Goal: Information Seeking & Learning: Learn about a topic

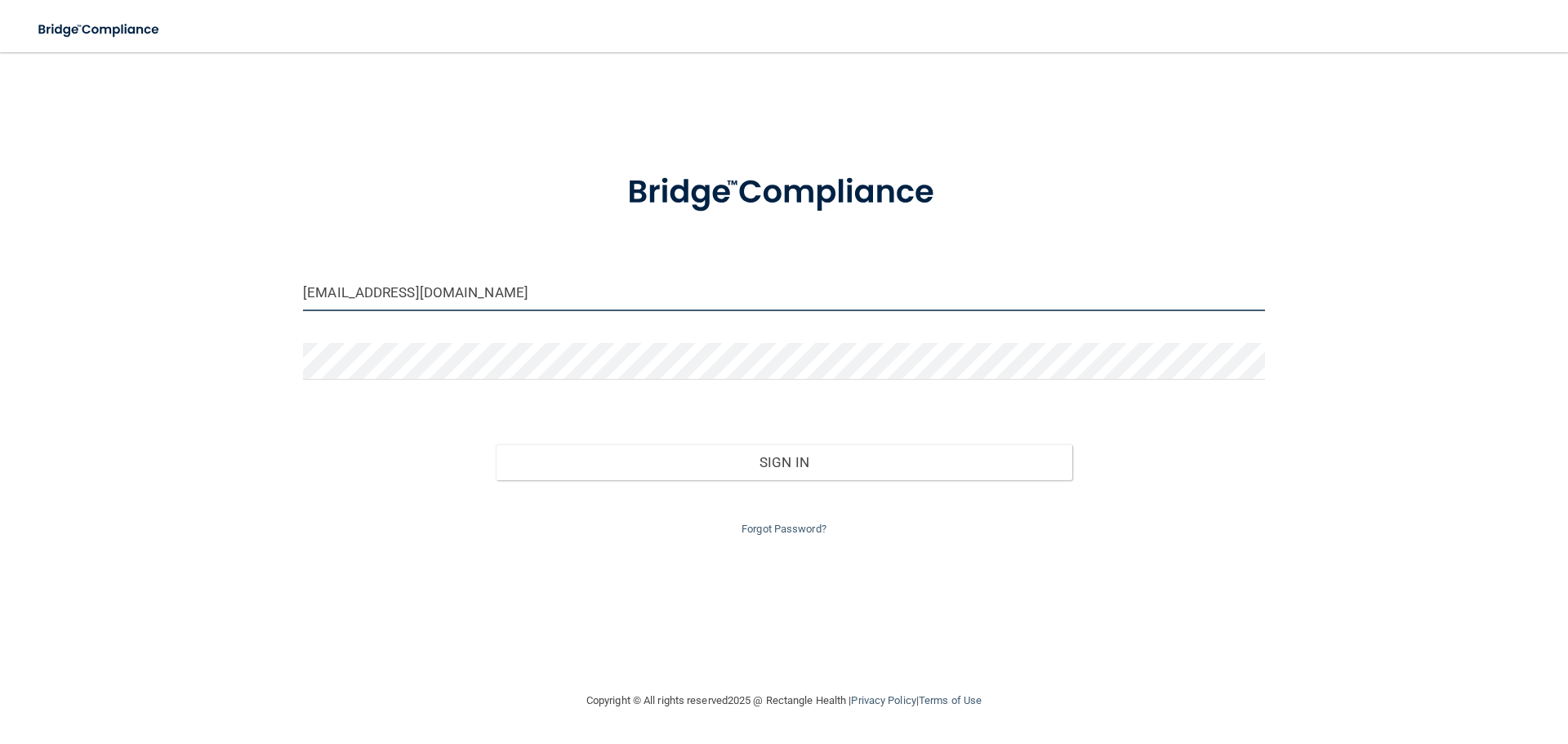
drag, startPoint x: 453, startPoint y: 296, endPoint x: 385, endPoint y: 295, distance: 68.6
click at [385, 295] on input "jwojcik@imagendentalpartners.com" at bounding box center [784, 292] width 962 height 37
drag, startPoint x: 496, startPoint y: 293, endPoint x: 359, endPoint y: 292, distance: 137.2
click at [359, 292] on input "jwojcik@imagendentalpartners.com" at bounding box center [784, 292] width 962 height 37
drag, startPoint x: 344, startPoint y: 292, endPoint x: 310, endPoint y: 296, distance: 34.5
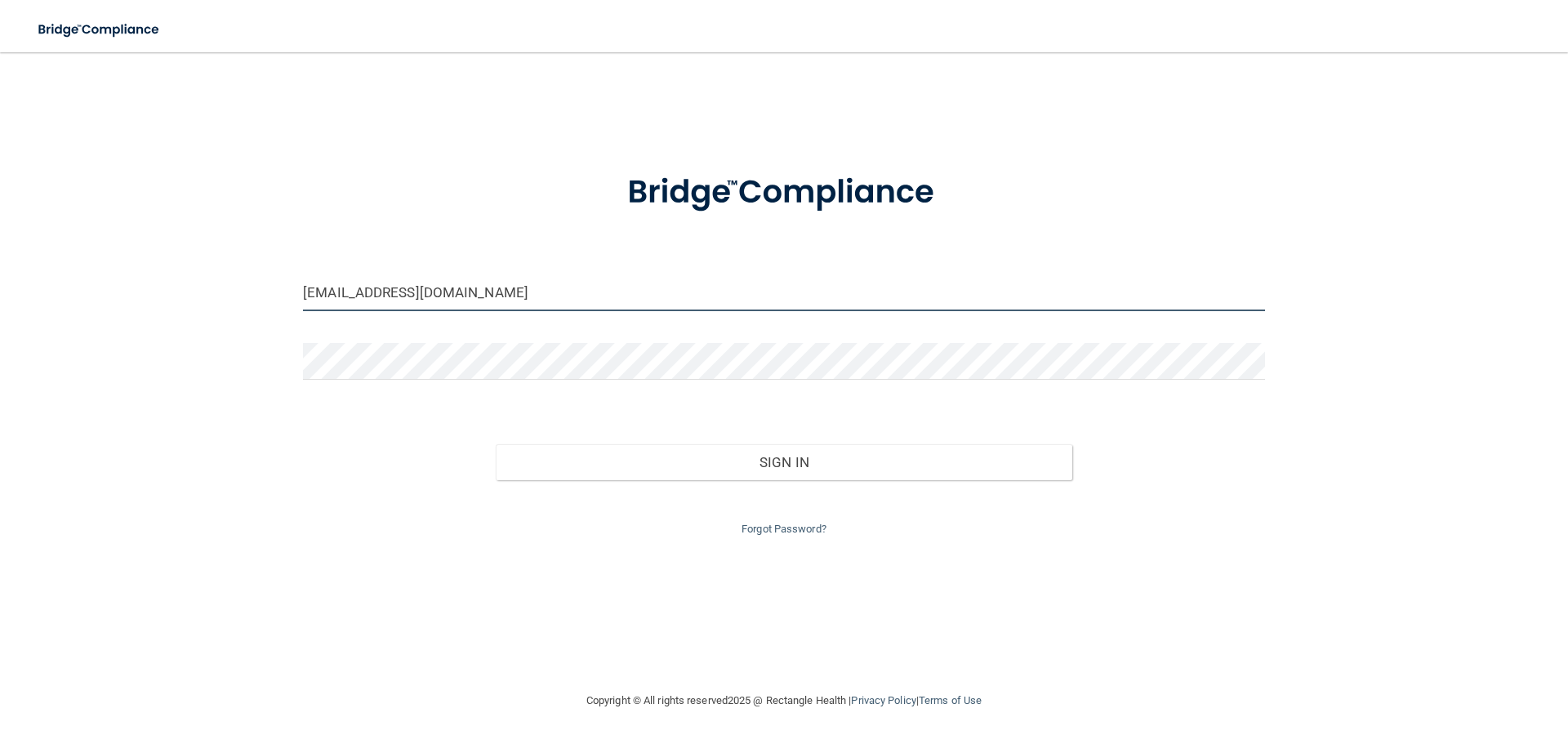
click at [310, 296] on input "jwojcik@gmail.com" at bounding box center [784, 292] width 962 height 37
type input "[EMAIL_ADDRESS][DOMAIN_NAME]"
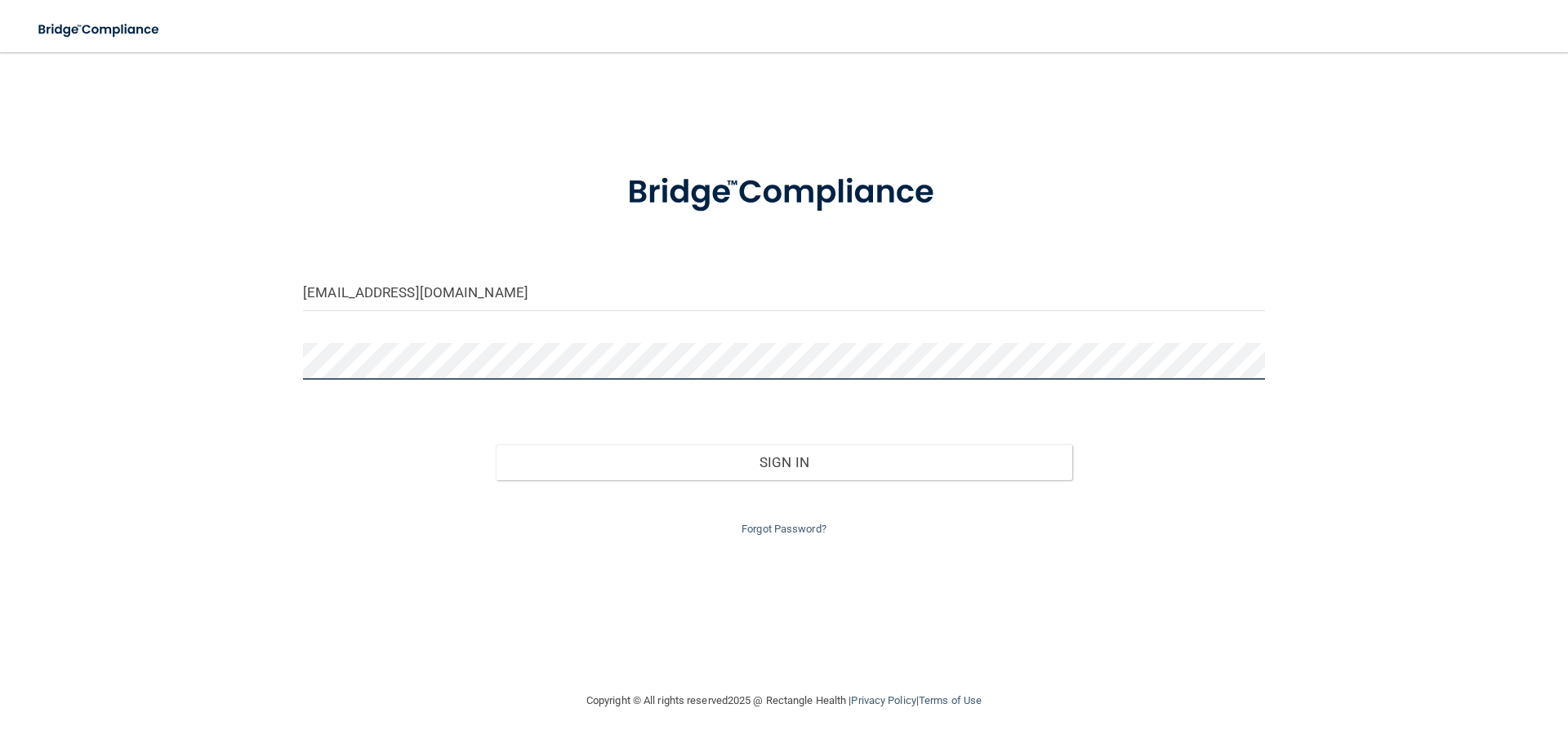
click at [270, 355] on div "joyreneephillips22@gmail.com Invalid email/password. You don't have permission …" at bounding box center [784, 372] width 1503 height 606
click at [148, 252] on div "joyreneephillips22@gmail.com Invalid email/password. You don't have permission …" at bounding box center [784, 372] width 1503 height 606
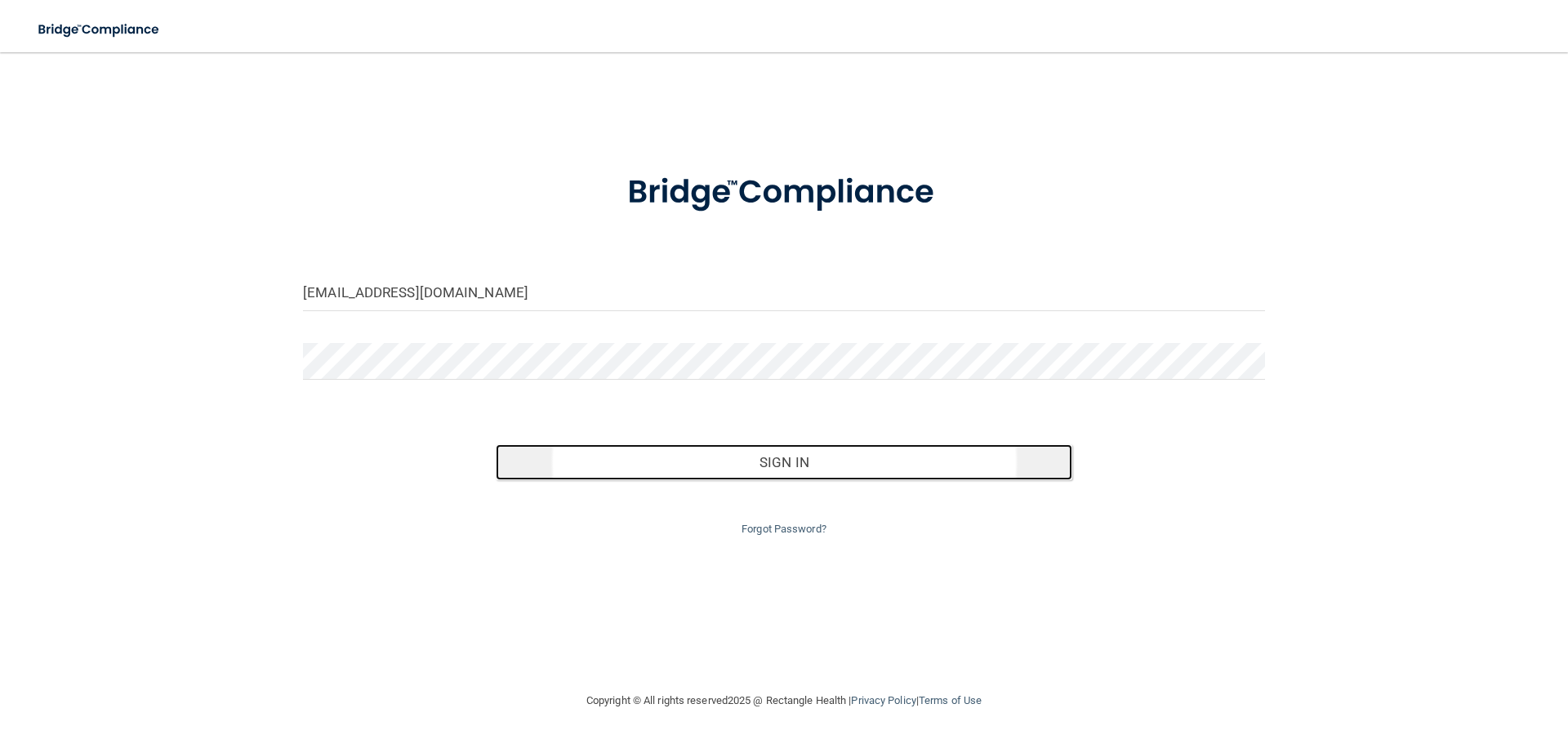
click at [704, 476] on button "Sign In" at bounding box center [785, 462] width 578 height 36
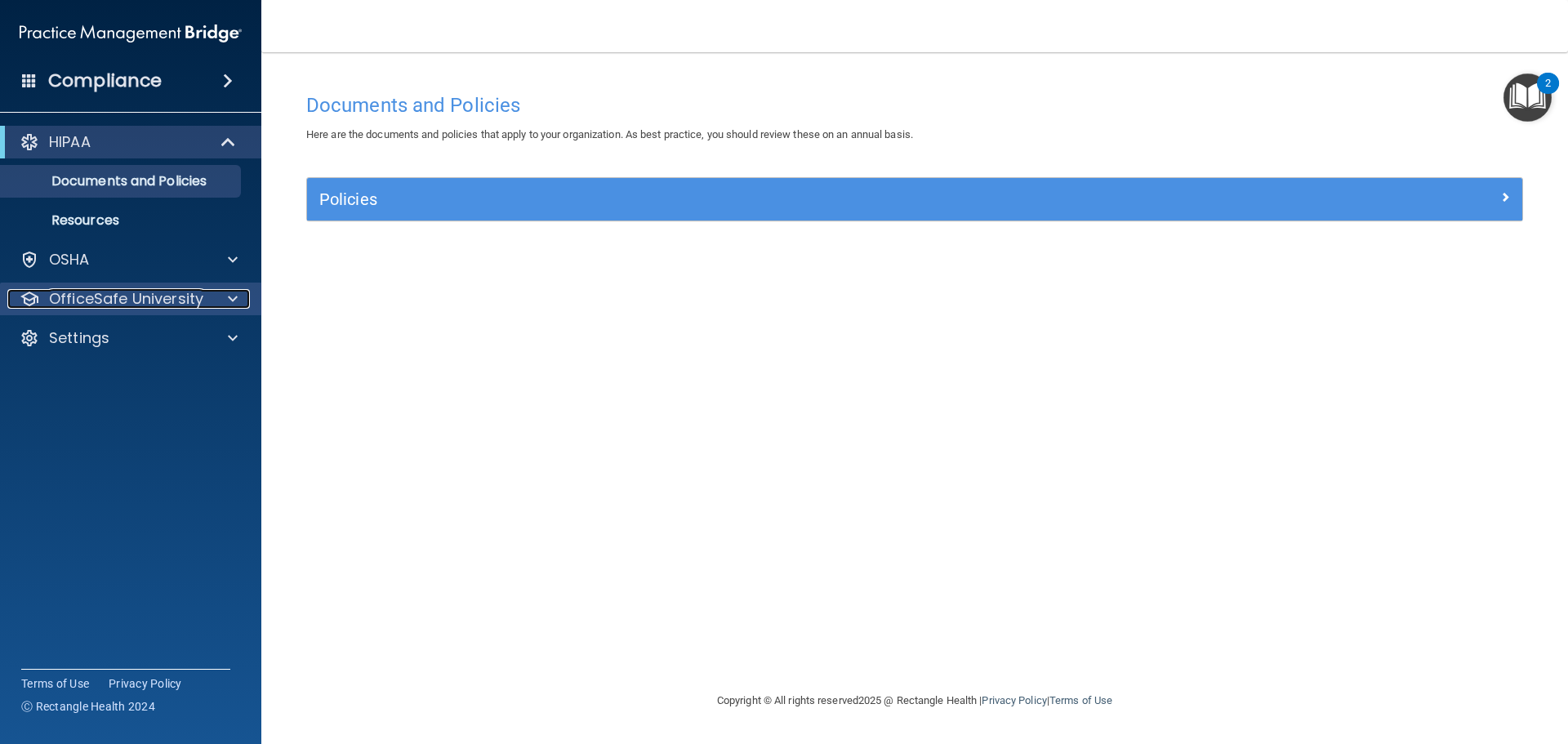
click at [236, 297] on span at bounding box center [233, 299] width 10 height 20
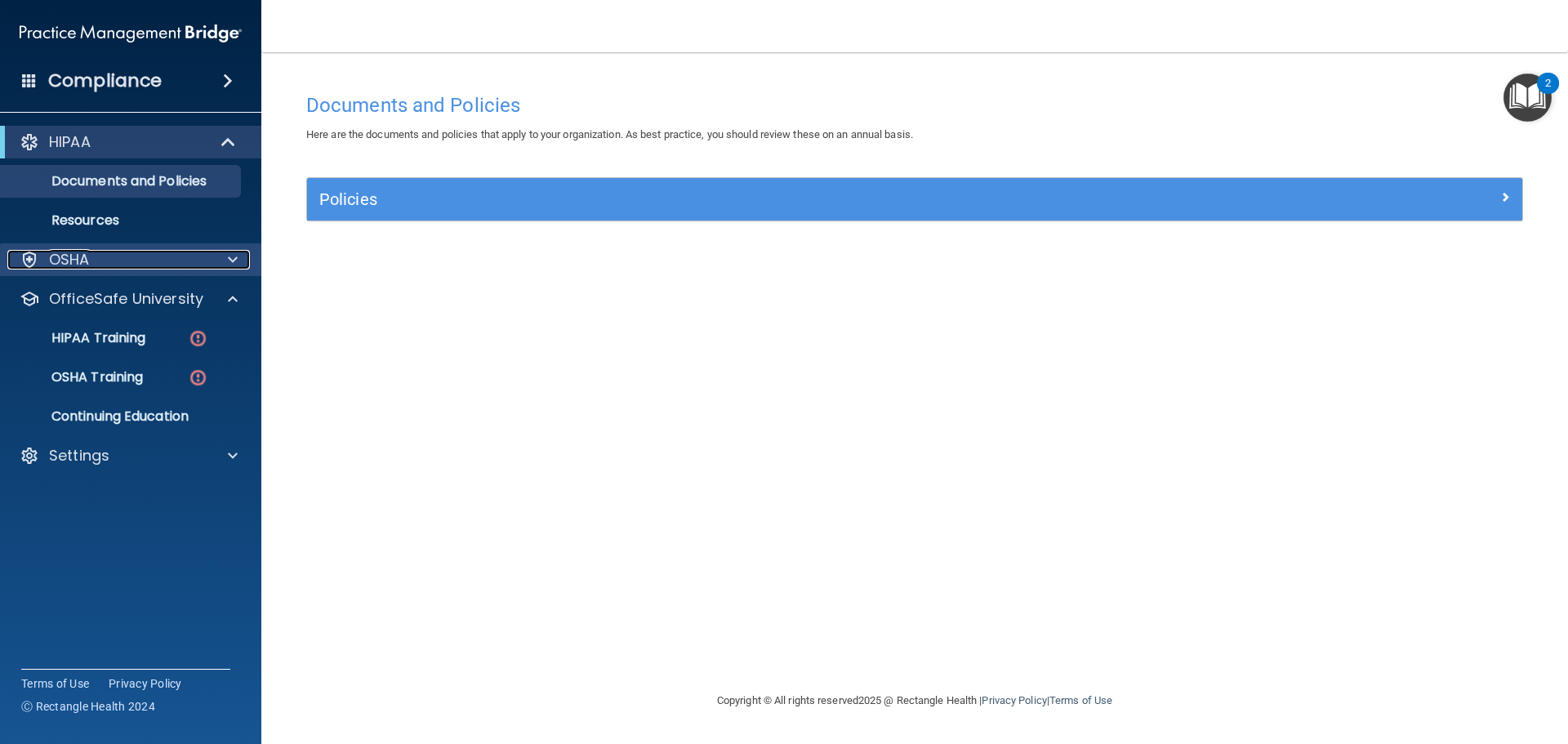
click at [230, 255] on span at bounding box center [233, 260] width 10 height 20
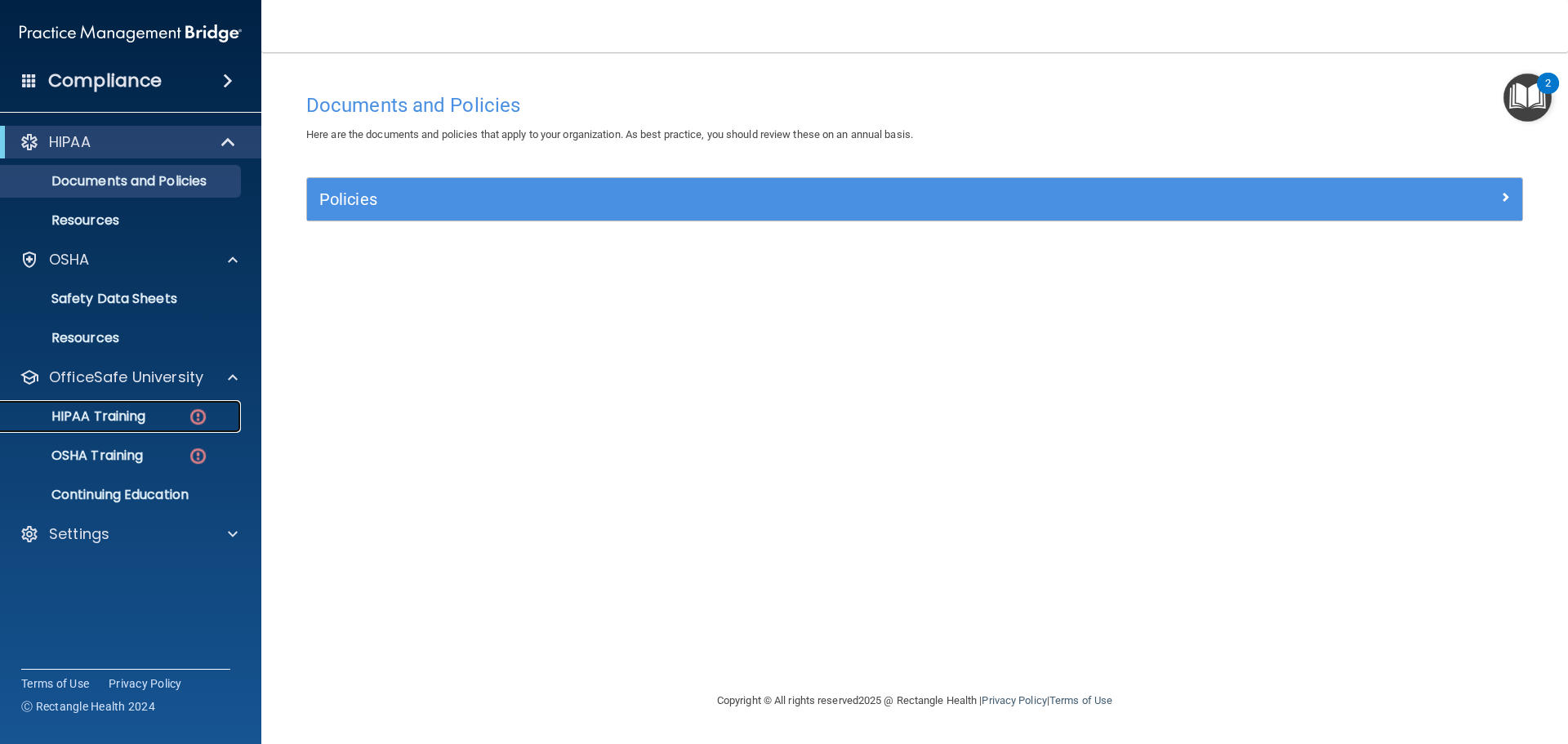
click at [139, 406] on link "HIPAA Training" at bounding box center [112, 416] width 257 height 33
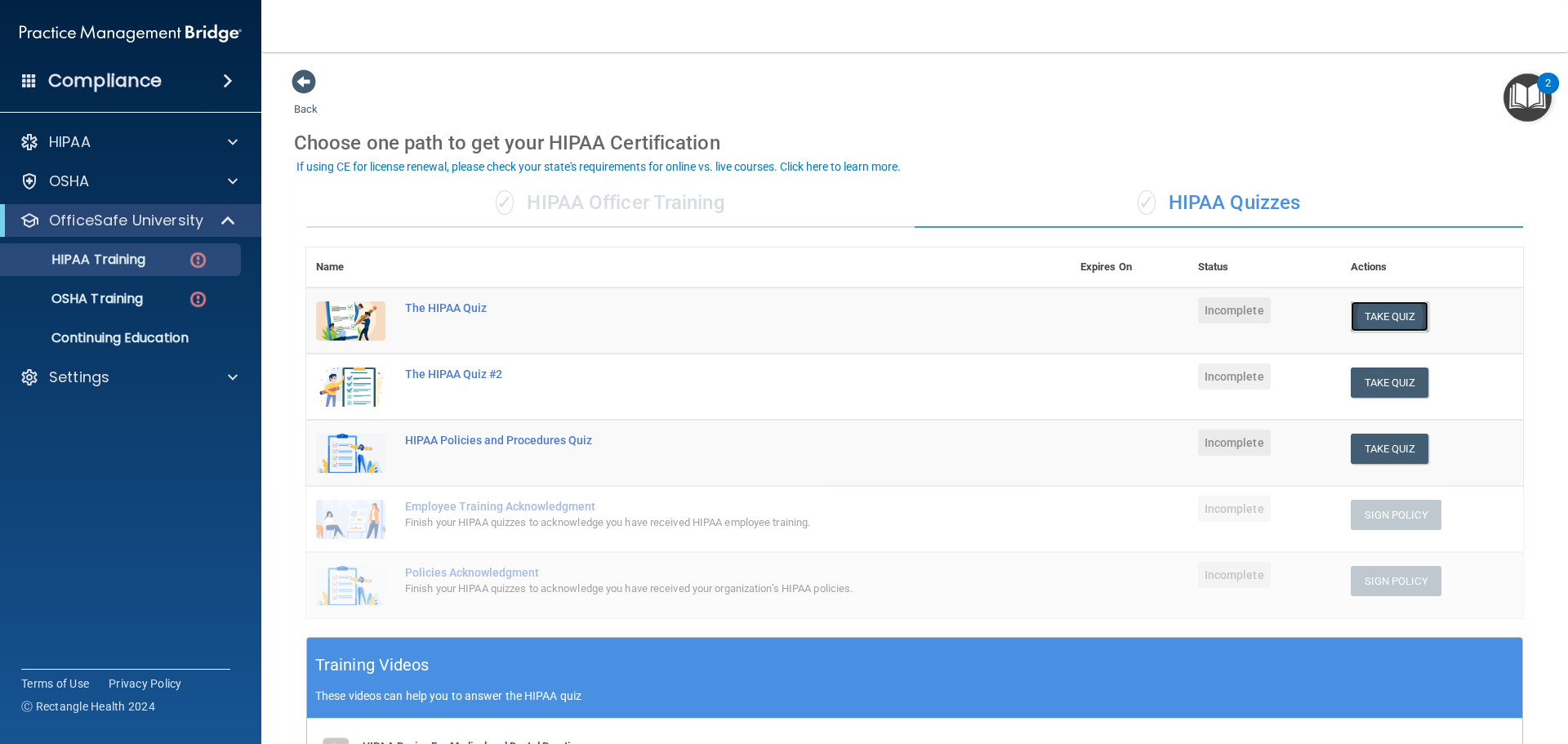
click at [1399, 324] on button "Take Quiz" at bounding box center [1390, 316] width 78 height 30
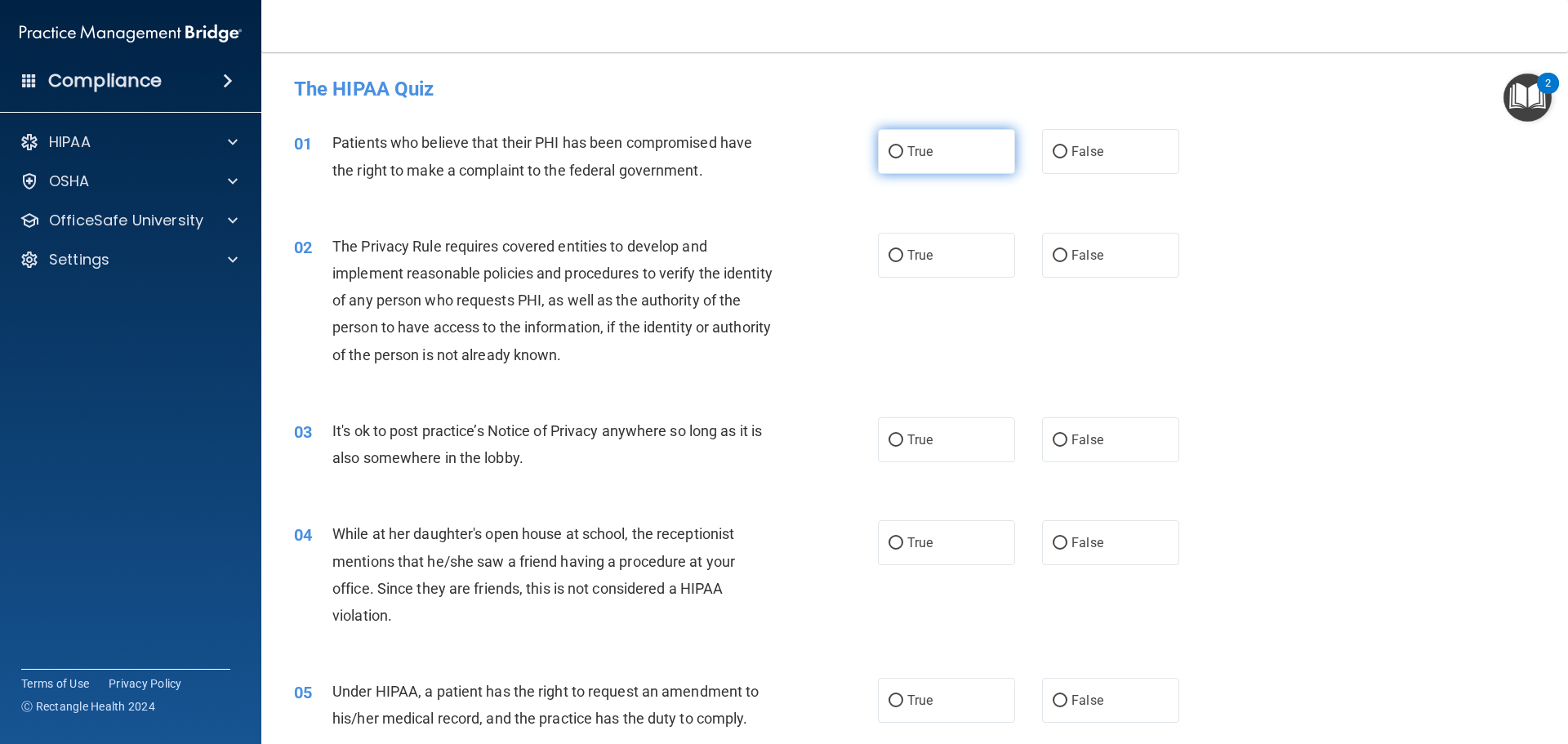
click at [889, 155] on input "True" at bounding box center [896, 152] width 15 height 12
radio input "true"
click at [942, 243] on label "True" at bounding box center [946, 255] width 137 height 45
click at [904, 250] on input "True" at bounding box center [896, 256] width 15 height 12
radio input "true"
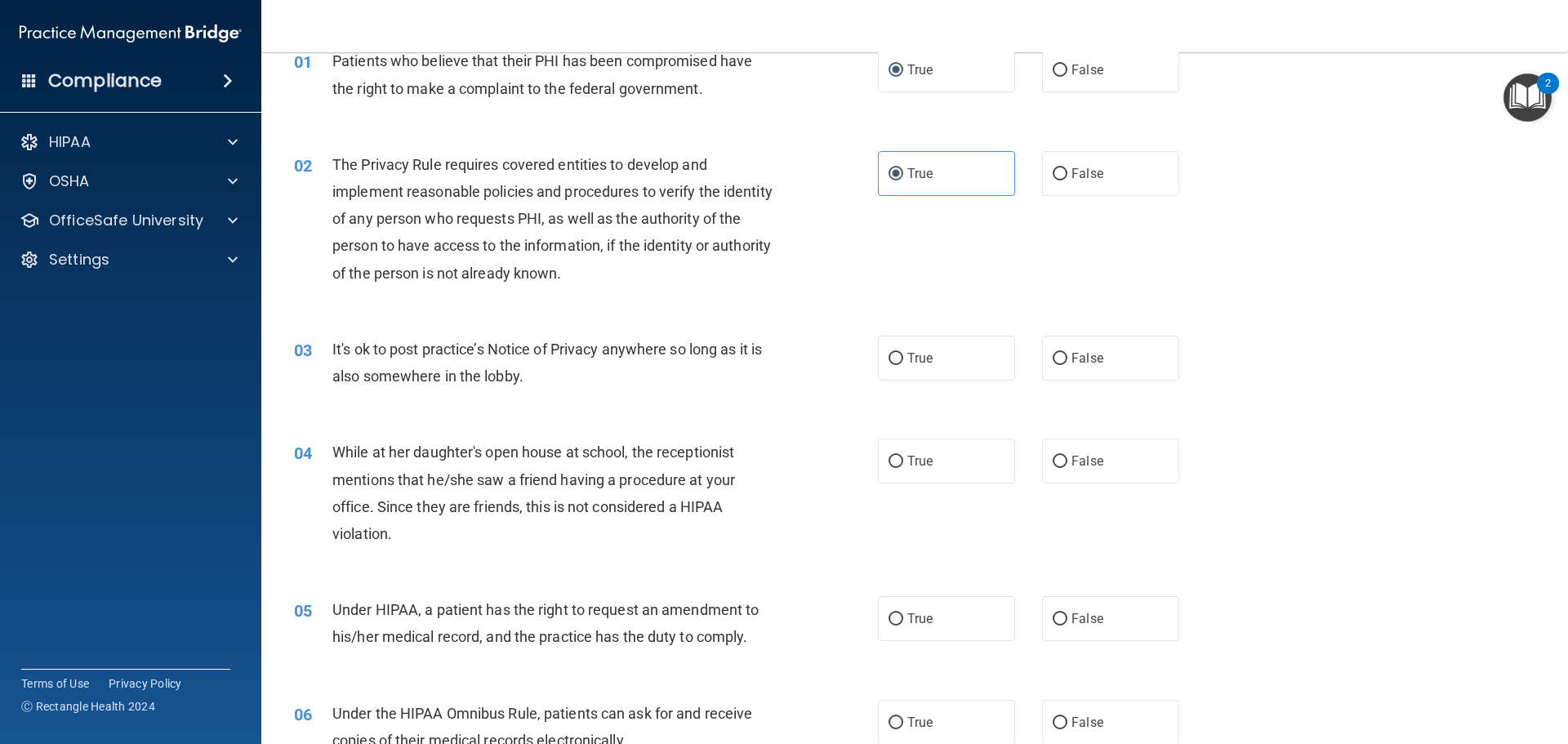
scroll to position [163, 0]
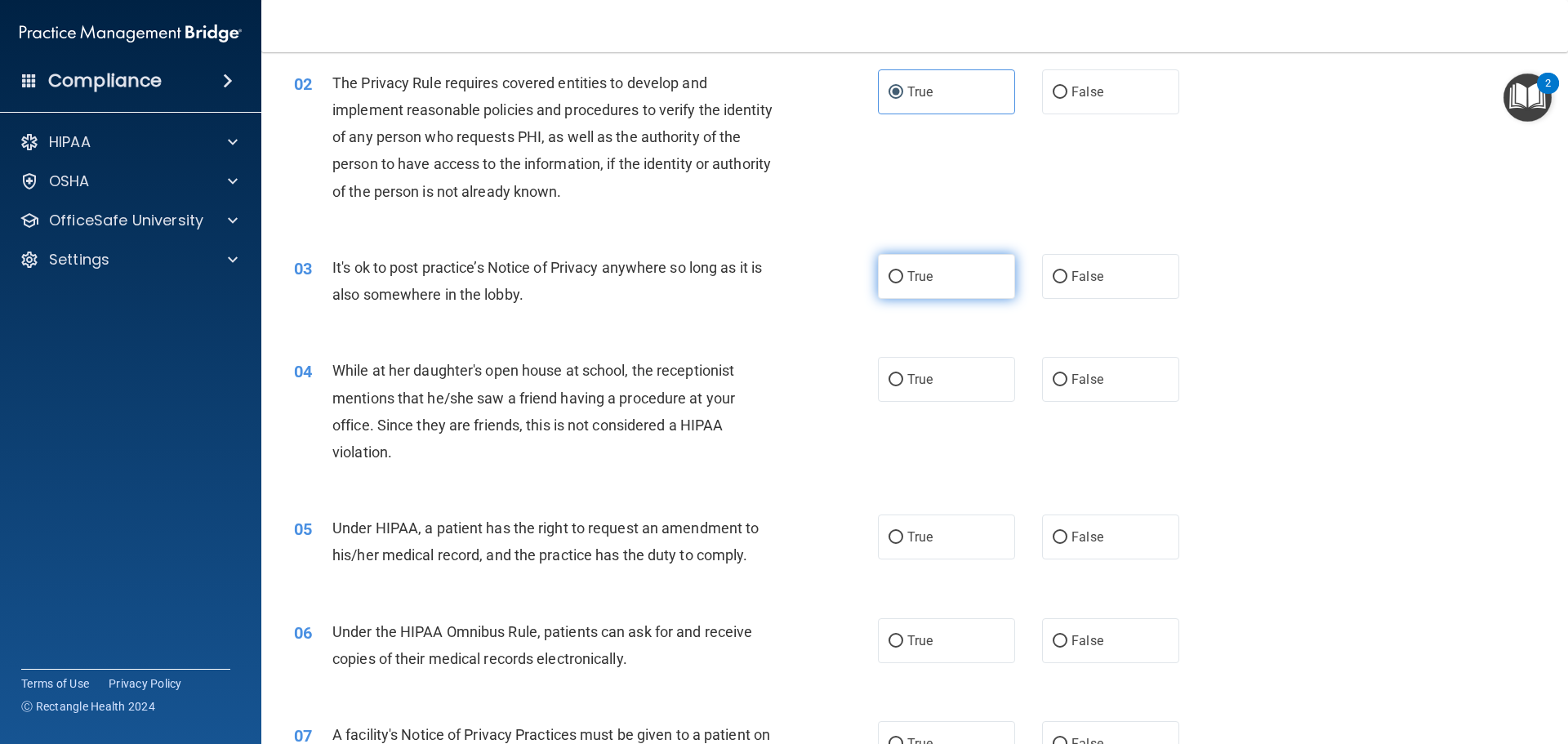
click at [955, 287] on label "True" at bounding box center [946, 276] width 137 height 45
click at [904, 283] on input "True" at bounding box center [896, 277] width 15 height 12
radio input "true"
click at [1068, 389] on label "False" at bounding box center [1110, 379] width 137 height 45
click at [1068, 386] on input "False" at bounding box center [1060, 380] width 15 height 12
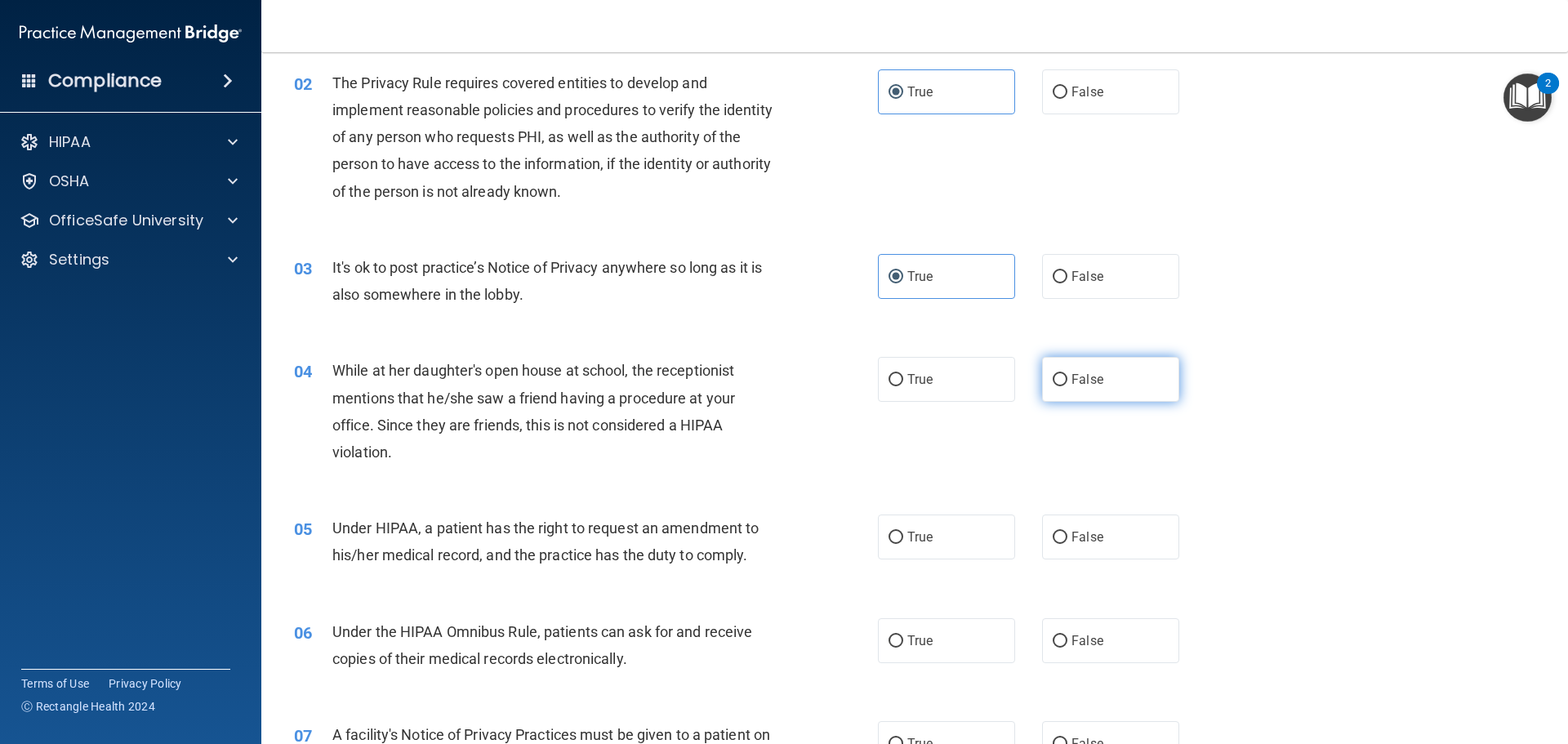
radio input "true"
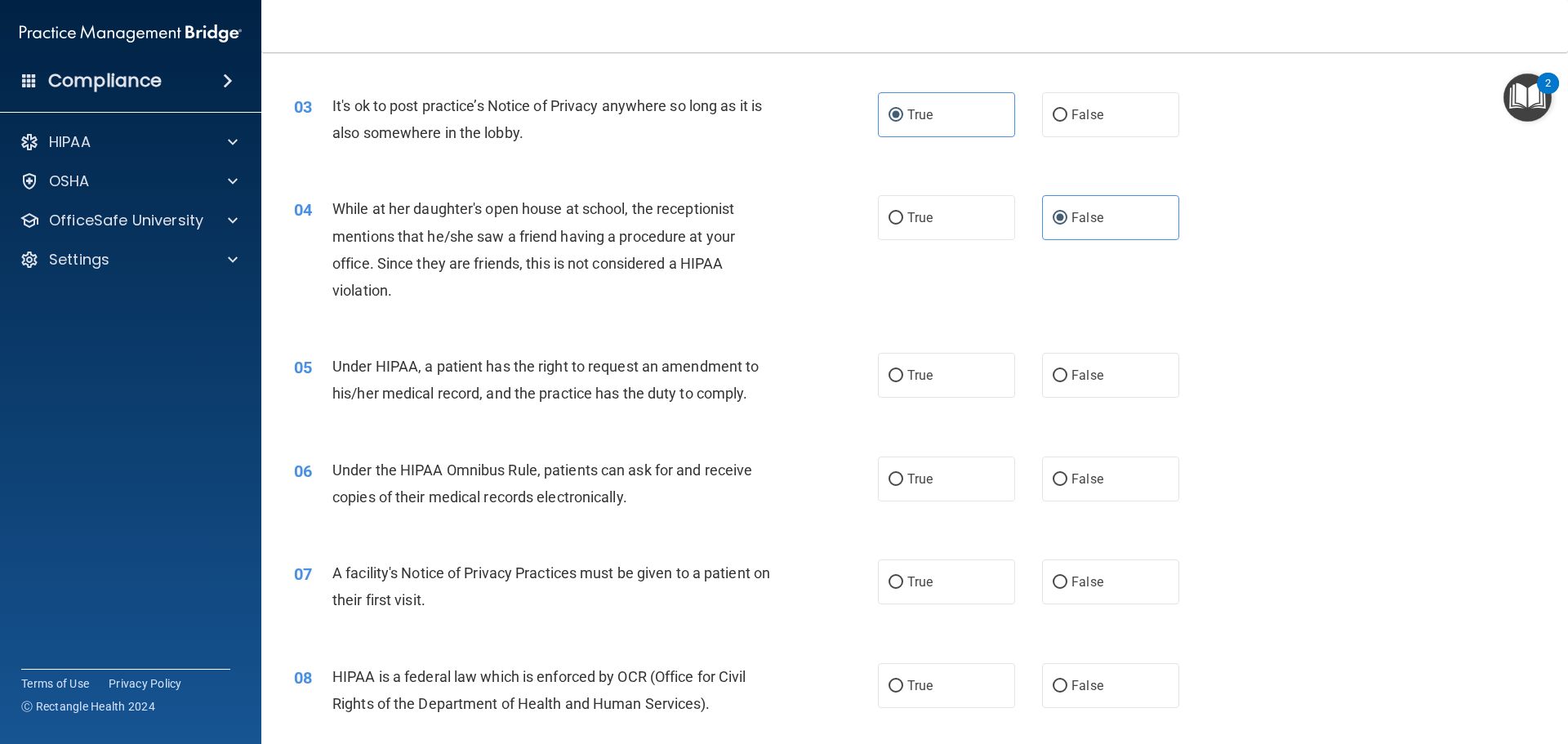
scroll to position [327, 0]
click at [923, 380] on span "True" at bounding box center [920, 374] width 25 height 16
click at [904, 380] on input "True" at bounding box center [896, 374] width 15 height 12
radio input "true"
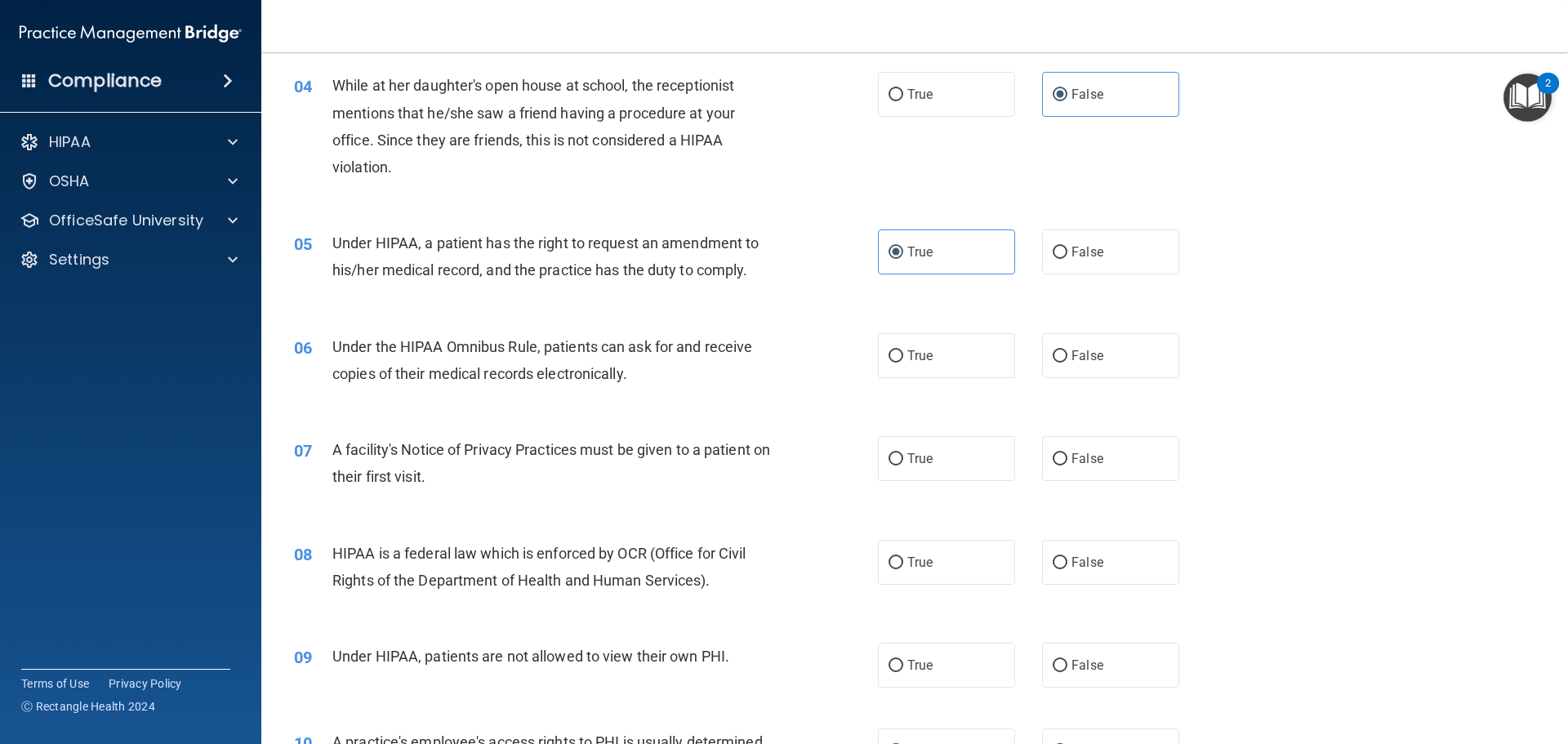
scroll to position [490, 0]
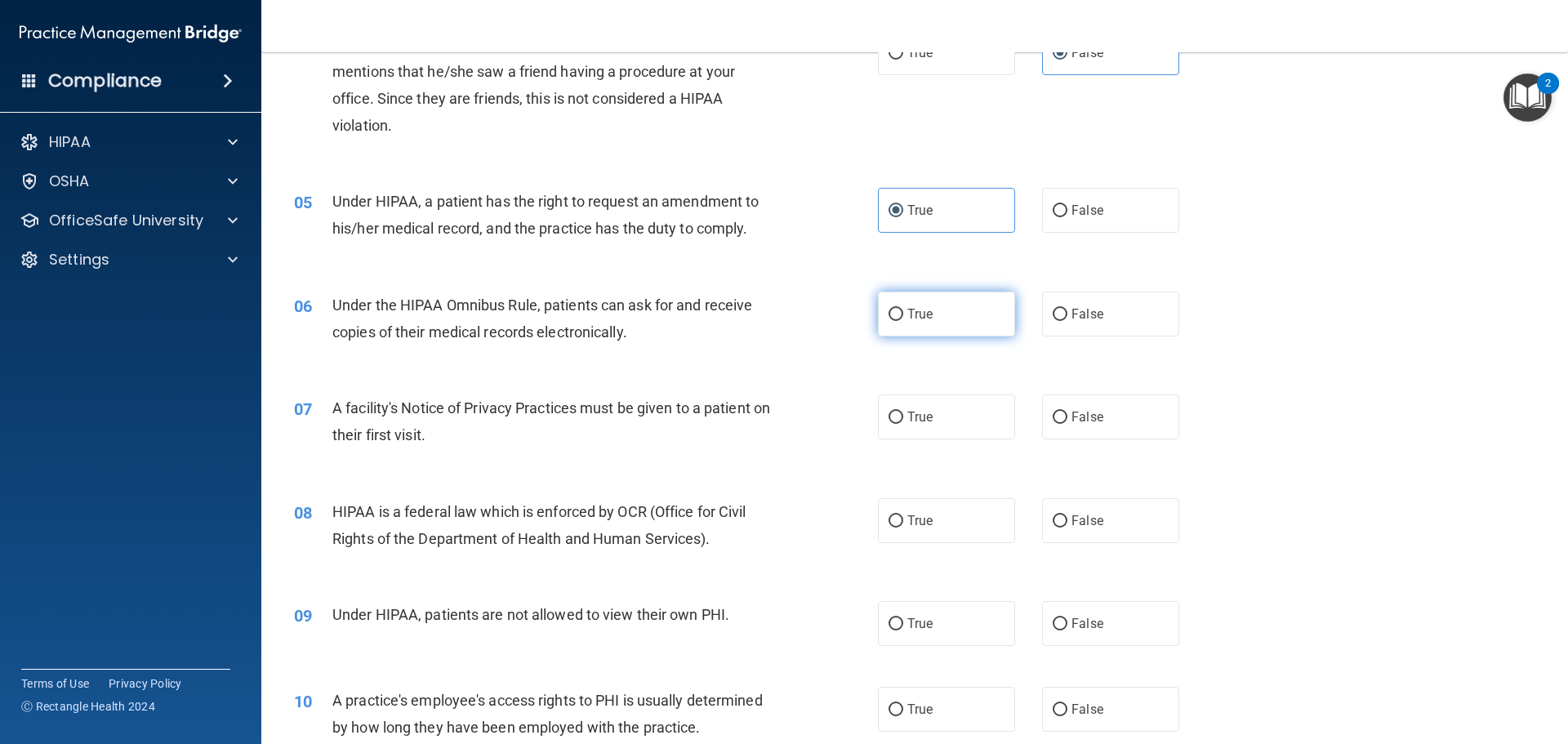
click at [915, 324] on label "True" at bounding box center [946, 314] width 137 height 45
click at [904, 321] on input "True" at bounding box center [896, 315] width 15 height 12
radio input "true"
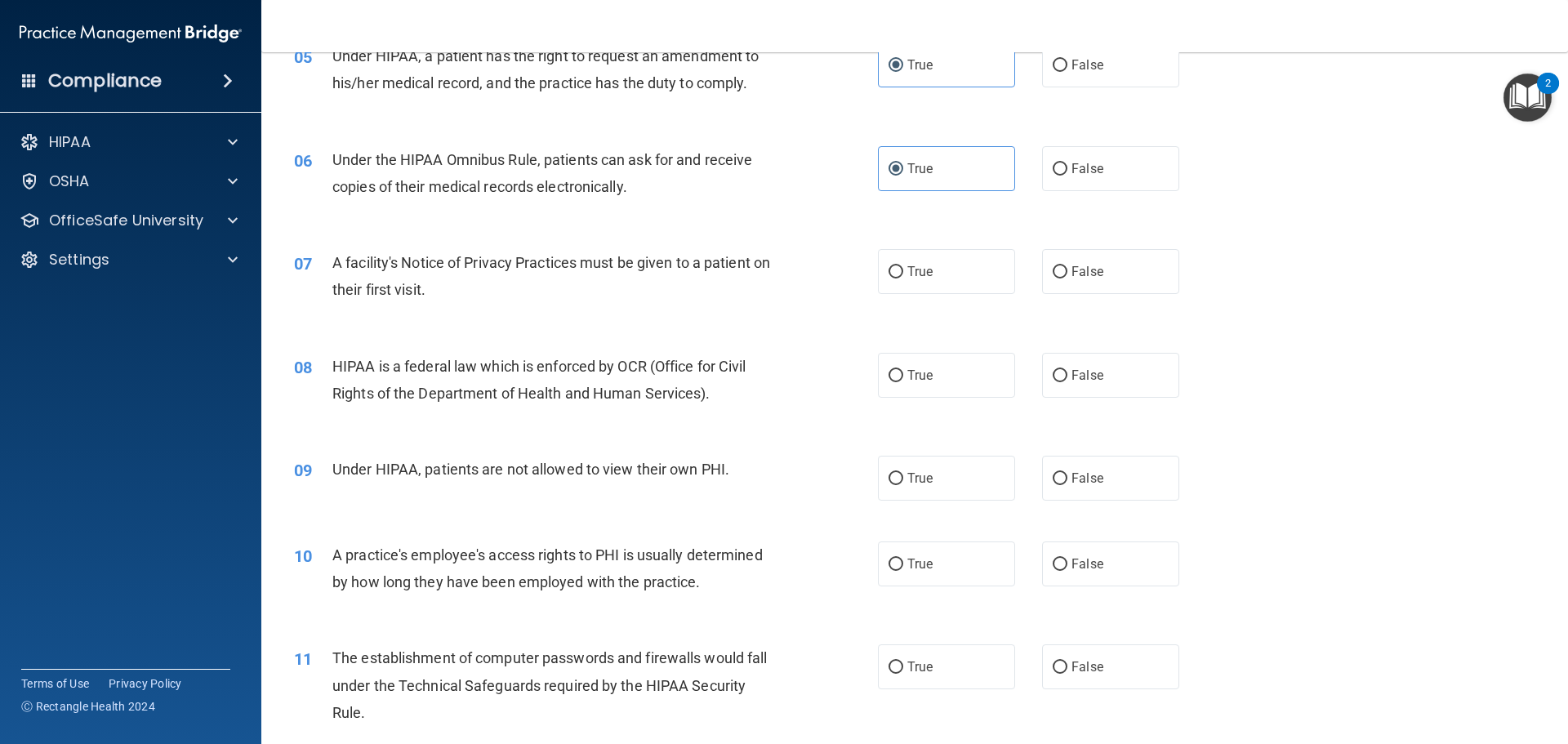
scroll to position [654, 0]
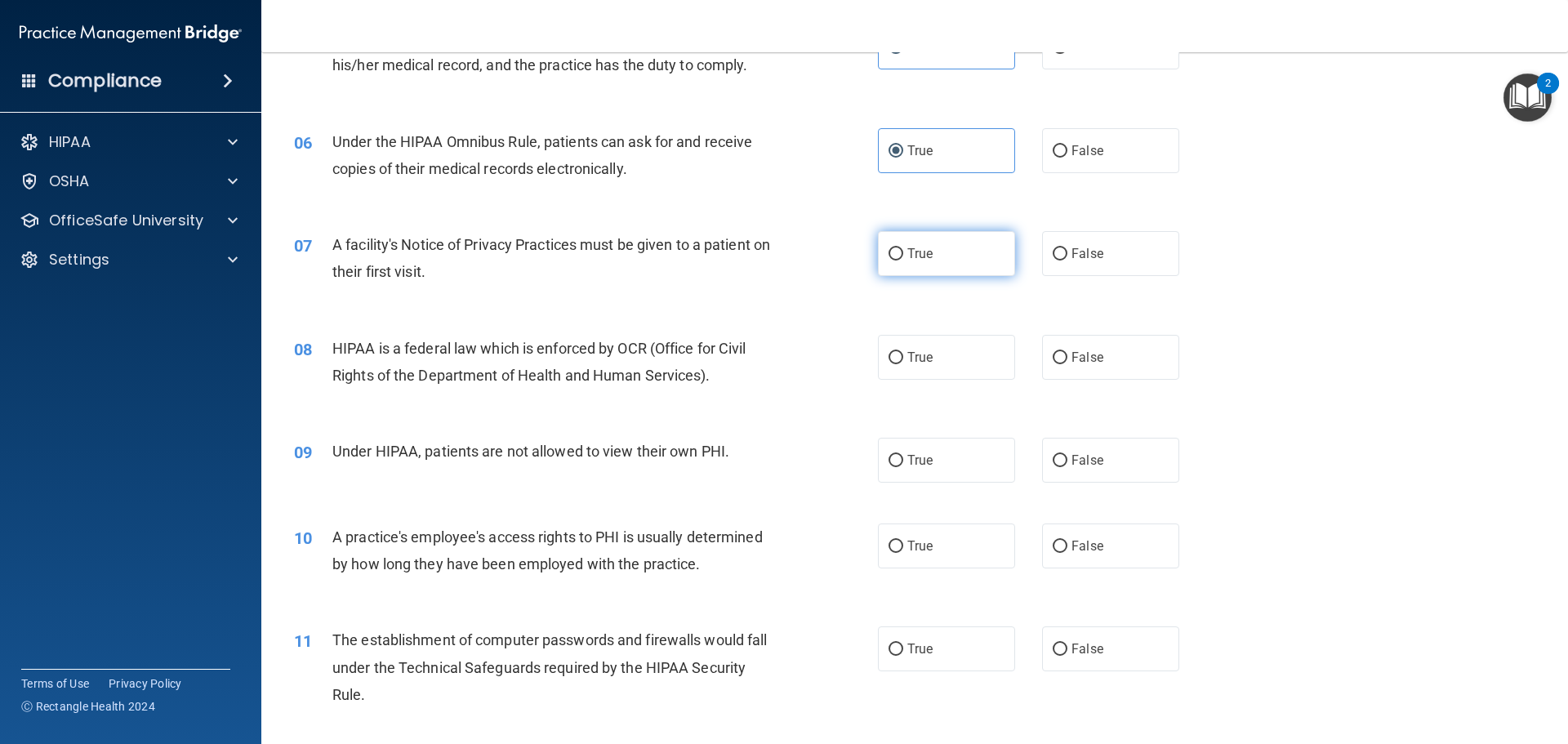
click at [913, 246] on span "True" at bounding box center [920, 254] width 25 height 16
click at [904, 248] on input "True" at bounding box center [896, 254] width 15 height 12
radio input "true"
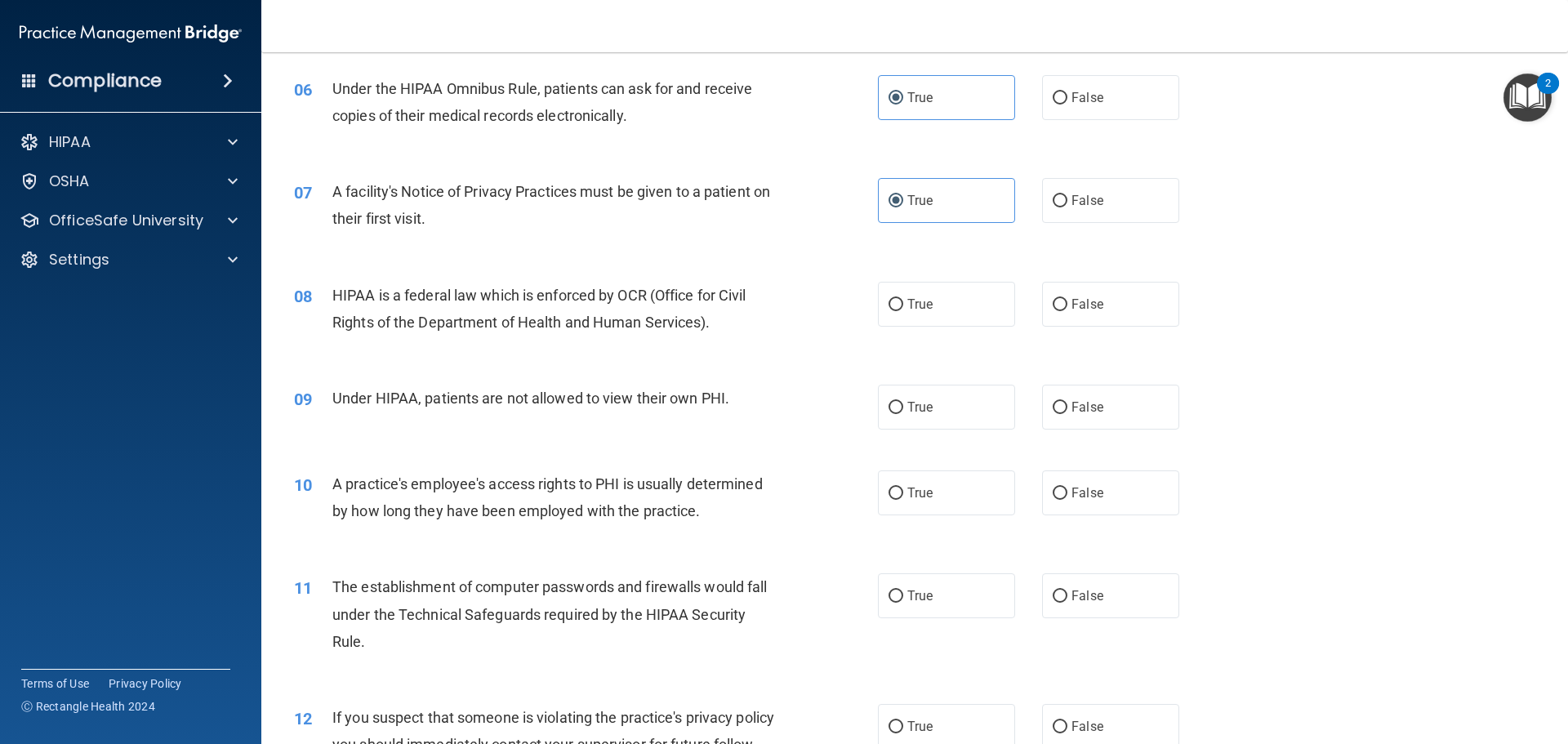
scroll to position [735, 0]
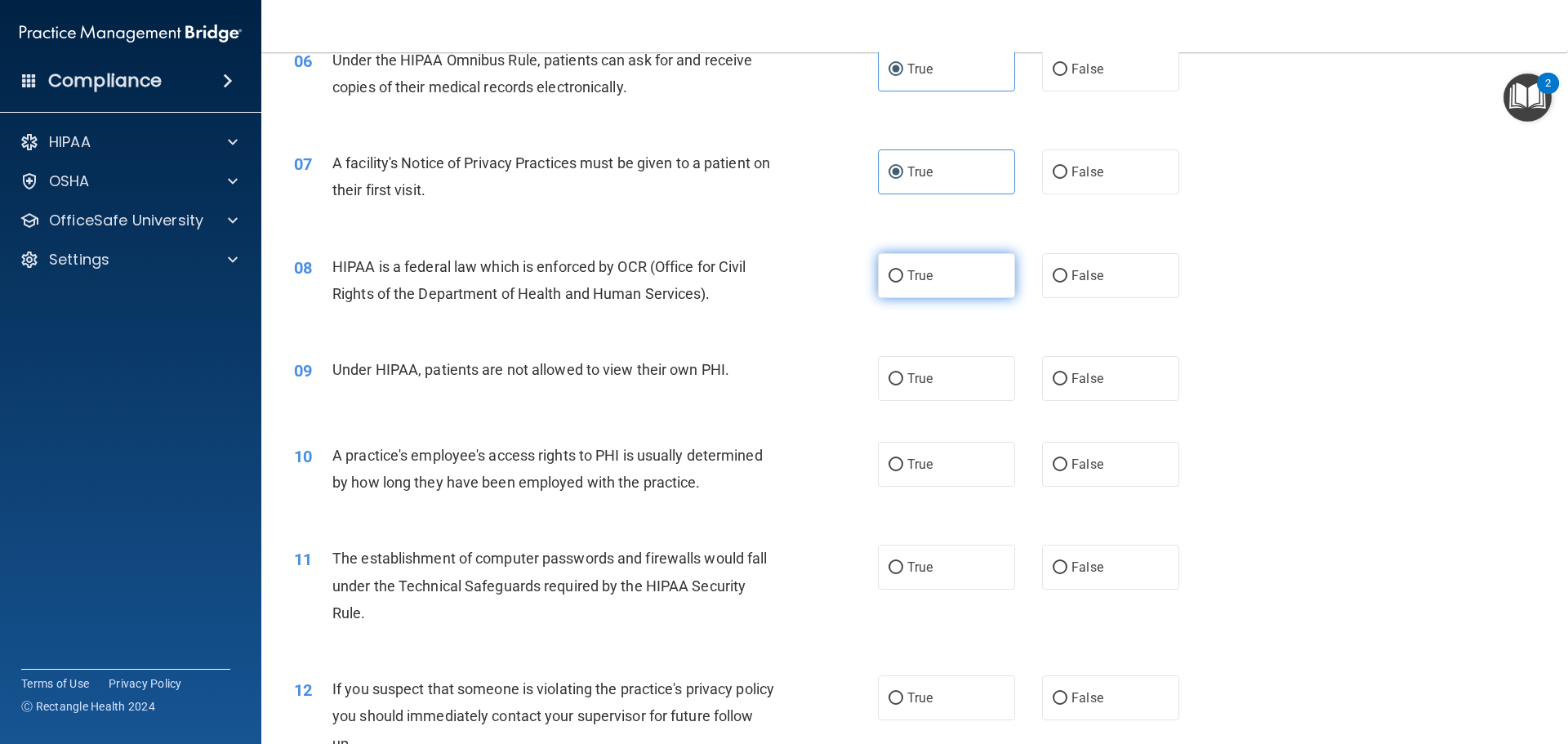
click at [933, 279] on label "True" at bounding box center [946, 275] width 137 height 45
click at [904, 279] on input "True" at bounding box center [896, 276] width 15 height 12
radio input "true"
click at [1136, 381] on label "False" at bounding box center [1110, 378] width 137 height 45
click at [1068, 381] on input "False" at bounding box center [1060, 379] width 15 height 12
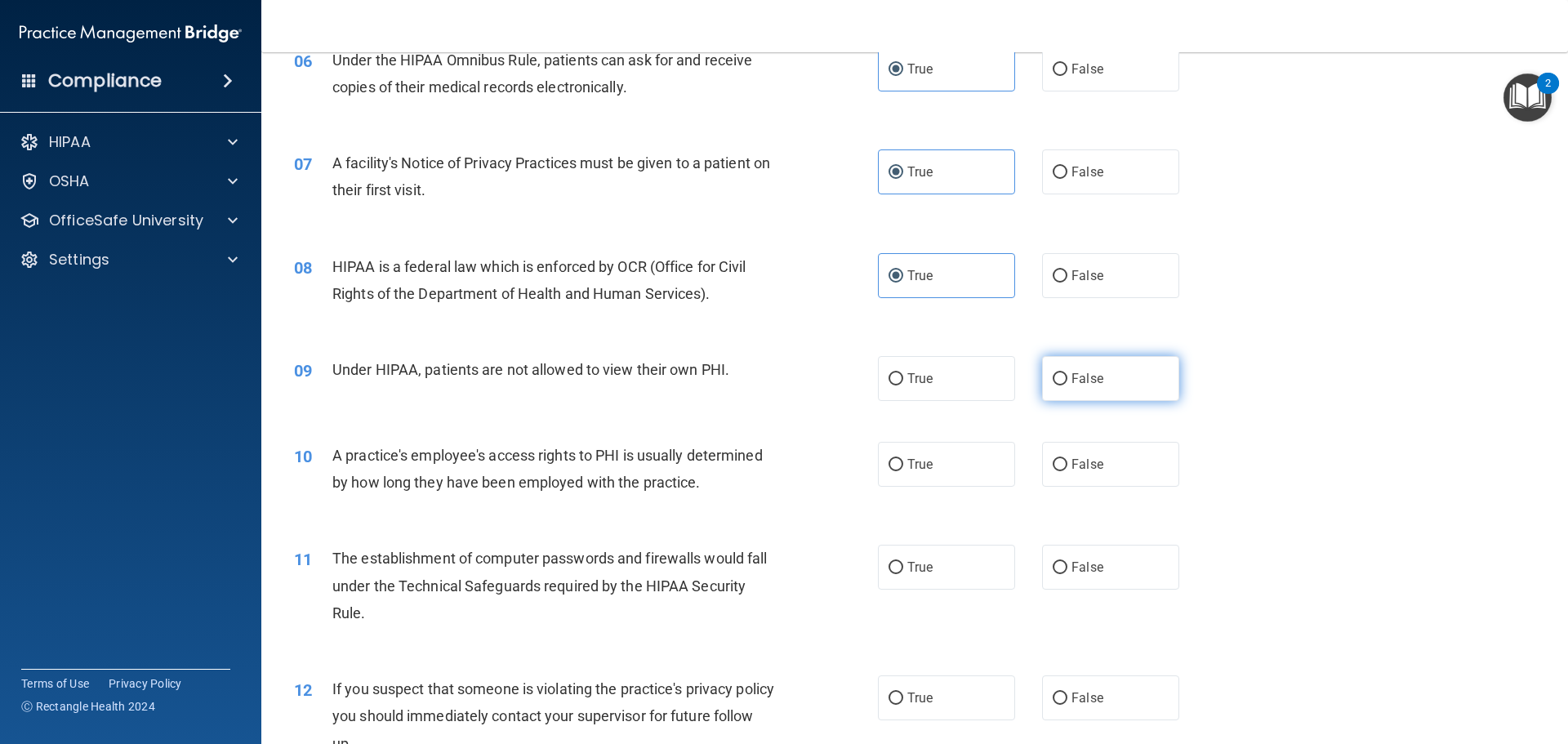
radio input "true"
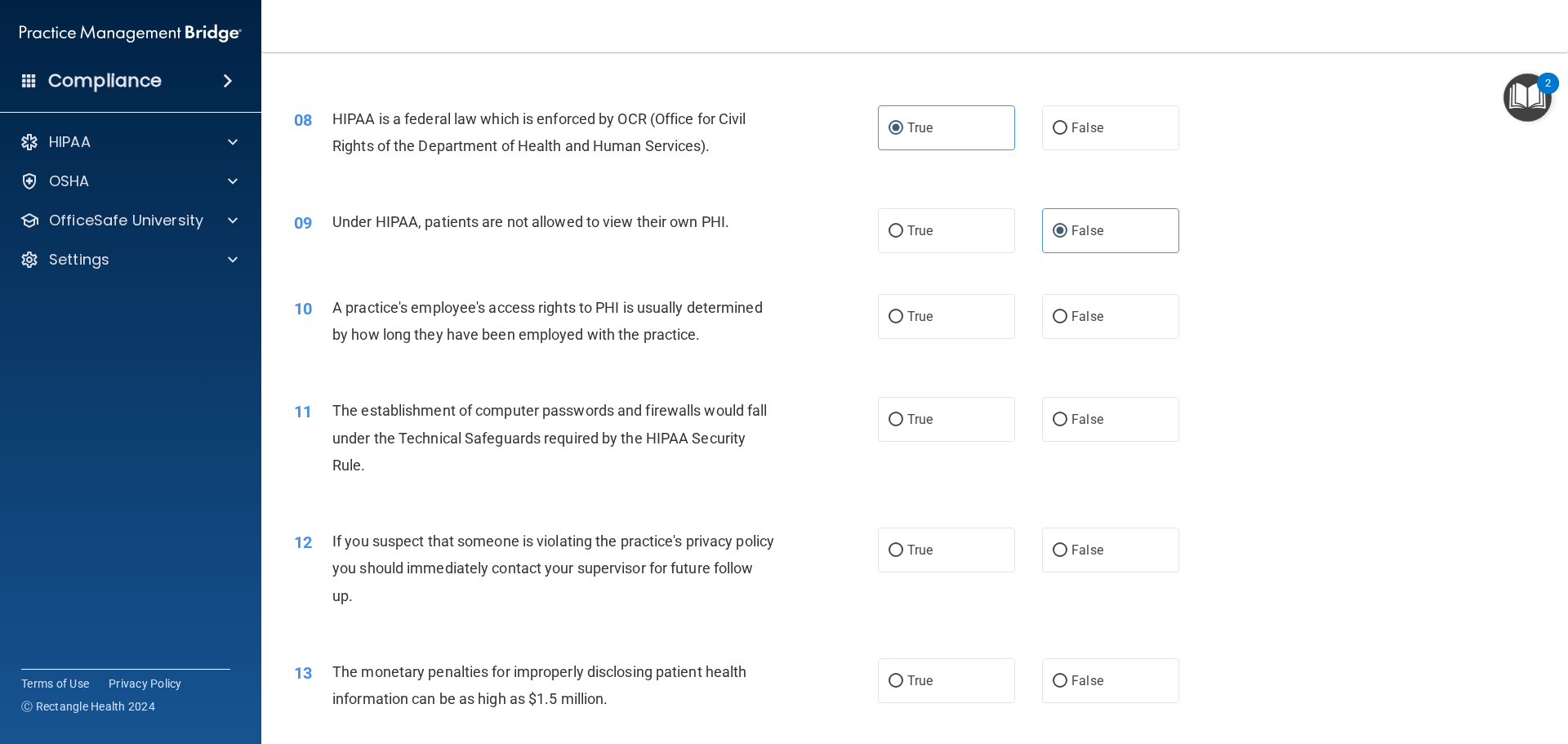
scroll to position [899, 0]
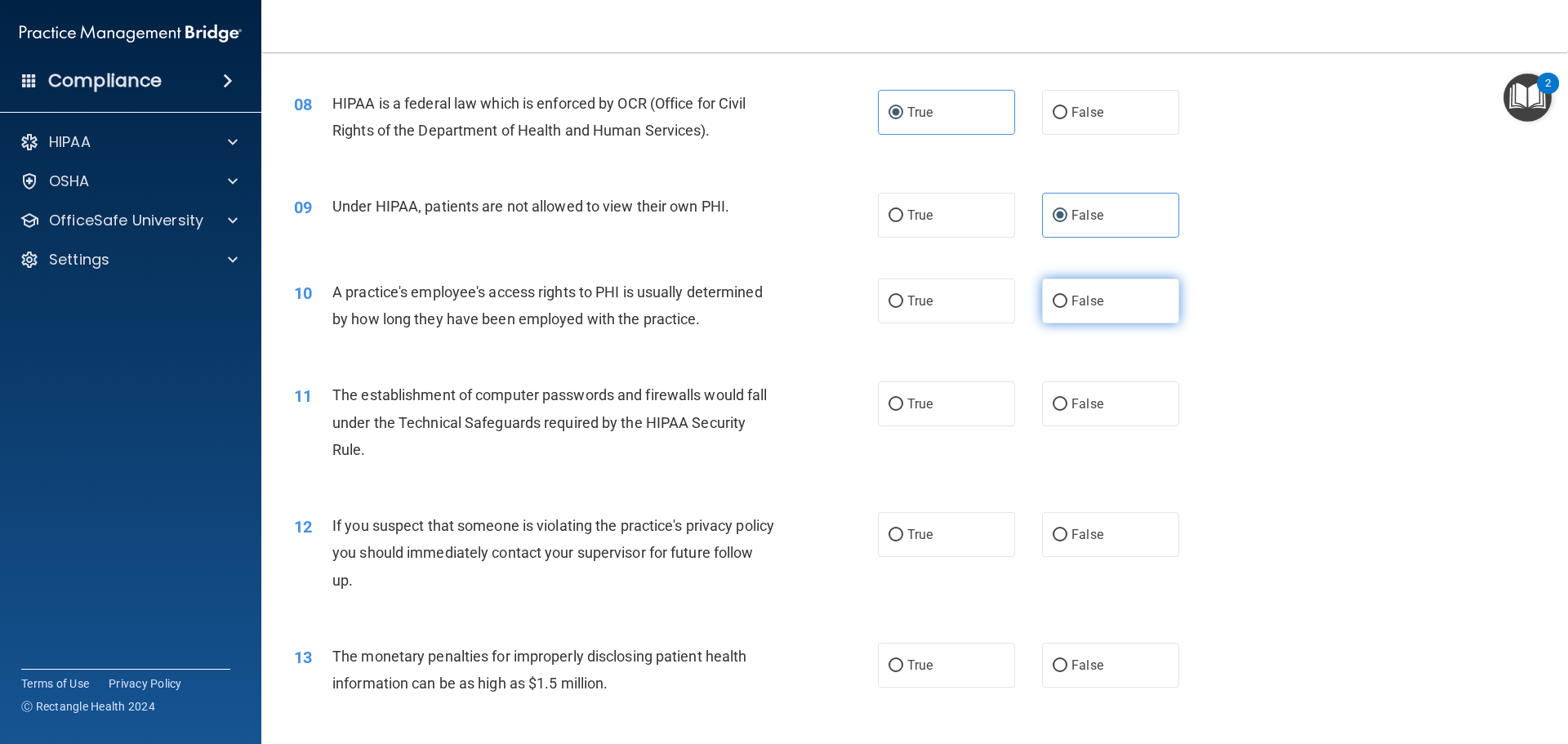
click at [1080, 297] on span "False" at bounding box center [1088, 301] width 32 height 16
click at [1068, 297] on input "False" at bounding box center [1060, 302] width 15 height 12
radio input "true"
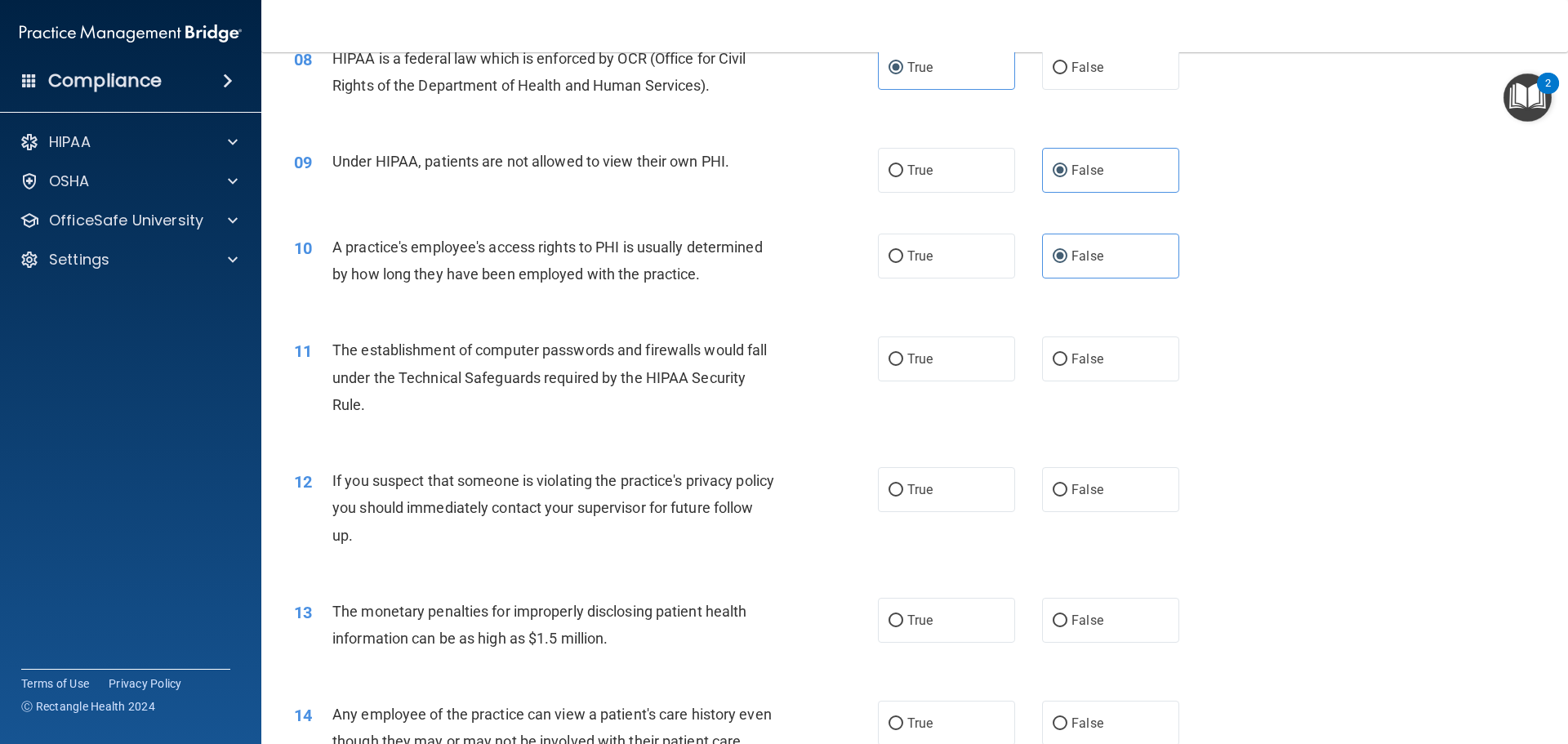
scroll to position [980, 0]
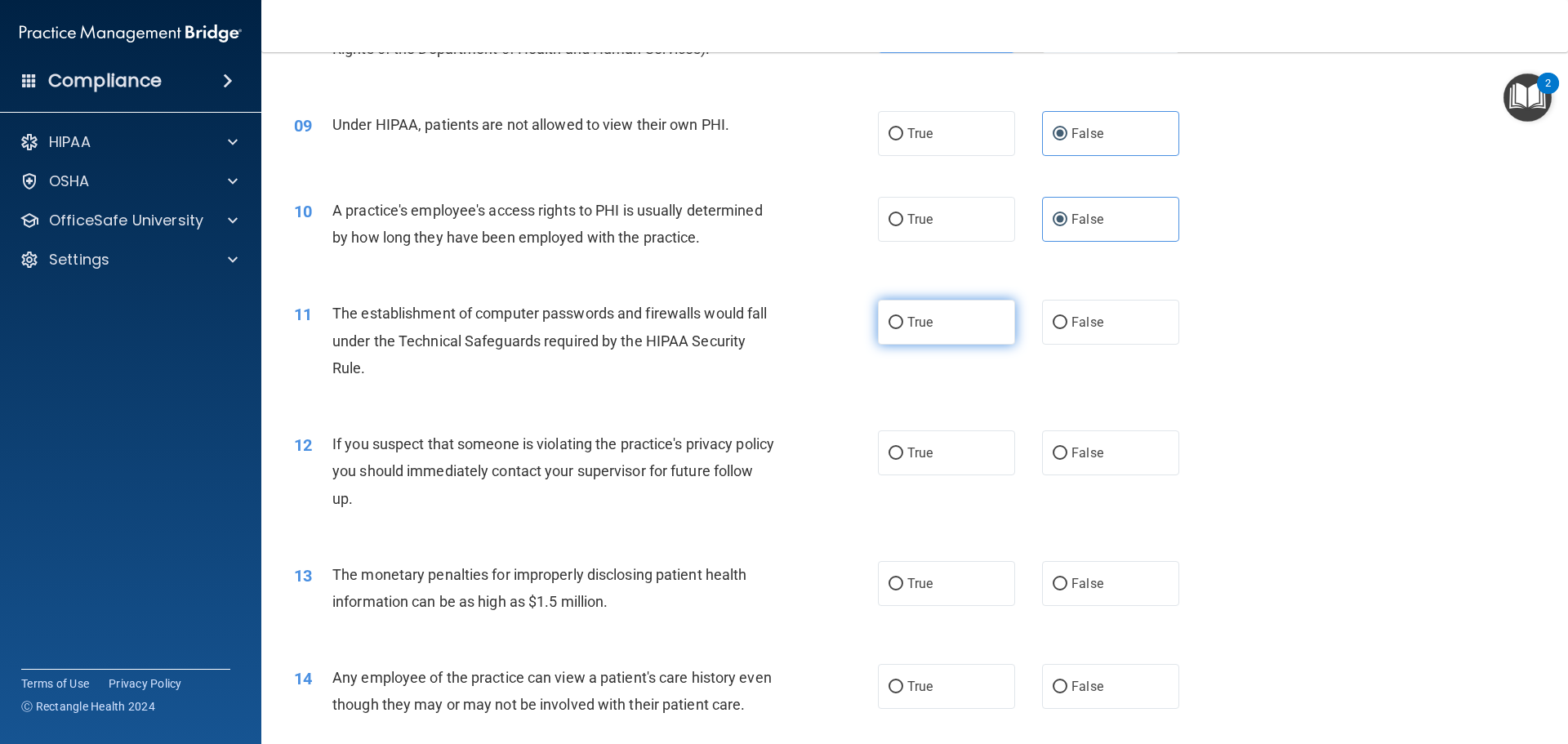
click at [917, 341] on label "True" at bounding box center [946, 322] width 137 height 45
click at [904, 329] on input "True" at bounding box center [896, 323] width 15 height 12
radio input "true"
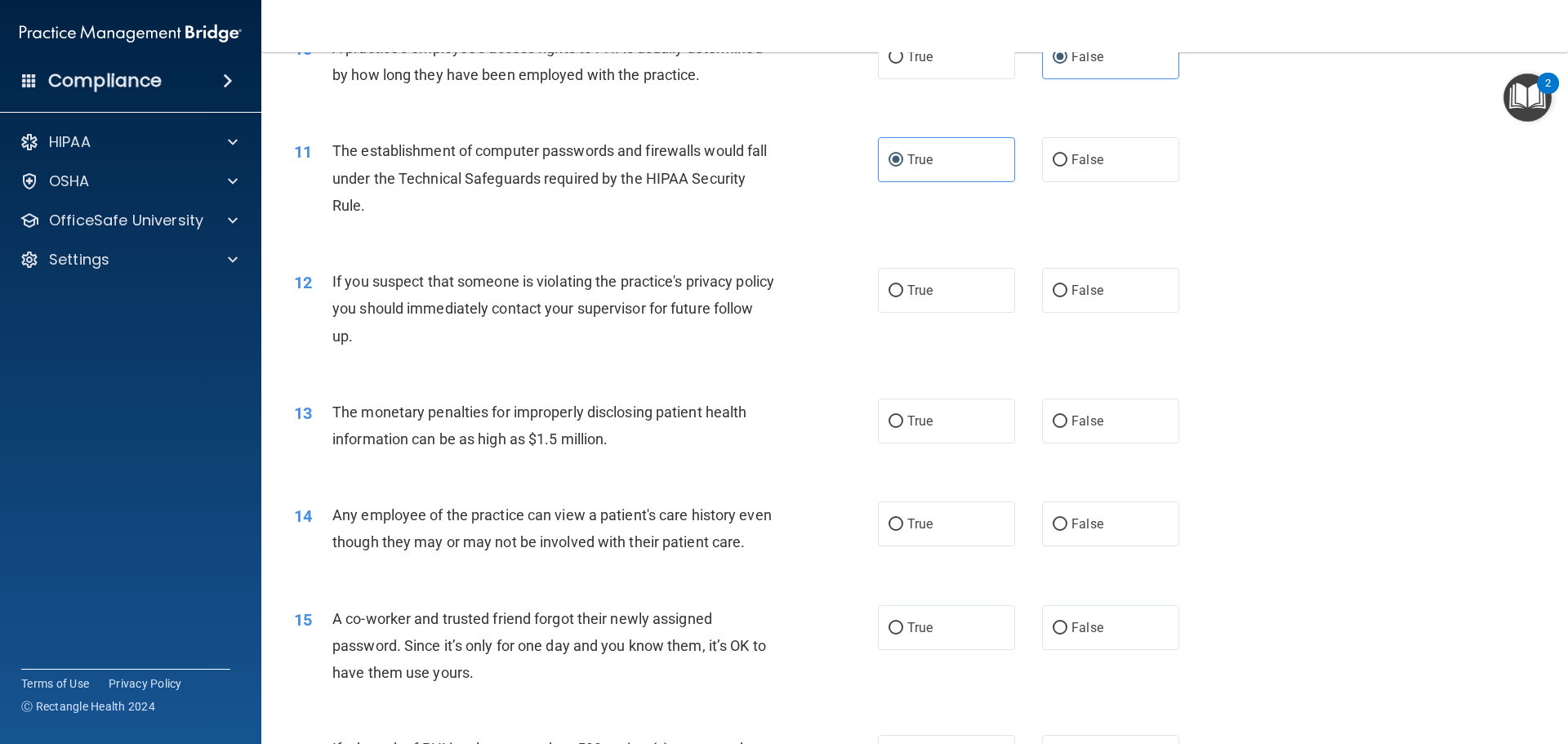
scroll to position [1144, 0]
click at [930, 292] on label "True" at bounding box center [946, 289] width 137 height 45
click at [904, 292] on input "True" at bounding box center [896, 290] width 15 height 12
radio input "true"
click at [914, 415] on span "True" at bounding box center [920, 421] width 25 height 16
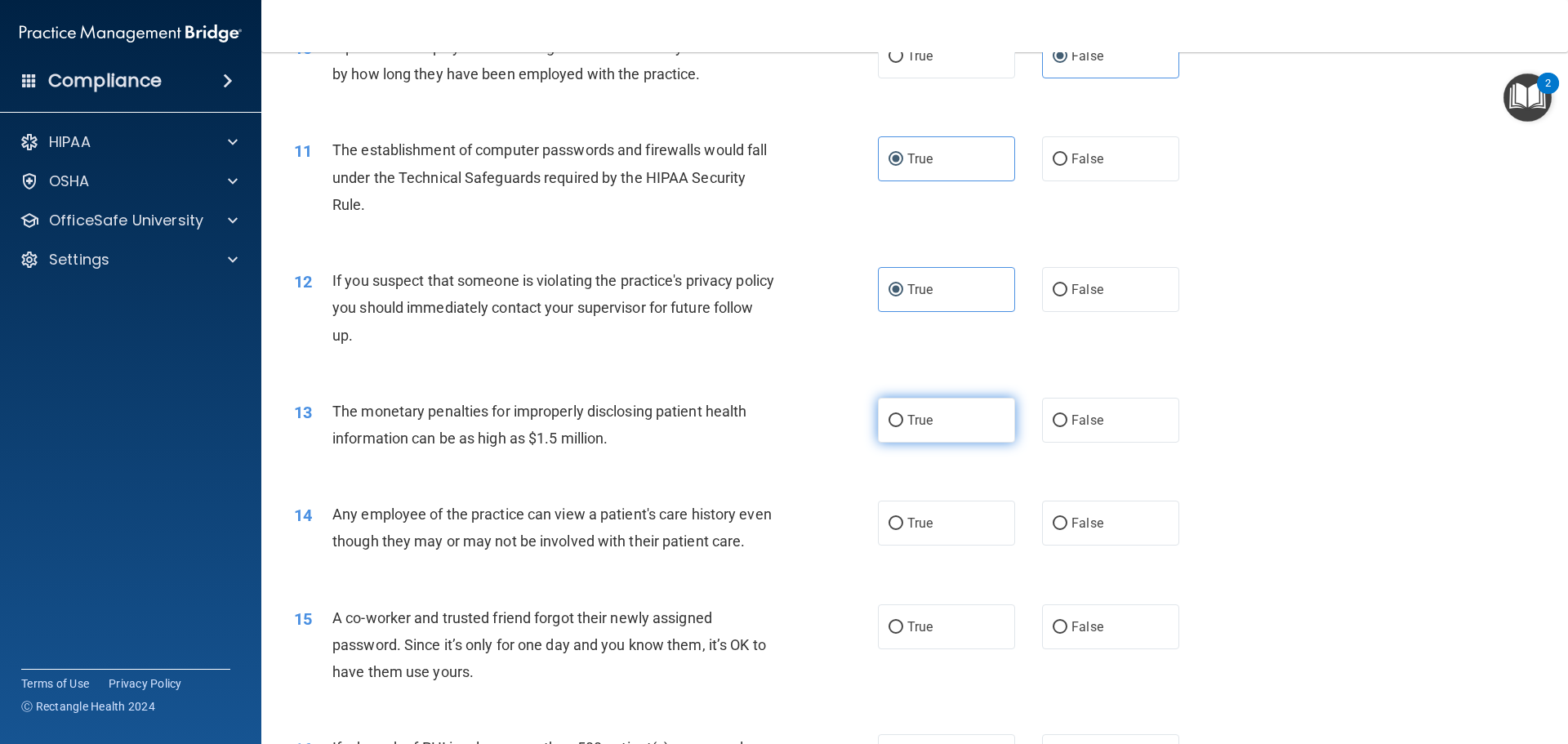
click at [904, 415] on input "True" at bounding box center [896, 421] width 15 height 12
radio input "true"
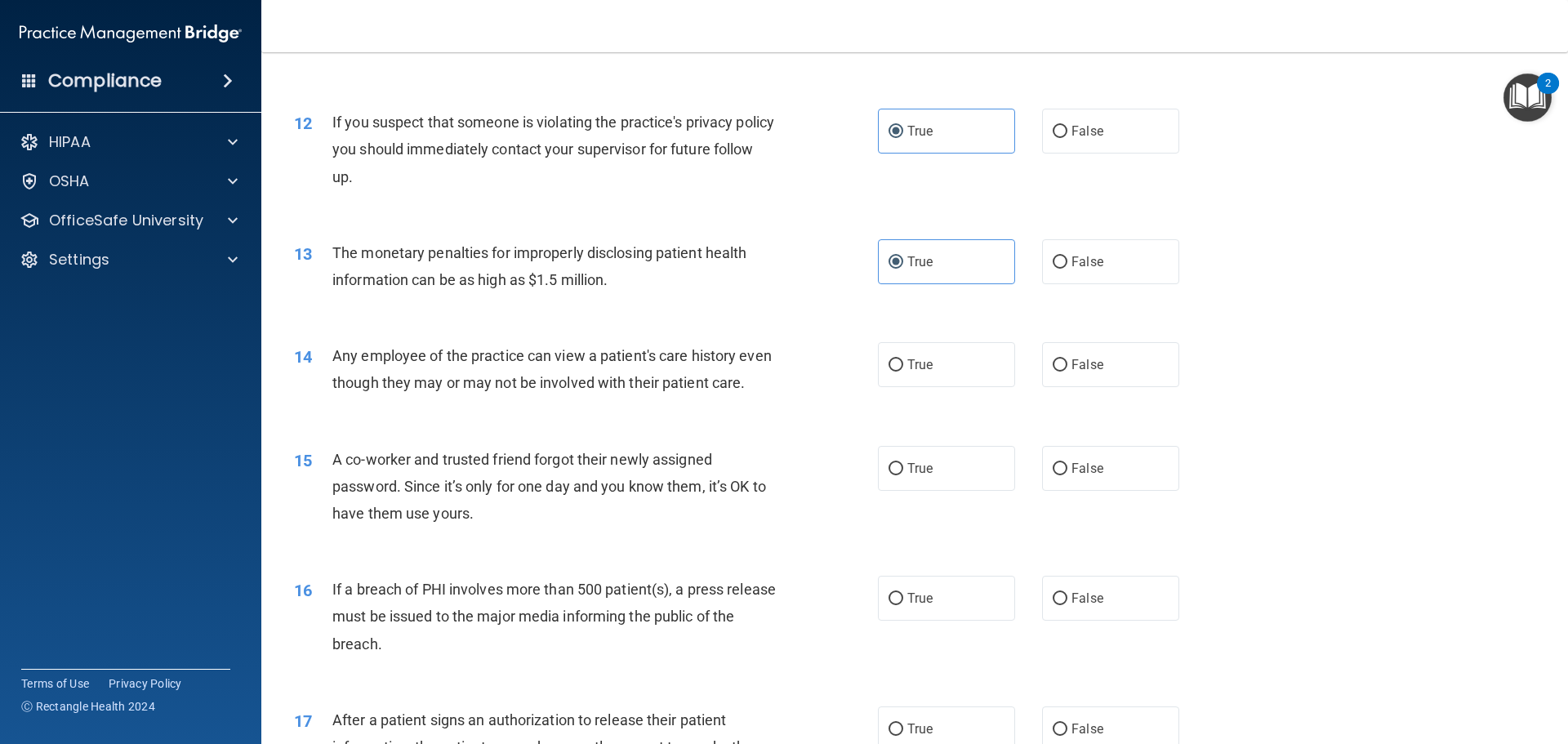
scroll to position [1307, 0]
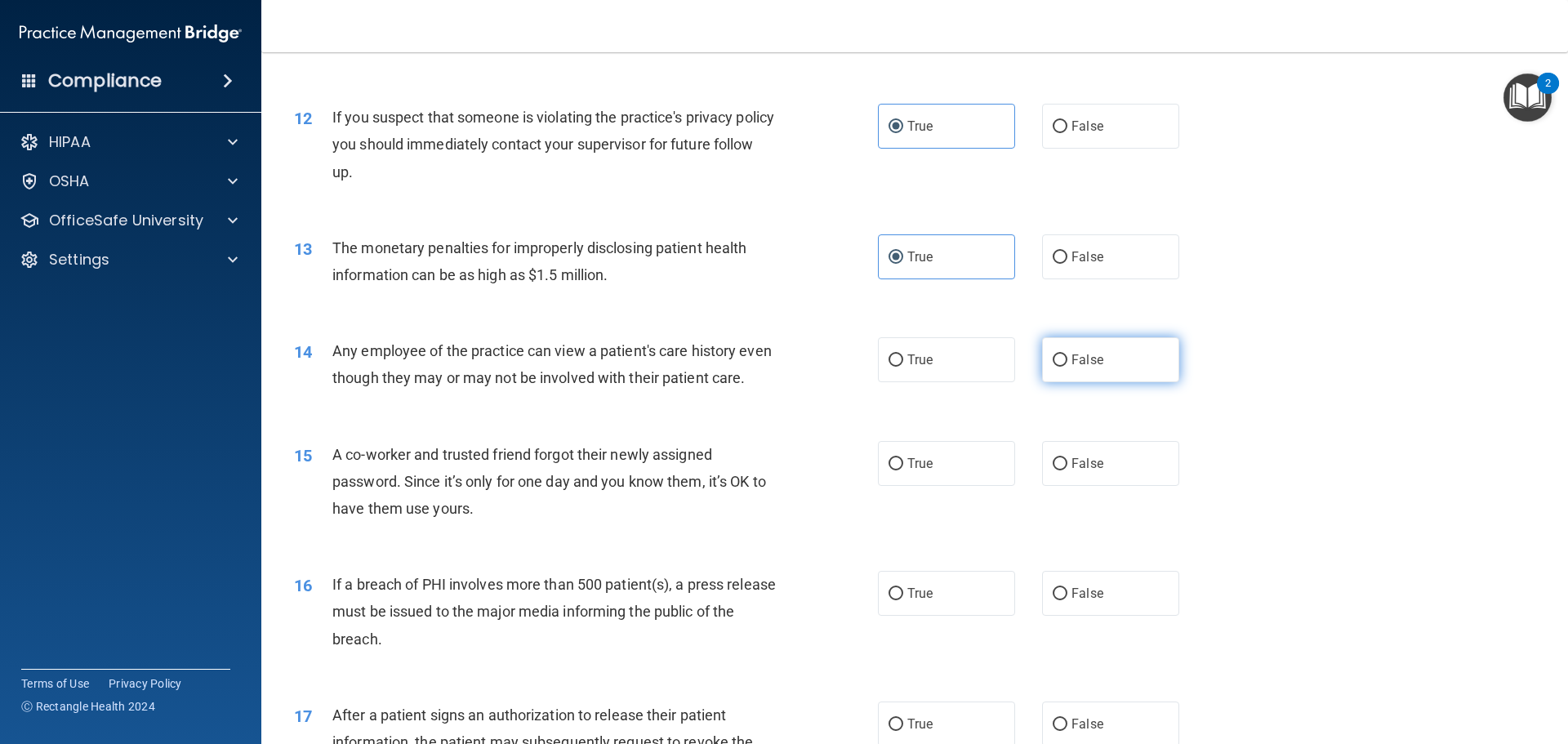
click at [1052, 378] on label "False" at bounding box center [1110, 359] width 137 height 45
click at [1053, 367] on input "False" at bounding box center [1060, 361] width 15 height 12
radio input "true"
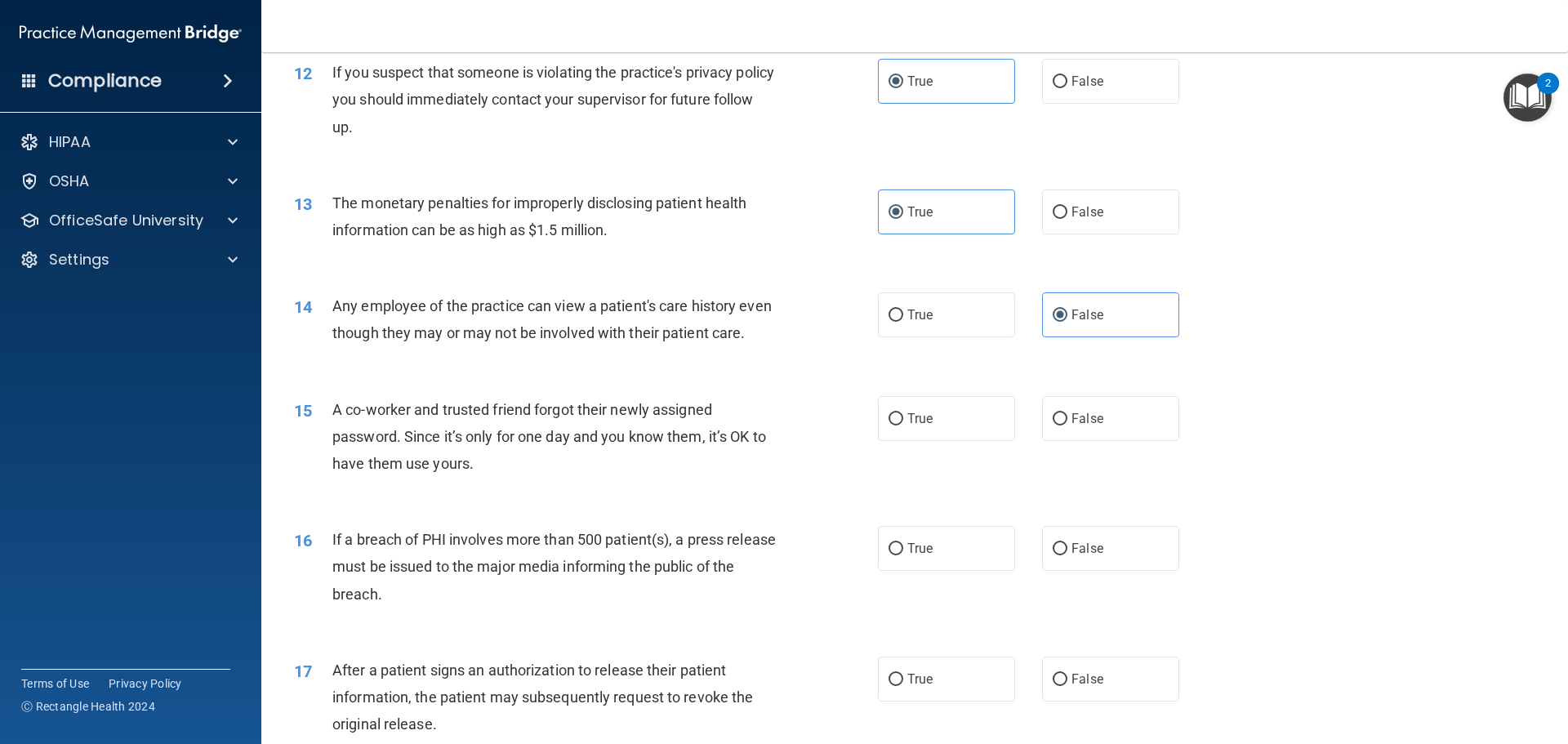
scroll to position [1389, 0]
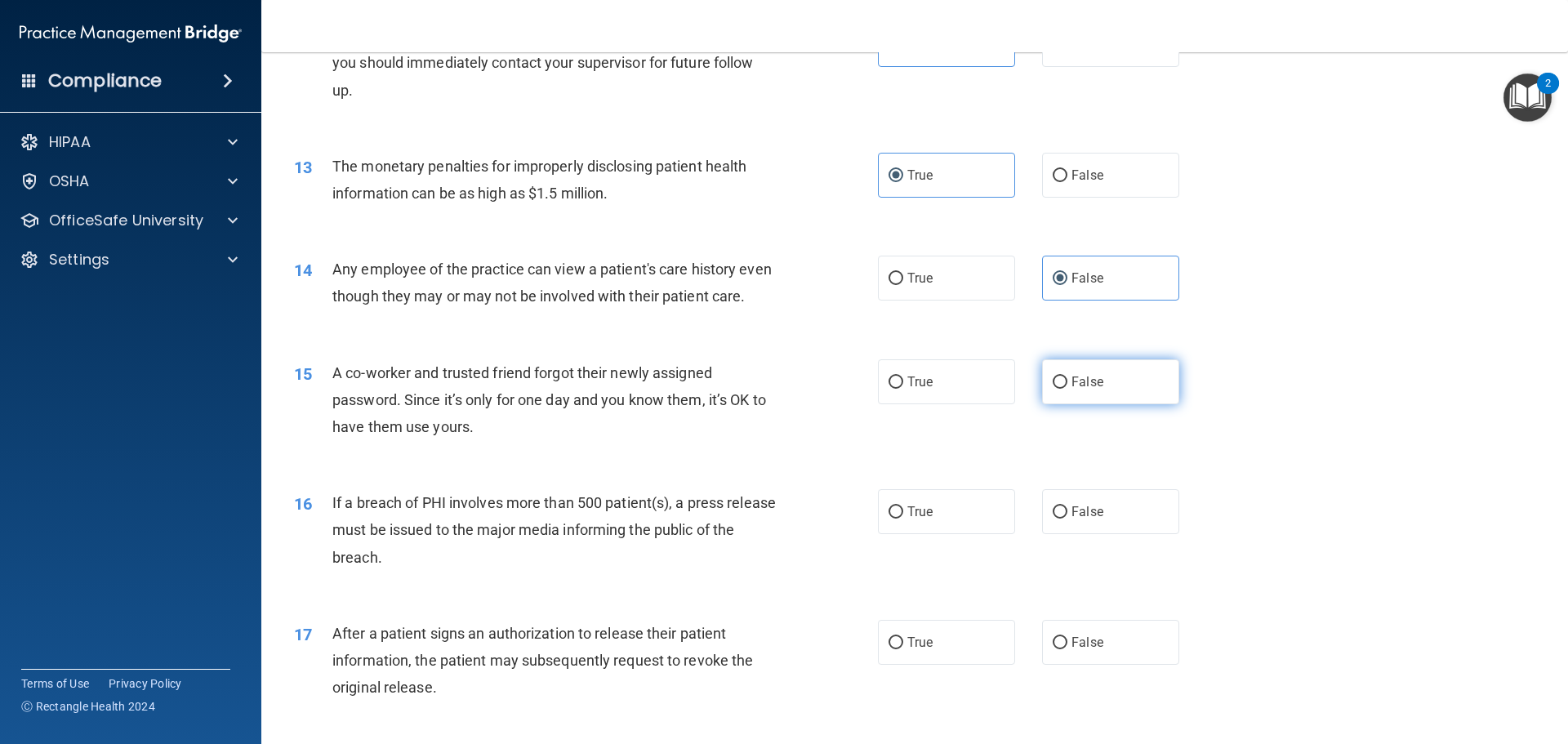
click at [1097, 404] on label "False" at bounding box center [1110, 381] width 137 height 45
click at [1068, 389] on input "False" at bounding box center [1060, 383] width 15 height 12
radio input "true"
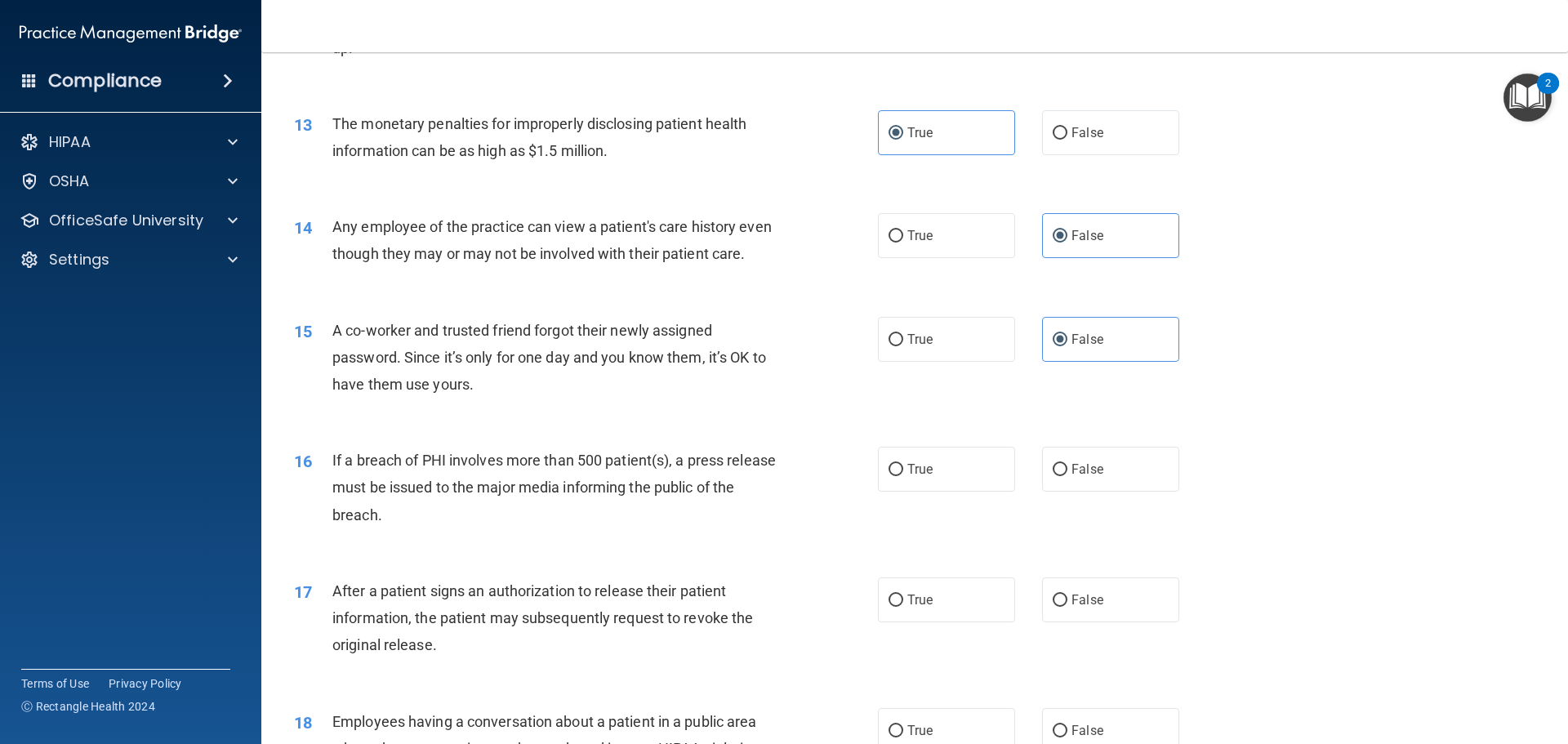
scroll to position [1470, 0]
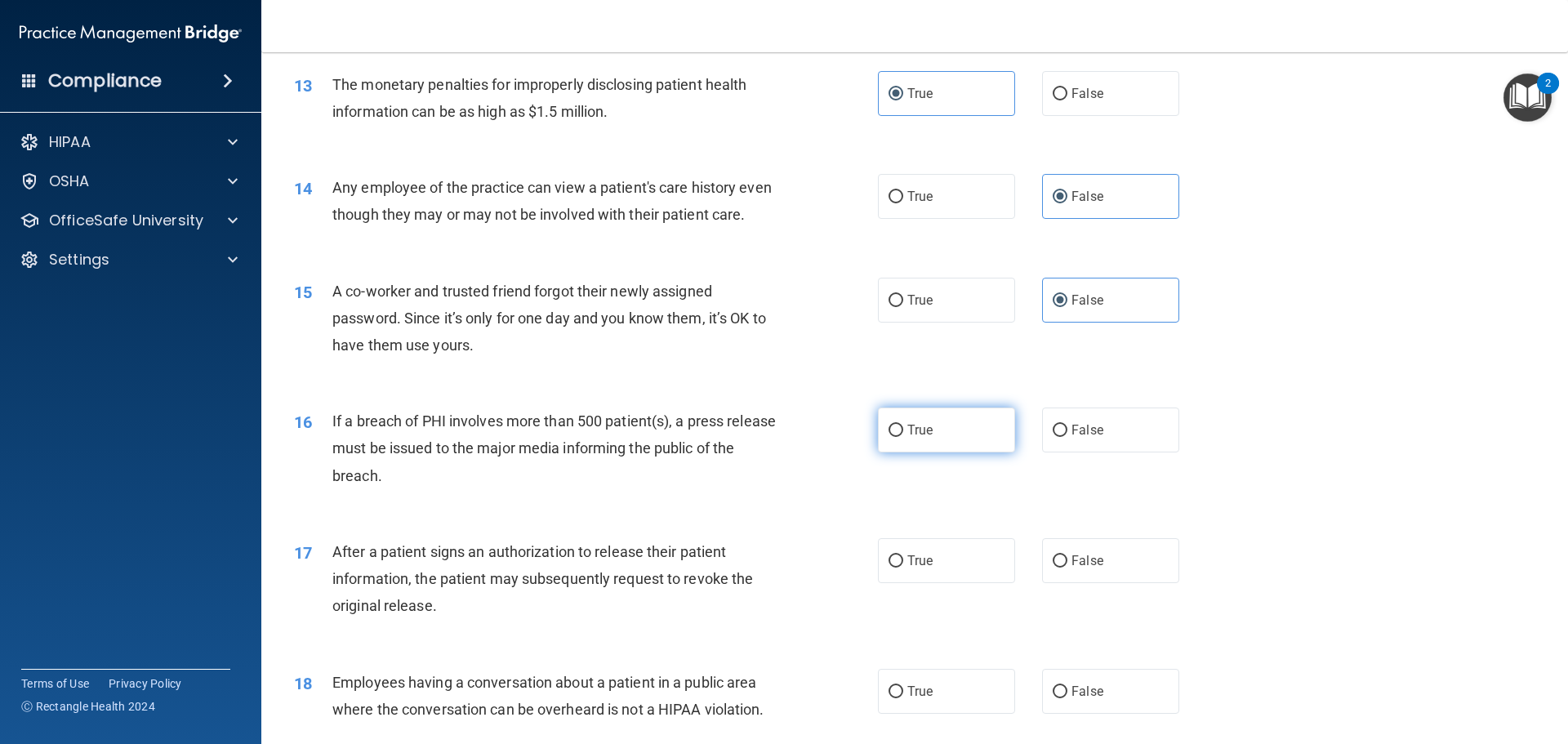
click at [978, 453] on label "True" at bounding box center [946, 430] width 137 height 45
click at [904, 437] on input "True" at bounding box center [896, 431] width 15 height 12
radio input "true"
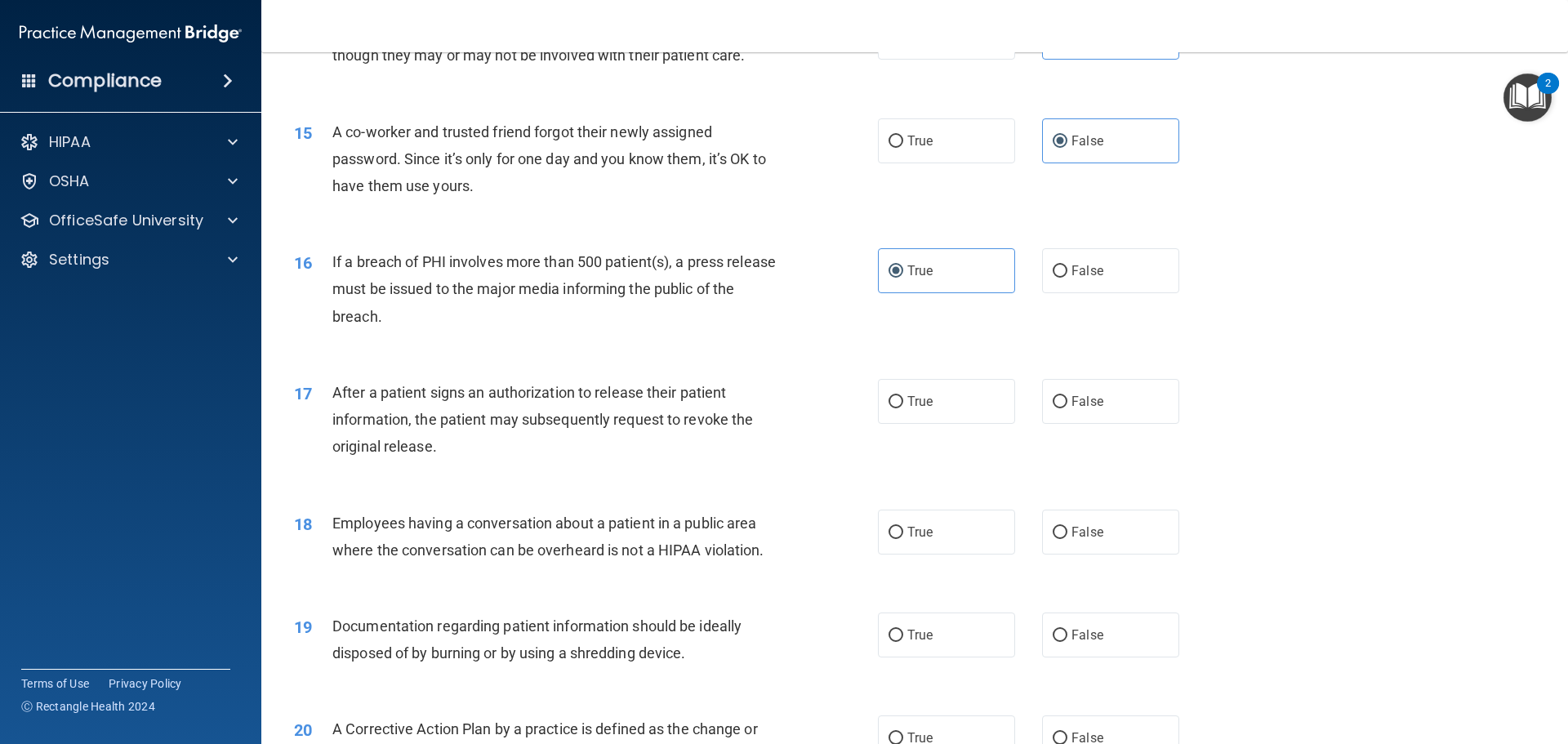
scroll to position [1634, 0]
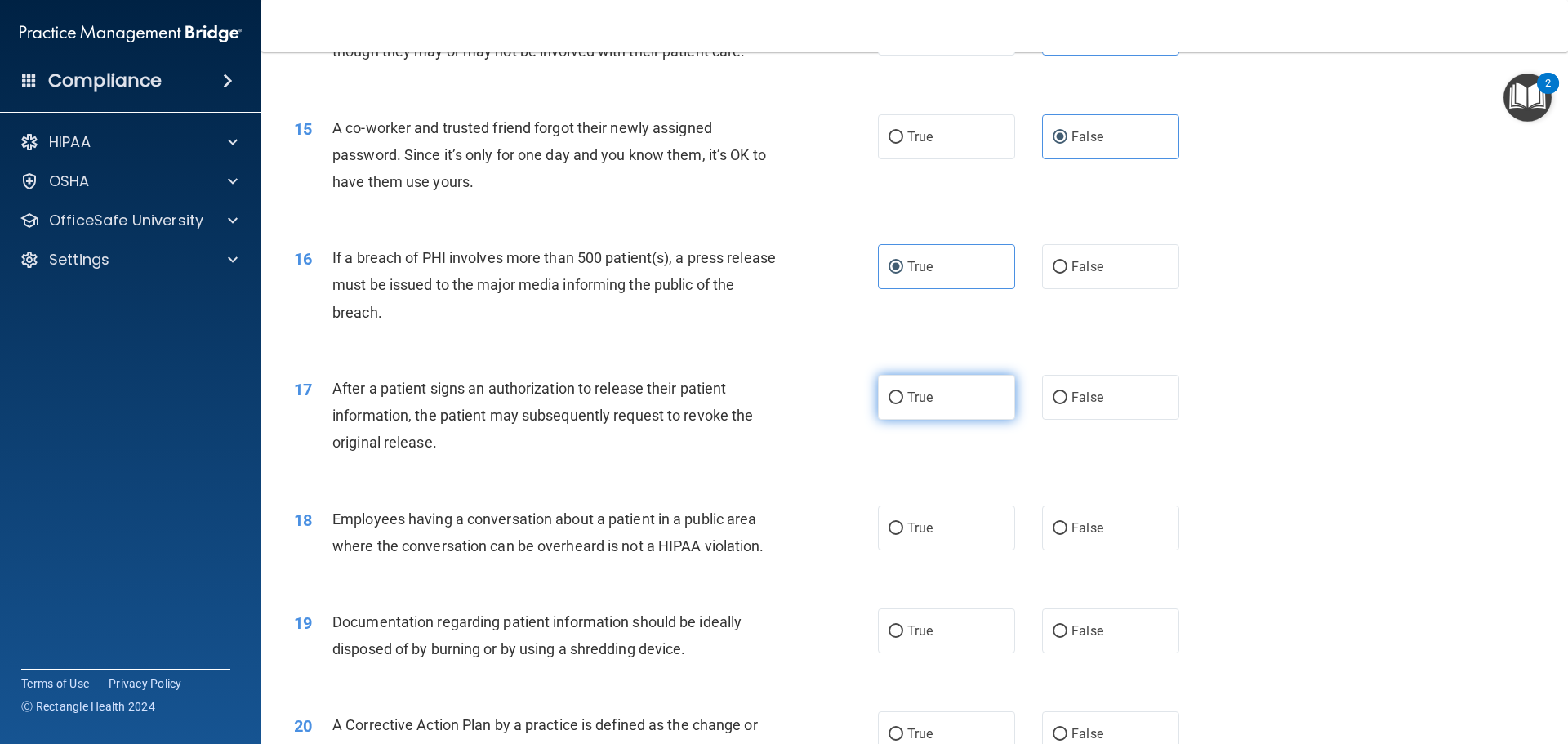
click at [936, 420] on label "True" at bounding box center [946, 397] width 137 height 45
click at [904, 404] on input "True" at bounding box center [896, 398] width 15 height 12
radio input "true"
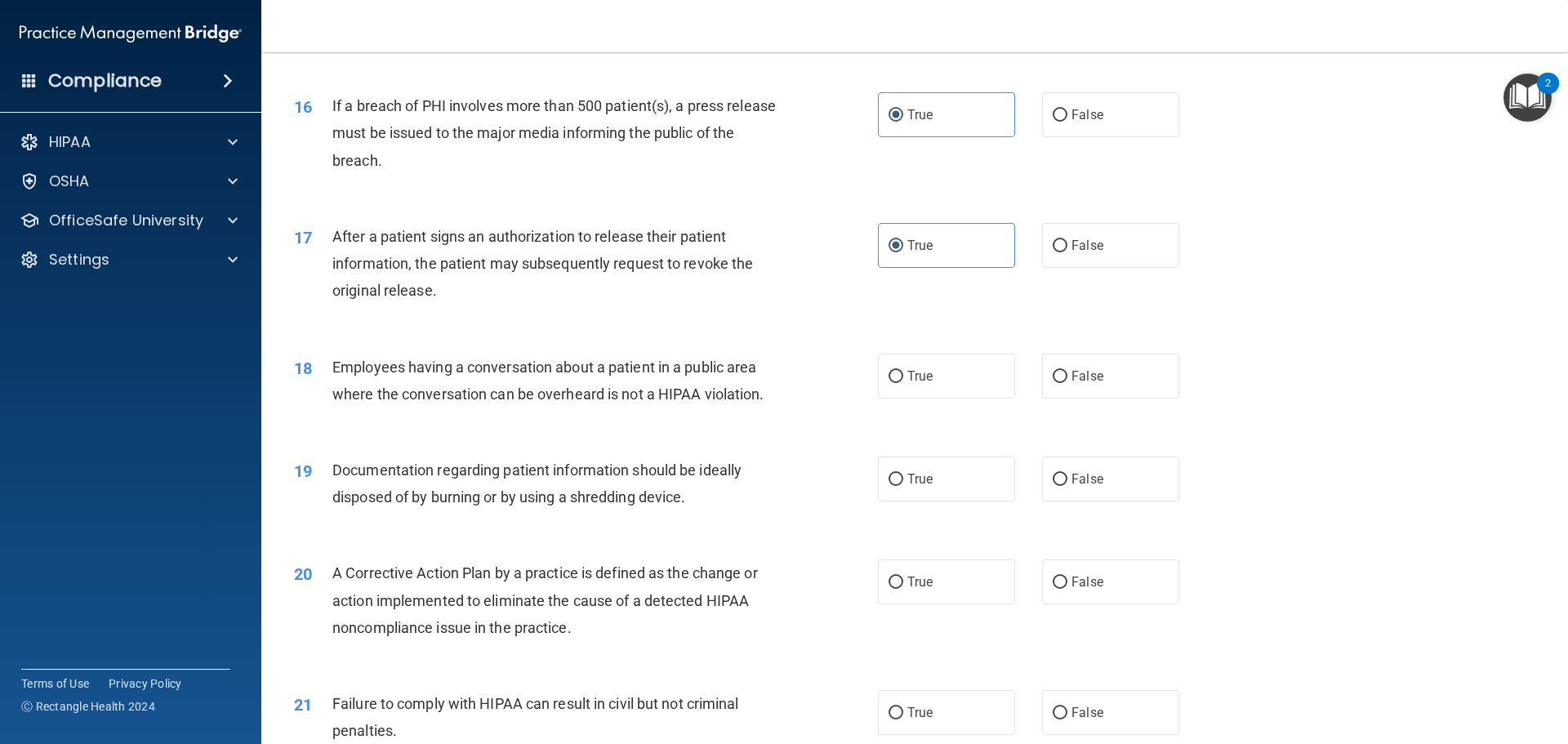
scroll to position [1797, 0]
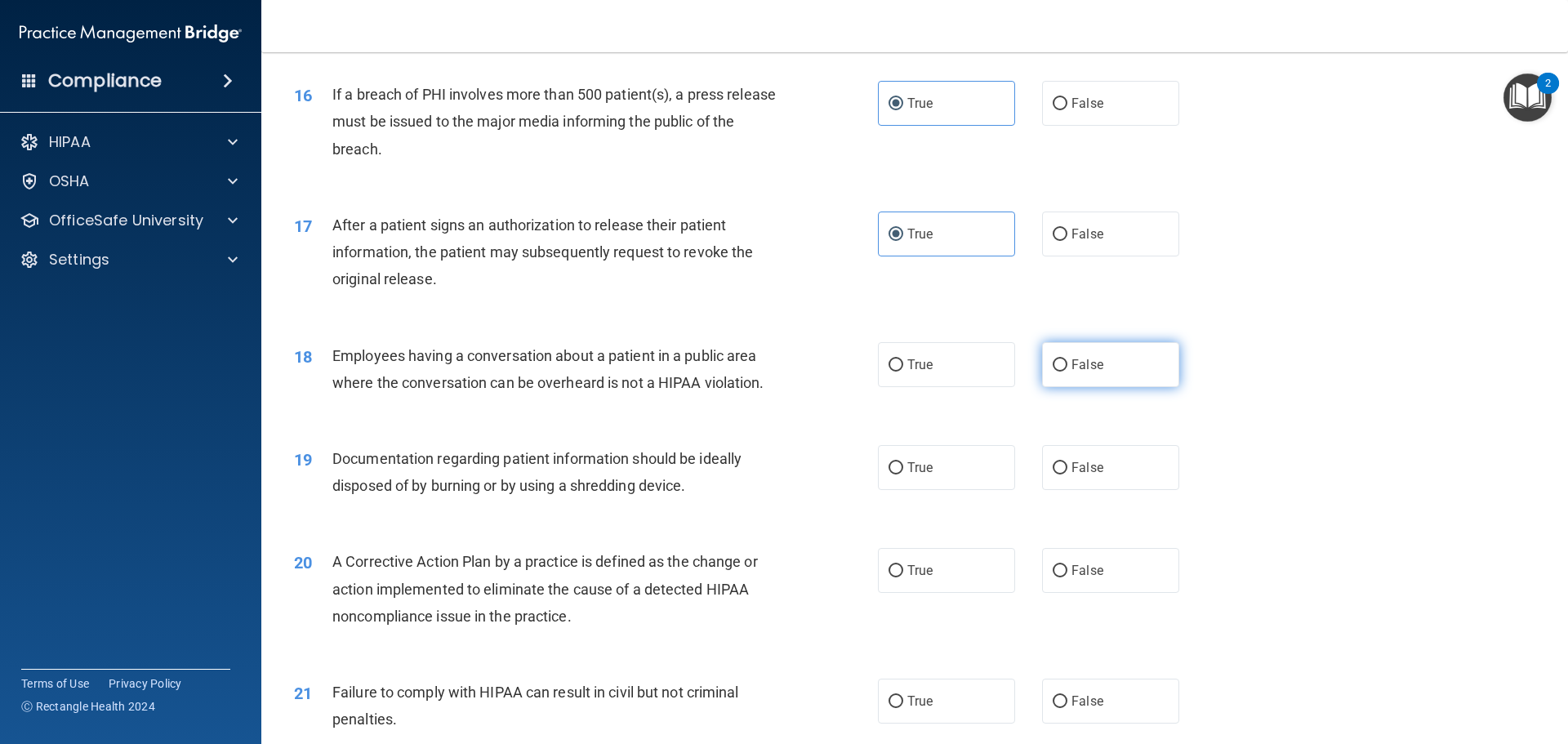
click at [1094, 373] on span "False" at bounding box center [1088, 365] width 32 height 16
click at [1068, 372] on input "False" at bounding box center [1060, 365] width 15 height 12
radio input "true"
click at [930, 490] on label "True" at bounding box center [946, 467] width 137 height 45
click at [904, 475] on input "True" at bounding box center [896, 468] width 15 height 12
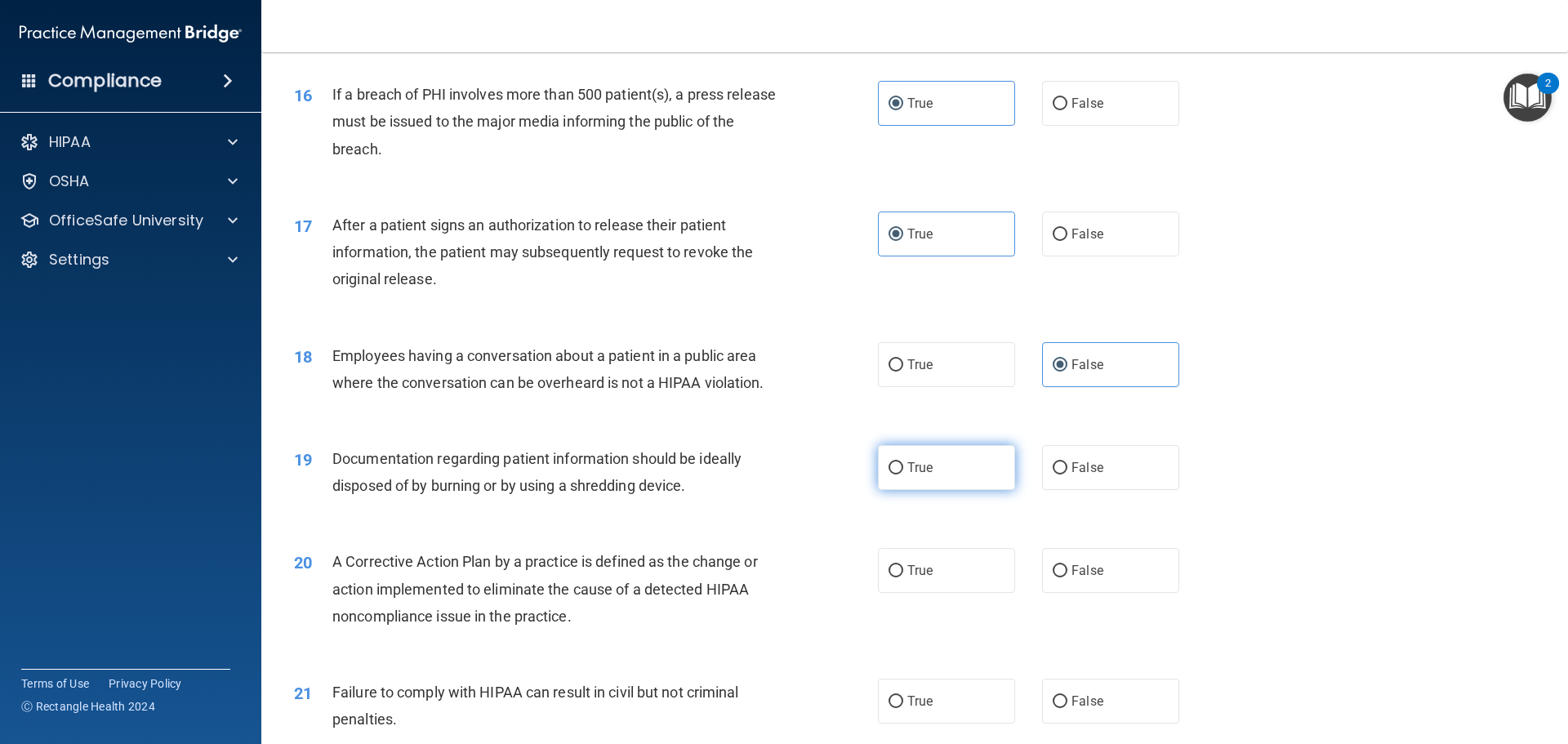
radio input "true"
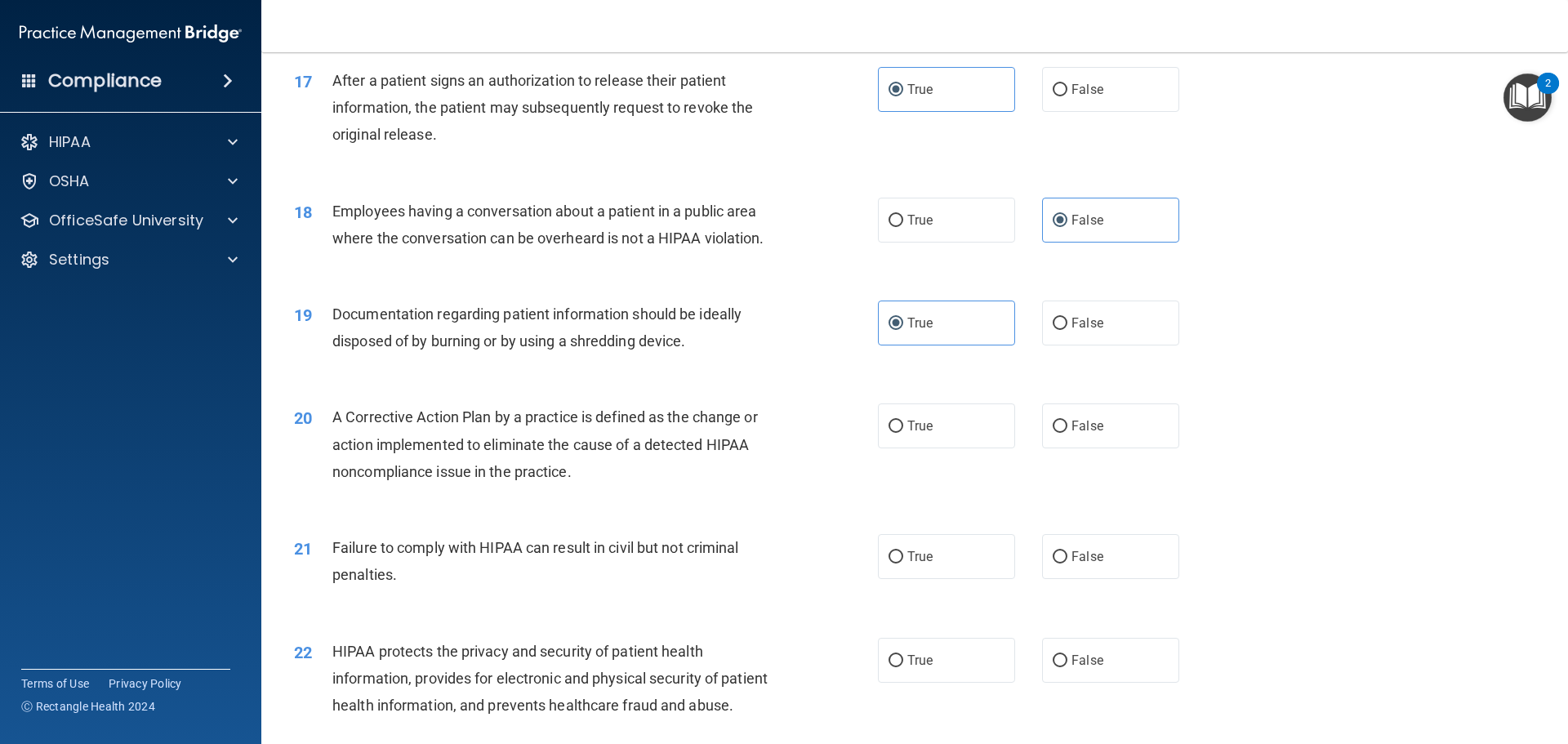
scroll to position [1961, 0]
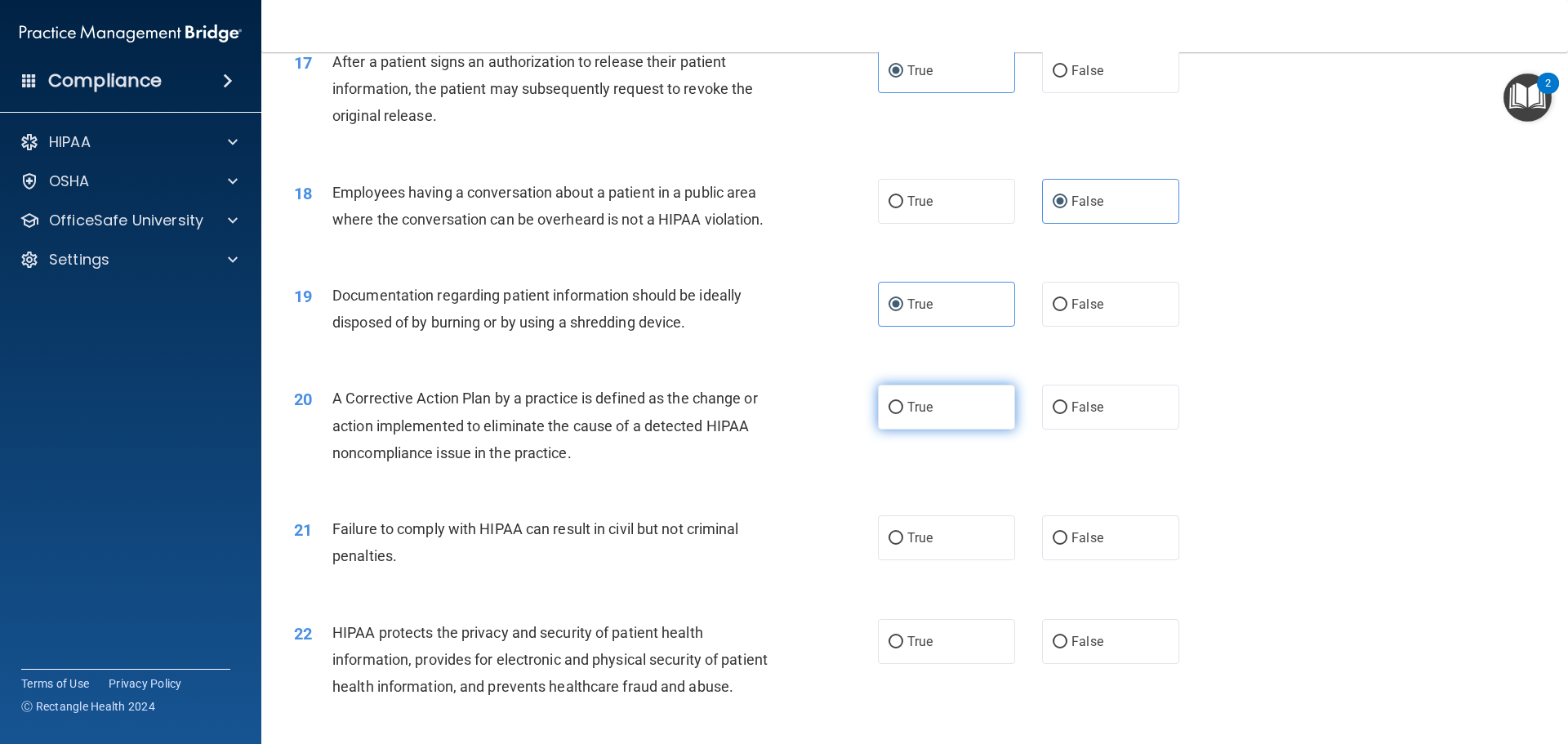
click at [939, 430] on label "True" at bounding box center [946, 407] width 137 height 45
click at [904, 414] on input "True" at bounding box center [896, 408] width 15 height 12
radio input "true"
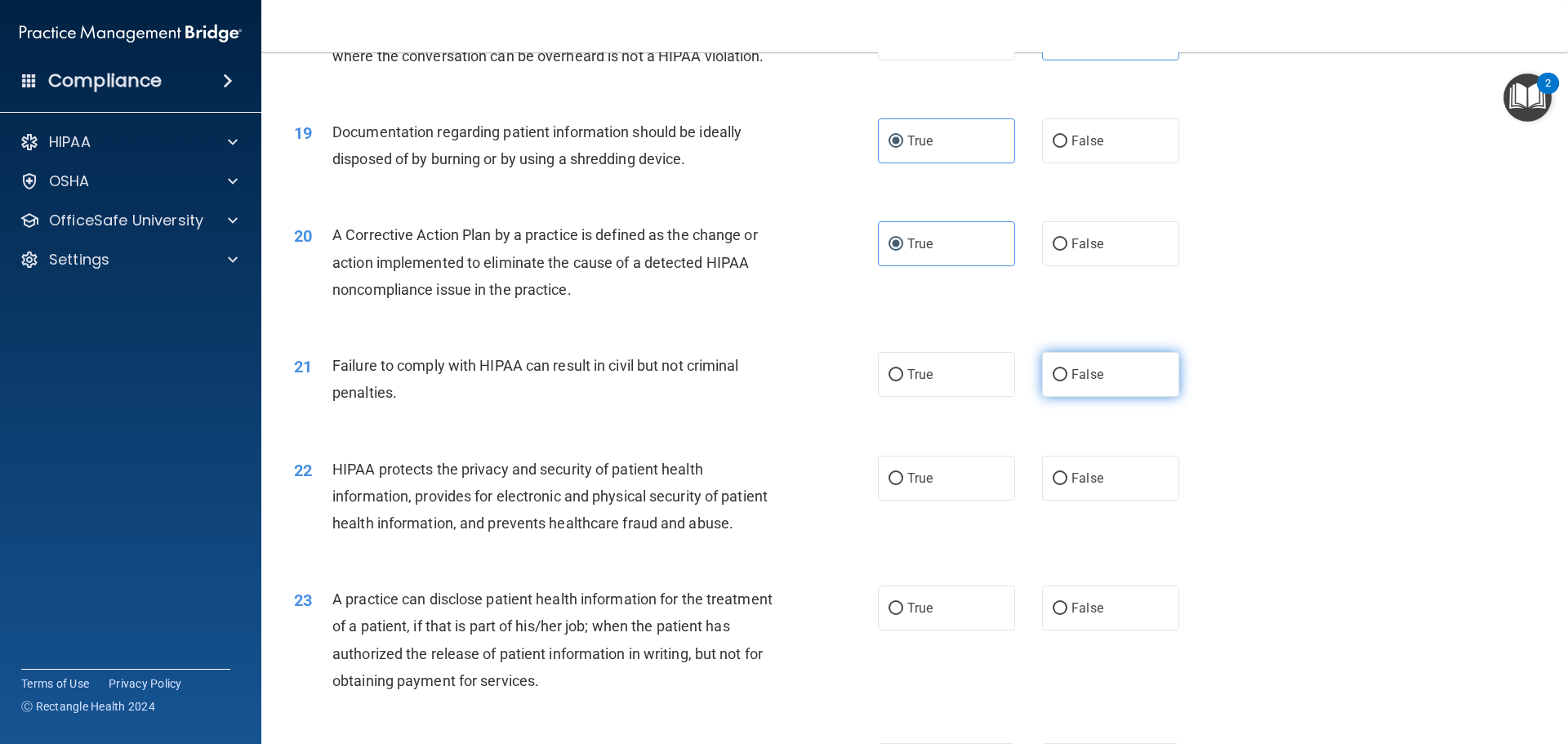
click at [1106, 397] on label "False" at bounding box center [1110, 374] width 137 height 45
click at [1068, 382] on input "False" at bounding box center [1060, 375] width 15 height 12
radio input "true"
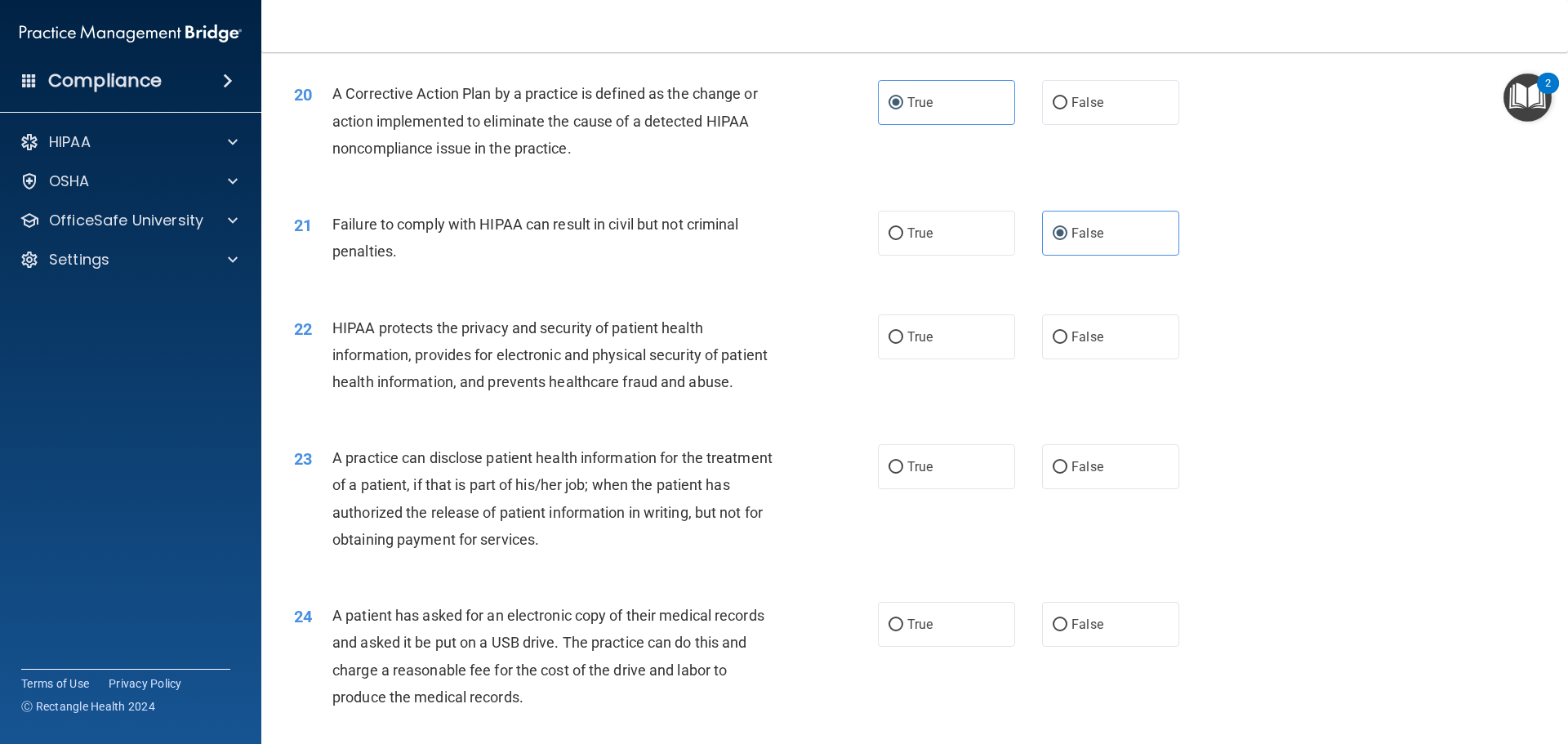
scroll to position [2369, 0]
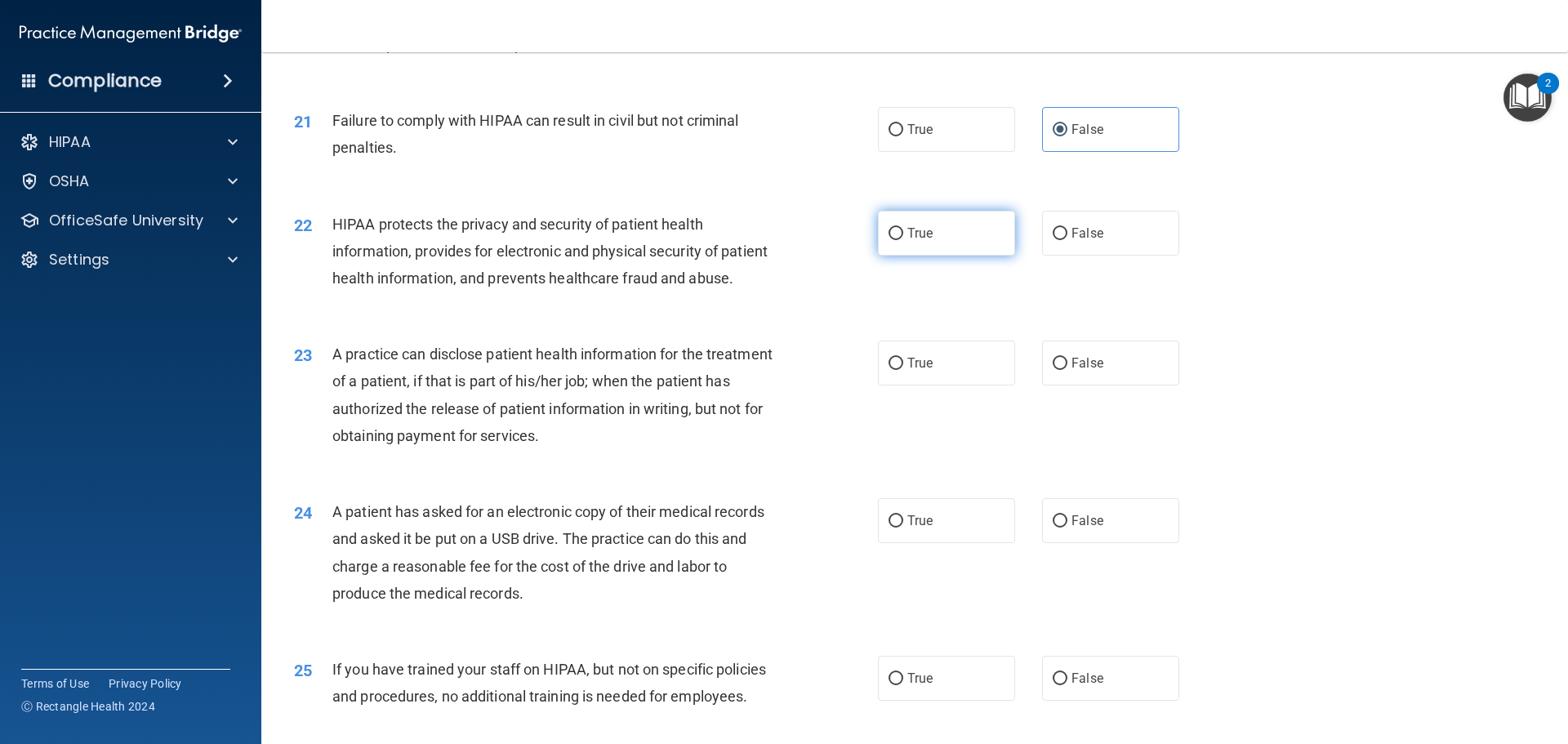
click at [956, 256] on label "True" at bounding box center [946, 233] width 137 height 45
click at [904, 240] on input "True" at bounding box center [896, 234] width 15 height 12
radio input "true"
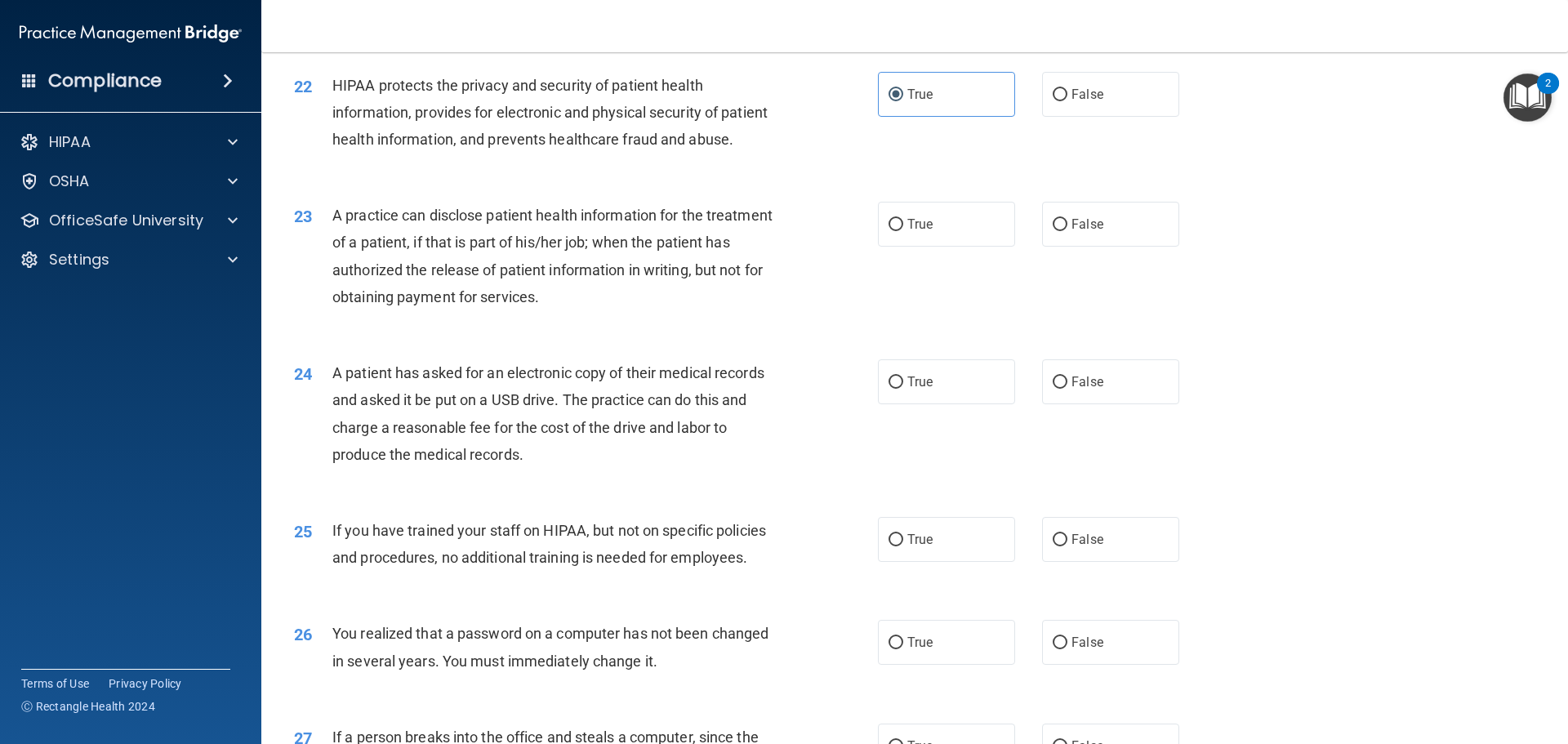
scroll to position [2532, 0]
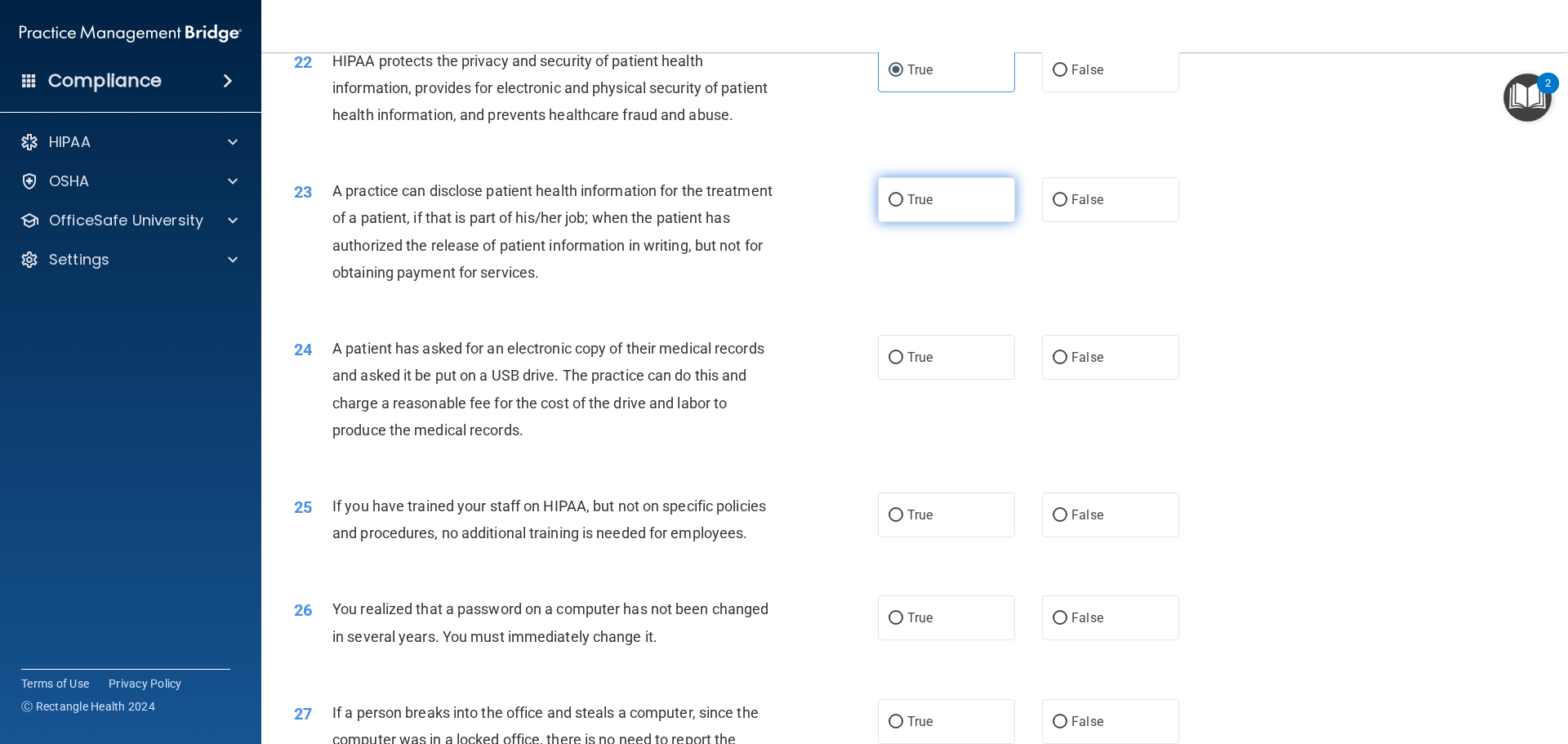
click at [900, 222] on label "True" at bounding box center [946, 199] width 137 height 45
click at [900, 207] on input "True" at bounding box center [896, 200] width 15 height 12
radio input "true"
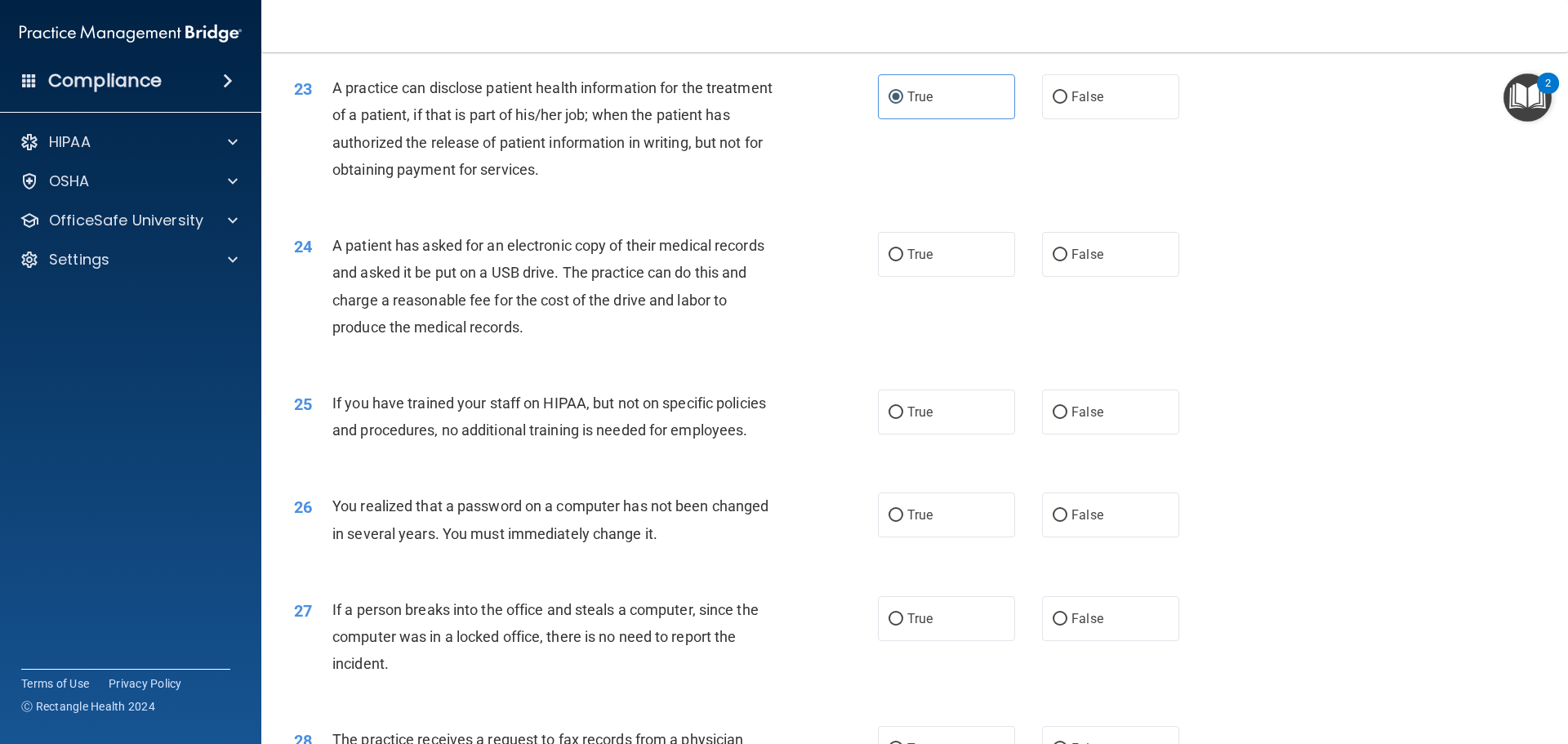
scroll to position [2696, 0]
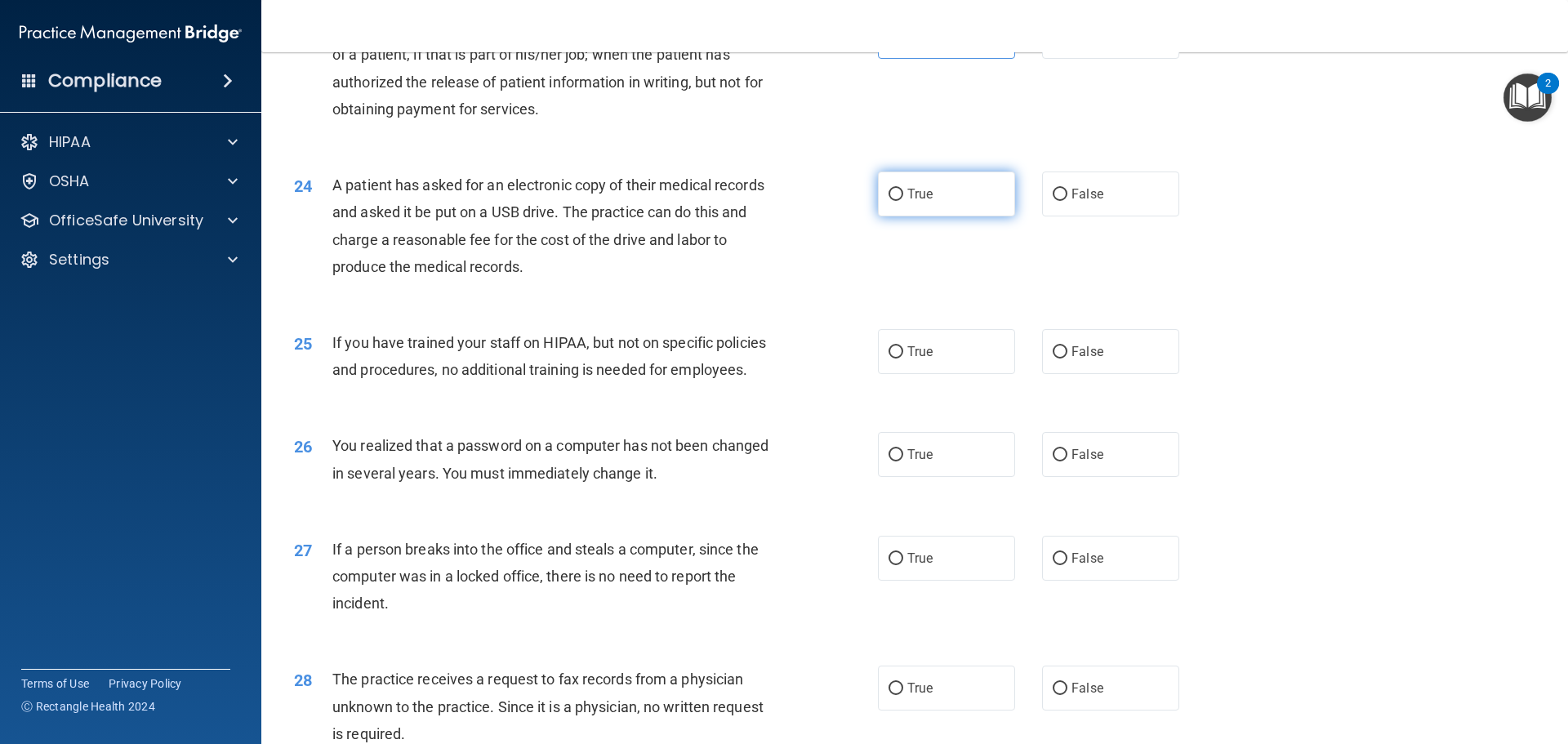
click at [908, 216] on label "True" at bounding box center [946, 194] width 137 height 45
click at [904, 201] on input "True" at bounding box center [896, 195] width 15 height 12
radio input "true"
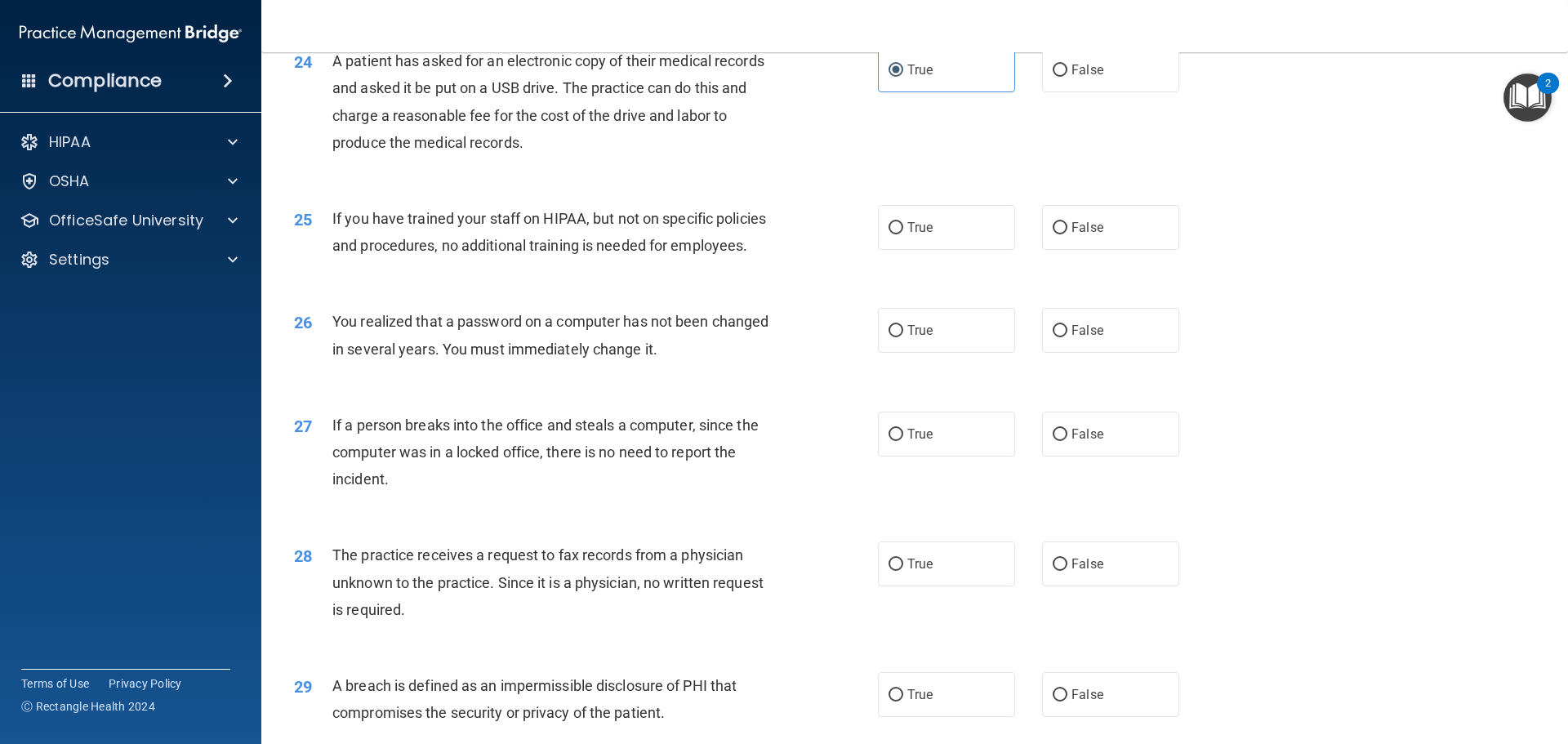
scroll to position [2859, 0]
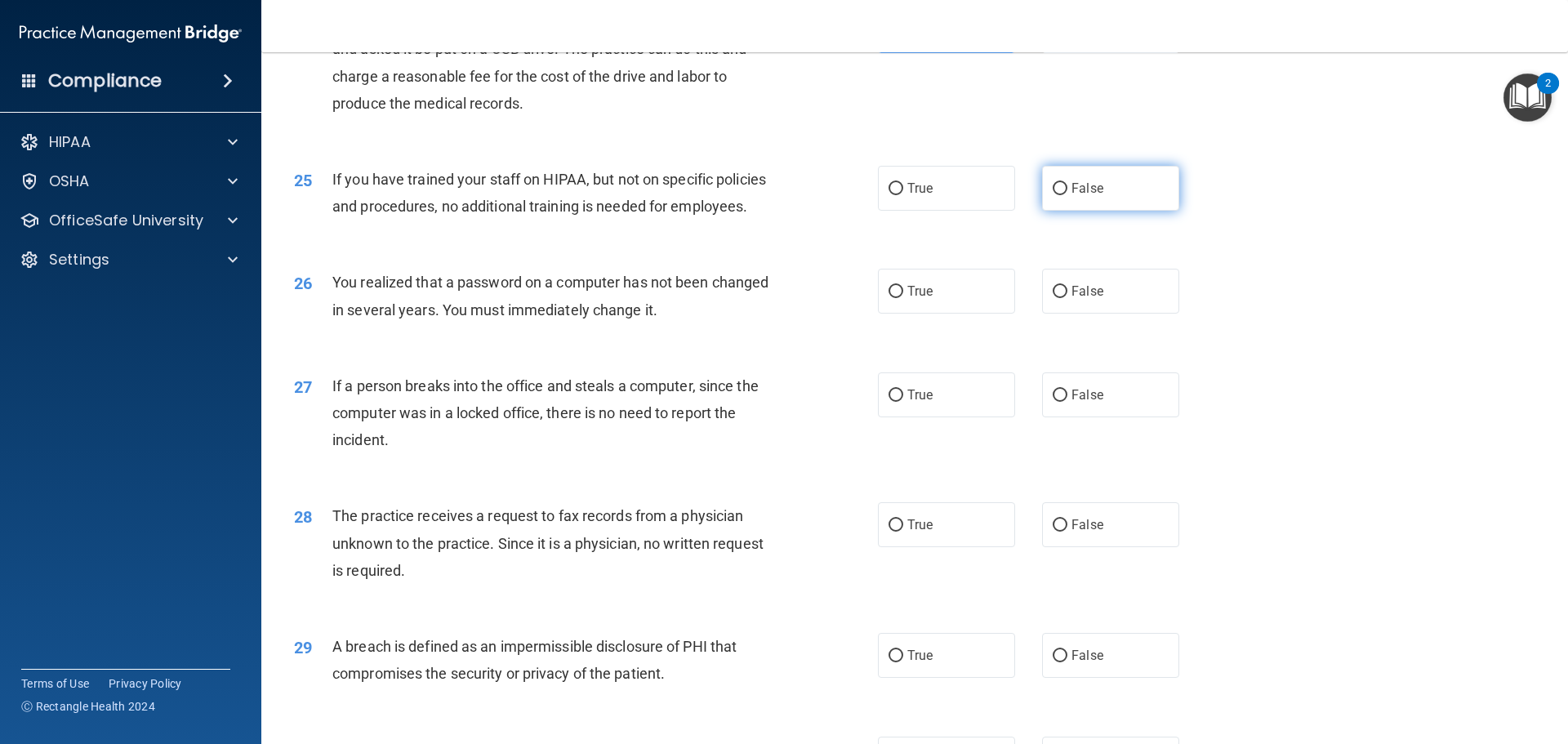
click at [1096, 211] on label "False" at bounding box center [1110, 188] width 137 height 45
click at [1068, 195] on input "False" at bounding box center [1060, 189] width 15 height 12
radio input "true"
click at [916, 314] on label "True" at bounding box center [946, 291] width 137 height 45
click at [904, 298] on input "True" at bounding box center [896, 292] width 15 height 12
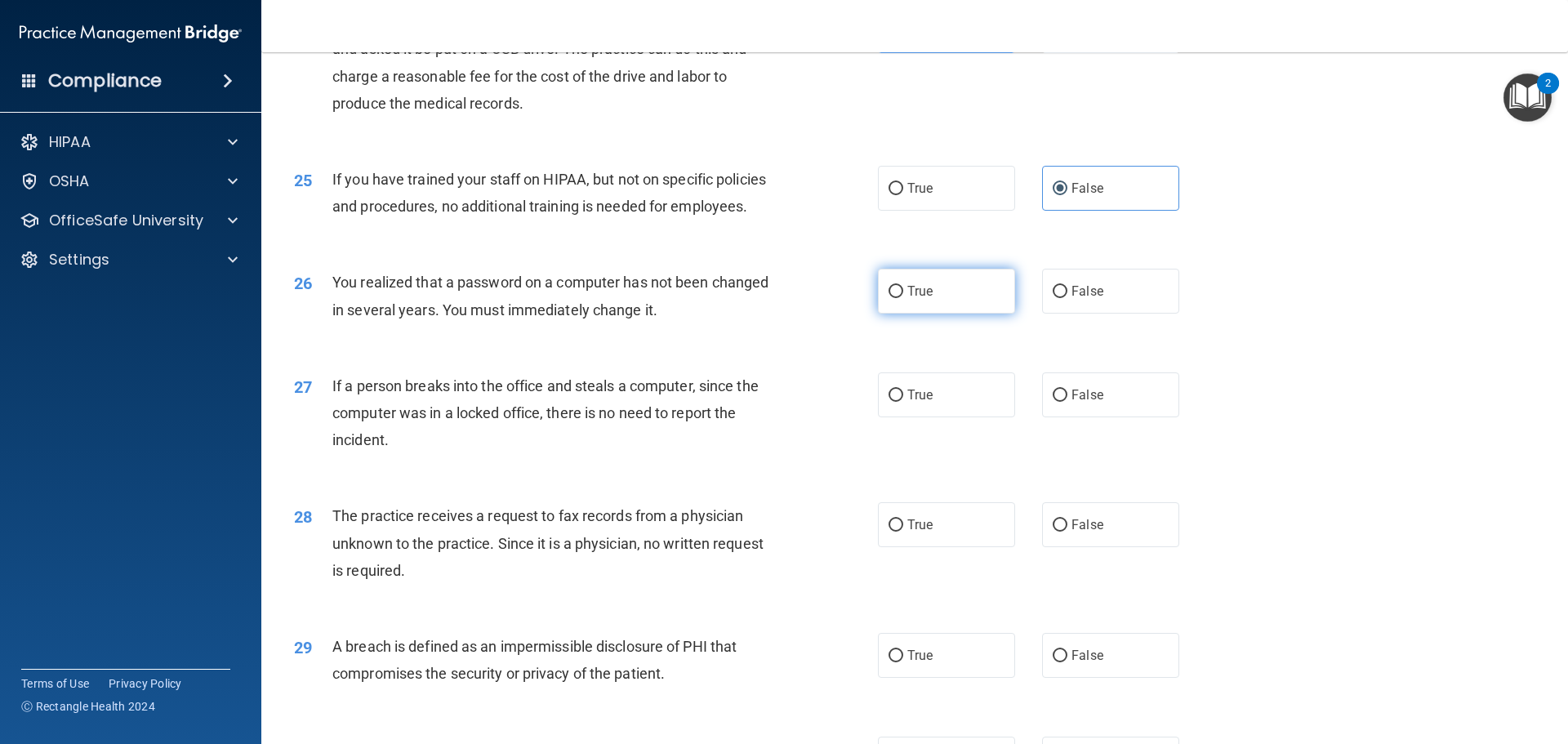
radio input "true"
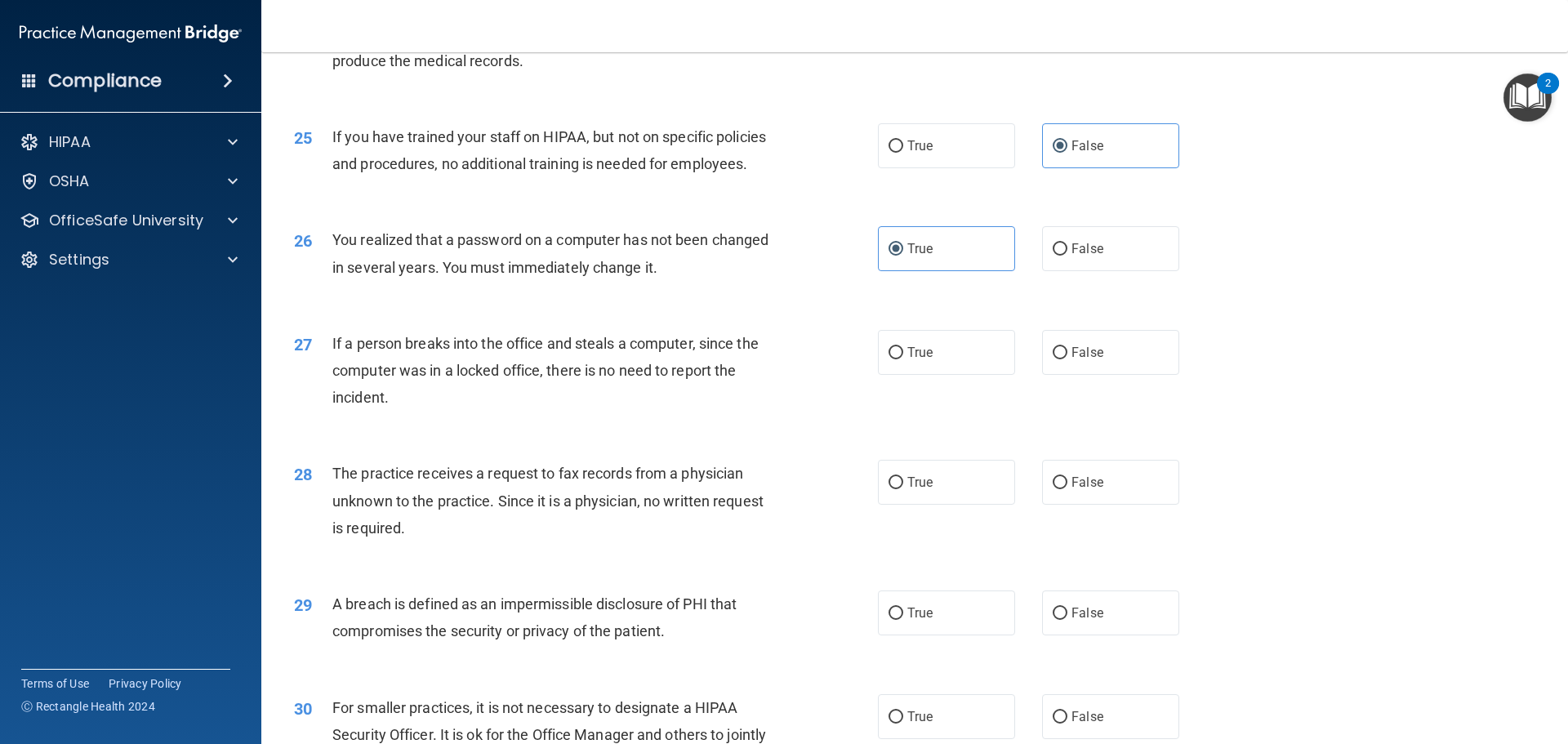
scroll to position [2941, 0]
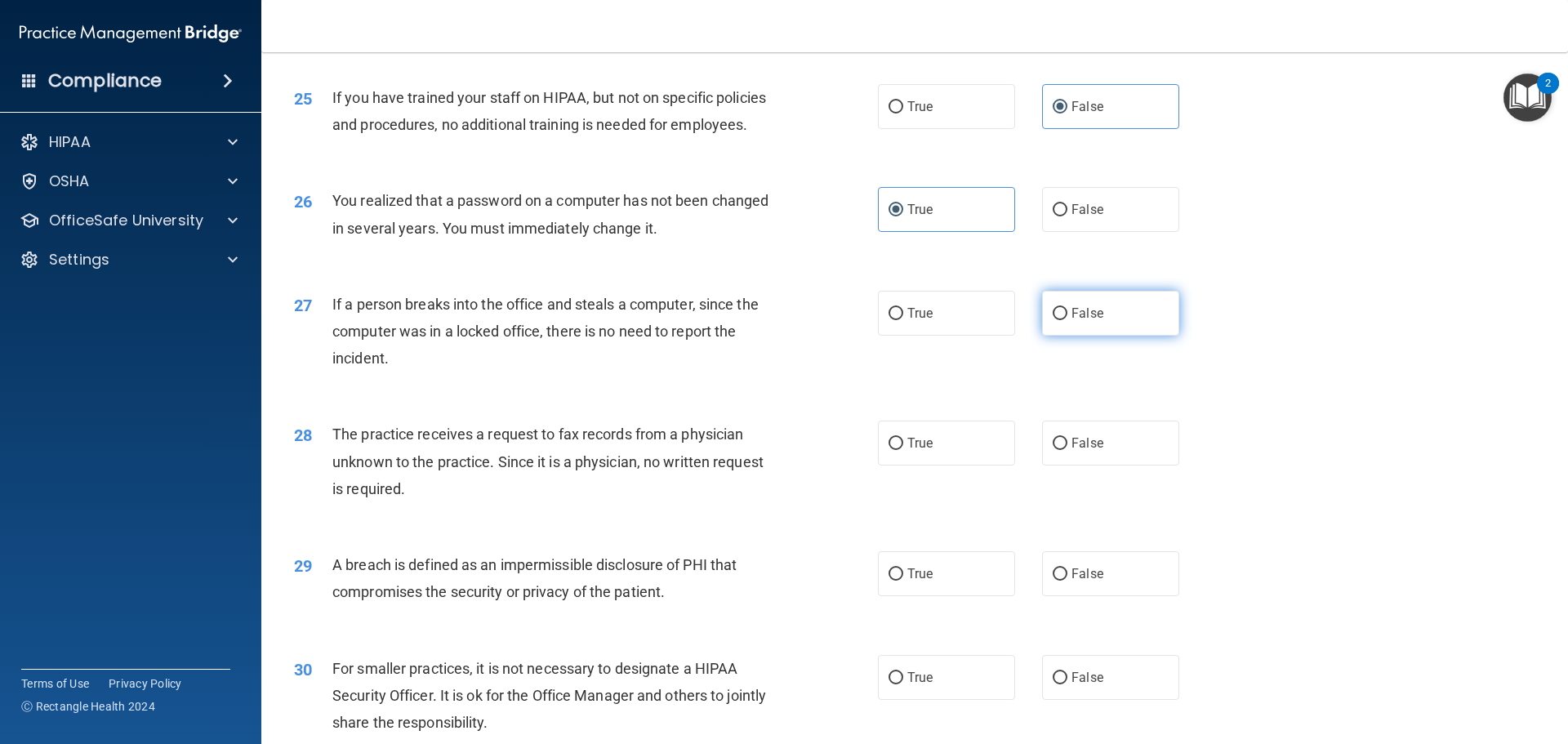
click at [1061, 336] on label "False" at bounding box center [1110, 313] width 137 height 45
click at [1061, 320] on input "False" at bounding box center [1060, 314] width 15 height 12
radio input "true"
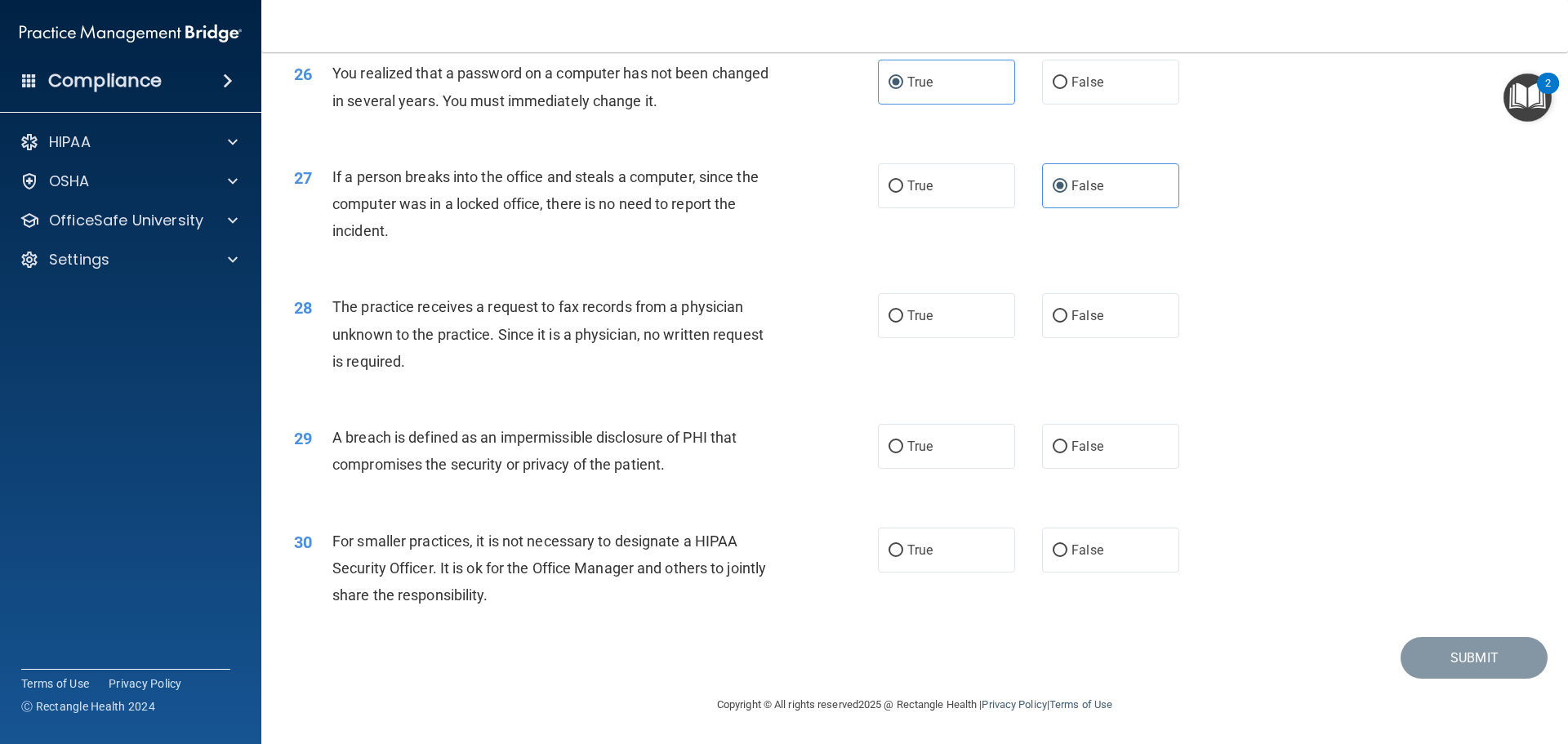
scroll to position [3122, 0]
click at [1105, 323] on label "False" at bounding box center [1110, 315] width 137 height 45
click at [1068, 323] on input "False" at bounding box center [1060, 316] width 15 height 12
radio input "true"
click at [951, 438] on label "True" at bounding box center [946, 446] width 137 height 45
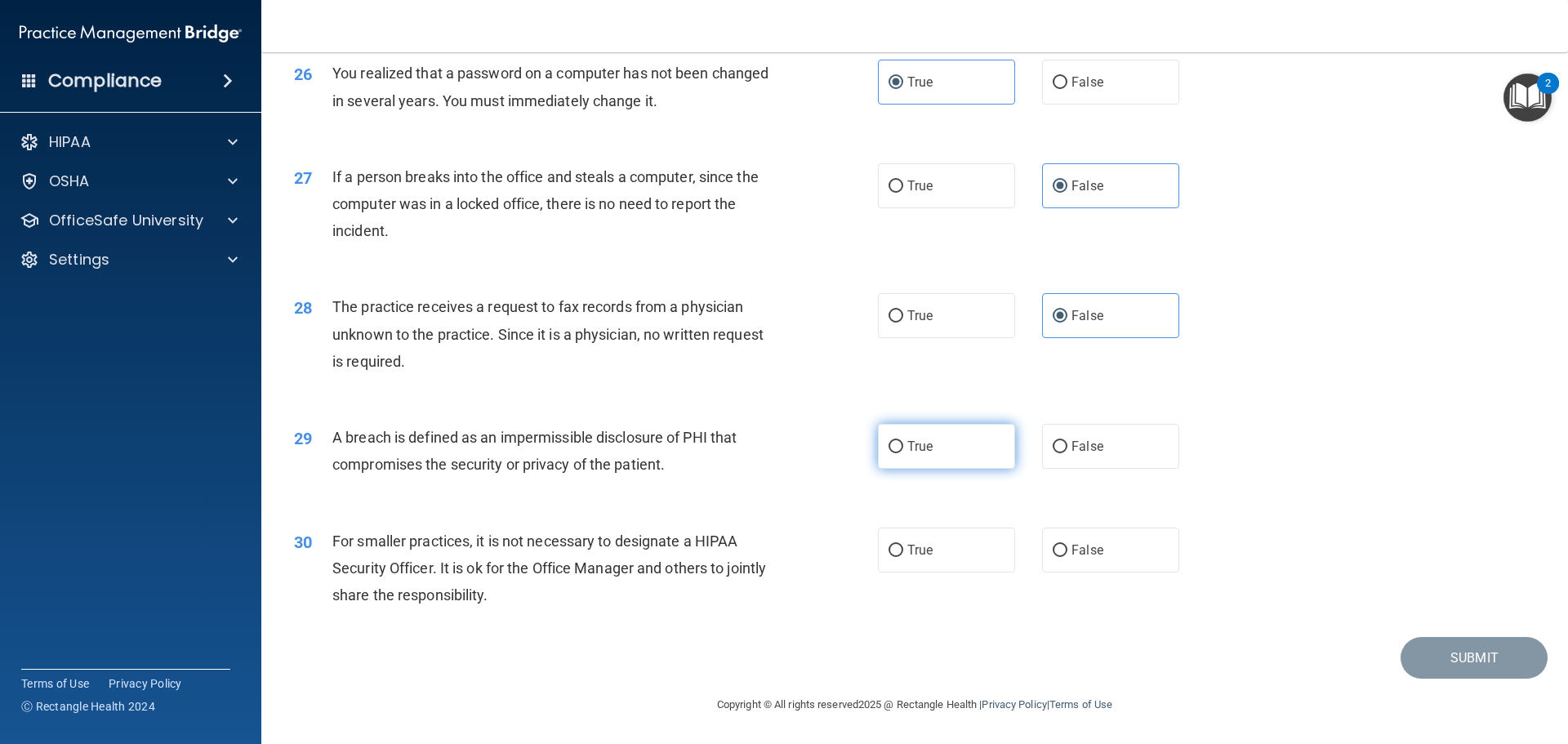
click at [904, 441] on input "True" at bounding box center [896, 447] width 15 height 12
radio input "true"
click at [950, 553] on label "True" at bounding box center [946, 550] width 137 height 45
click at [904, 553] on input "True" at bounding box center [896, 551] width 15 height 12
radio input "true"
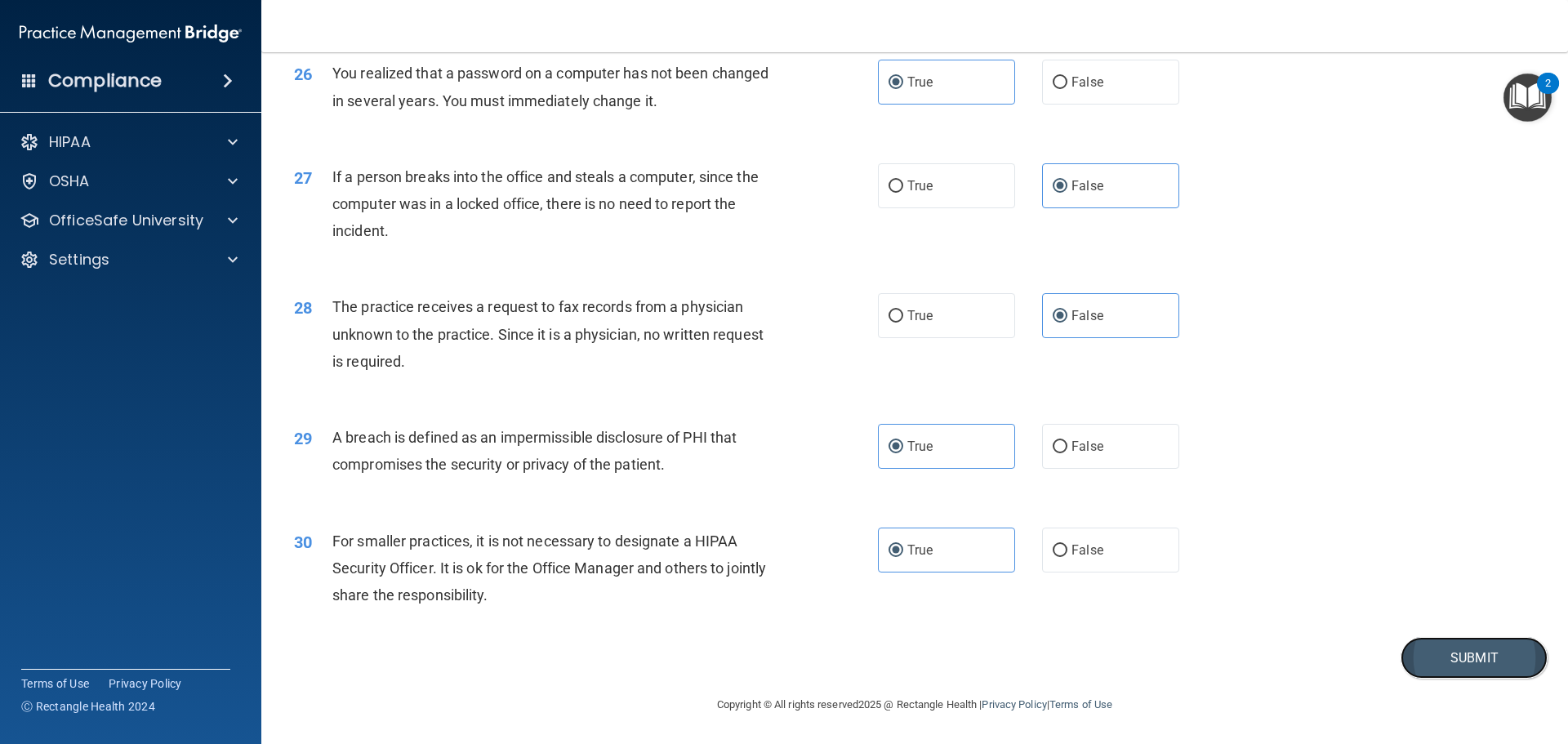
click at [1456, 652] on button "Submit" at bounding box center [1474, 658] width 147 height 42
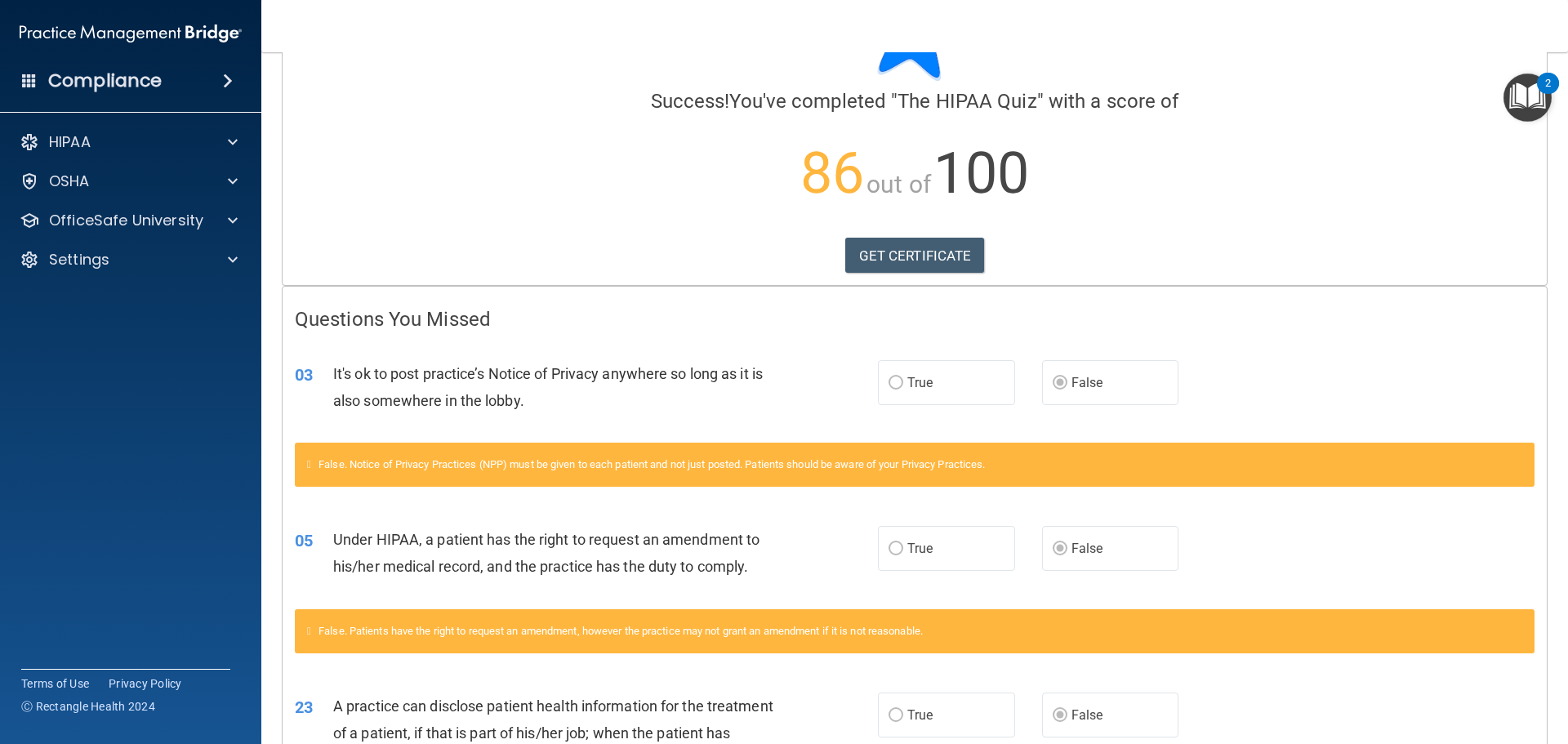
scroll to position [29, 0]
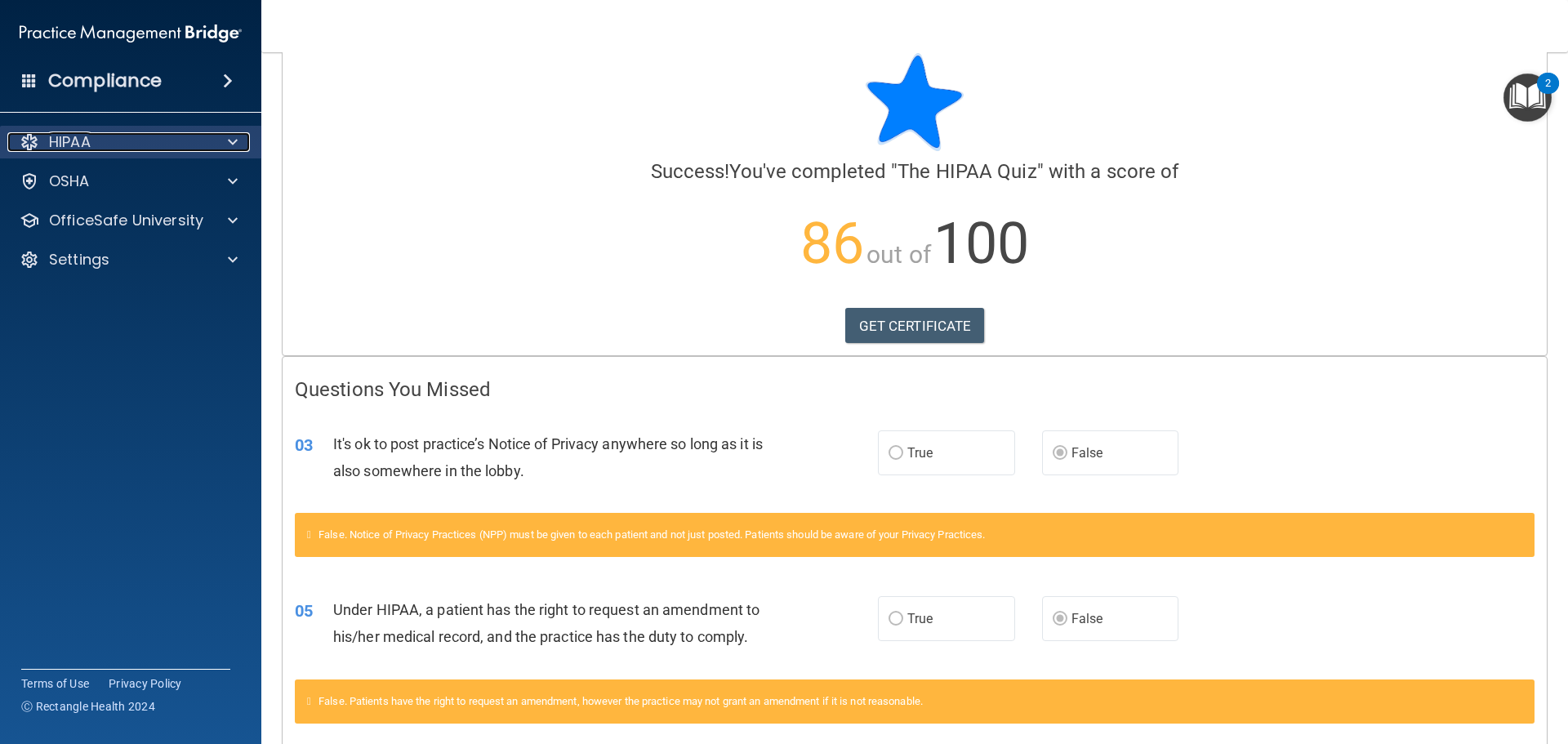
click at [236, 136] on span at bounding box center [233, 142] width 10 height 20
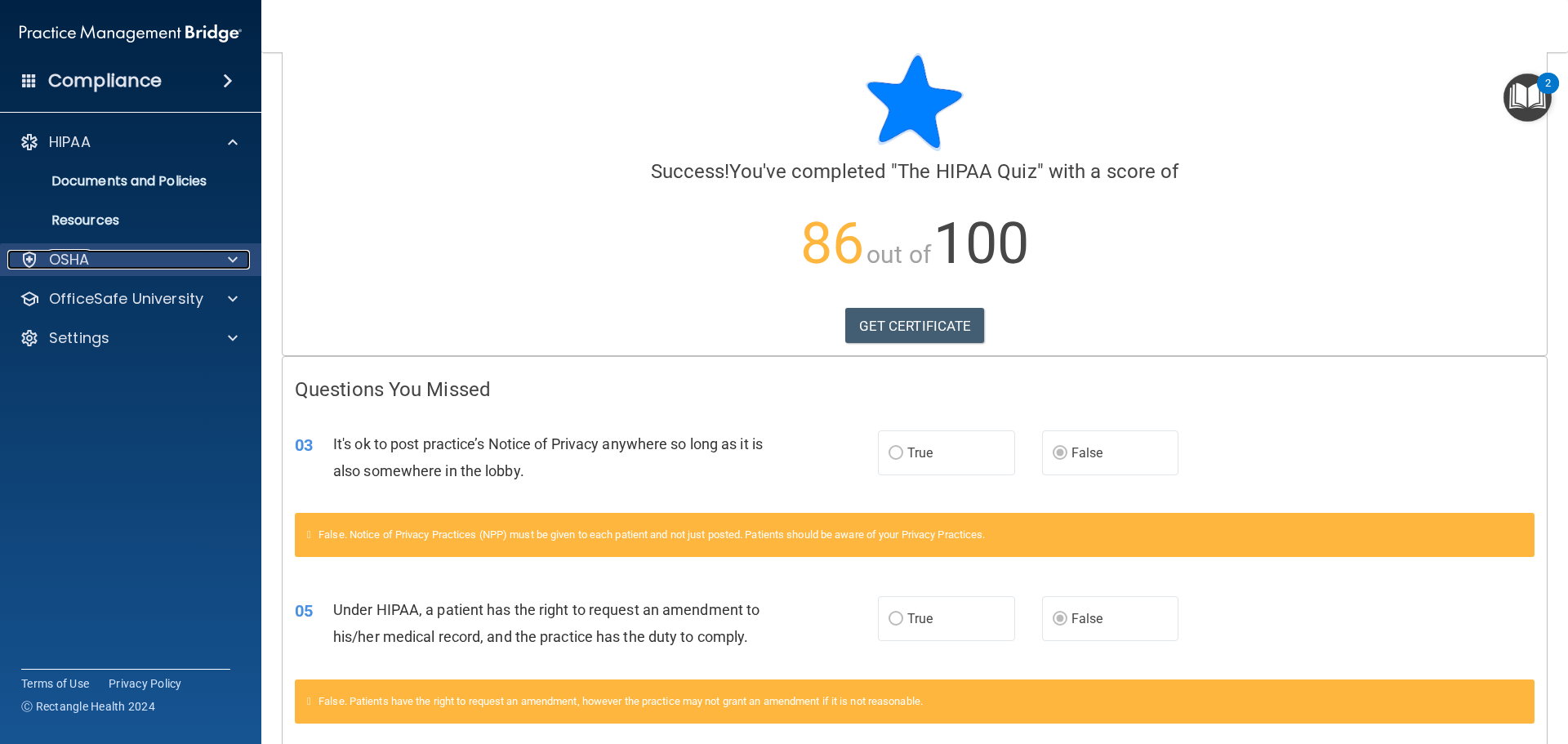
click at [233, 256] on span at bounding box center [233, 260] width 10 height 20
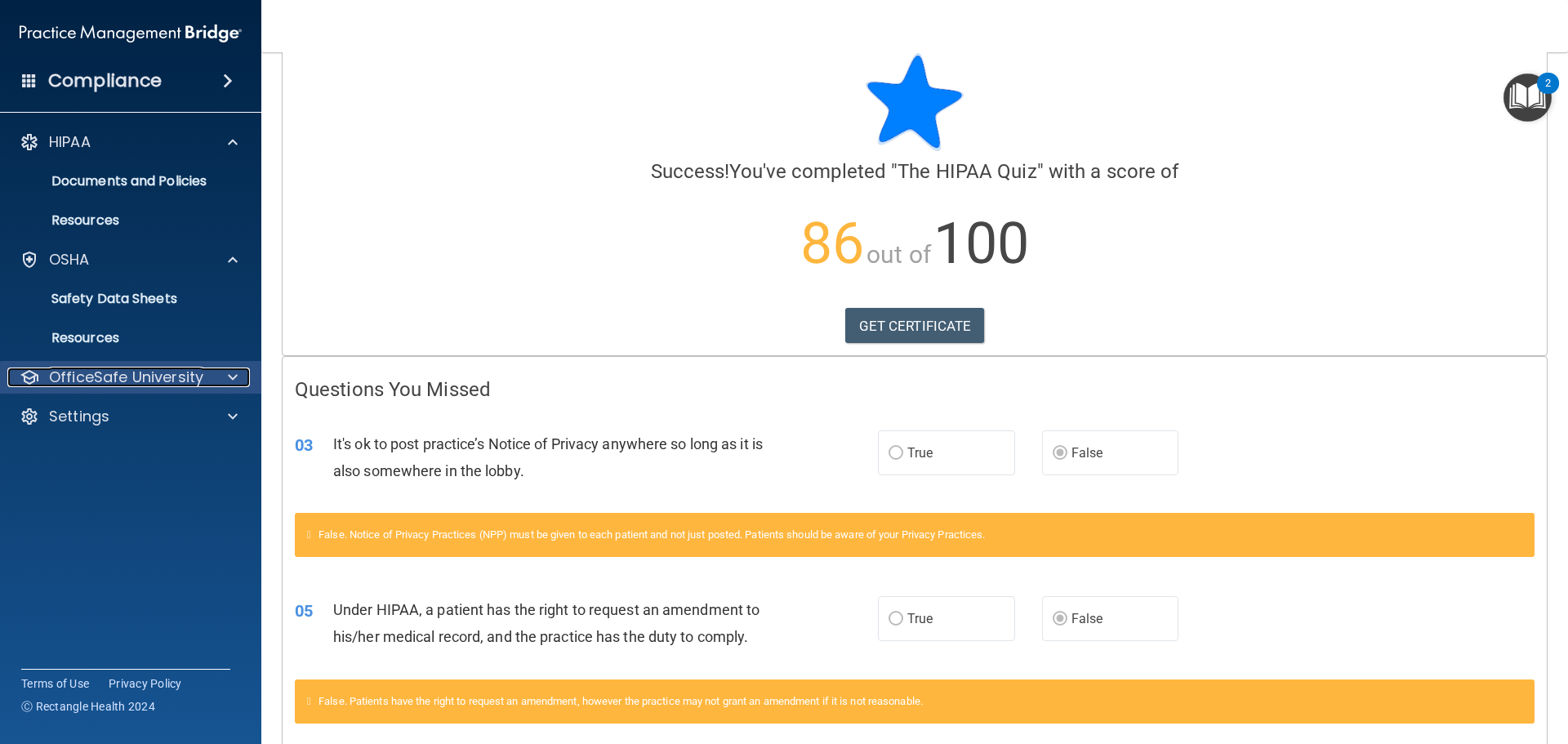
click at [231, 378] on span at bounding box center [233, 378] width 10 height 20
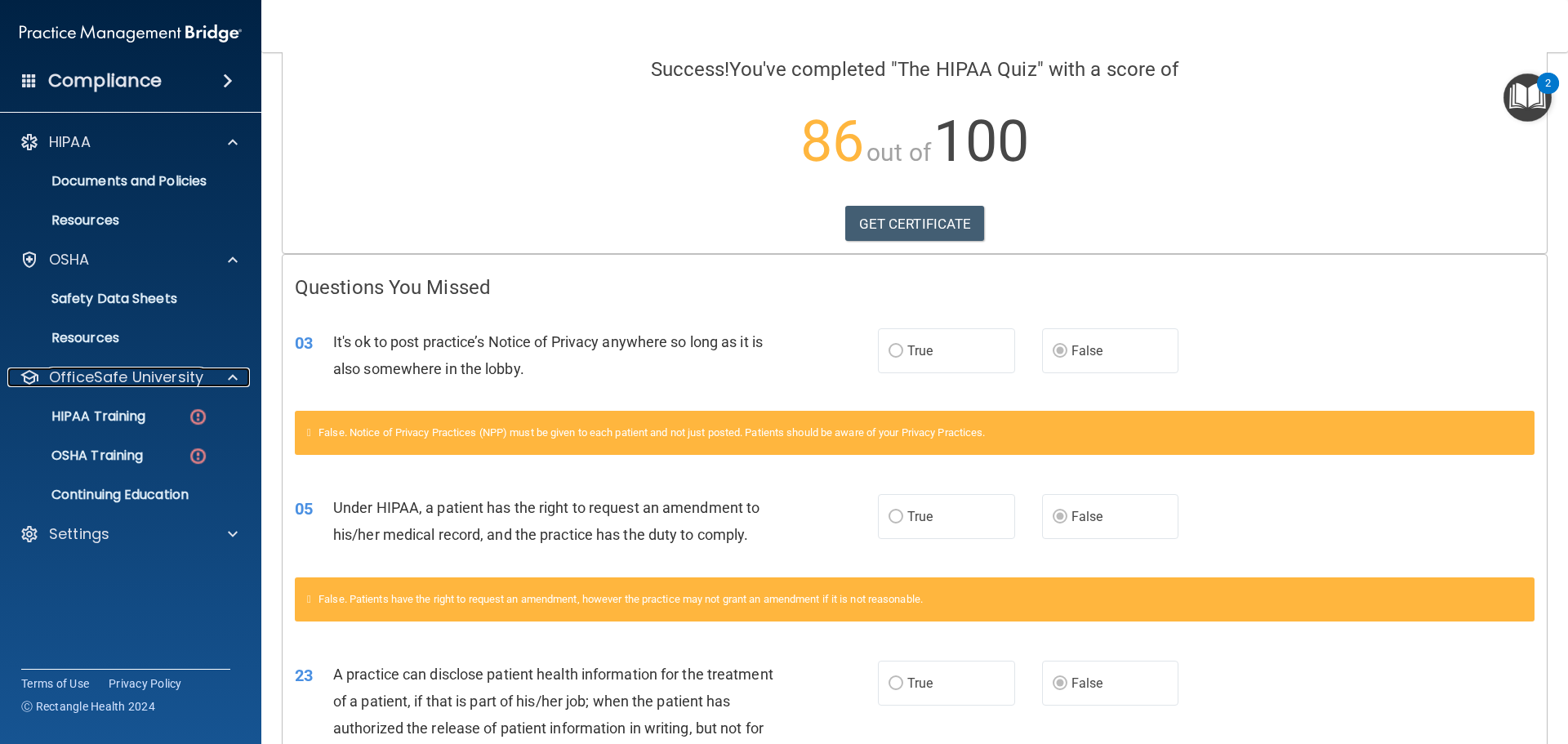
scroll to position [0, 0]
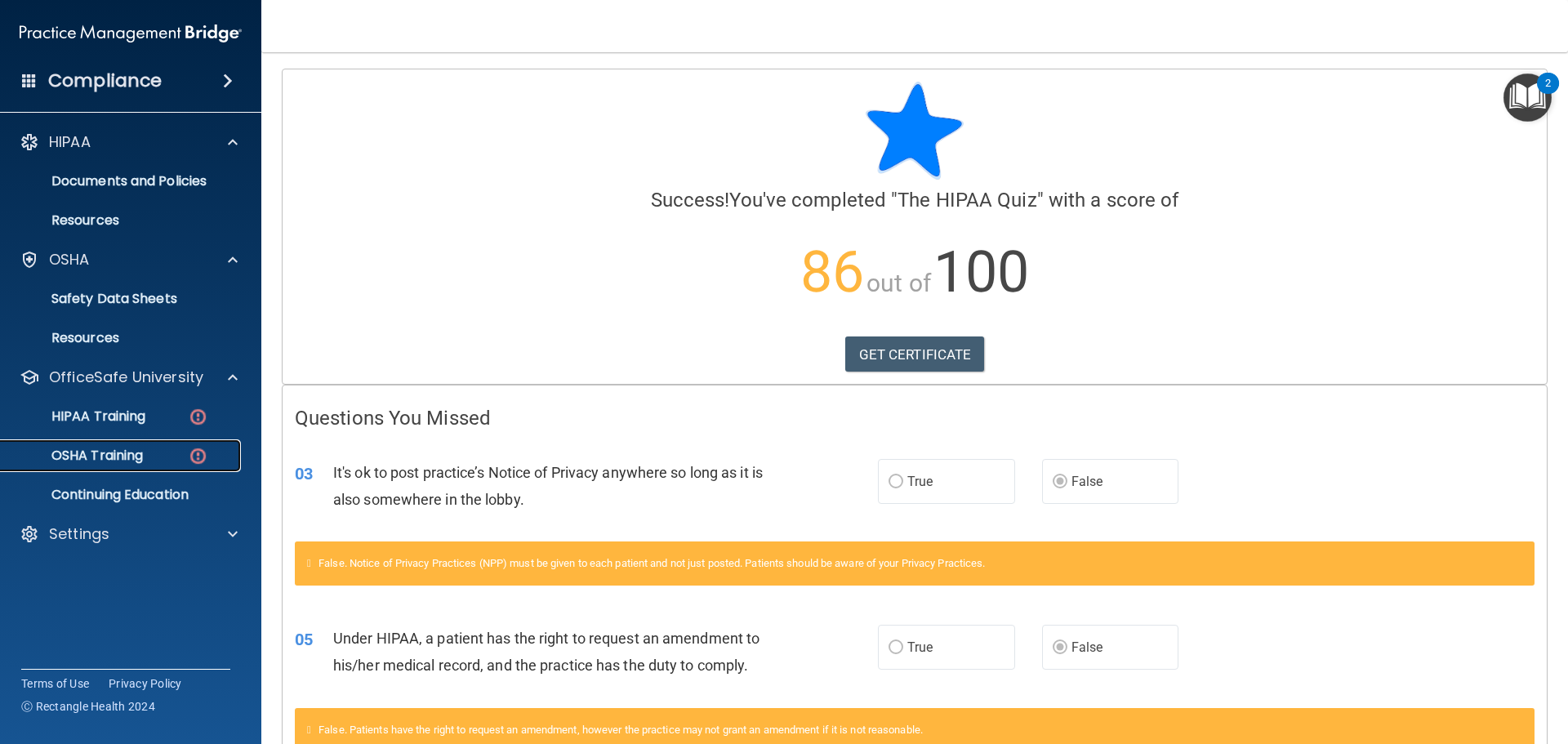
click at [162, 464] on link "OSHA Training" at bounding box center [112, 456] width 257 height 33
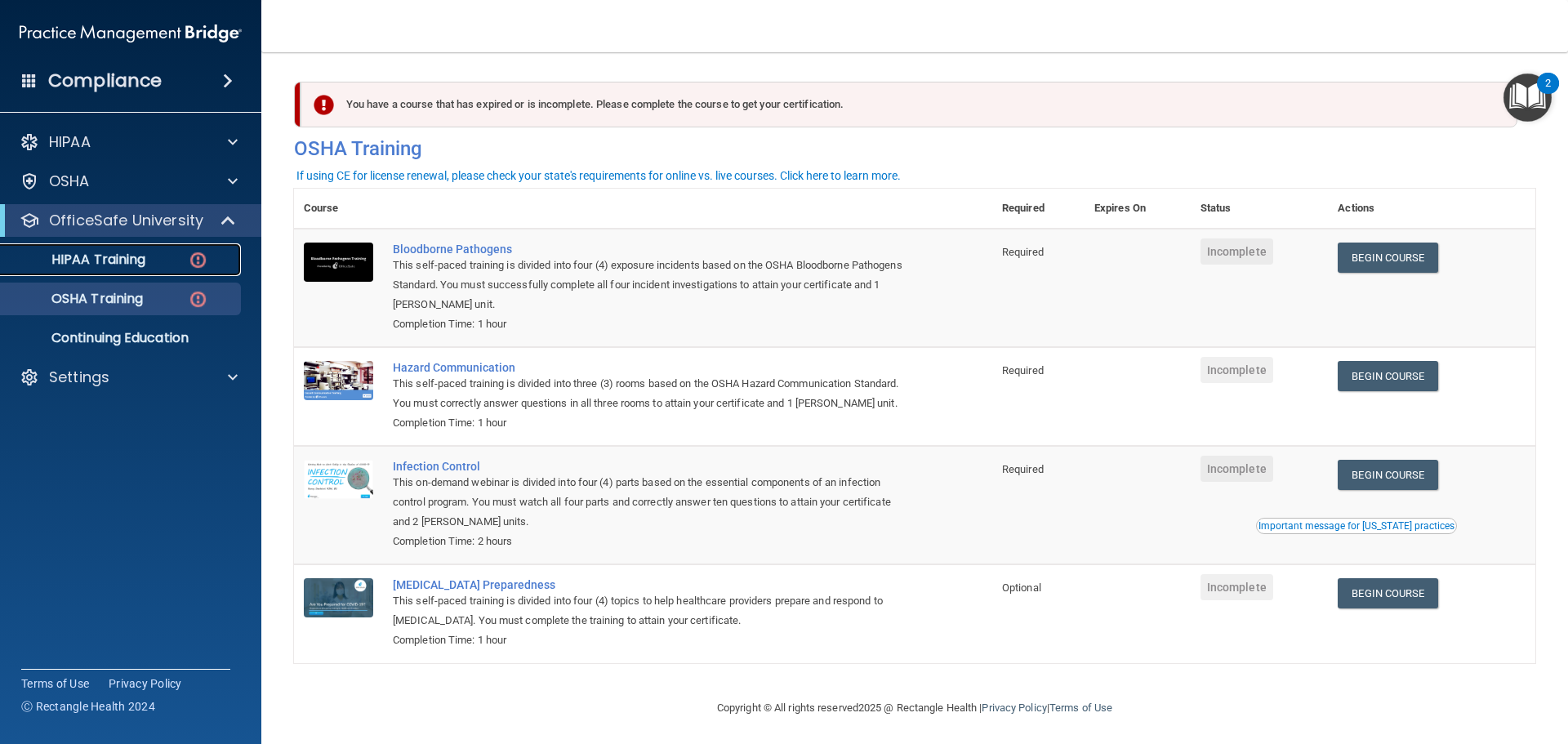
click at [130, 262] on p "HIPAA Training" at bounding box center [78, 260] width 135 height 16
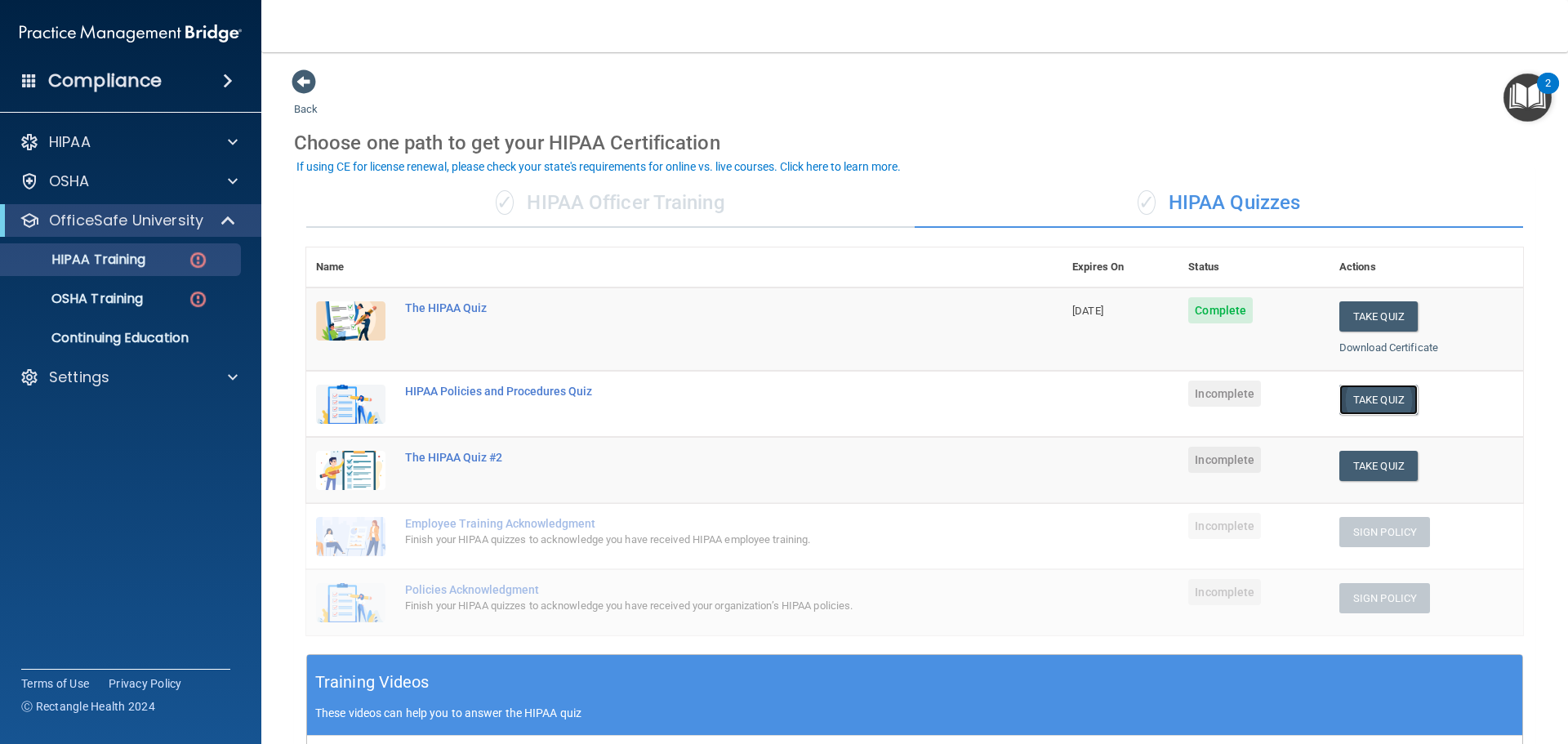
click at [1378, 403] on button "Take Quiz" at bounding box center [1379, 400] width 78 height 30
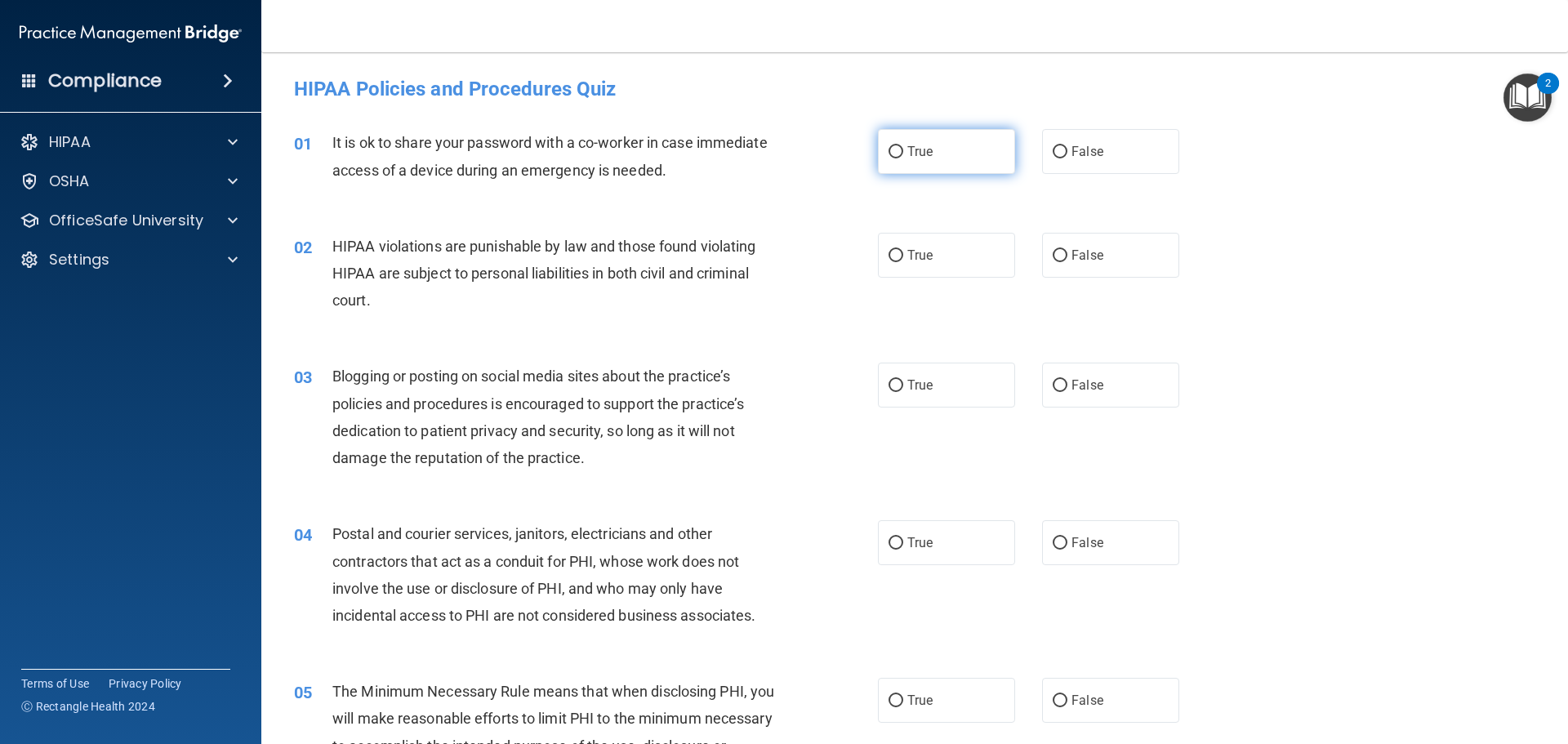
click at [930, 156] on label "True" at bounding box center [946, 151] width 137 height 45
click at [904, 156] on input "True" at bounding box center [896, 152] width 15 height 12
radio input "true"
click at [961, 253] on label "True" at bounding box center [946, 255] width 137 height 45
click at [904, 253] on input "True" at bounding box center [896, 256] width 15 height 12
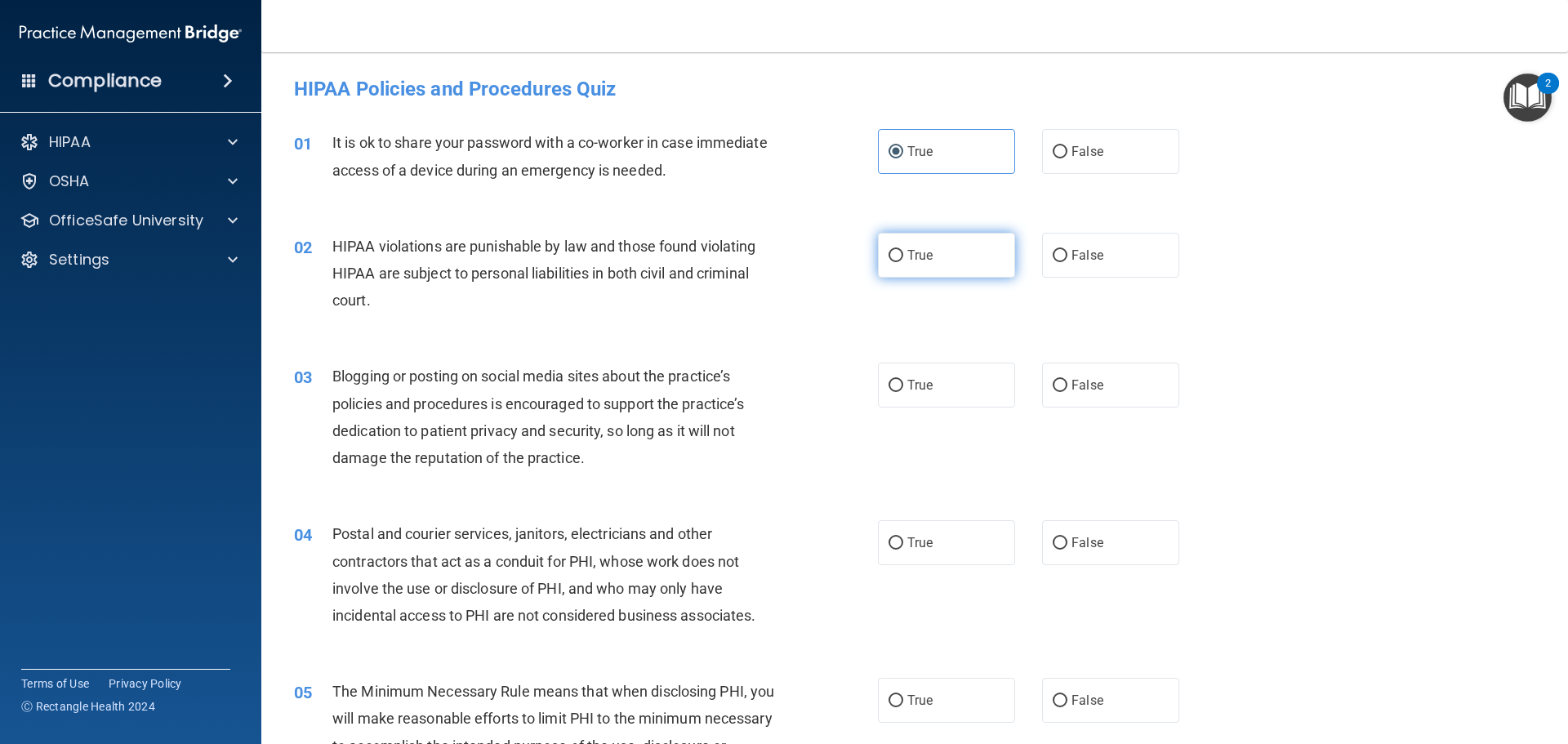
radio input "true"
click at [905, 399] on label "True" at bounding box center [946, 385] width 137 height 45
click at [904, 392] on input "True" at bounding box center [896, 386] width 15 height 12
radio input "true"
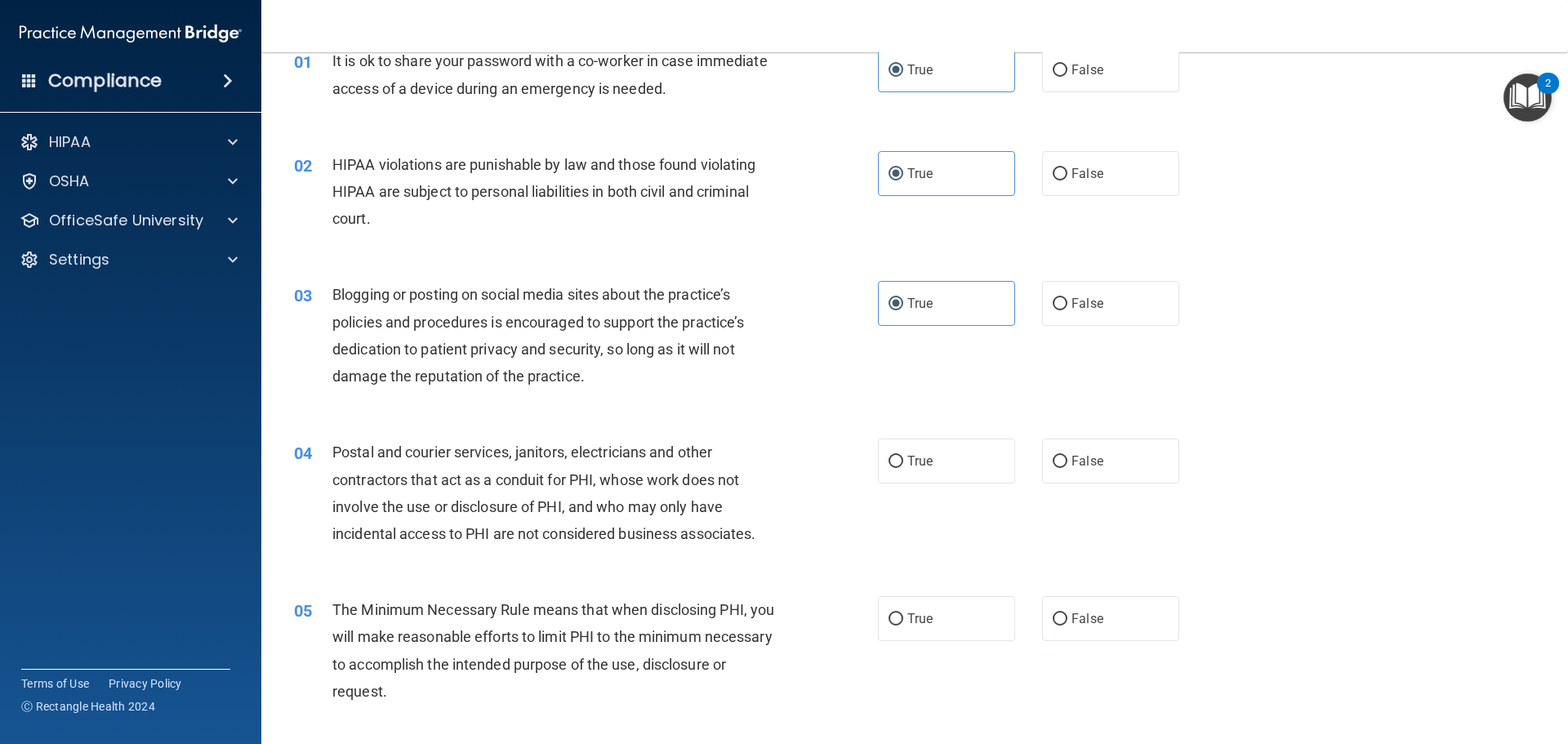
scroll to position [163, 0]
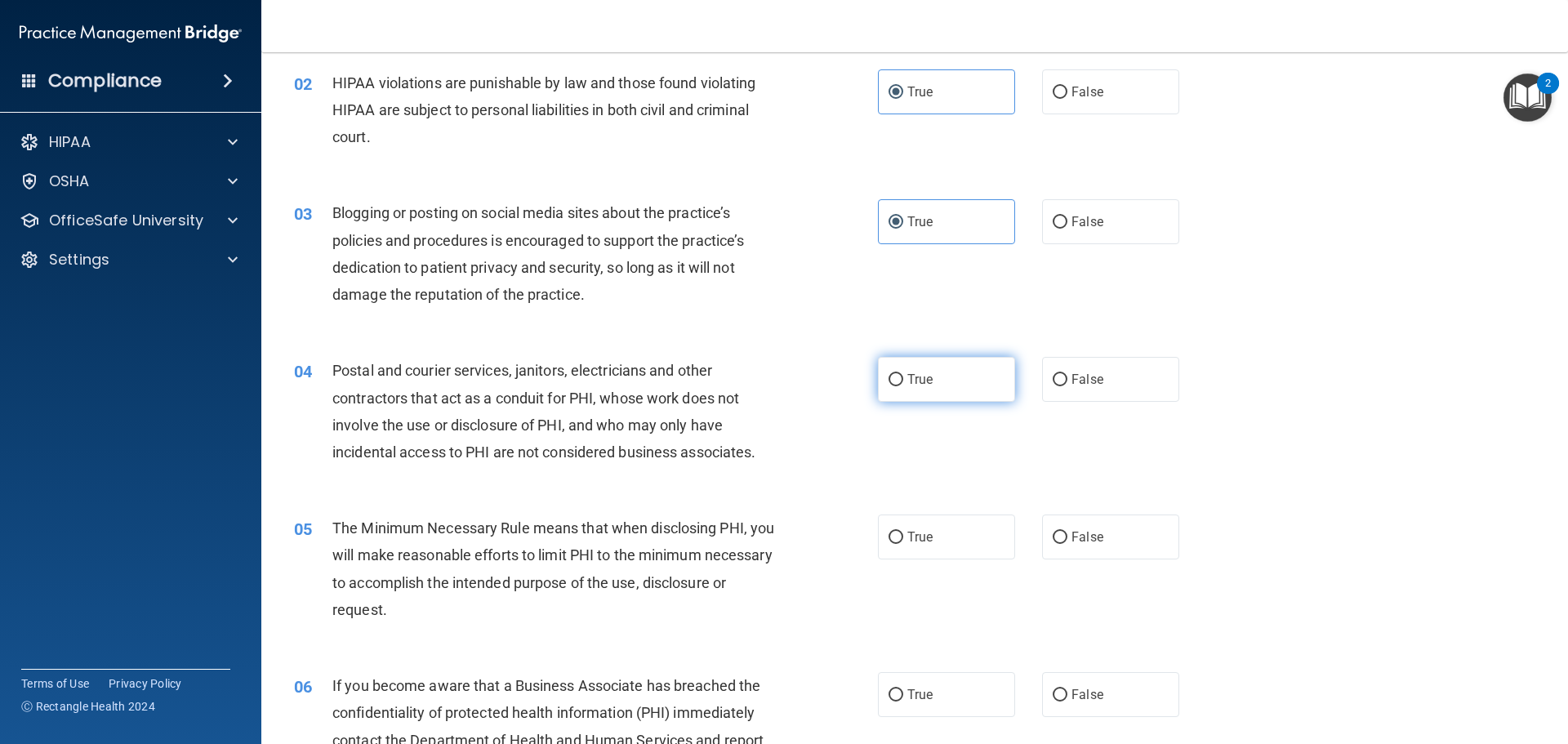
click at [908, 380] on span "True" at bounding box center [920, 380] width 25 height 16
click at [904, 380] on input "True" at bounding box center [896, 380] width 15 height 12
radio input "true"
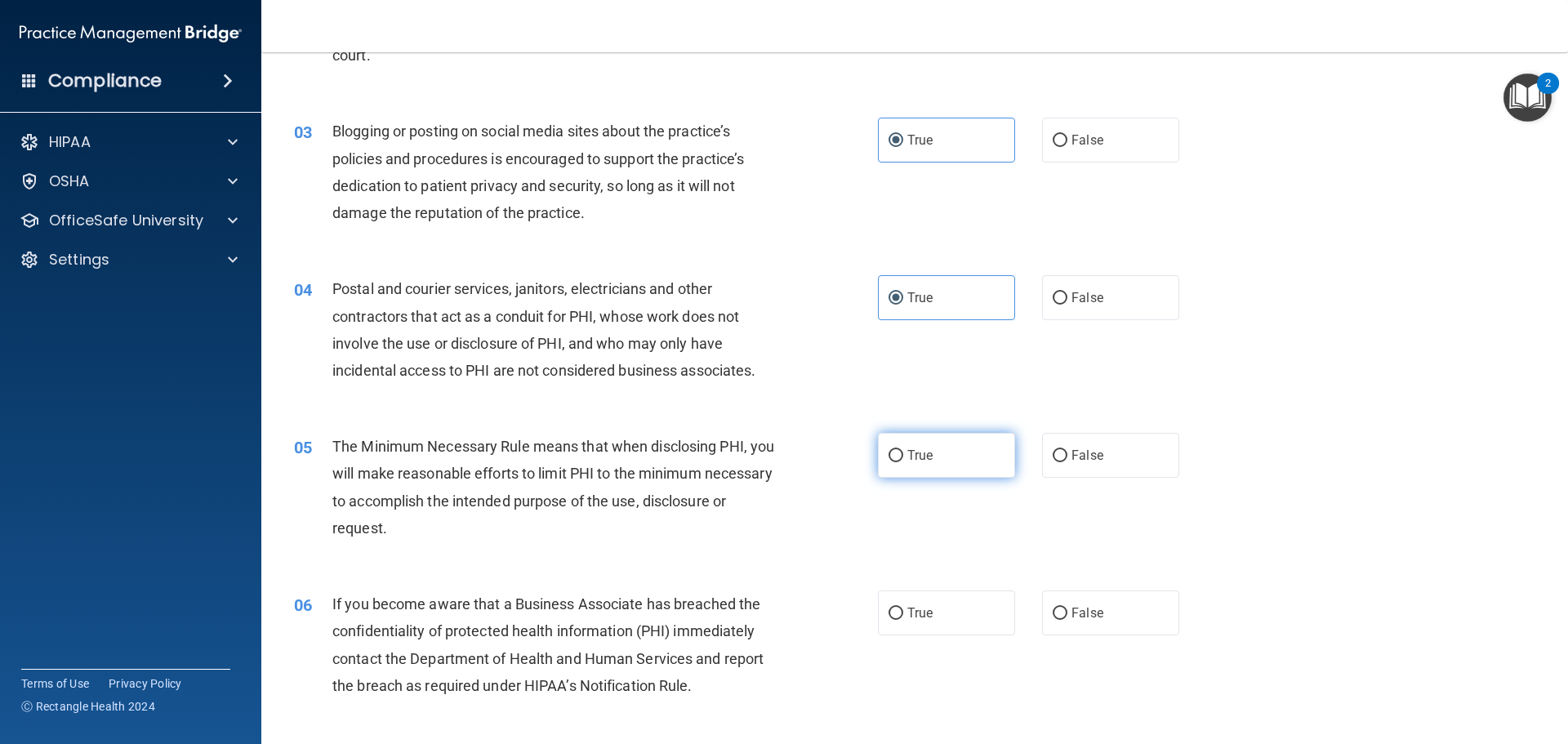
click at [908, 459] on span "True" at bounding box center [920, 456] width 25 height 16
click at [904, 459] on input "True" at bounding box center [896, 456] width 15 height 12
radio input "true"
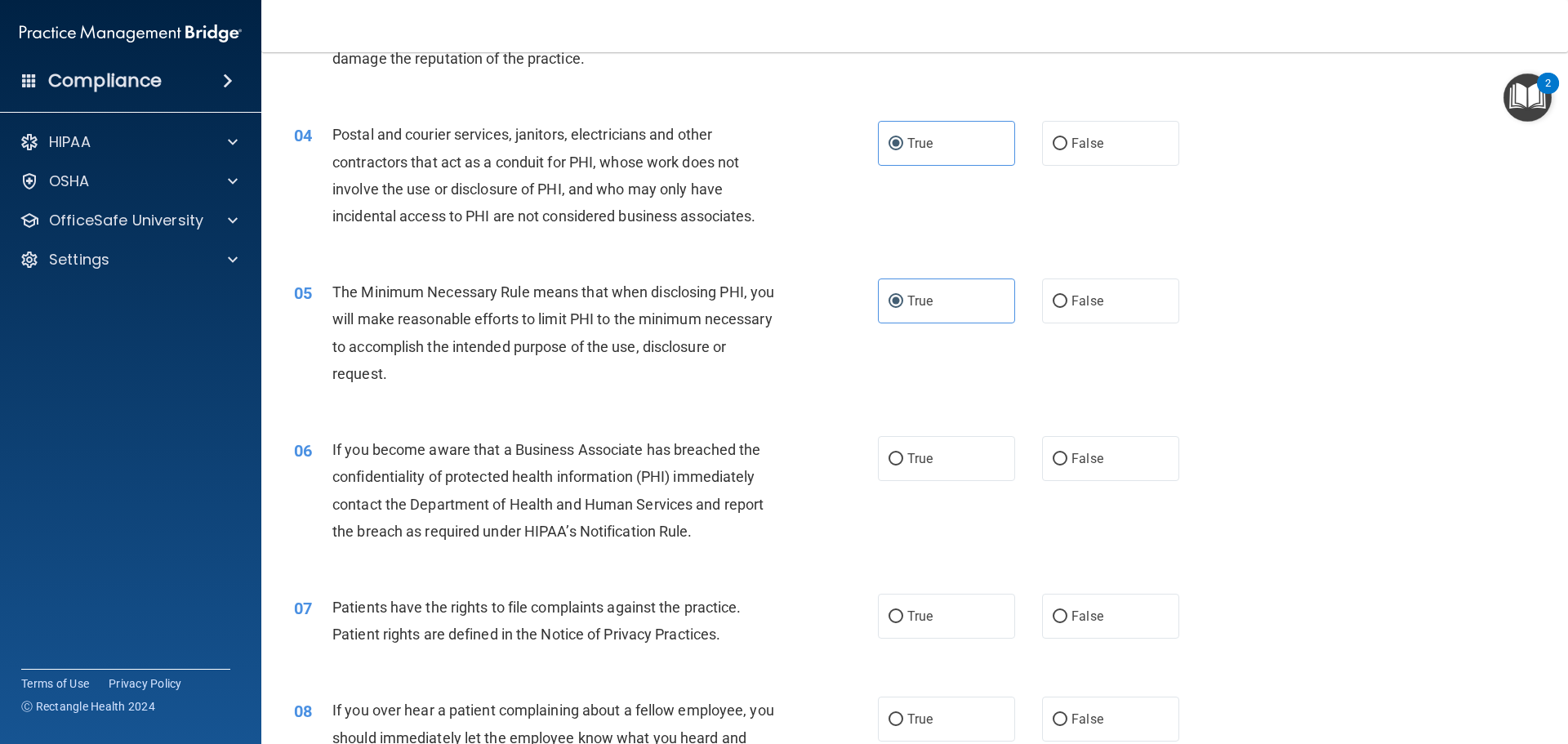
scroll to position [408, 0]
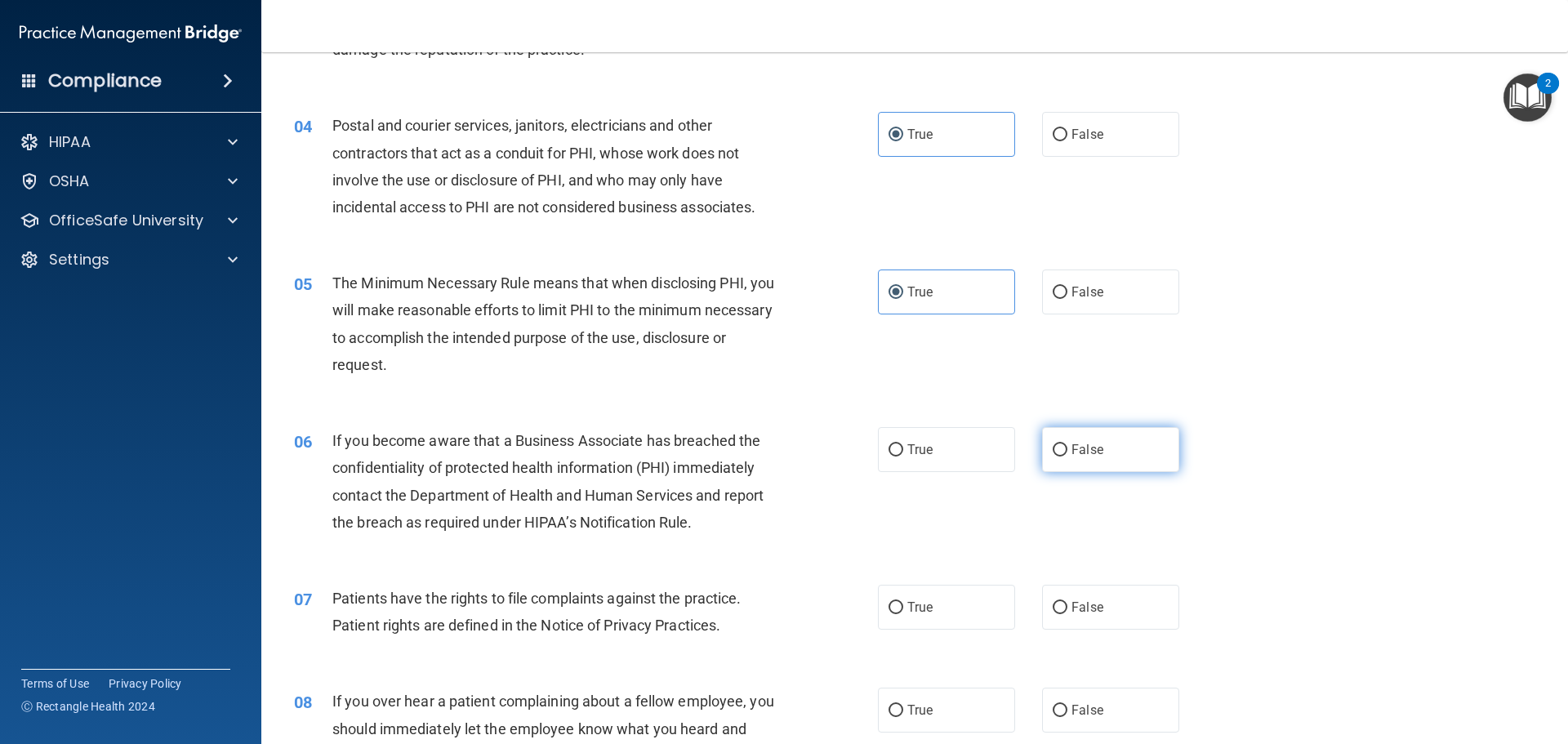
click at [1078, 449] on span "False" at bounding box center [1088, 450] width 32 height 16
click at [1068, 449] on input "False" at bounding box center [1060, 450] width 15 height 12
radio input "true"
click at [921, 457] on span "True" at bounding box center [920, 450] width 25 height 16
click at [904, 457] on input "True" at bounding box center [896, 450] width 15 height 12
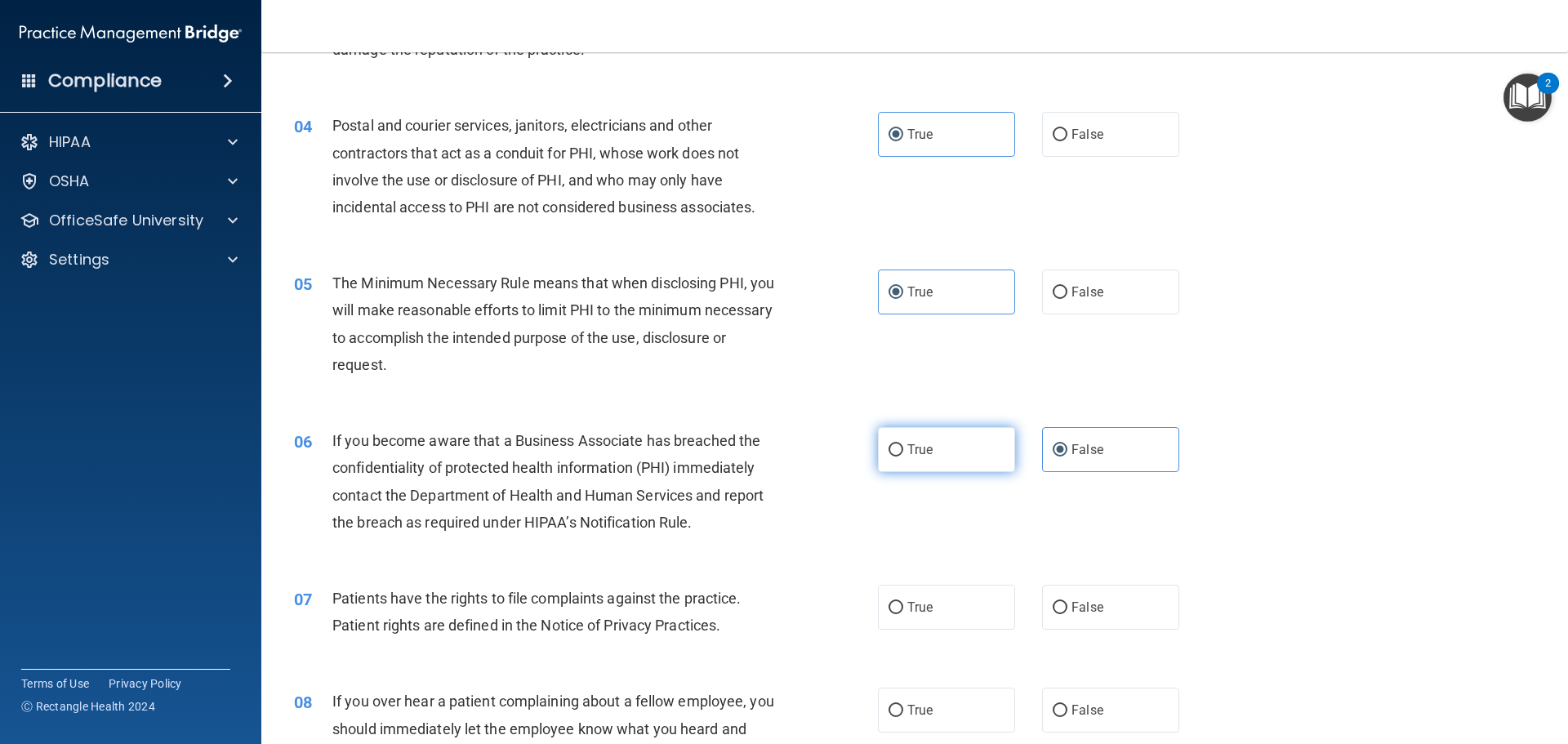
radio input "true"
radio input "false"
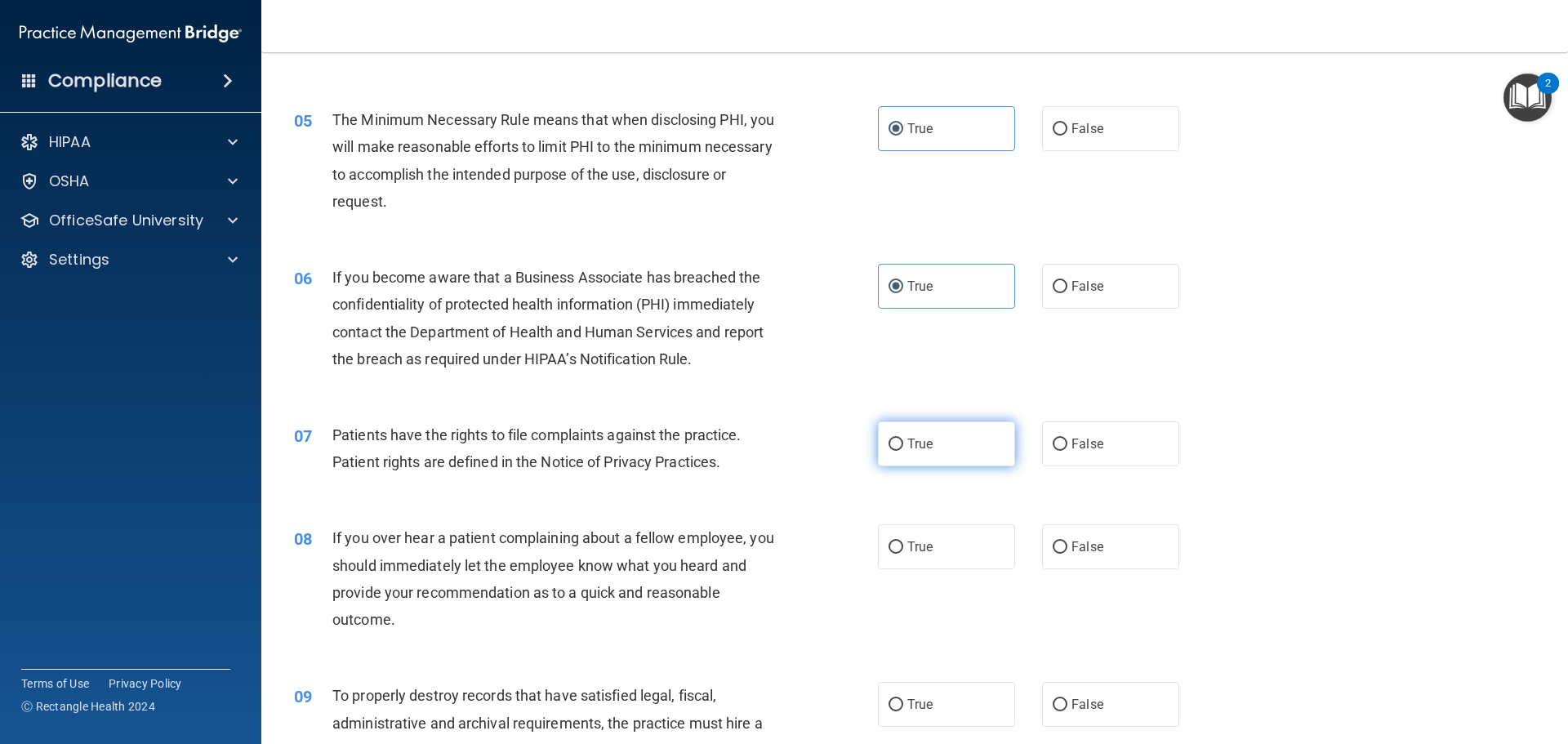
click at [889, 441] on input "True" at bounding box center [896, 445] width 15 height 12
radio input "true"
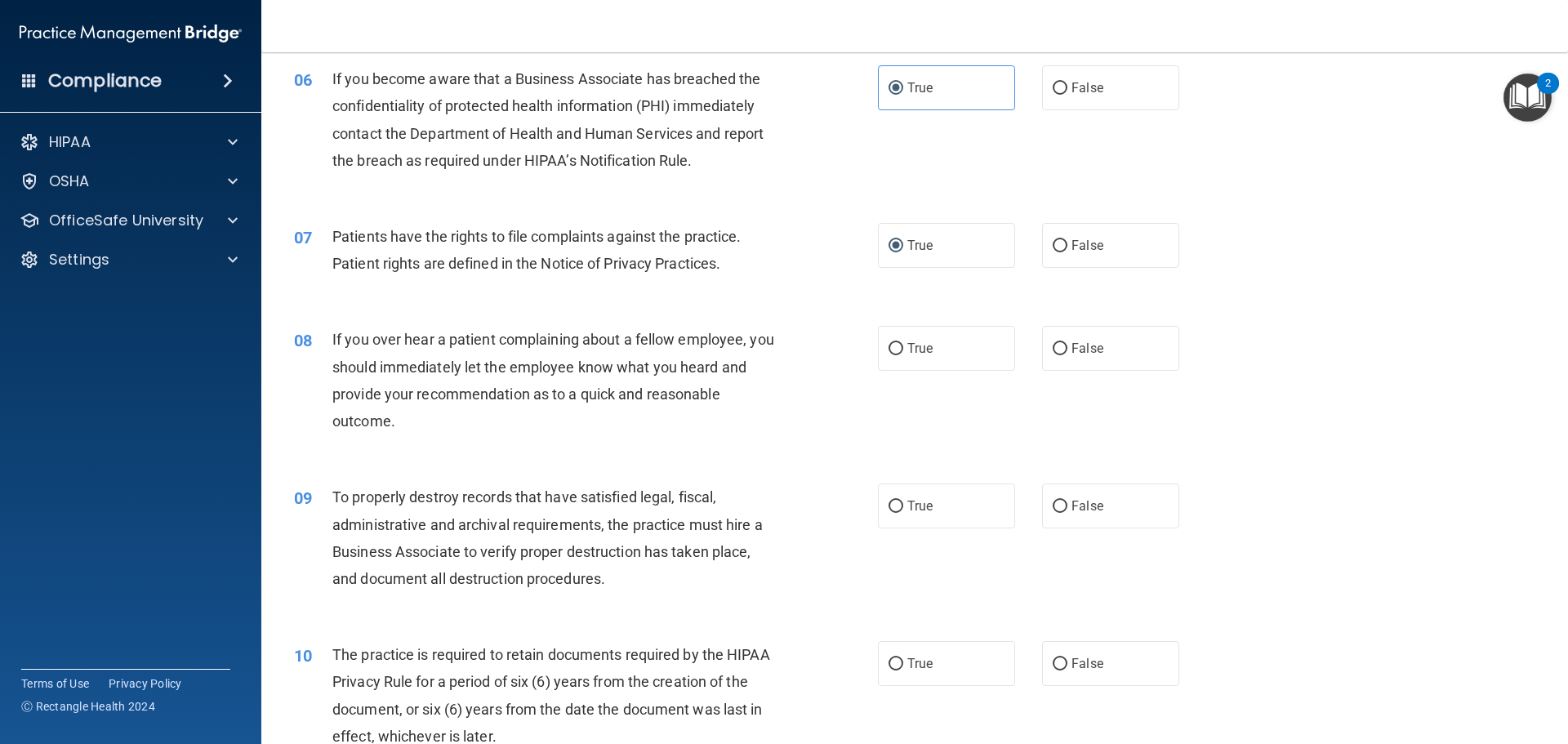
scroll to position [817, 0]
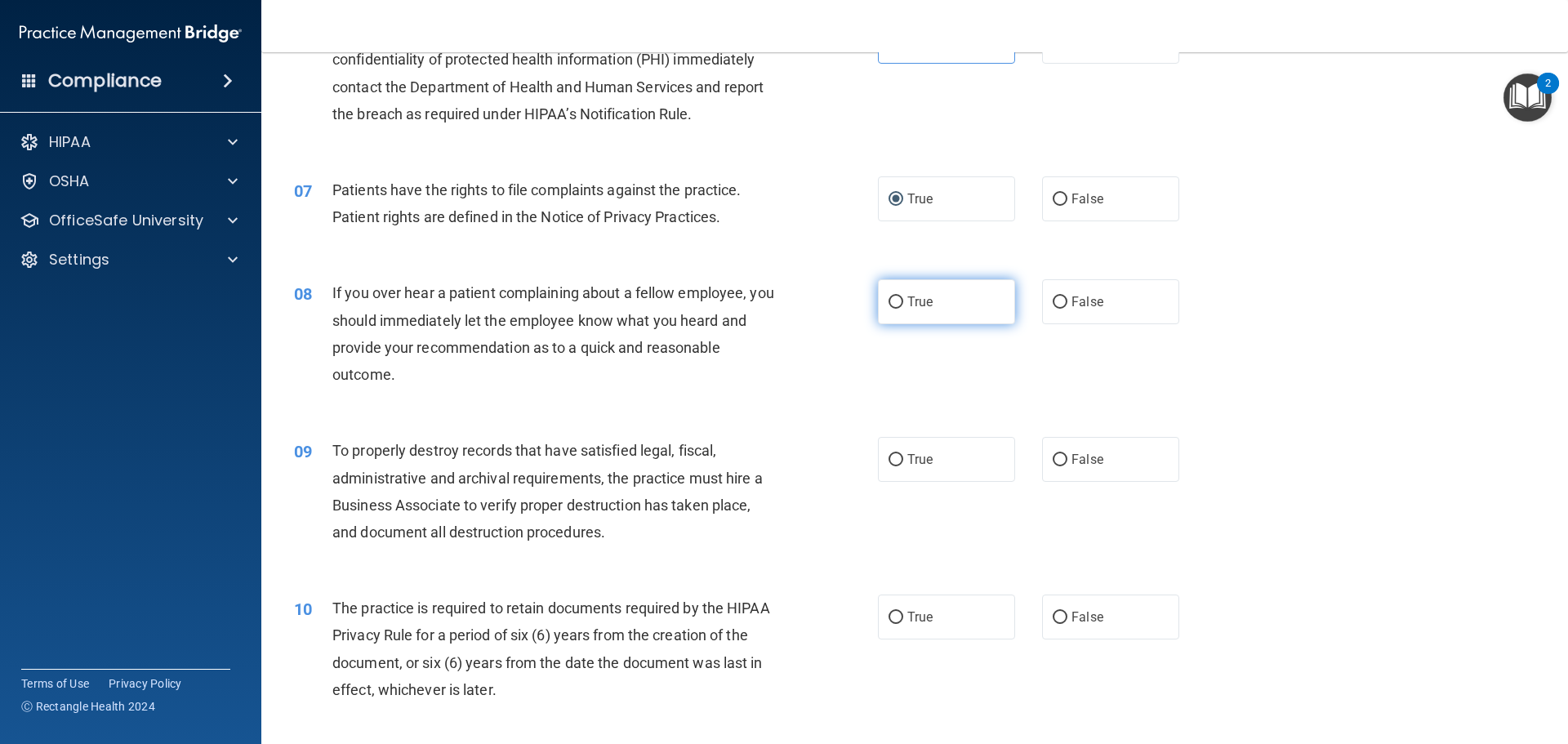
click at [936, 312] on label "True" at bounding box center [946, 301] width 137 height 45
click at [904, 309] on input "True" at bounding box center [896, 303] width 15 height 12
radio input "true"
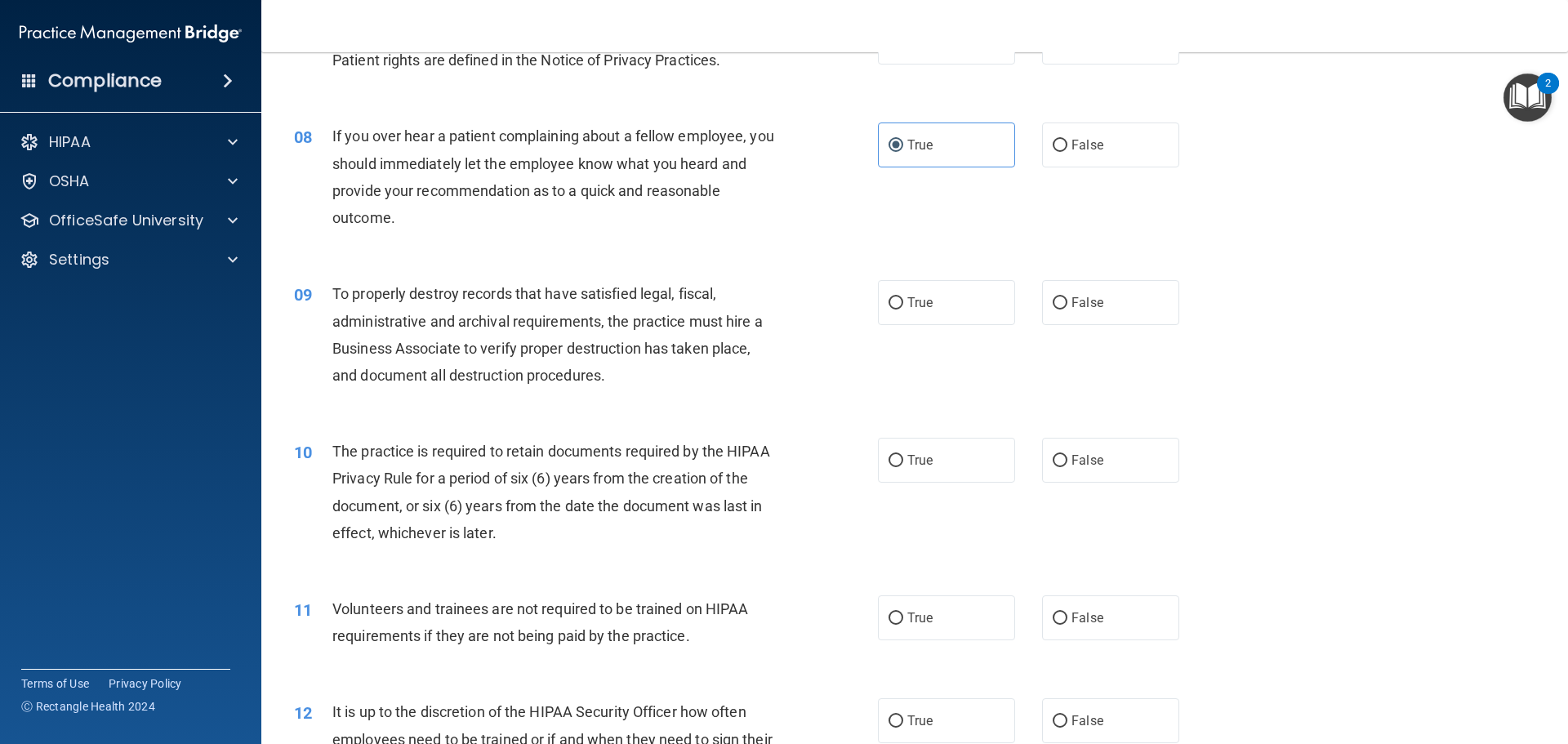
scroll to position [980, 0]
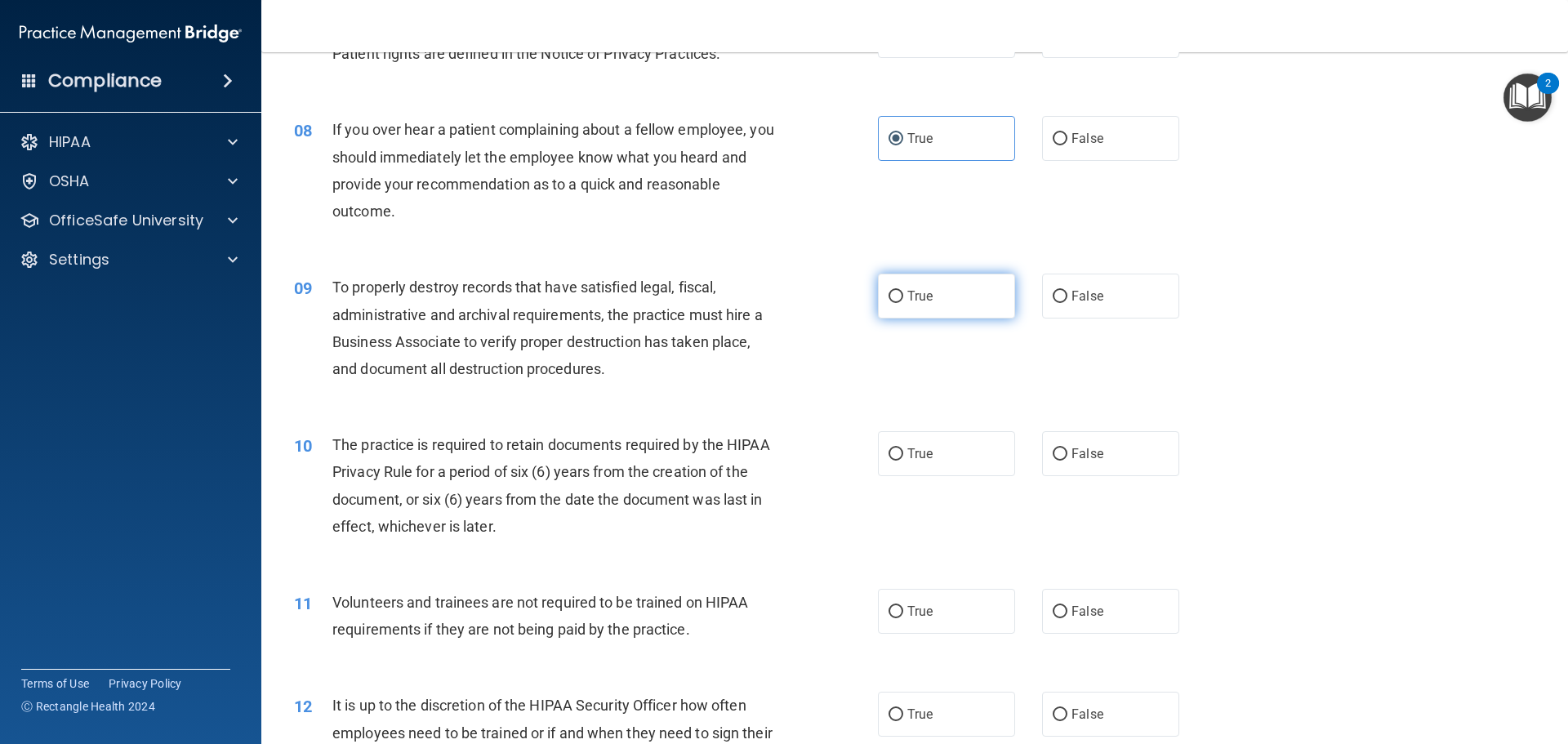
click at [968, 290] on label "True" at bounding box center [946, 296] width 137 height 45
click at [904, 291] on input "True" at bounding box center [896, 297] width 15 height 12
radio input "true"
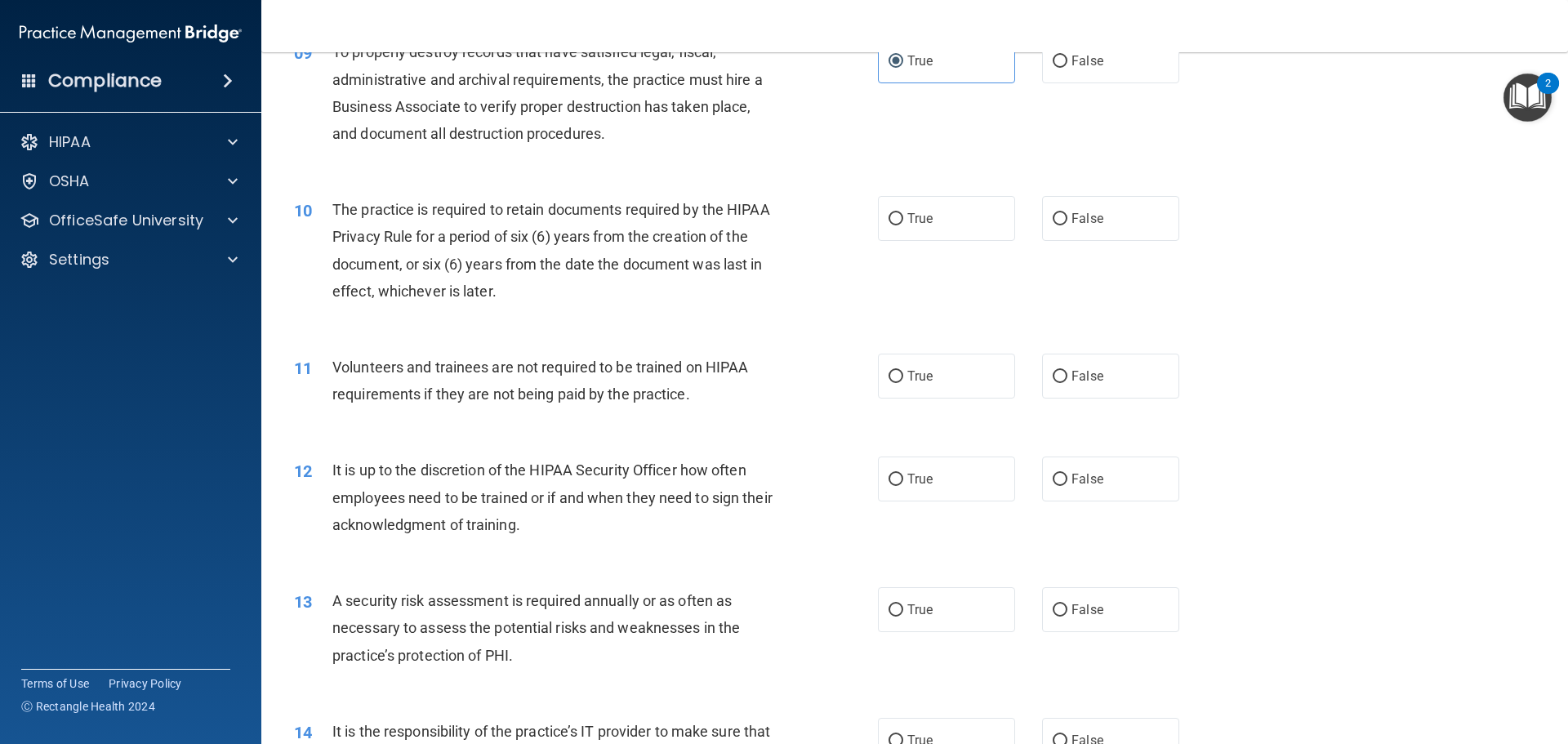
scroll to position [1225, 0]
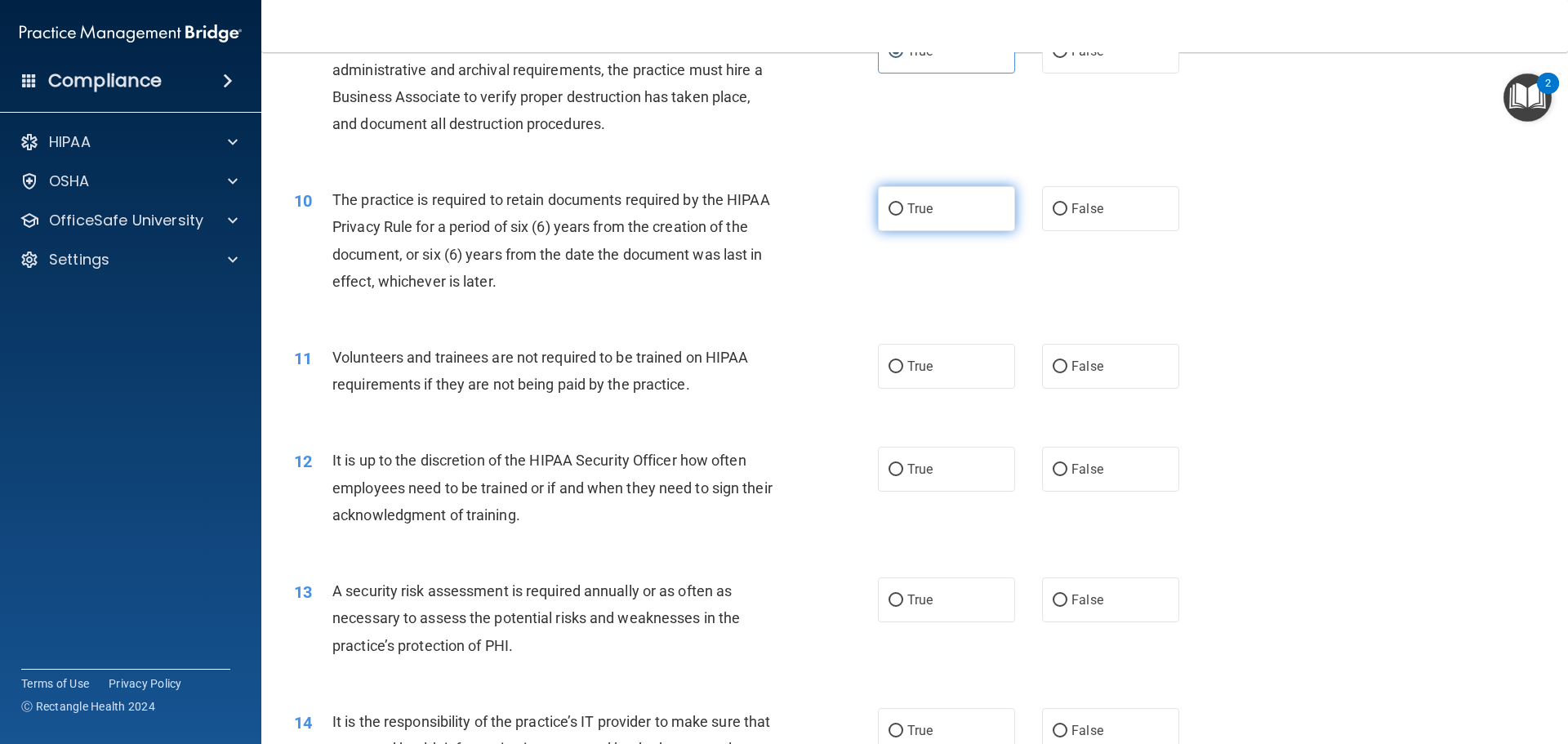
click at [908, 216] on span "True" at bounding box center [920, 209] width 25 height 16
click at [904, 216] on input "True" at bounding box center [896, 209] width 15 height 12
radio input "true"
click at [1092, 371] on span "False" at bounding box center [1088, 367] width 32 height 16
click at [1068, 371] on input "False" at bounding box center [1060, 367] width 15 height 12
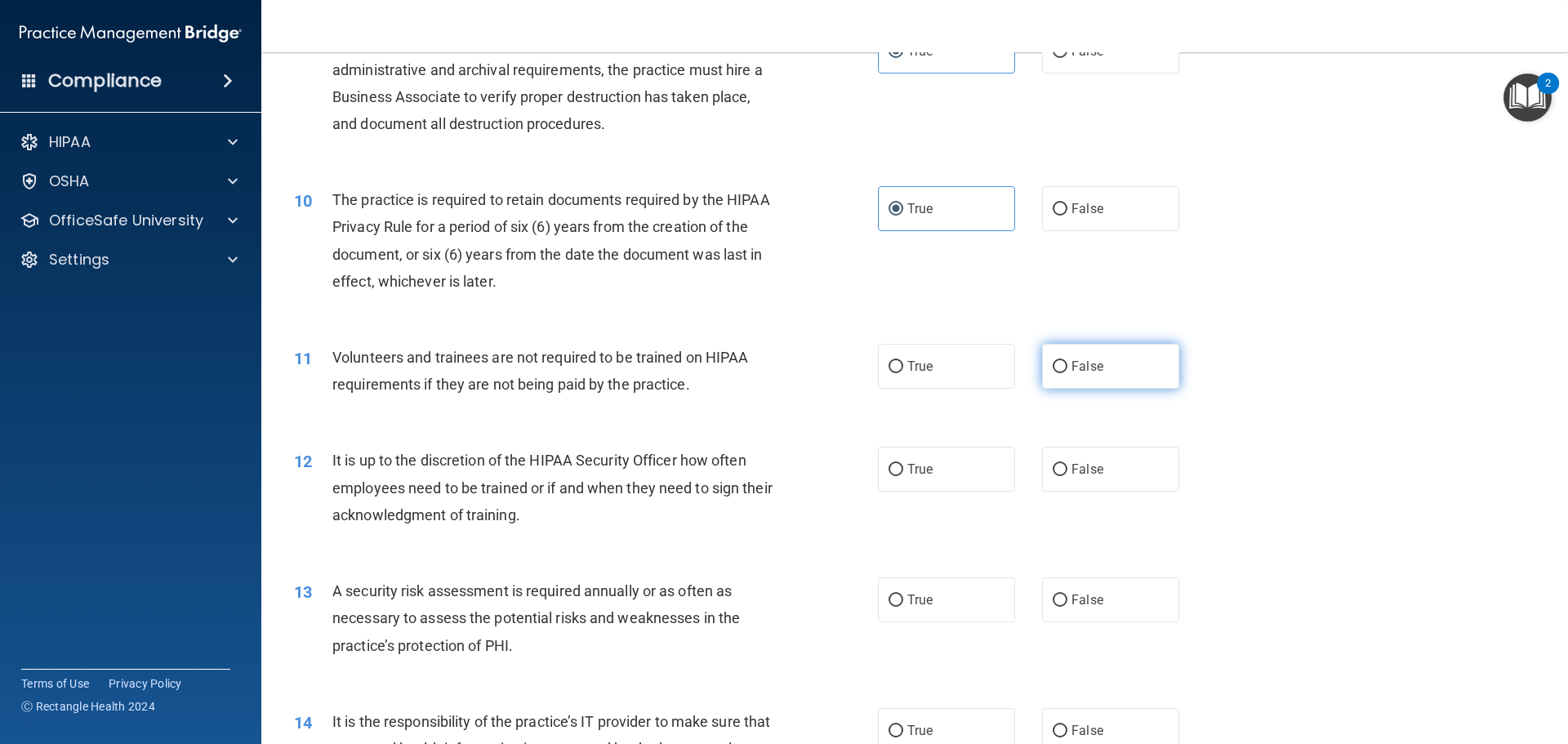
radio input "true"
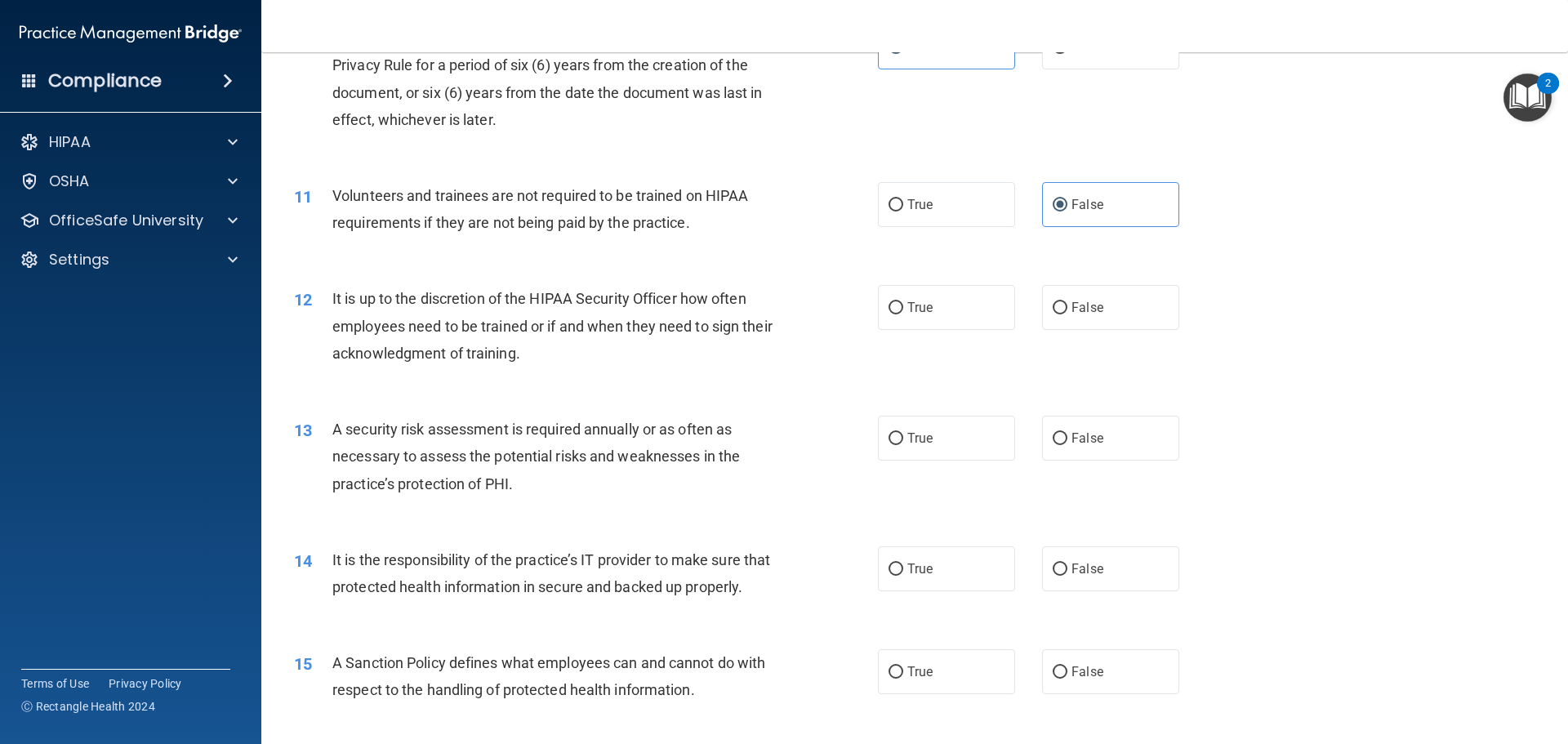
scroll to position [1389, 0]
click at [1118, 320] on label "False" at bounding box center [1110, 305] width 137 height 45
click at [1068, 313] on input "False" at bounding box center [1060, 307] width 15 height 12
radio input "true"
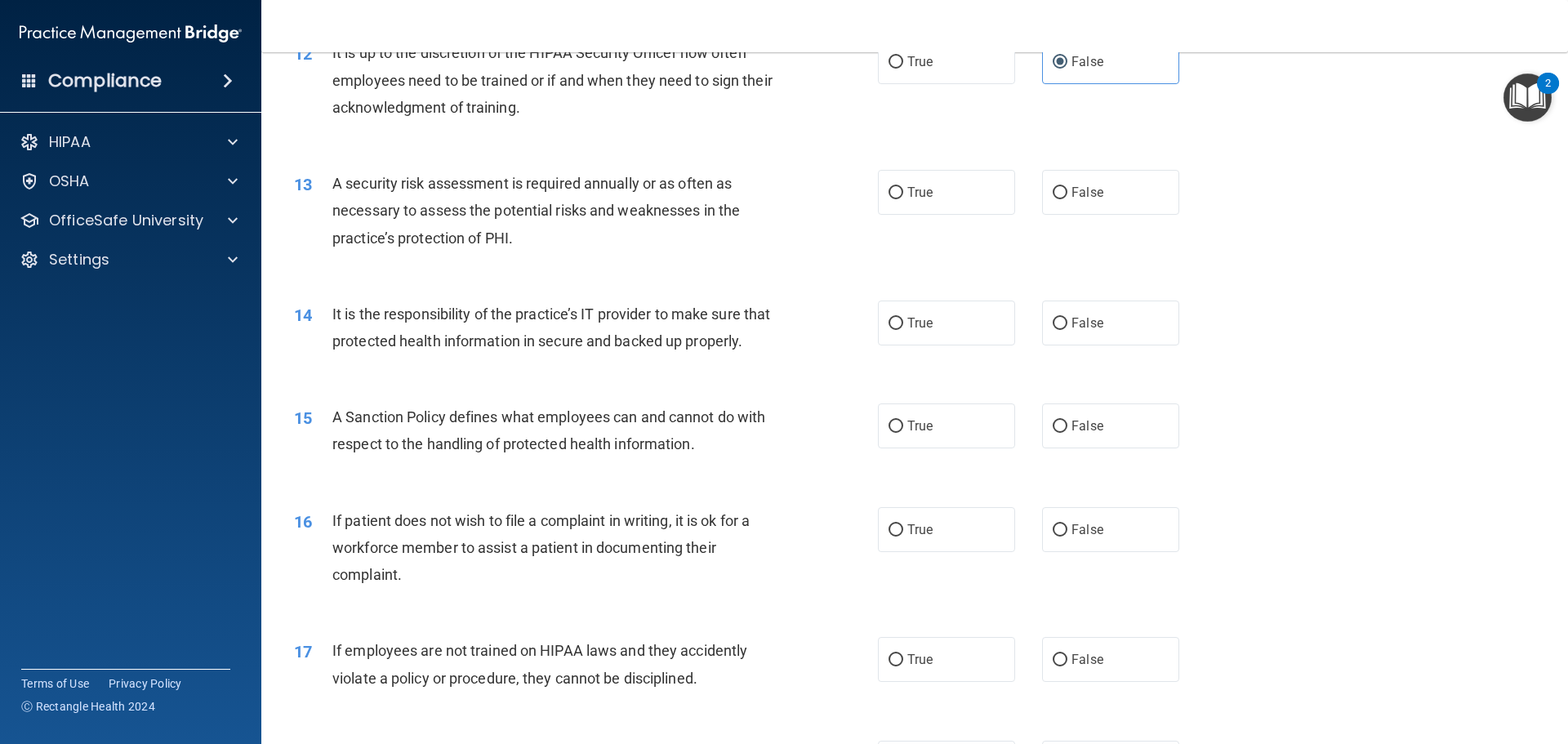
scroll to position [1634, 0]
click at [913, 195] on span "True" at bounding box center [920, 192] width 25 height 16
click at [904, 195] on input "True" at bounding box center [896, 192] width 15 height 12
radio input "true"
click at [895, 314] on label "True" at bounding box center [946, 322] width 137 height 45
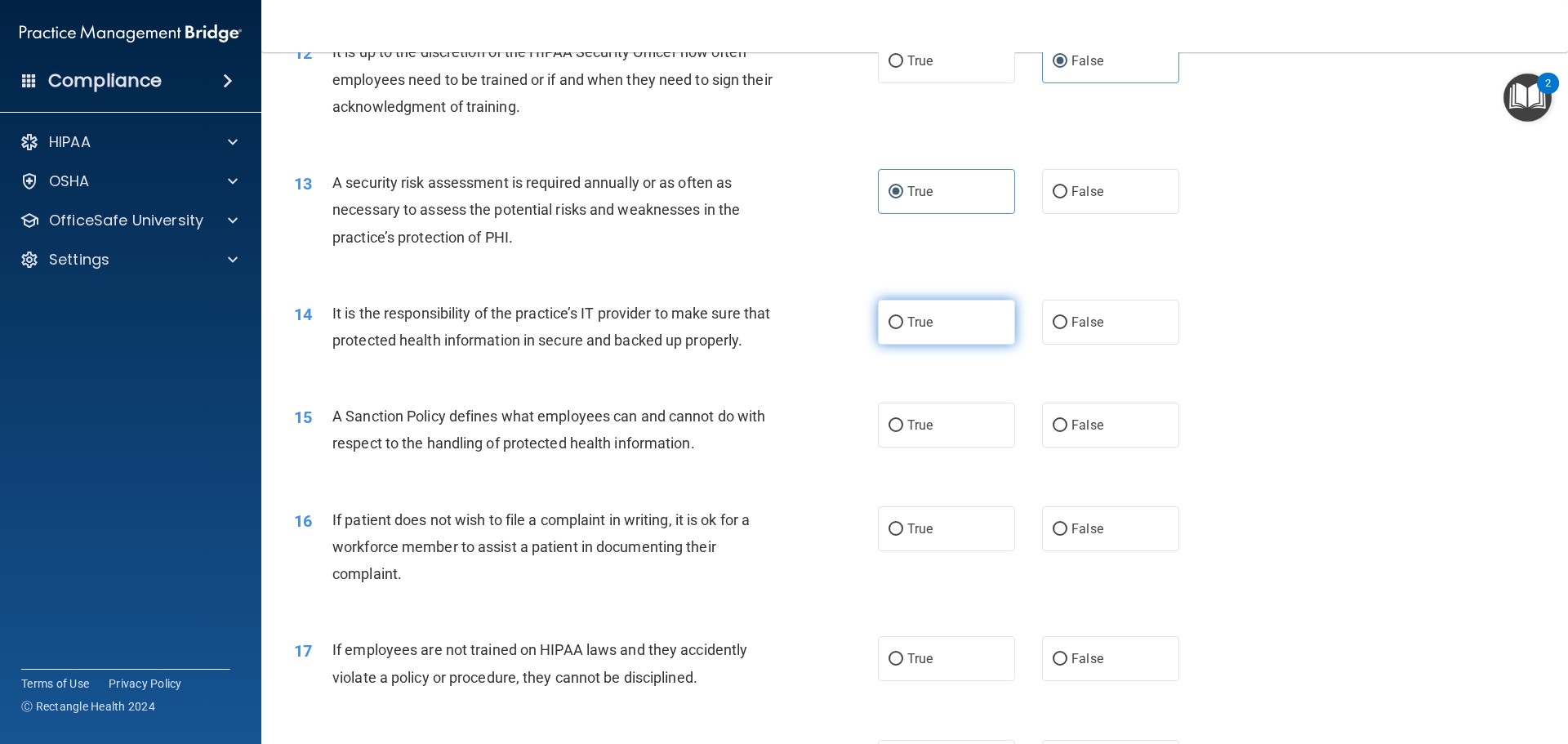
click at [895, 317] on input "True" at bounding box center [896, 323] width 15 height 12
radio input "true"
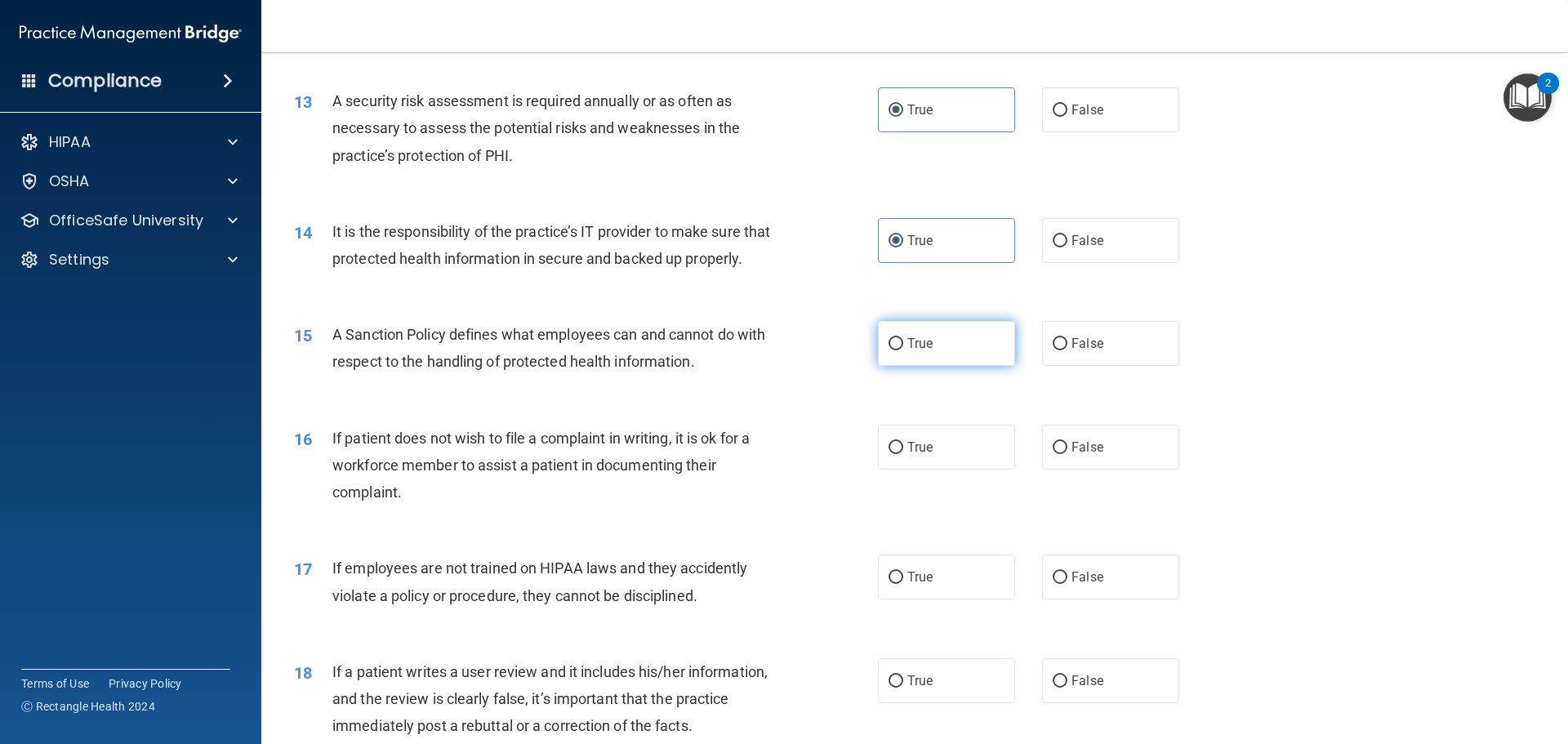
click at [908, 351] on span "True" at bounding box center [920, 344] width 25 height 16
click at [903, 350] on input "True" at bounding box center [896, 344] width 15 height 12
radio input "true"
click at [1109, 466] on label "False" at bounding box center [1110, 447] width 137 height 45
click at [1068, 454] on input "False" at bounding box center [1060, 448] width 15 height 12
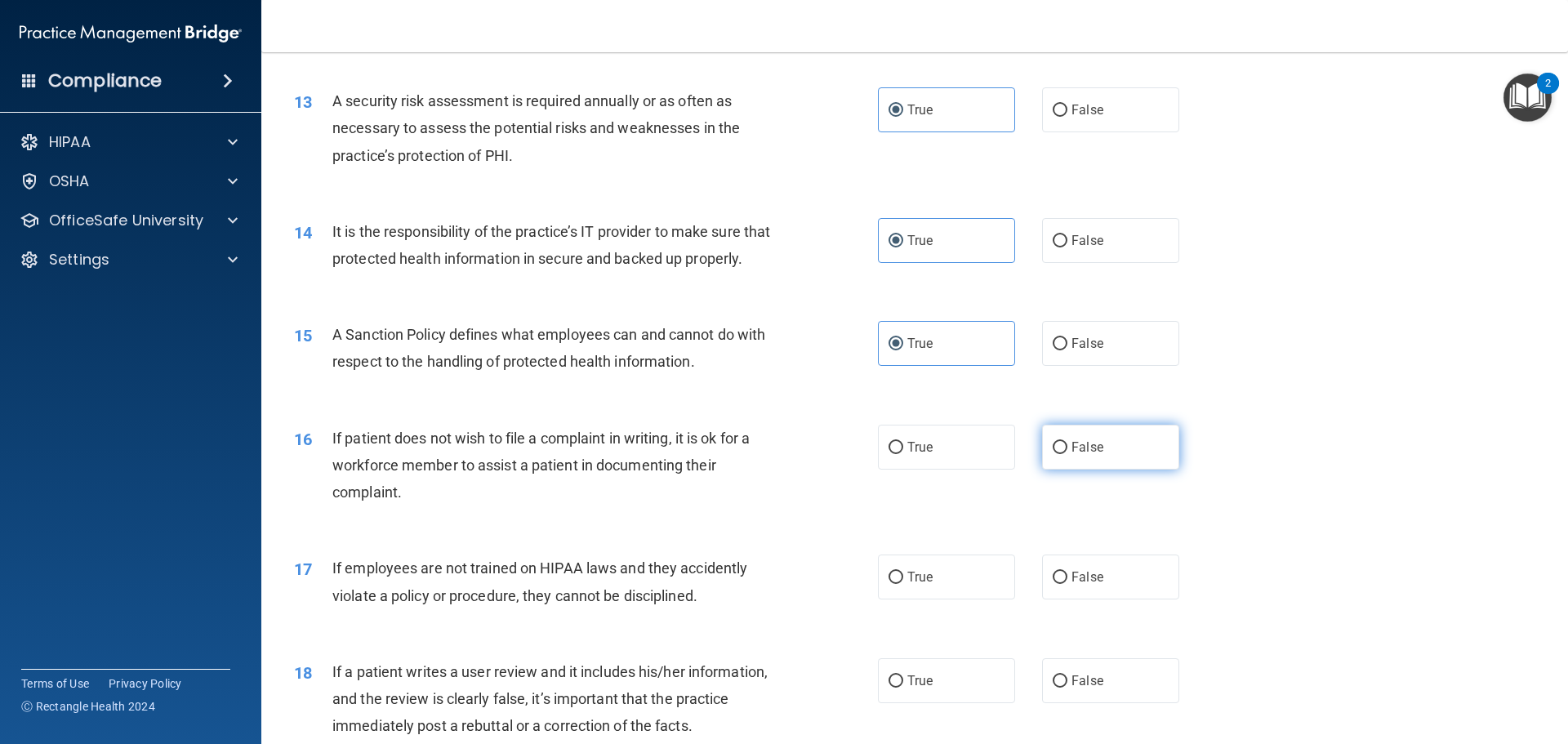
radio input "true"
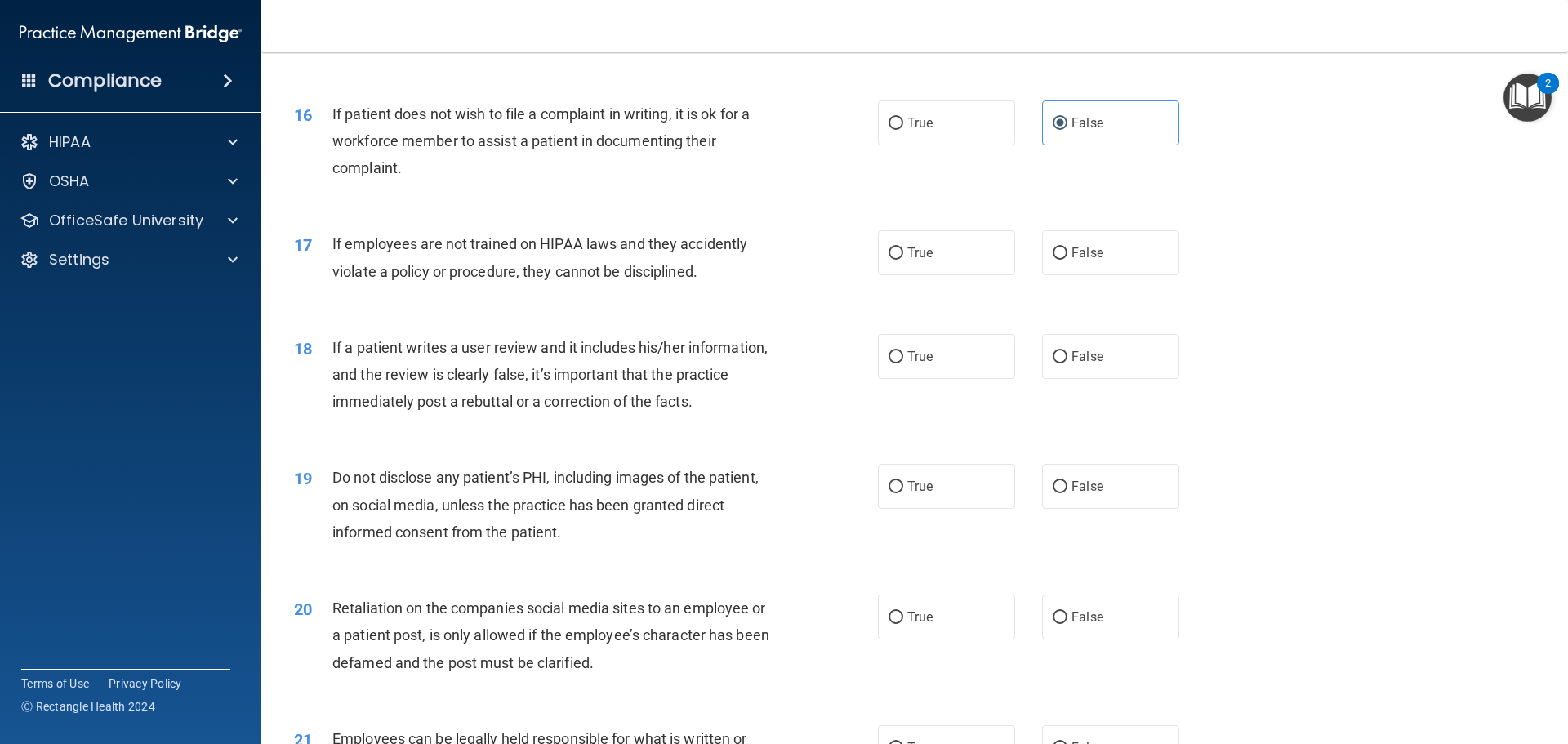
scroll to position [2042, 0]
click at [1144, 273] on label "False" at bounding box center [1110, 250] width 137 height 45
click at [1068, 257] on input "False" at bounding box center [1060, 251] width 15 height 12
radio input "true"
click at [908, 362] on span "True" at bounding box center [920, 354] width 25 height 16
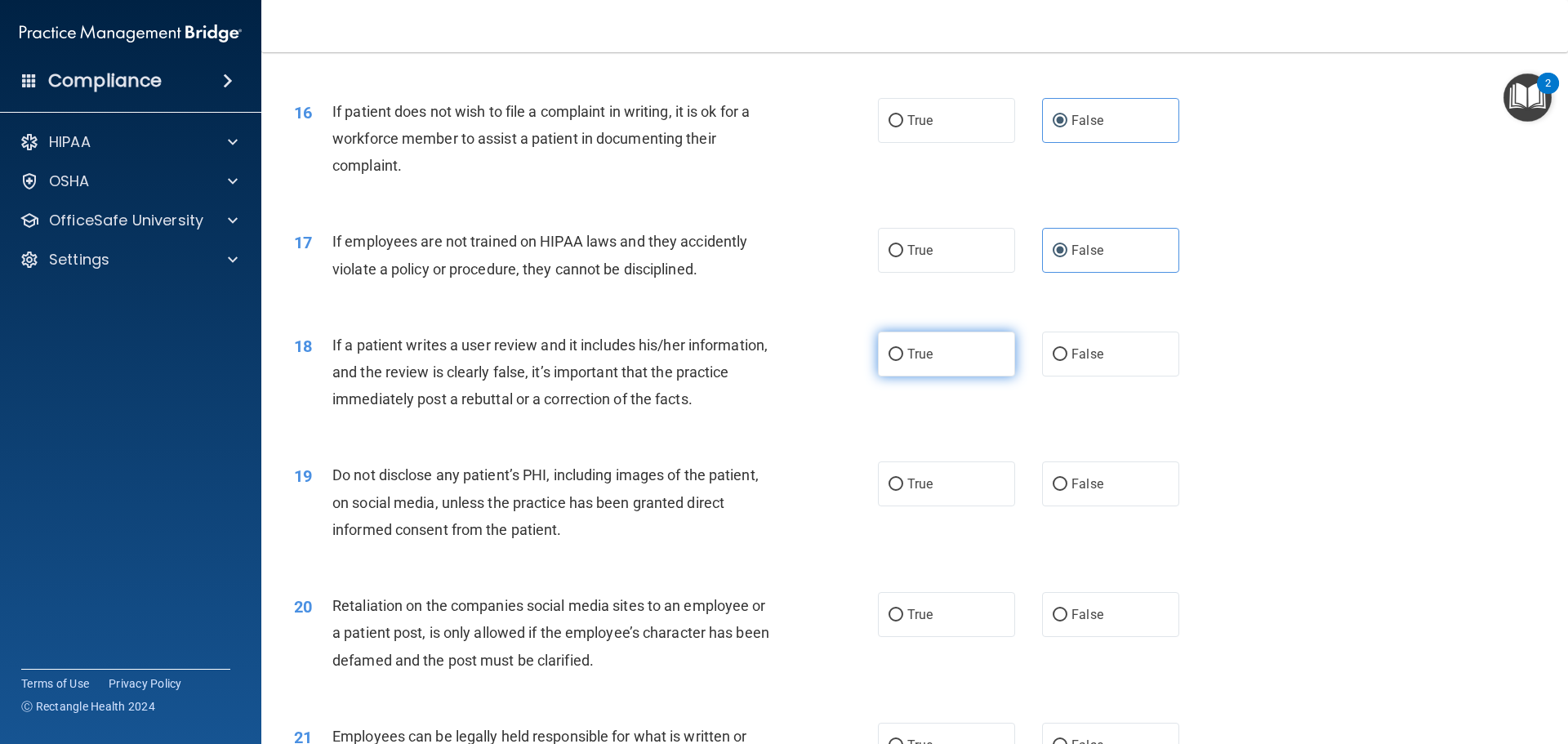
click at [904, 361] on input "True" at bounding box center [896, 355] width 15 height 12
radio input "true"
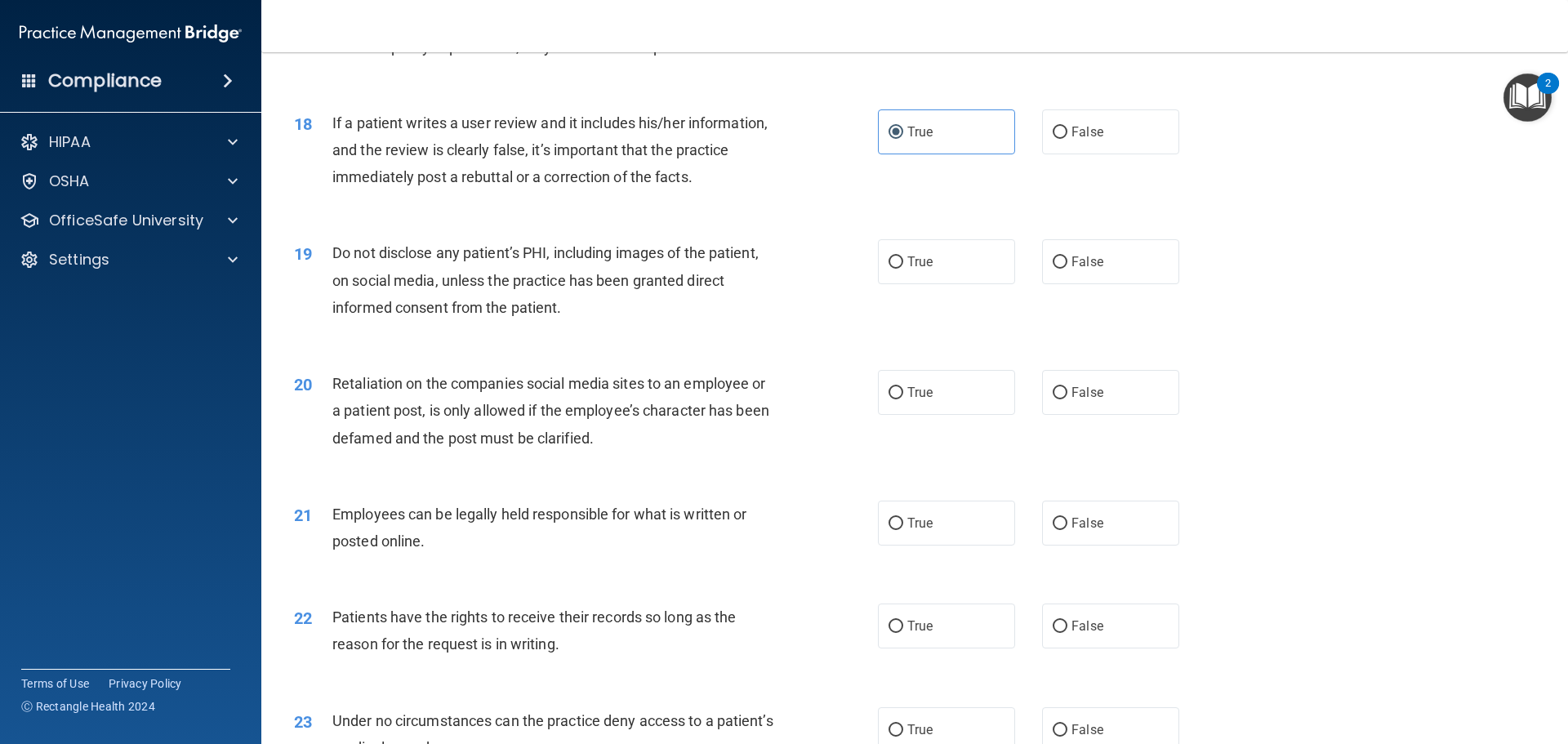
scroll to position [2287, 0]
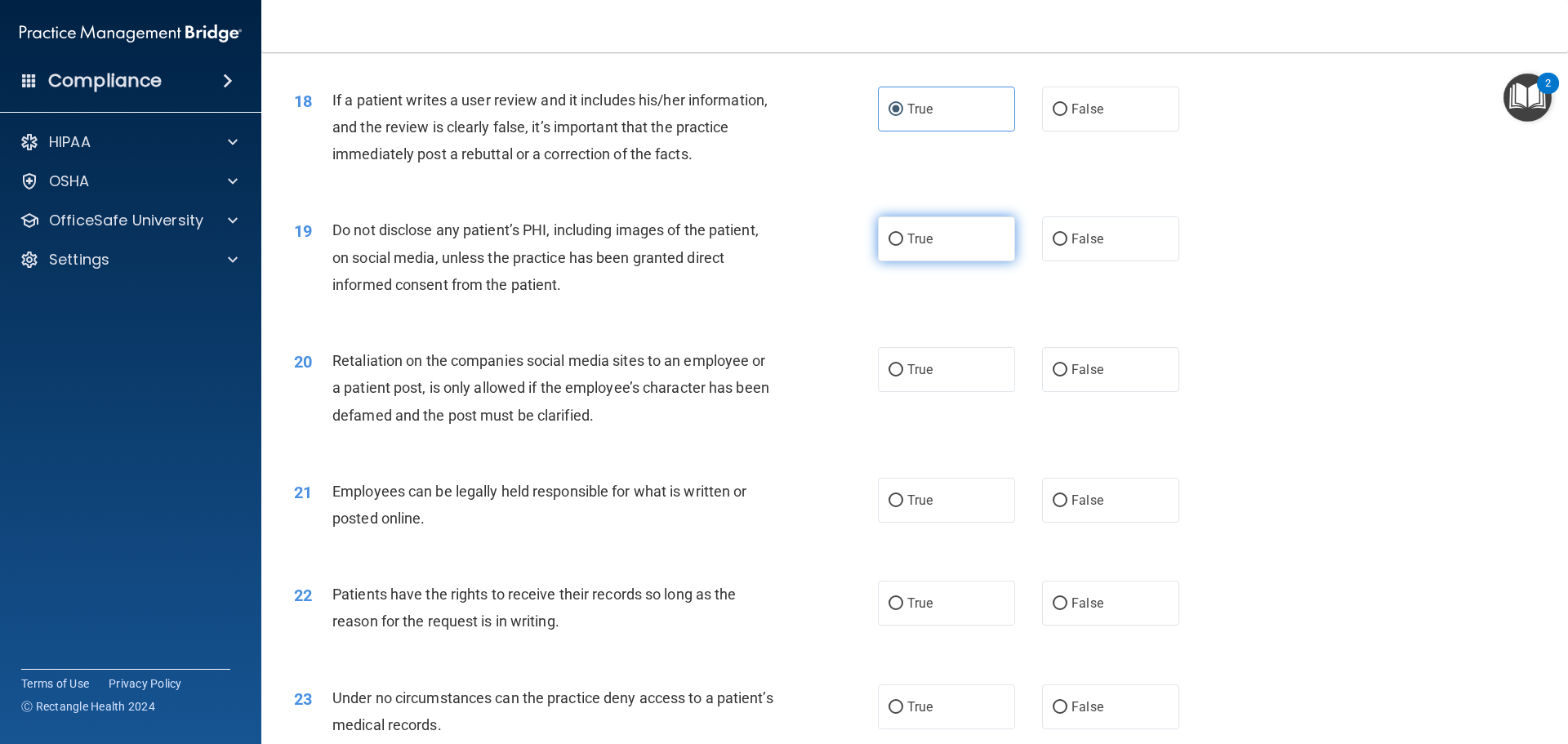
click at [909, 247] on span "True" at bounding box center [920, 239] width 25 height 16
click at [904, 246] on input "True" at bounding box center [896, 240] width 15 height 12
radio input "true"
click at [1117, 392] on label "False" at bounding box center [1110, 369] width 137 height 45
click at [1068, 377] on input "False" at bounding box center [1060, 370] width 15 height 12
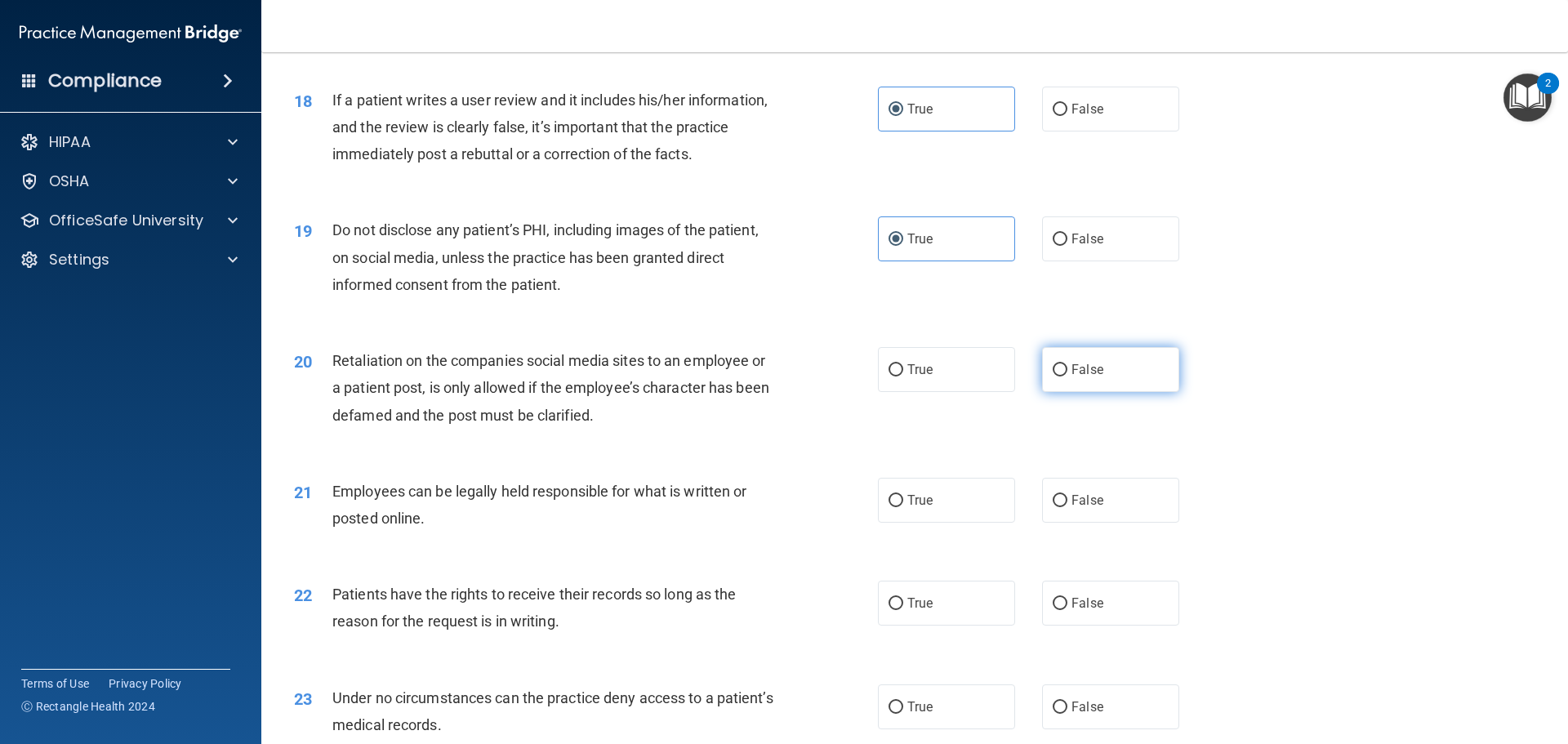
radio input "true"
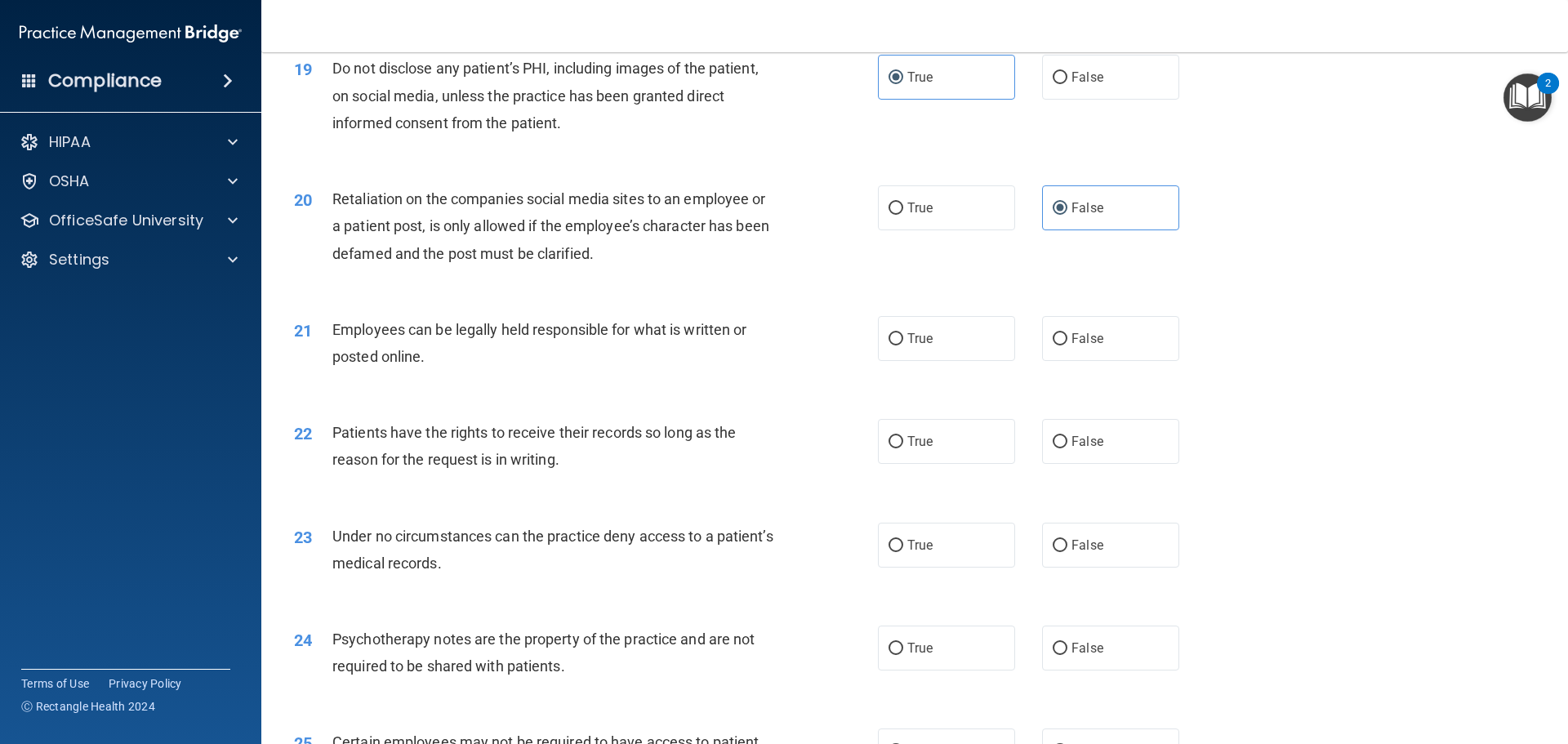
scroll to position [2451, 0]
click at [908, 345] on span "True" at bounding box center [920, 337] width 25 height 16
click at [903, 344] on input "True" at bounding box center [896, 338] width 15 height 12
radio input "true"
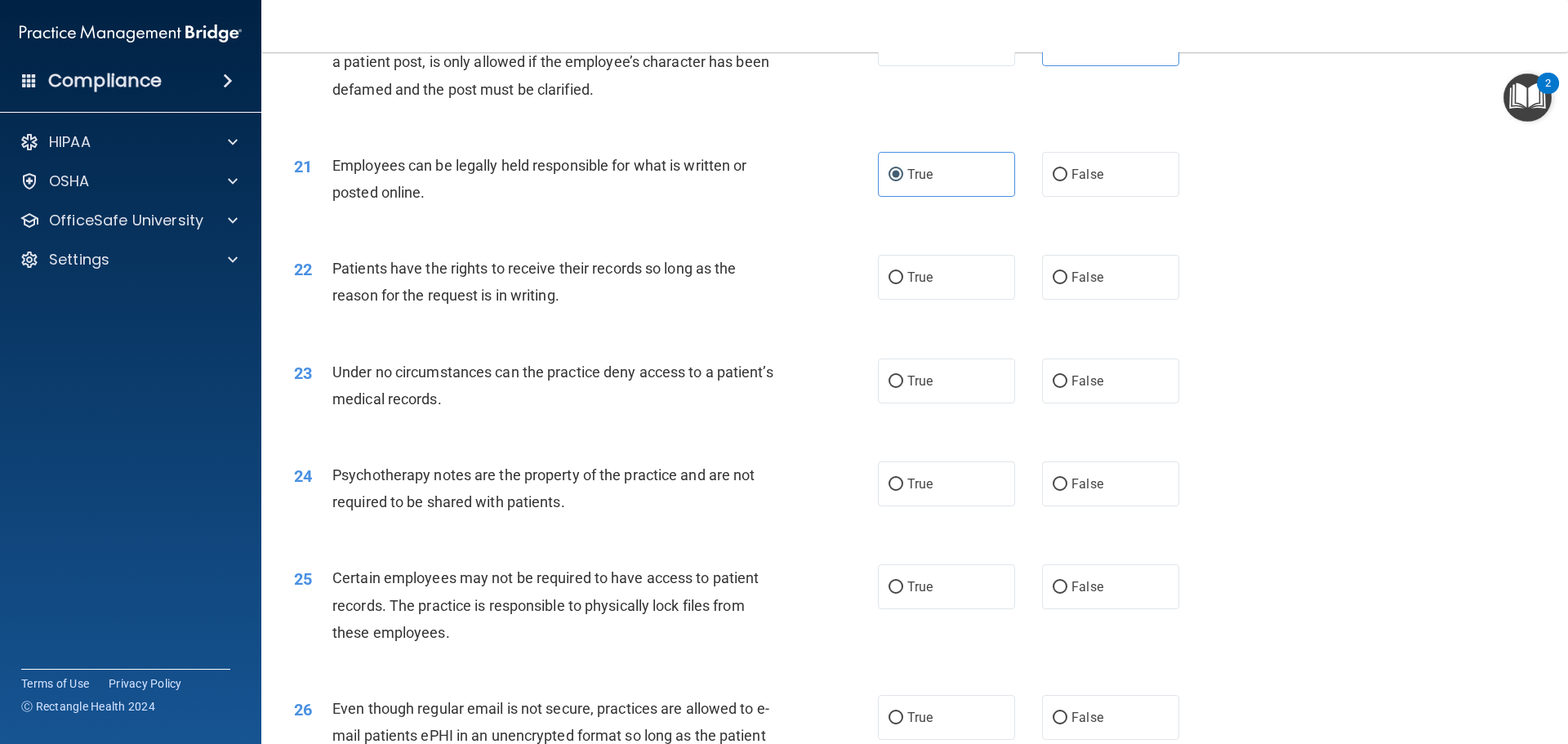
scroll to position [2614, 0]
click at [1056, 299] on label "False" at bounding box center [1110, 276] width 137 height 45
click at [1056, 283] on input "False" at bounding box center [1060, 277] width 15 height 12
radio input "true"
click at [1055, 392] on label "False" at bounding box center [1110, 380] width 137 height 45
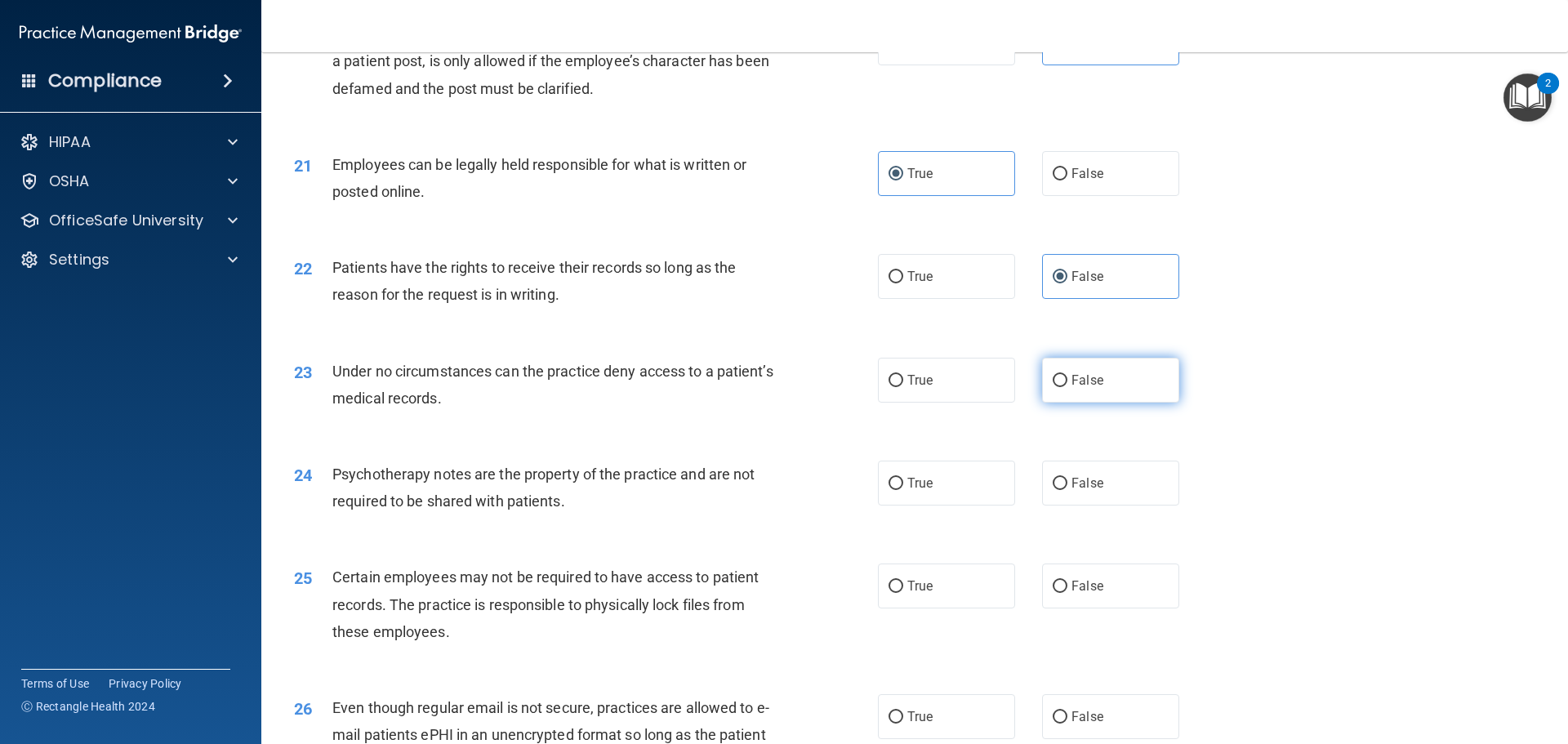
click at [1055, 387] on input "False" at bounding box center [1060, 381] width 15 height 12
radio input "true"
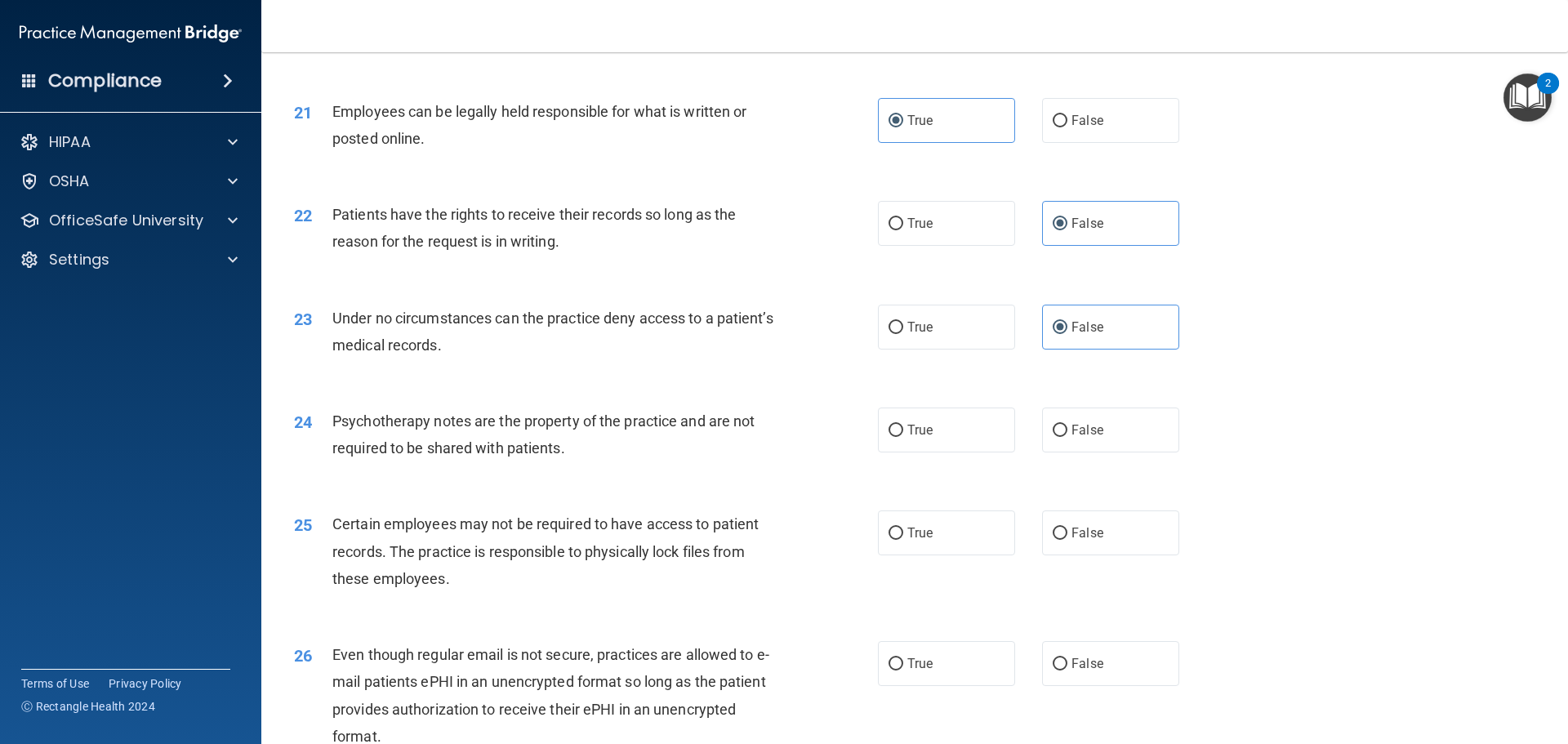
scroll to position [2778, 0]
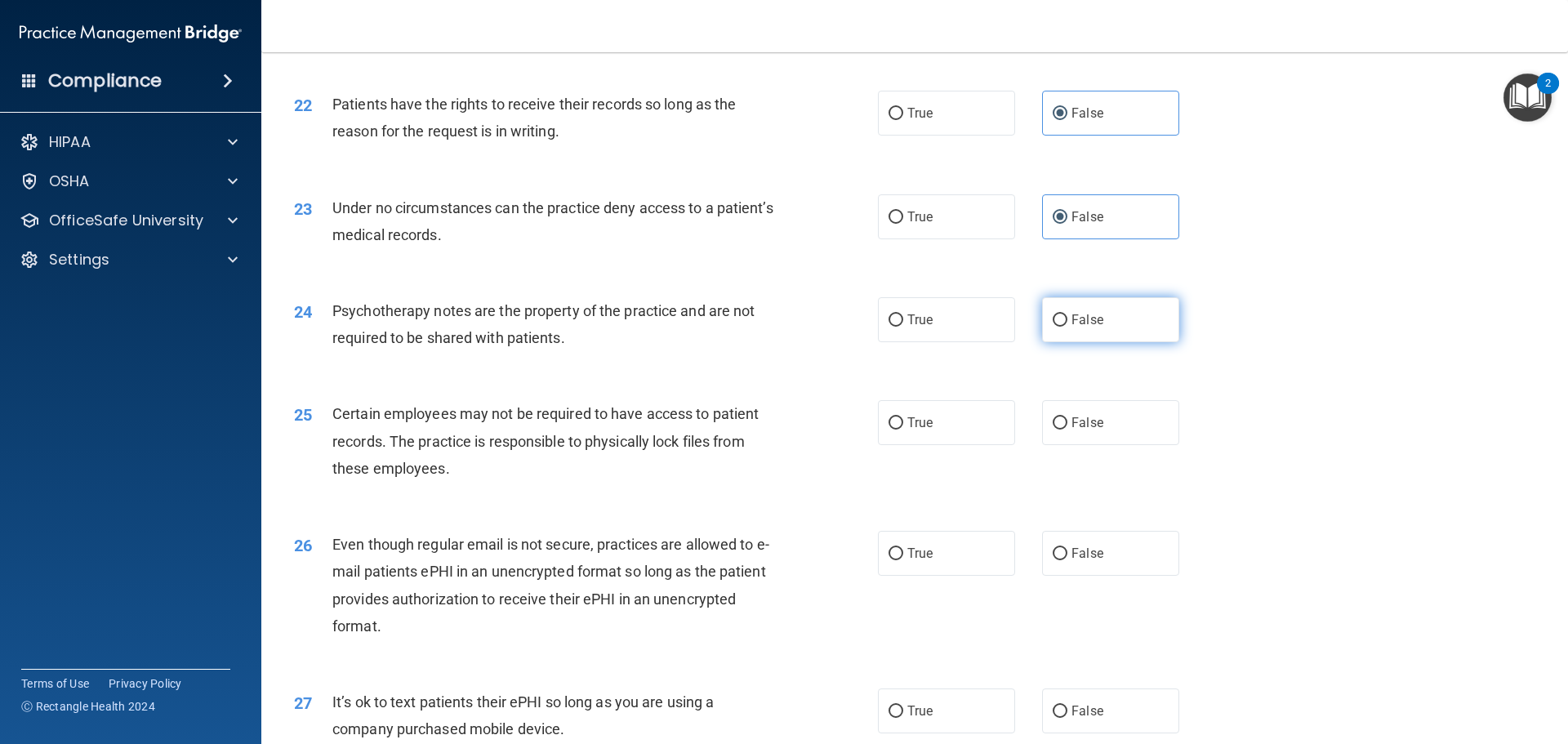
click at [1115, 341] on label "False" at bounding box center [1110, 319] width 137 height 45
click at [1068, 327] on input "False" at bounding box center [1060, 321] width 15 height 12
radio input "true"
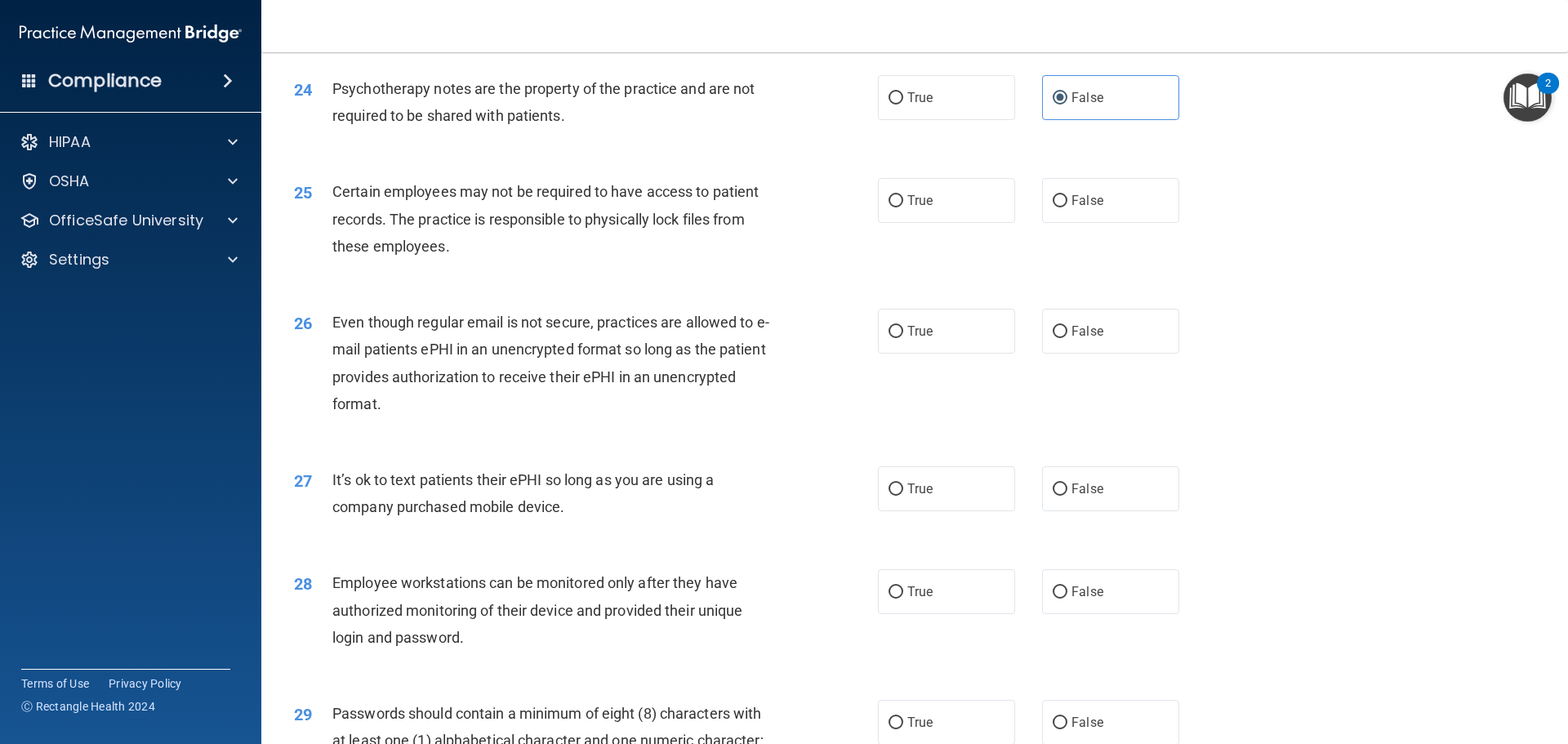
scroll to position [3023, 0]
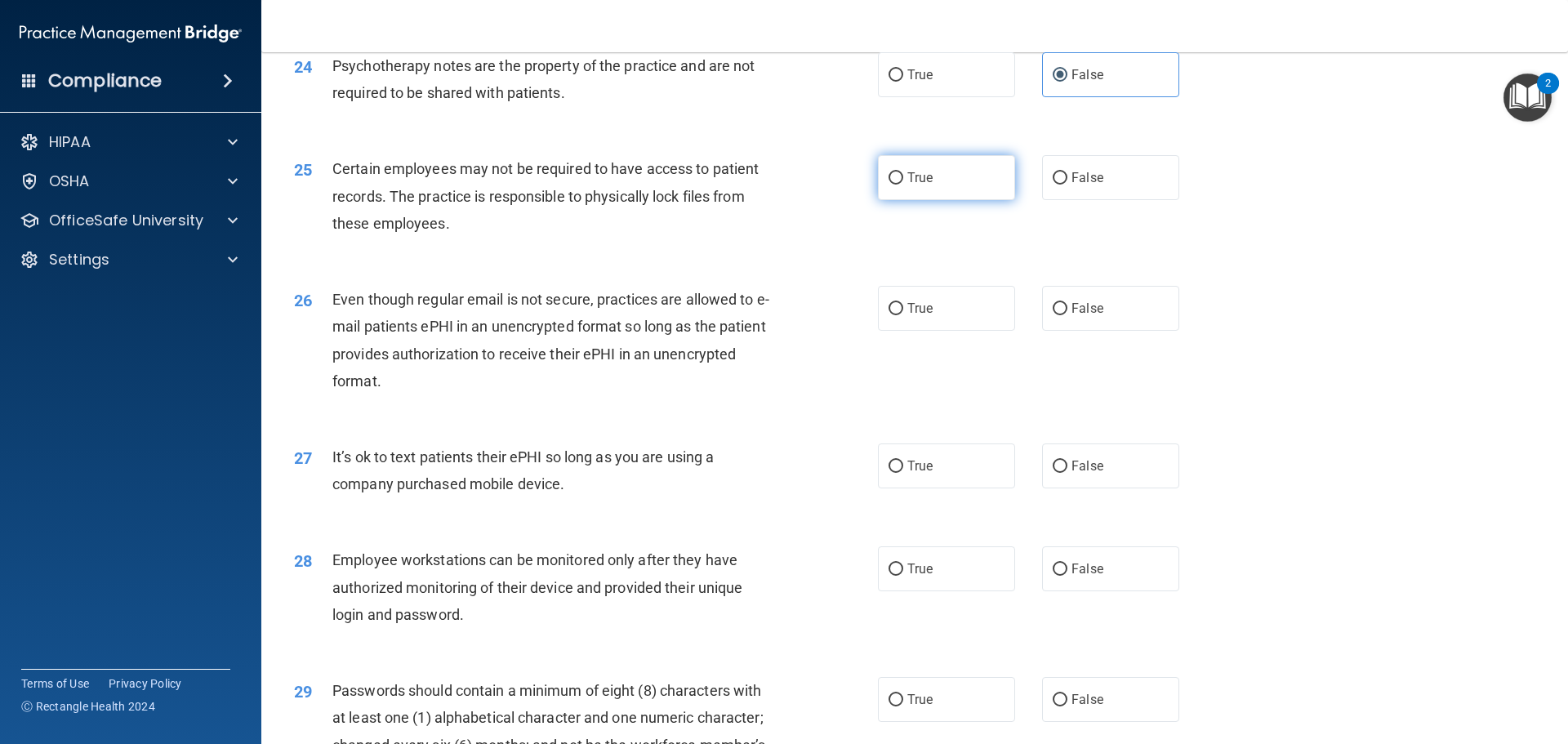
click at [894, 200] on label "True" at bounding box center [946, 177] width 137 height 45
click at [894, 185] on input "True" at bounding box center [896, 178] width 15 height 12
radio input "true"
click at [1100, 331] on label "False" at bounding box center [1110, 308] width 137 height 45
click at [1068, 315] on input "False" at bounding box center [1060, 309] width 15 height 12
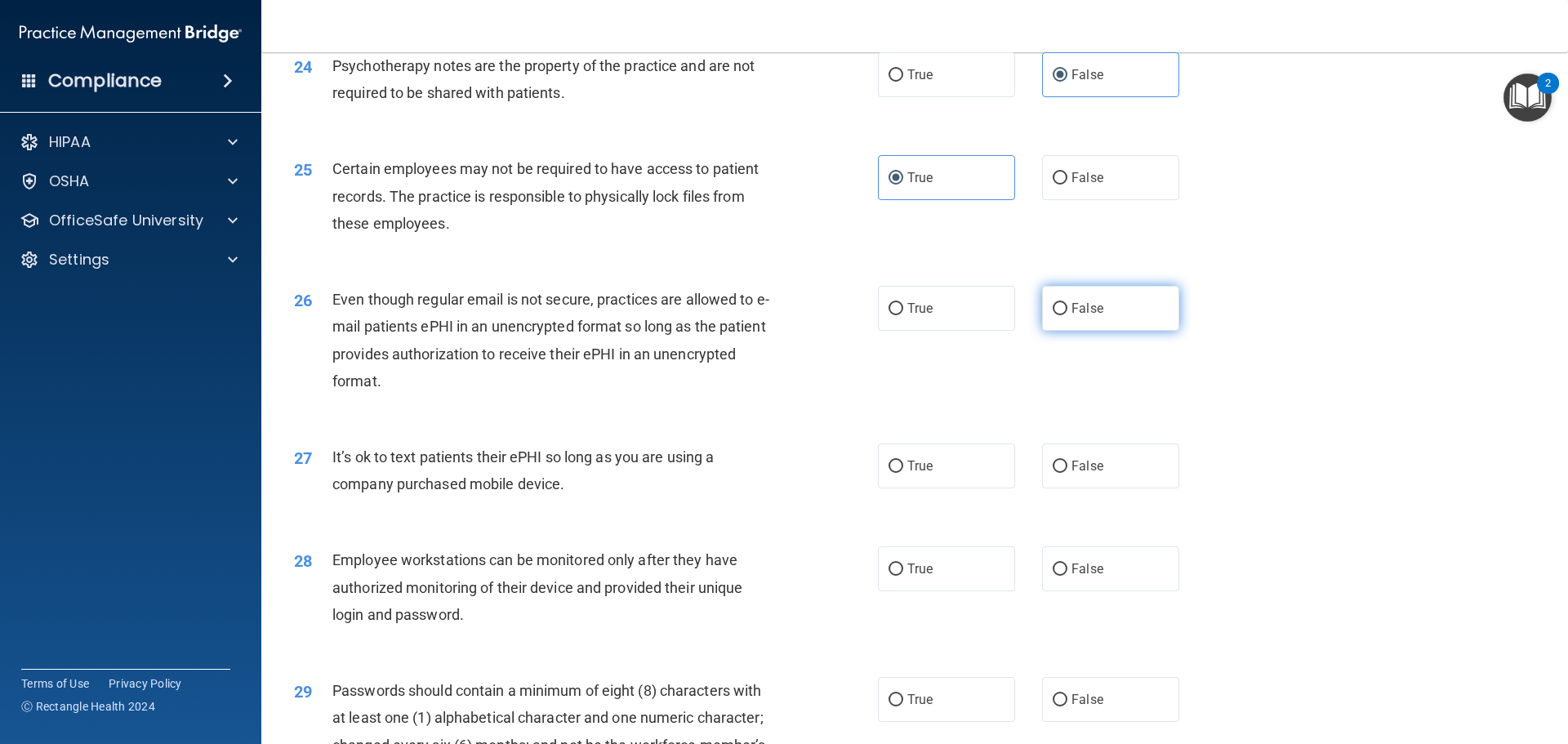
radio input "true"
click at [1119, 489] on label "False" at bounding box center [1110, 466] width 137 height 45
click at [1068, 473] on input "False" at bounding box center [1060, 467] width 15 height 12
radio input "true"
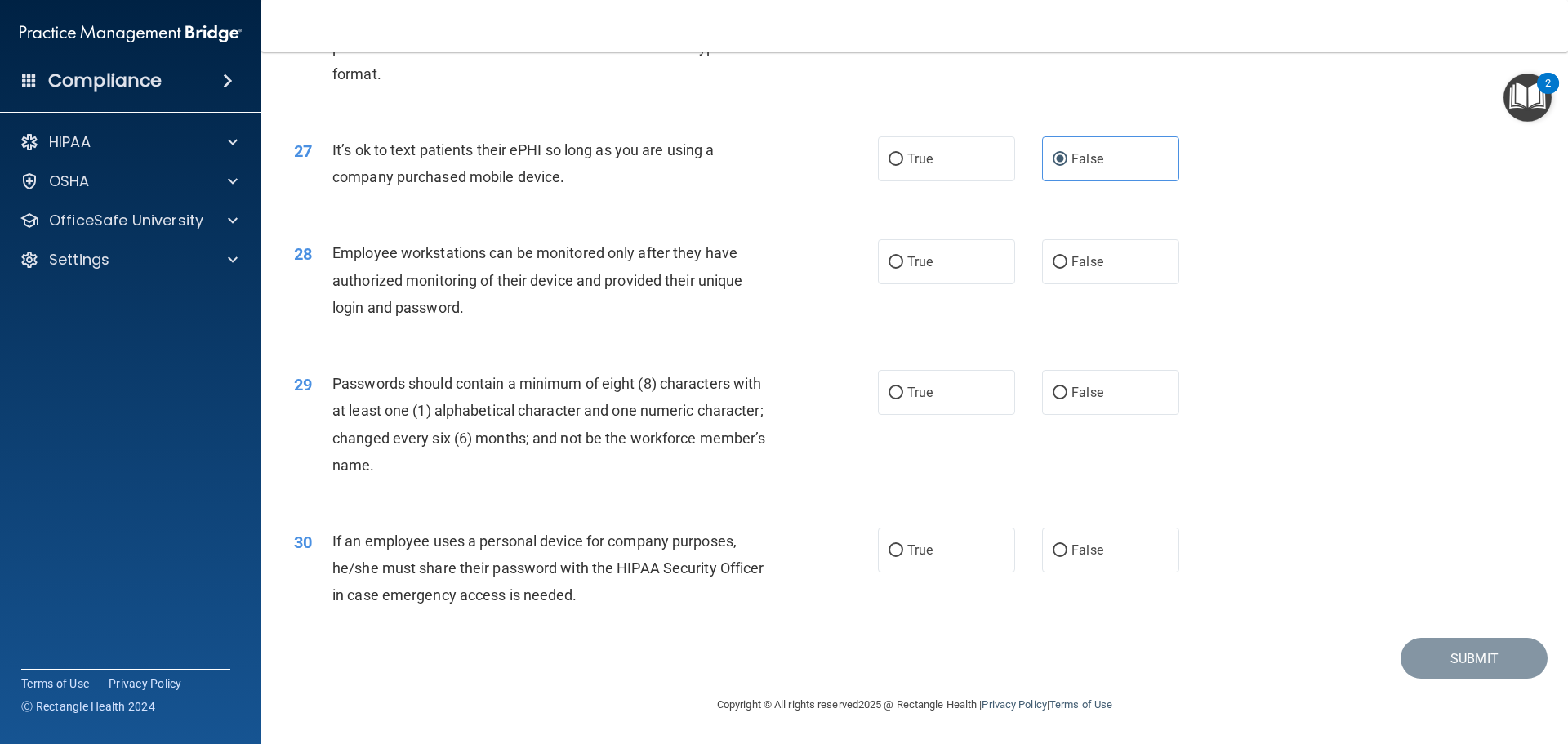
scroll to position [3357, 0]
click at [1074, 271] on label "False" at bounding box center [1110, 261] width 137 height 45
click at [1068, 269] on input "False" at bounding box center [1060, 263] width 15 height 12
radio input "true"
click at [893, 388] on input "True" at bounding box center [896, 393] width 15 height 12
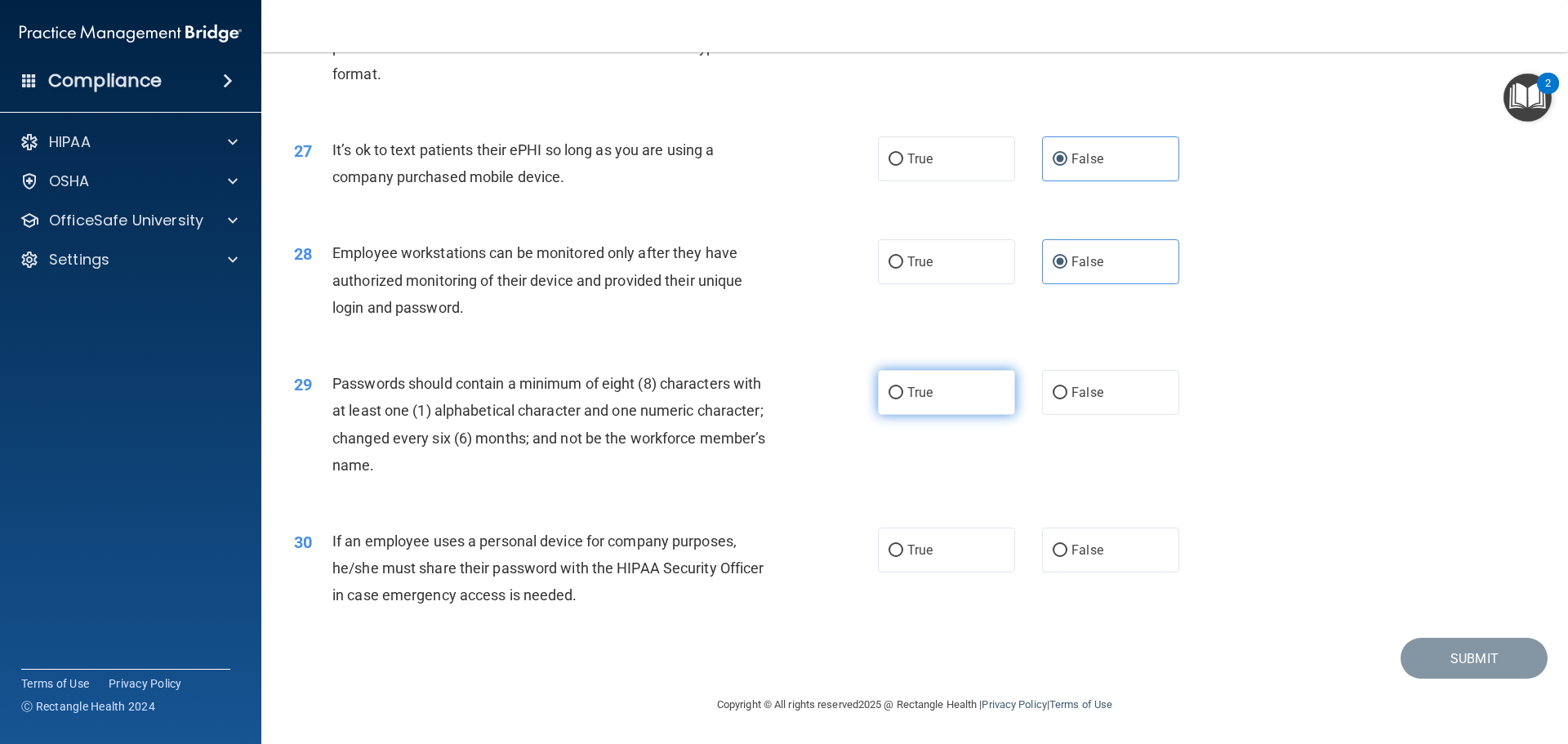
radio input "true"
click at [1104, 551] on label "False" at bounding box center [1110, 550] width 137 height 45
click at [1068, 551] on input "False" at bounding box center [1060, 551] width 15 height 12
radio input "true"
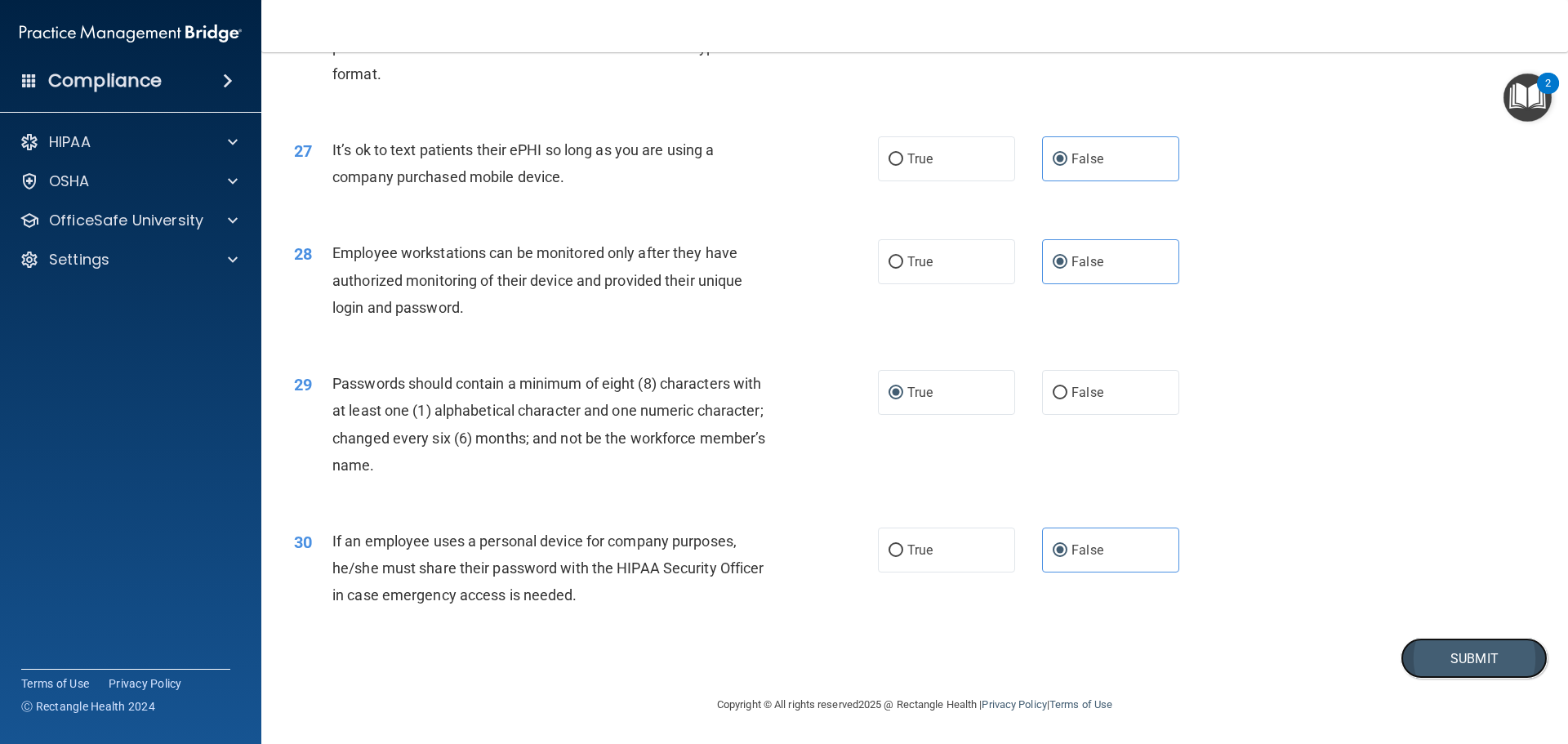
click at [1463, 668] on button "Submit" at bounding box center [1474, 659] width 147 height 42
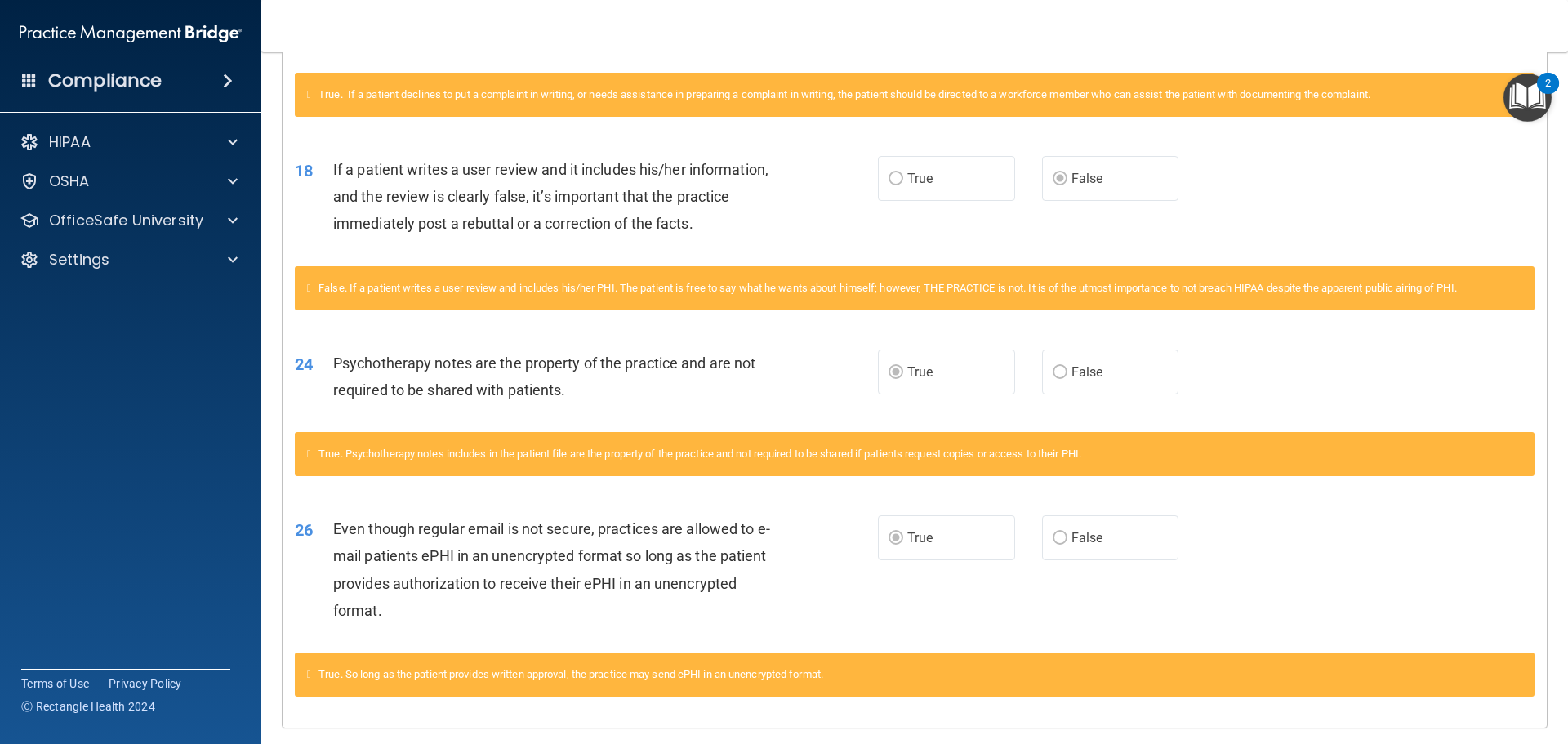
scroll to position [1953, 0]
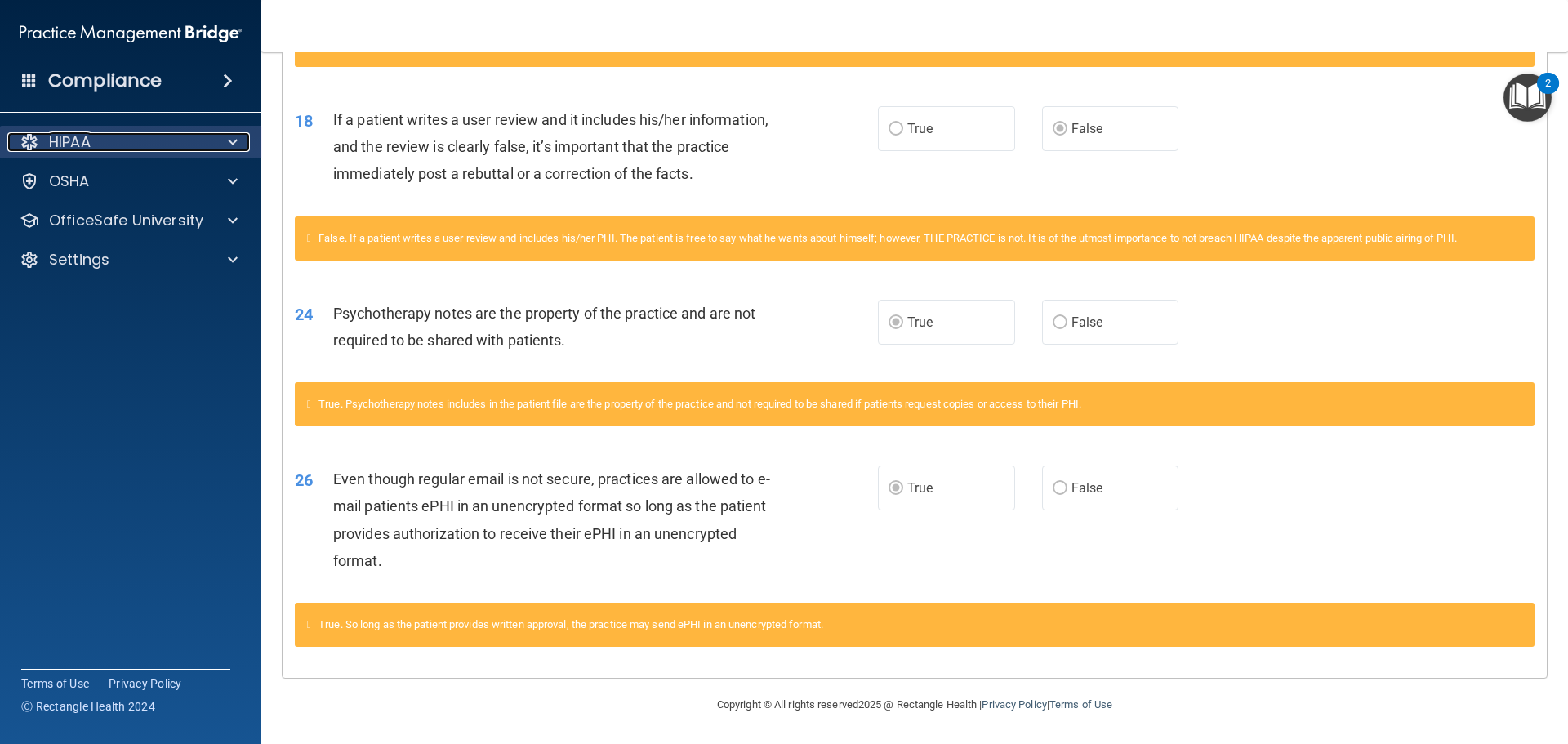
click at [234, 139] on span at bounding box center [233, 142] width 10 height 20
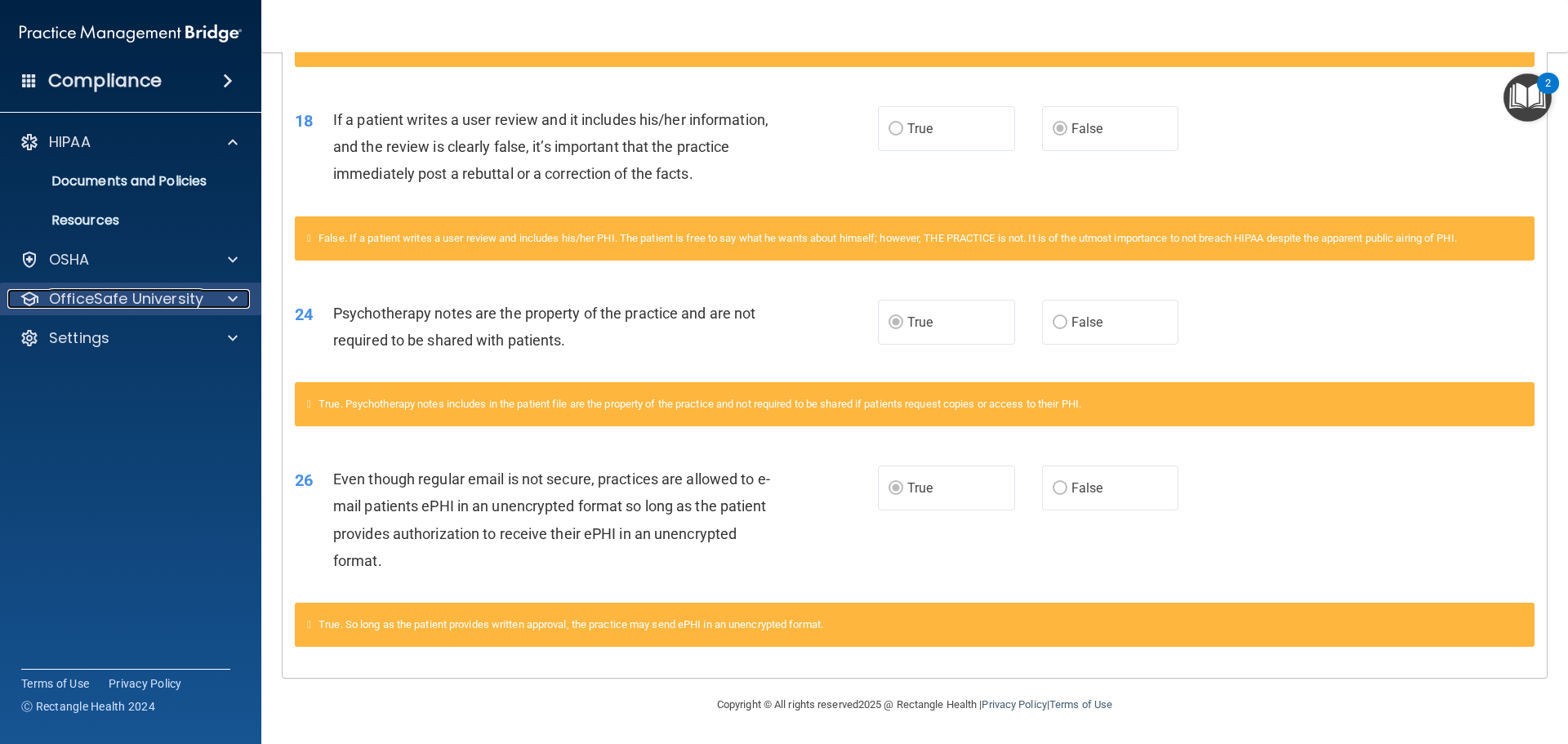
click at [232, 303] on span at bounding box center [233, 299] width 10 height 20
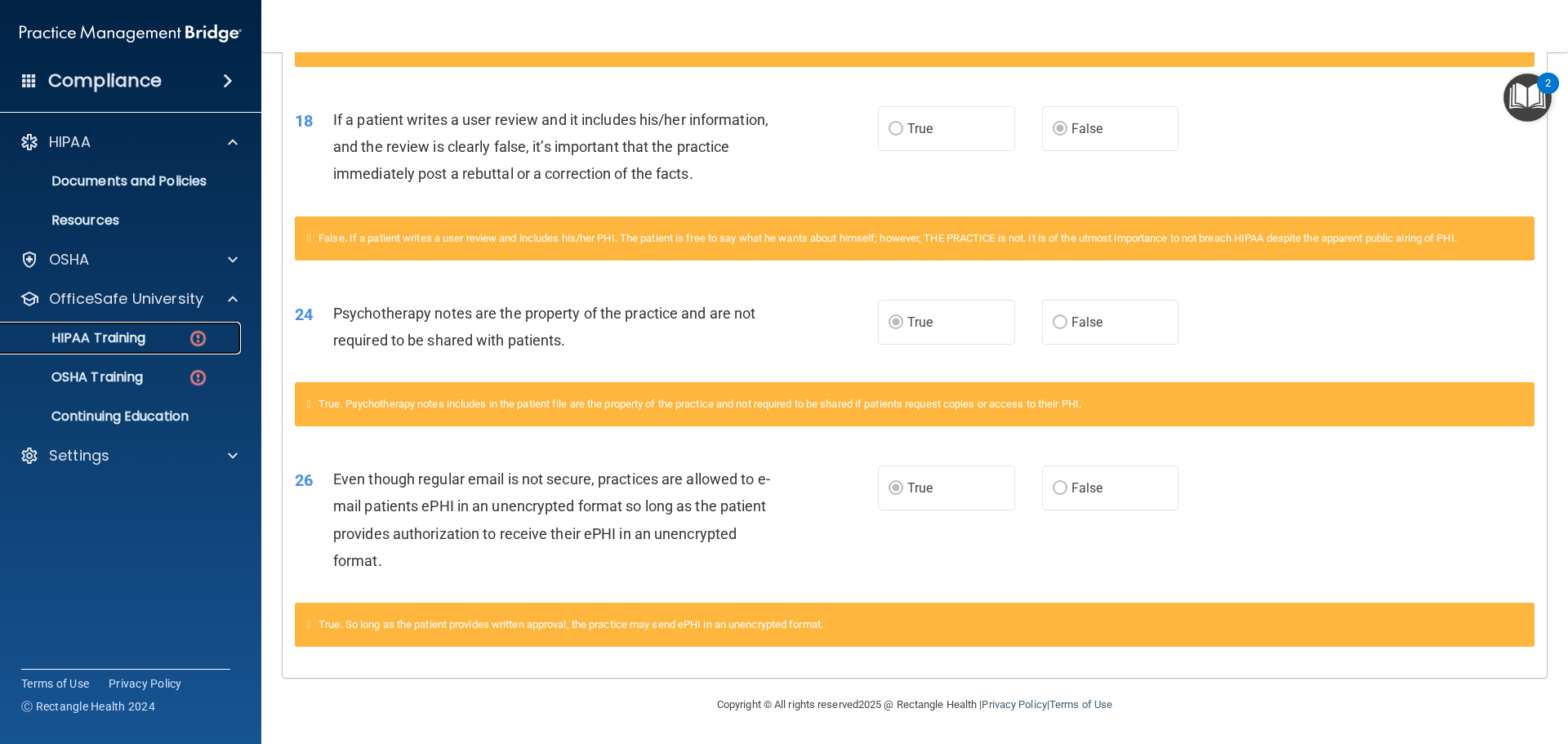
click at [149, 336] on div "HIPAA Training" at bounding box center [122, 338] width 223 height 16
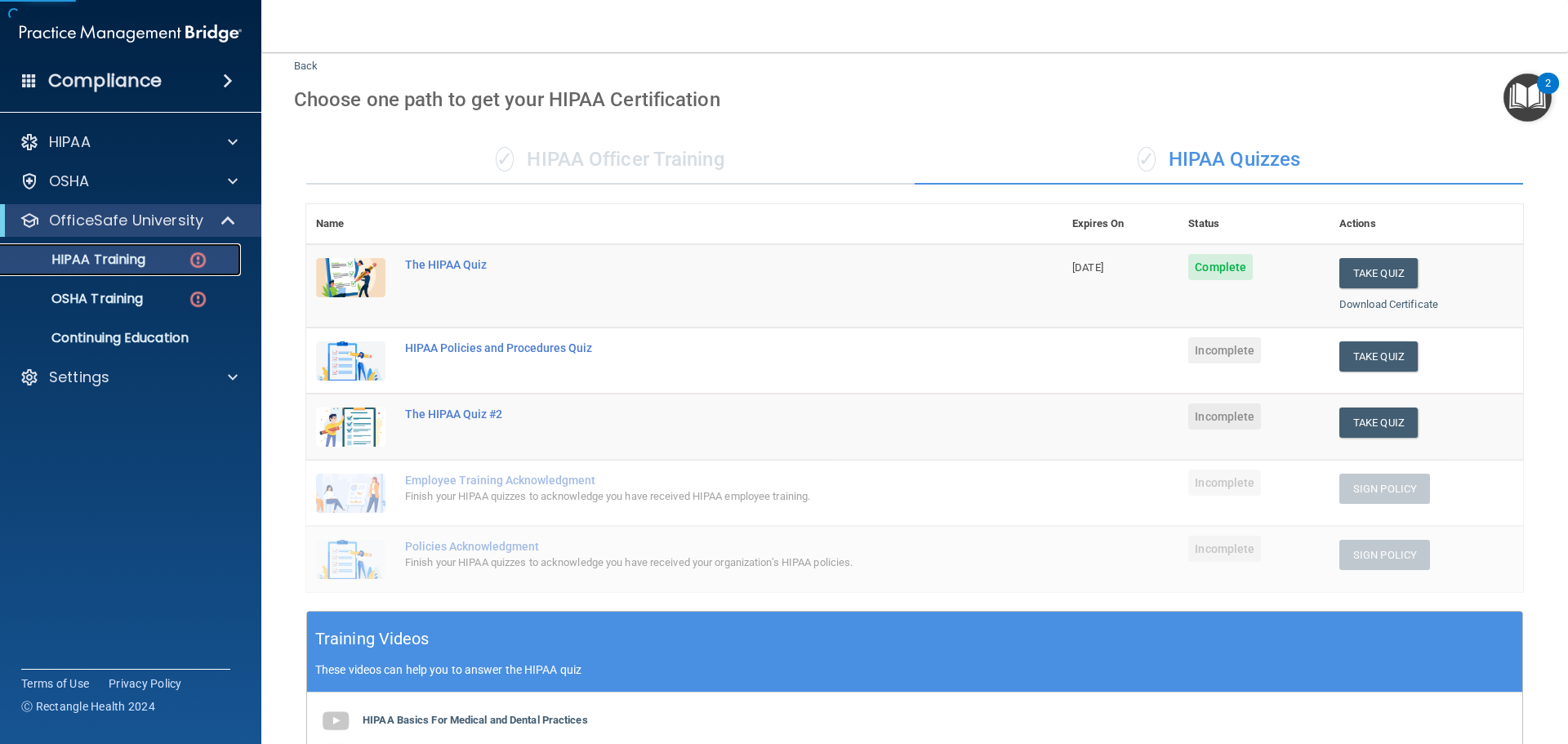
scroll to position [9, 0]
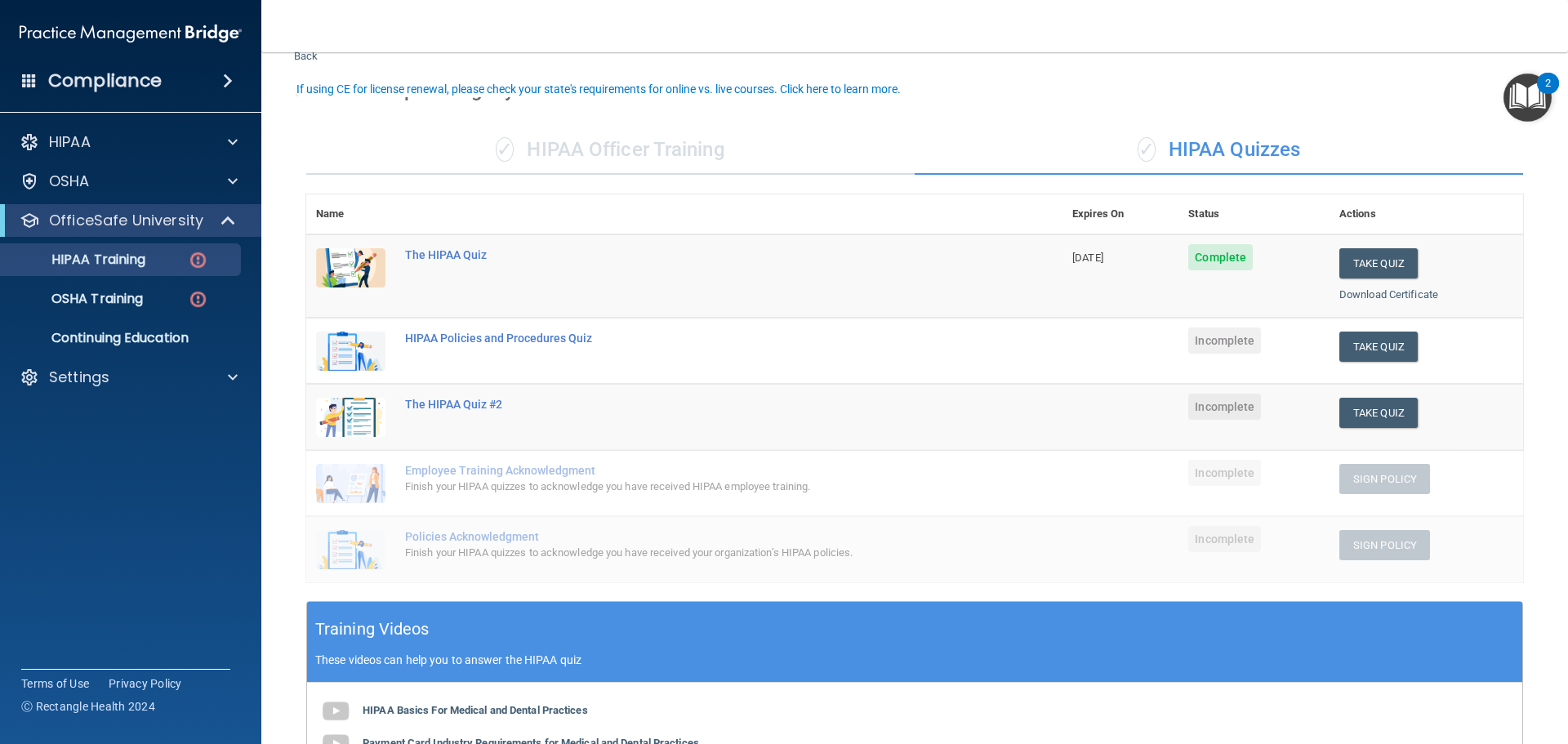
scroll to position [82, 0]
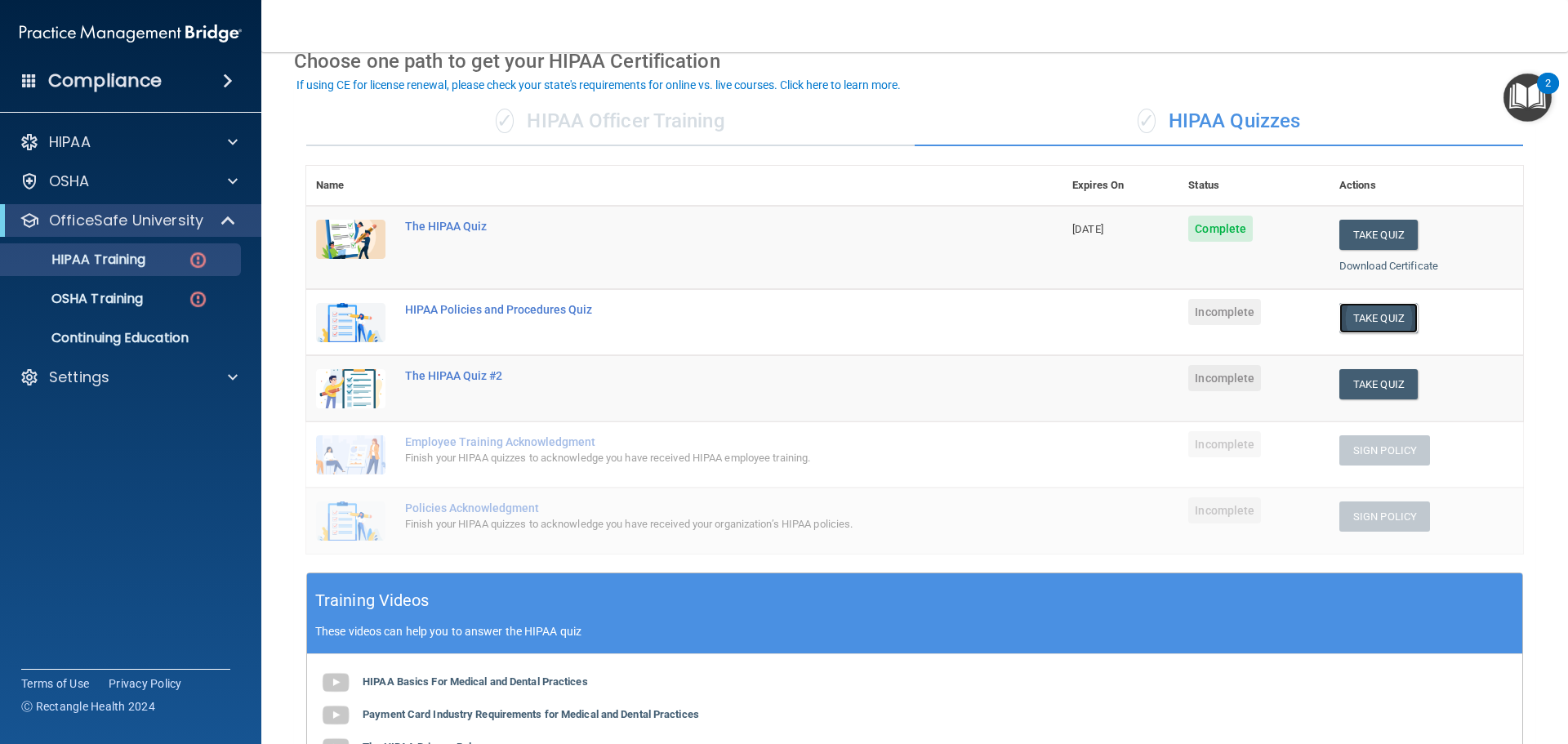
click at [1356, 312] on button "Take Quiz" at bounding box center [1379, 318] width 78 height 30
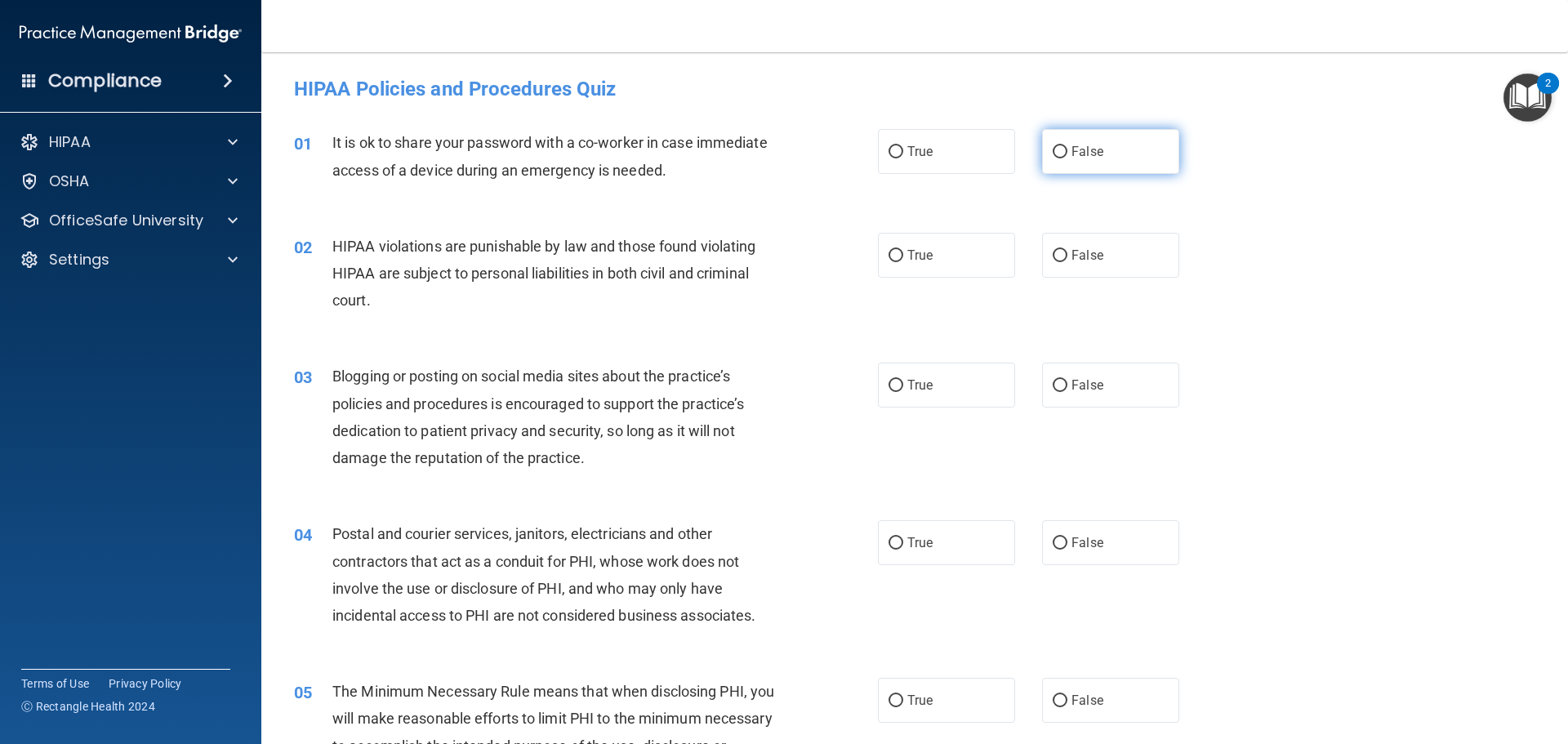
click at [1072, 145] on span "False" at bounding box center [1088, 152] width 32 height 16
click at [1068, 146] on input "False" at bounding box center [1060, 152] width 15 height 12
radio input "true"
click at [901, 262] on label "True" at bounding box center [946, 255] width 137 height 45
click at [901, 262] on input "True" at bounding box center [896, 256] width 15 height 12
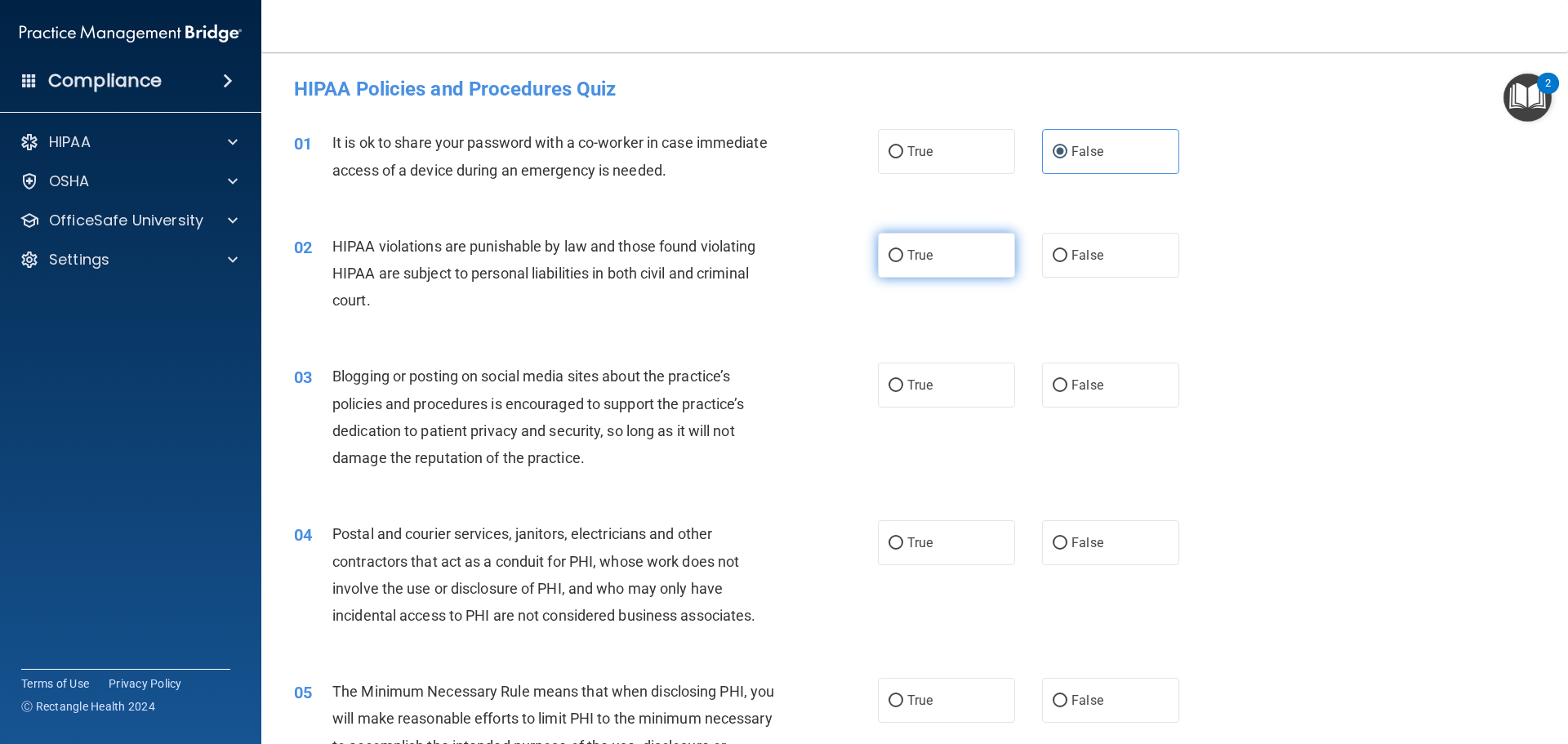
radio input "true"
click at [1140, 395] on label "False" at bounding box center [1110, 385] width 137 height 45
click at [1068, 392] on input "False" at bounding box center [1060, 386] width 15 height 12
radio input "true"
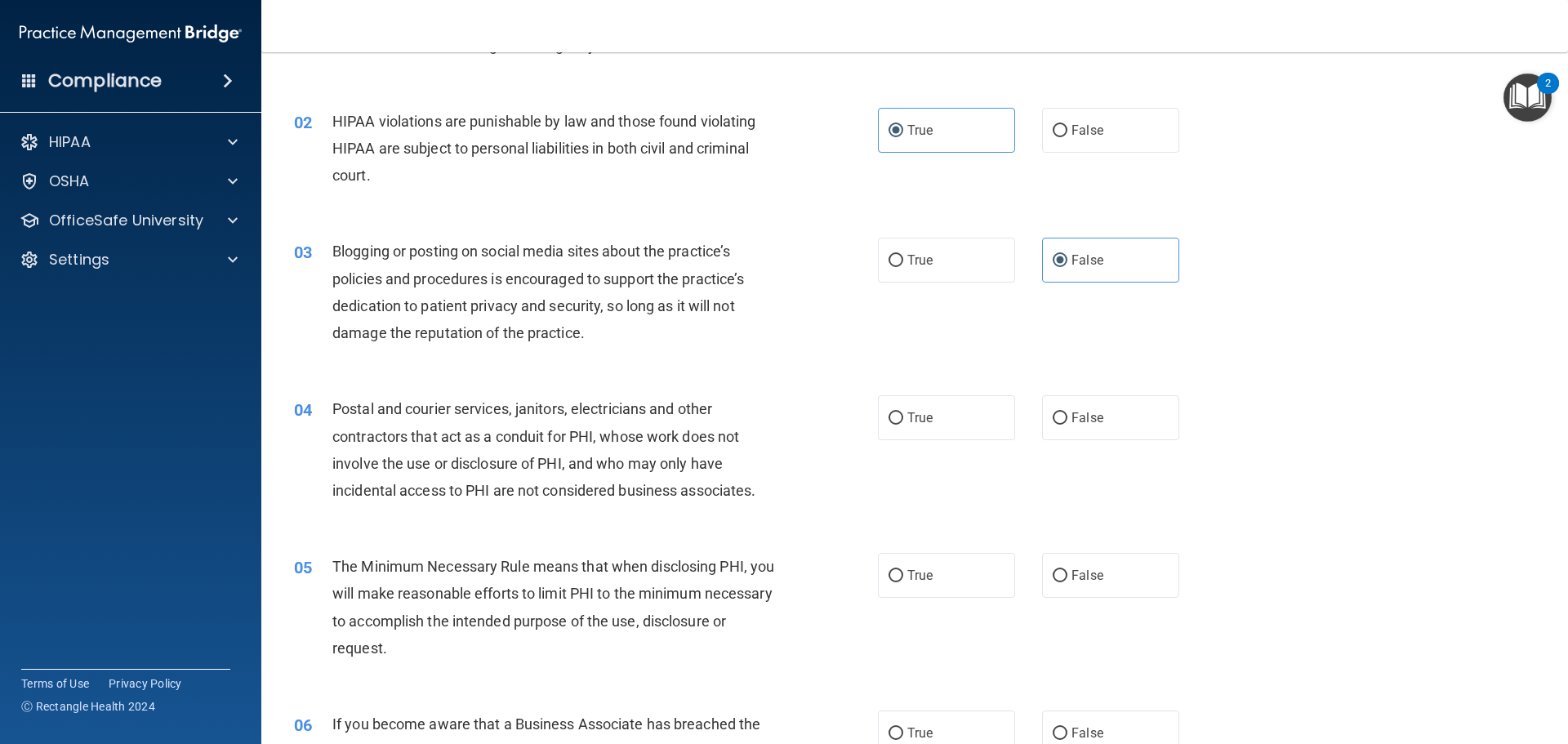
scroll to position [163, 0]
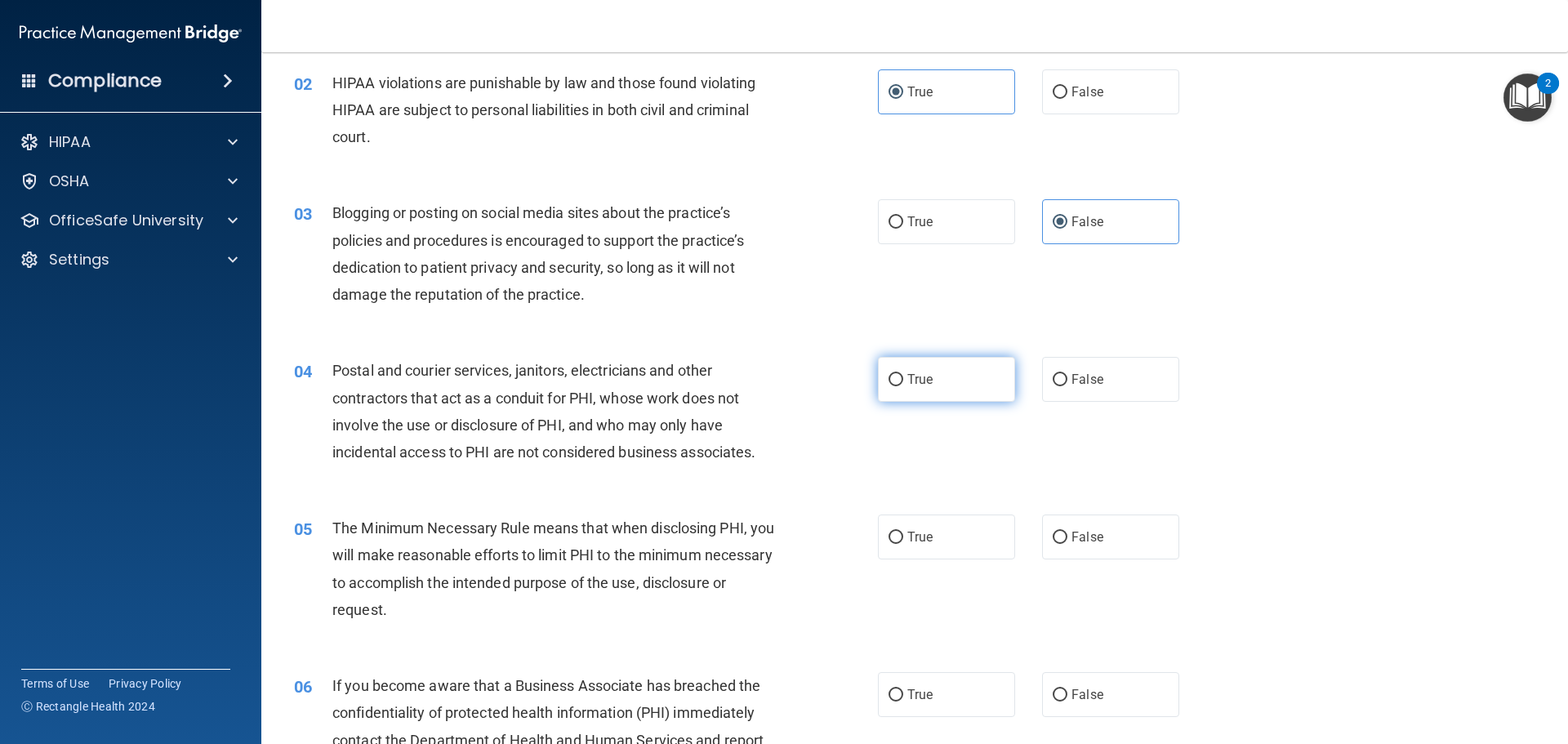
click at [933, 382] on label "True" at bounding box center [946, 379] width 137 height 45
click at [904, 382] on input "True" at bounding box center [896, 380] width 15 height 12
radio input "true"
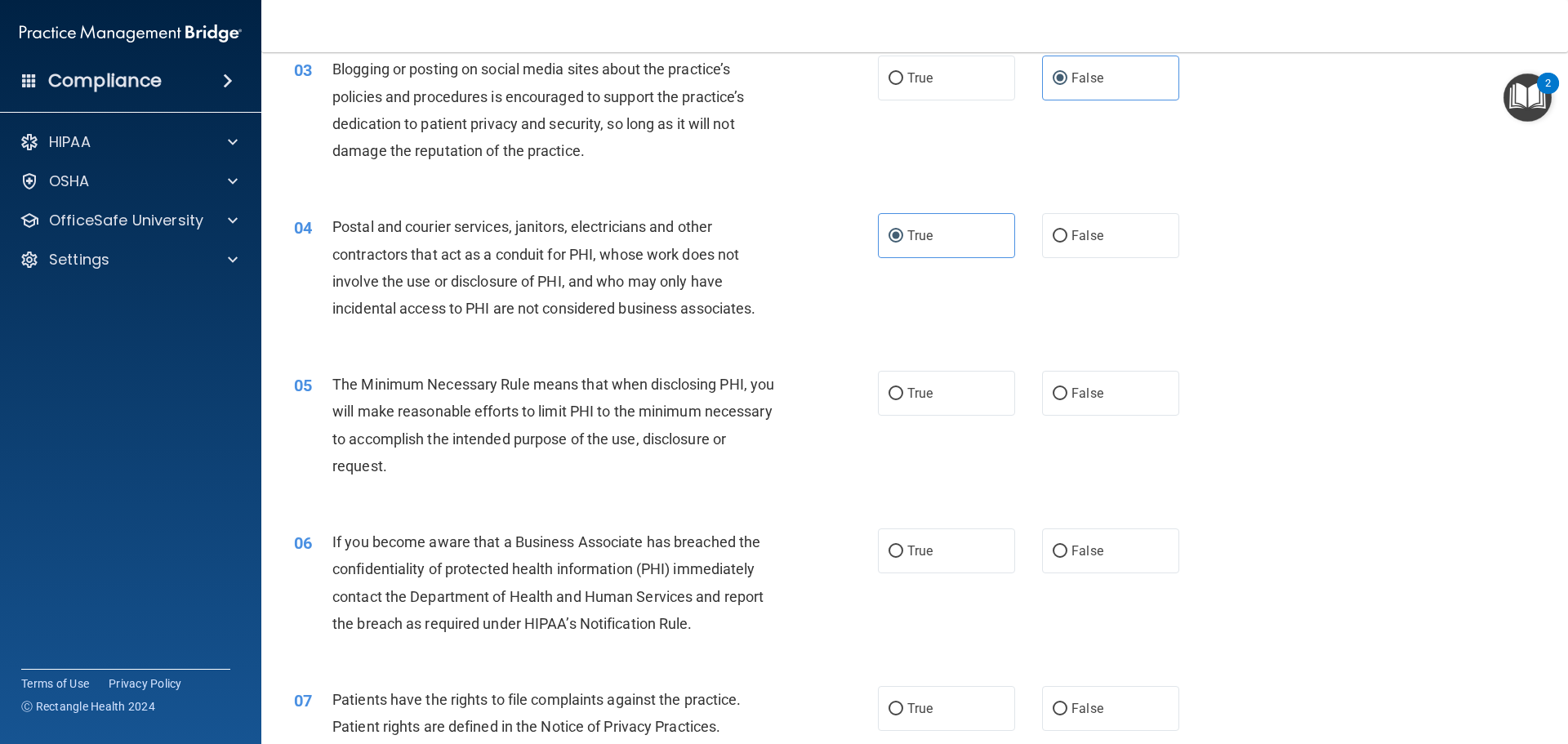
scroll to position [327, 0]
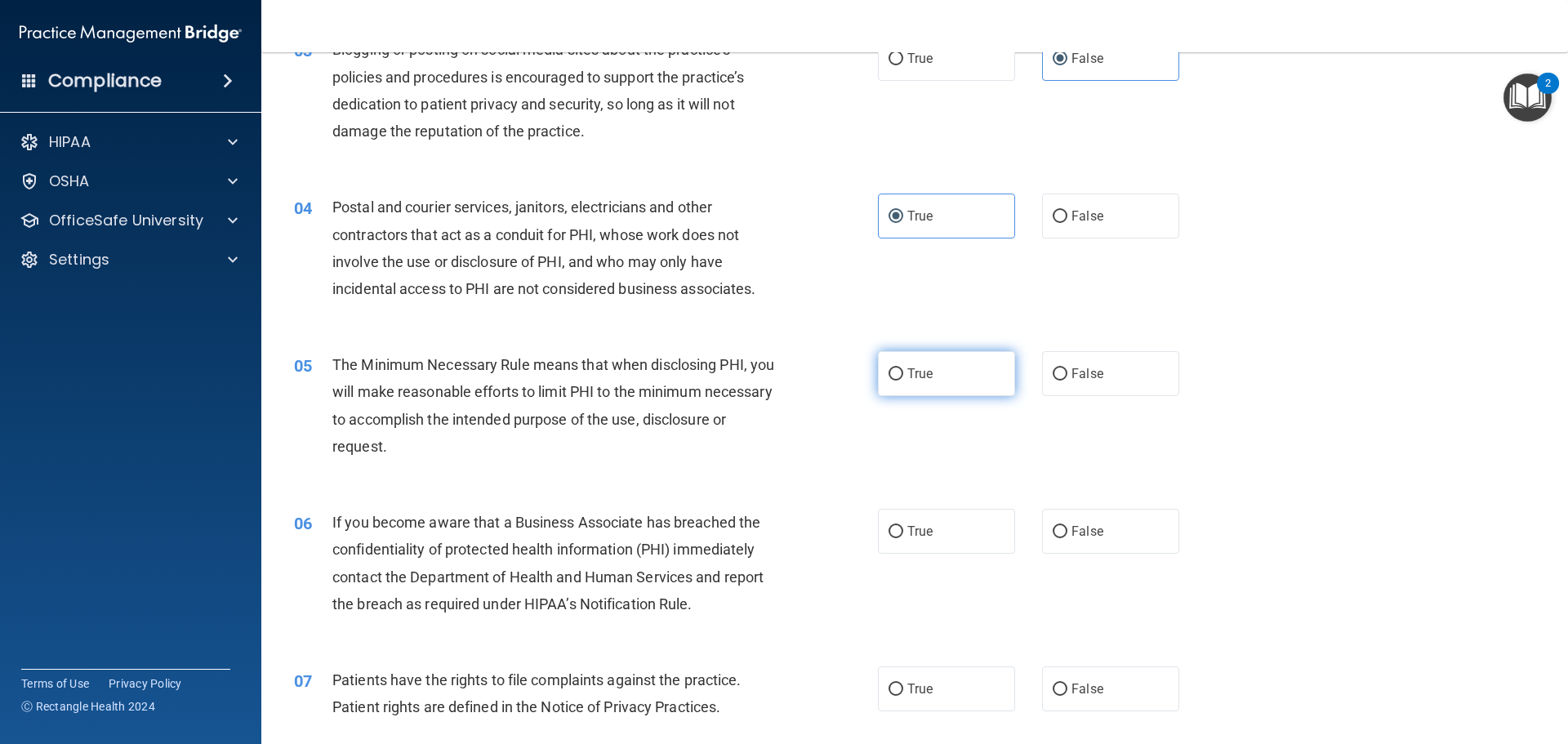
click at [957, 373] on label "True" at bounding box center [946, 373] width 137 height 45
click at [904, 373] on input "True" at bounding box center [896, 374] width 15 height 12
radio input "true"
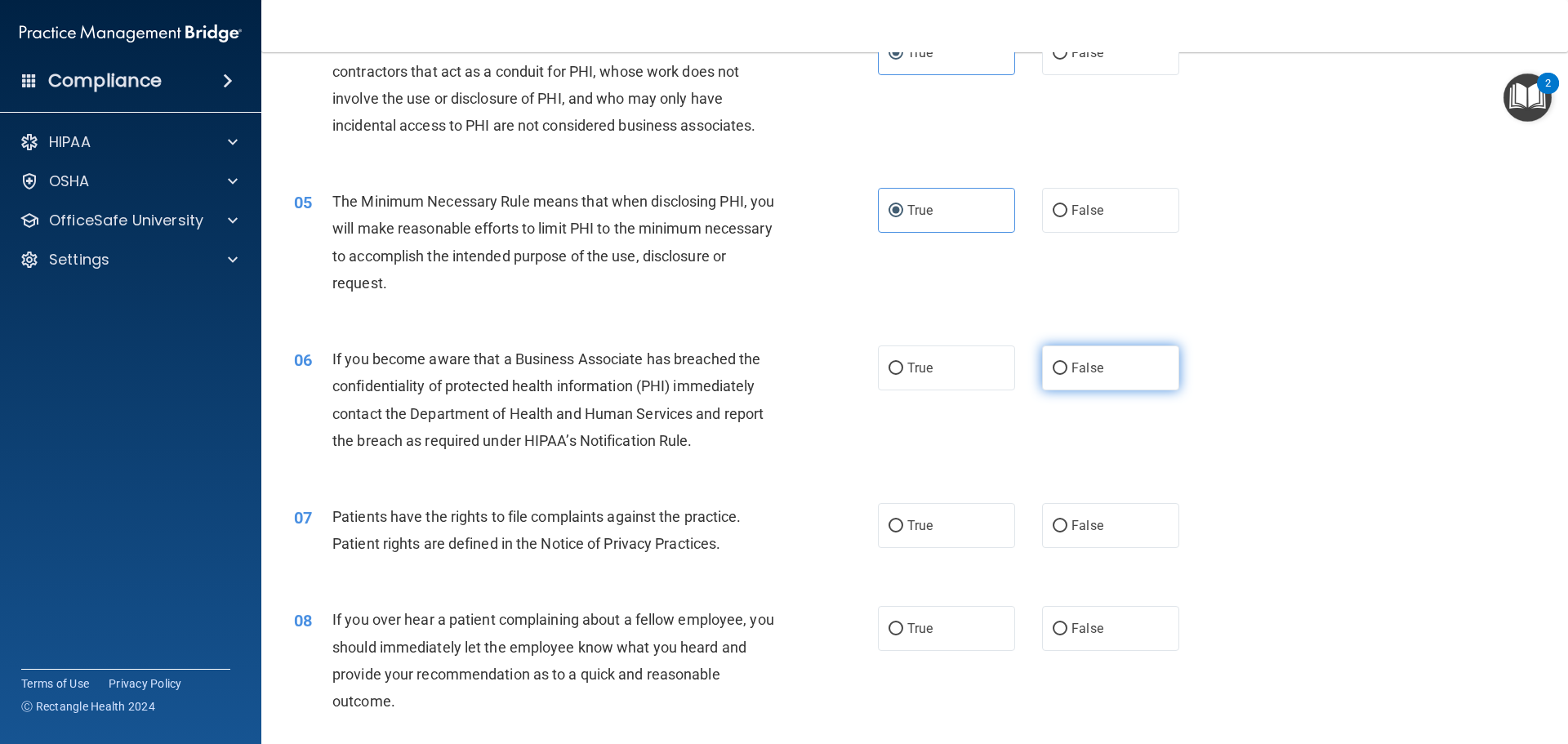
click at [1152, 366] on label "False" at bounding box center [1110, 368] width 137 height 45
click at [1068, 366] on input "False" at bounding box center [1060, 369] width 15 height 12
radio input "true"
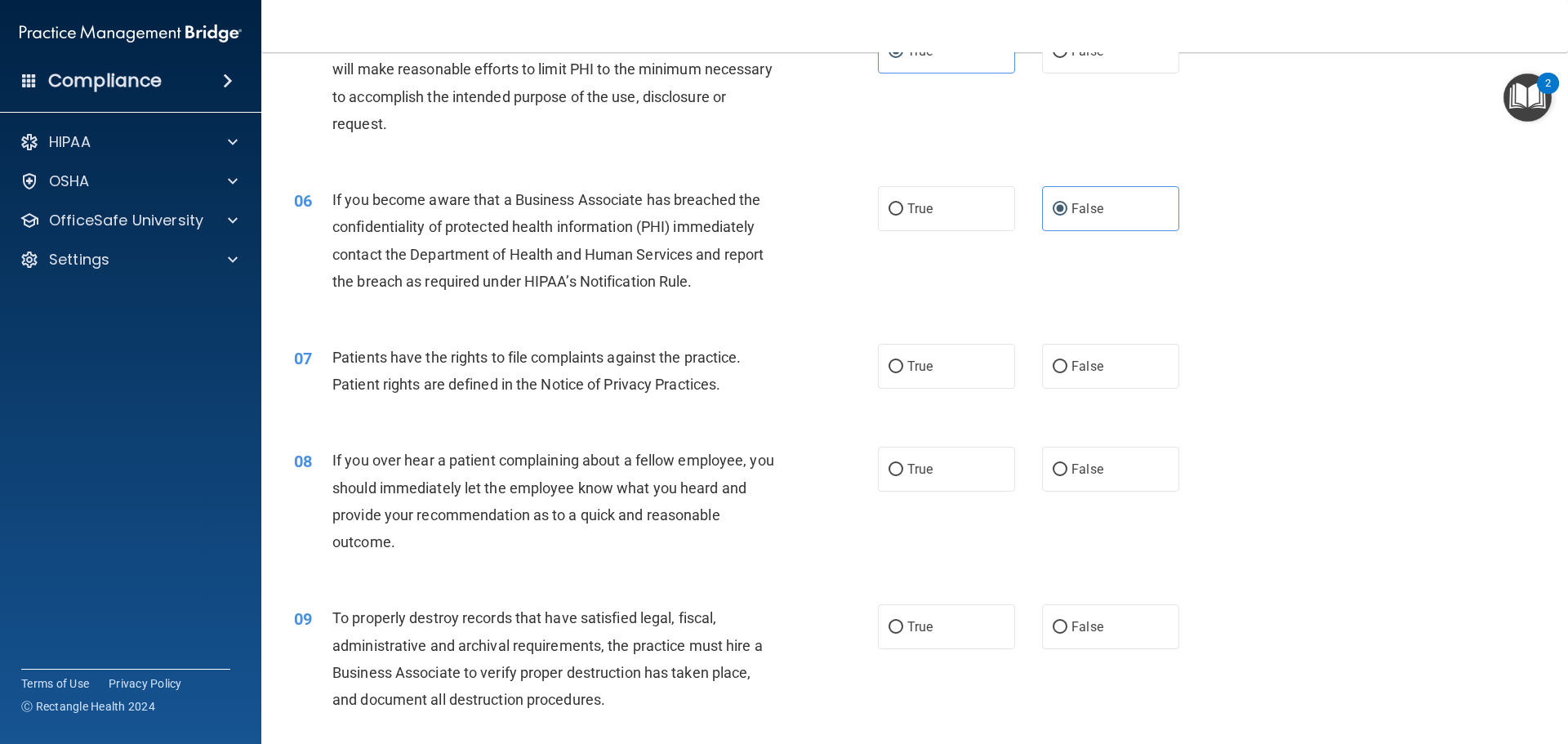
scroll to position [654, 0]
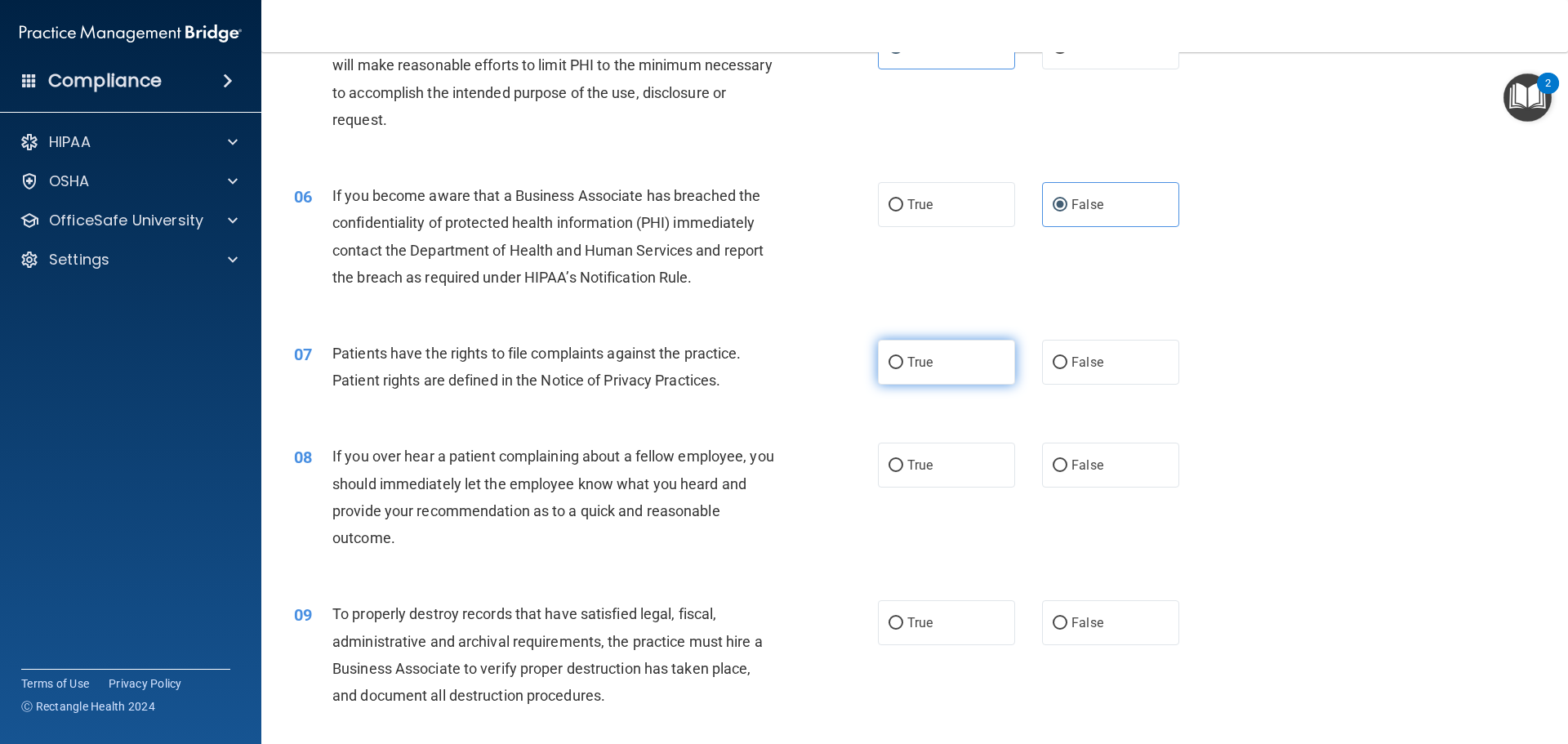
click at [908, 363] on span "True" at bounding box center [920, 363] width 25 height 16
click at [904, 363] on input "True" at bounding box center [896, 363] width 15 height 12
radio input "true"
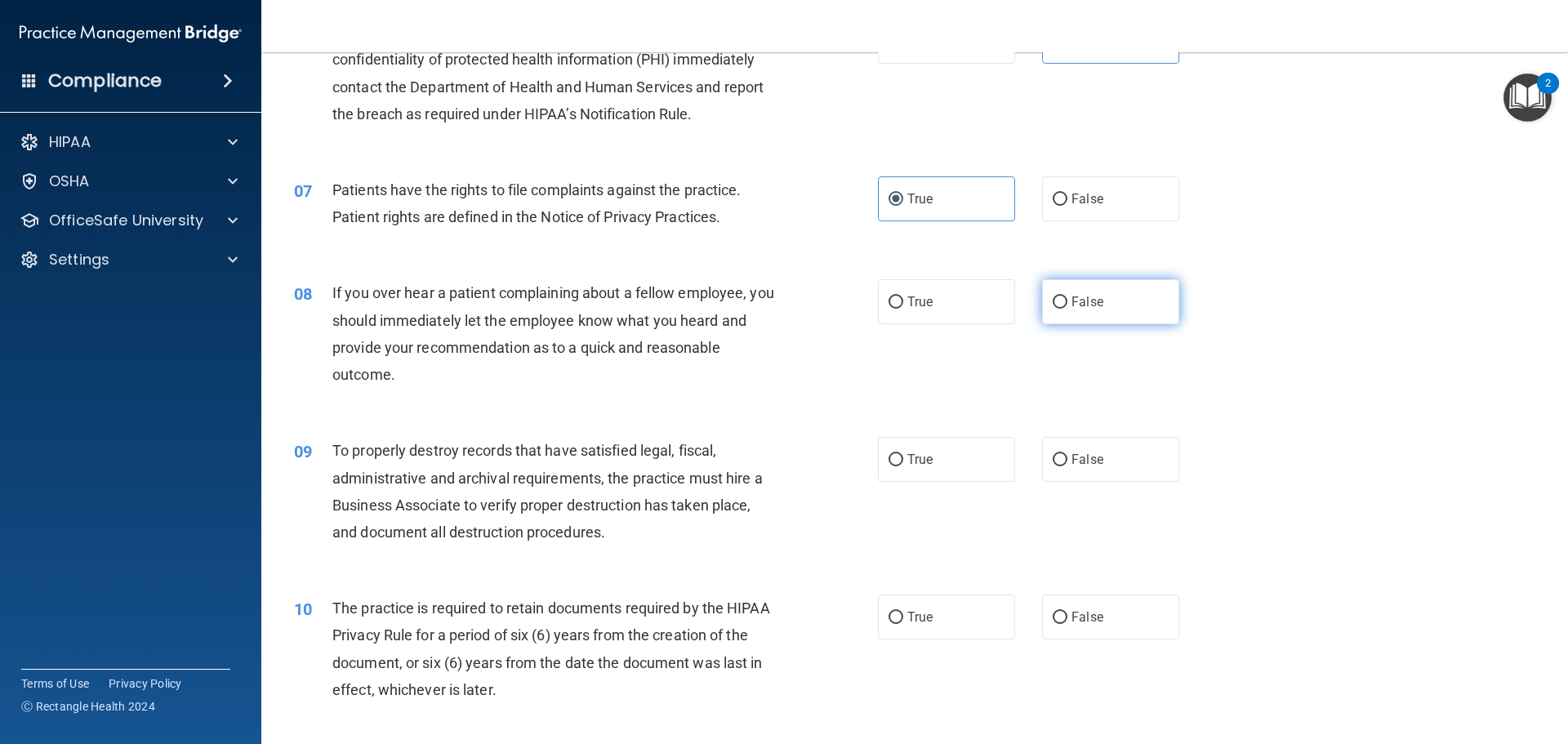
click at [1073, 315] on label "False" at bounding box center [1110, 301] width 137 height 45
click at [1068, 309] on input "False" at bounding box center [1060, 303] width 15 height 12
radio input "true"
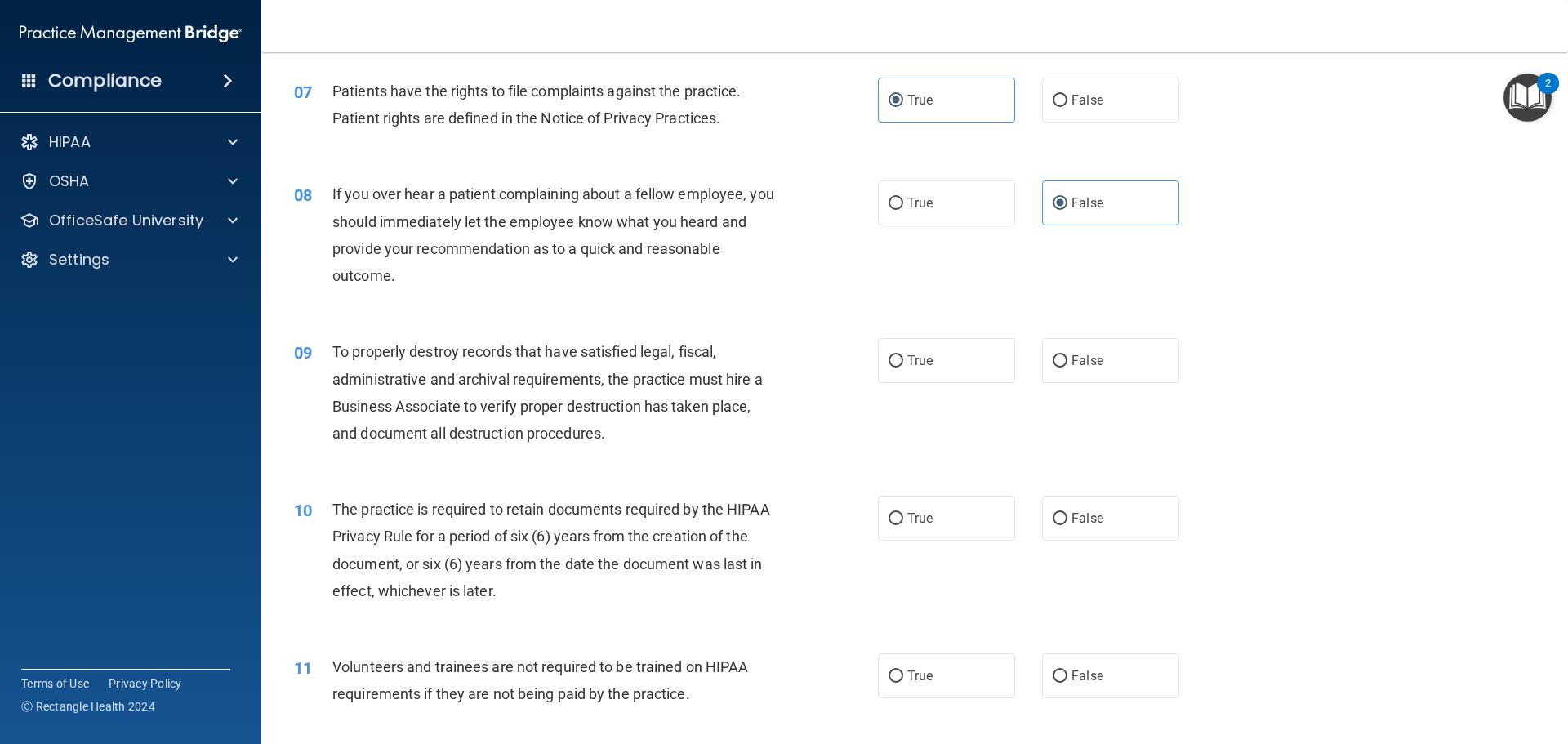
scroll to position [1062, 0]
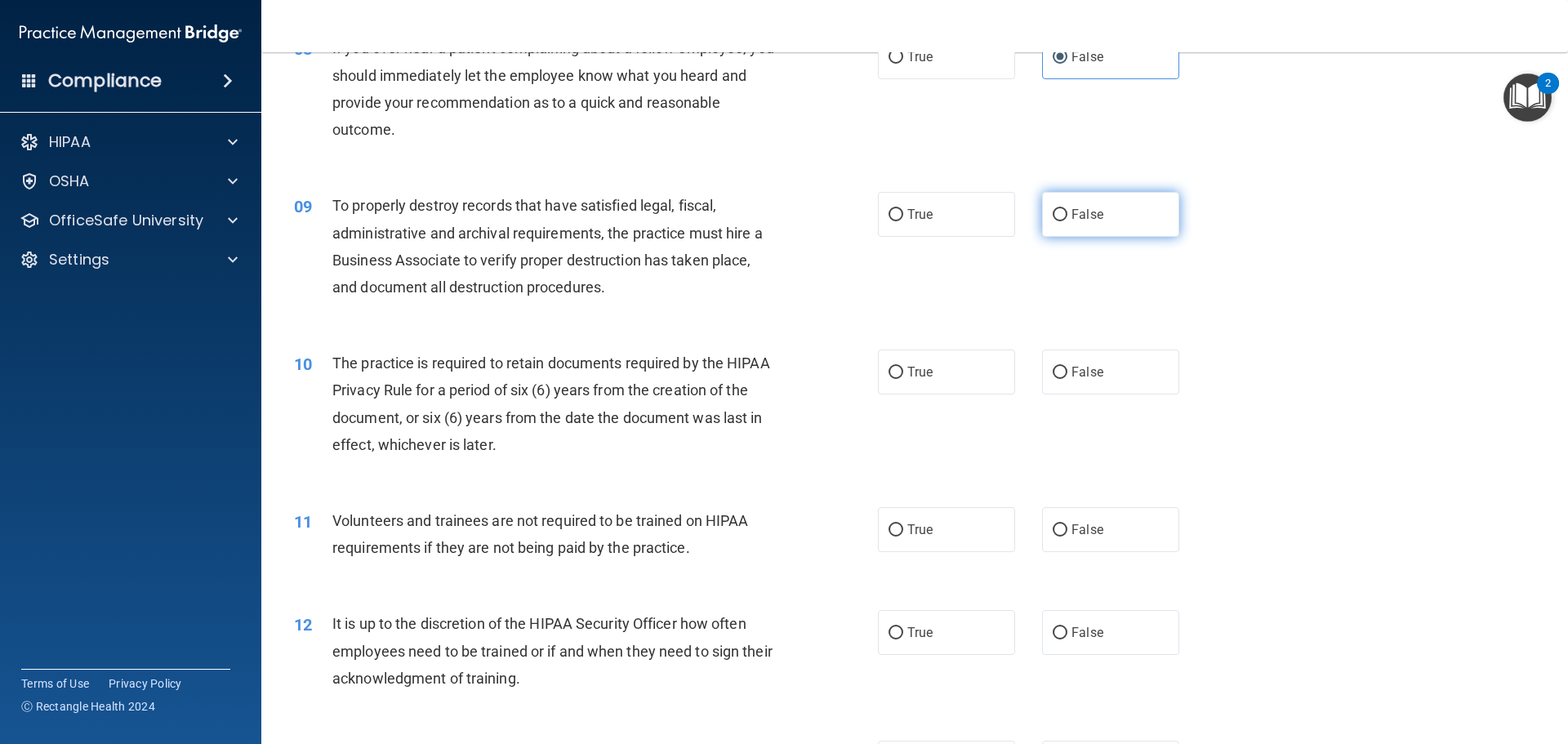
click at [1077, 233] on label "False" at bounding box center [1110, 214] width 137 height 45
click at [1068, 221] on input "False" at bounding box center [1060, 215] width 15 height 12
radio input "true"
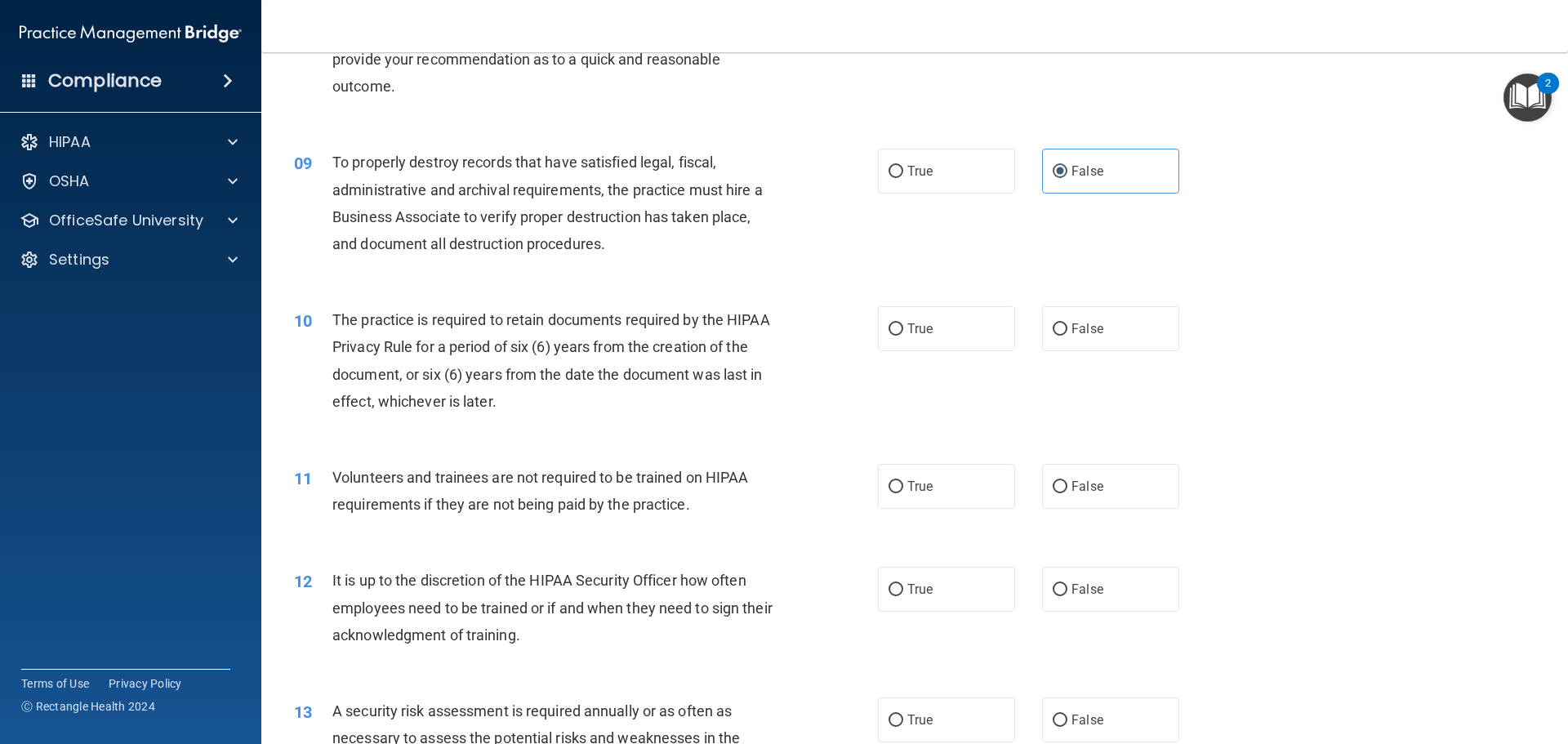
scroll to position [1144, 0]
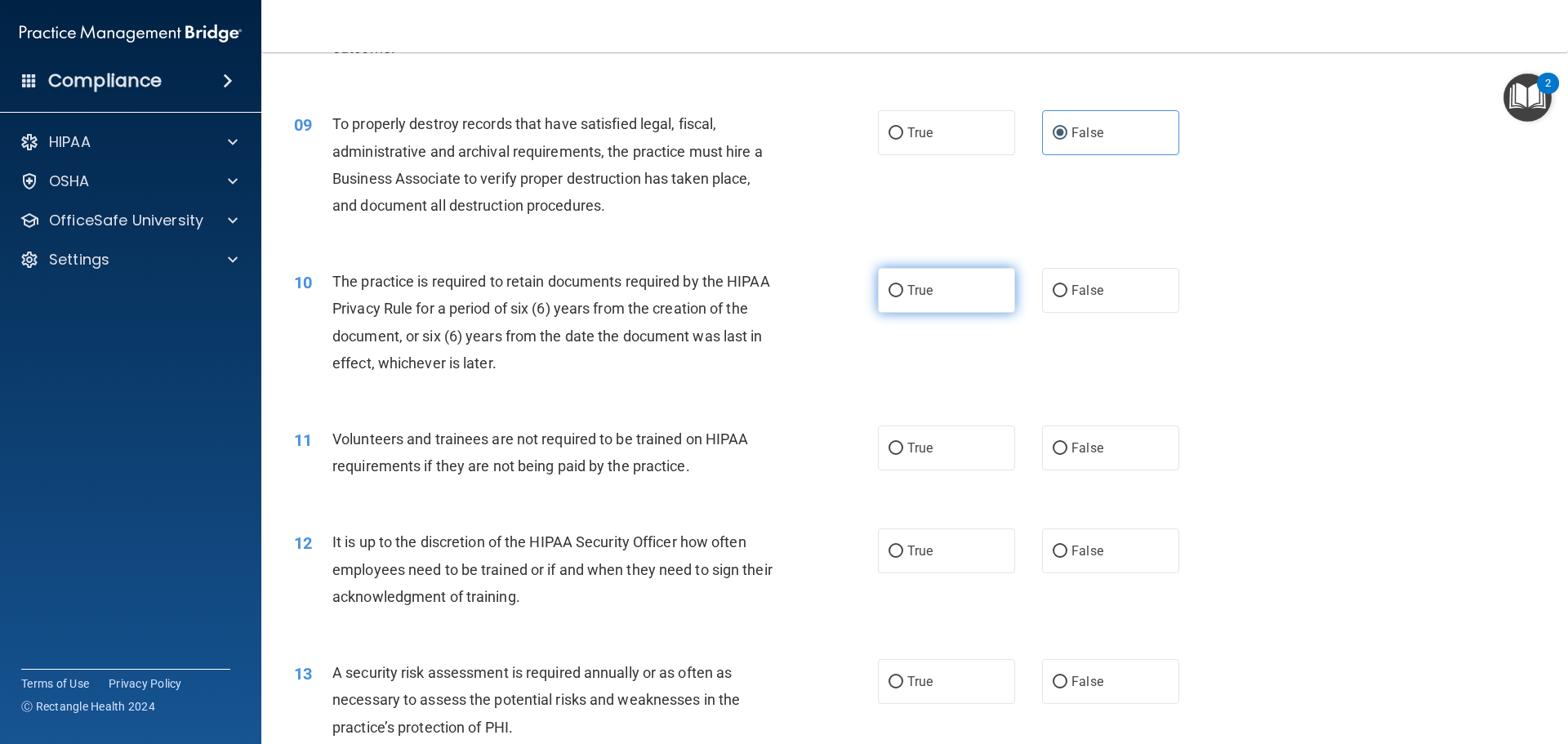
click at [946, 295] on label "True" at bounding box center [946, 290] width 137 height 45
click at [904, 295] on input "True" at bounding box center [896, 291] width 15 height 12
radio input "true"
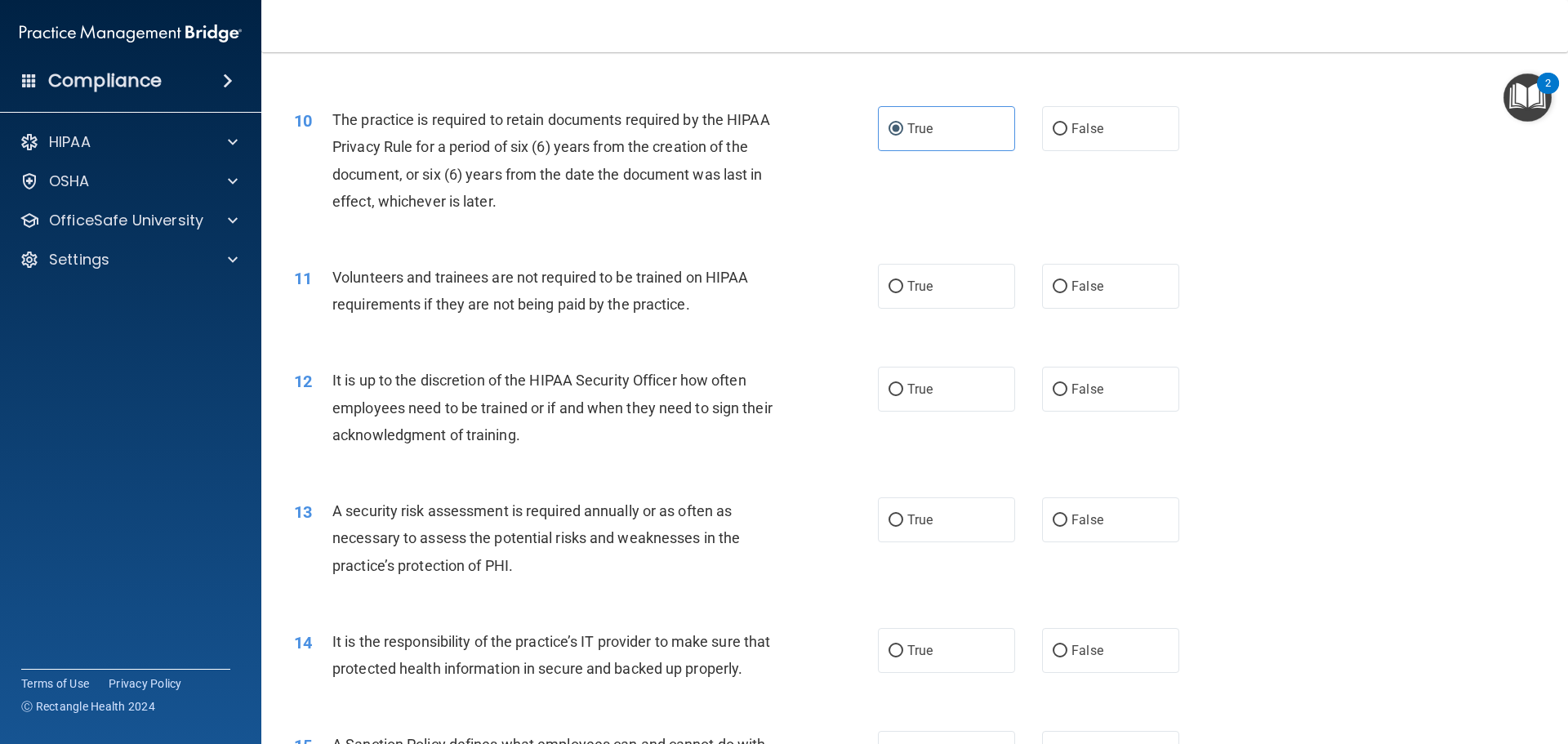
scroll to position [1307, 0]
click at [1073, 286] on span "False" at bounding box center [1088, 285] width 32 height 16
click at [1068, 286] on input "False" at bounding box center [1060, 285] width 15 height 12
radio input "true"
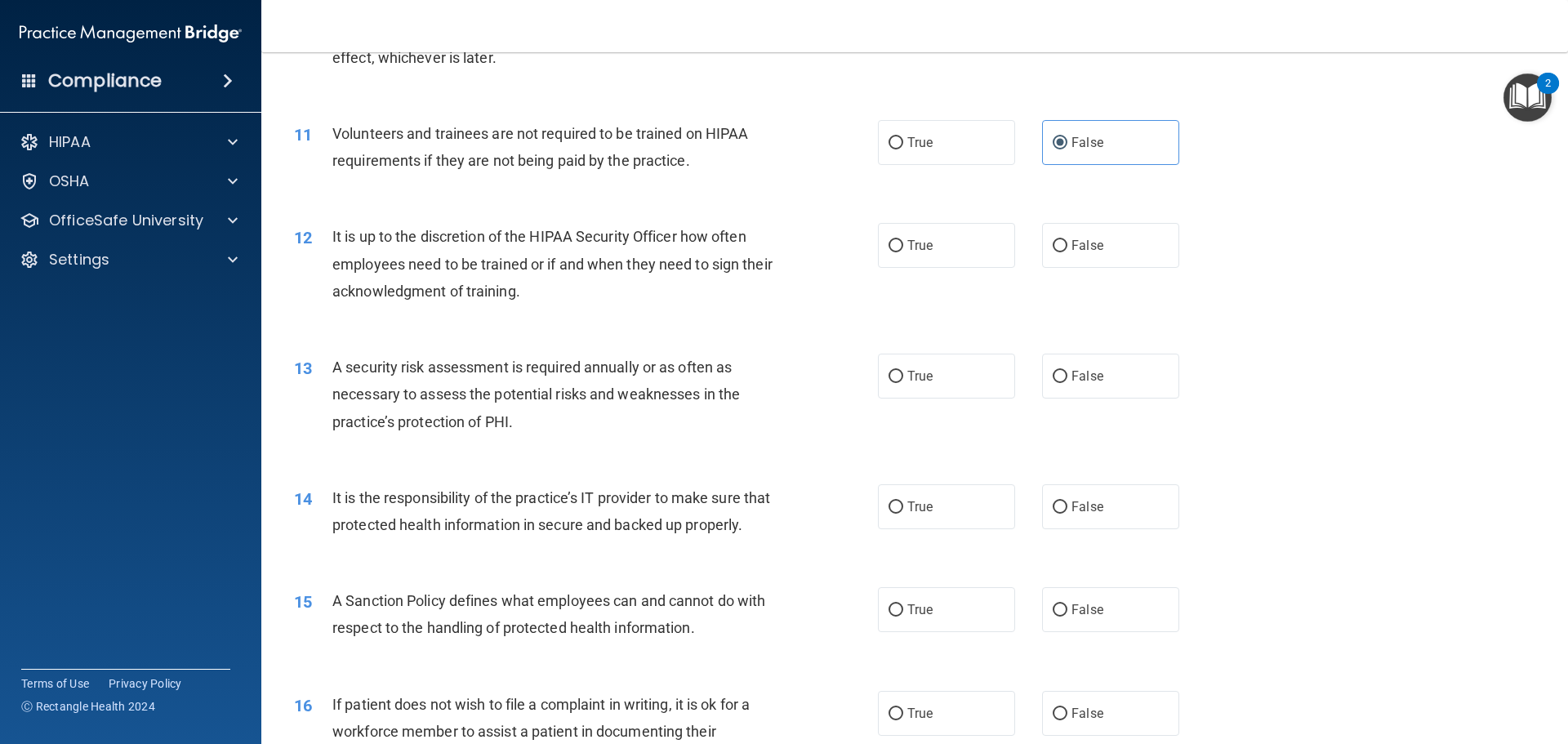
scroll to position [1470, 0]
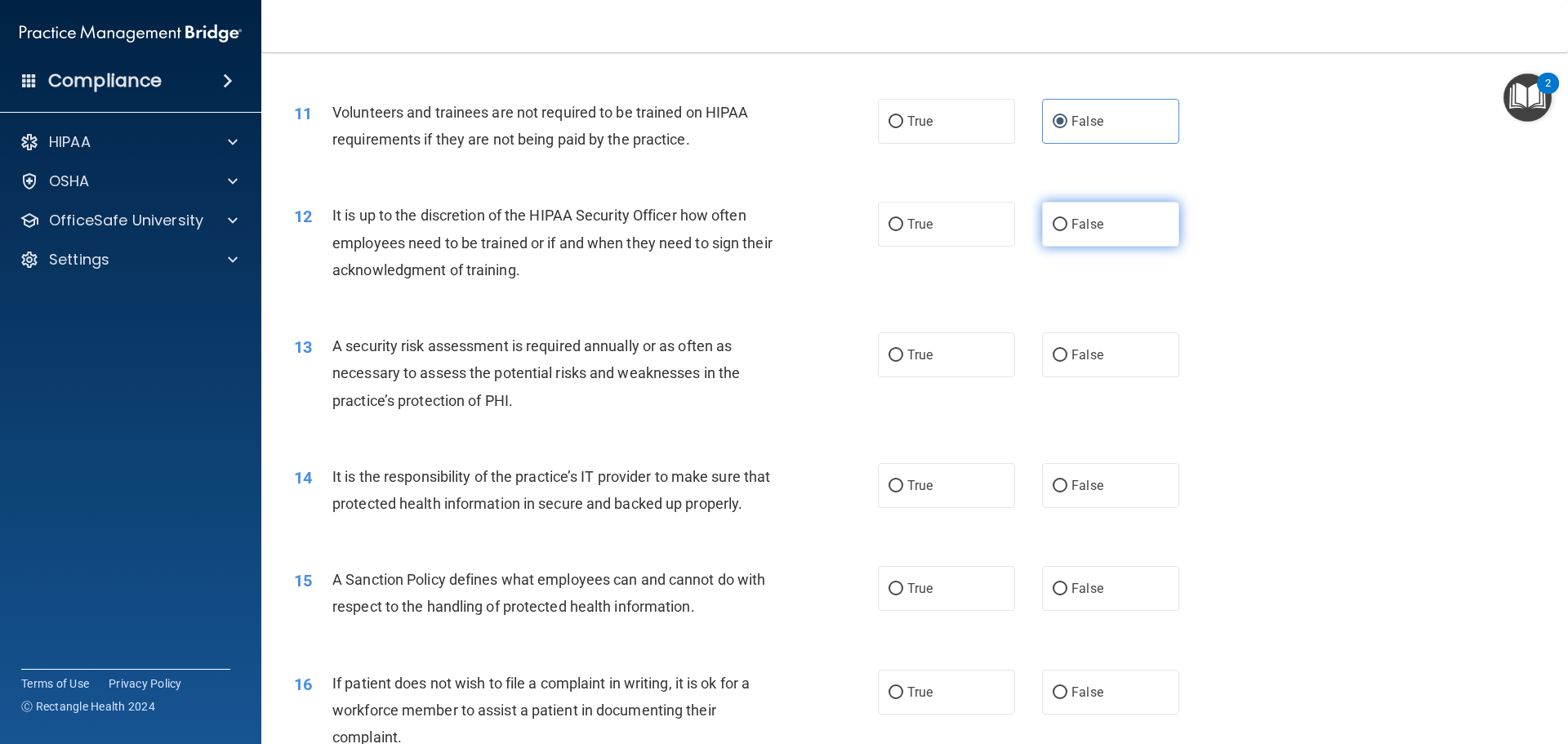
click at [1129, 211] on label "False" at bounding box center [1110, 224] width 137 height 45
click at [1068, 219] on input "False" at bounding box center [1060, 225] width 15 height 12
radio input "true"
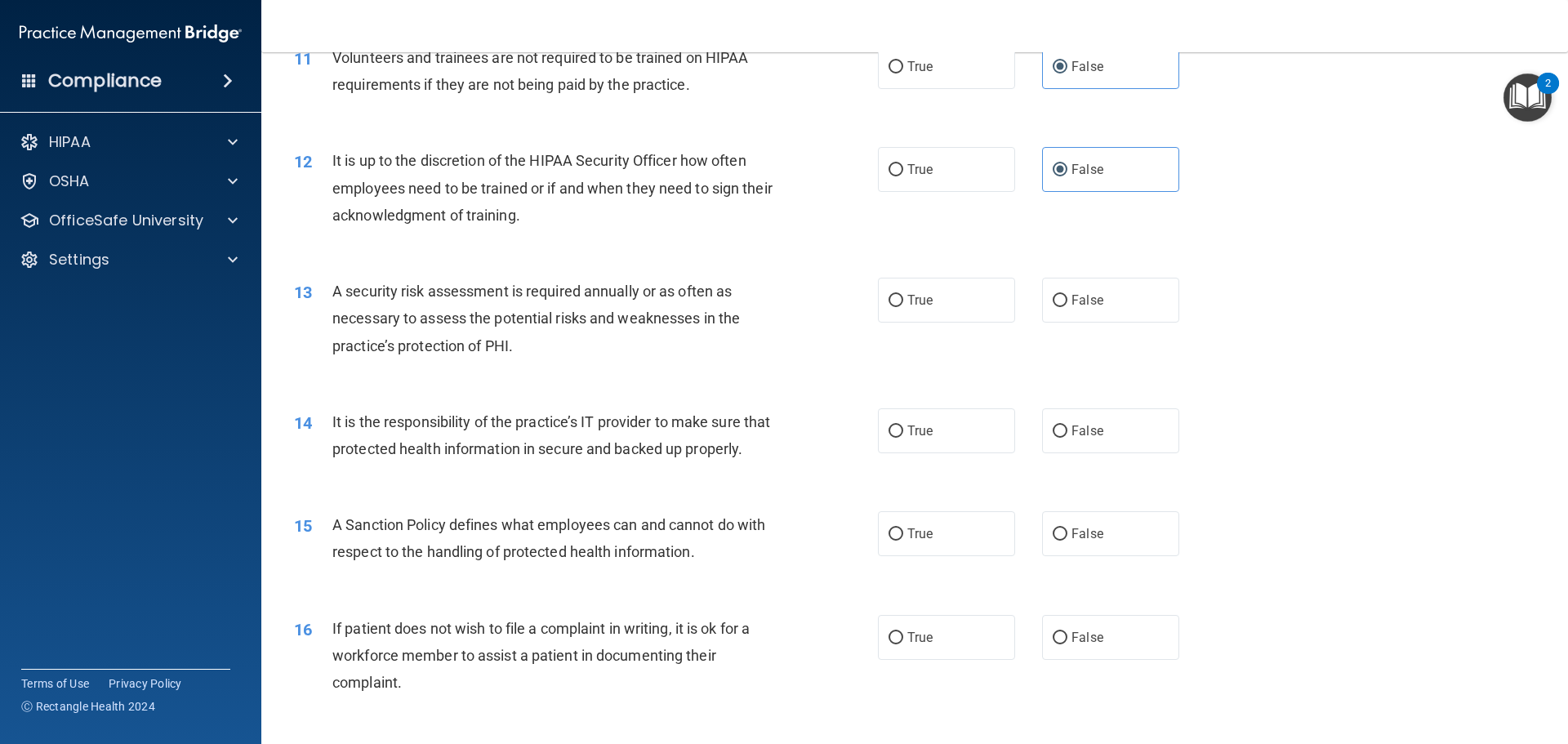
scroll to position [1552, 0]
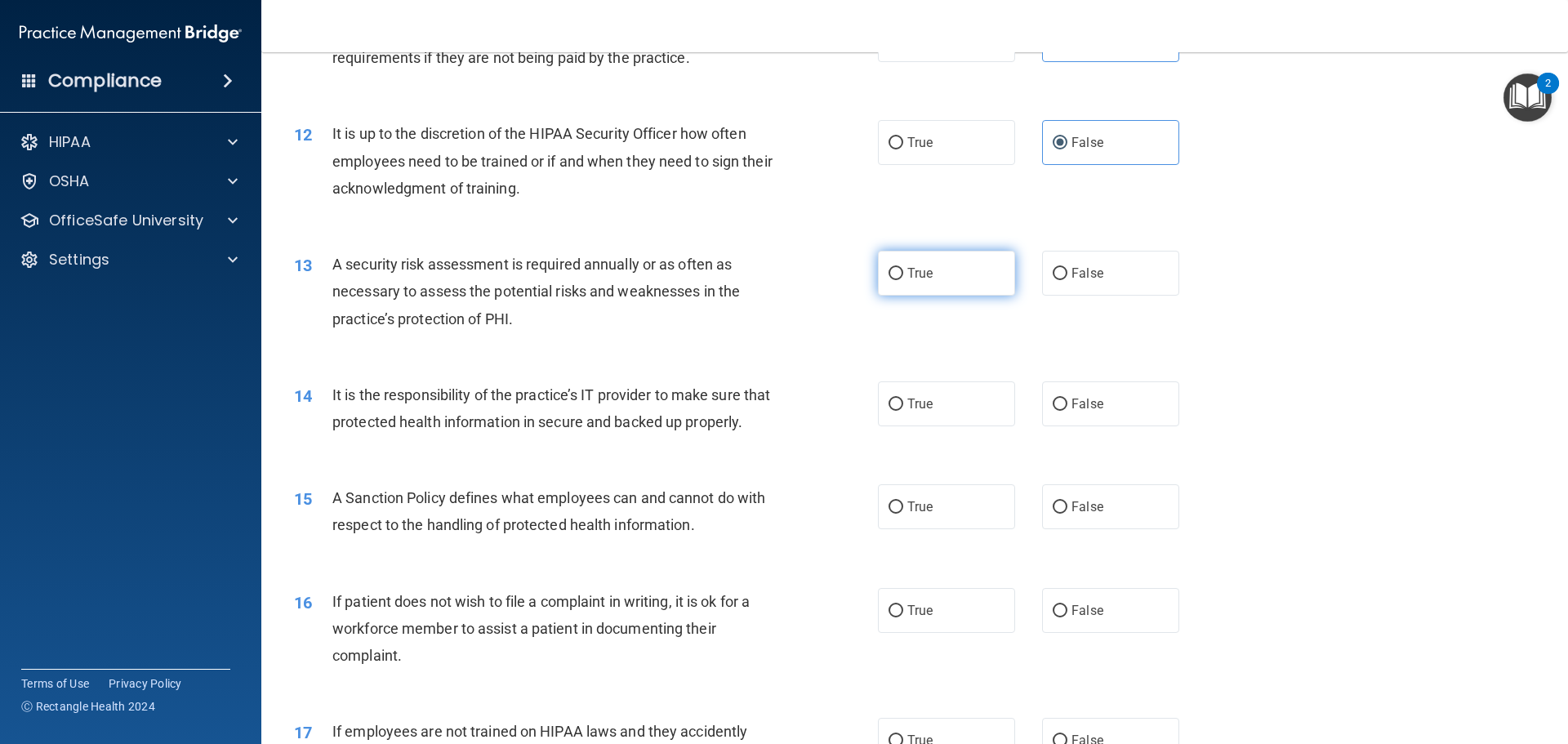
click at [885, 293] on label "True" at bounding box center [946, 273] width 137 height 45
click at [889, 280] on input "True" at bounding box center [896, 274] width 15 height 12
radio input "true"
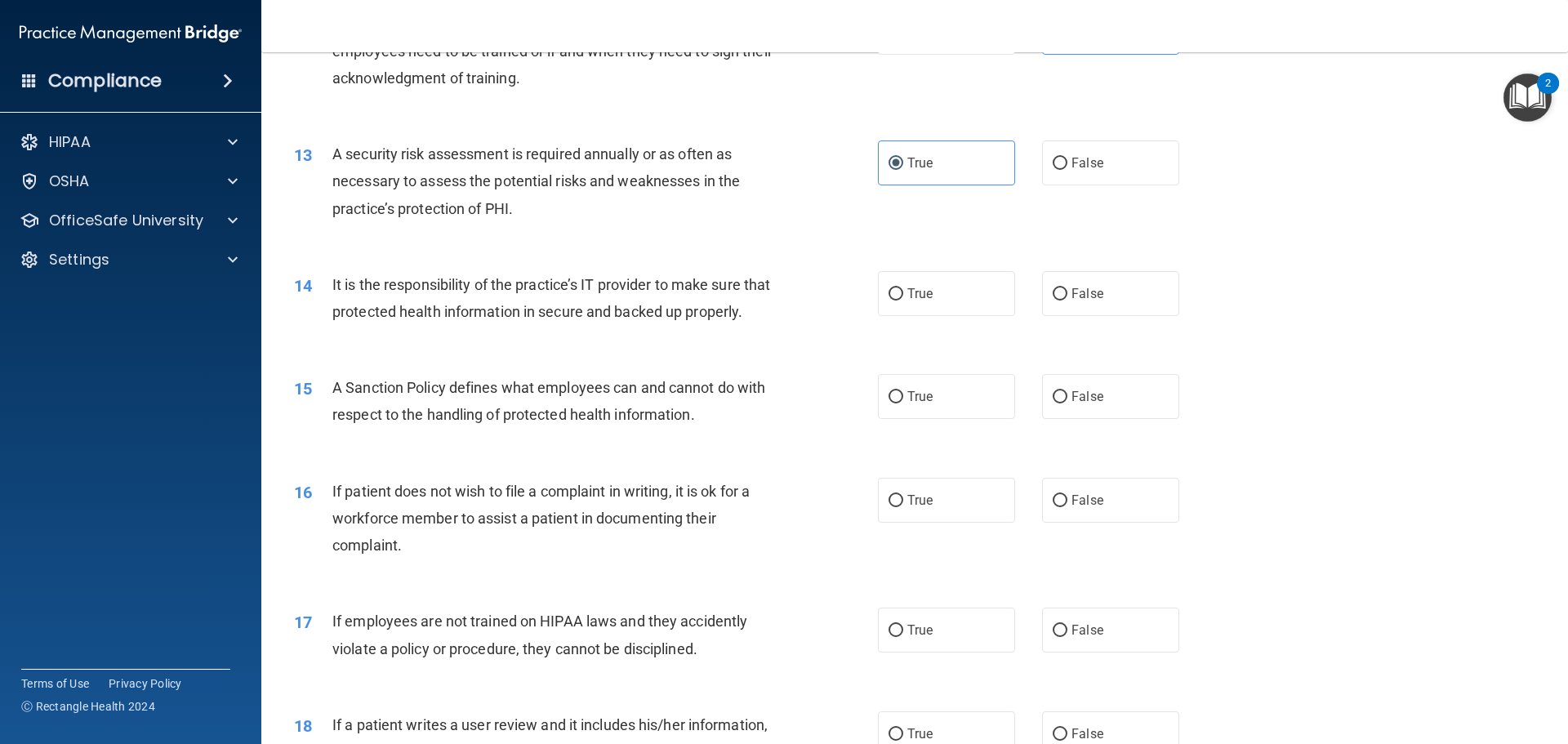
scroll to position [1716, 0]
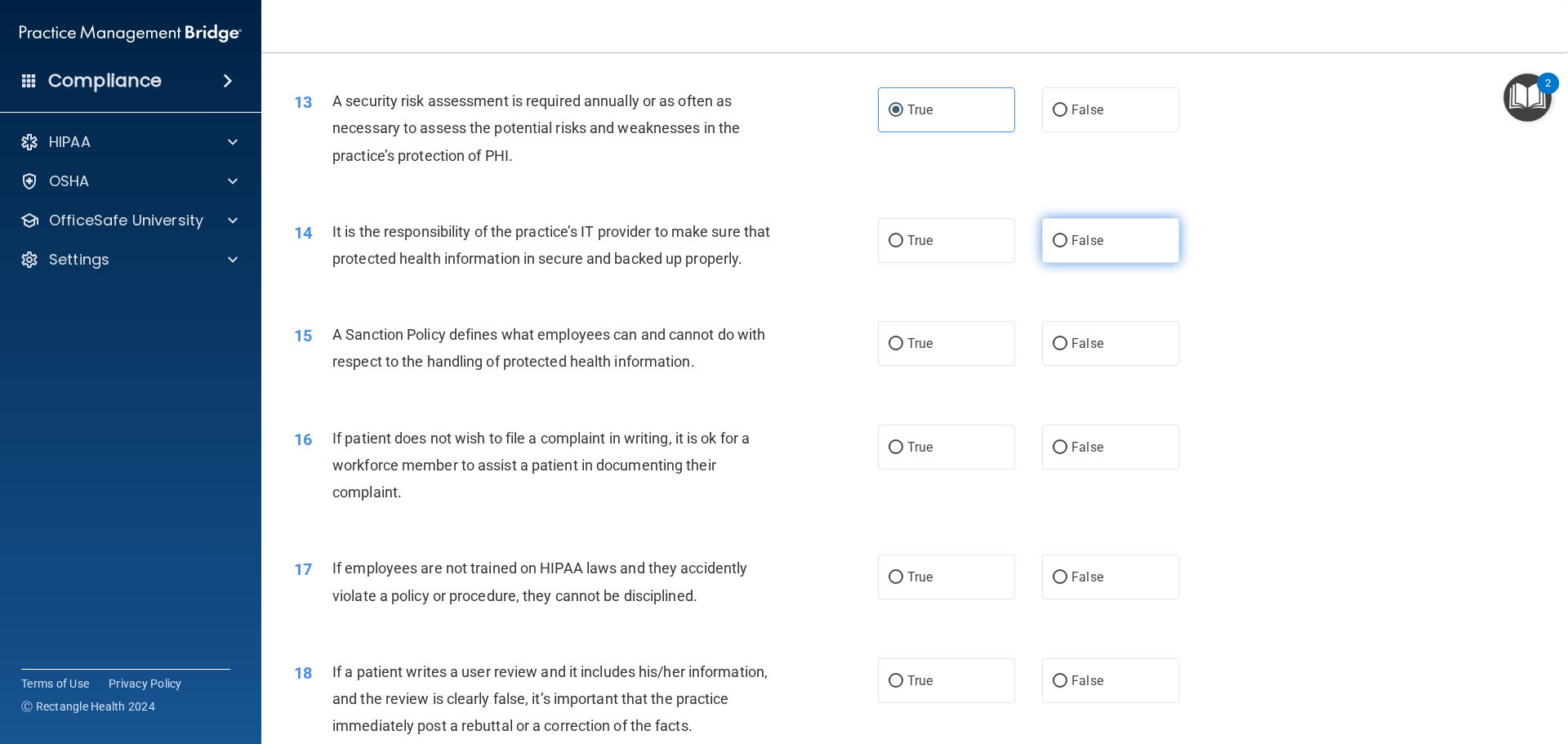
click at [1106, 221] on label "False" at bounding box center [1110, 240] width 137 height 45
click at [1068, 235] on input "False" at bounding box center [1060, 241] width 15 height 12
radio input "true"
click at [1138, 364] on label "False" at bounding box center [1110, 343] width 137 height 45
click at [1068, 350] on input "False" at bounding box center [1060, 344] width 15 height 12
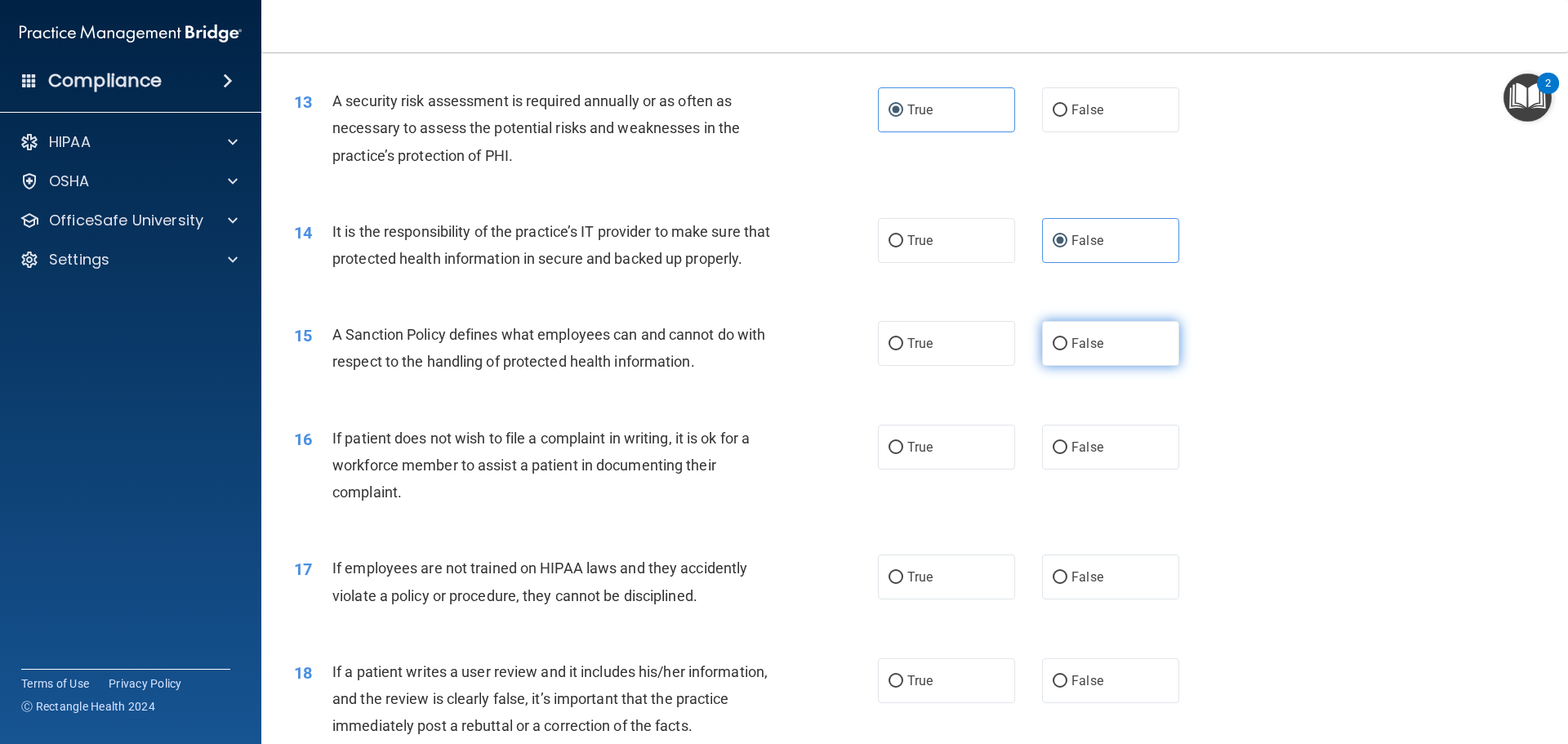
radio input "true"
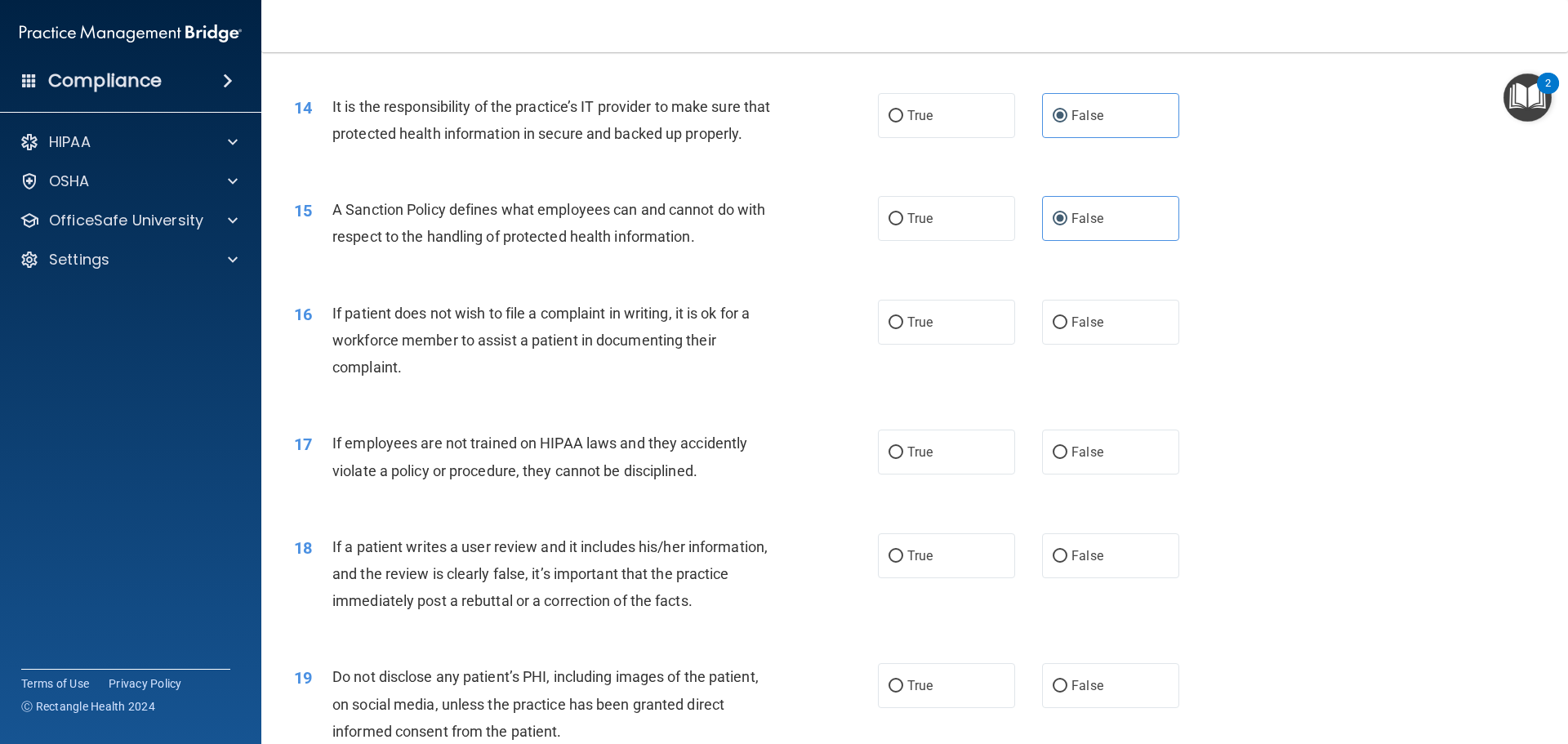
scroll to position [1879, 0]
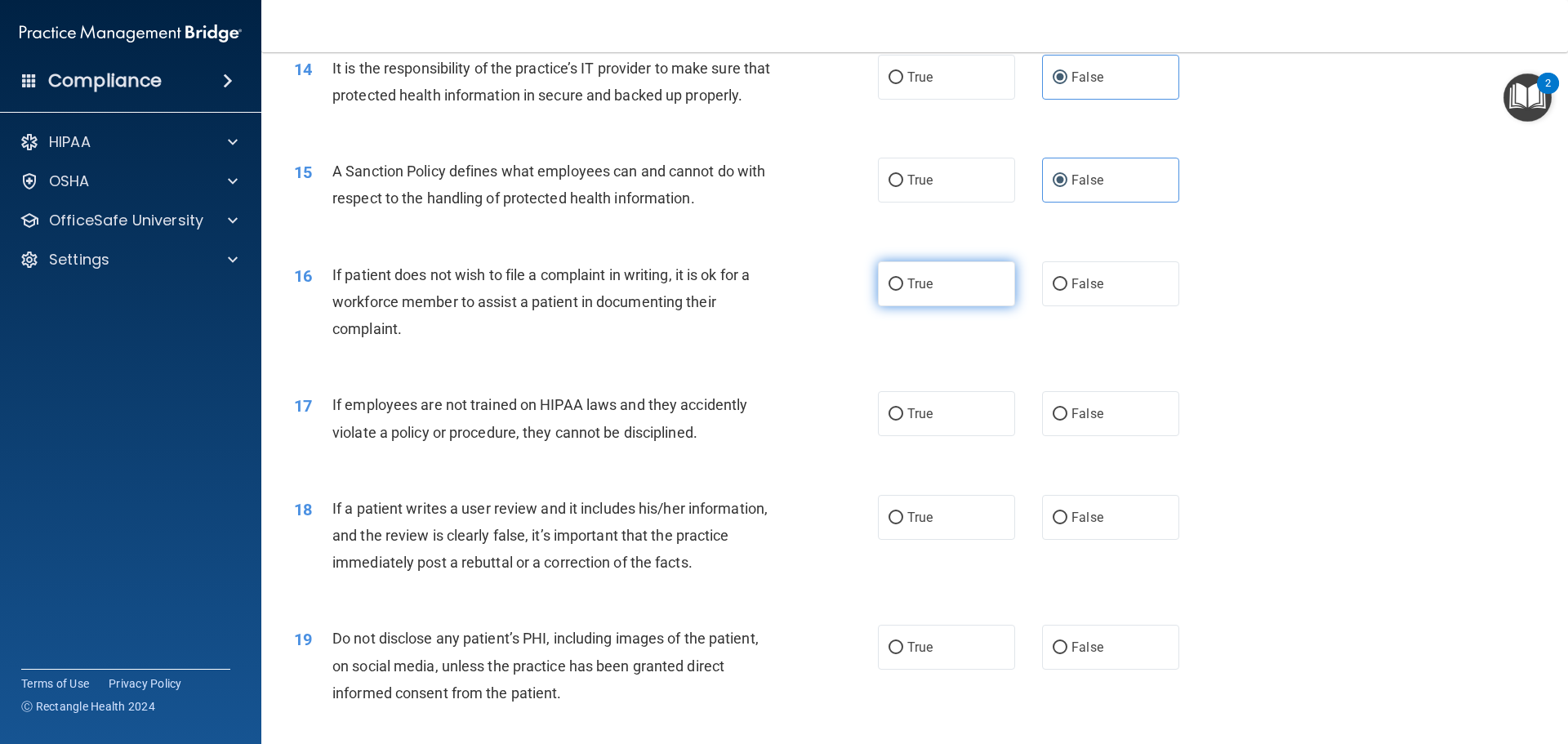
click at [924, 306] on label "True" at bounding box center [946, 283] width 137 height 45
click at [904, 291] on input "True" at bounding box center [896, 285] width 15 height 12
radio input "true"
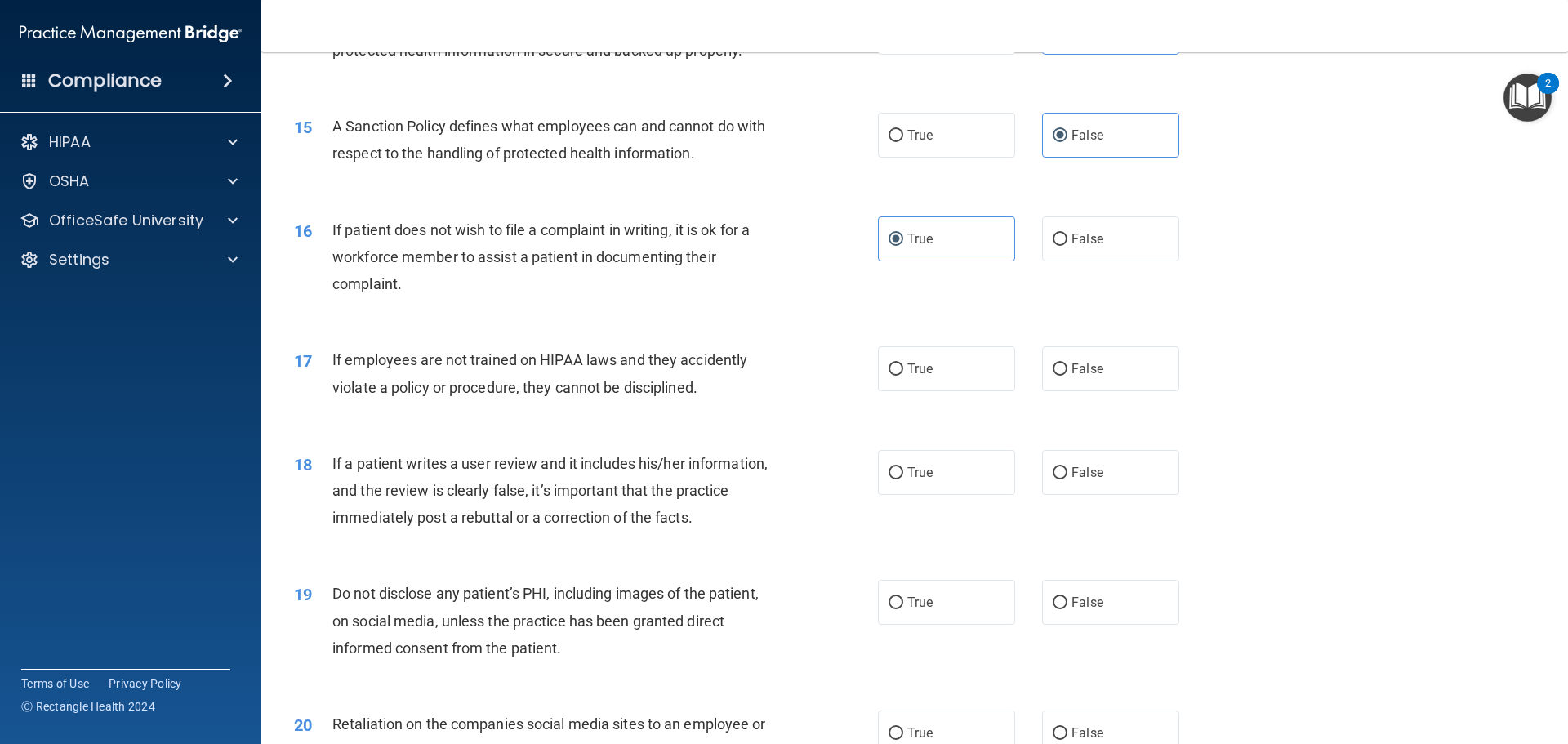
scroll to position [1961, 0]
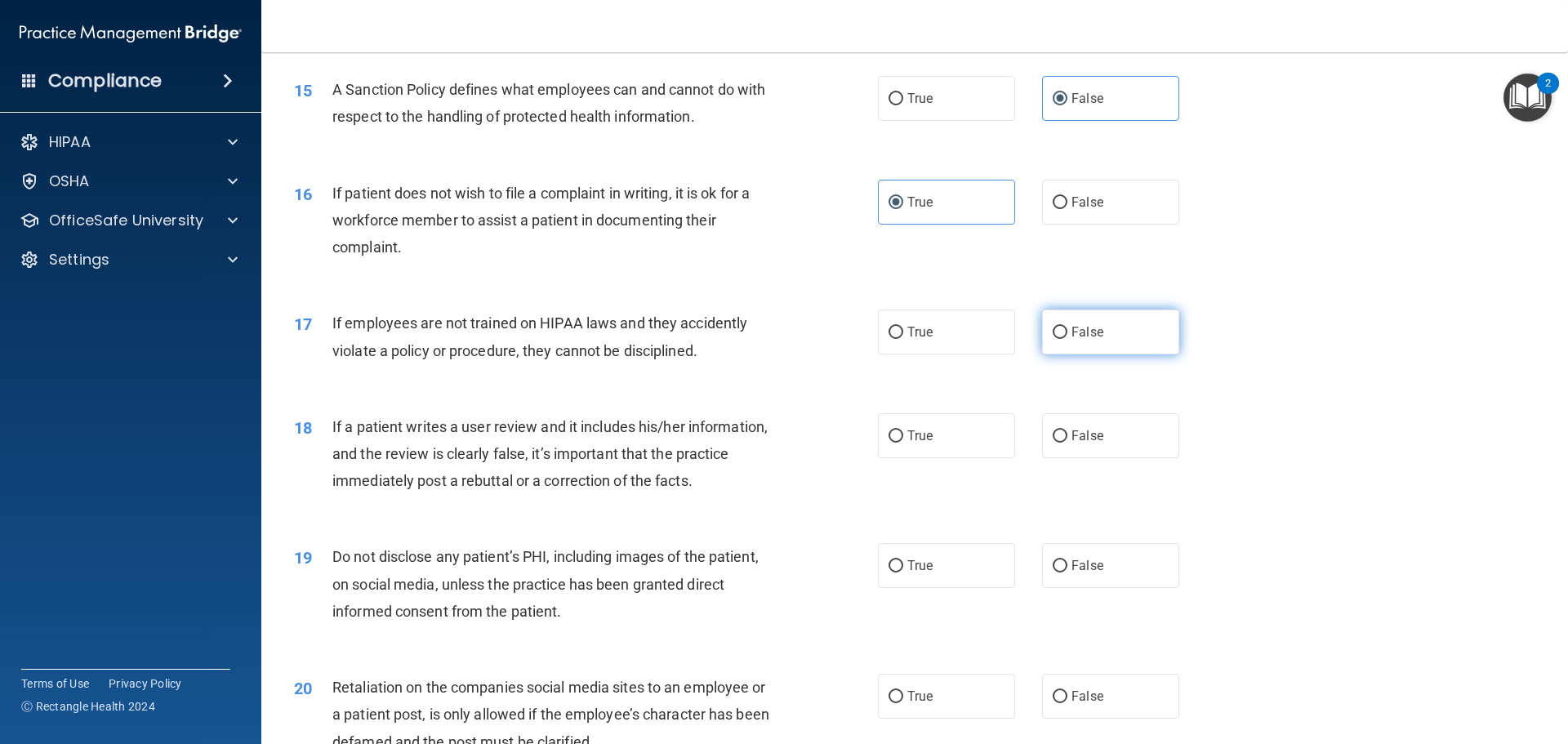
click at [1042, 353] on label "False" at bounding box center [1110, 332] width 137 height 45
click at [1053, 339] on input "False" at bounding box center [1060, 333] width 15 height 12
radio input "true"
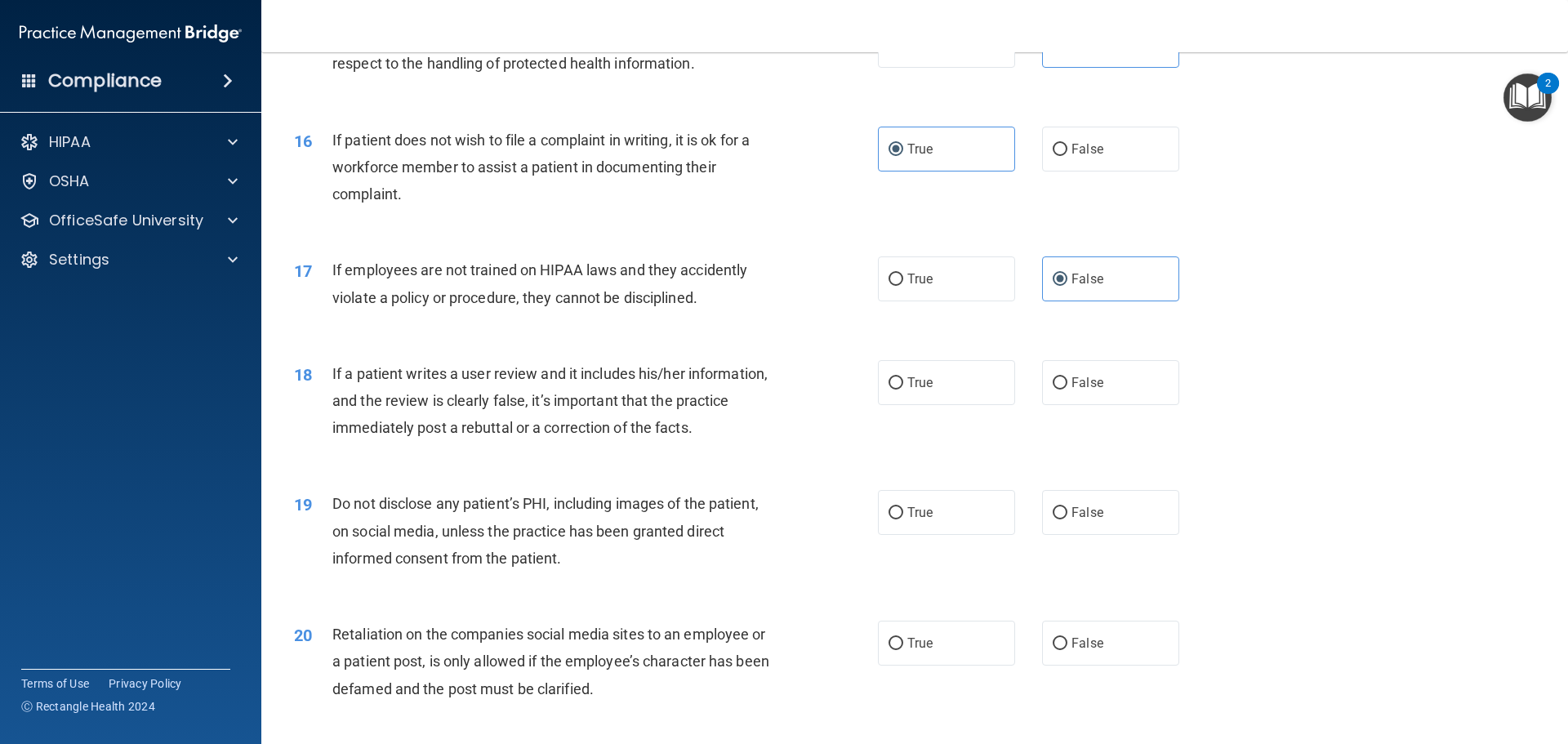
scroll to position [2042, 0]
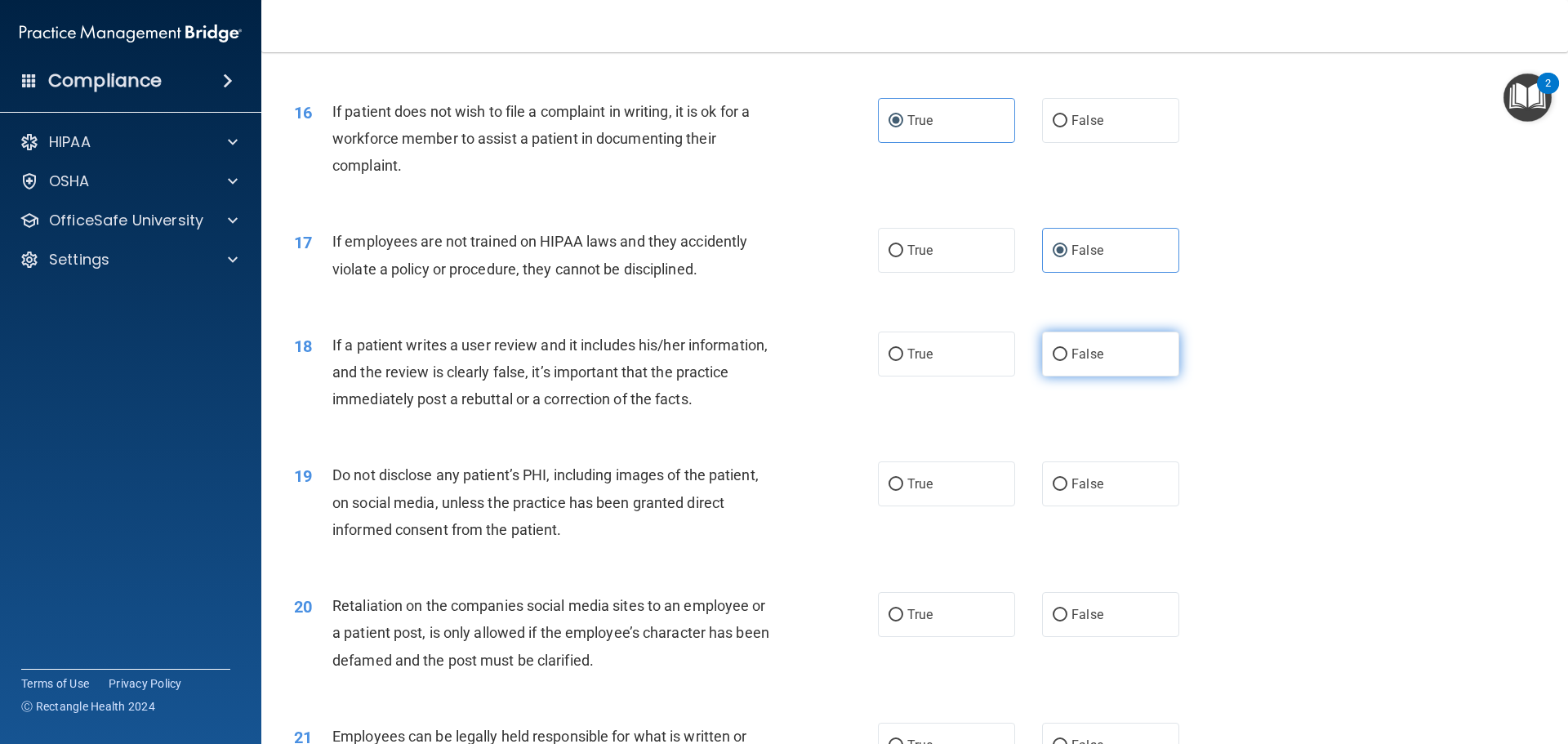
click at [1089, 362] on span "False" at bounding box center [1088, 354] width 32 height 16
click at [1068, 361] on input "False" at bounding box center [1060, 355] width 15 height 12
radio input "true"
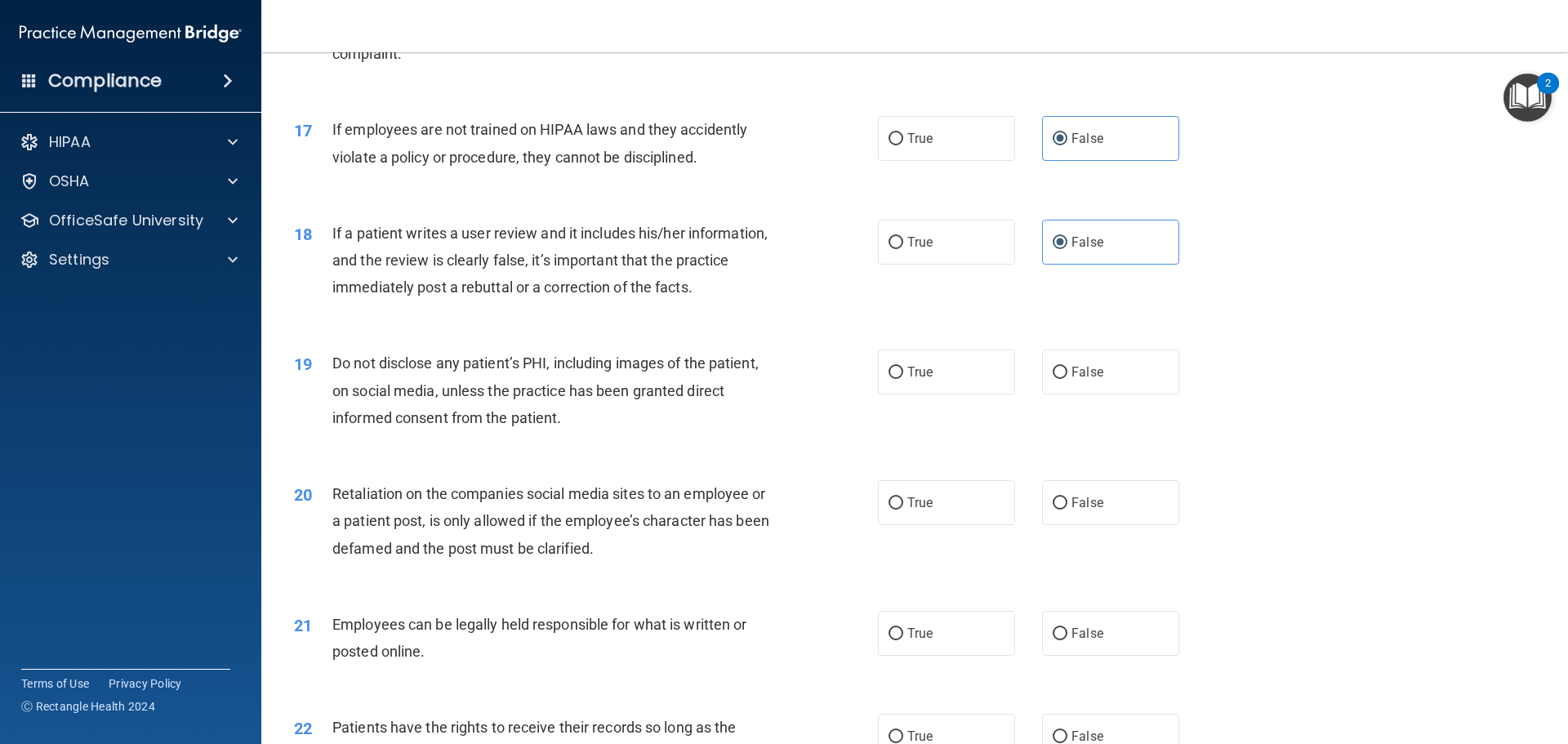
scroll to position [2206, 0]
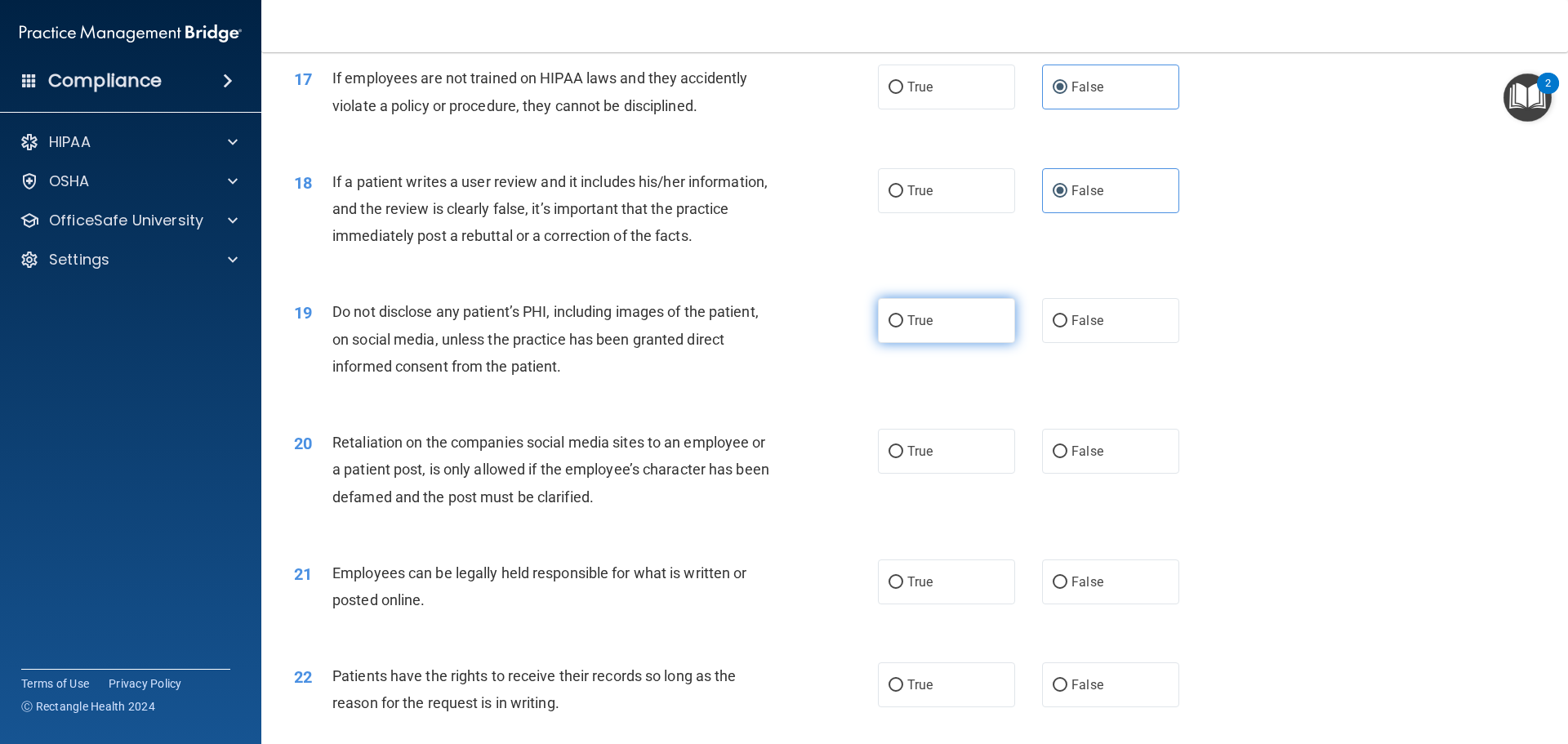
click at [908, 328] on span "True" at bounding box center [920, 321] width 25 height 16
click at [904, 328] on input "True" at bounding box center [896, 321] width 15 height 12
radio input "true"
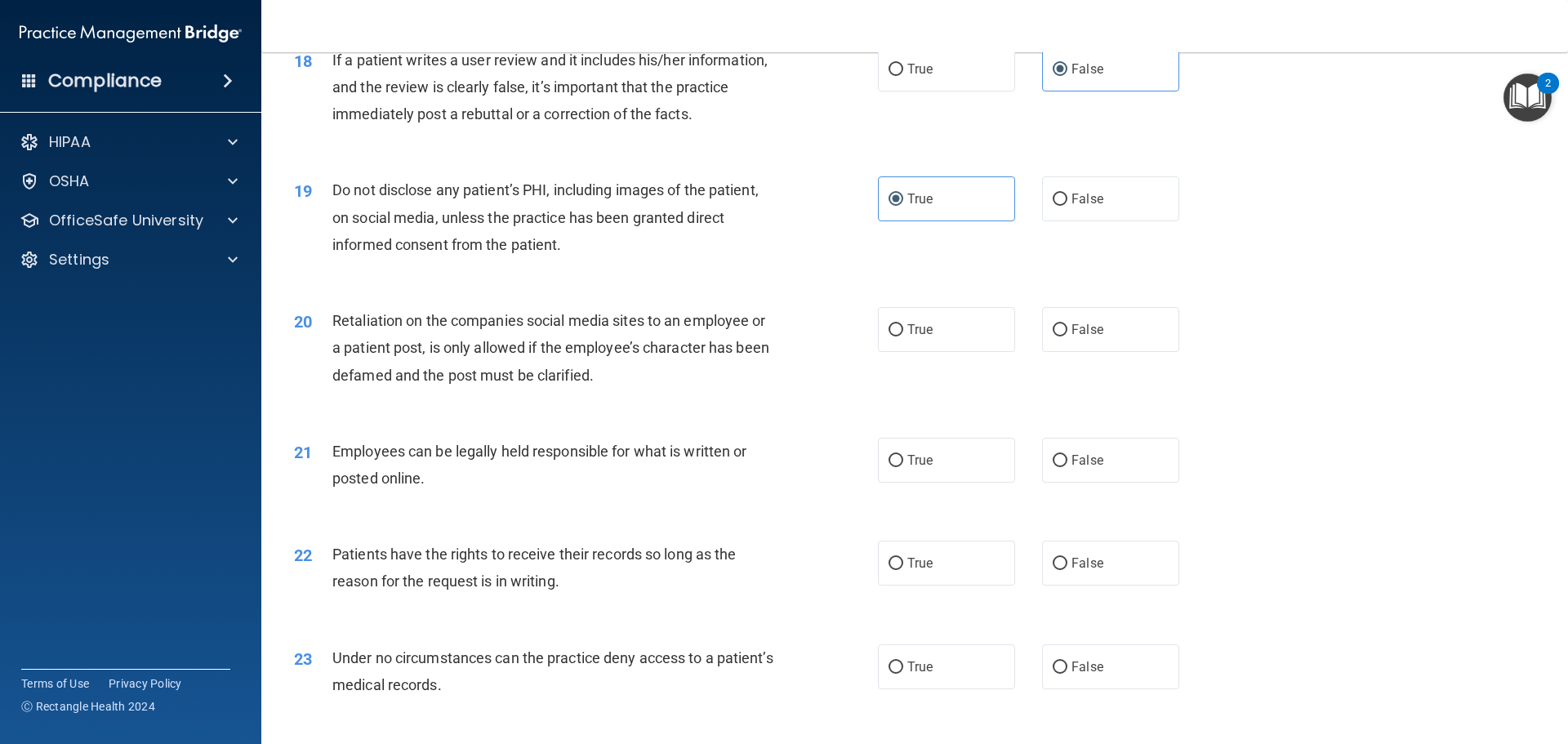
scroll to position [2369, 0]
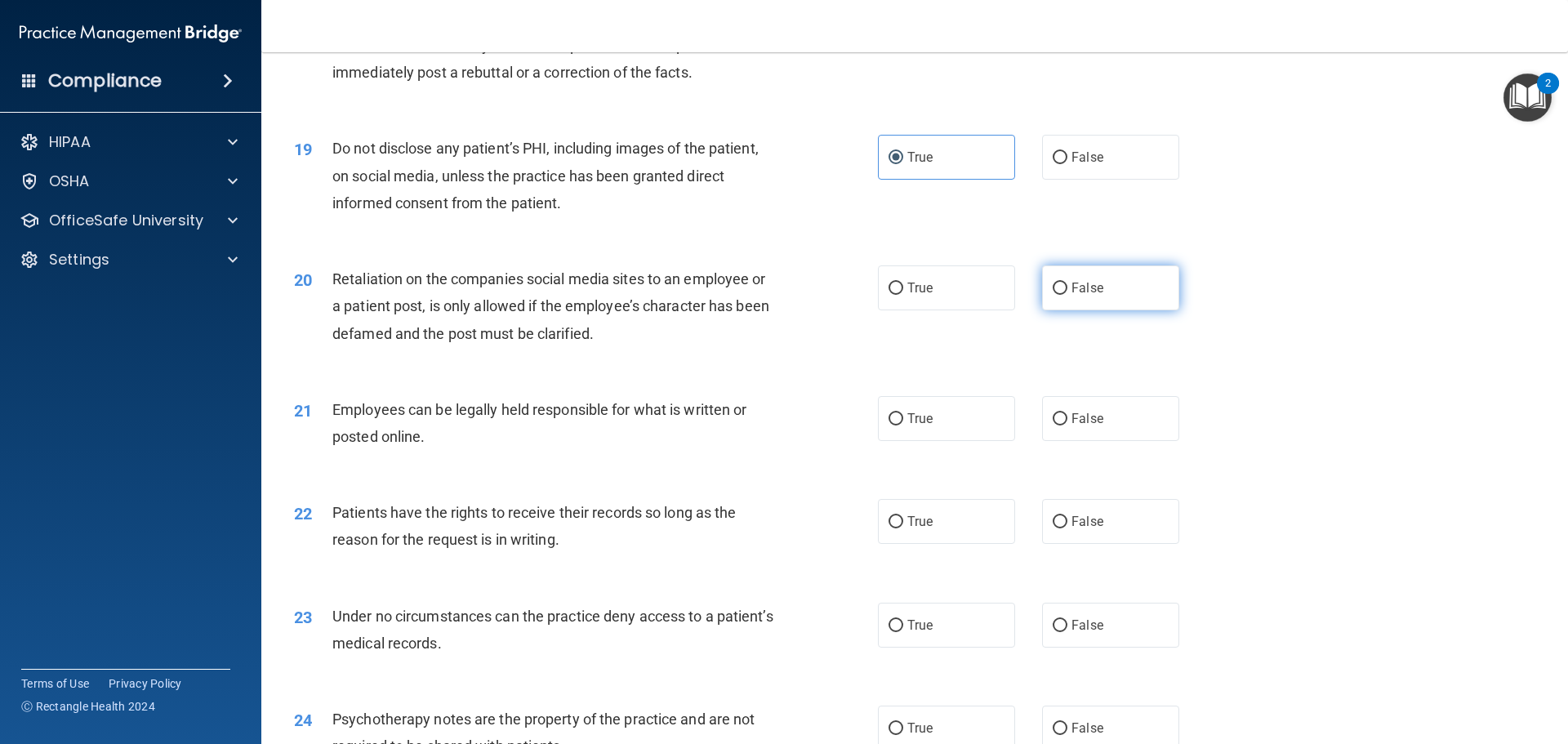
click at [1099, 310] on label "False" at bounding box center [1110, 288] width 137 height 45
click at [1068, 295] on input "False" at bounding box center [1060, 289] width 15 height 12
radio input "true"
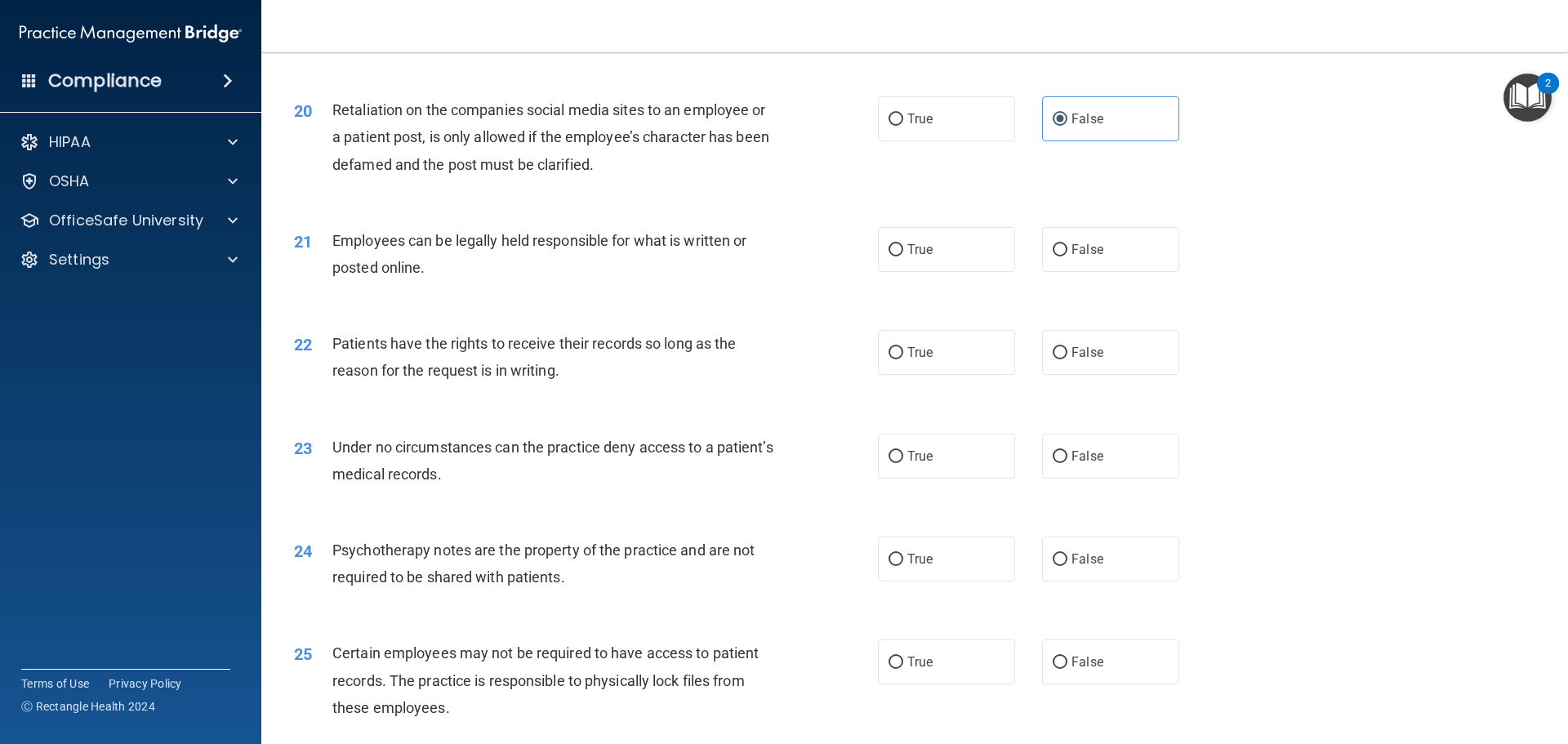
scroll to position [2614, 0]
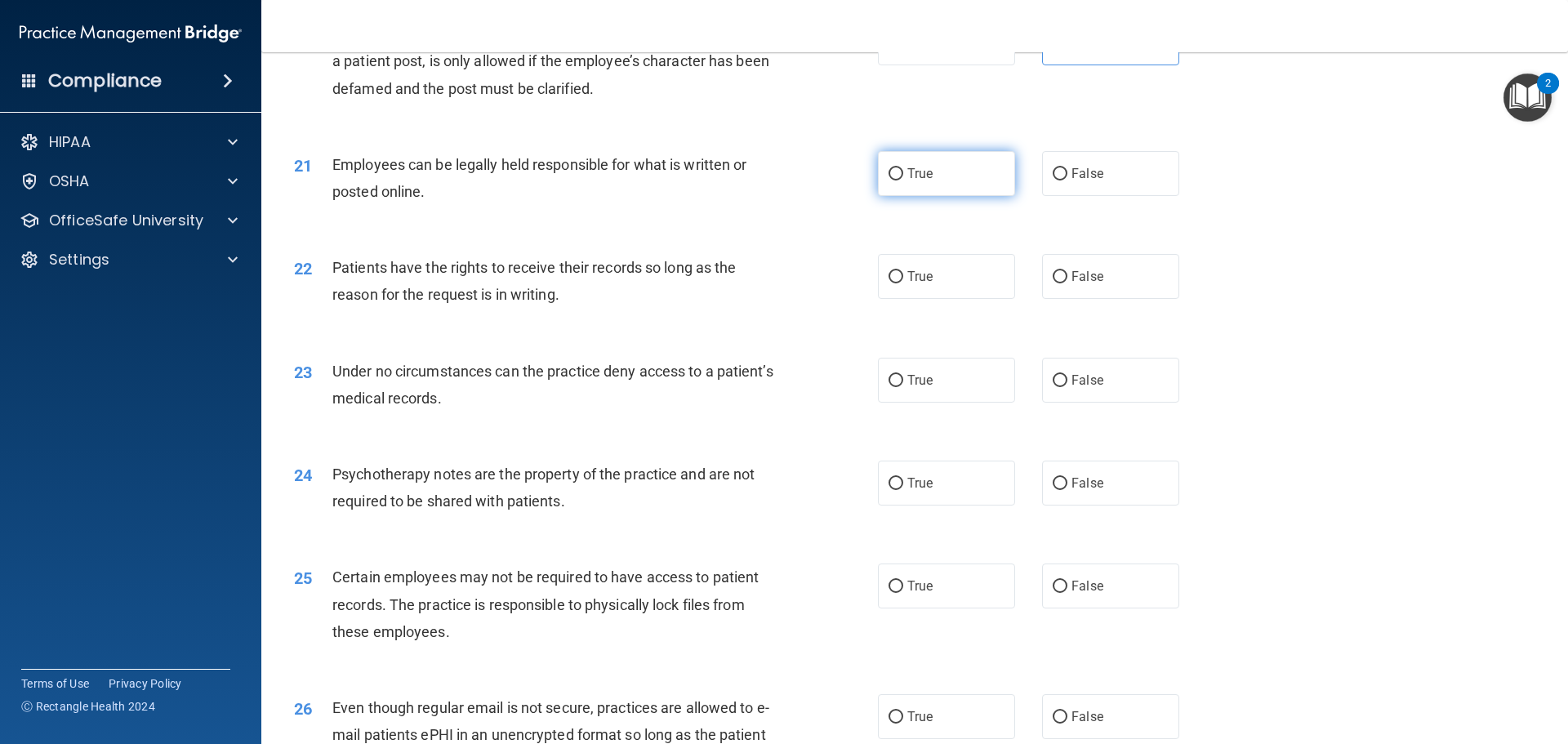
click at [896, 181] on input "True" at bounding box center [896, 174] width 15 height 12
radio input "true"
click at [980, 299] on label "True" at bounding box center [946, 276] width 137 height 45
click at [904, 283] on input "True" at bounding box center [896, 277] width 15 height 12
radio input "true"
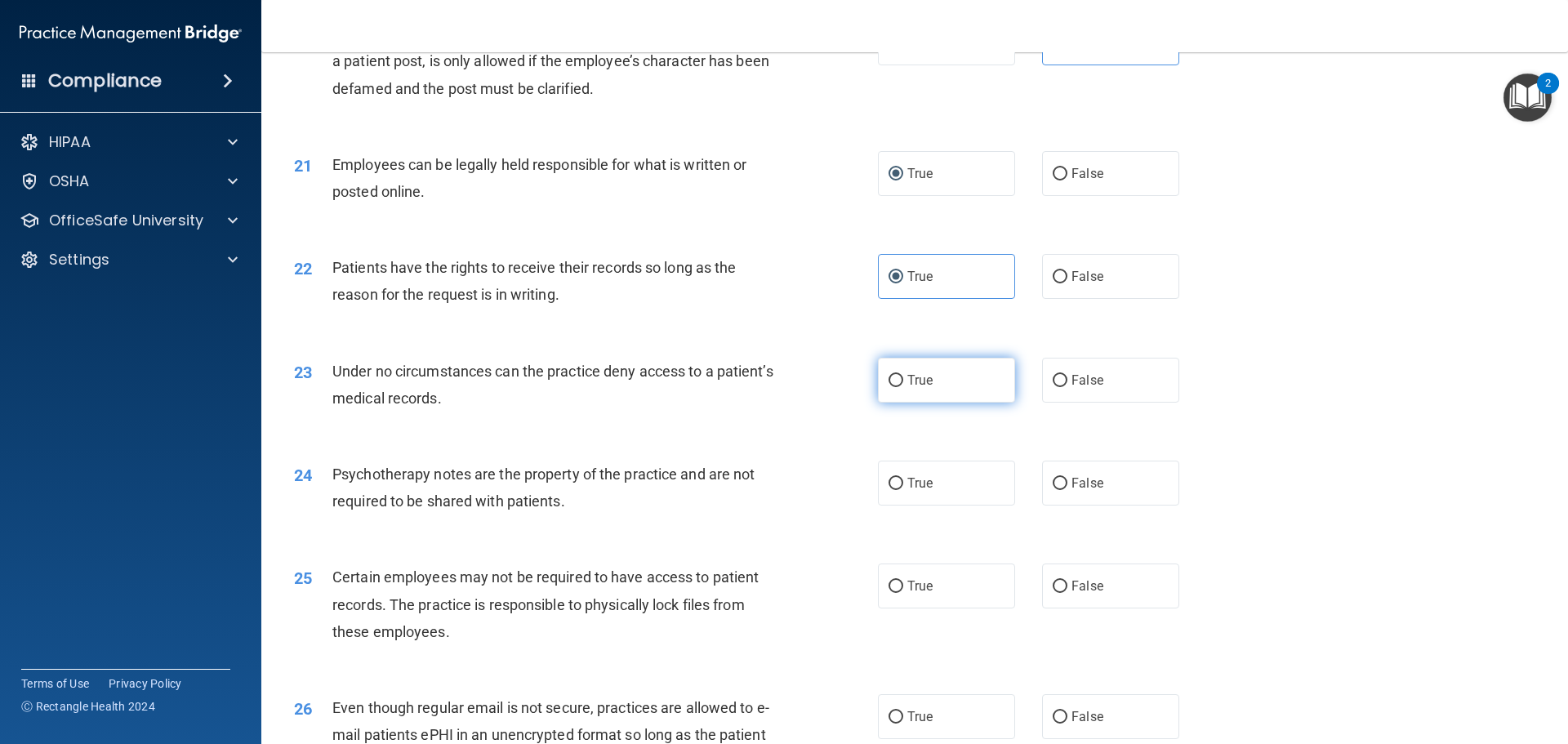
click at [900, 403] on label "True" at bounding box center [946, 380] width 137 height 45
click at [900, 387] on input "True" at bounding box center [896, 381] width 15 height 12
radio input "true"
click at [929, 503] on label "True" at bounding box center [946, 483] width 137 height 45
click at [904, 490] on input "True" at bounding box center [896, 484] width 15 height 12
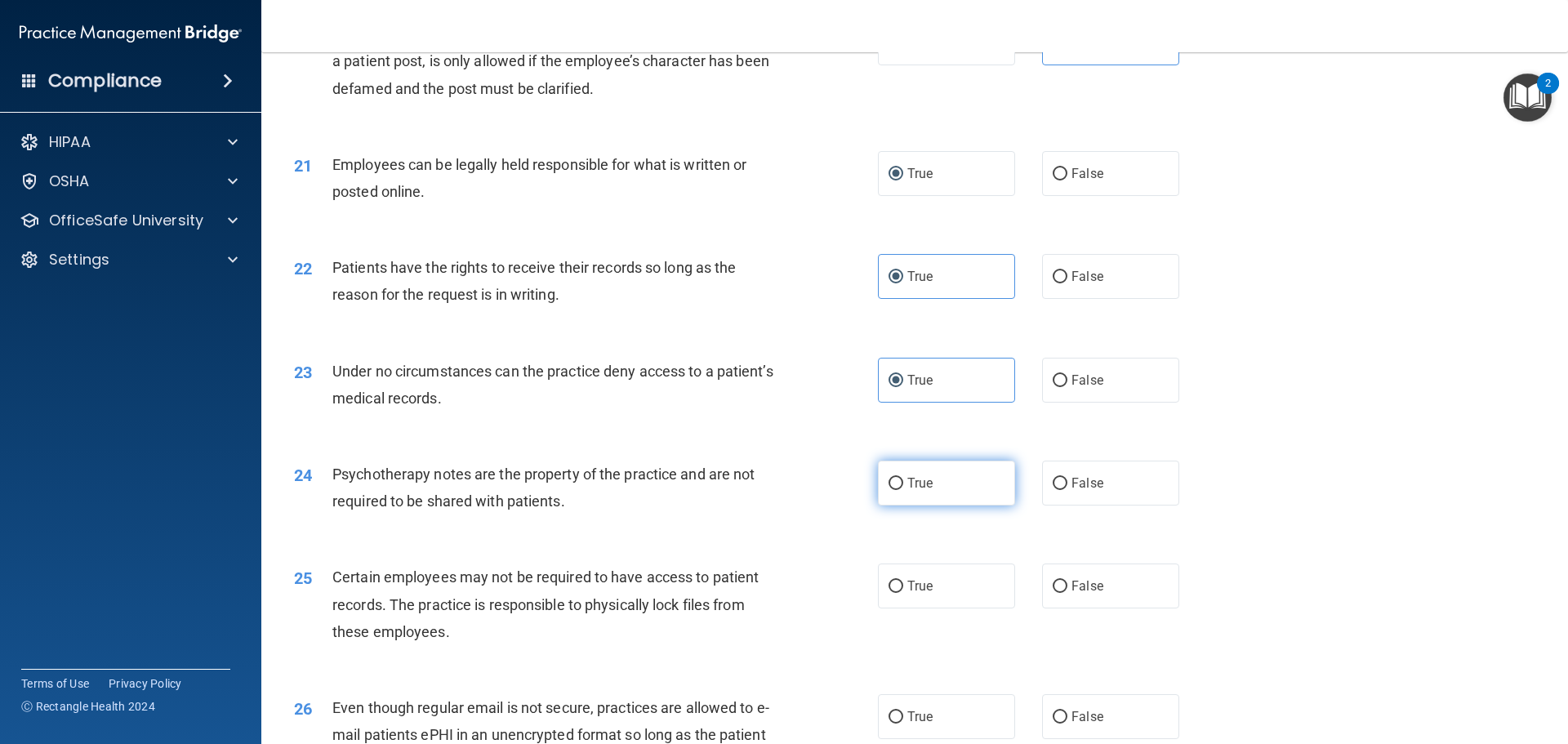
radio input "true"
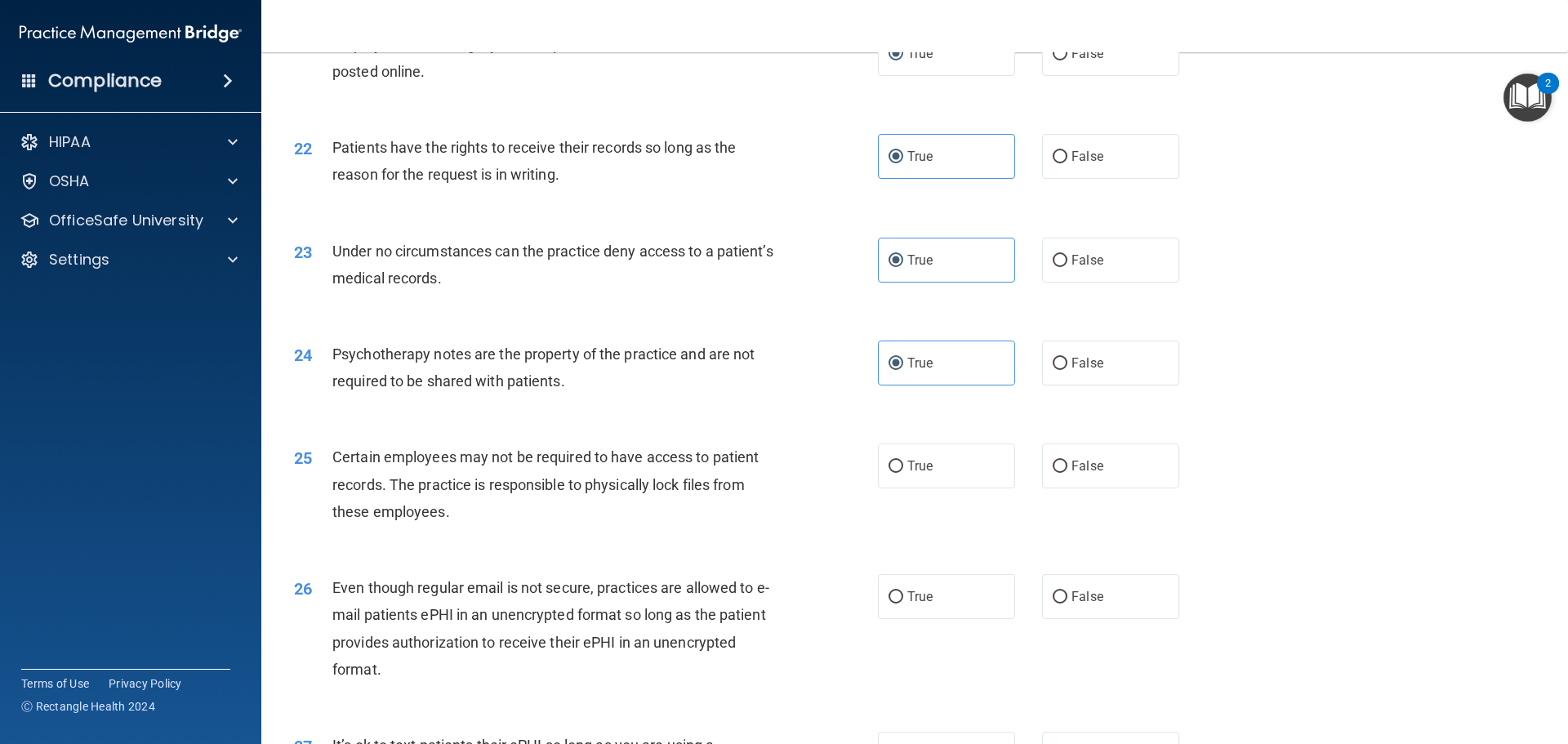
scroll to position [2778, 0]
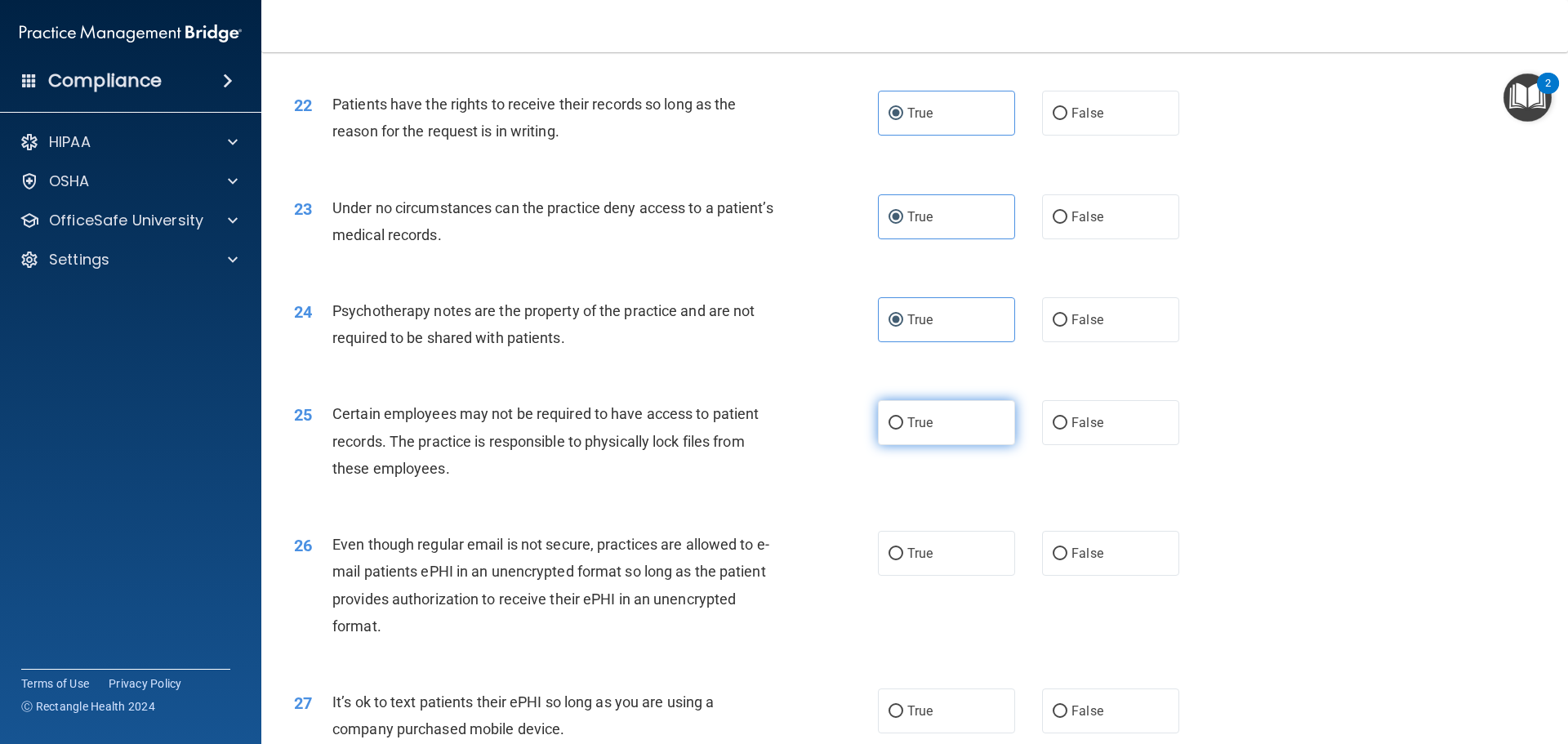
click at [899, 445] on label "True" at bounding box center [946, 422] width 137 height 45
click at [899, 430] on input "True" at bounding box center [896, 423] width 15 height 12
radio input "true"
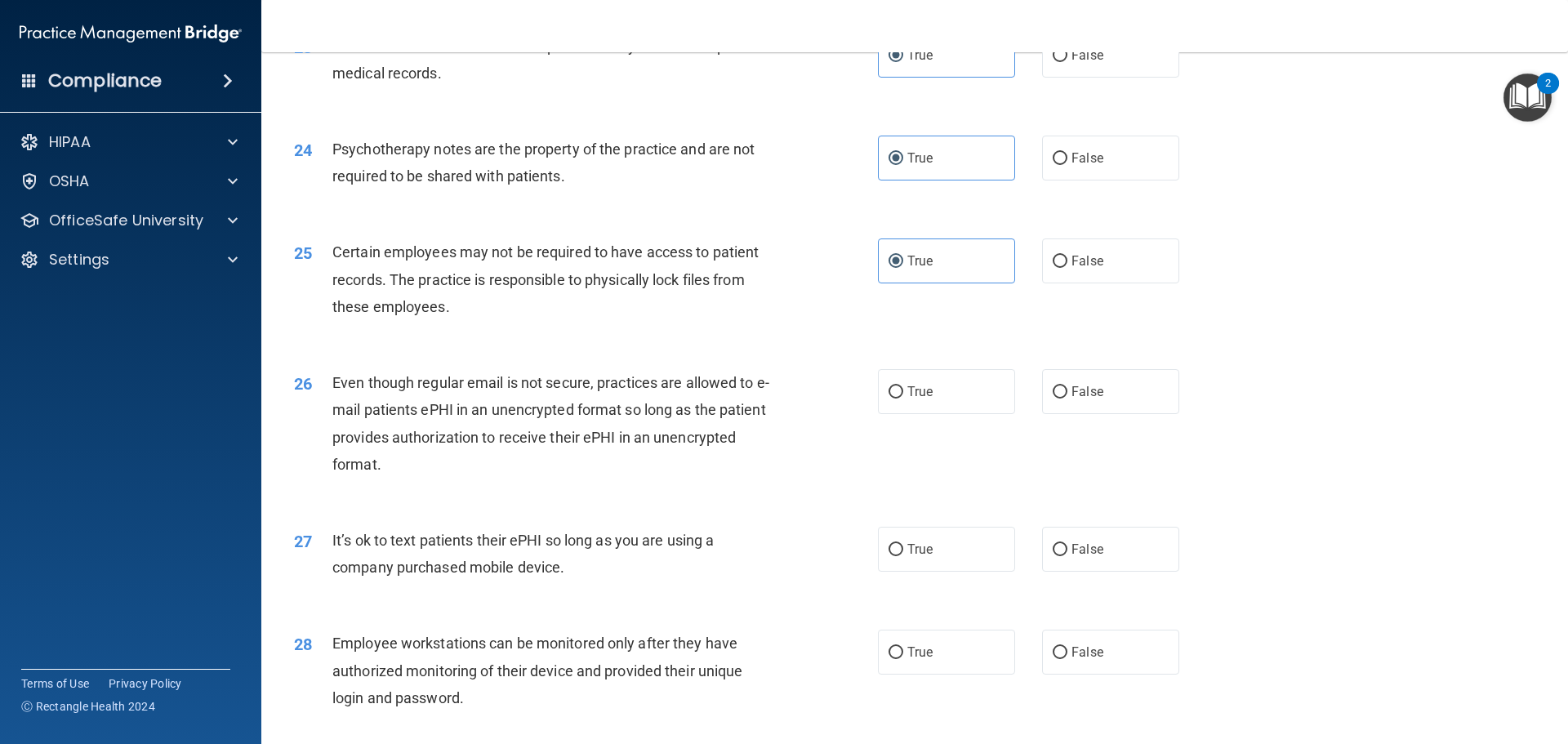
scroll to position [2941, 0]
click at [930, 413] on label "True" at bounding box center [946, 390] width 137 height 45
click at [904, 397] on input "True" at bounding box center [896, 391] width 15 height 12
radio input "true"
click at [1087, 570] on label "False" at bounding box center [1110, 547] width 137 height 45
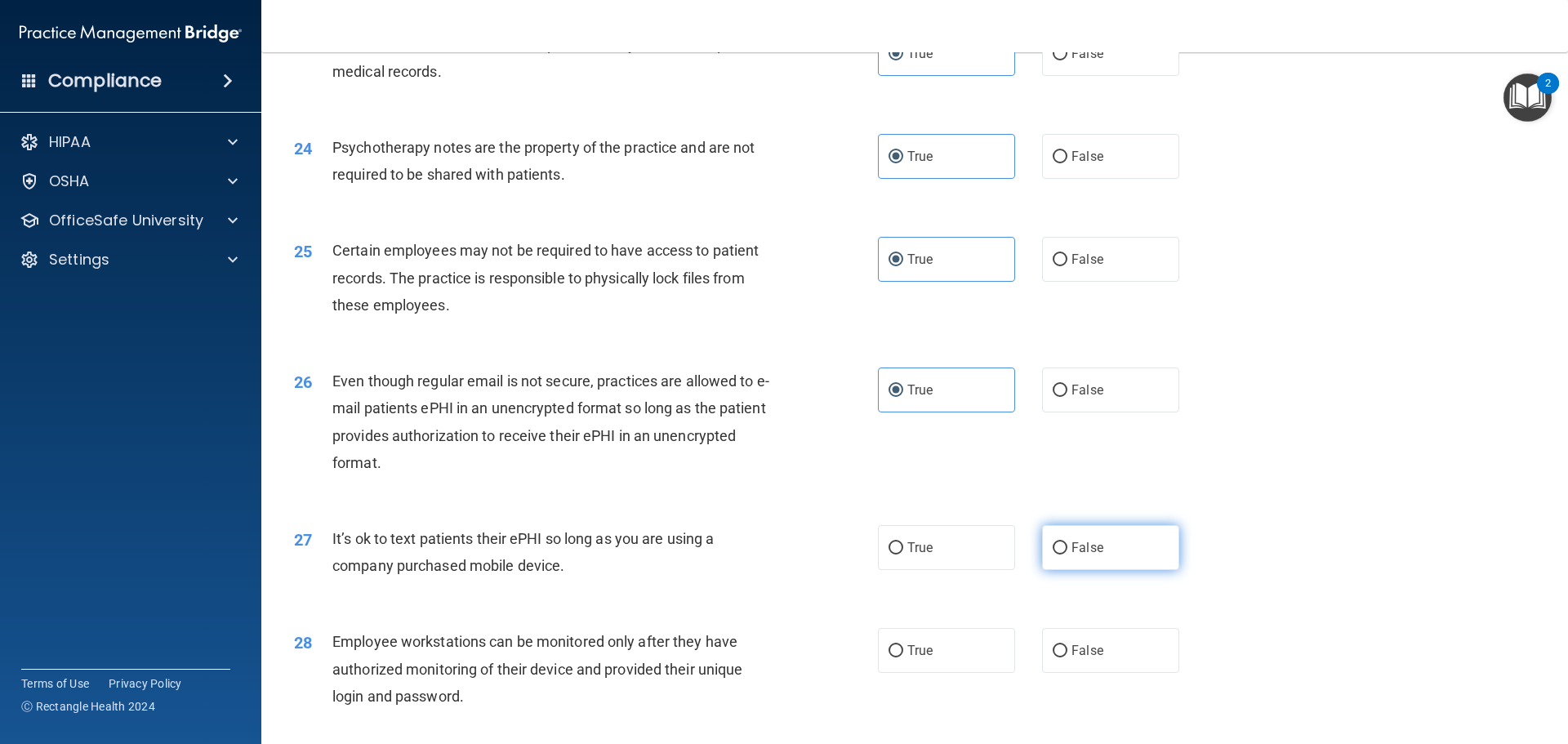
click at [1068, 555] on input "False" at bounding box center [1060, 548] width 15 height 12
radio input "true"
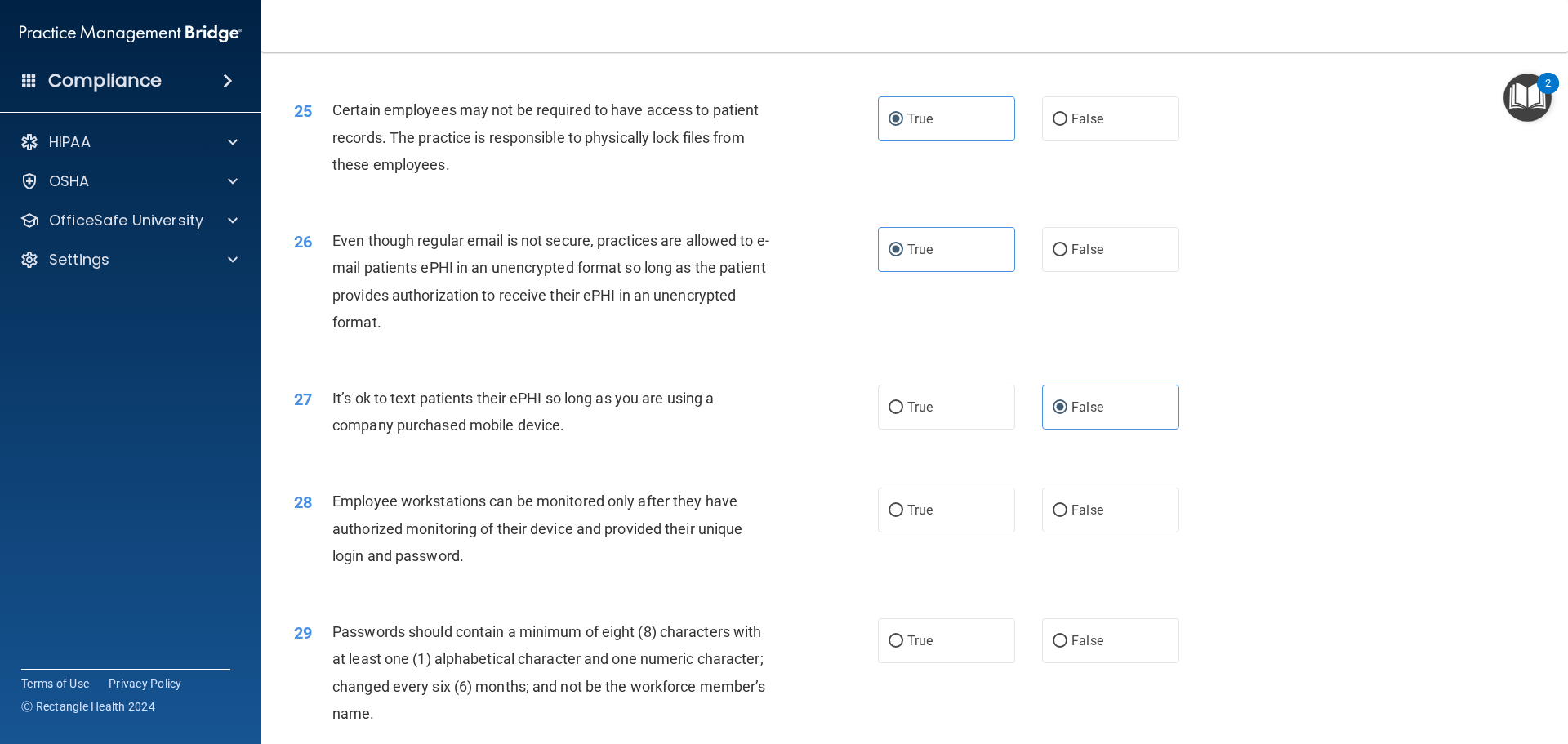
scroll to position [3104, 0]
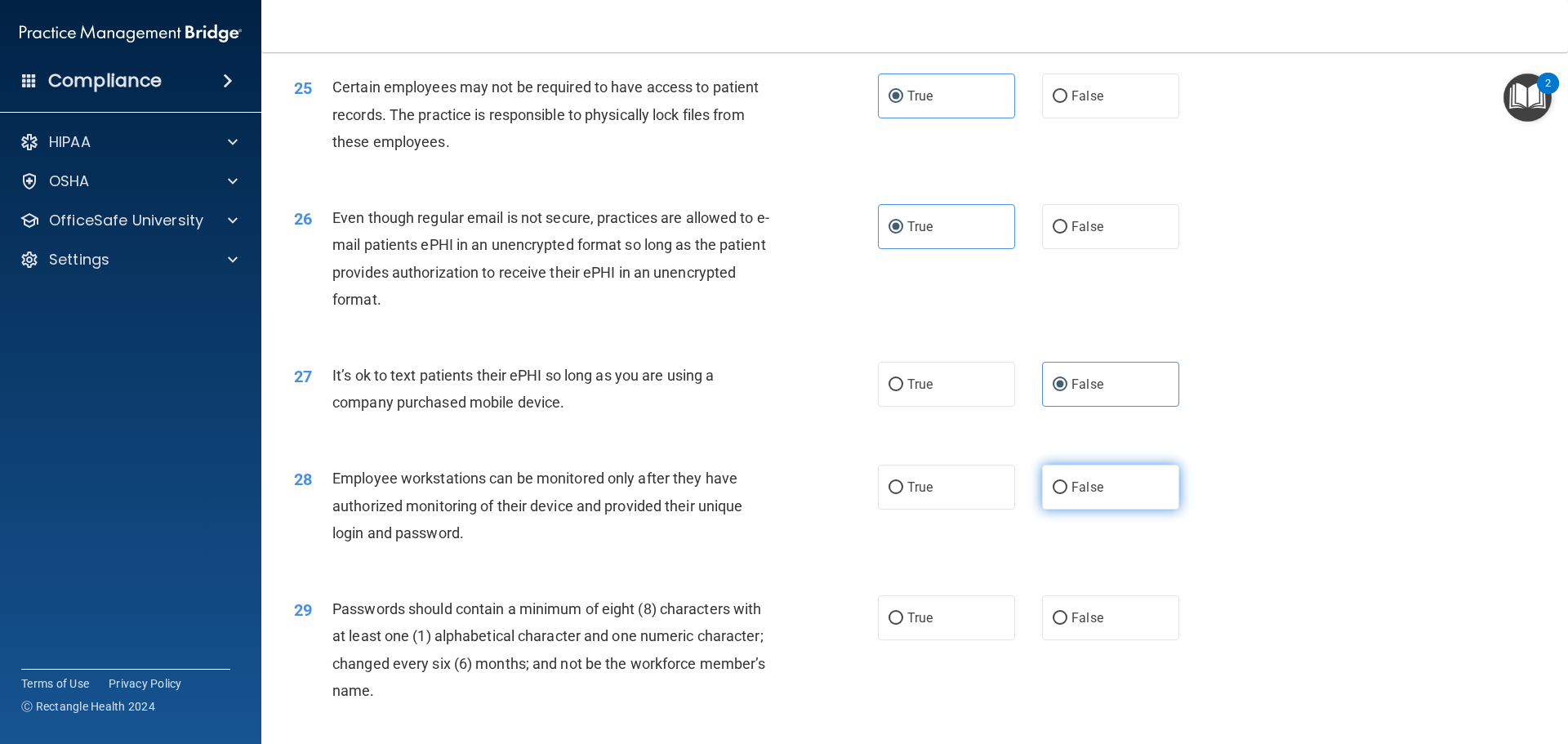
click at [1060, 506] on label "False" at bounding box center [1110, 487] width 137 height 45
click at [1060, 494] on input "False" at bounding box center [1060, 488] width 15 height 12
radio input "true"
click at [935, 640] on label "True" at bounding box center [946, 618] width 137 height 45
click at [904, 625] on input "True" at bounding box center [896, 619] width 15 height 12
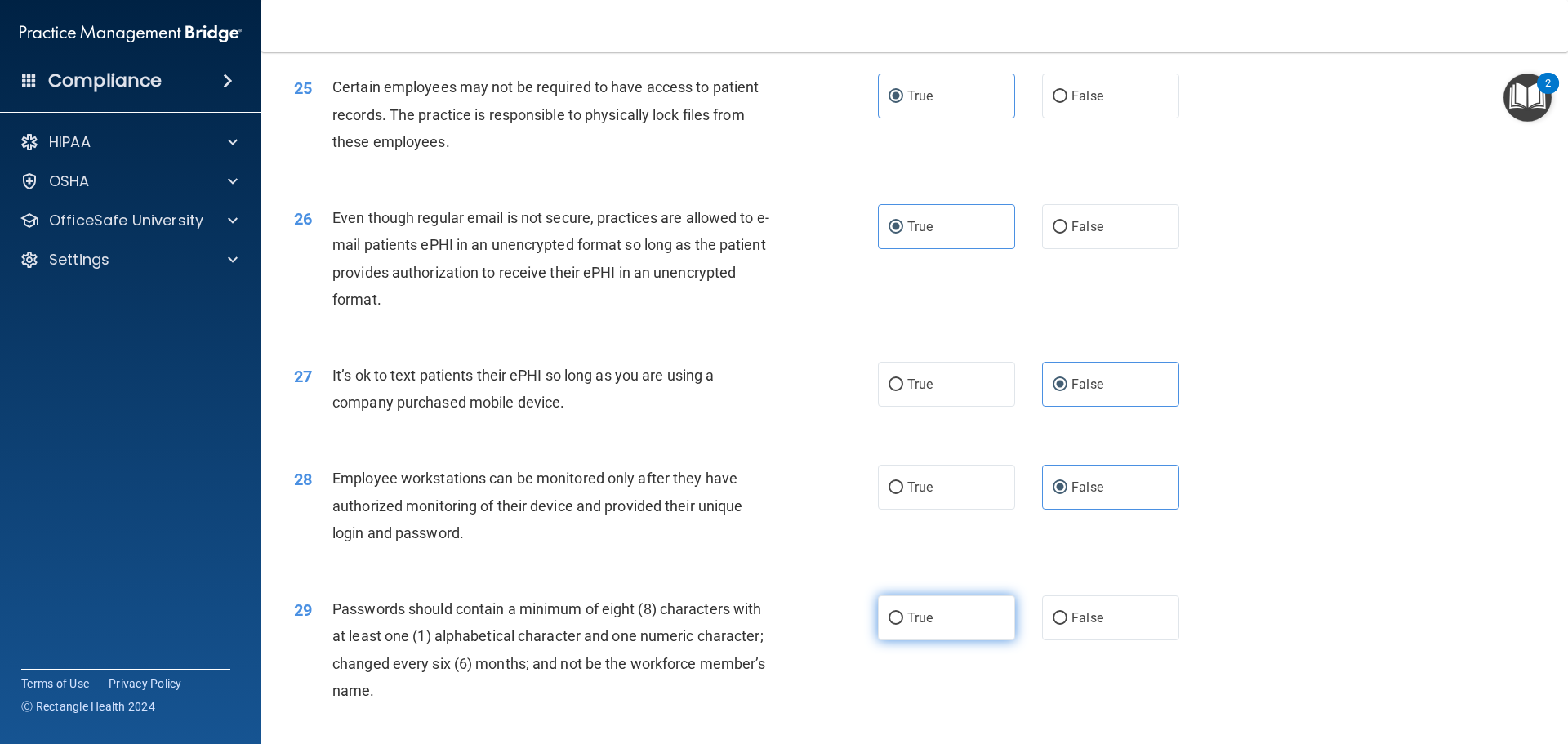
radio input "true"
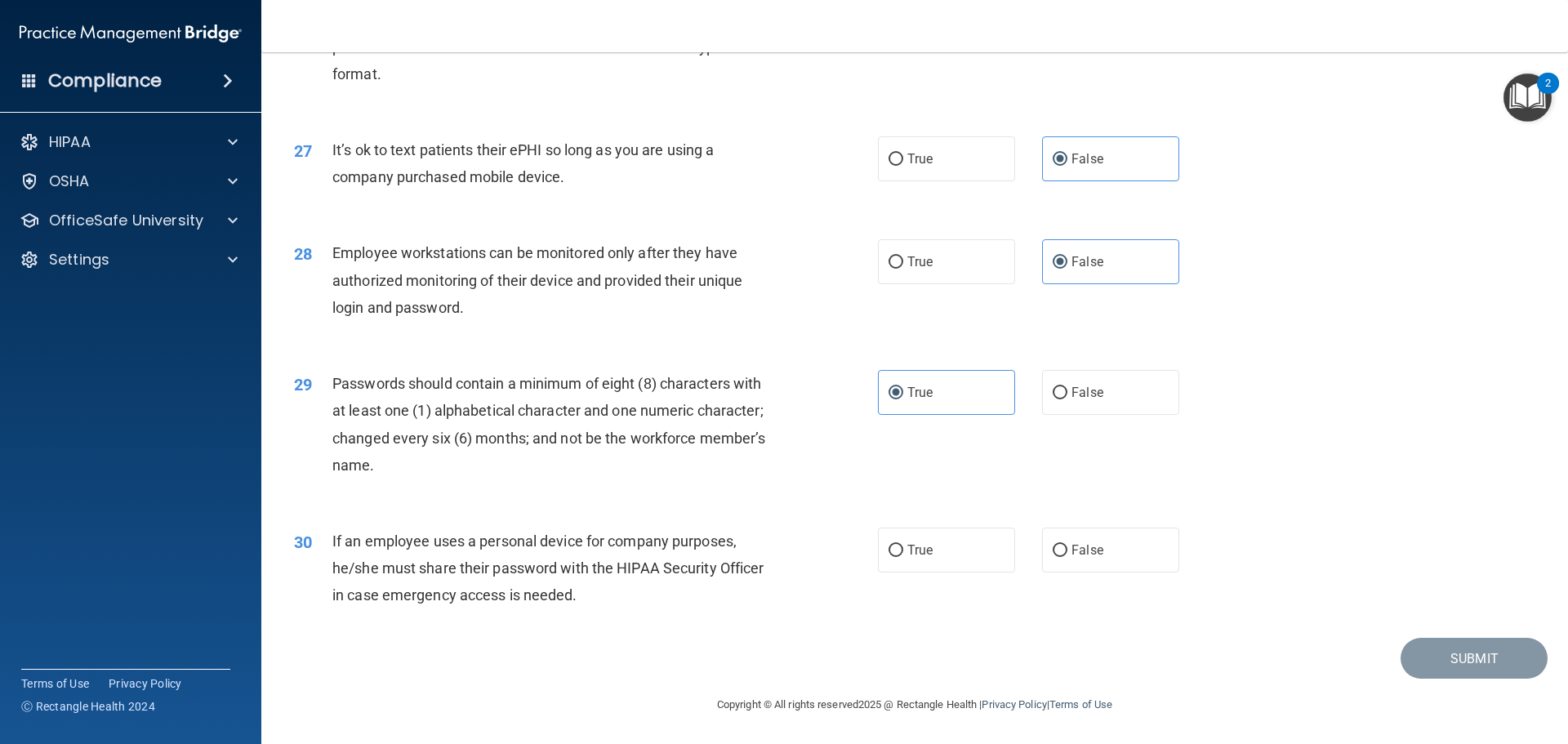
scroll to position [3357, 0]
click at [1138, 573] on label "False" at bounding box center [1110, 550] width 137 height 45
click at [1068, 557] on input "False" at bounding box center [1060, 551] width 15 height 12
radio input "true"
click at [1407, 647] on button "Submit" at bounding box center [1474, 659] width 147 height 42
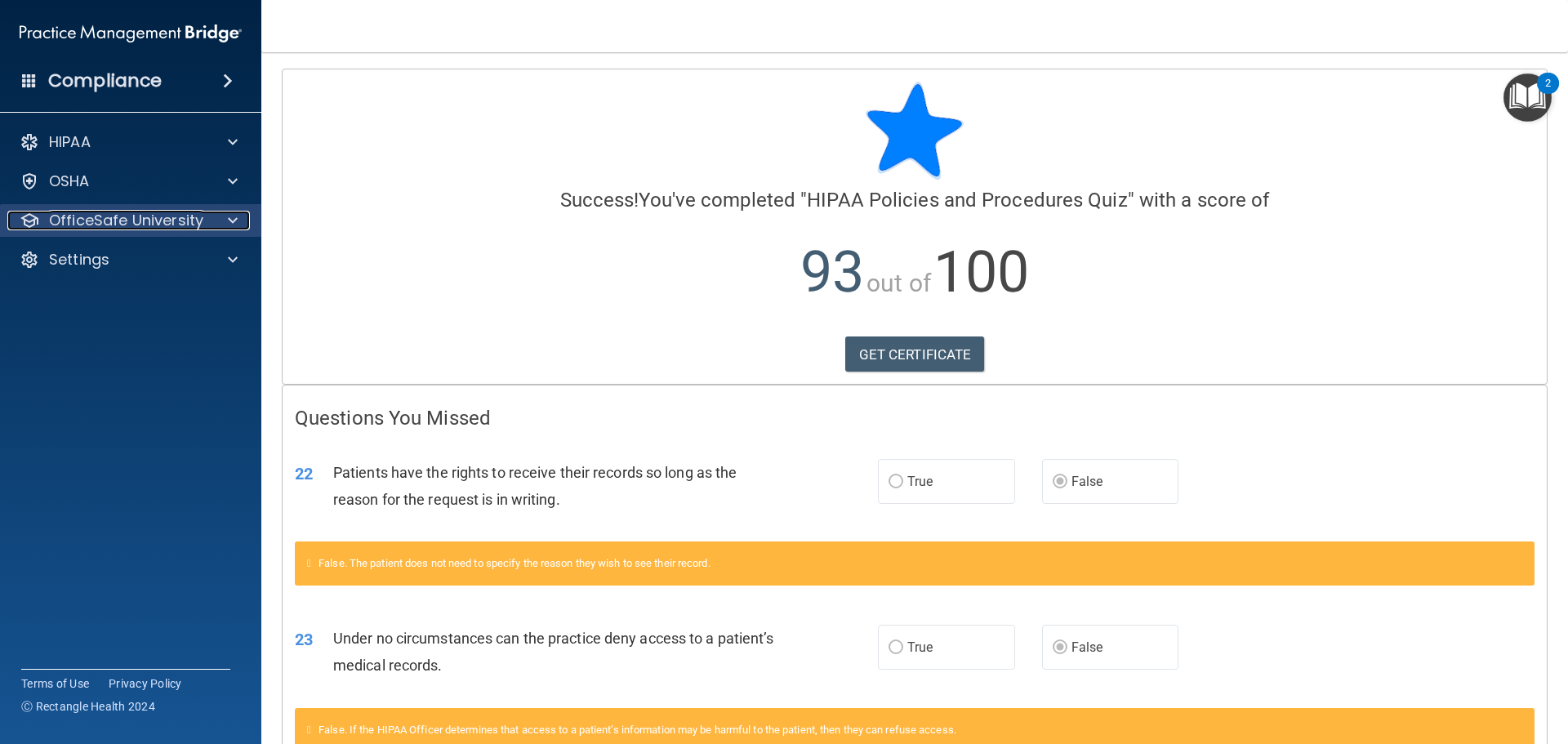
click at [241, 212] on div at bounding box center [230, 221] width 41 height 20
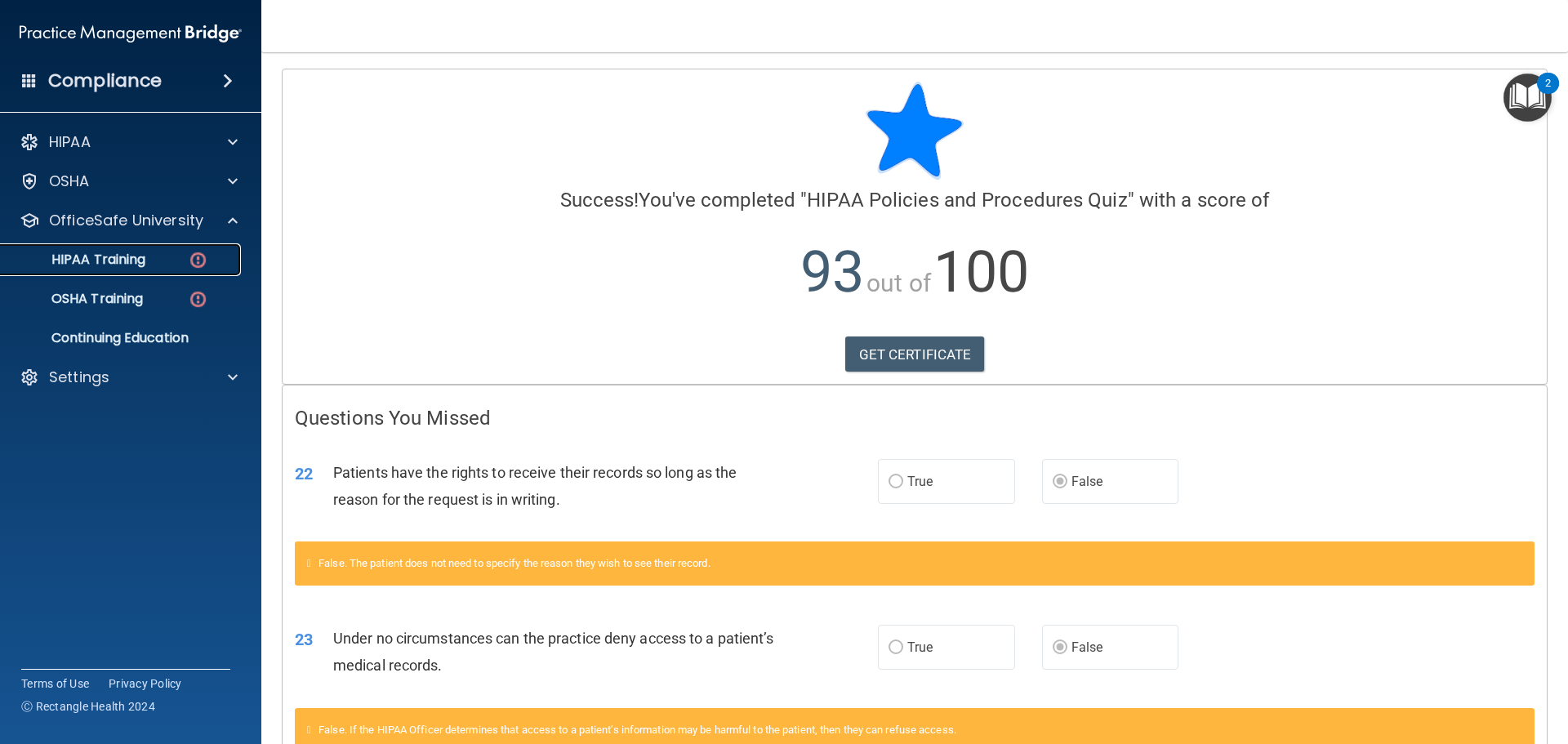
click at [148, 261] on div "HIPAA Training" at bounding box center [122, 260] width 223 height 16
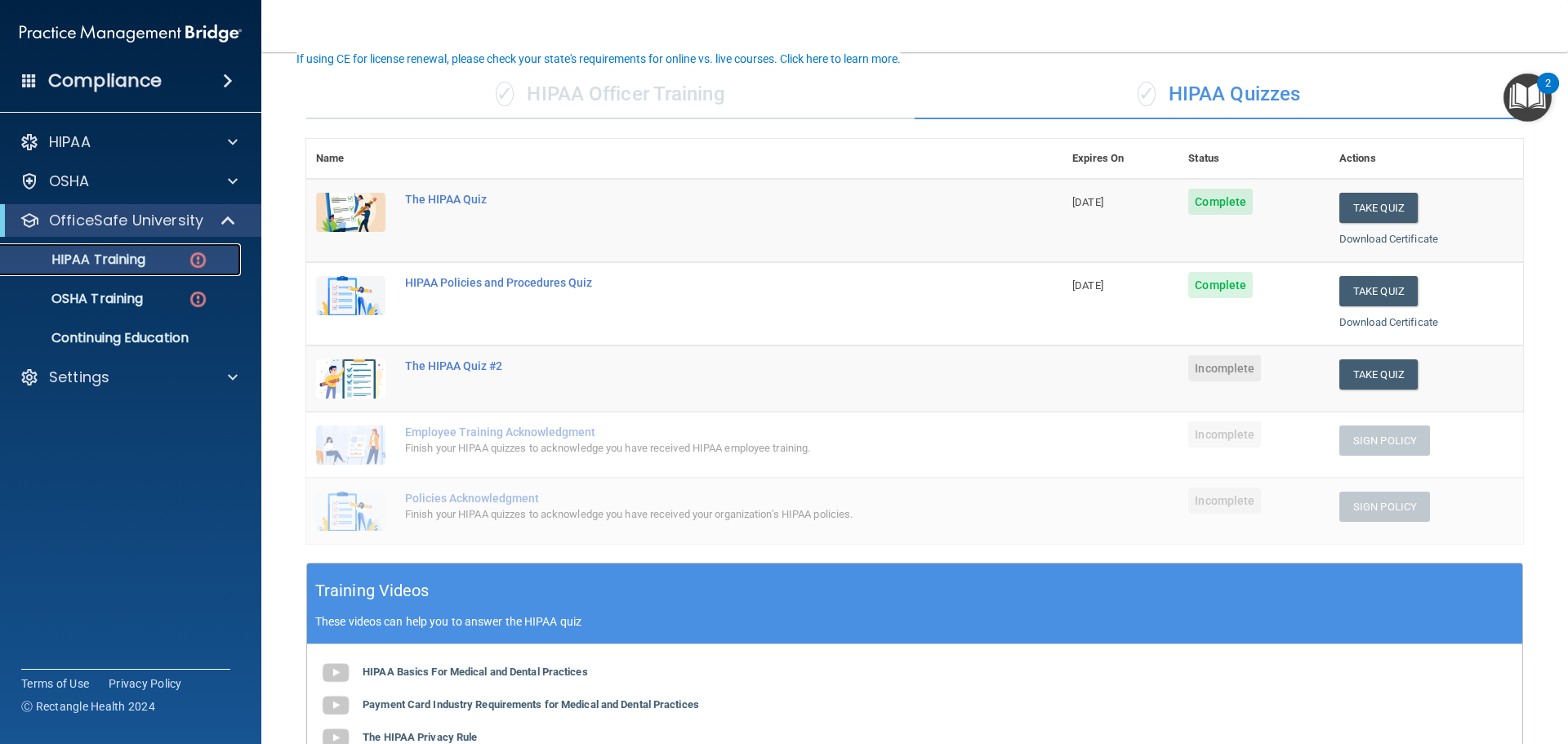
scroll to position [108, 0]
click at [1387, 376] on button "Take Quiz" at bounding box center [1379, 375] width 78 height 30
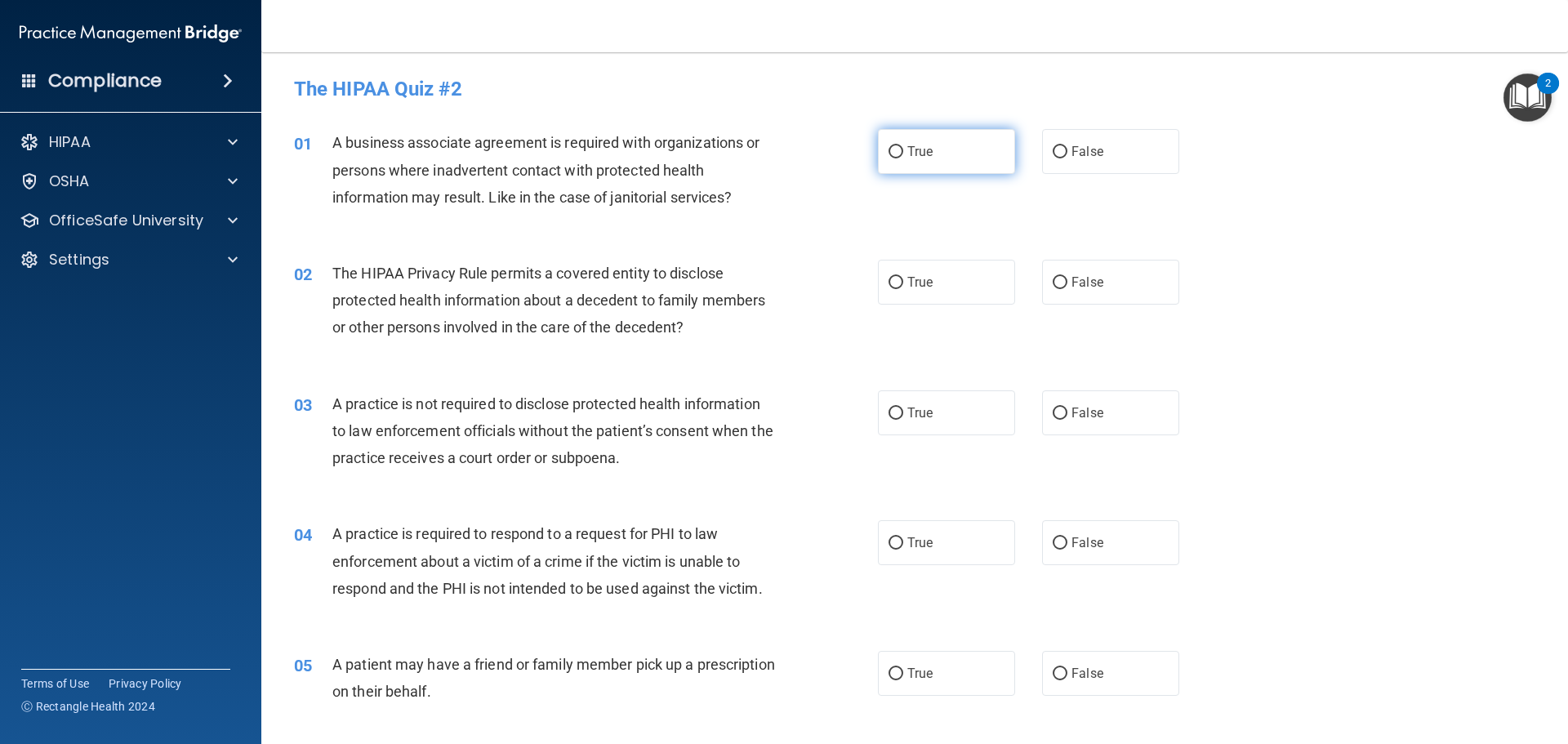
click at [961, 158] on label "True" at bounding box center [946, 151] width 137 height 45
click at [904, 158] on input "True" at bounding box center [896, 152] width 15 height 12
radio input "true"
drag, startPoint x: 638, startPoint y: 298, endPoint x: 580, endPoint y: 293, distance: 58.2
click at [580, 293] on span "The HIPAA Privacy Rule permits a covered entity to disclose protected health in…" at bounding box center [548, 300] width 433 height 71
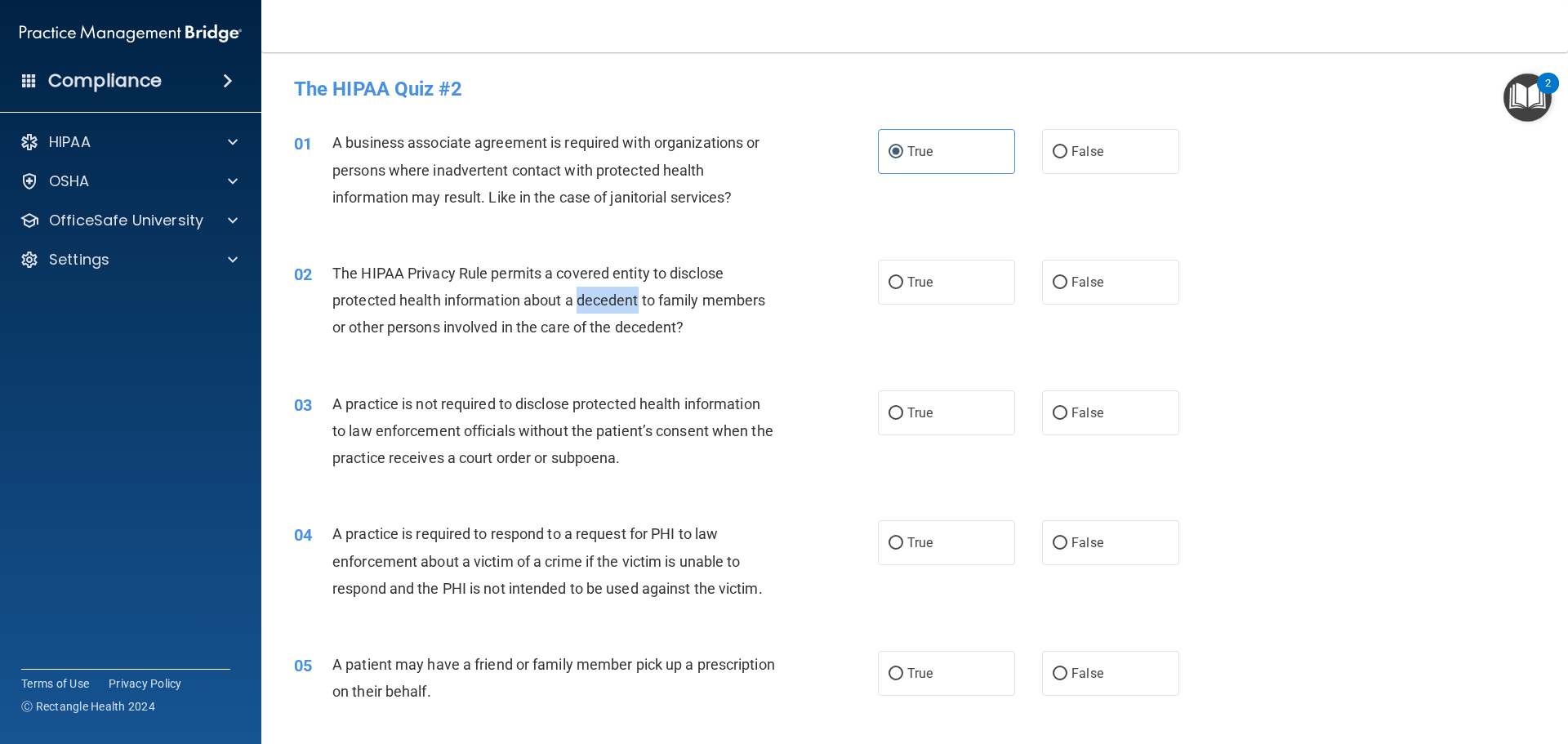
copy span "decedent"
click at [948, 284] on label "True" at bounding box center [946, 282] width 137 height 45
click at [904, 284] on input "True" at bounding box center [896, 283] width 15 height 12
radio input "true"
click at [1104, 415] on label "False" at bounding box center [1110, 412] width 137 height 45
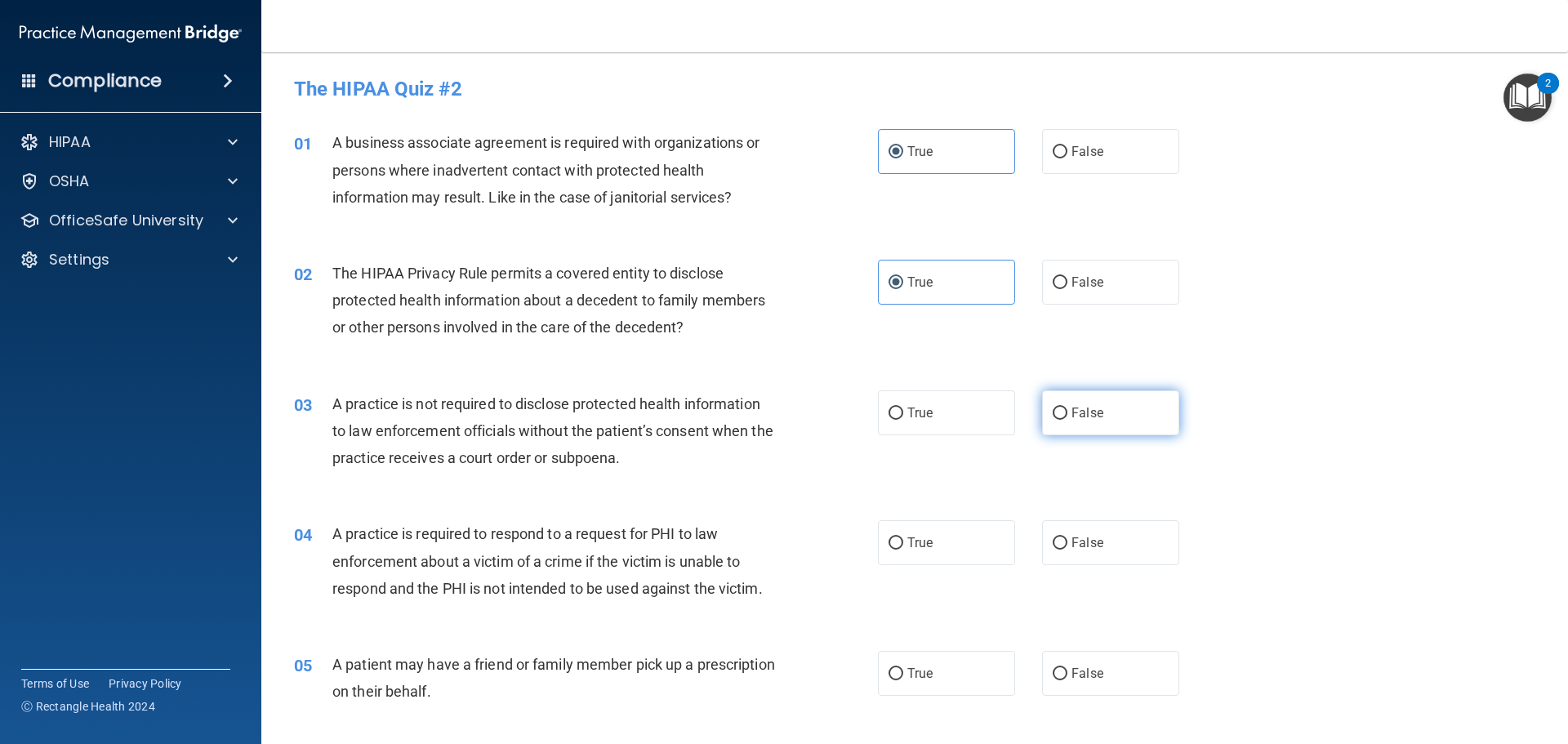
click at [1068, 415] on input "False" at bounding box center [1060, 414] width 15 height 12
radio input "true"
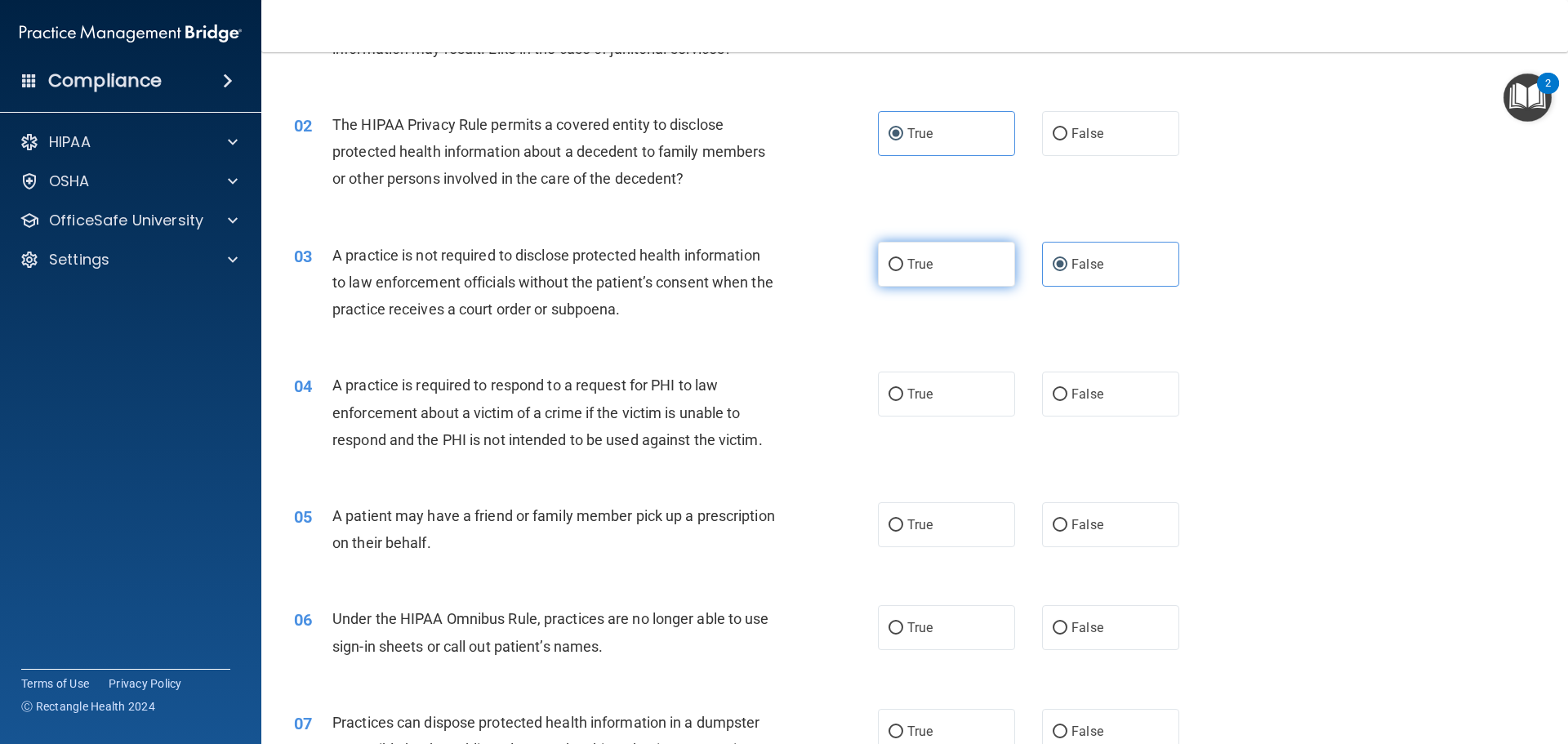
scroll to position [163, 0]
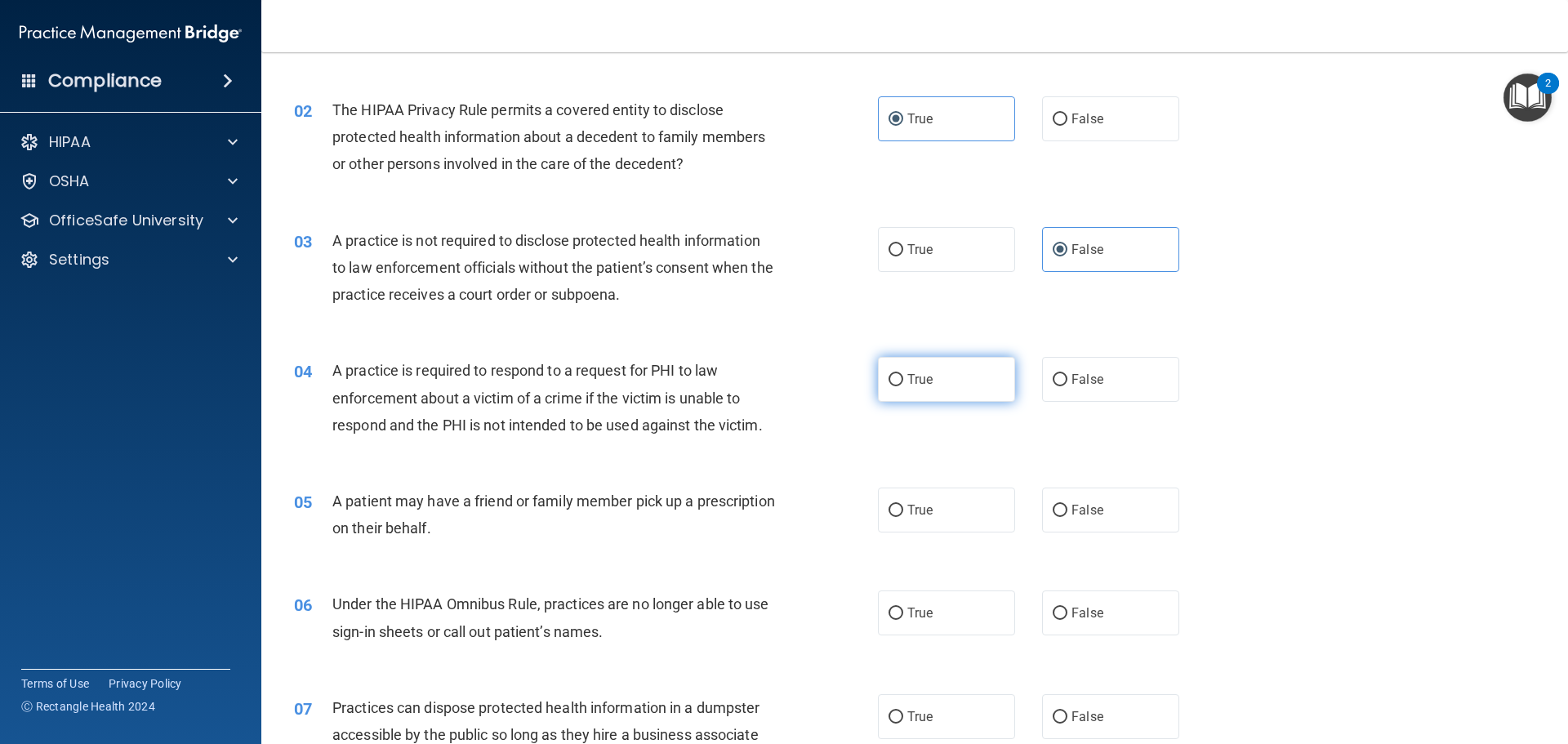
click at [925, 386] on span "True" at bounding box center [920, 380] width 25 height 16
click at [904, 386] on input "True" at bounding box center [896, 380] width 15 height 12
radio input "true"
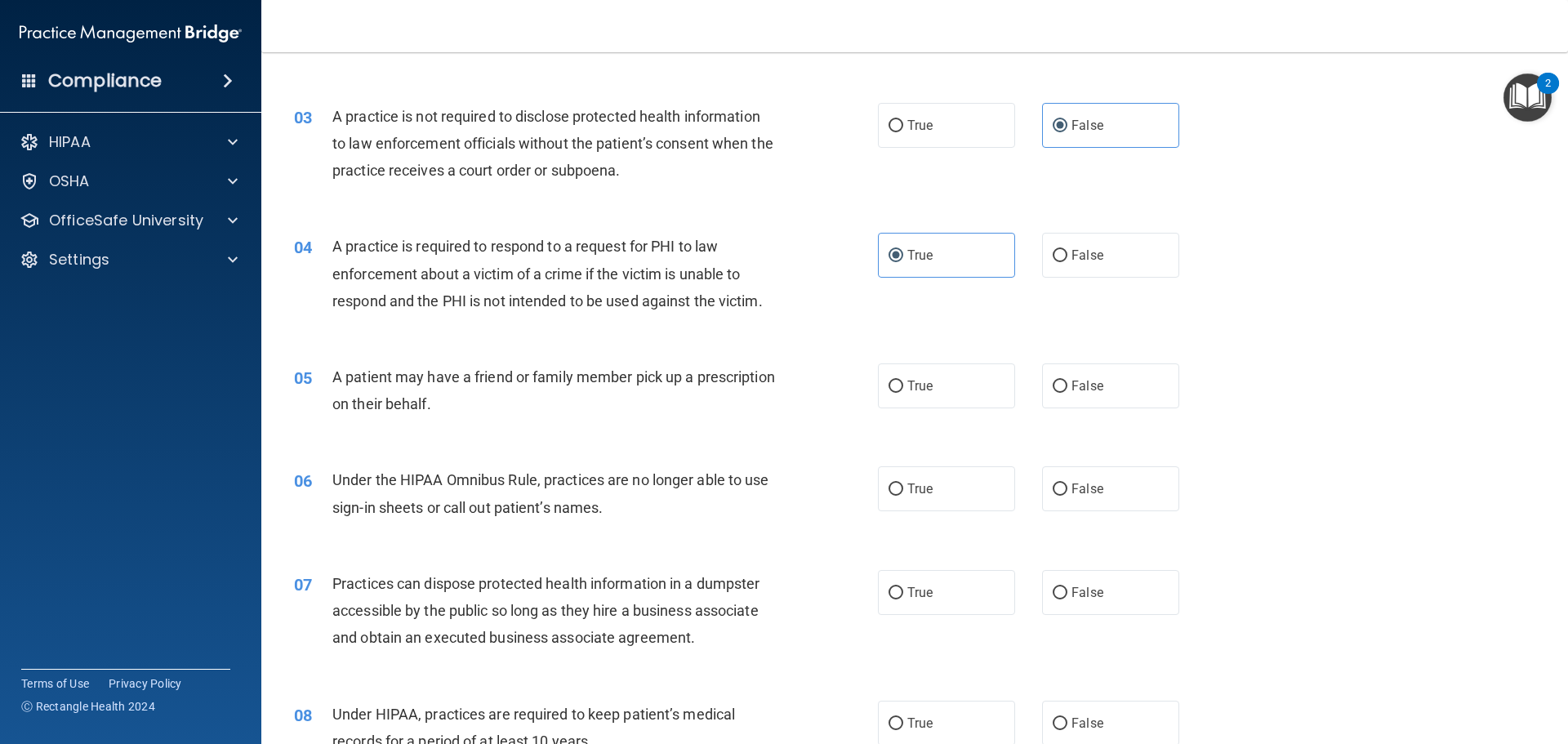
scroll to position [327, 0]
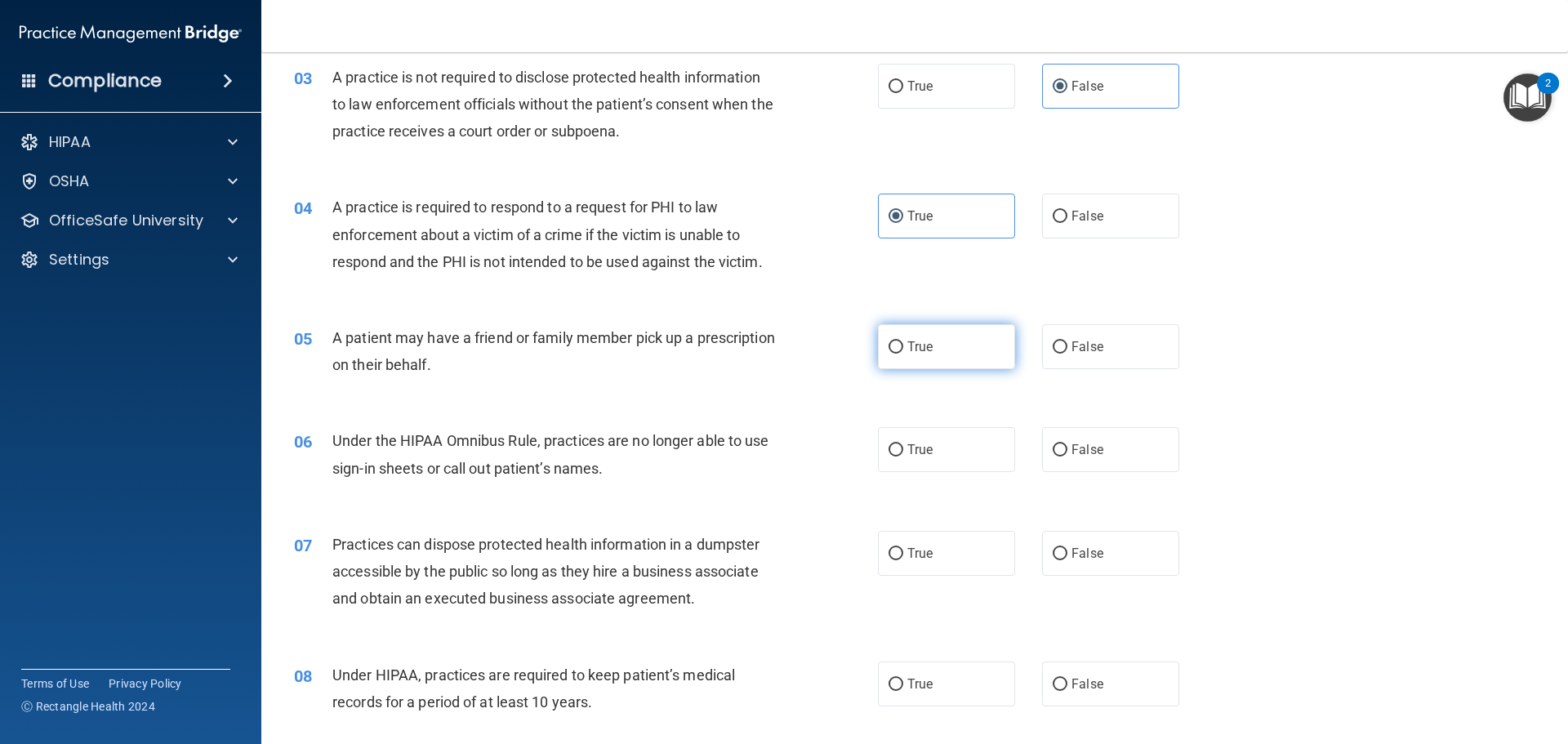
click at [935, 342] on label "True" at bounding box center [946, 346] width 137 height 45
click at [904, 342] on input "True" at bounding box center [896, 347] width 15 height 12
radio input "true"
click at [1142, 461] on label "False" at bounding box center [1110, 449] width 137 height 45
click at [1068, 457] on input "False" at bounding box center [1060, 450] width 15 height 12
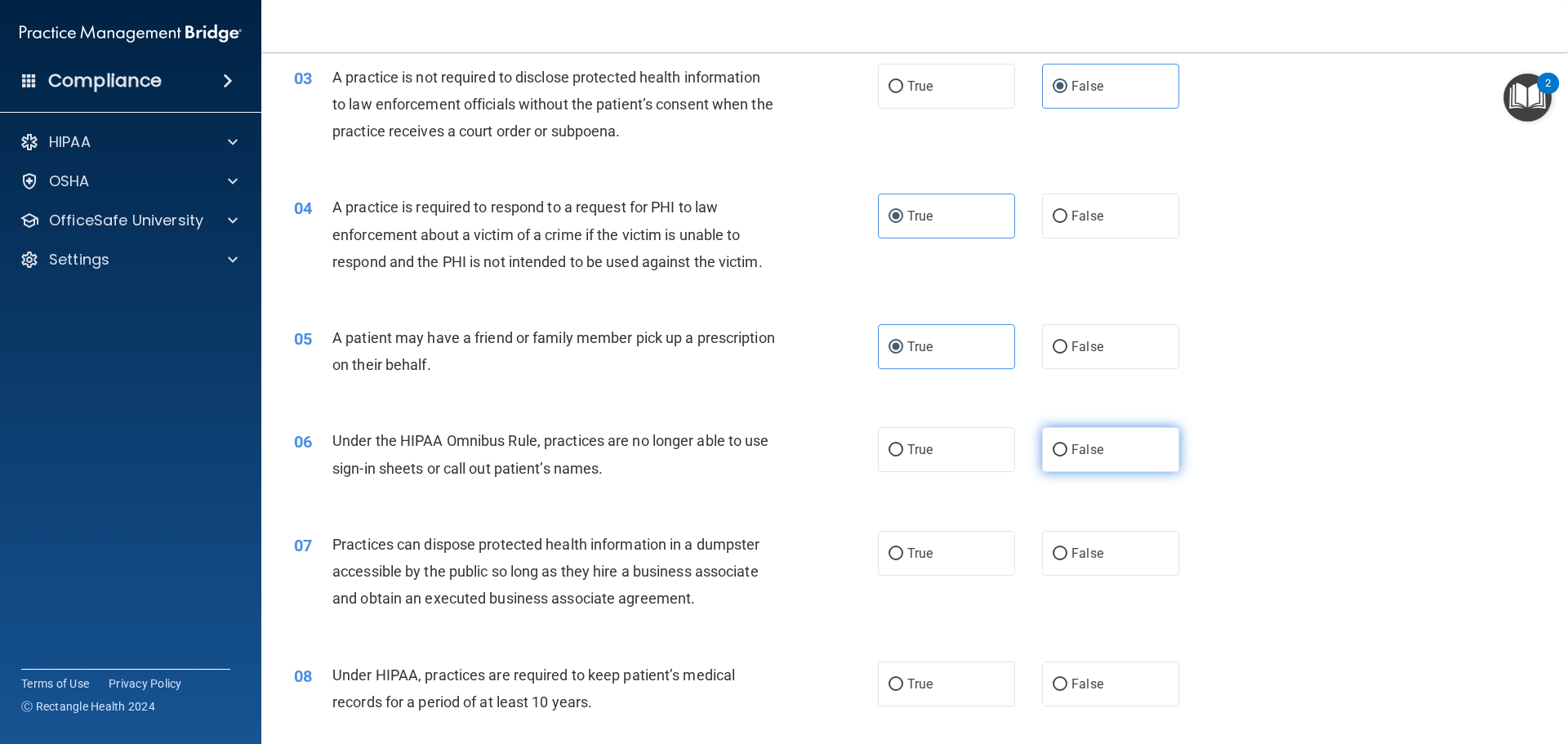
radio input "true"
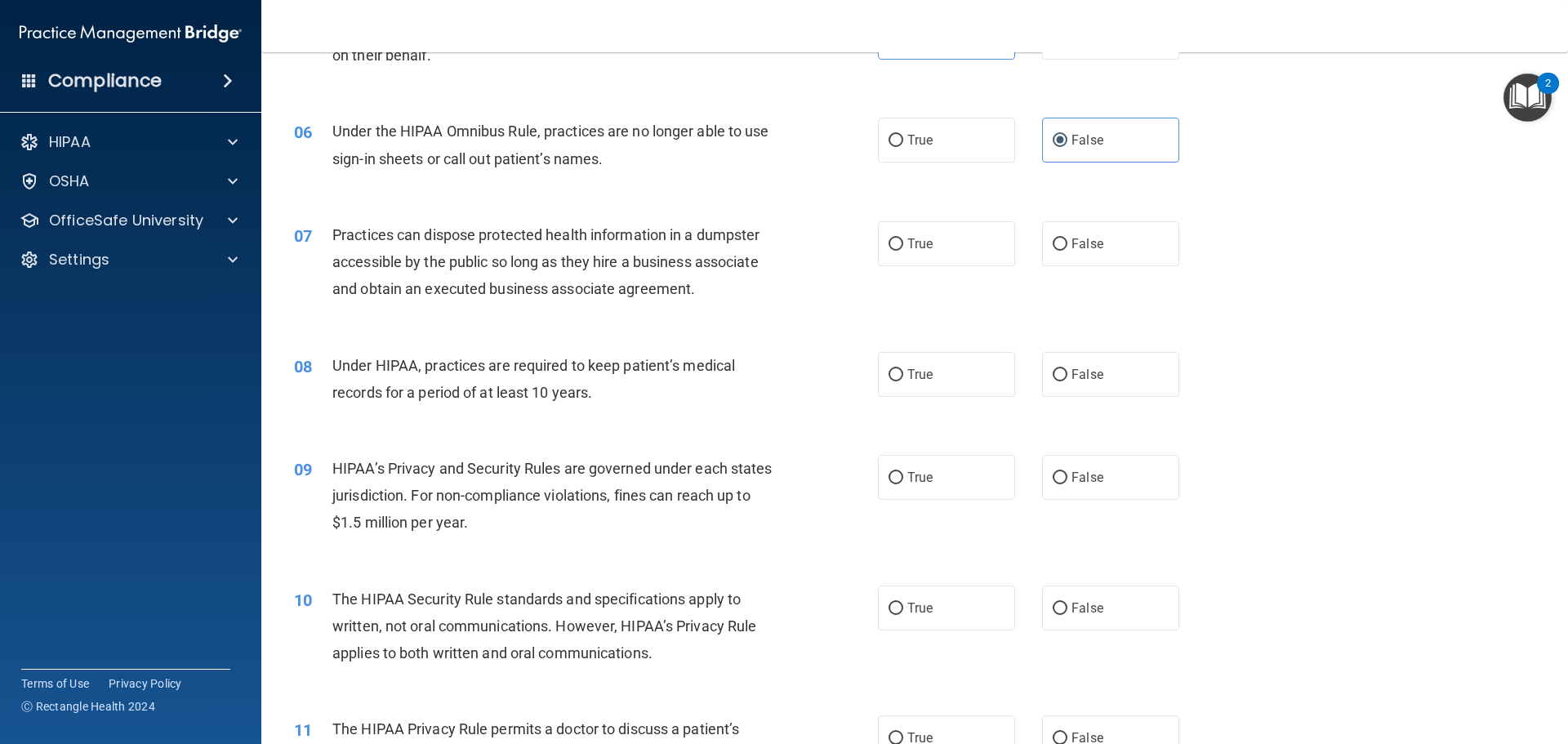
scroll to position [654, 0]
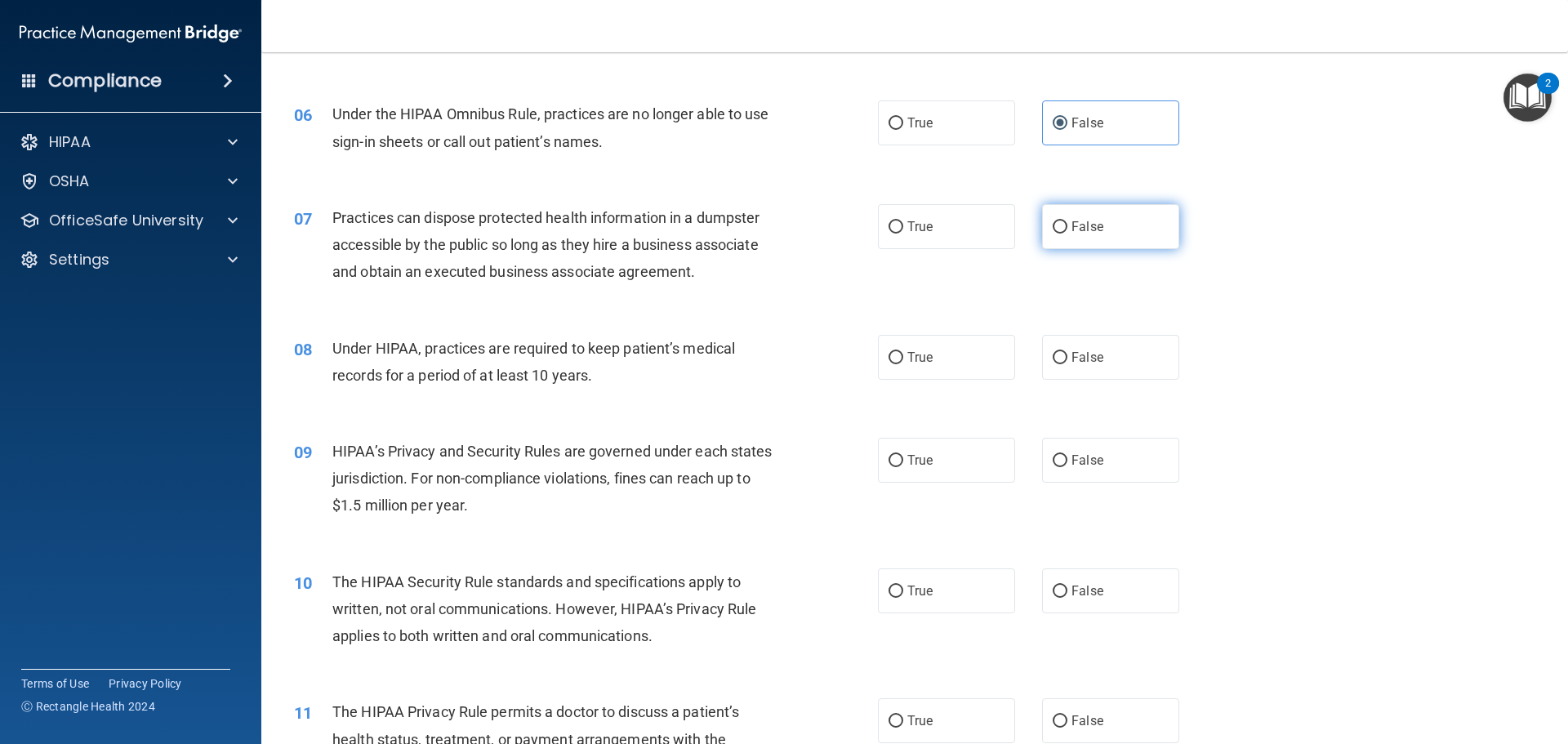
click at [1100, 221] on label "False" at bounding box center [1110, 226] width 137 height 45
click at [1068, 221] on input "False" at bounding box center [1060, 227] width 15 height 12
radio input "true"
click at [997, 364] on label "True" at bounding box center [946, 357] width 137 height 45
click at [904, 364] on input "True" at bounding box center [896, 358] width 15 height 12
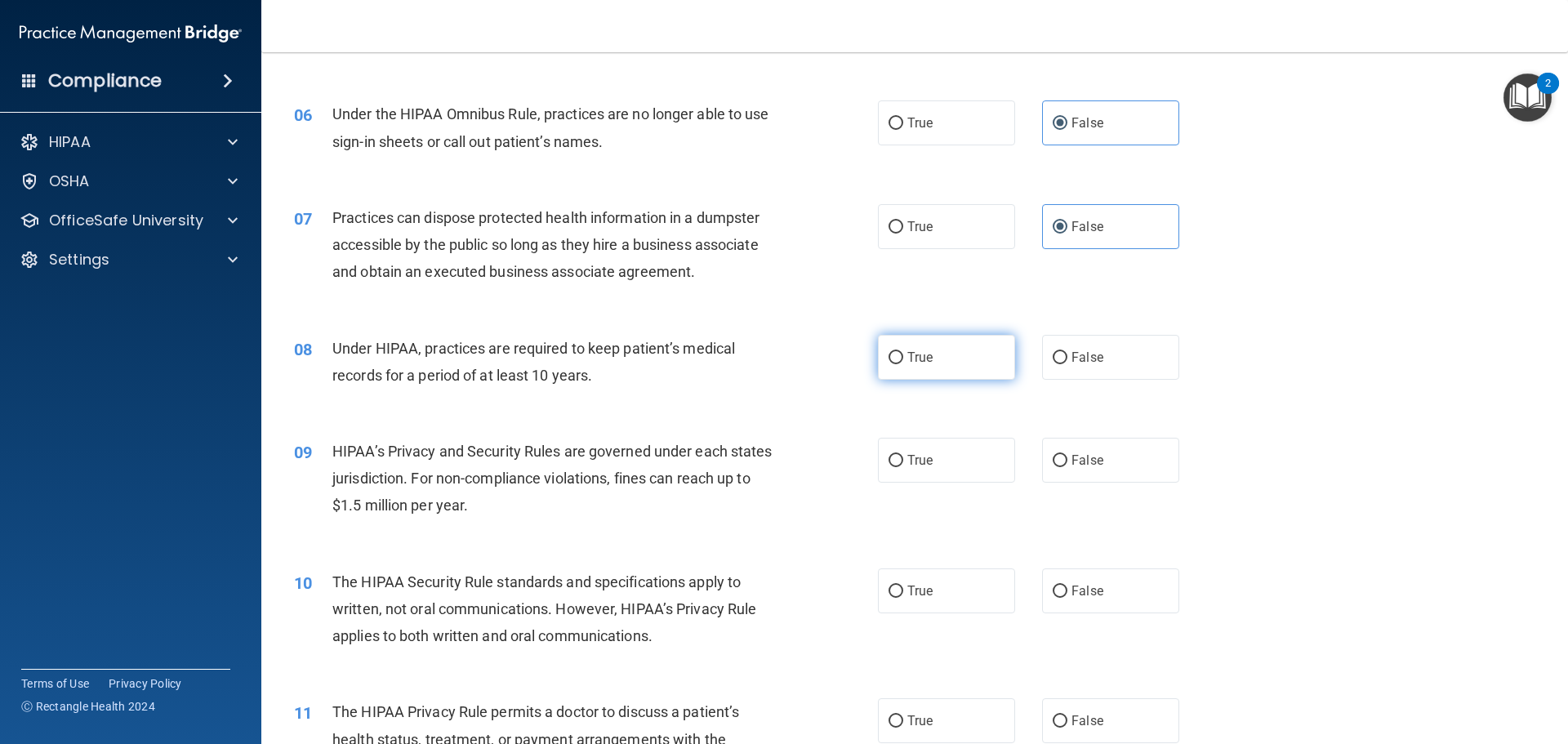
radio input "true"
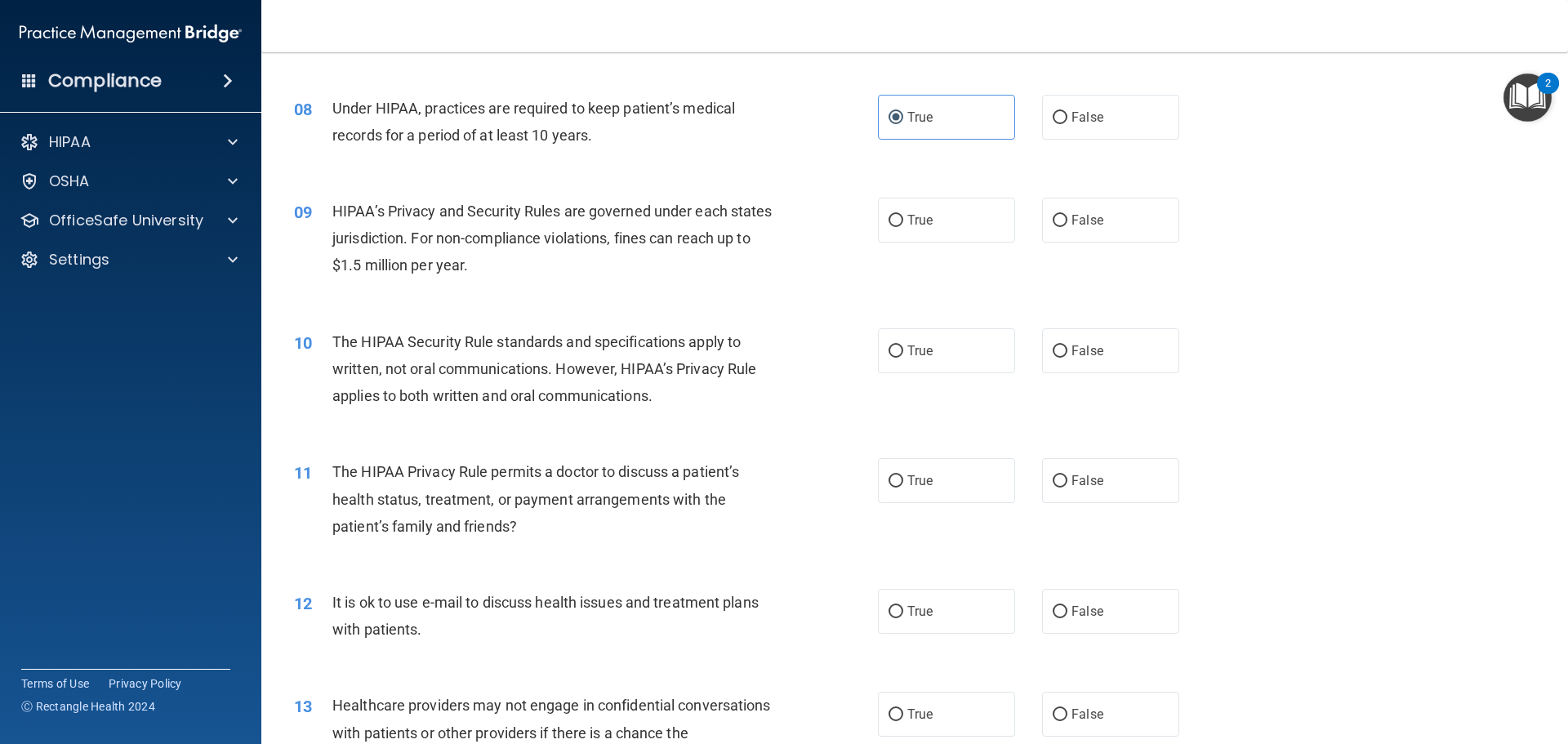
scroll to position [899, 0]
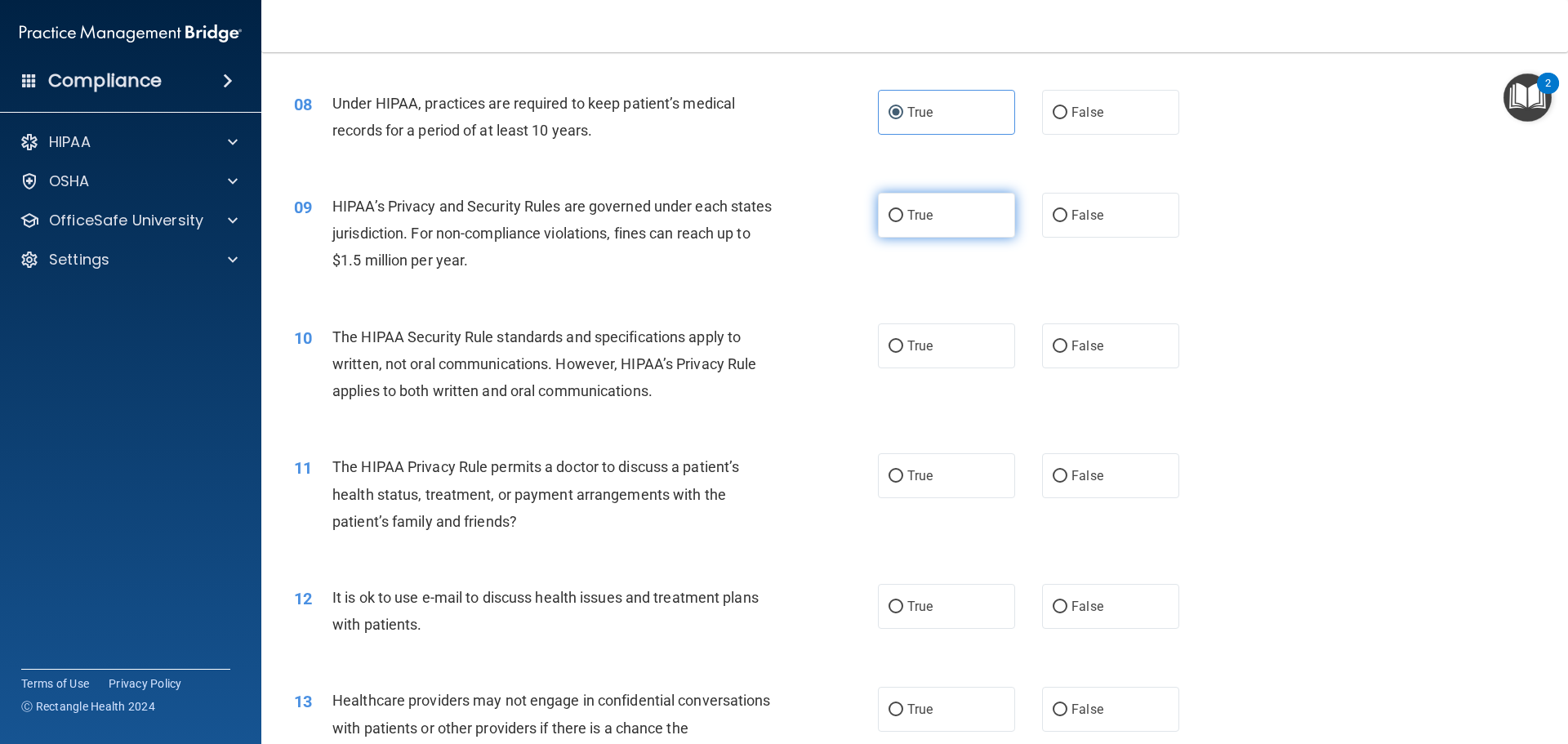
click at [933, 225] on label "True" at bounding box center [946, 215] width 137 height 45
click at [904, 222] on input "True" at bounding box center [896, 216] width 15 height 12
radio input "true"
click at [1136, 222] on label "False" at bounding box center [1110, 215] width 137 height 45
click at [1068, 222] on input "False" at bounding box center [1060, 216] width 15 height 12
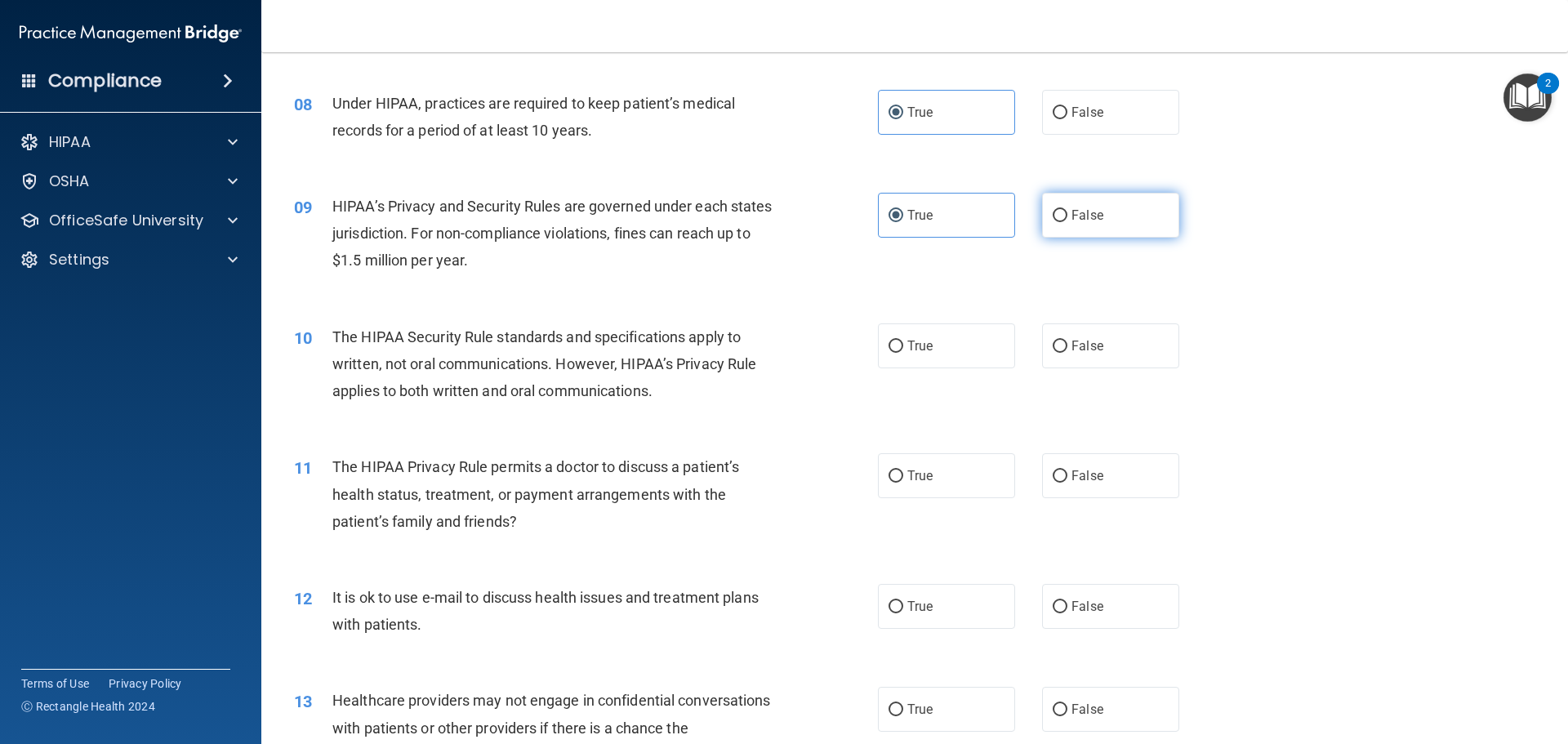
radio input "true"
radio input "false"
click at [917, 355] on label "True" at bounding box center [946, 346] width 137 height 45
click at [904, 353] on input "True" at bounding box center [896, 347] width 15 height 12
radio input "true"
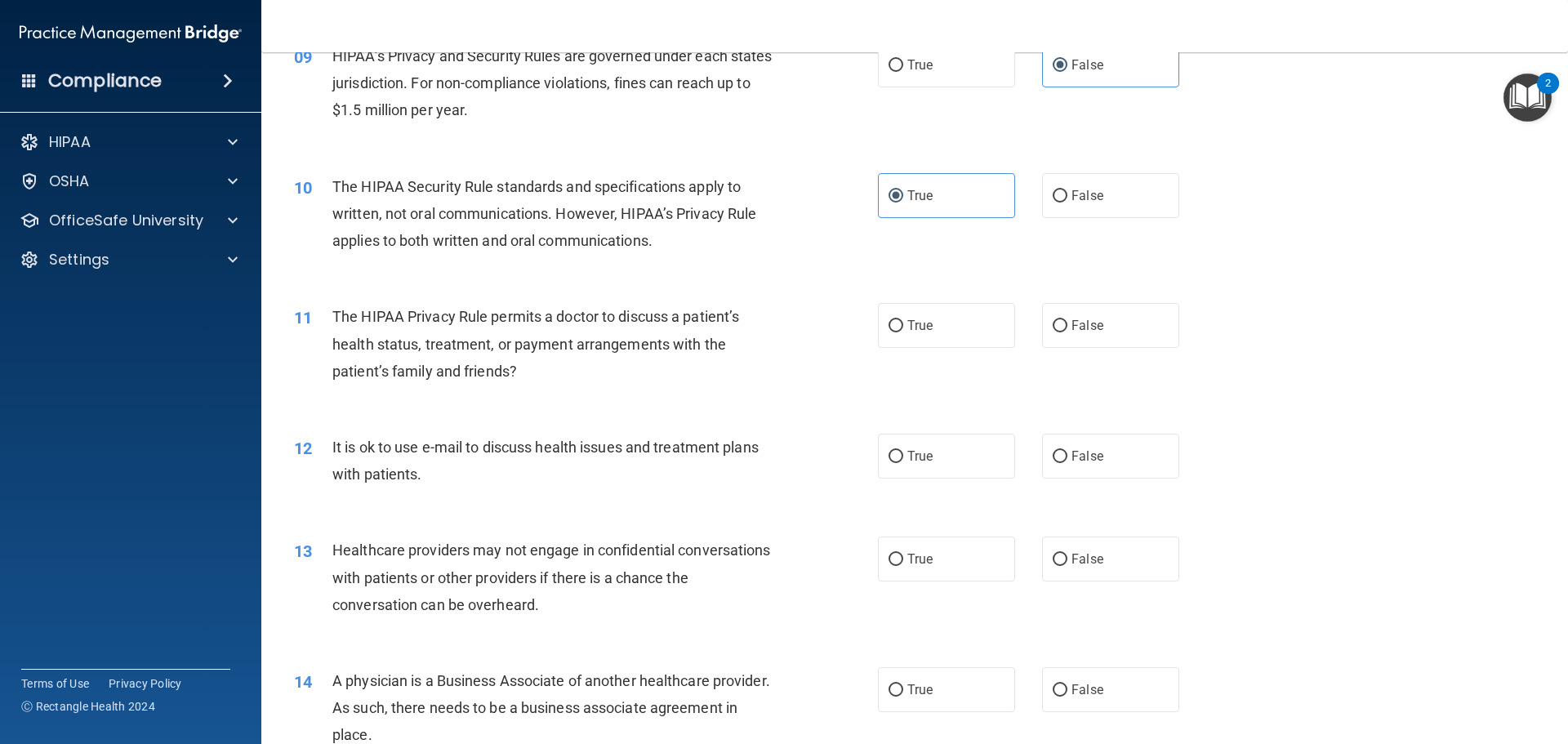
scroll to position [1062, 0]
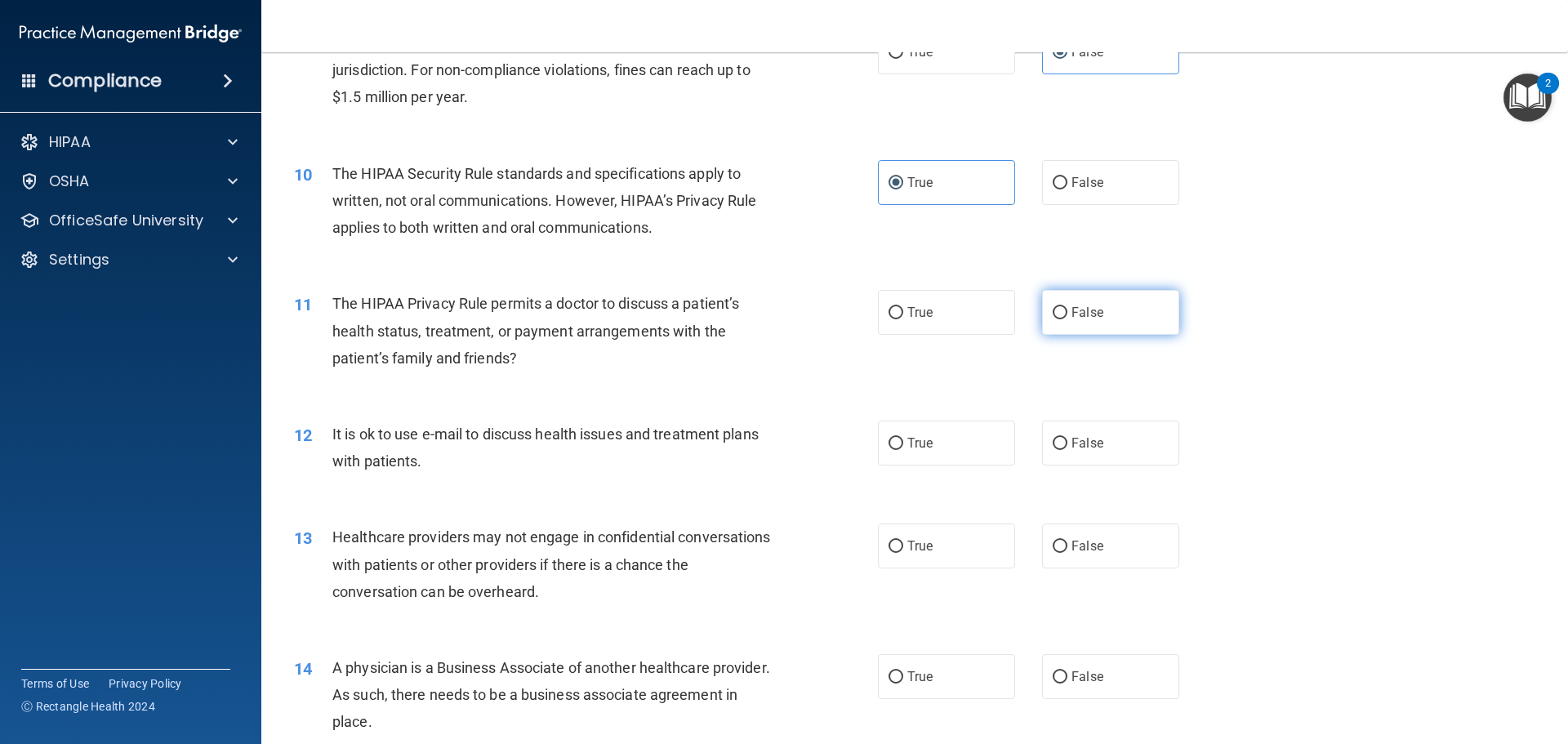
click at [1126, 323] on label "False" at bounding box center [1110, 312] width 137 height 45
click at [1068, 319] on input "False" at bounding box center [1060, 313] width 15 height 12
radio input "true"
click at [1097, 454] on label "False" at bounding box center [1110, 443] width 137 height 45
click at [1068, 450] on input "False" at bounding box center [1060, 444] width 15 height 12
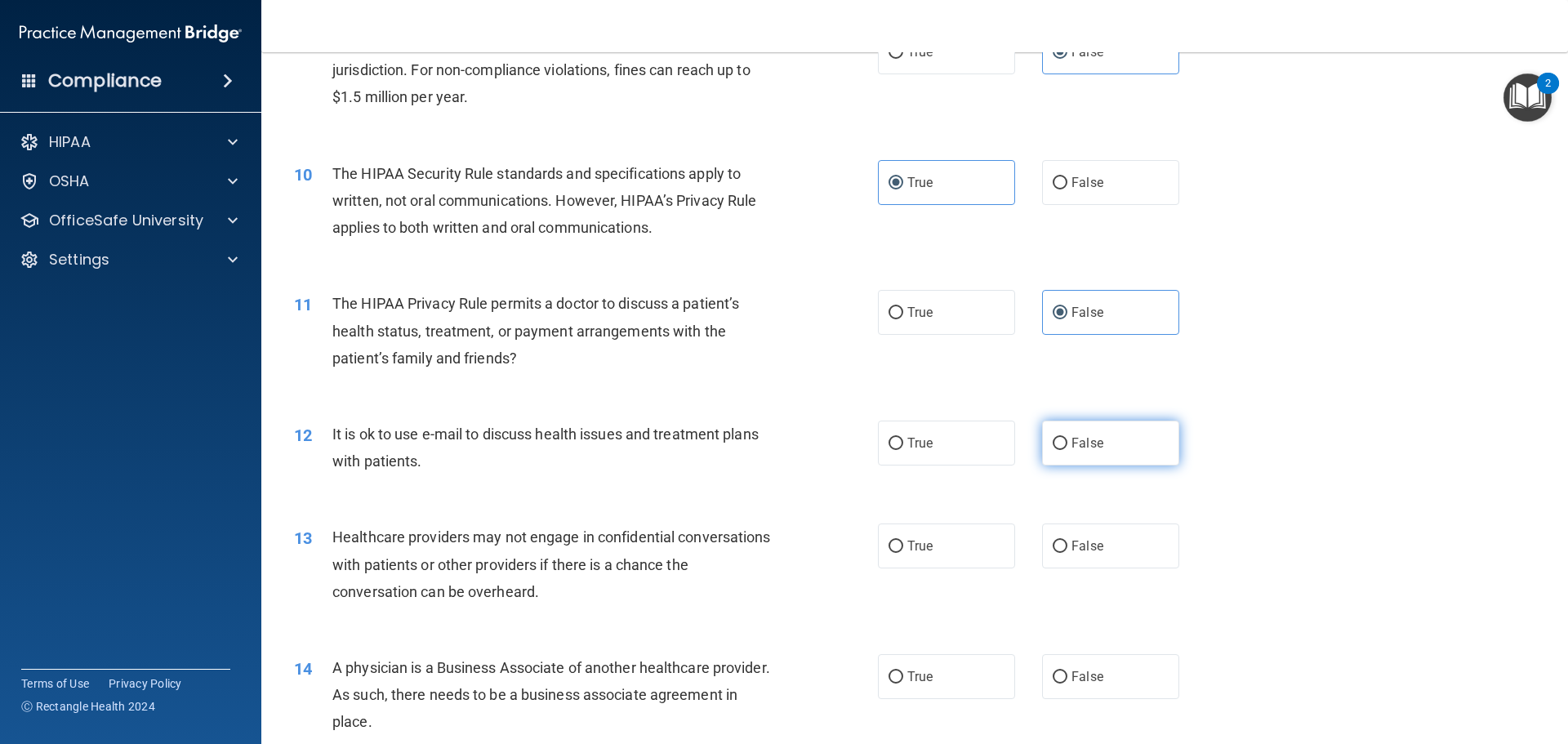
radio input "true"
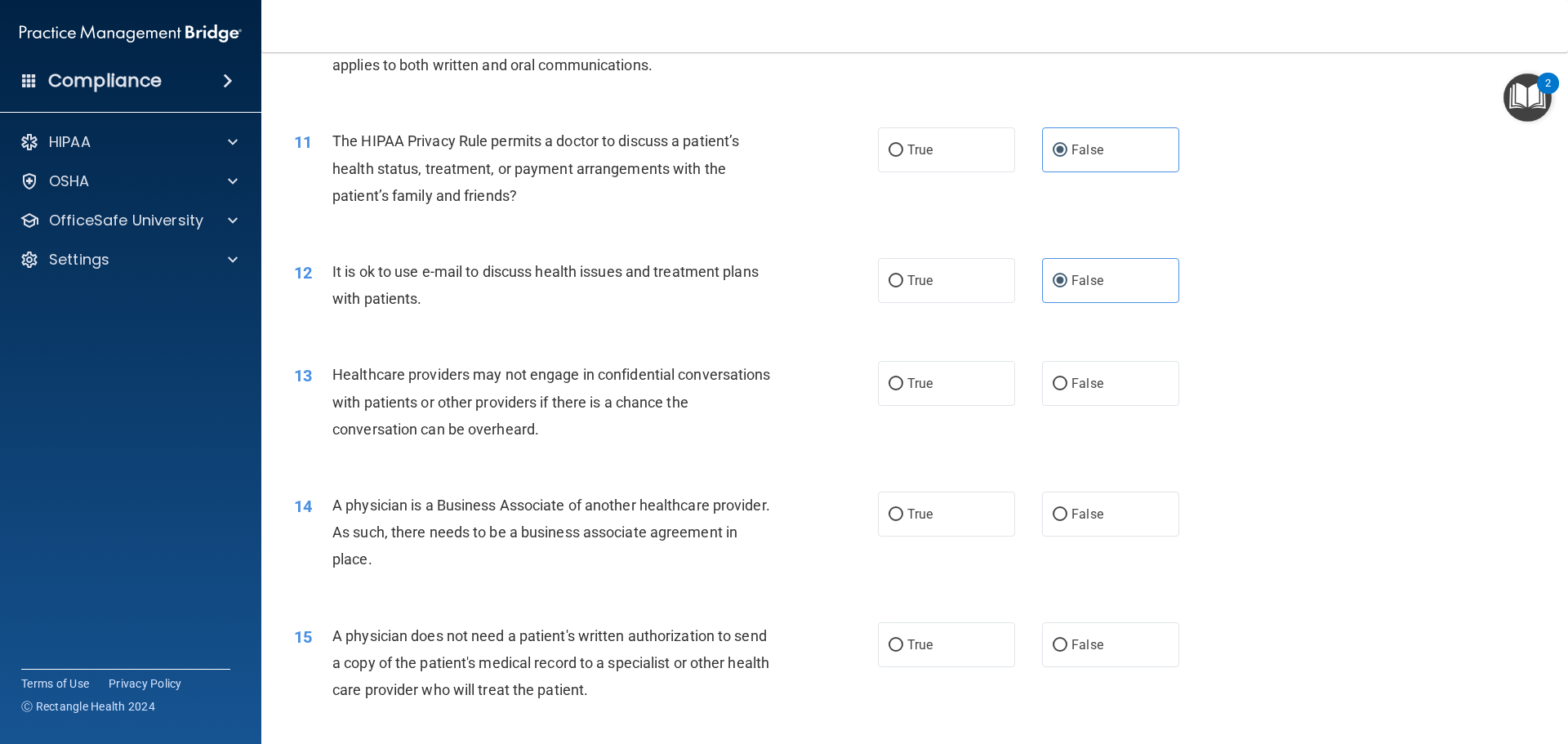
scroll to position [1225, 0]
click at [981, 272] on label "True" at bounding box center [946, 279] width 137 height 45
click at [904, 274] on input "True" at bounding box center [896, 280] width 15 height 12
radio input "true"
radio input "false"
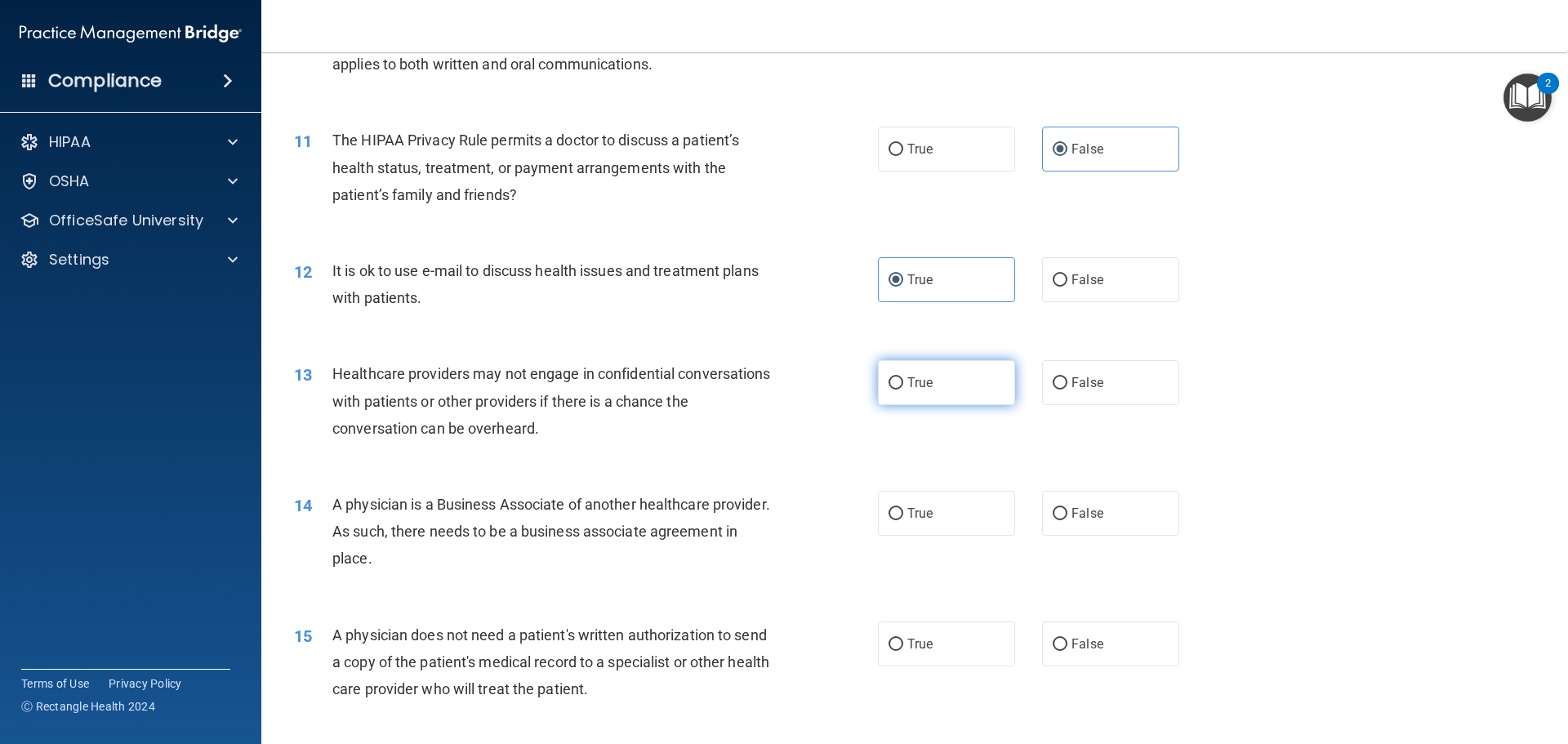
click at [984, 390] on label "True" at bounding box center [946, 382] width 137 height 45
click at [904, 390] on input "True" at bounding box center [896, 383] width 15 height 12
radio input "true"
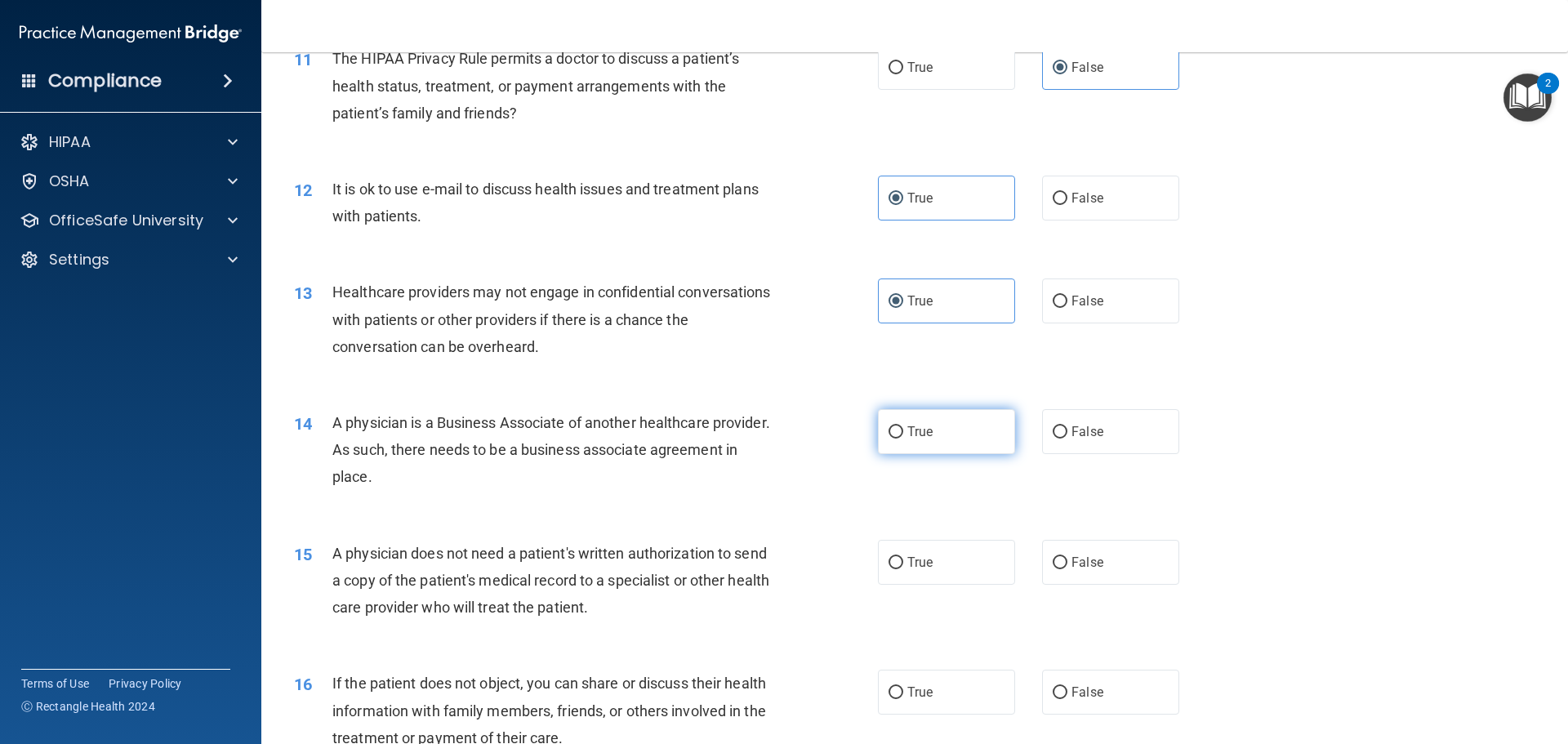
click at [926, 442] on label "True" at bounding box center [946, 431] width 137 height 45
click at [904, 439] on input "True" at bounding box center [896, 432] width 15 height 12
radio input "true"
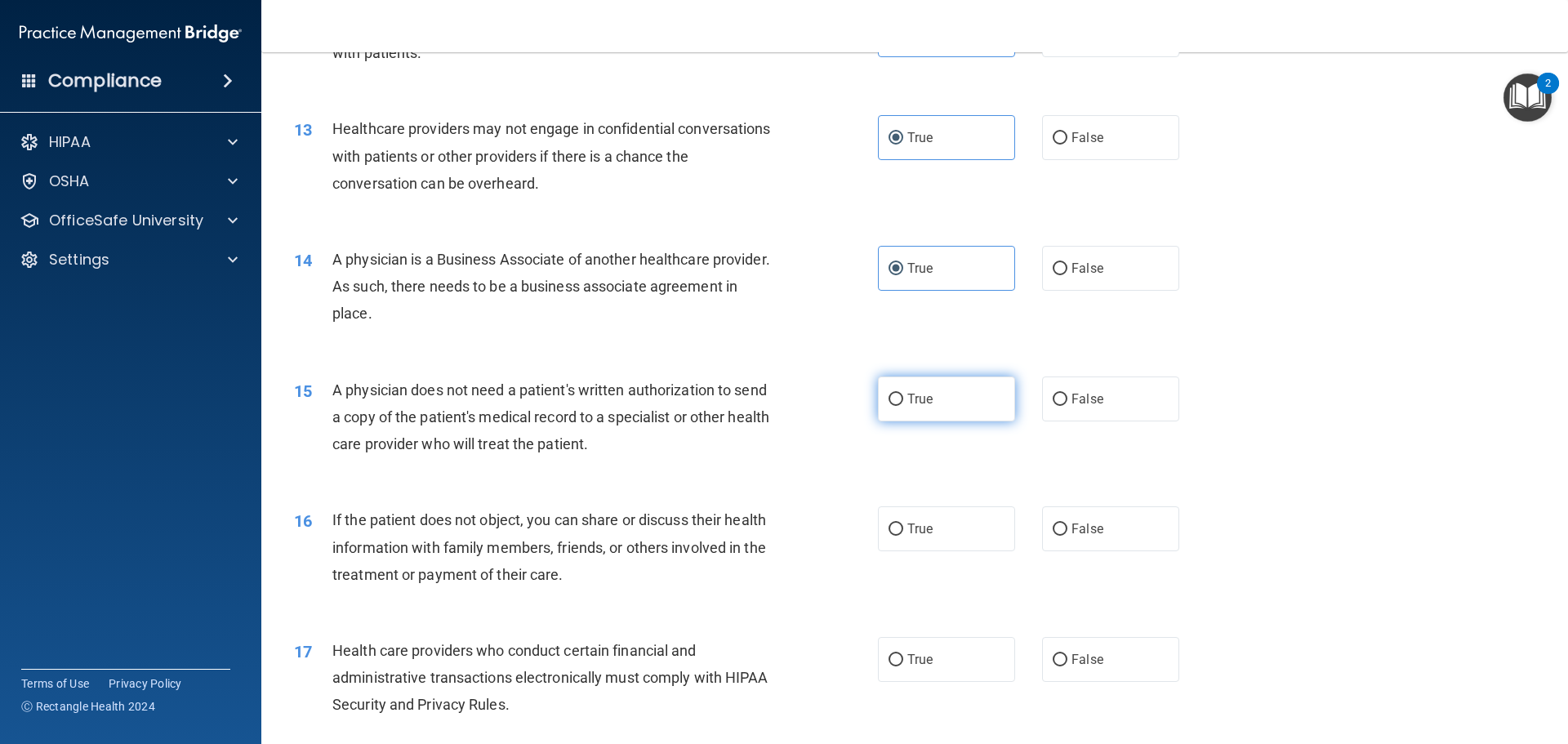
click at [972, 403] on label "True" at bounding box center [946, 399] width 137 height 45
click at [904, 403] on input "True" at bounding box center [896, 400] width 15 height 12
radio input "true"
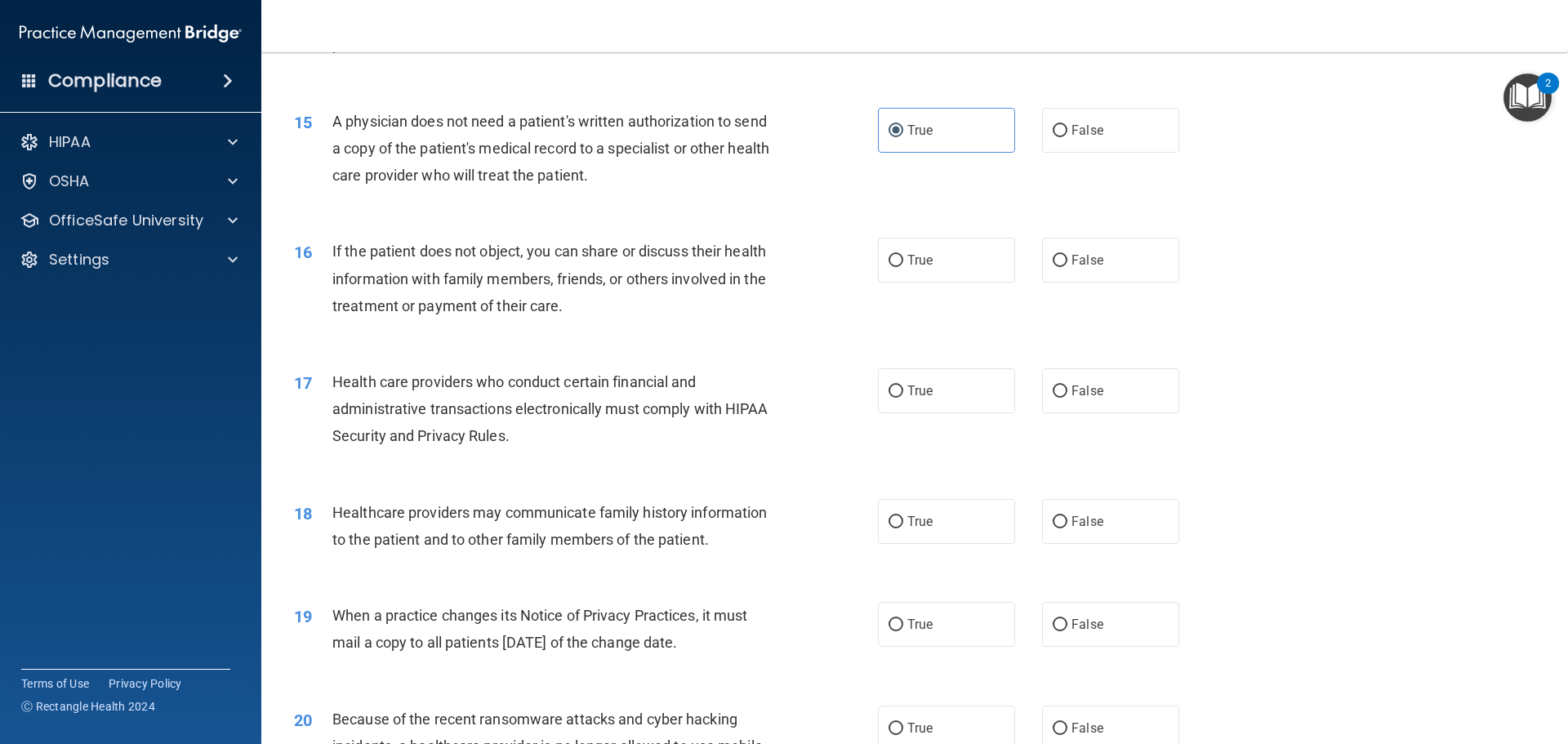
scroll to position [1716, 0]
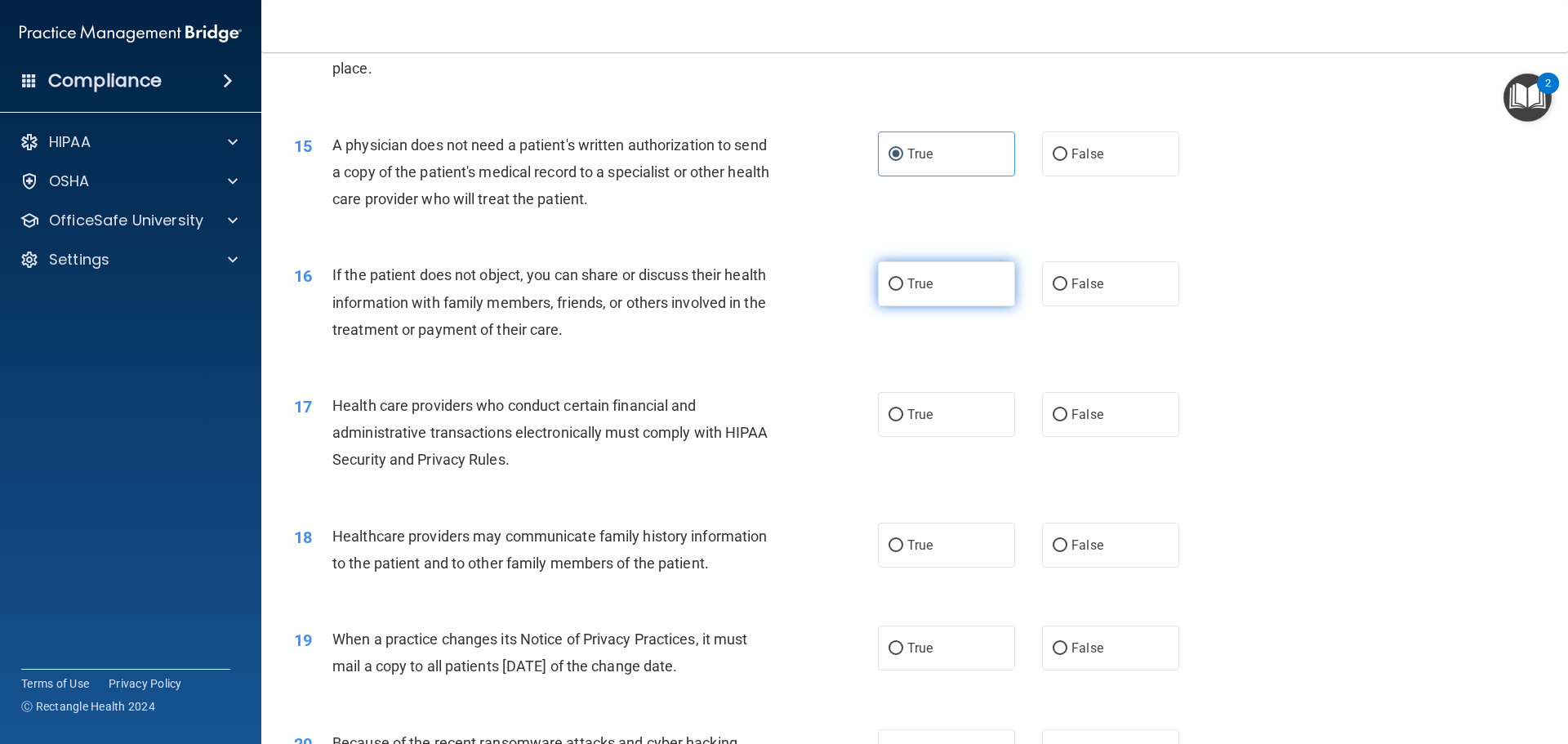
click at [902, 297] on label "True" at bounding box center [946, 283] width 137 height 45
click at [902, 291] on input "True" at bounding box center [896, 285] width 15 height 12
radio input "true"
click at [914, 417] on span "True" at bounding box center [920, 415] width 25 height 16
click at [904, 417] on input "True" at bounding box center [896, 415] width 15 height 12
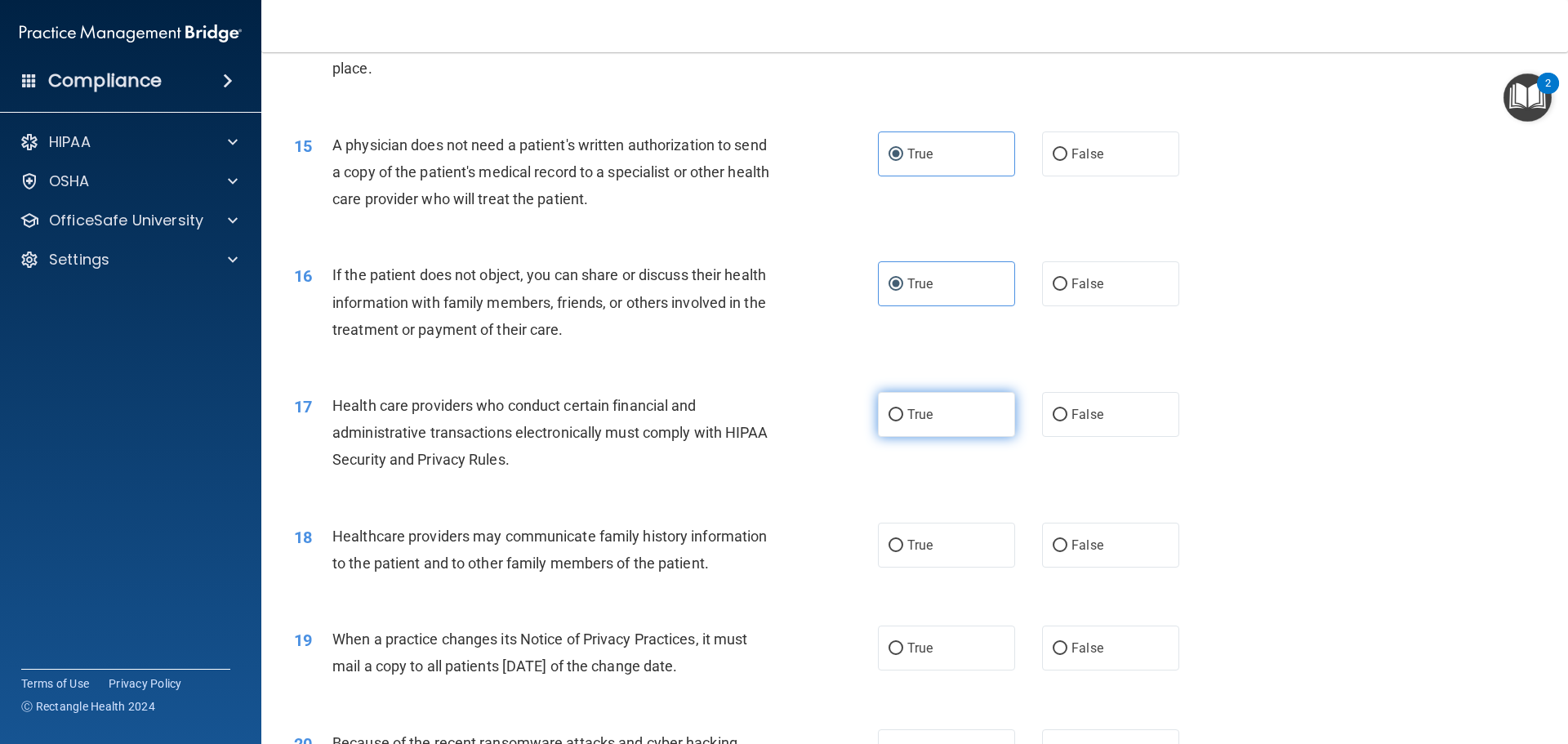
radio input "true"
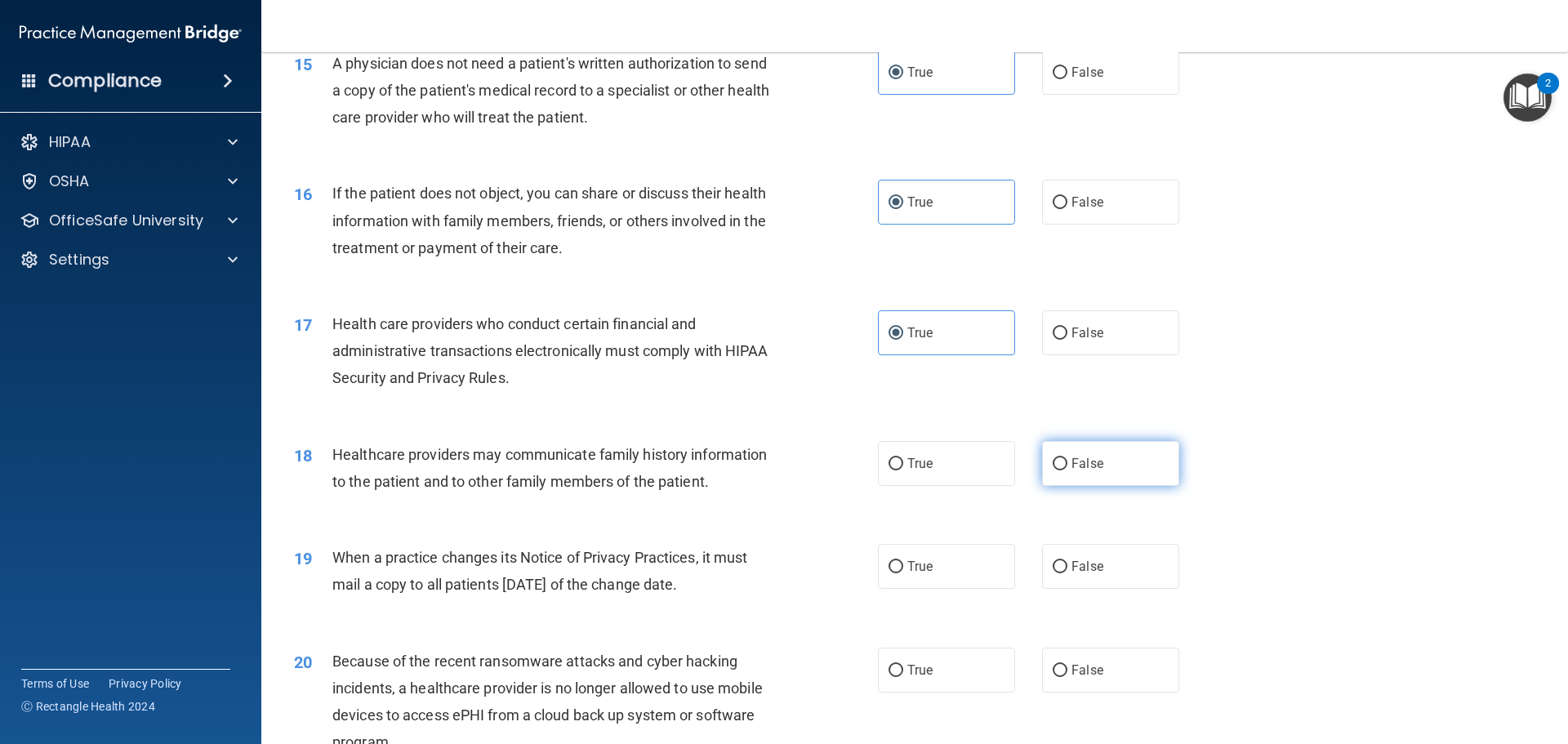
click at [1127, 461] on label "False" at bounding box center [1110, 463] width 137 height 45
click at [1068, 461] on input "False" at bounding box center [1060, 464] width 15 height 12
radio input "true"
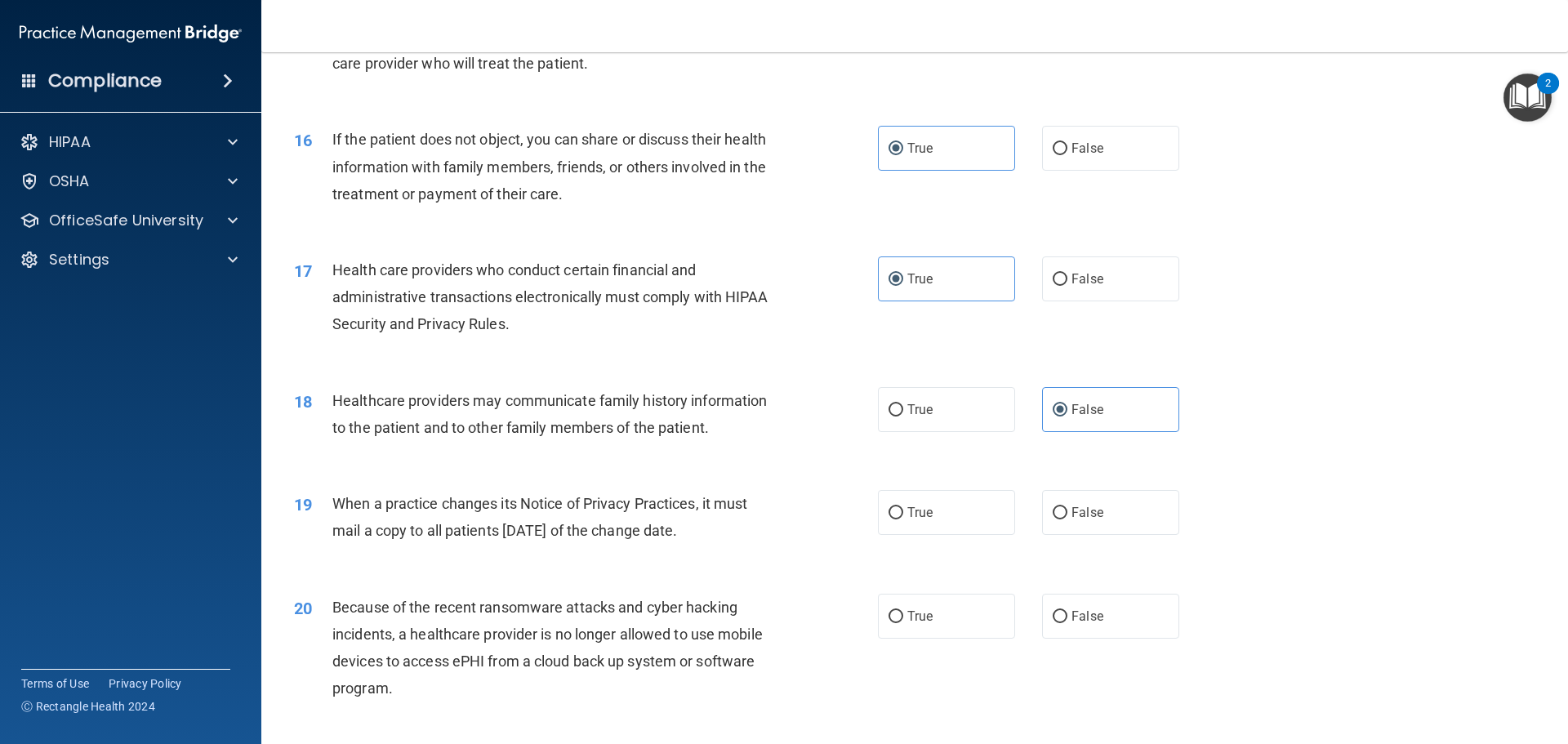
scroll to position [1879, 0]
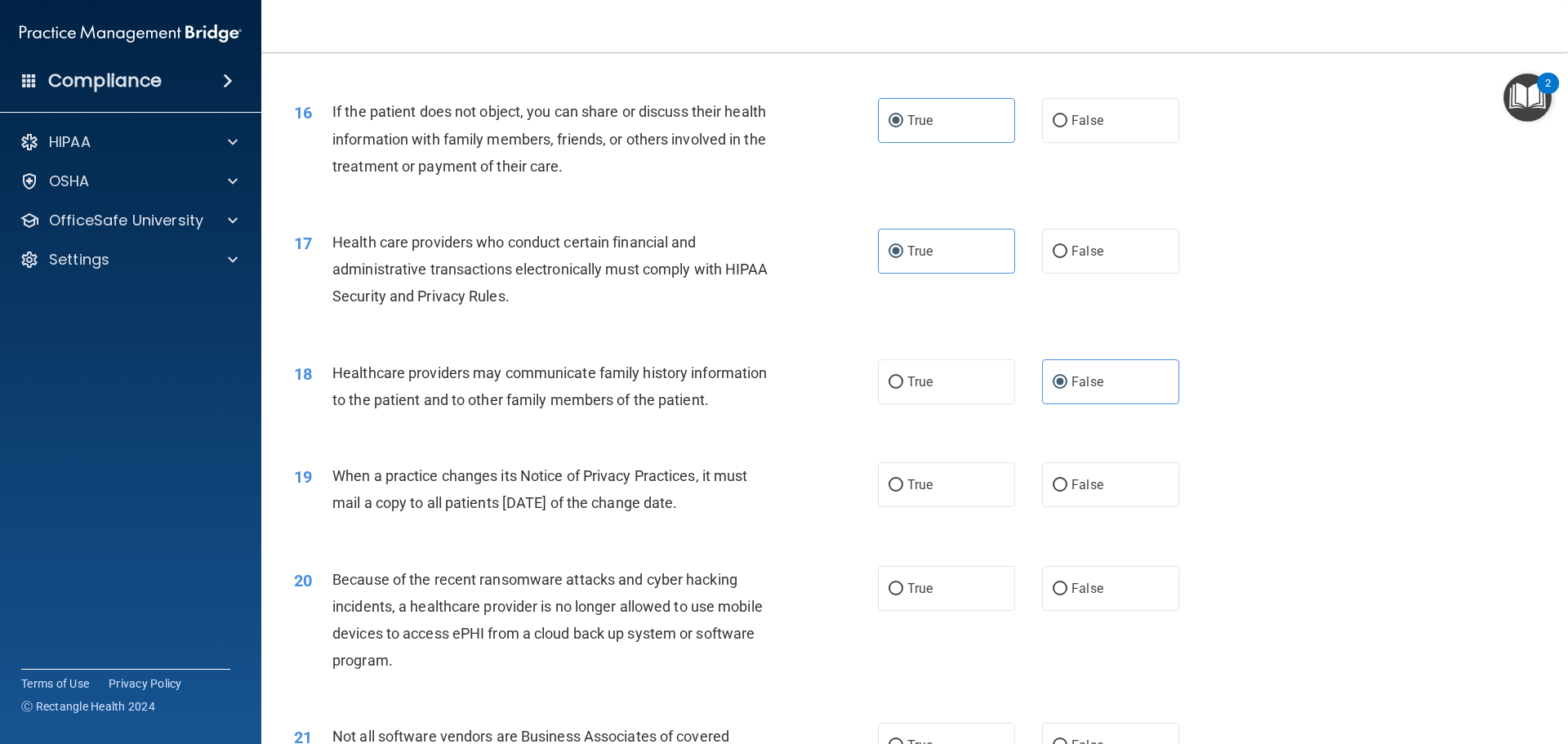
click at [863, 479] on div "19 When a practice changes its Notice of Privacy Practices, it must mail a copy…" at bounding box center [586, 493] width 633 height 62
click at [898, 481] on label "True" at bounding box center [946, 484] width 137 height 45
click at [898, 481] on input "True" at bounding box center [896, 486] width 15 height 12
radio input "true"
click at [903, 577] on label "True" at bounding box center [946, 588] width 137 height 45
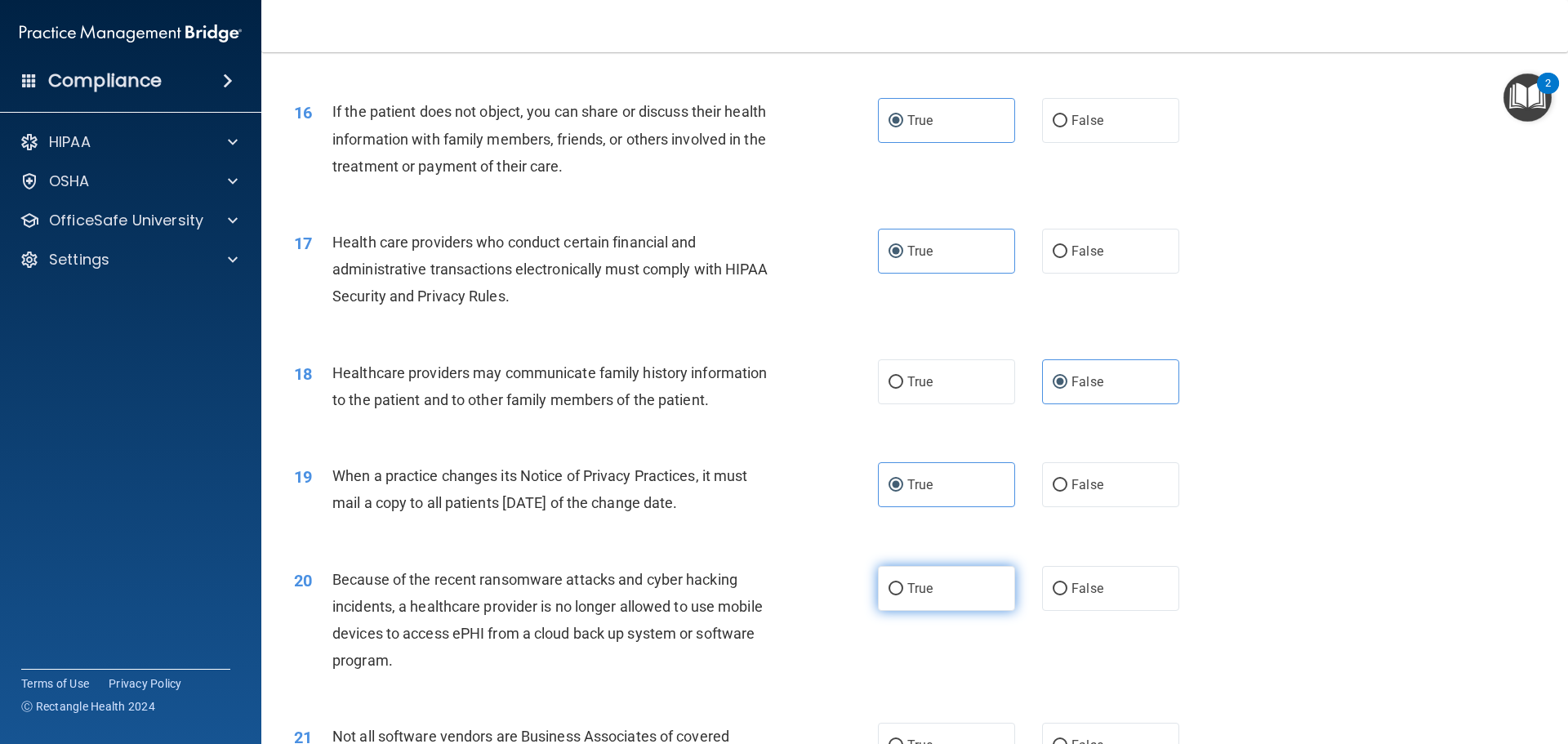
click at [903, 583] on input "True" at bounding box center [896, 589] width 15 height 12
radio input "true"
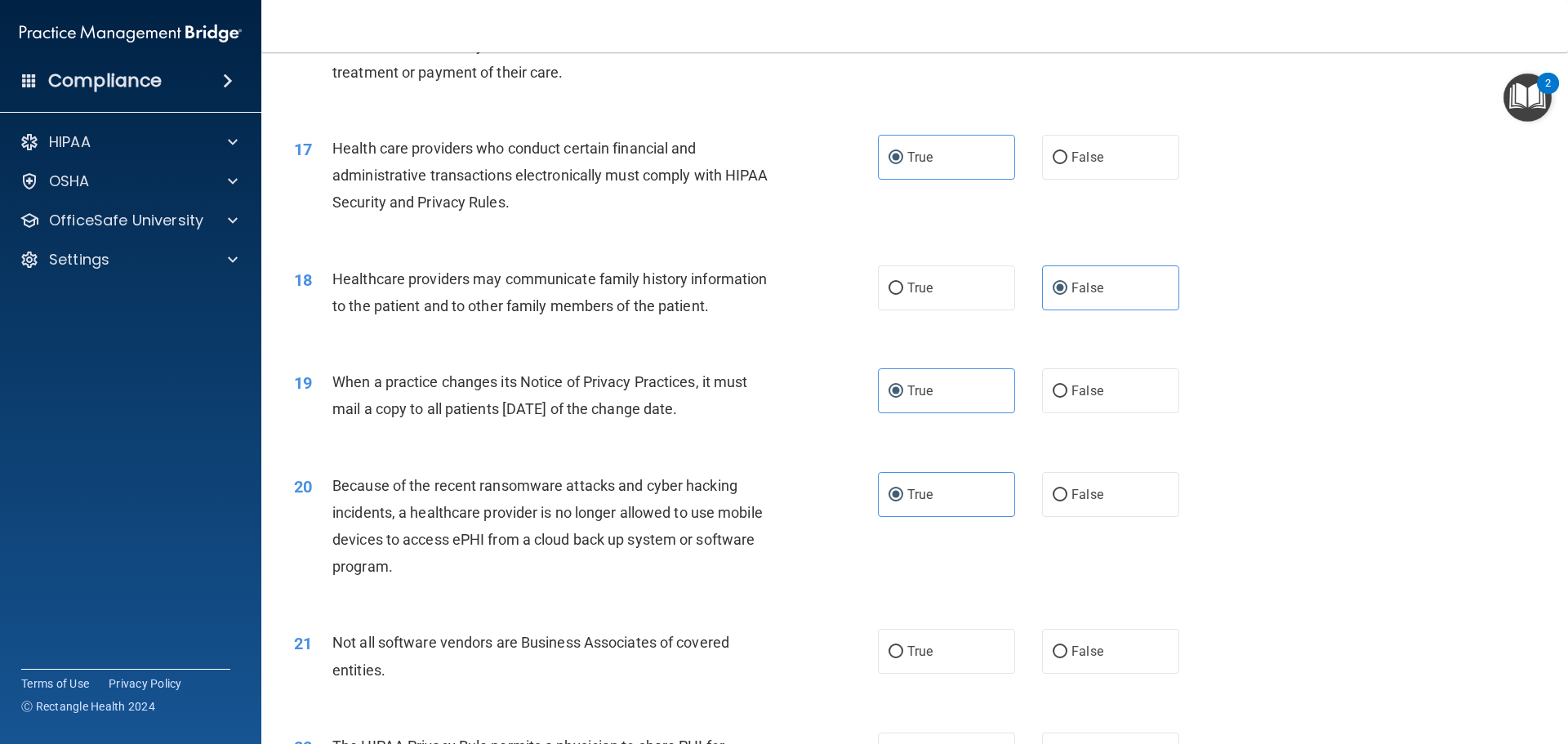
scroll to position [2124, 0]
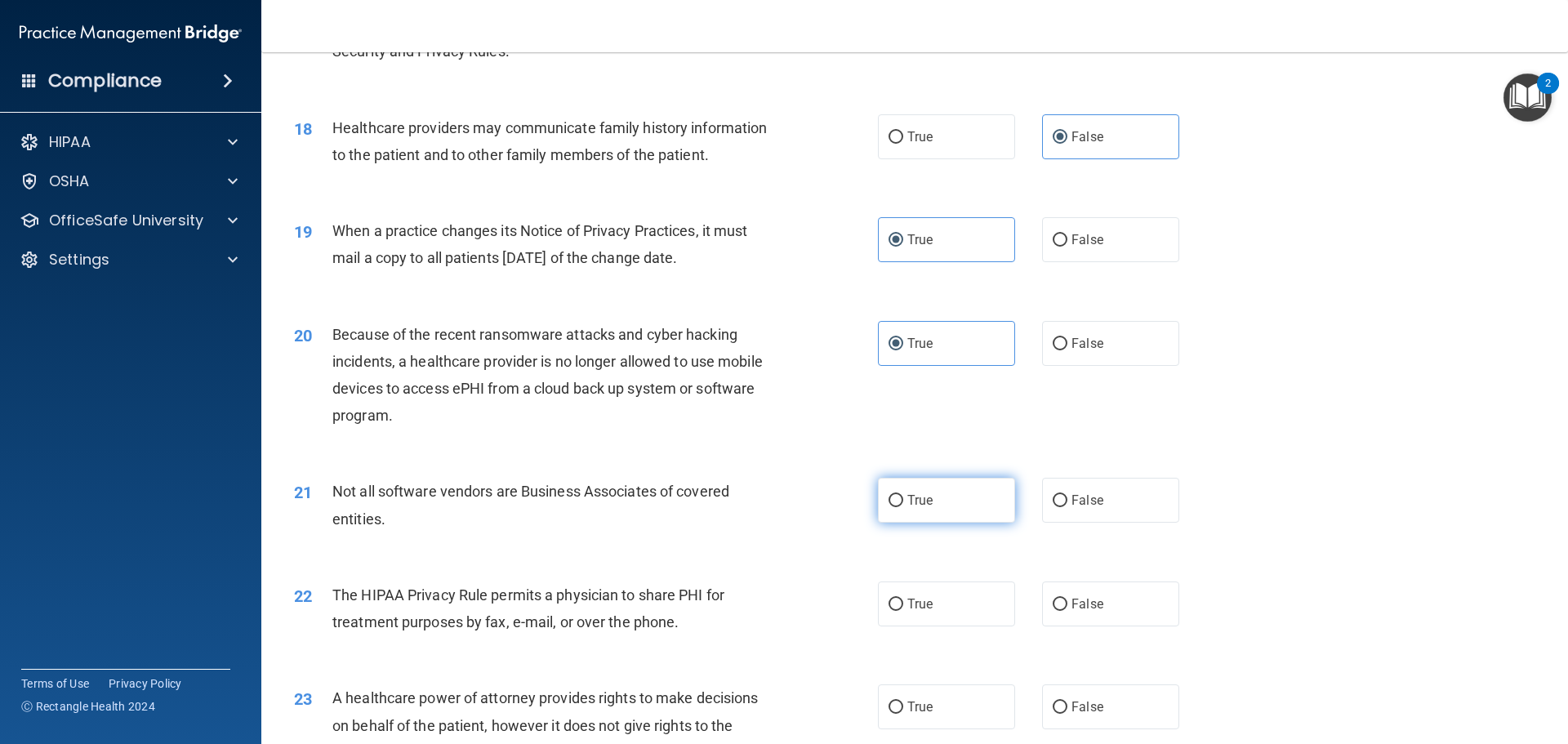
click at [979, 514] on label "True" at bounding box center [946, 500] width 137 height 45
click at [904, 507] on input "True" at bounding box center [896, 501] width 15 height 12
radio input "true"
click at [908, 605] on span "True" at bounding box center [920, 604] width 25 height 16
click at [904, 605] on input "True" at bounding box center [896, 605] width 15 height 12
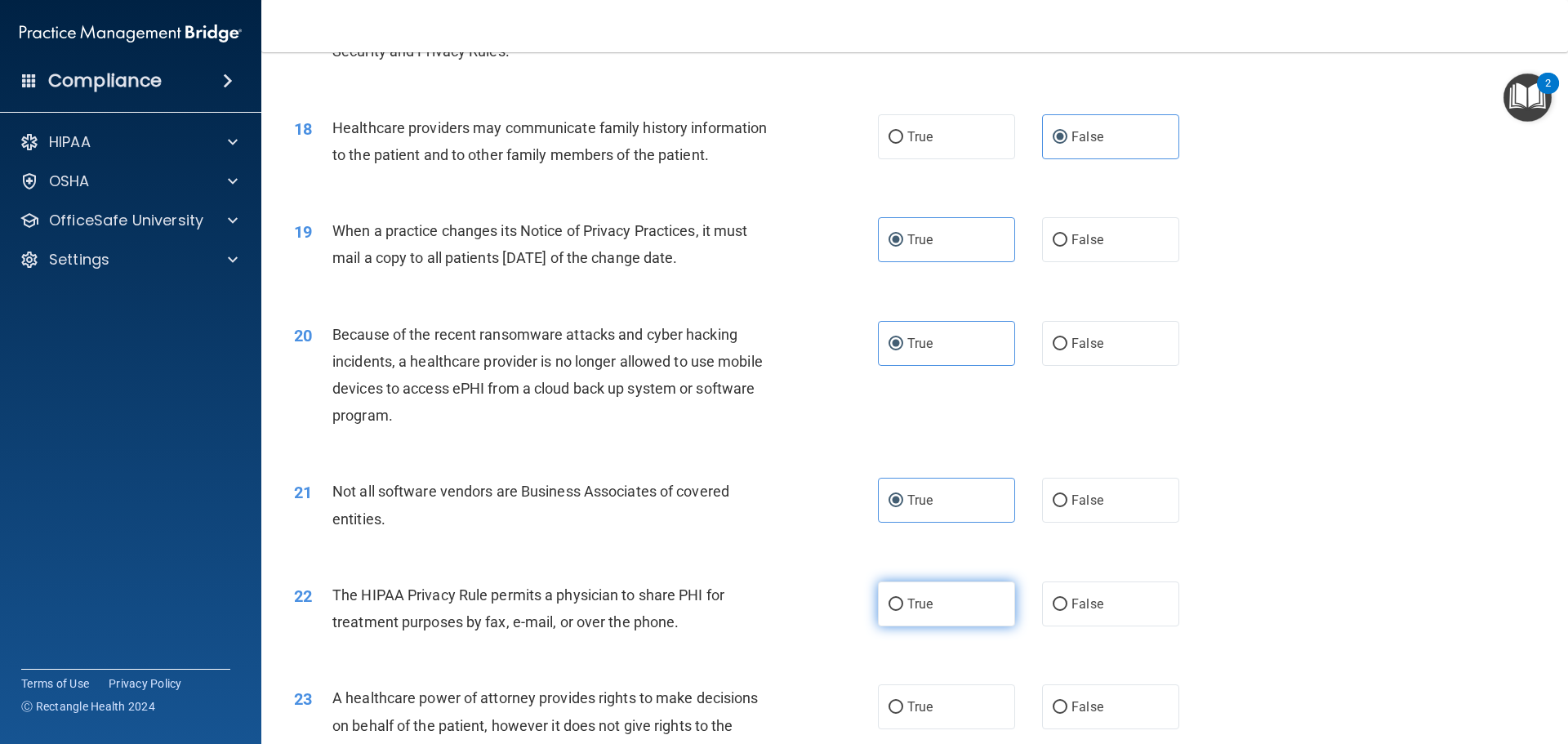
radio input "true"
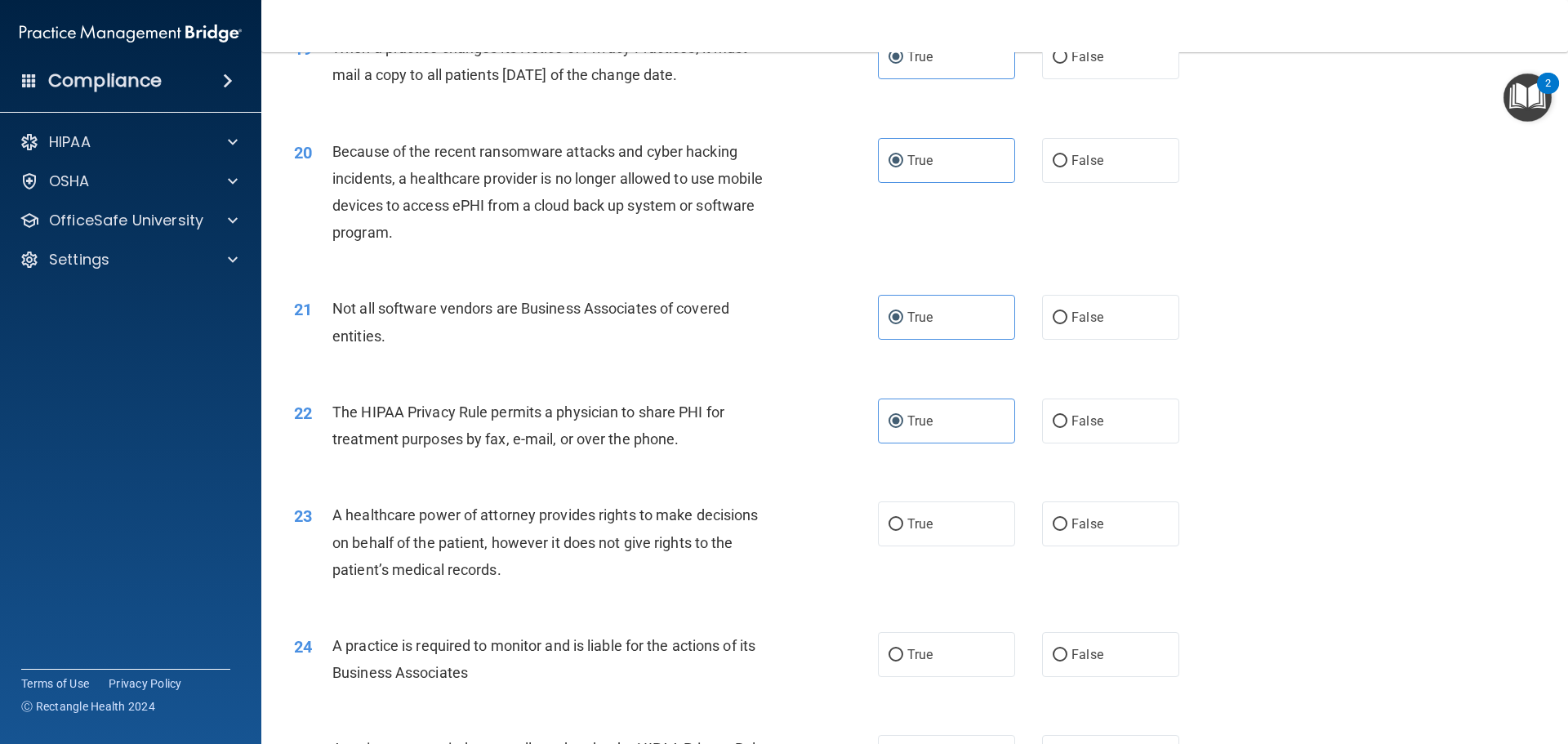
scroll to position [2451, 0]
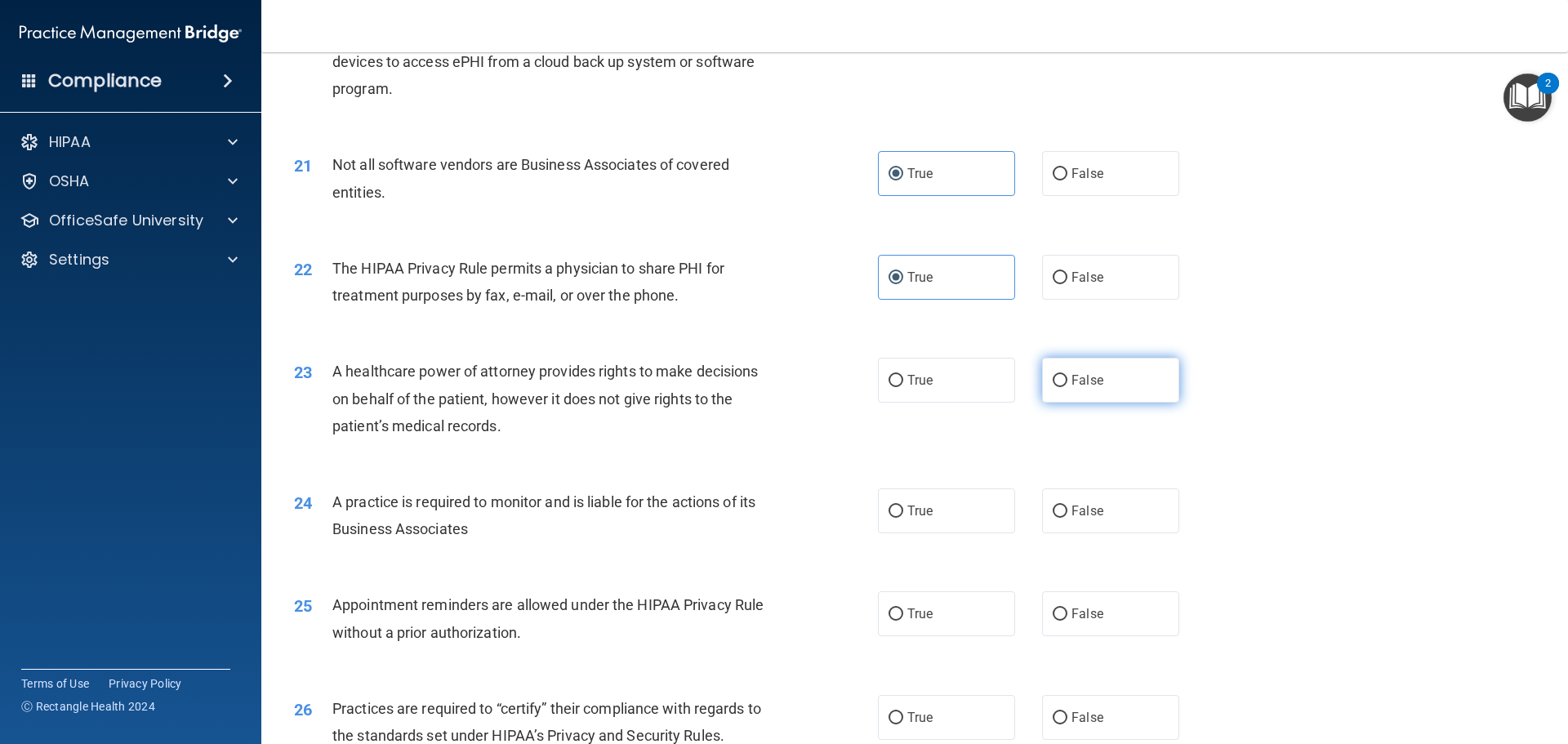
click at [1042, 386] on label "False" at bounding box center [1110, 380] width 137 height 45
click at [1053, 386] on input "False" at bounding box center [1060, 381] width 15 height 12
radio input "true"
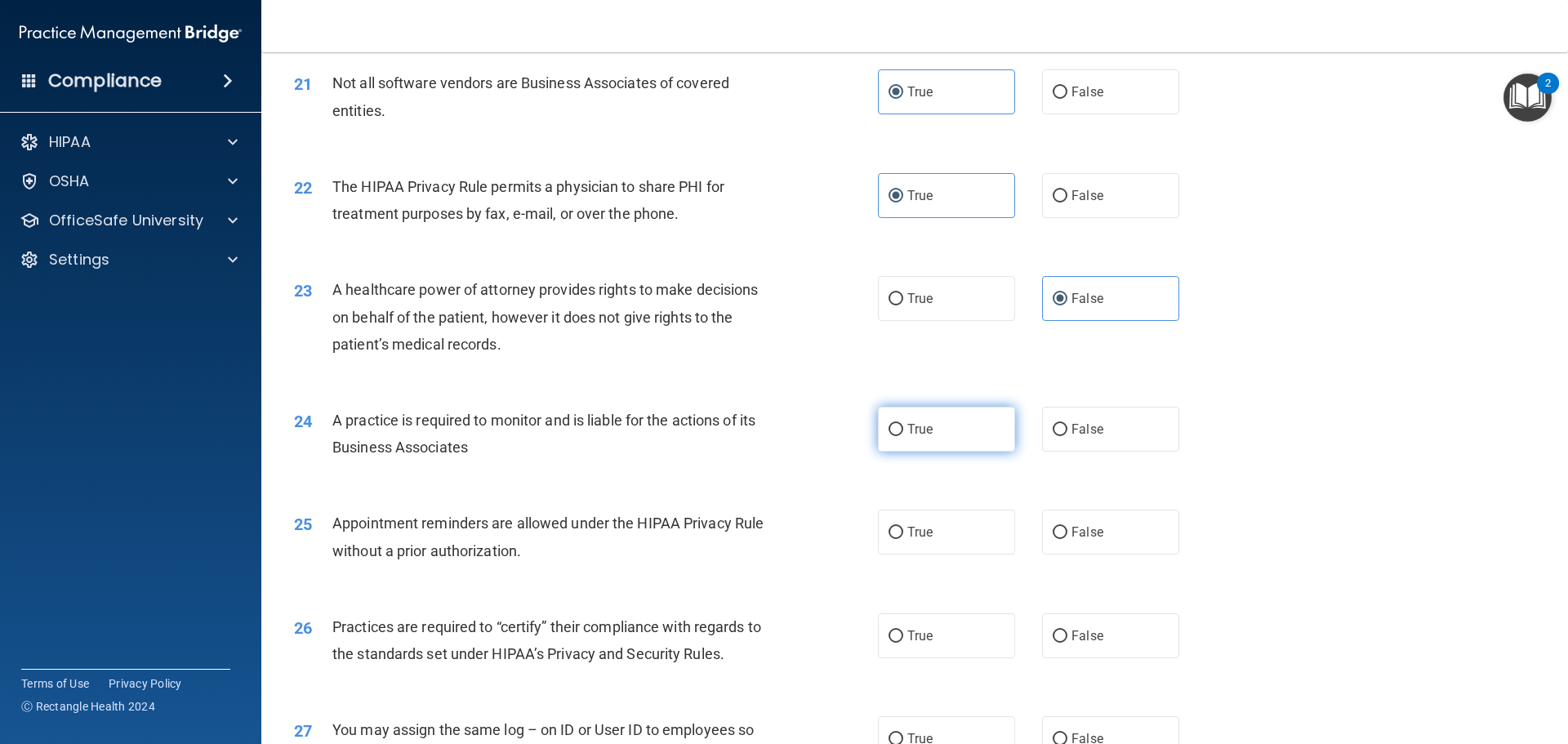
click at [963, 422] on label "True" at bounding box center [946, 429] width 137 height 45
click at [904, 424] on input "True" at bounding box center [896, 430] width 15 height 12
radio input "true"
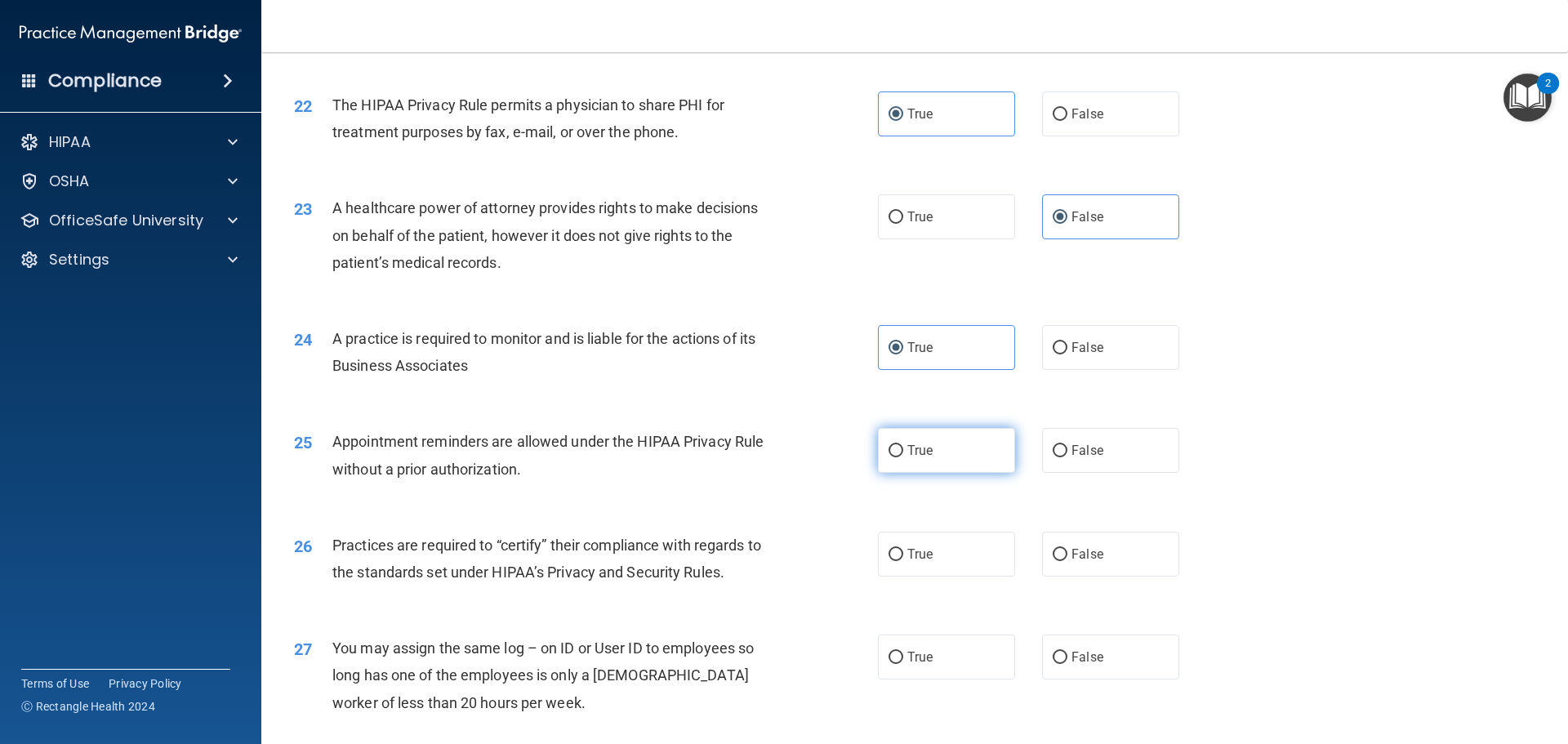
click at [914, 445] on span "True" at bounding box center [920, 451] width 25 height 16
click at [904, 445] on input "True" at bounding box center [896, 451] width 15 height 12
radio input "true"
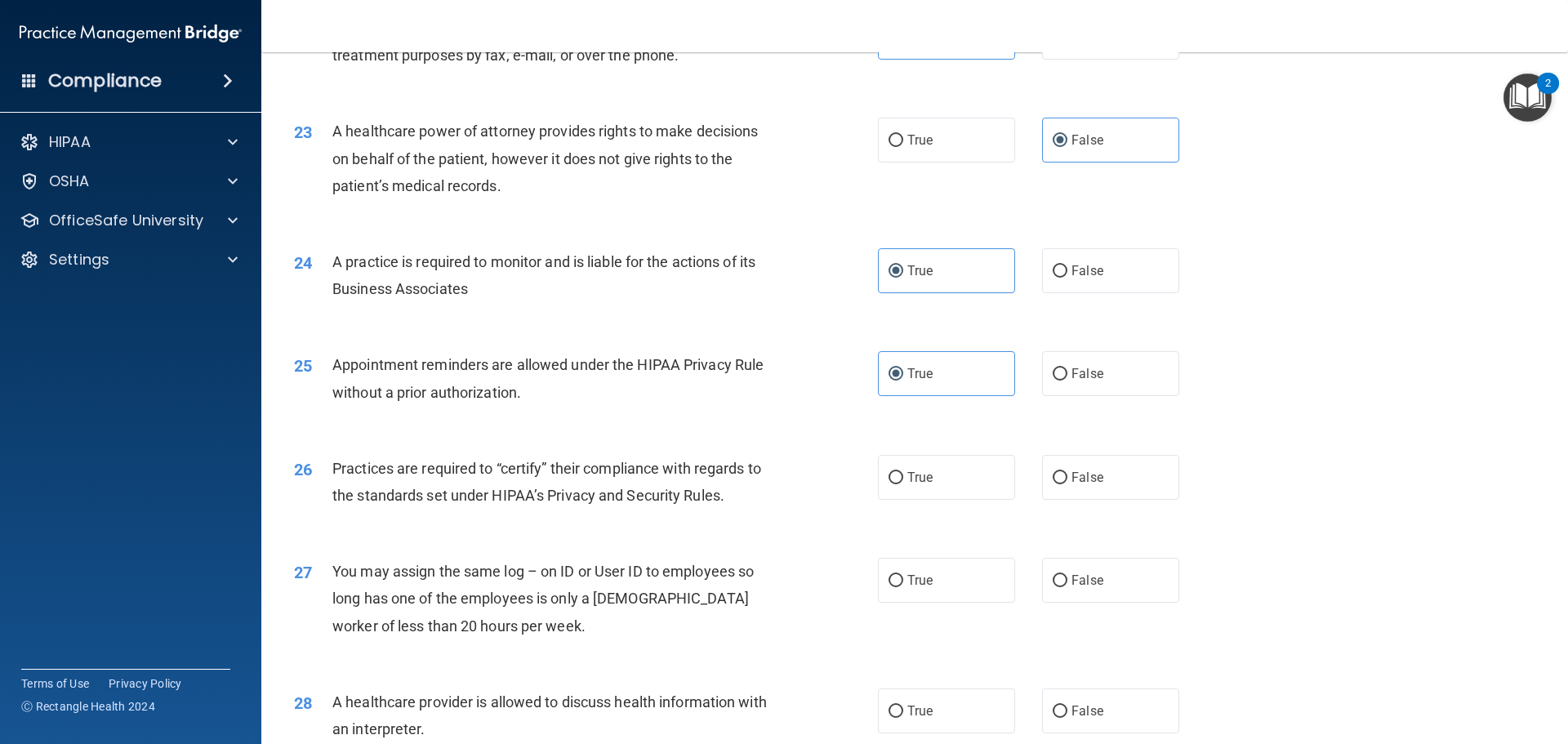
scroll to position [2778, 0]
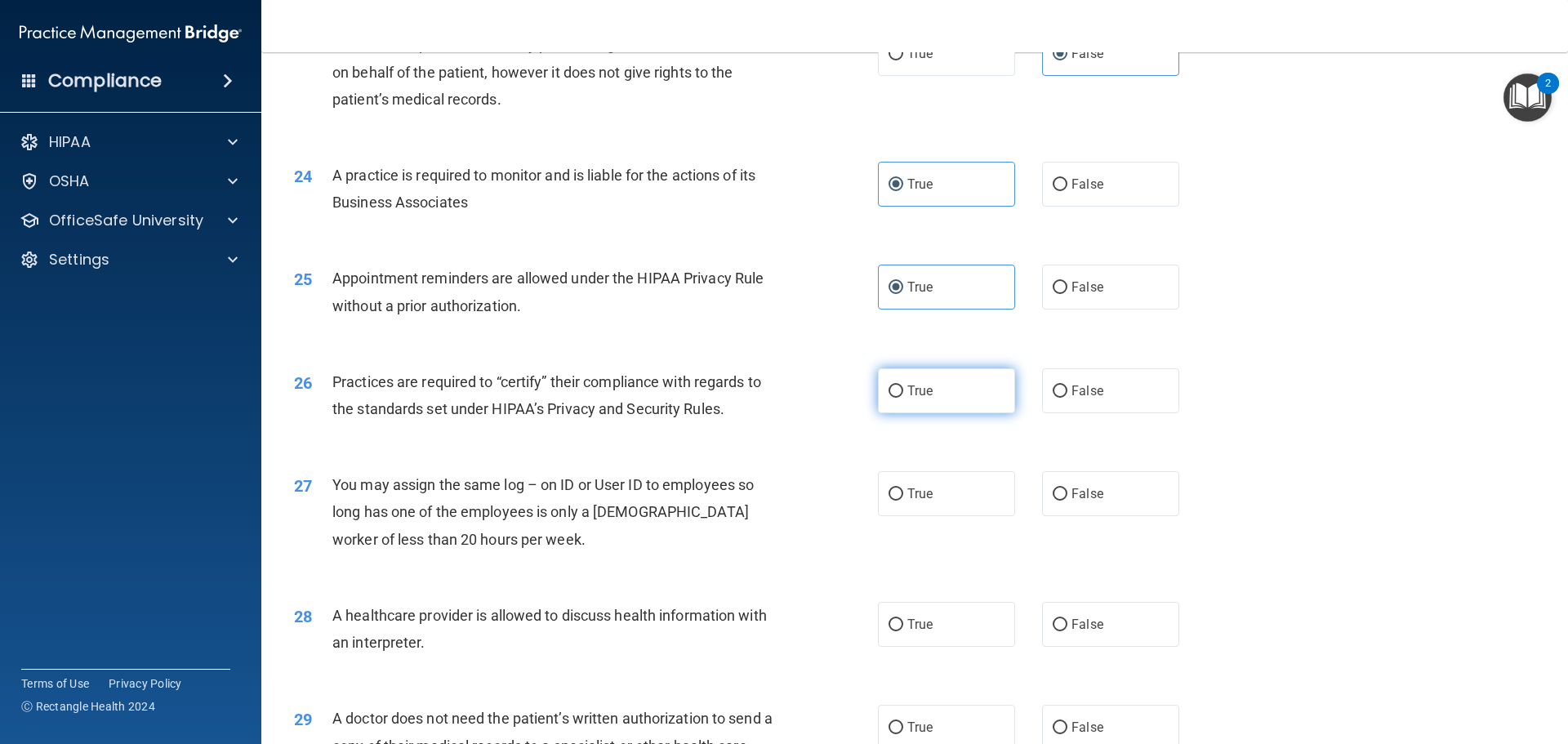
click at [916, 399] on label "True" at bounding box center [946, 390] width 137 height 45
click at [904, 398] on input "True" at bounding box center [896, 392] width 15 height 12
radio input "true"
click at [1072, 494] on span "False" at bounding box center [1088, 494] width 32 height 16
click at [1068, 494] on input "False" at bounding box center [1060, 495] width 15 height 12
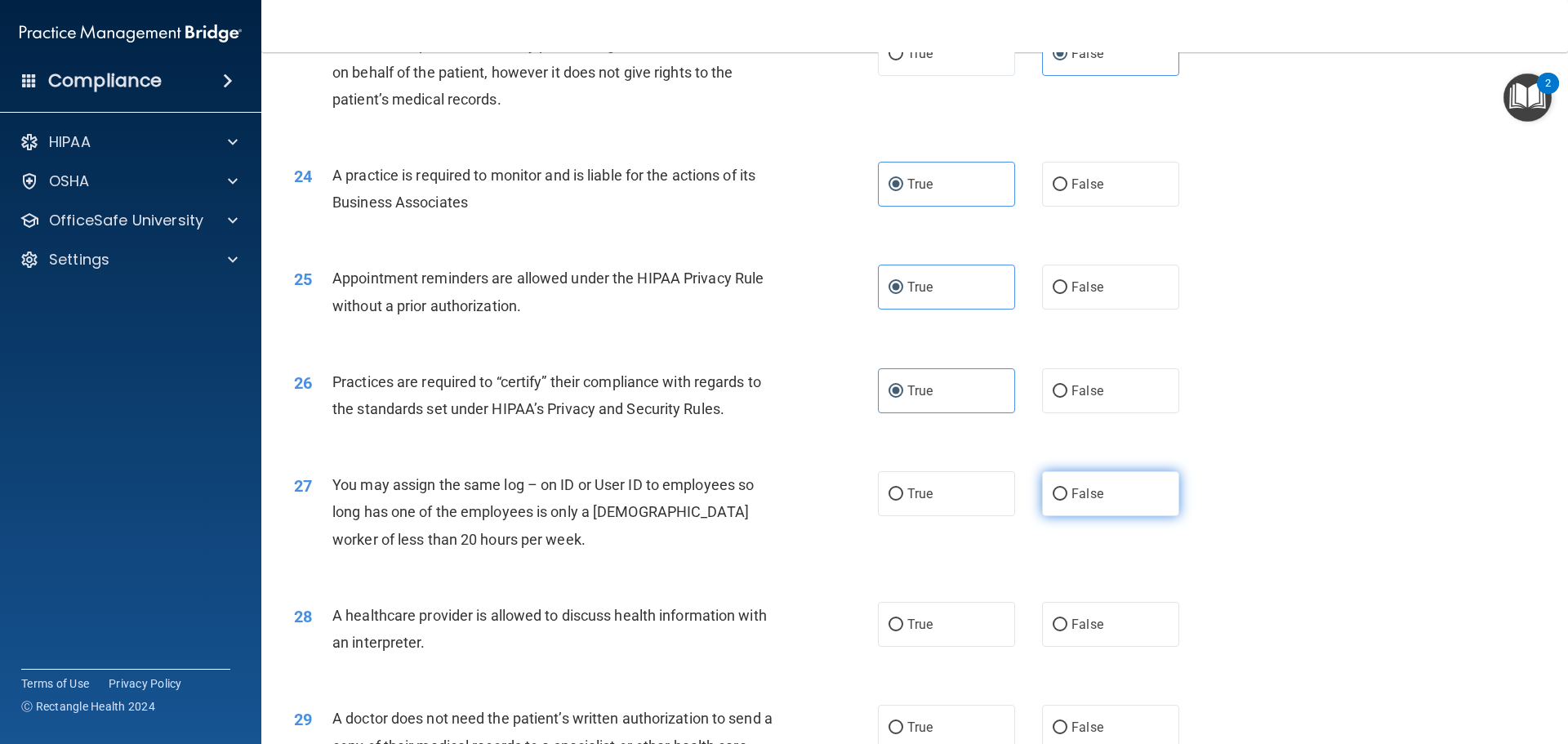
radio input "true"
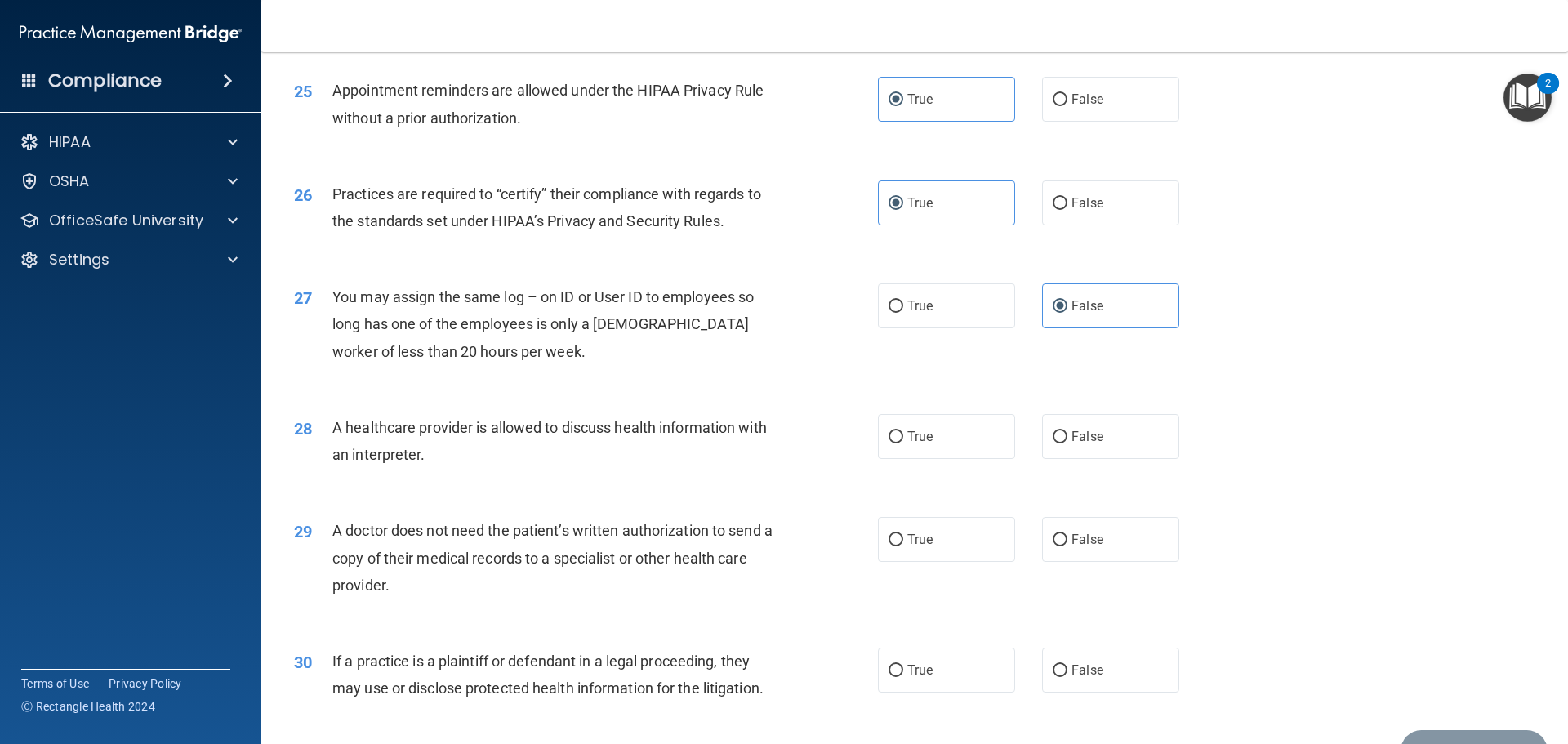
scroll to position [3023, 0]
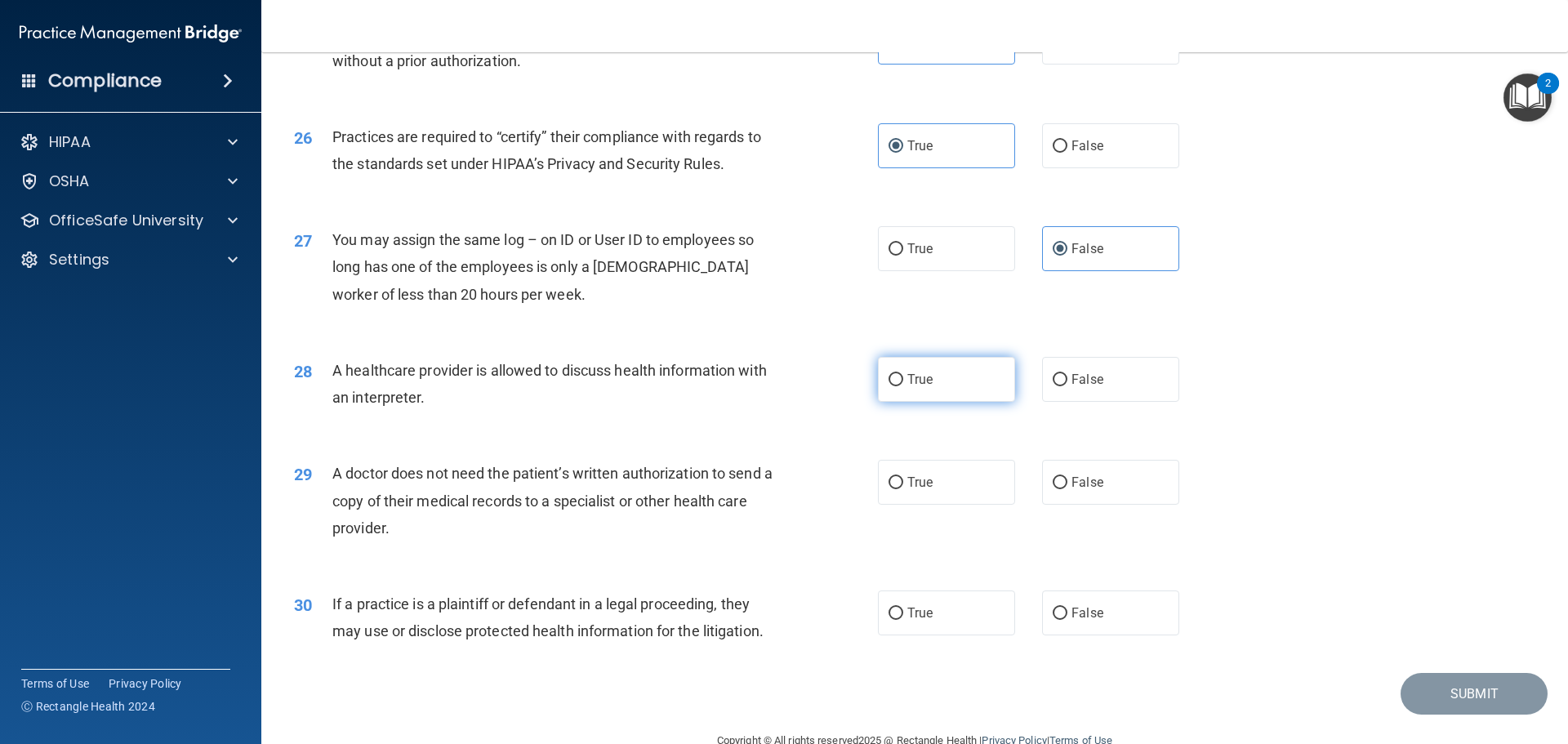
click at [889, 376] on input "True" at bounding box center [896, 380] width 15 height 12
radio input "true"
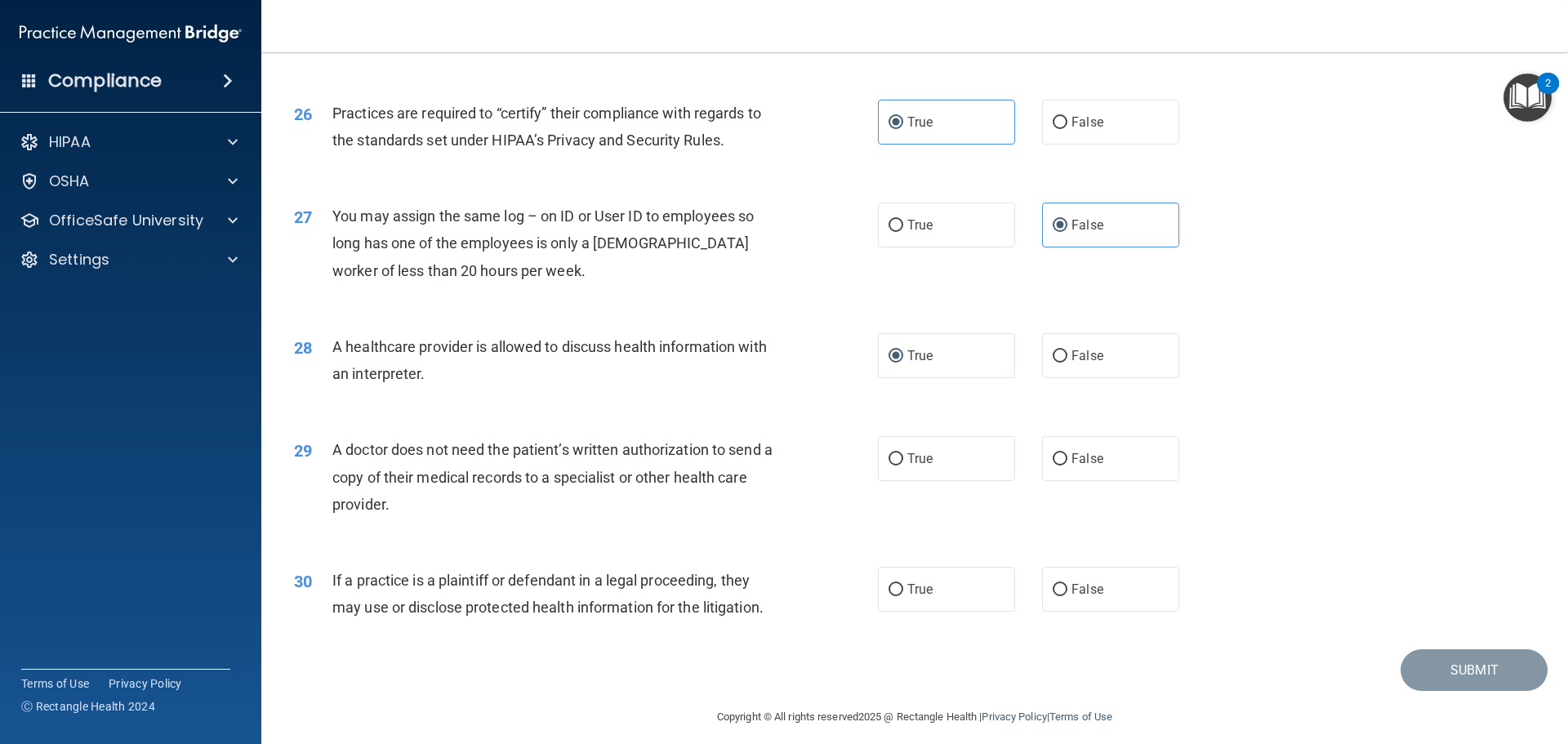
scroll to position [3059, 0]
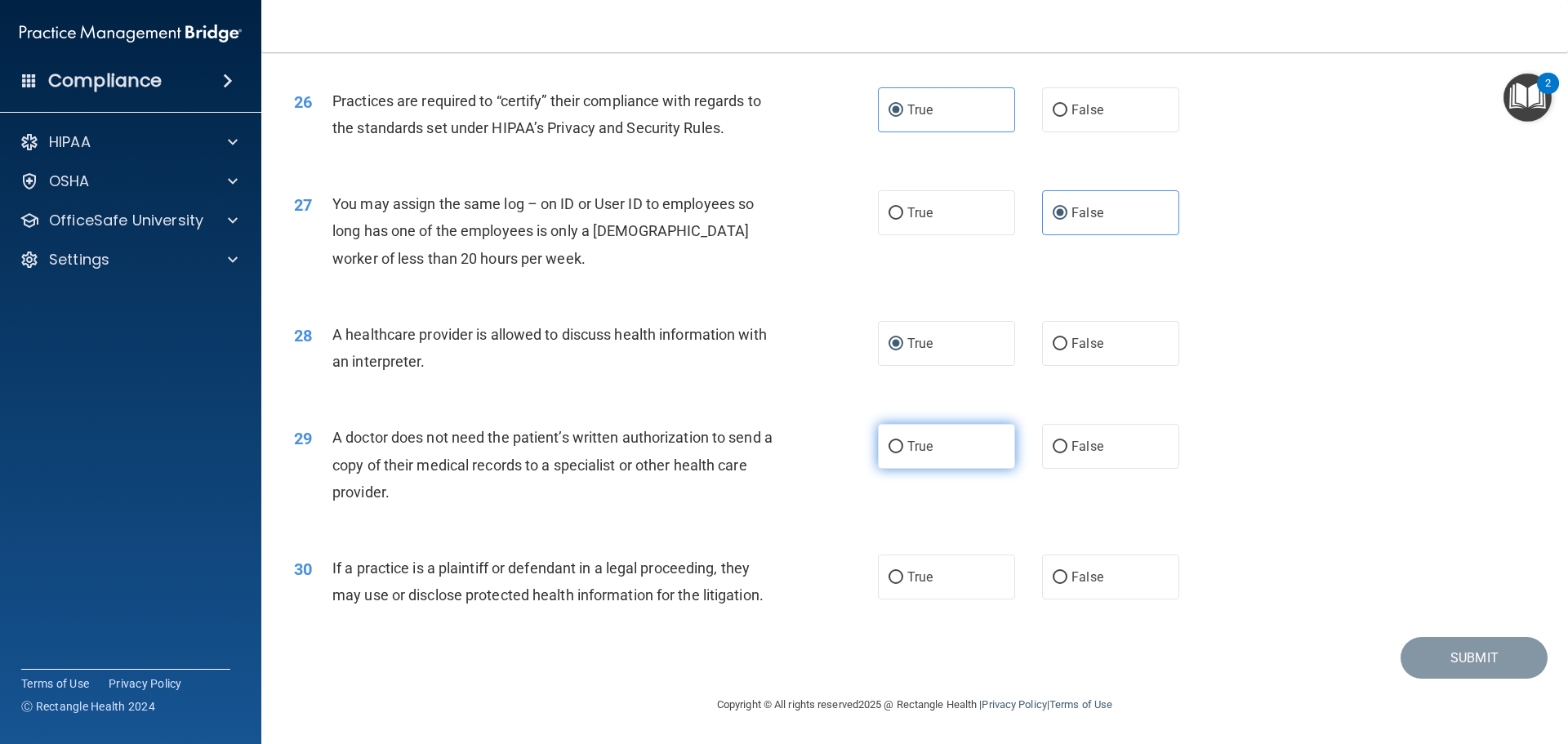
click at [922, 428] on label "True" at bounding box center [946, 446] width 137 height 45
click at [904, 441] on input "True" at bounding box center [896, 447] width 15 height 12
radio input "true"
click at [915, 587] on label "True" at bounding box center [946, 577] width 137 height 45
click at [904, 584] on input "True" at bounding box center [896, 578] width 15 height 12
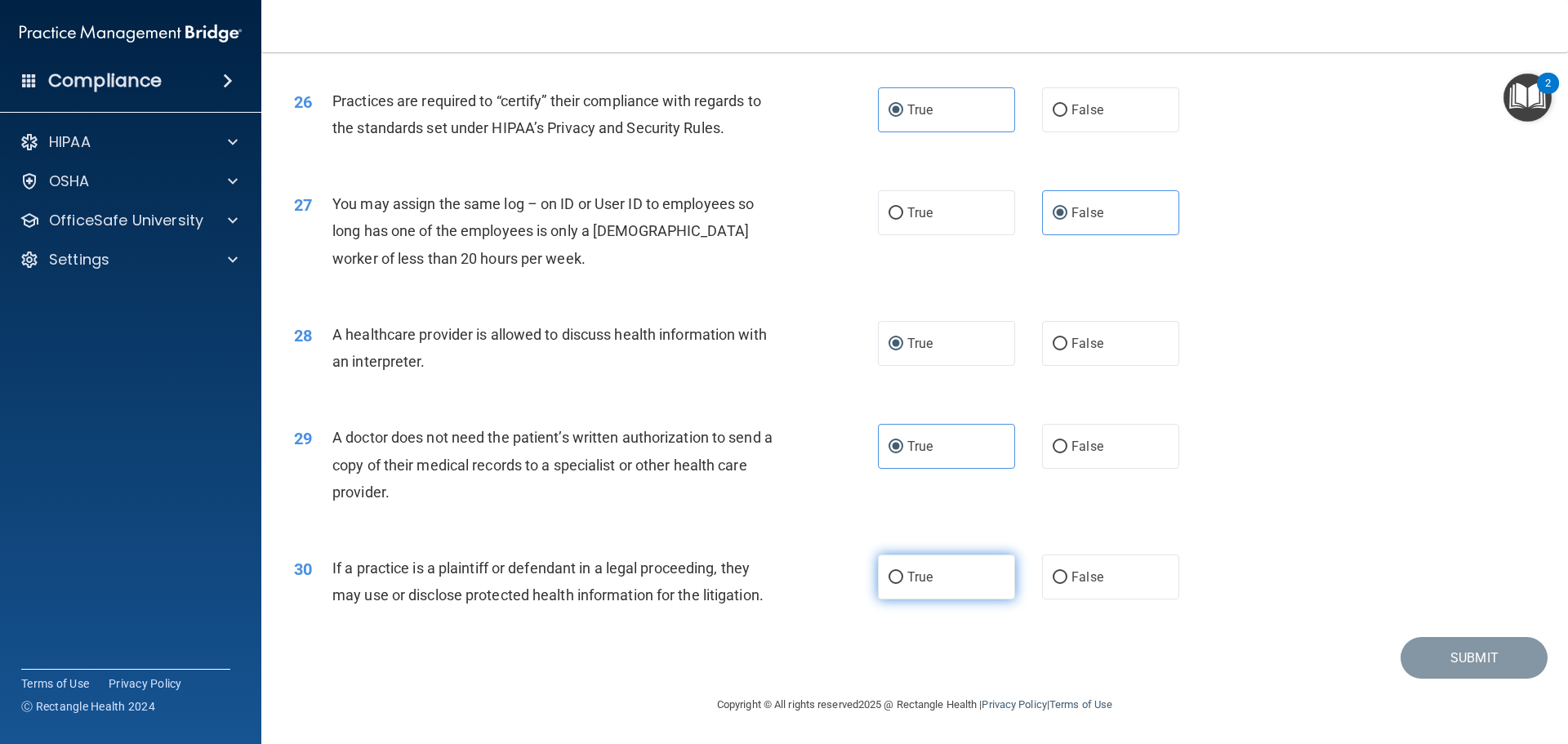
radio input "true"
click at [1438, 643] on button "Submit" at bounding box center [1474, 658] width 147 height 42
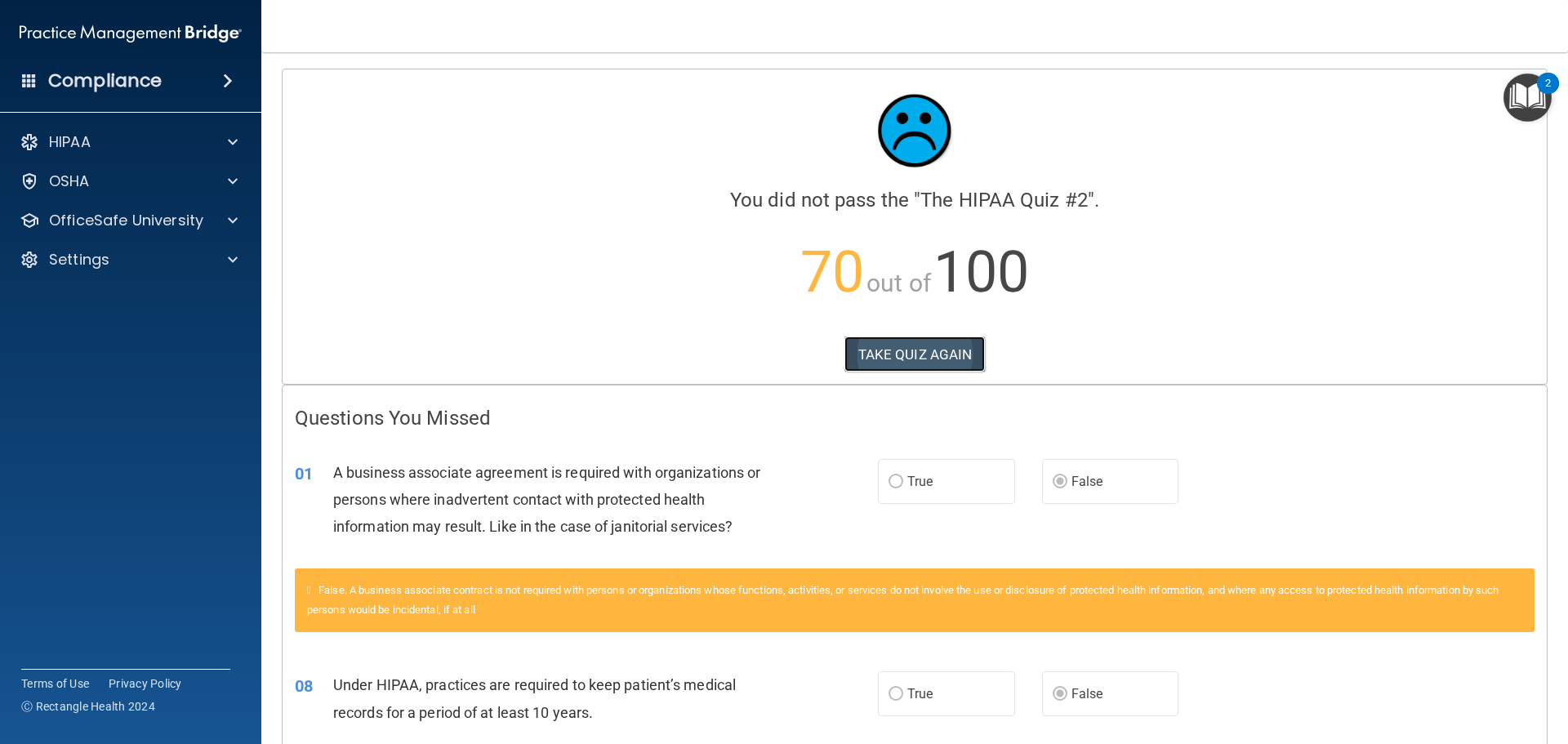
click at [932, 356] on button "TAKE QUIZ AGAIN" at bounding box center [915, 355] width 141 height 36
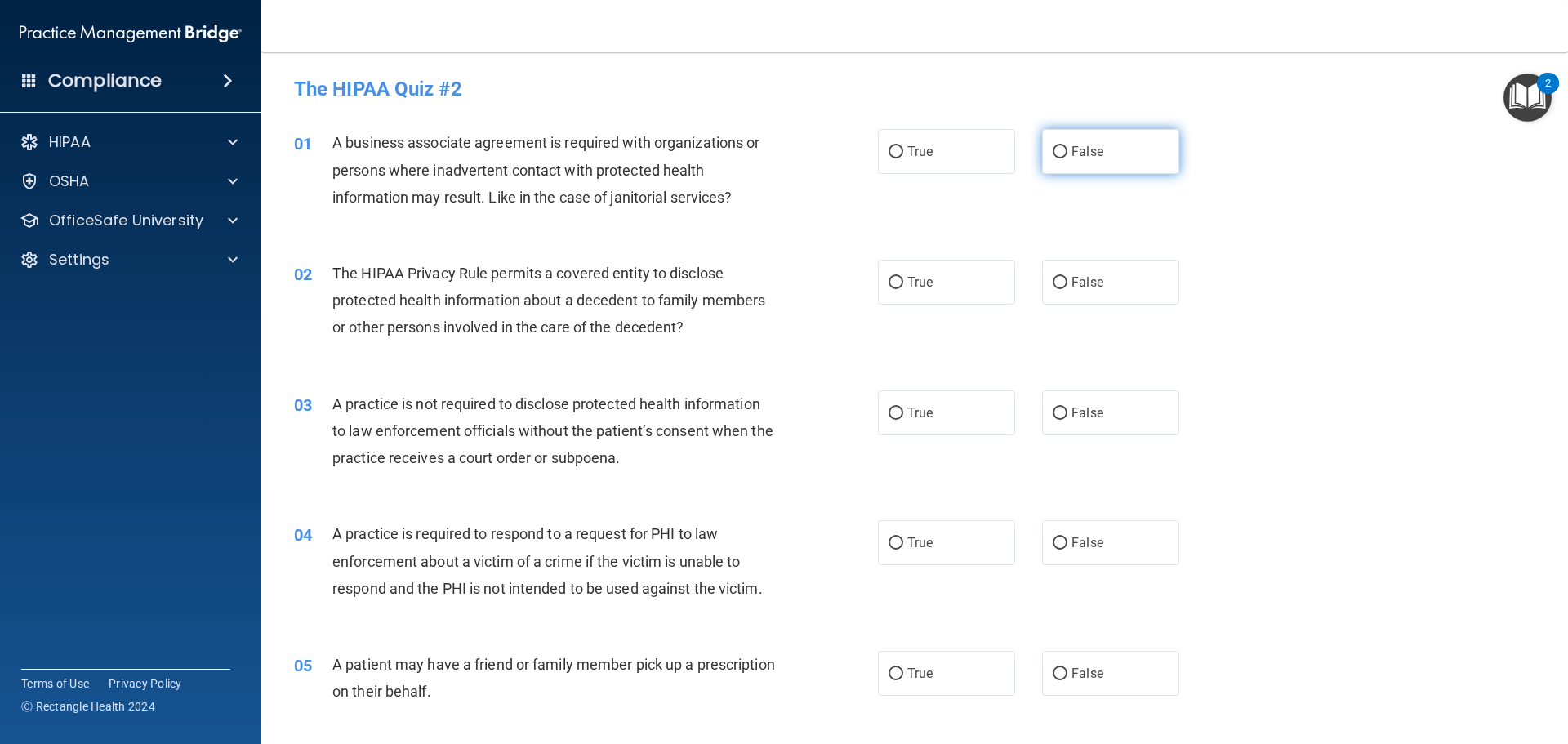
click at [1080, 154] on span "False" at bounding box center [1088, 152] width 32 height 16
click at [1068, 154] on input "False" at bounding box center [1060, 152] width 15 height 12
radio input "true"
click at [931, 280] on label "True" at bounding box center [946, 282] width 137 height 45
click at [904, 280] on input "True" at bounding box center [896, 283] width 15 height 12
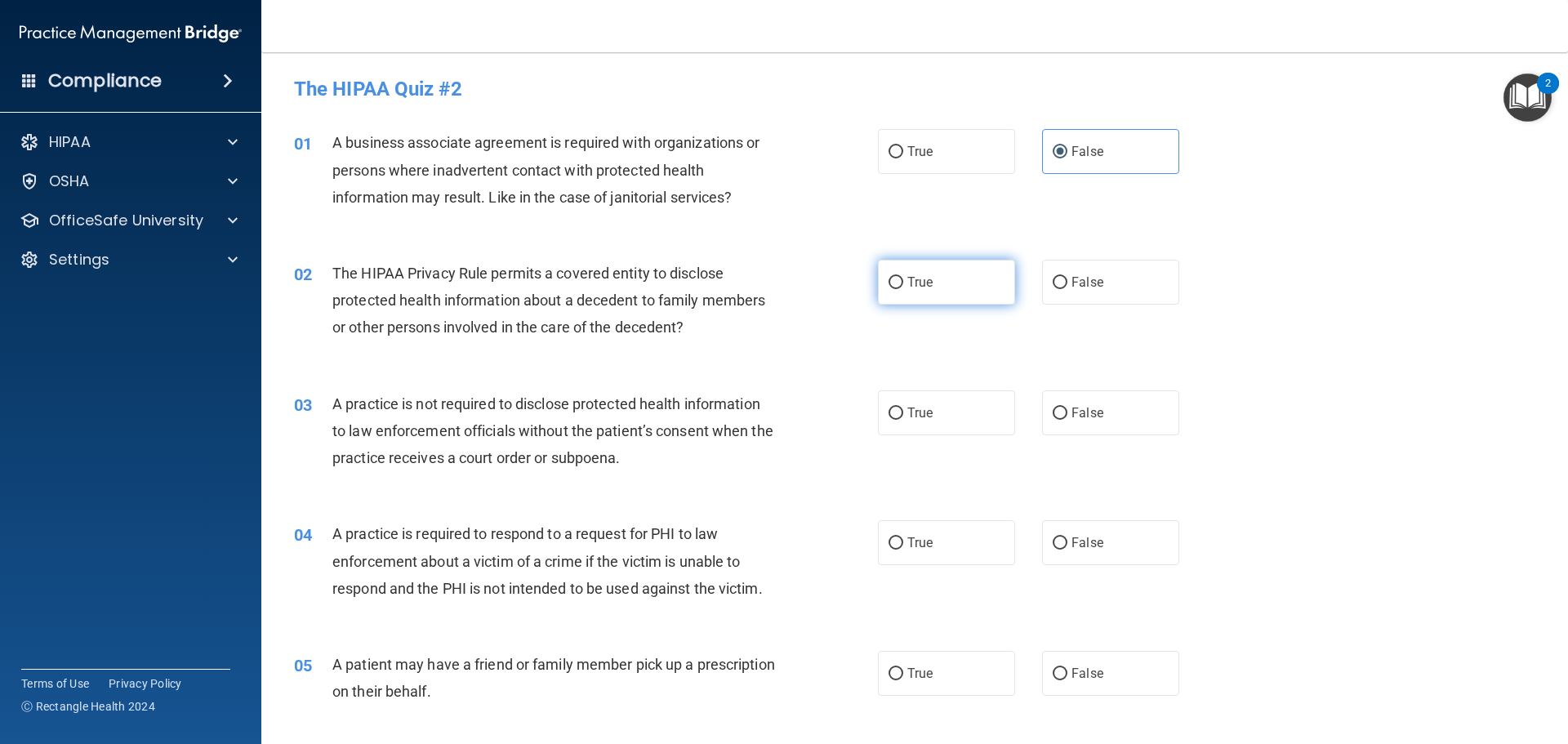
radio input "true"
click at [1104, 426] on label "False" at bounding box center [1110, 412] width 137 height 45
click at [1068, 420] on input "False" at bounding box center [1060, 414] width 15 height 12
radio input "true"
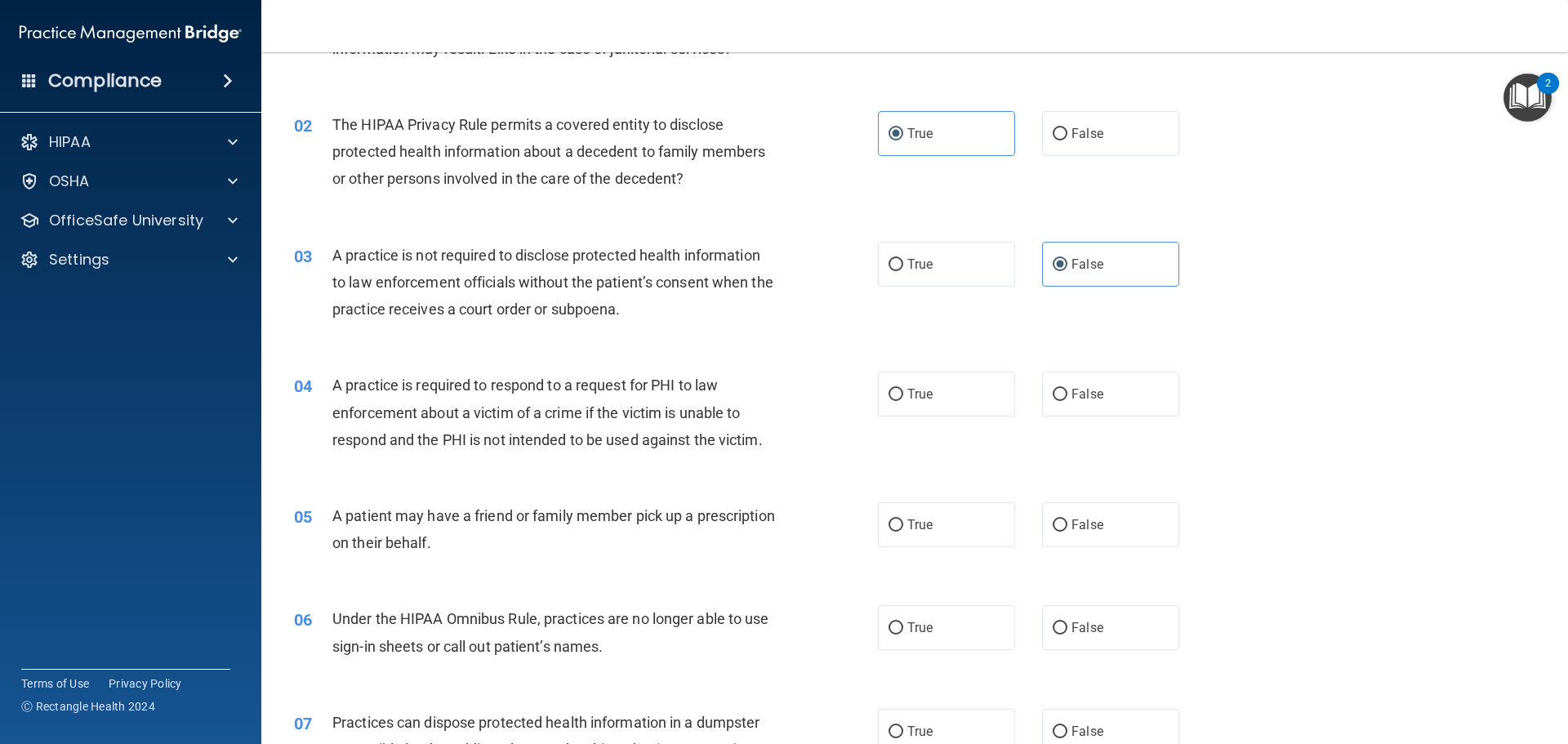
scroll to position [163, 0]
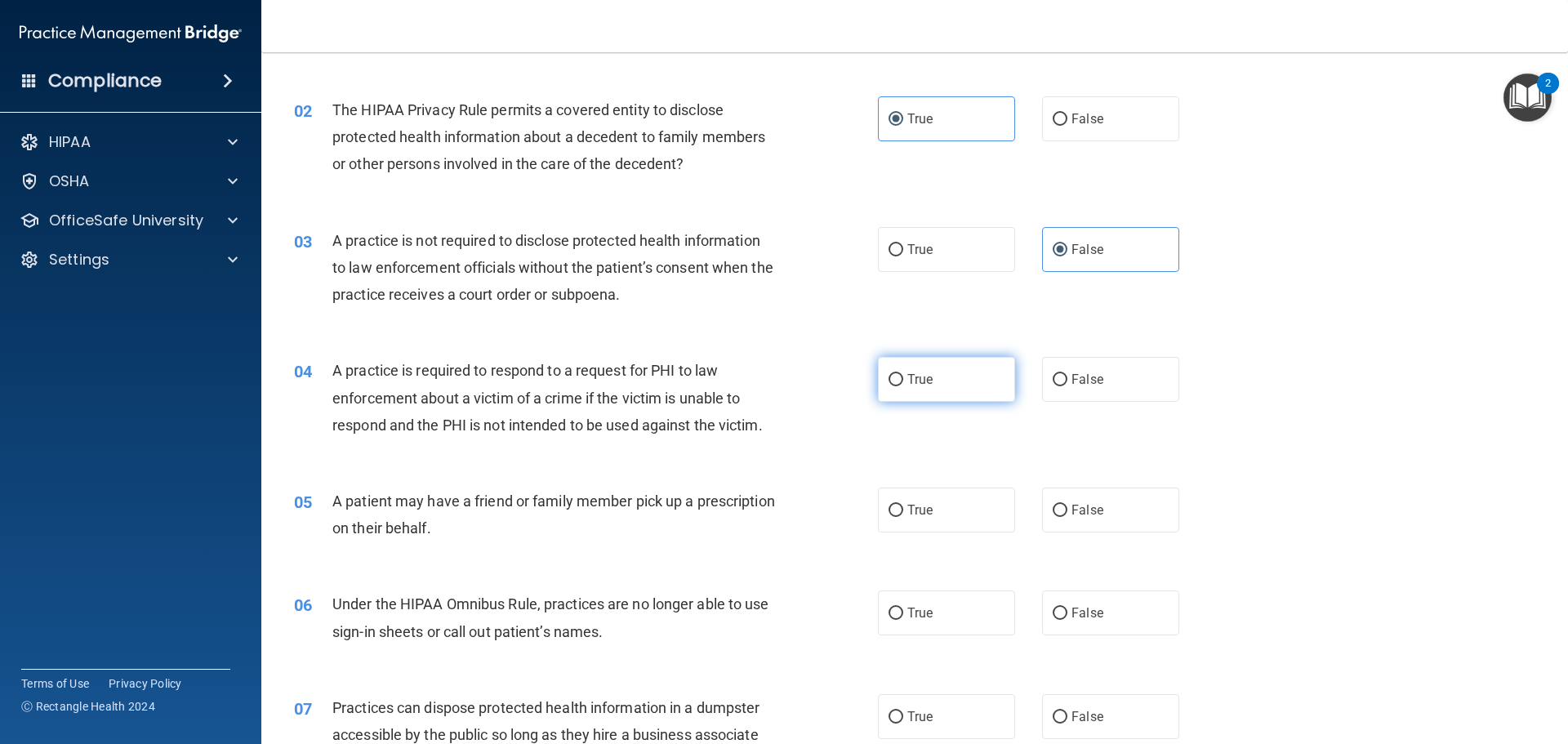
click at [883, 368] on label "True" at bounding box center [946, 379] width 137 height 45
click at [889, 374] on input "True" at bounding box center [896, 380] width 15 height 12
radio input "true"
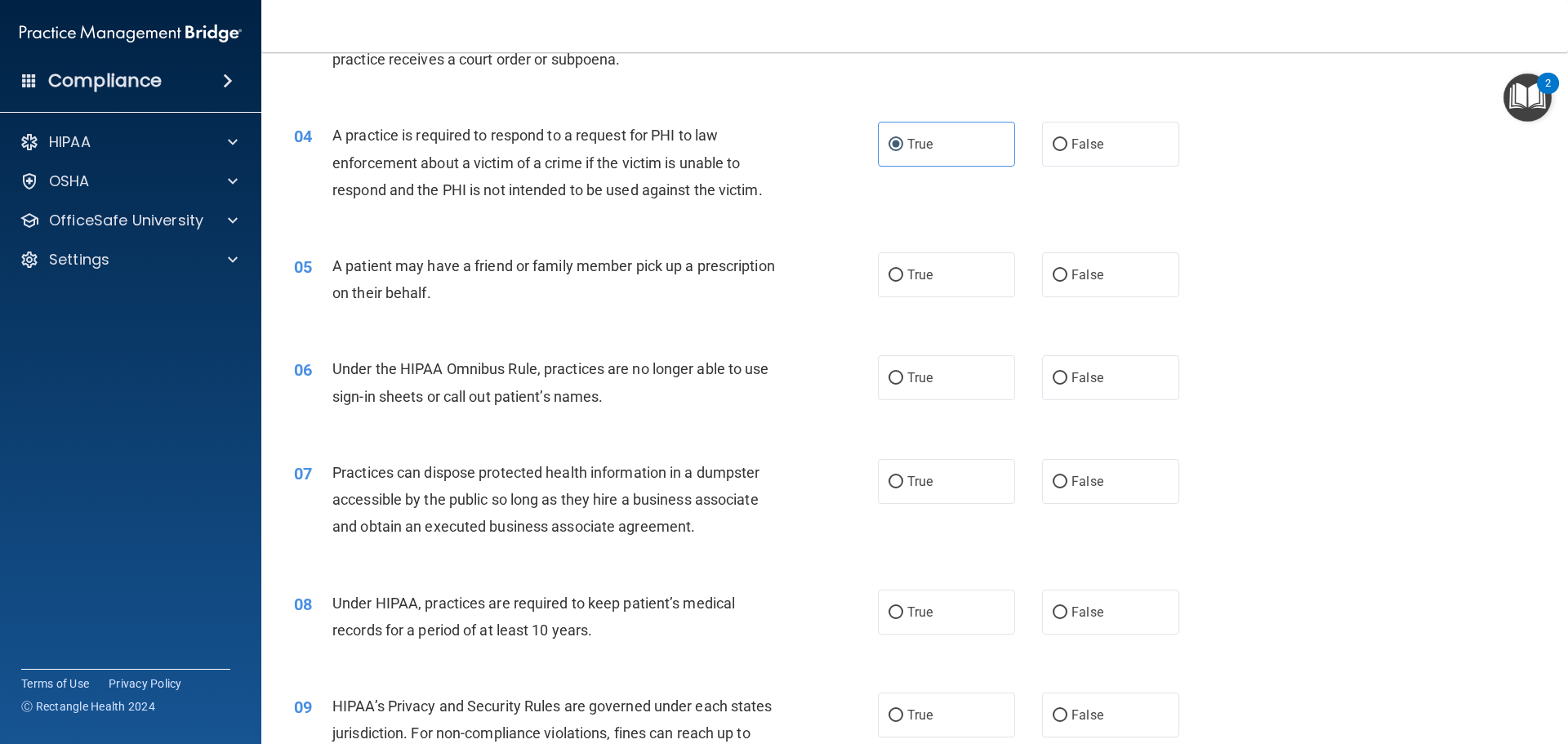
scroll to position [408, 0]
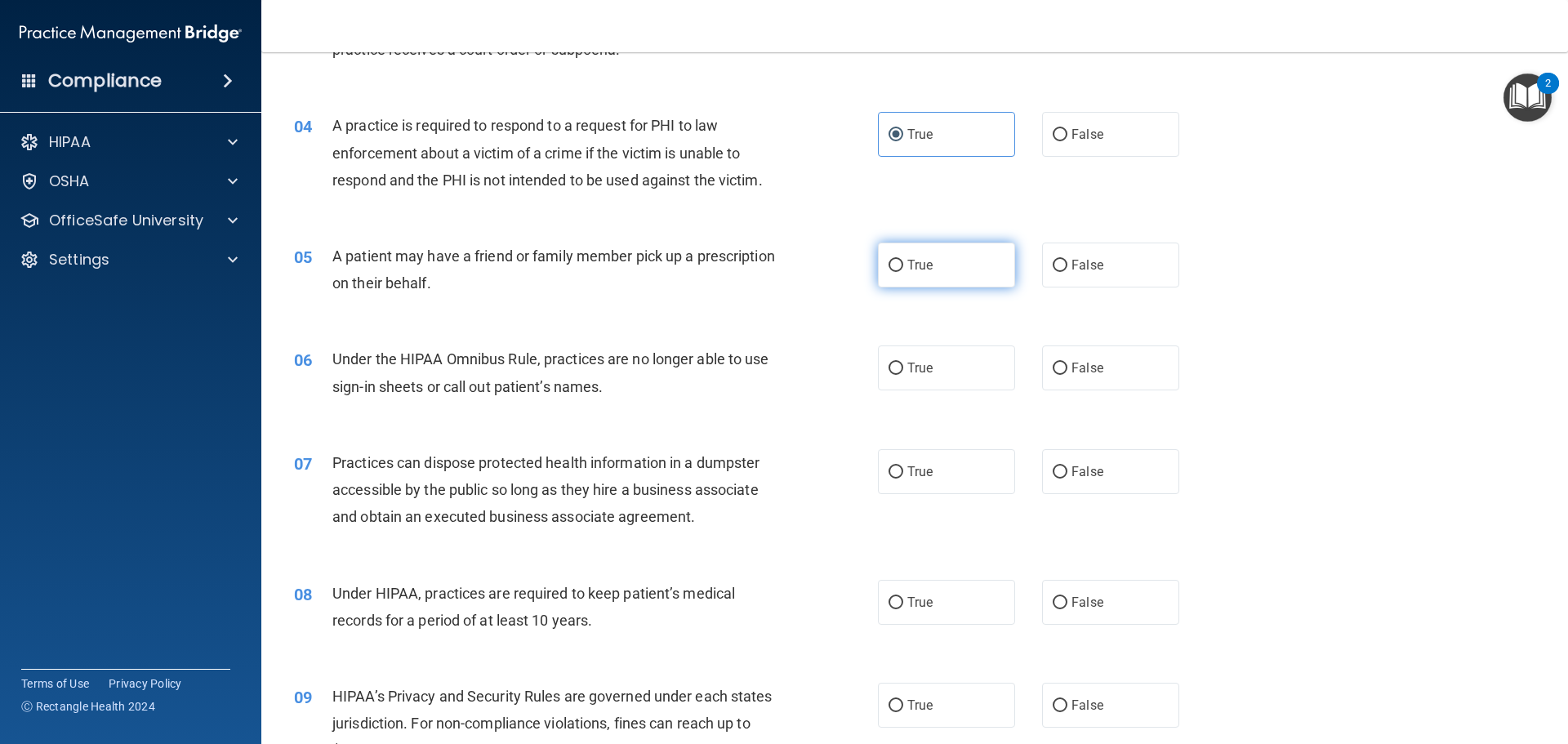
click at [943, 266] on label "True" at bounding box center [946, 265] width 137 height 45
click at [904, 266] on input "True" at bounding box center [896, 266] width 15 height 12
radio input "true"
click at [1066, 380] on label "False" at bounding box center [1110, 368] width 137 height 45
click at [1066, 375] on input "False" at bounding box center [1060, 369] width 15 height 12
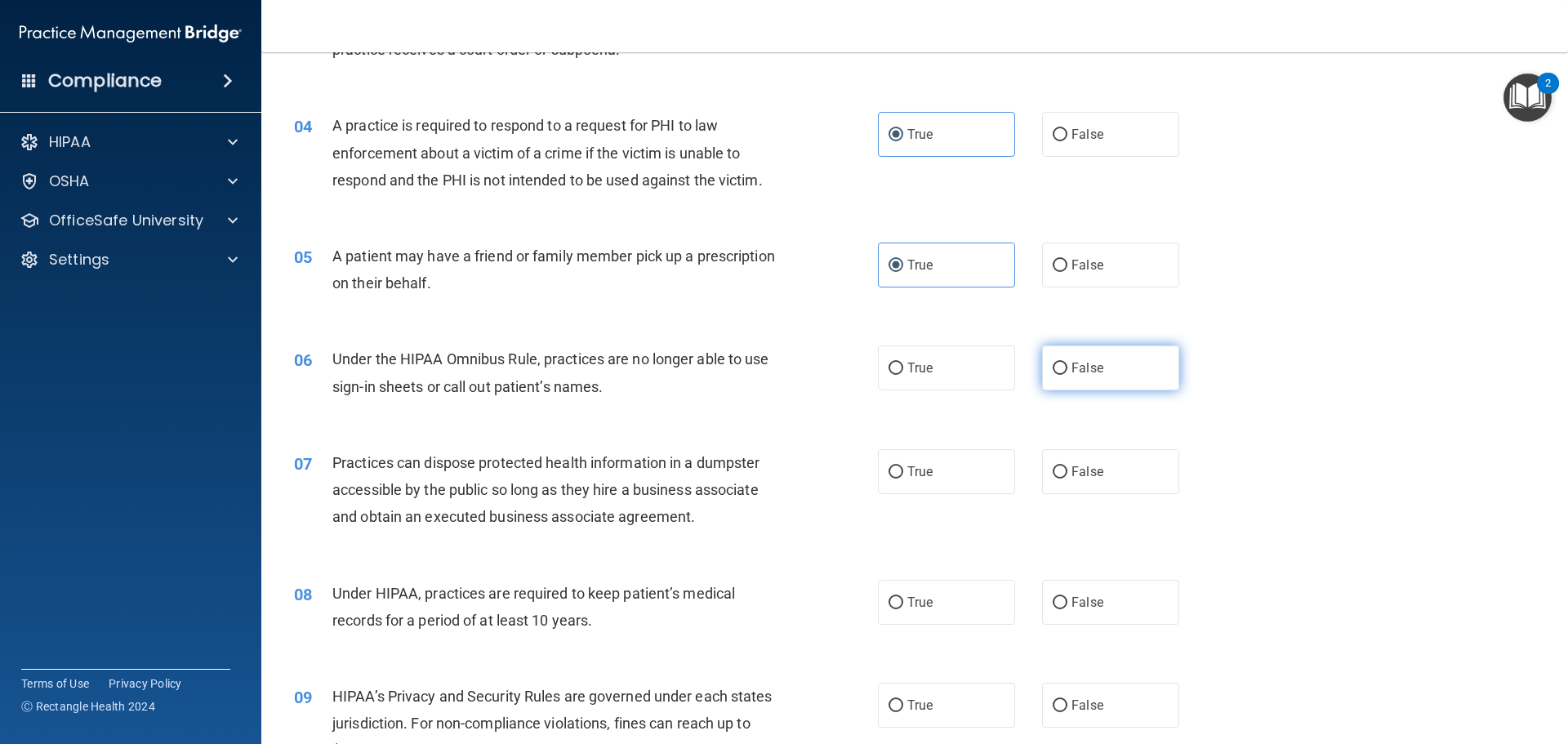
radio input "true"
click at [1053, 466] on input "False" at bounding box center [1060, 472] width 15 height 12
radio input "true"
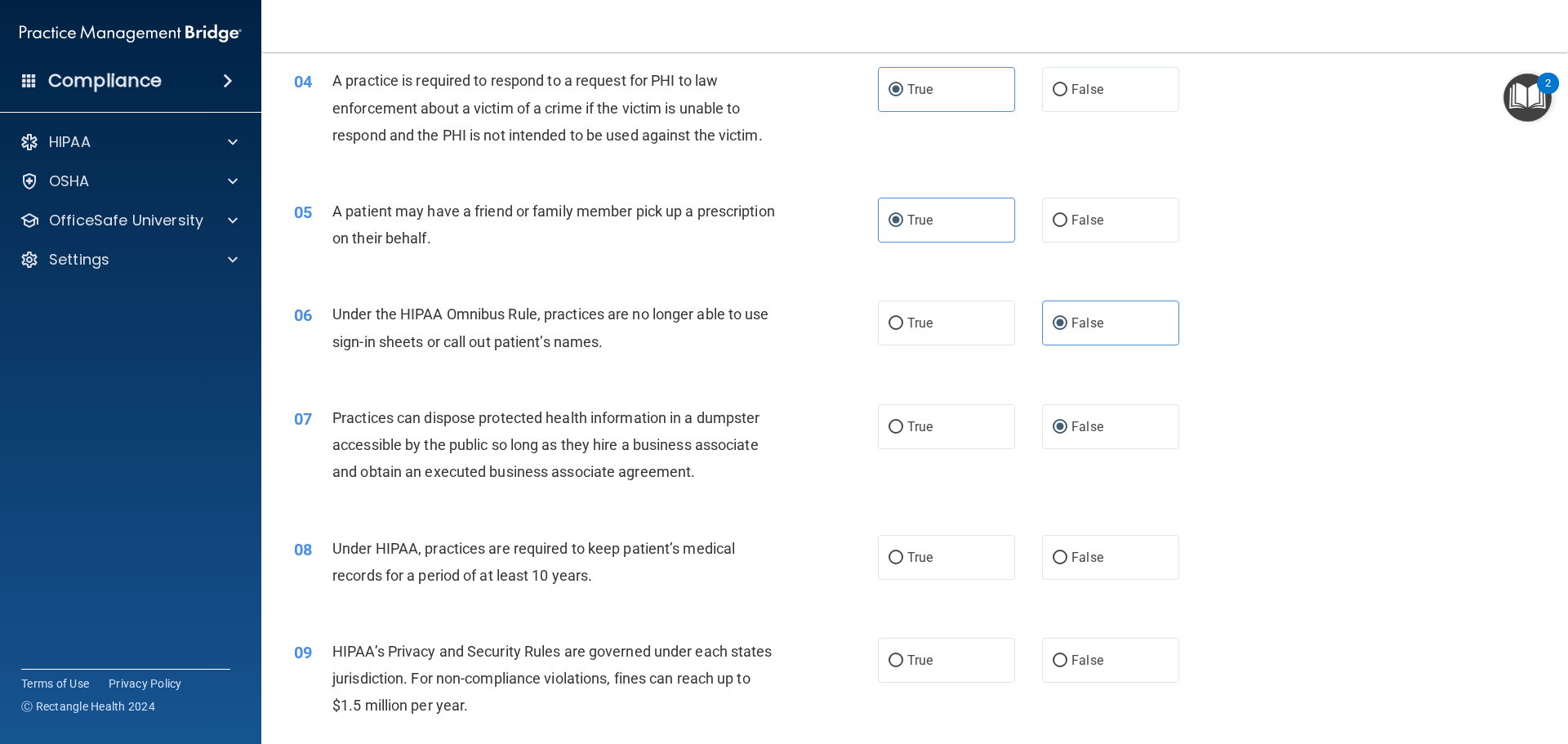
scroll to position [654, 0]
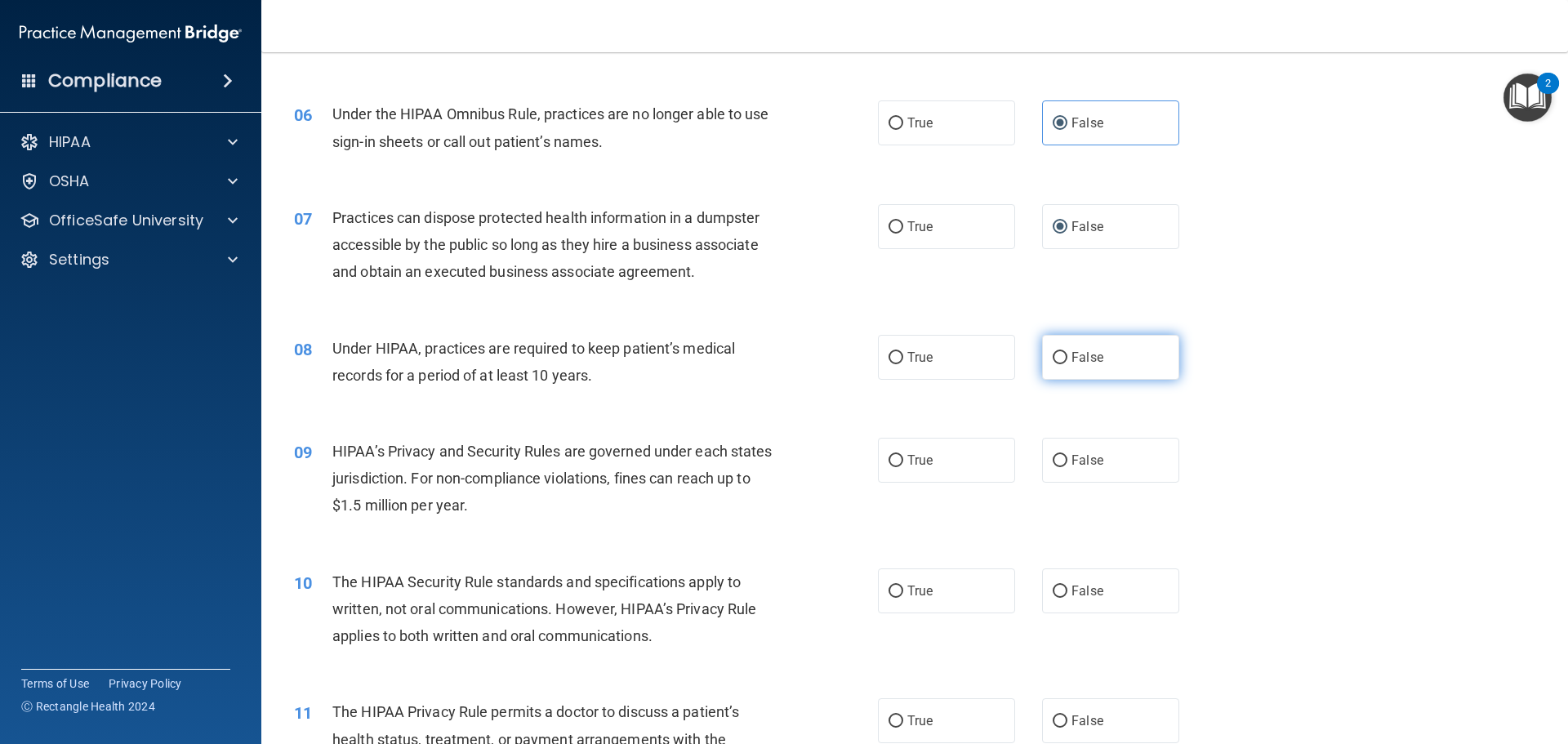
click at [1088, 355] on span "False" at bounding box center [1088, 358] width 32 height 16
click at [1068, 355] on input "False" at bounding box center [1060, 358] width 15 height 12
radio input "true"
click at [1072, 459] on span "False" at bounding box center [1088, 461] width 32 height 16
click at [1067, 459] on input "False" at bounding box center [1060, 461] width 15 height 12
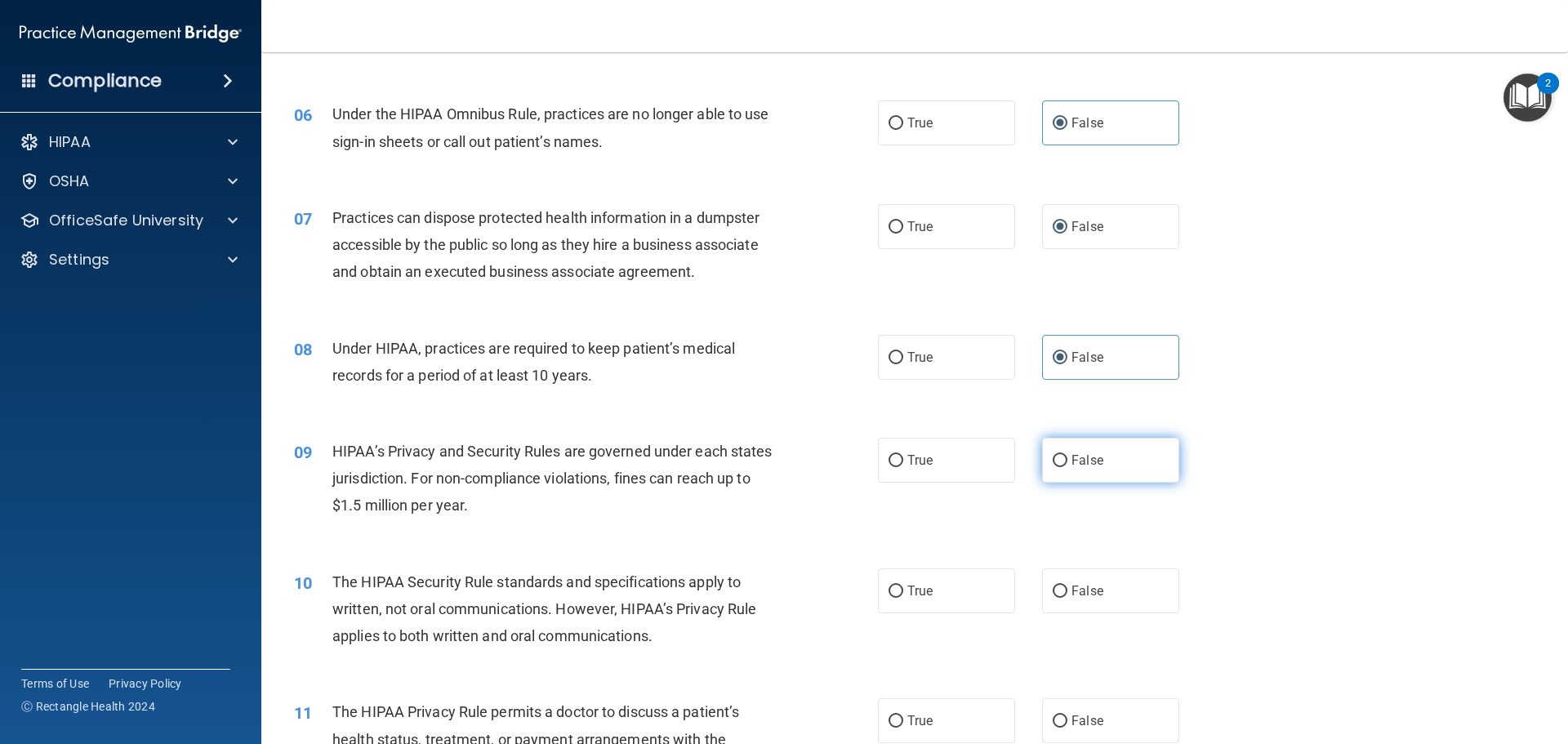
radio input "true"
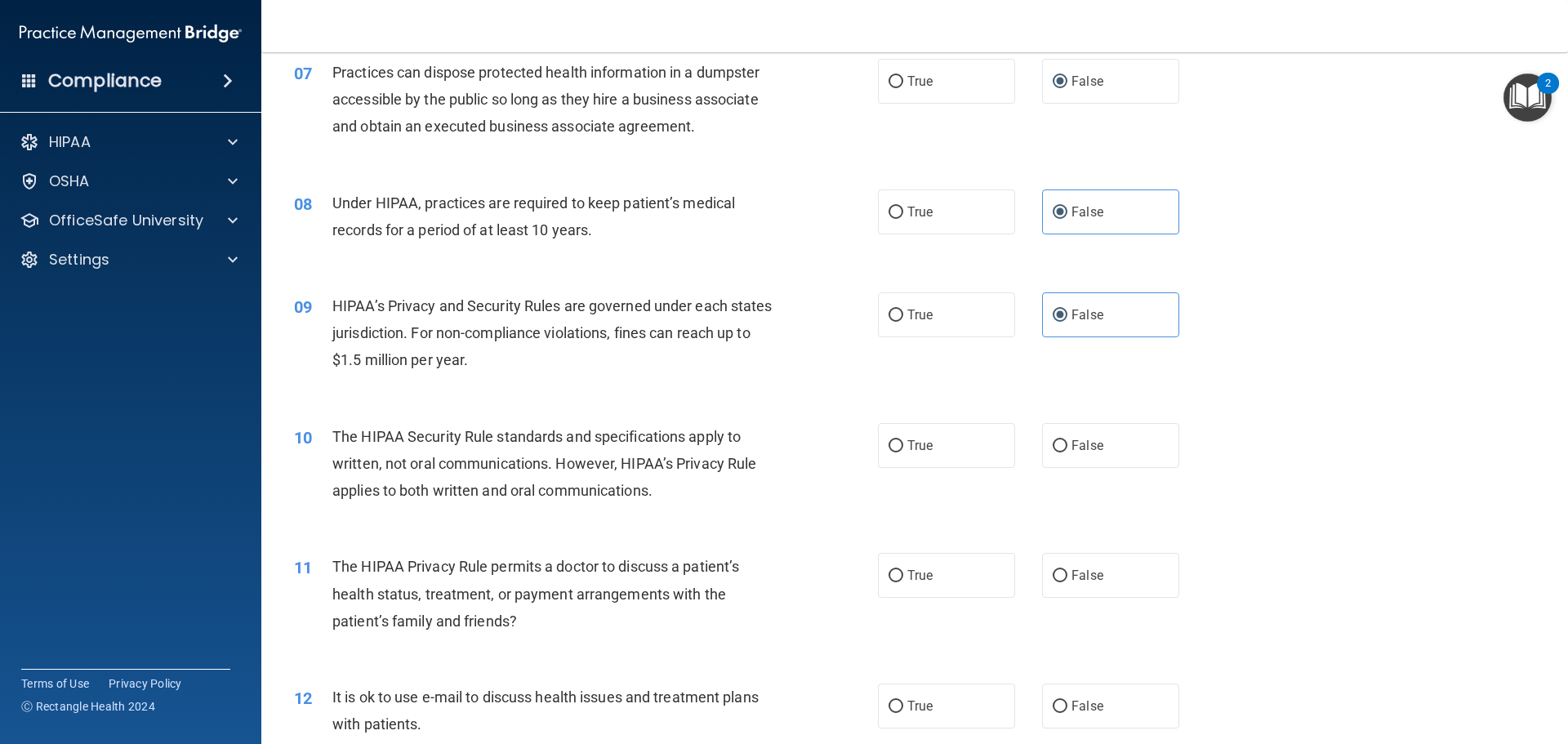
scroll to position [817, 0]
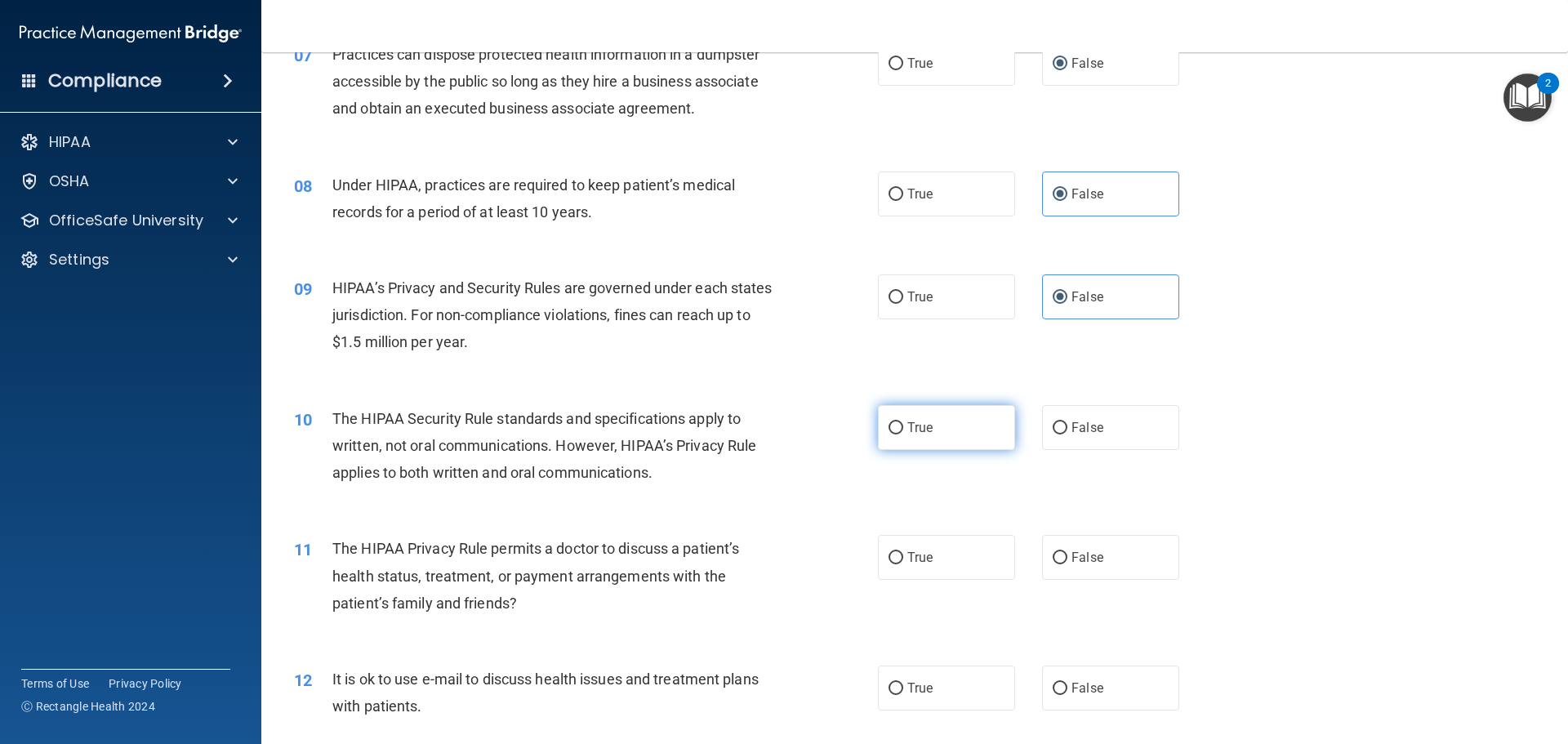
click at [972, 427] on label "True" at bounding box center [946, 427] width 137 height 45
click at [904, 427] on input "True" at bounding box center [896, 428] width 15 height 12
radio input "true"
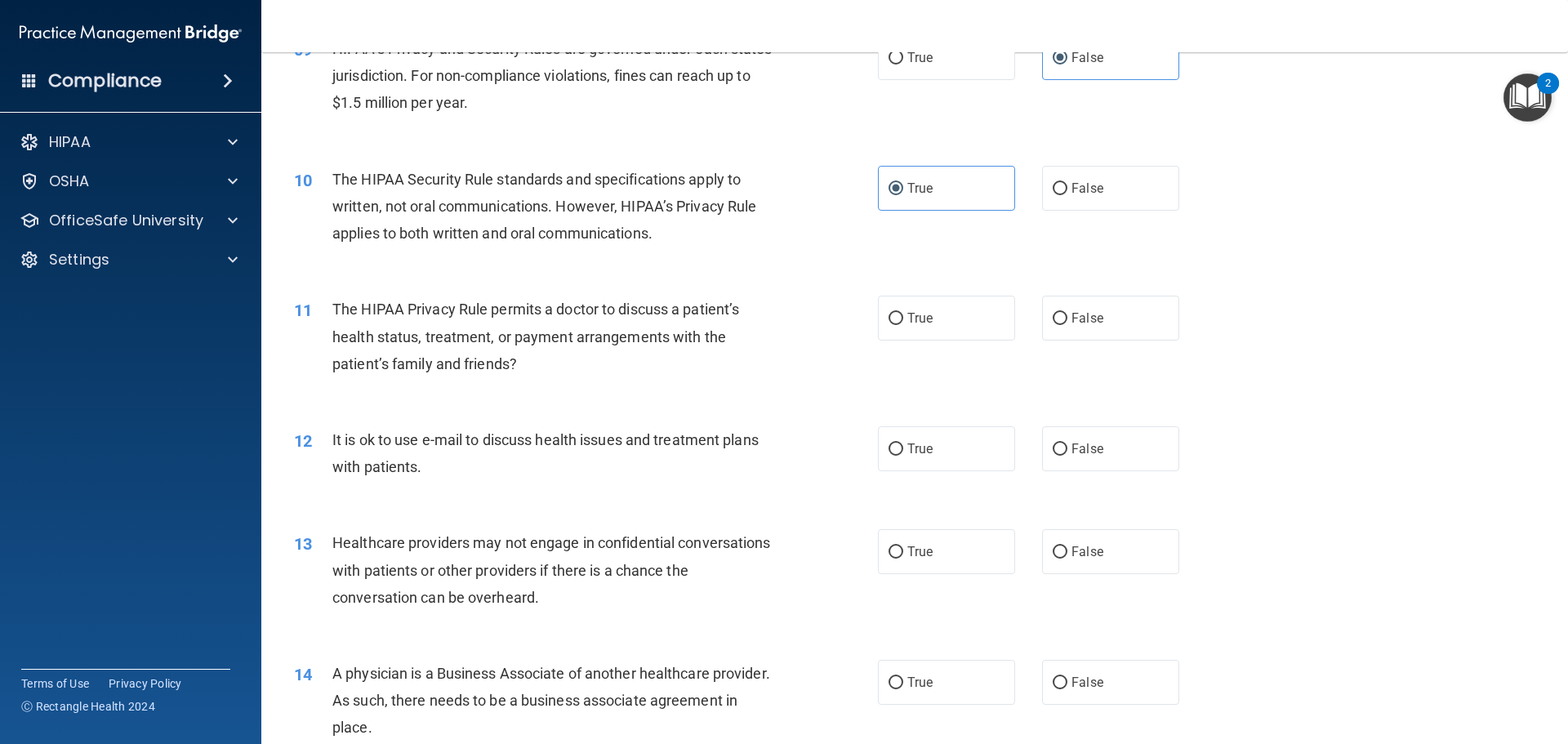
scroll to position [1062, 0]
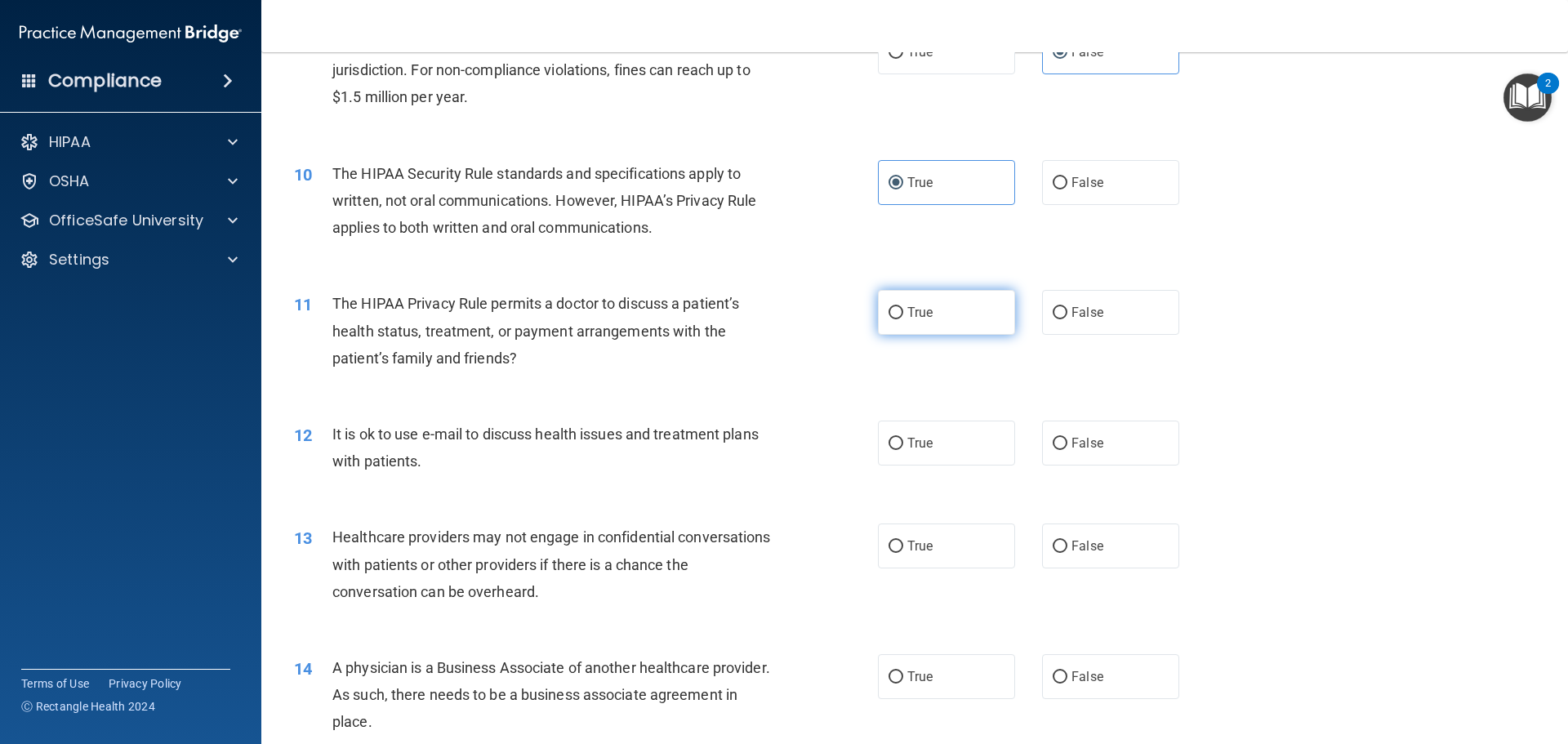
click at [908, 311] on span "True" at bounding box center [920, 313] width 25 height 16
click at [904, 311] on input "True" at bounding box center [896, 313] width 15 height 12
radio input "true"
click at [945, 438] on label "True" at bounding box center [946, 443] width 137 height 45
click at [904, 438] on input "True" at bounding box center [896, 444] width 15 height 12
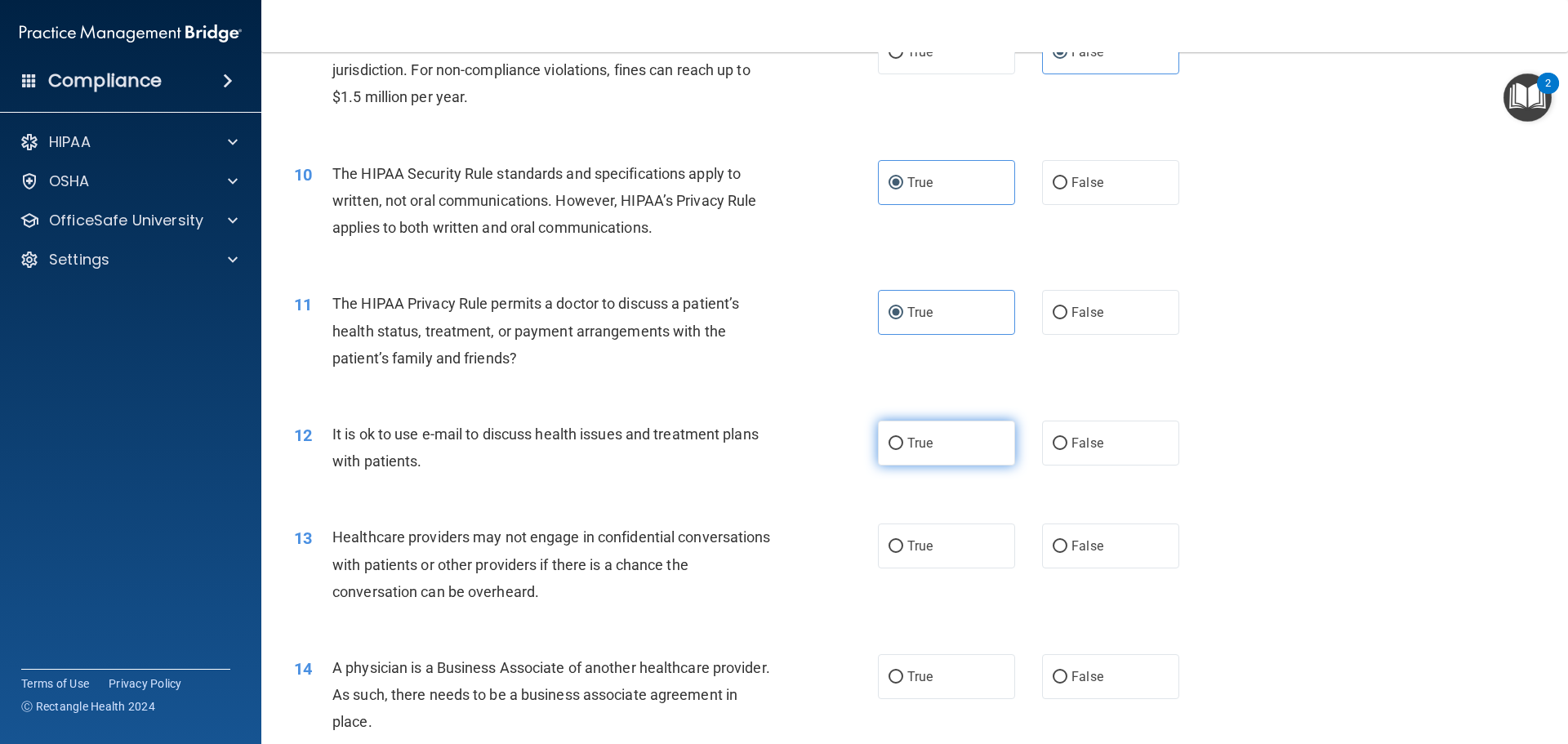
radio input "true"
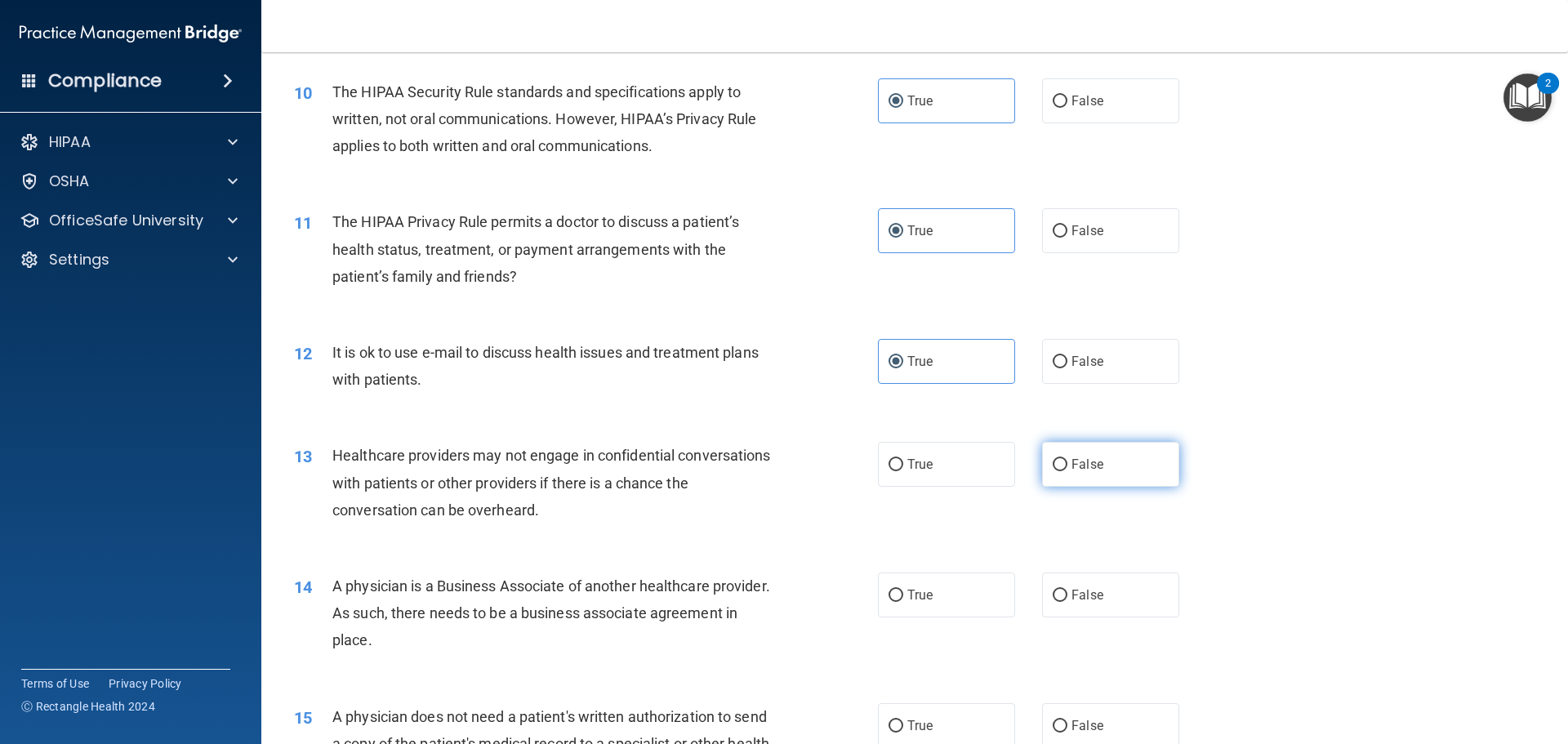
click at [1072, 457] on span "False" at bounding box center [1088, 465] width 32 height 16
click at [1067, 459] on input "False" at bounding box center [1060, 465] width 15 height 12
radio input "true"
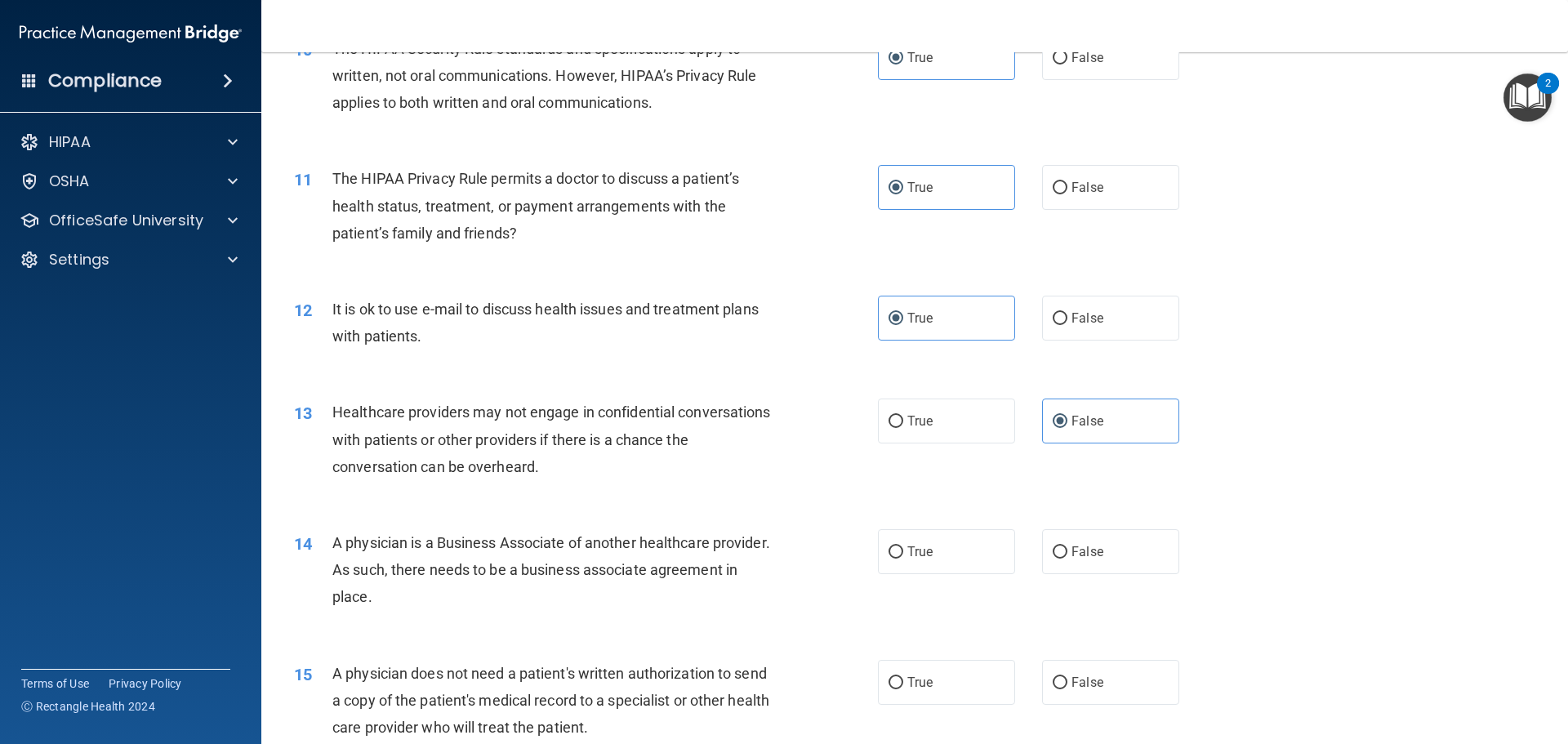
scroll to position [1225, 0]
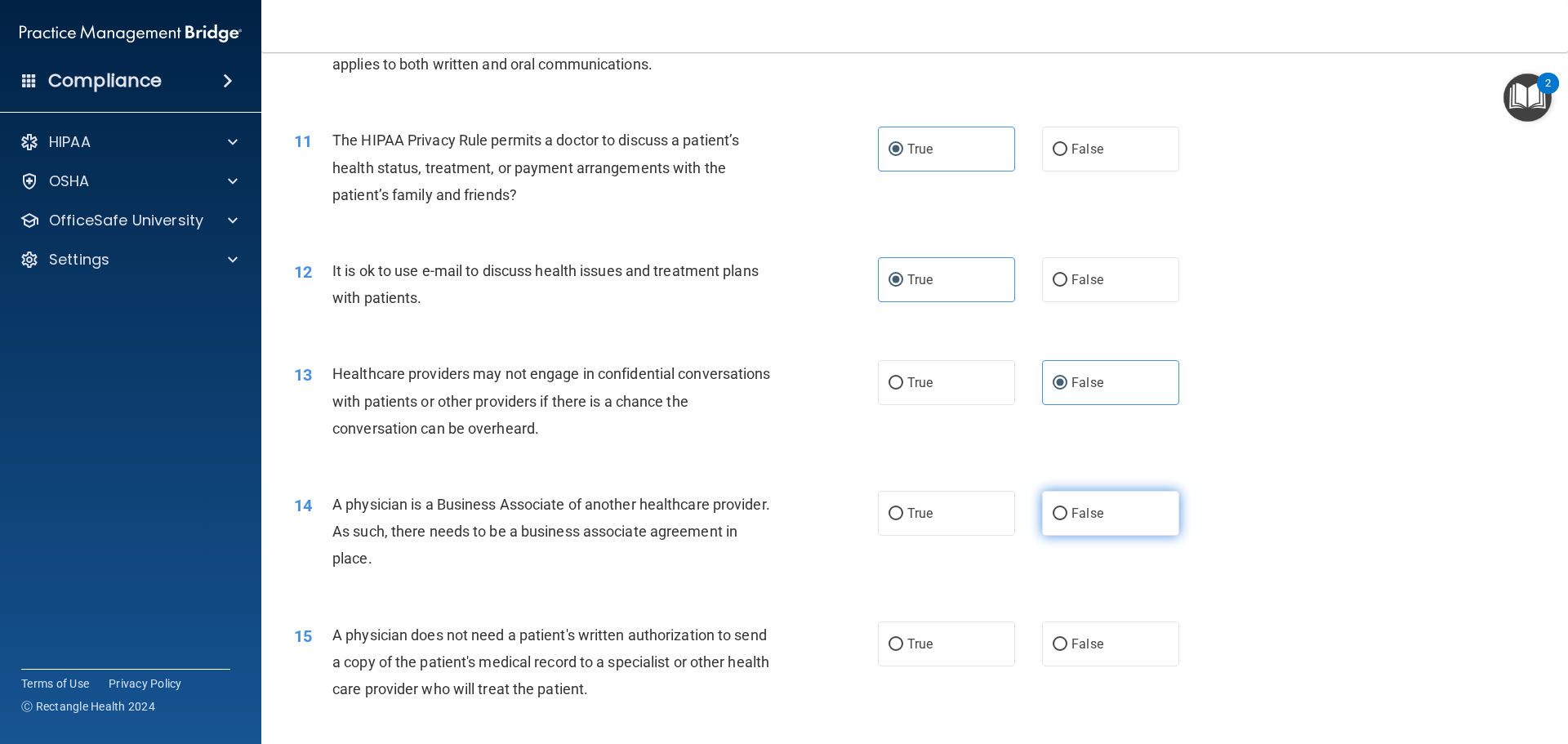
click at [1053, 520] on input "False" at bounding box center [1060, 514] width 15 height 12
radio input "true"
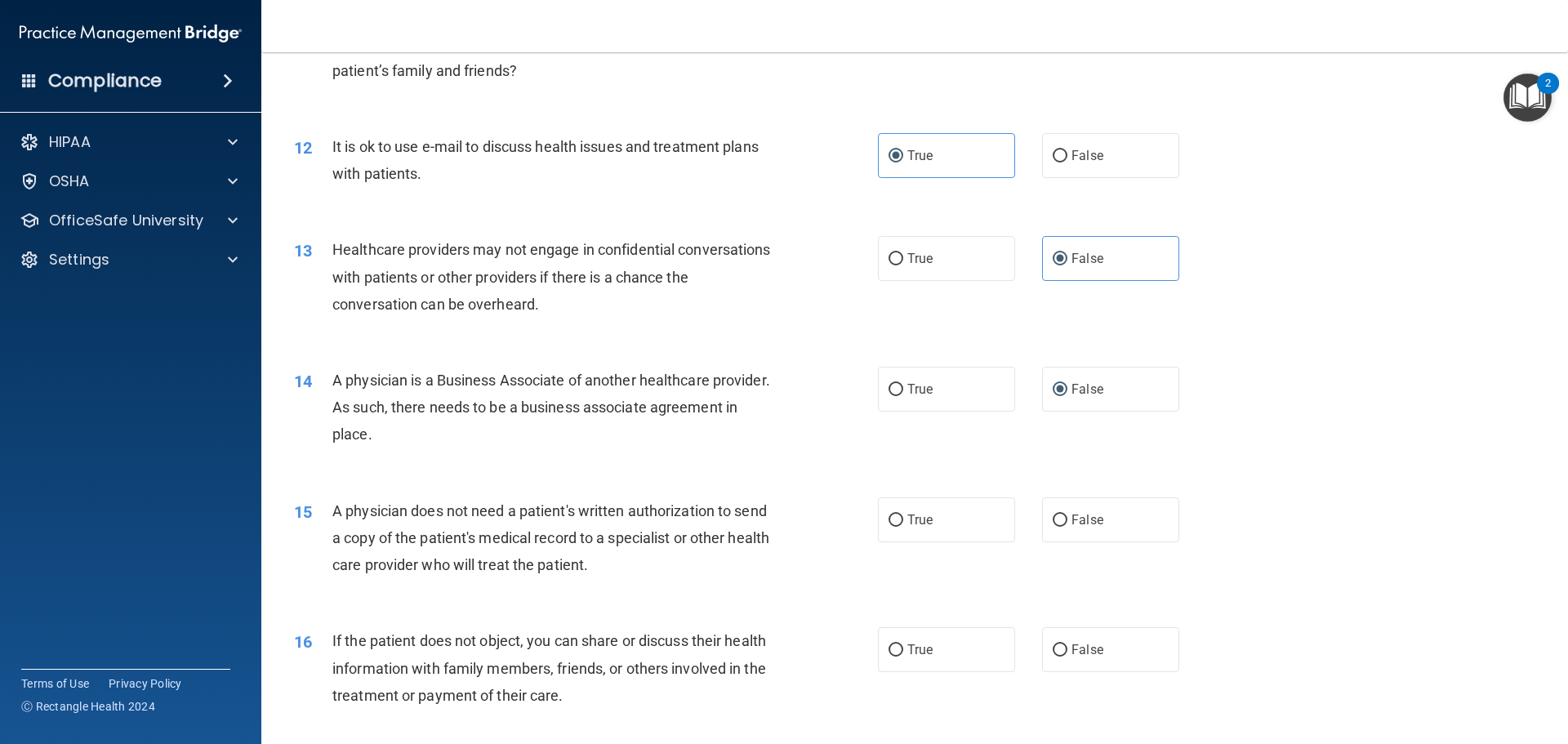
scroll to position [1389, 0]
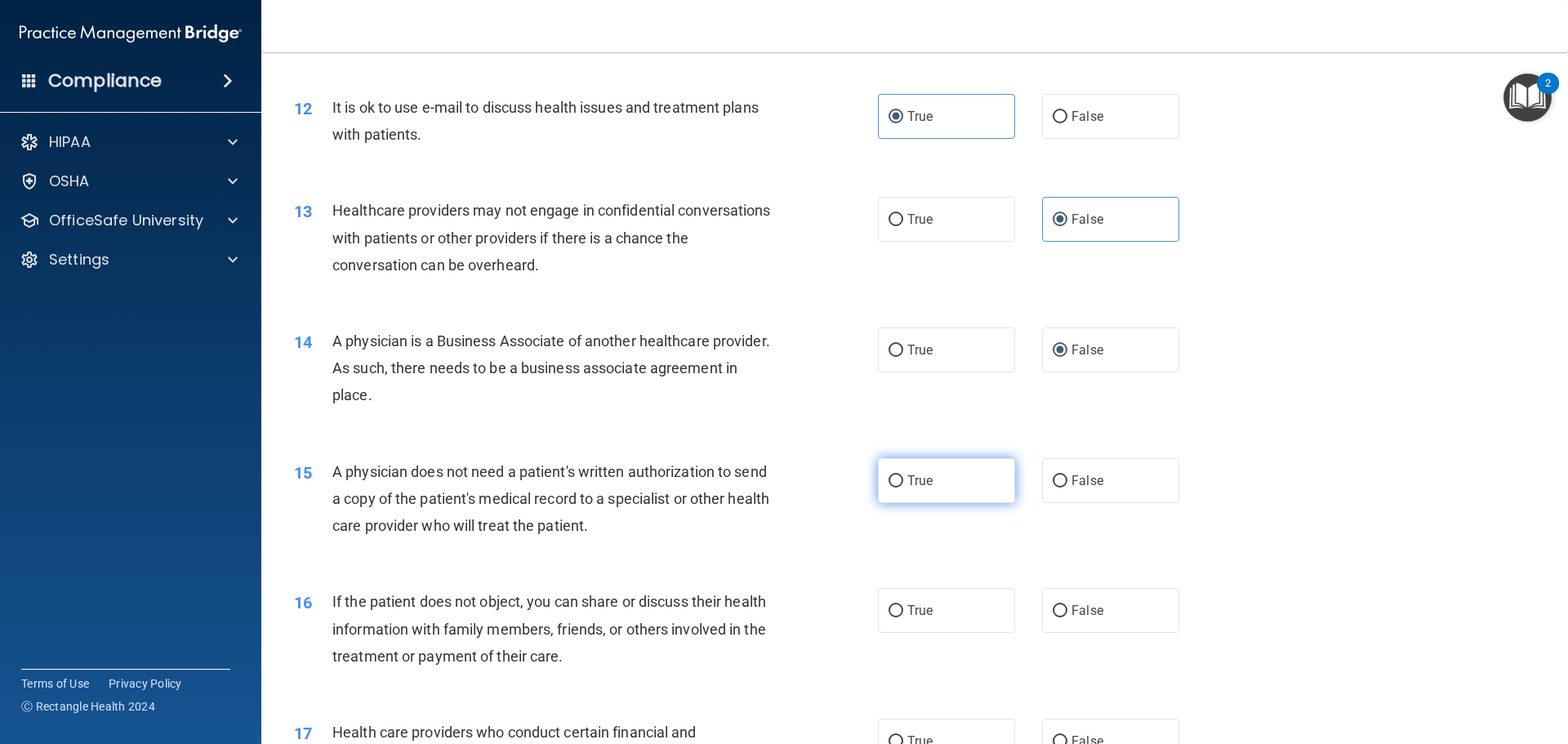
click at [908, 492] on label "True" at bounding box center [946, 480] width 137 height 45
click at [904, 488] on input "True" at bounding box center [896, 481] width 15 height 12
radio input "true"
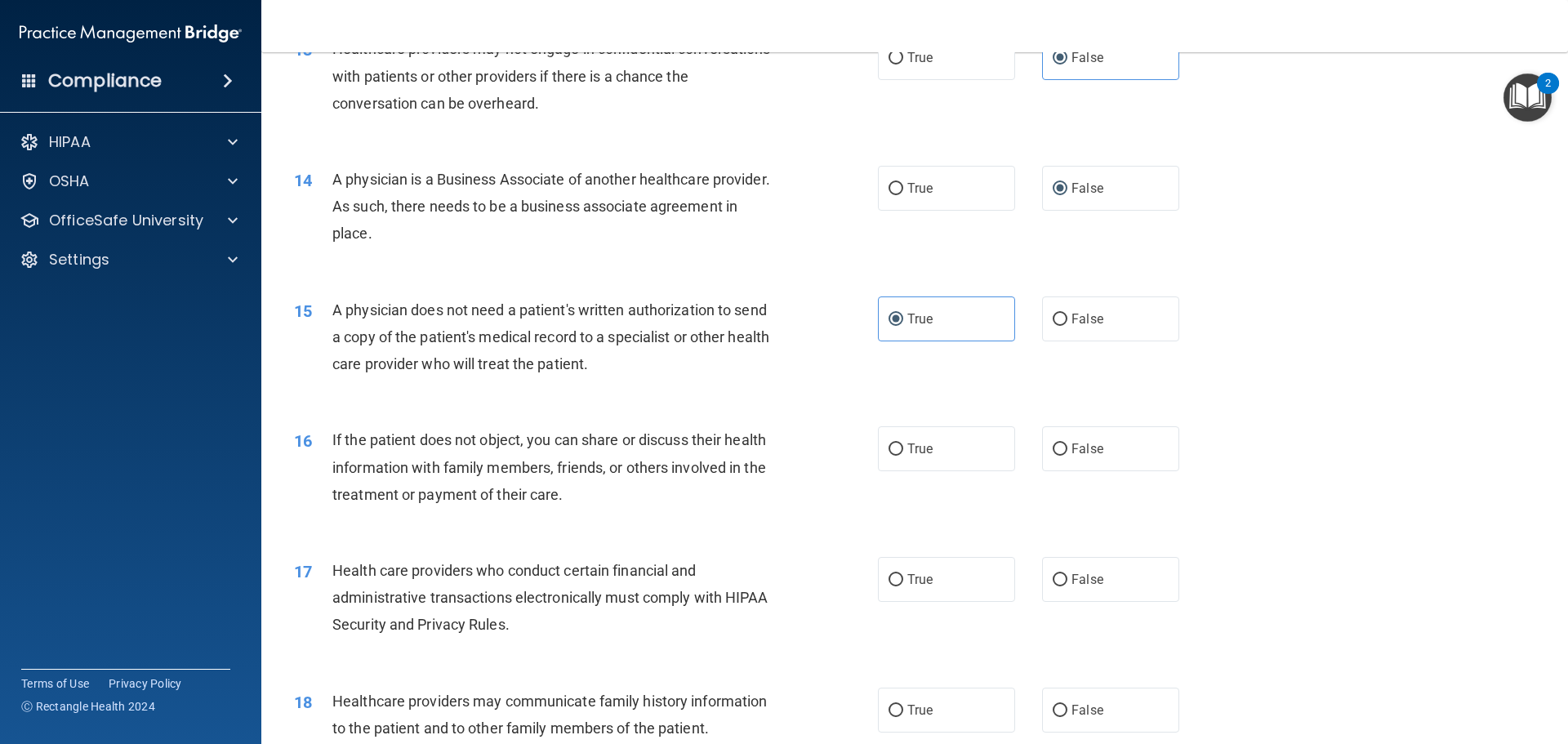
scroll to position [1552, 0]
click at [908, 463] on label "True" at bounding box center [946, 447] width 137 height 45
click at [904, 454] on input "True" at bounding box center [896, 448] width 15 height 12
radio input "true"
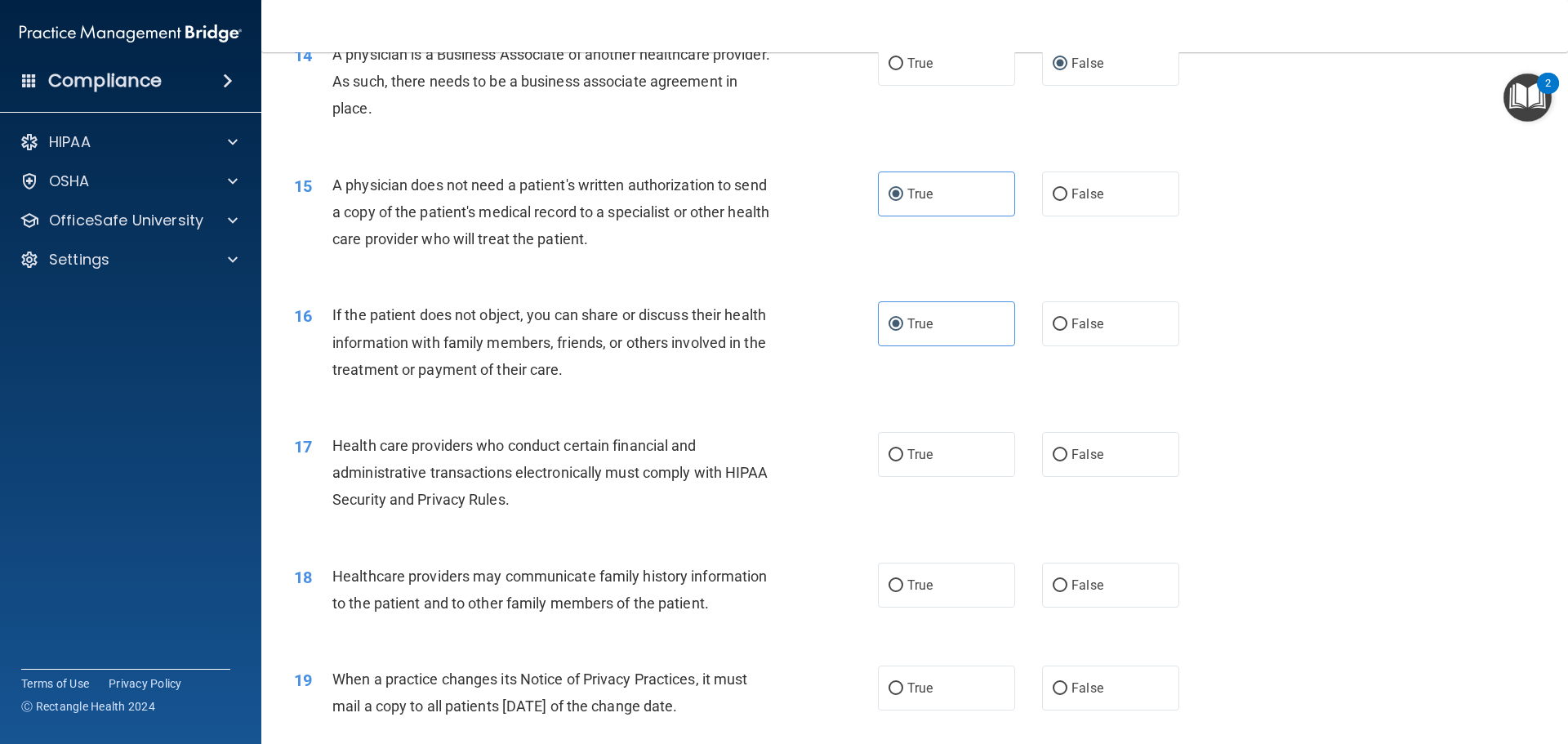
scroll to position [1716, 0]
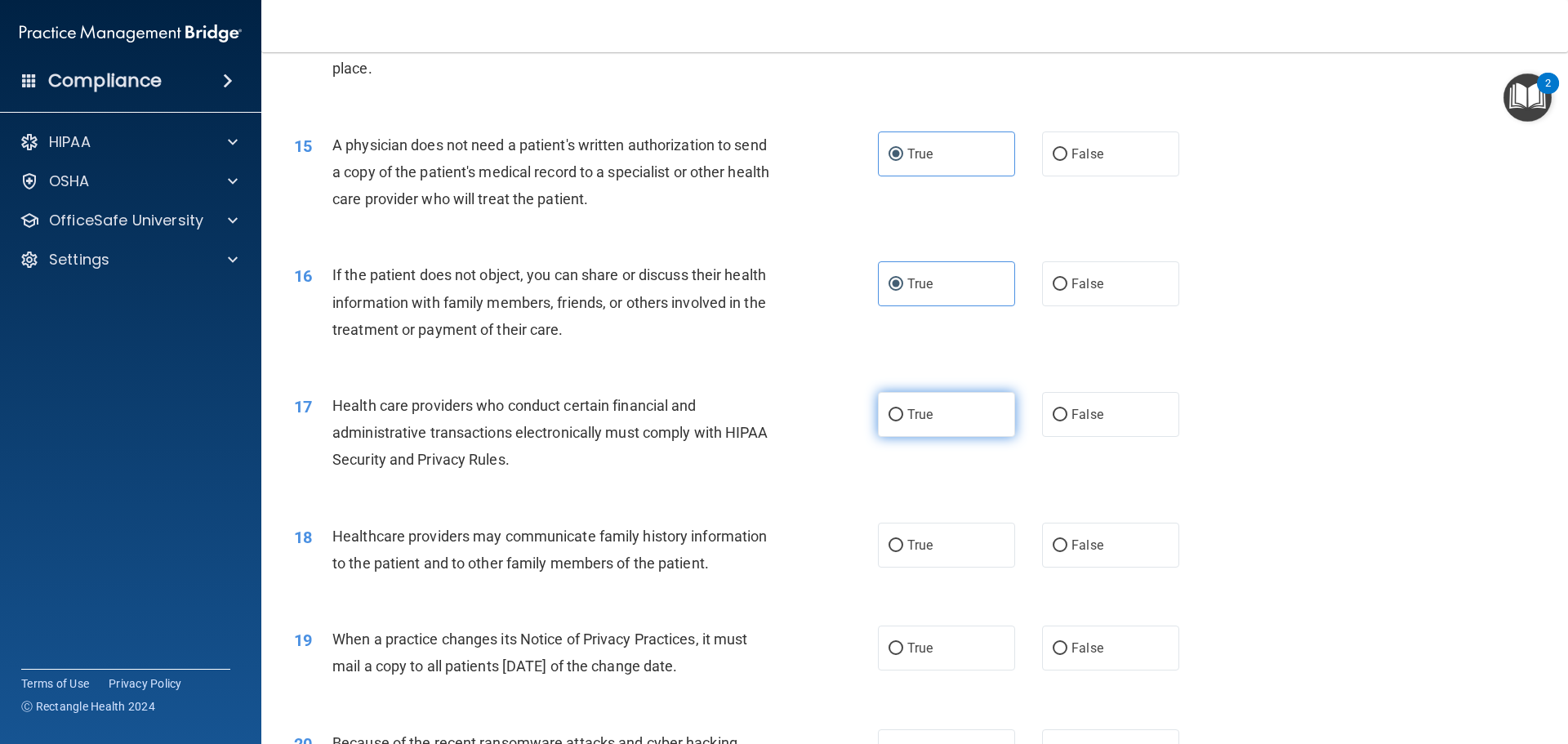
click at [955, 426] on label "True" at bounding box center [946, 414] width 137 height 45
click at [904, 422] on input "True" at bounding box center [896, 415] width 15 height 12
radio input "true"
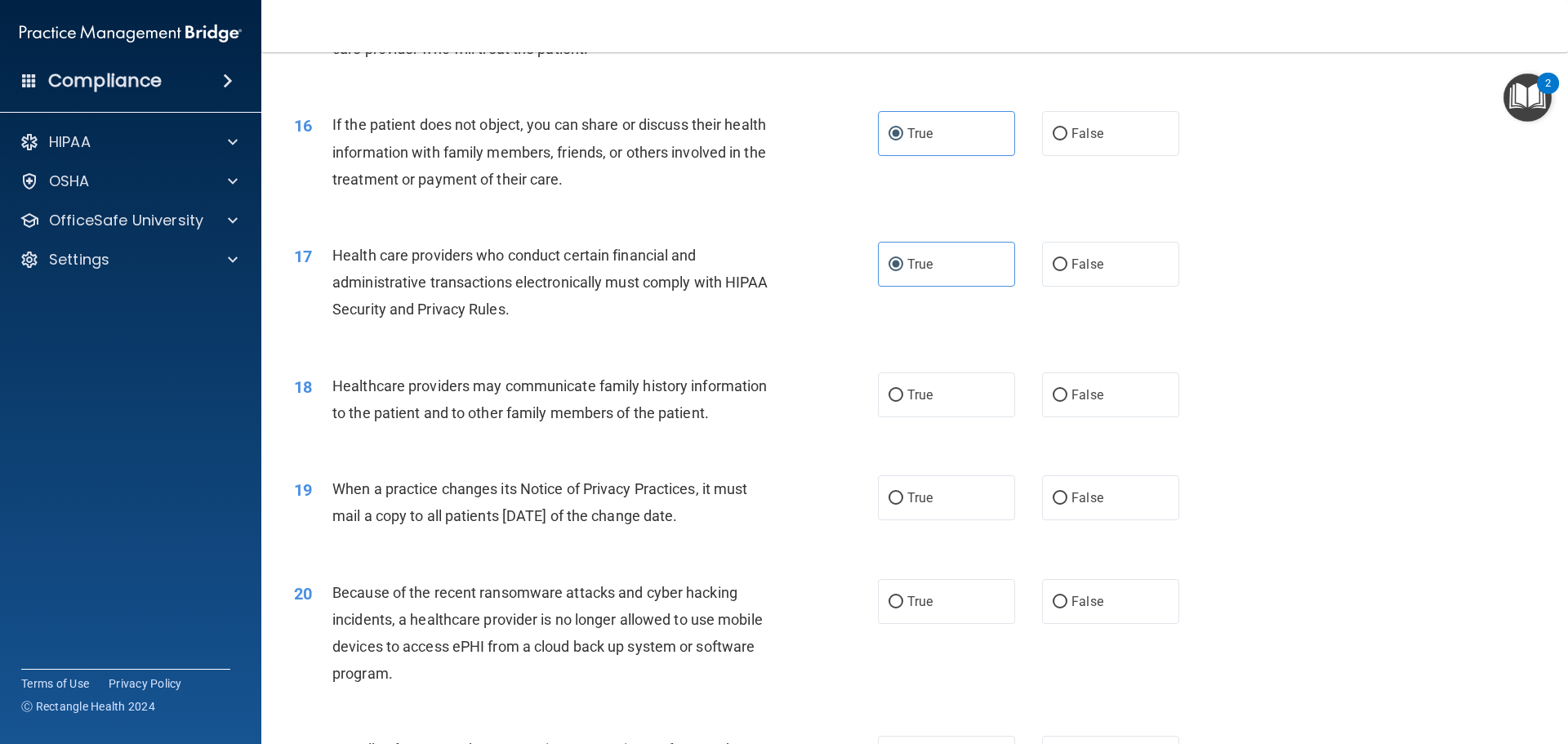
scroll to position [1879, 0]
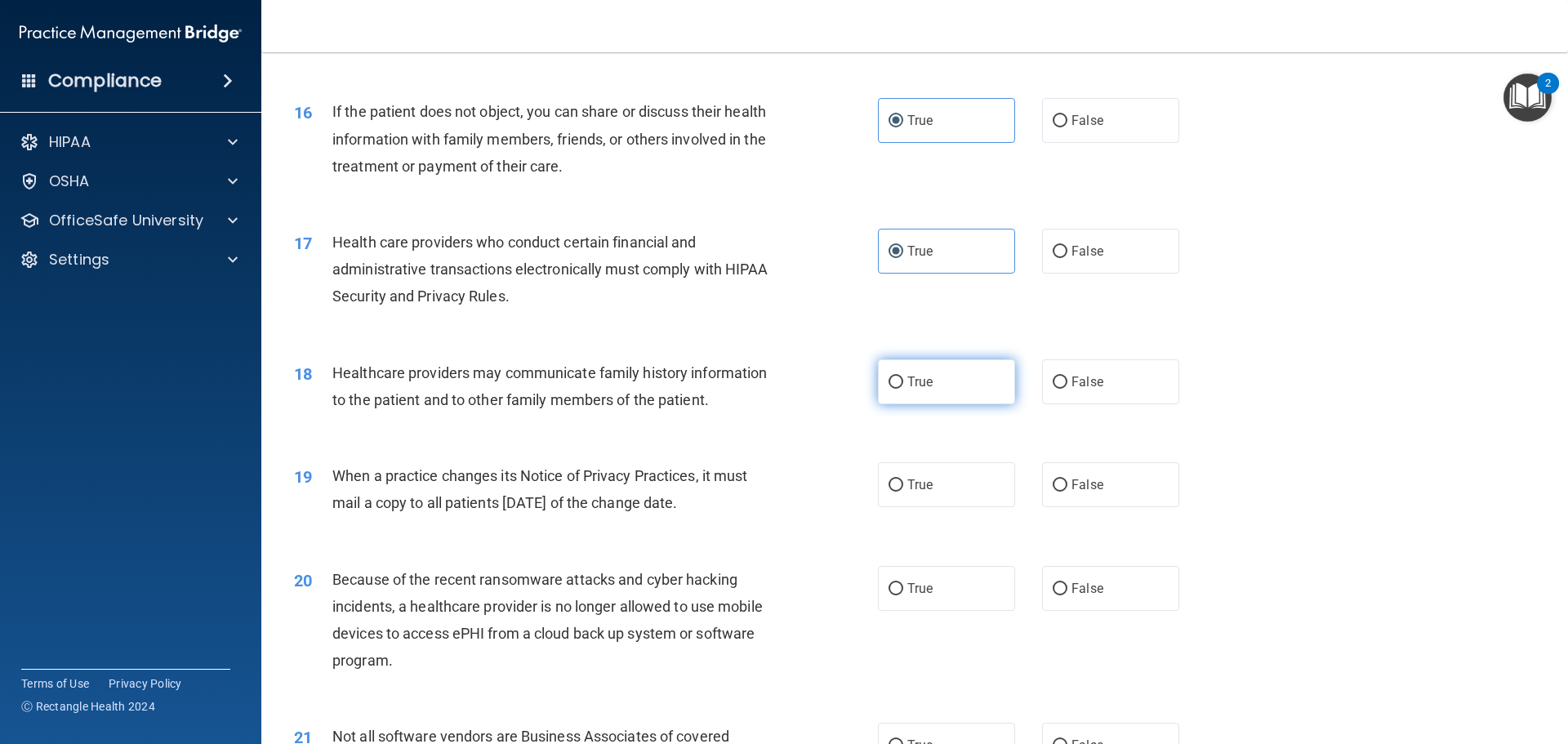
click at [925, 367] on label "True" at bounding box center [946, 381] width 137 height 45
click at [904, 377] on input "True" at bounding box center [896, 383] width 15 height 12
radio input "true"
click at [1090, 497] on label "False" at bounding box center [1110, 484] width 137 height 45
click at [1068, 492] on input "False" at bounding box center [1060, 486] width 15 height 12
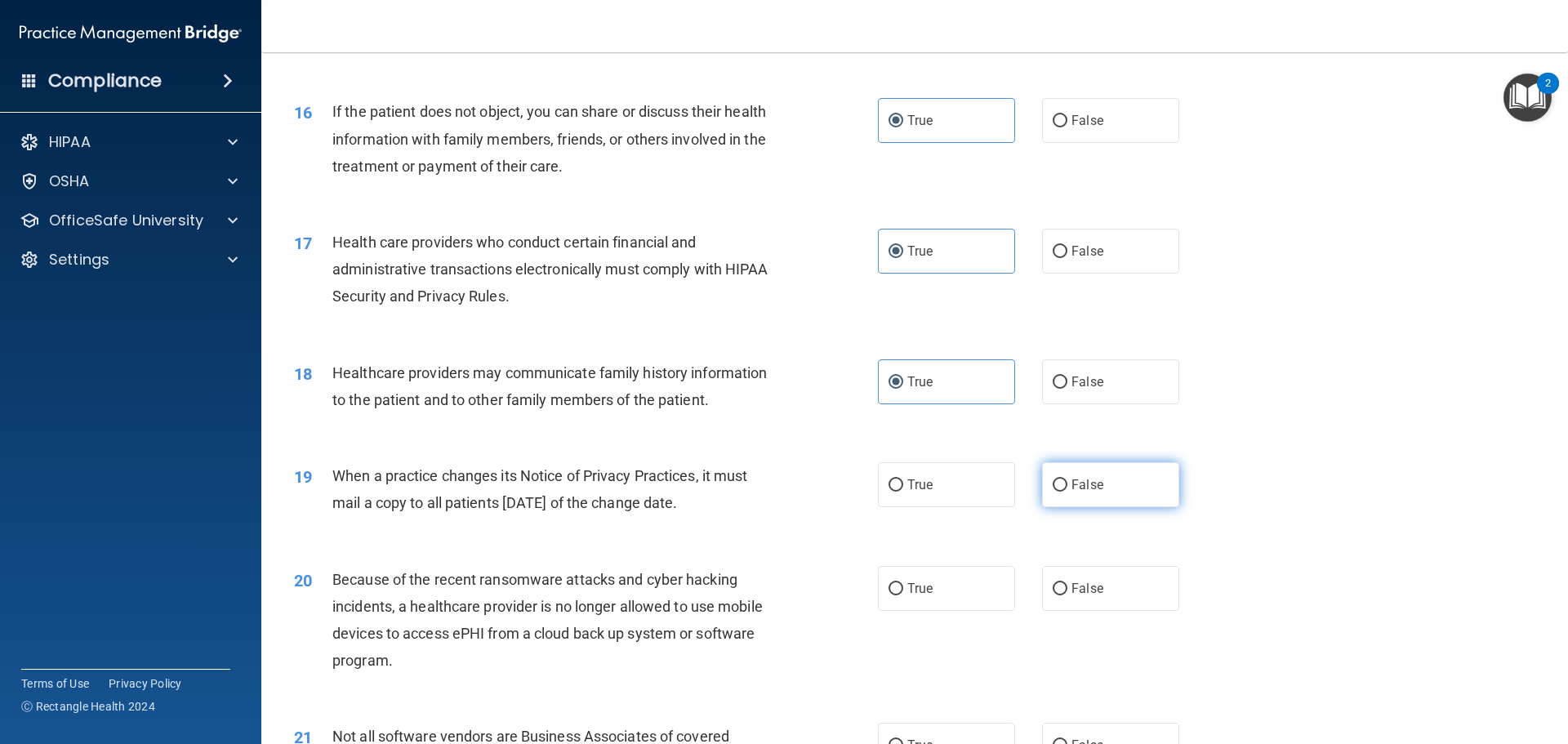
radio input "true"
click at [1065, 570] on label "False" at bounding box center [1110, 588] width 137 height 45
click at [1065, 583] on input "False" at bounding box center [1060, 589] width 15 height 12
radio input "true"
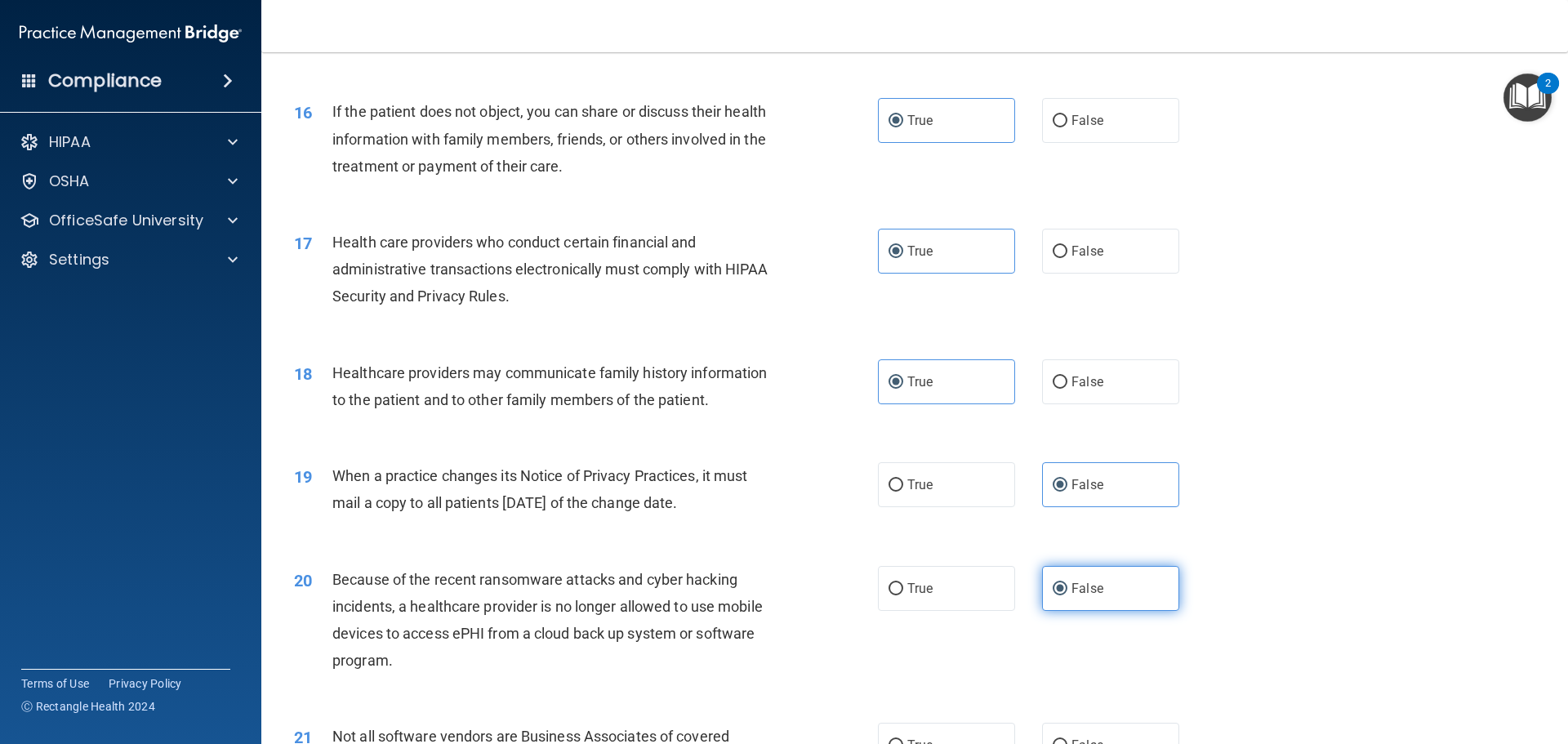
click at [1060, 583] on input "False" at bounding box center [1060, 589] width 15 height 12
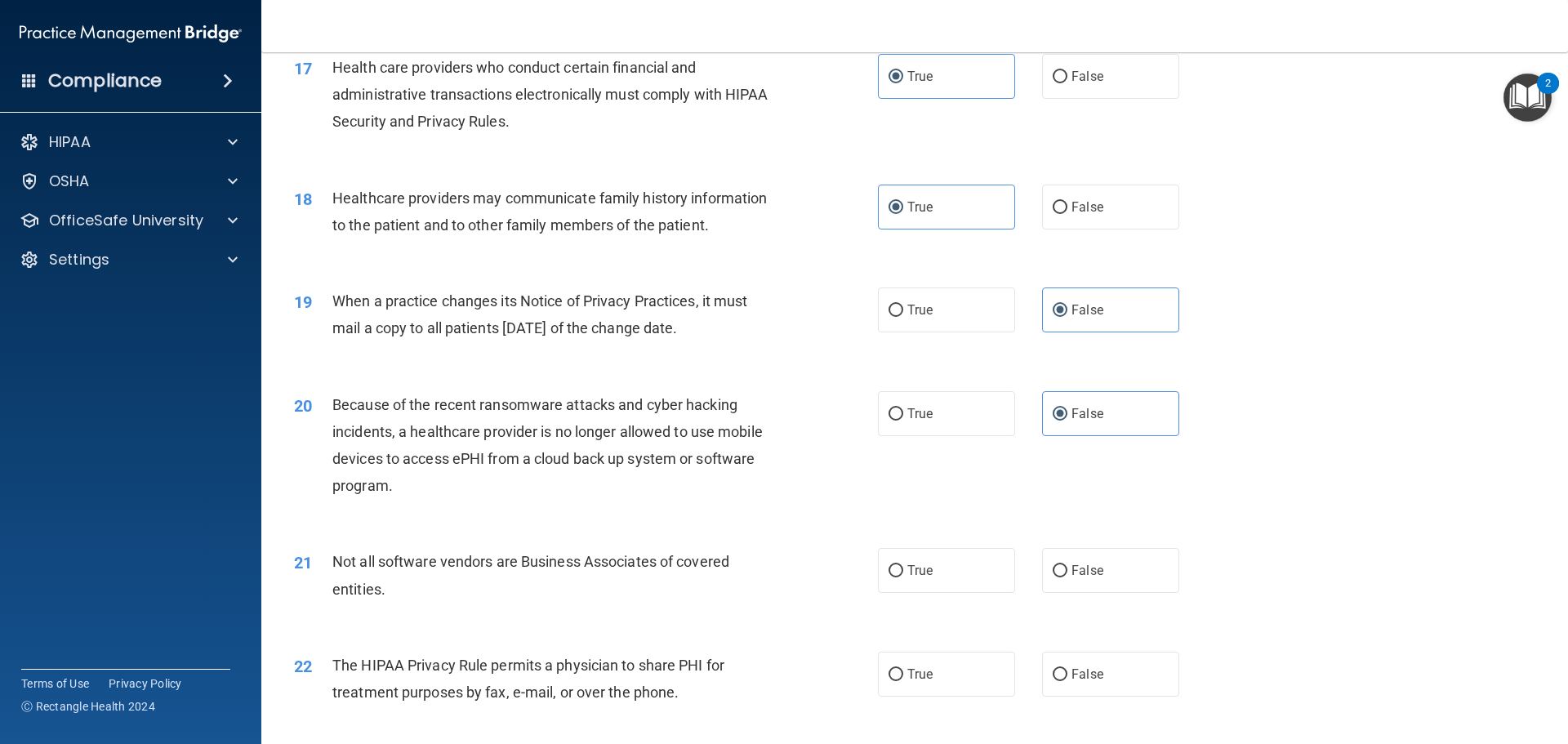
scroll to position [2206, 0]
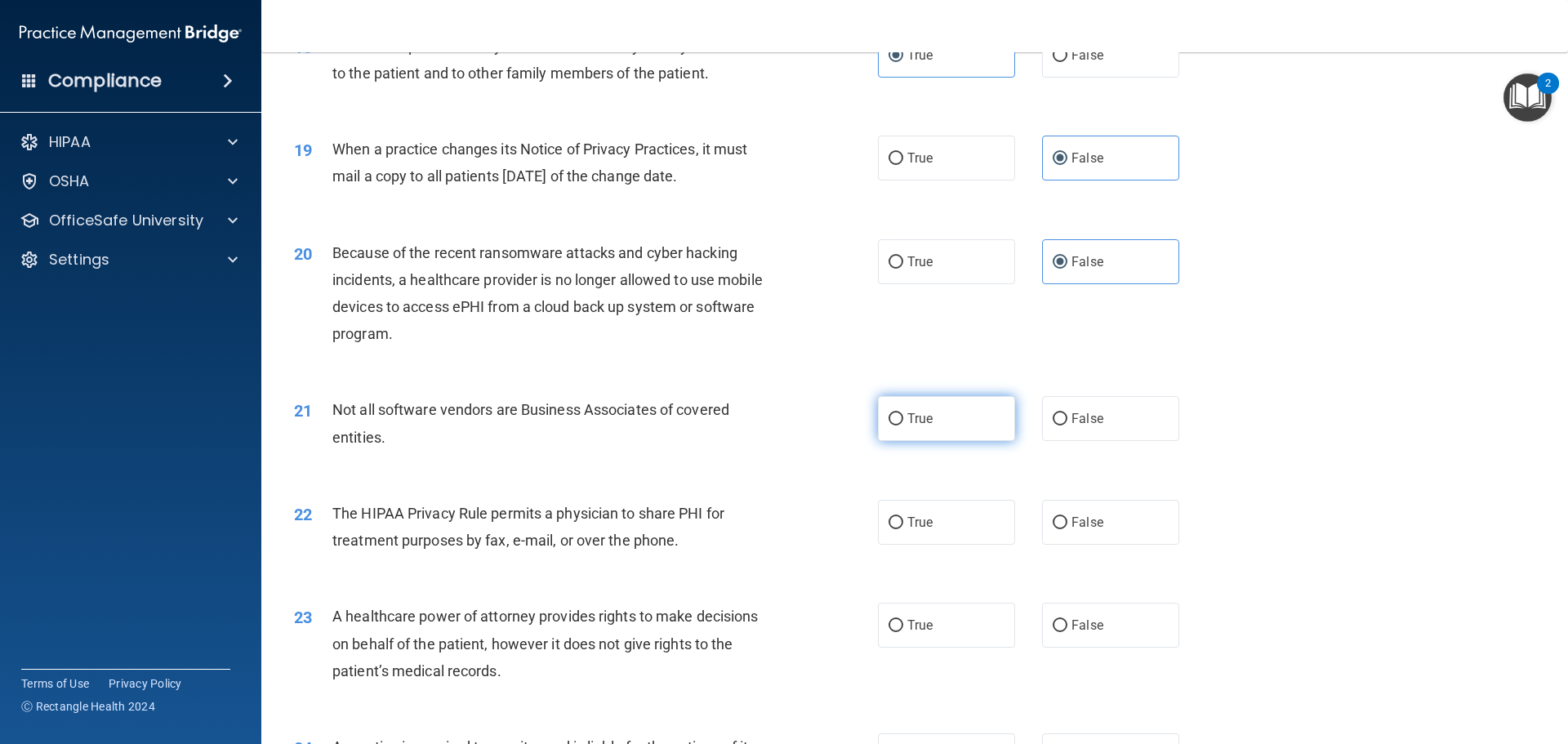
click at [906, 426] on label "True" at bounding box center [946, 418] width 137 height 45
click at [904, 426] on input "True" at bounding box center [896, 419] width 15 height 12
radio input "true"
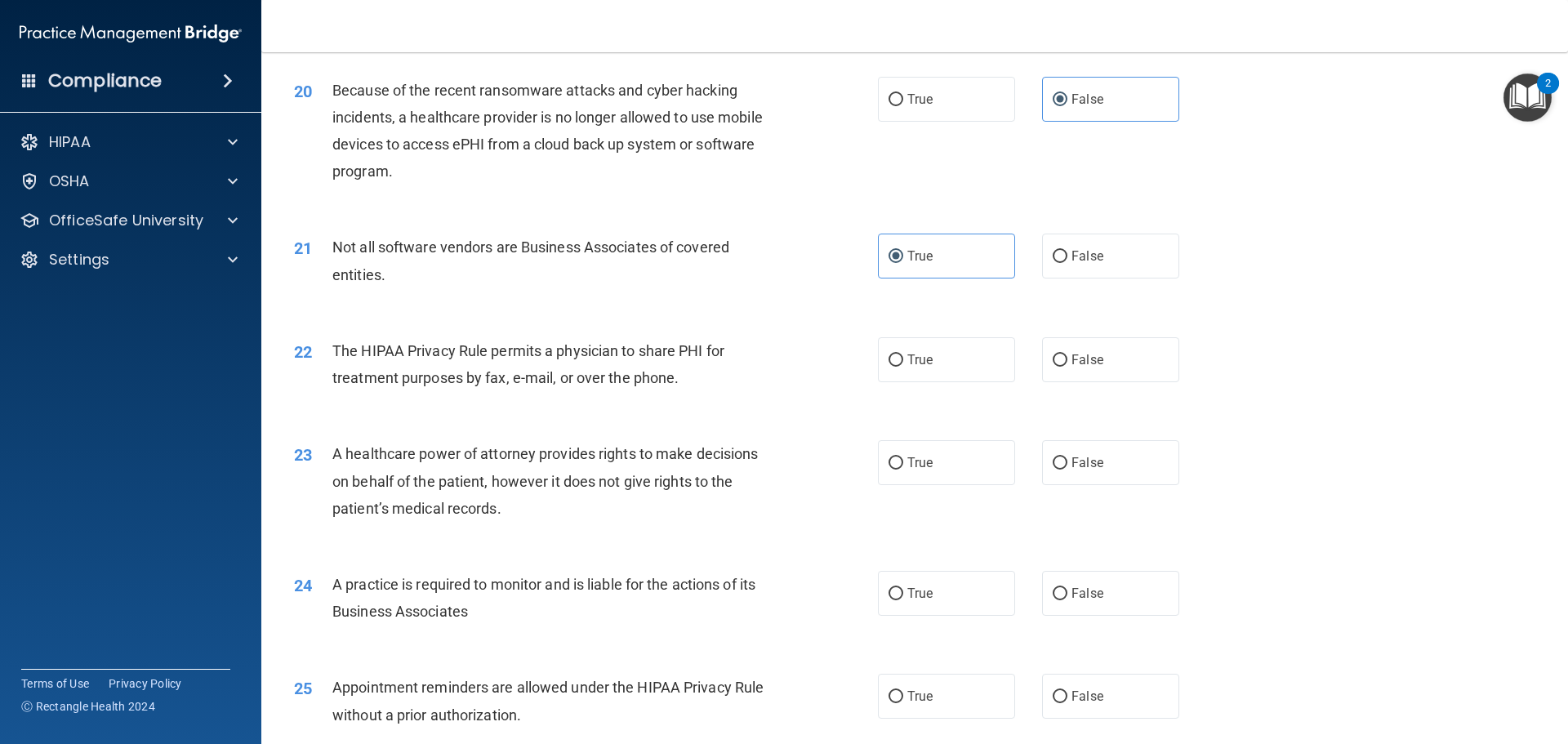
scroll to position [2369, 0]
click at [940, 363] on label "True" at bounding box center [946, 359] width 137 height 45
click at [904, 363] on input "True" at bounding box center [896, 360] width 15 height 12
radio input "true"
click at [919, 477] on label "True" at bounding box center [946, 462] width 137 height 45
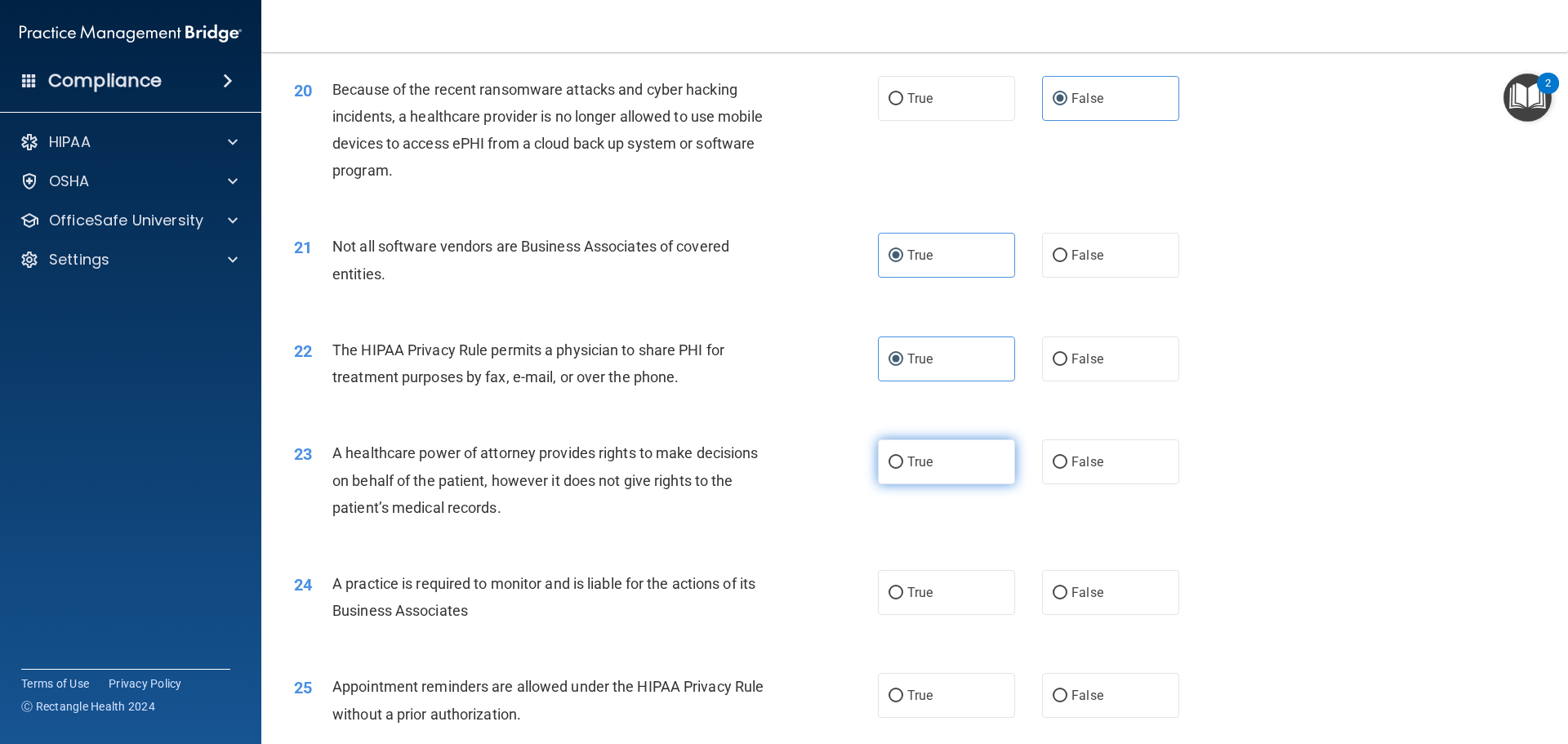
click at [904, 469] on input "True" at bounding box center [896, 463] width 15 height 12
radio input "true"
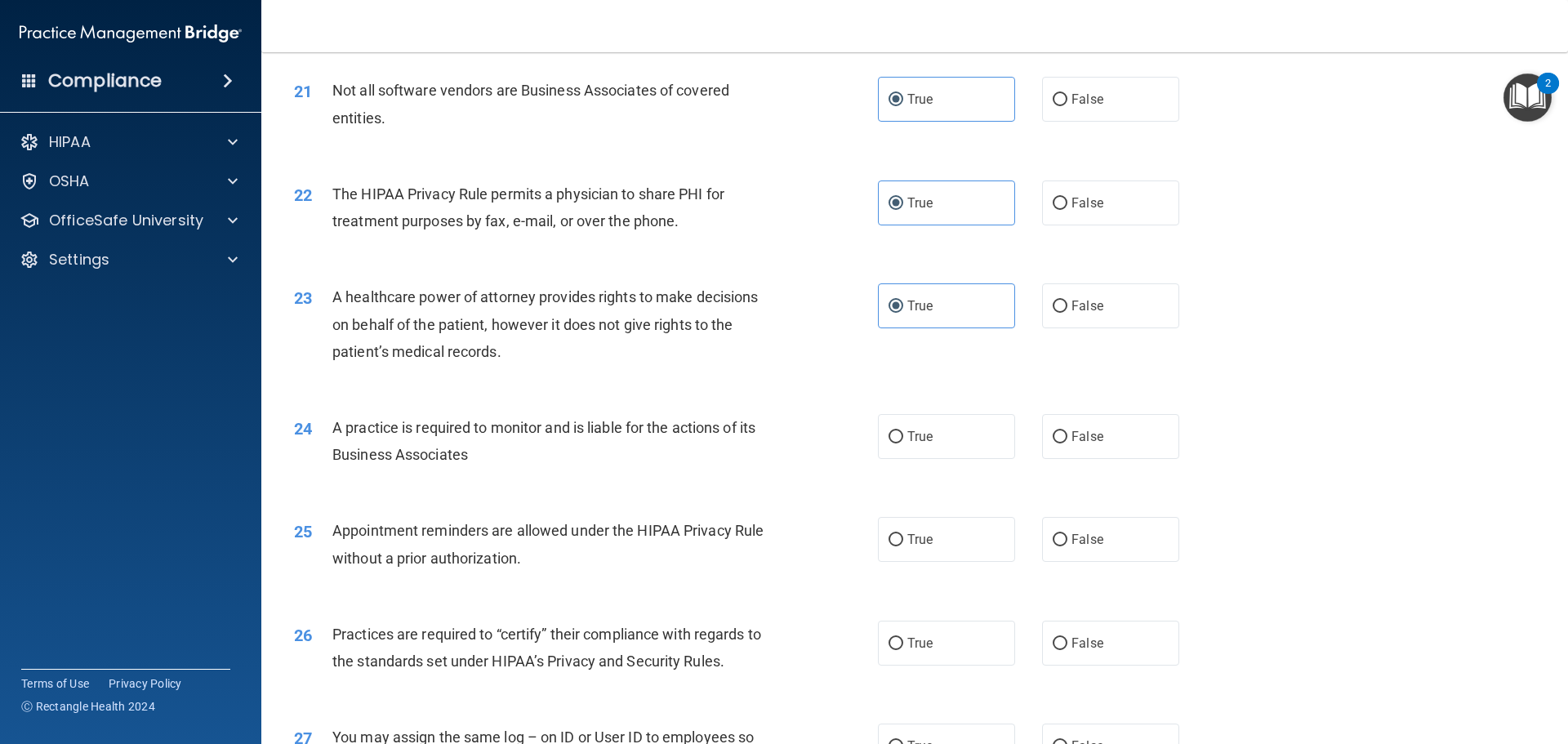
scroll to position [2532, 0]
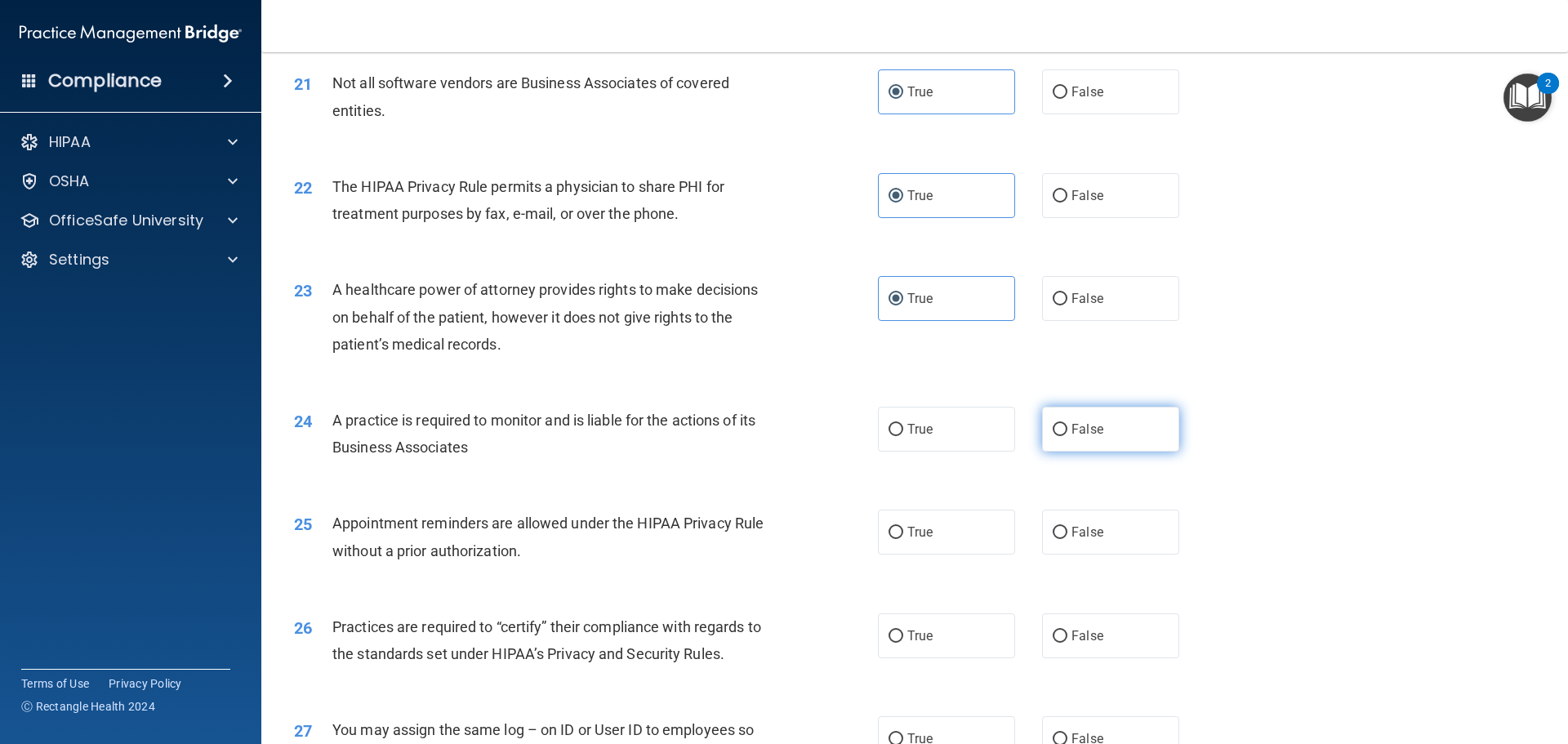
click at [1117, 430] on label "False" at bounding box center [1110, 429] width 137 height 45
click at [1068, 430] on input "False" at bounding box center [1060, 430] width 15 height 12
radio input "true"
click at [893, 542] on label "True" at bounding box center [946, 532] width 137 height 45
click at [893, 539] on input "True" at bounding box center [896, 533] width 15 height 12
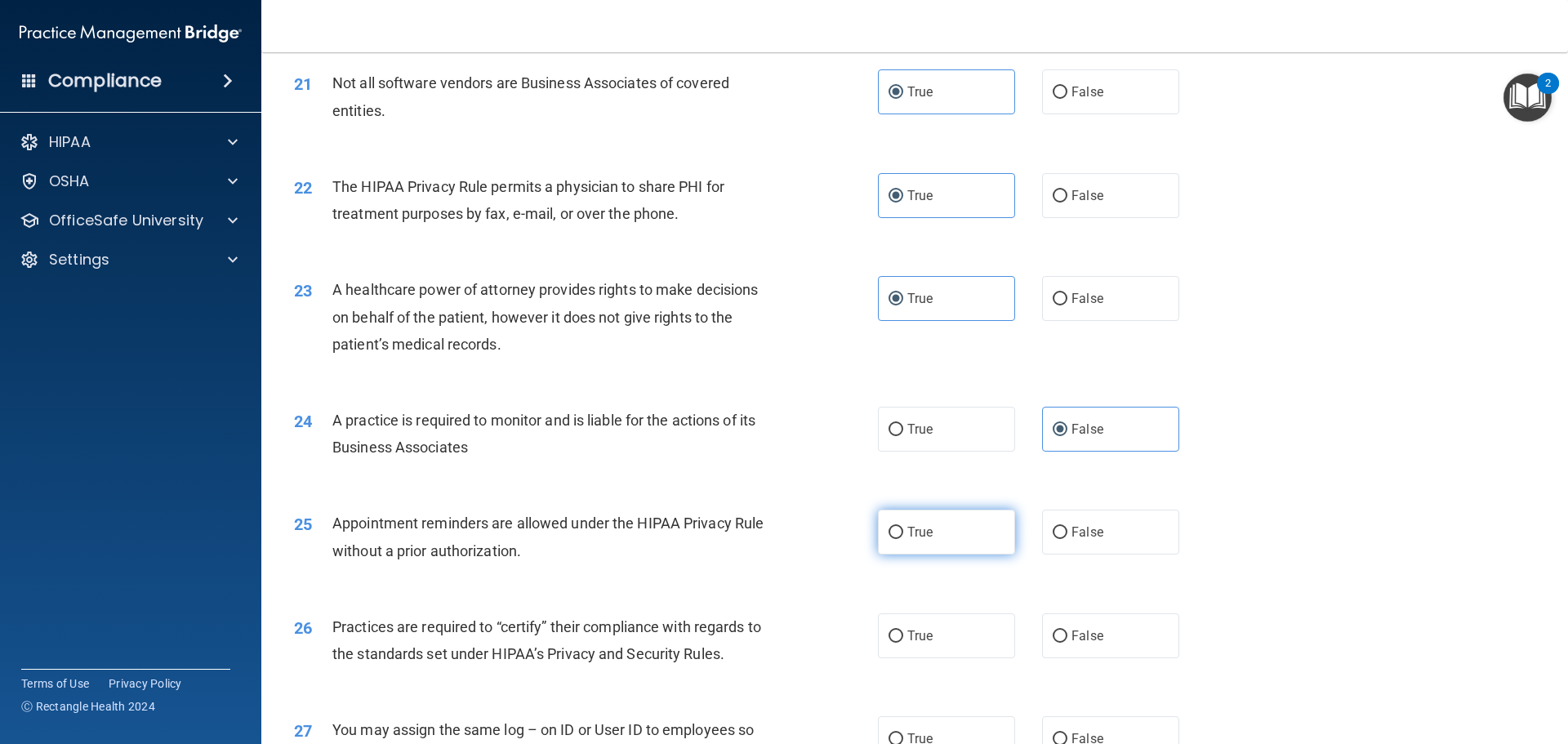
radio input "true"
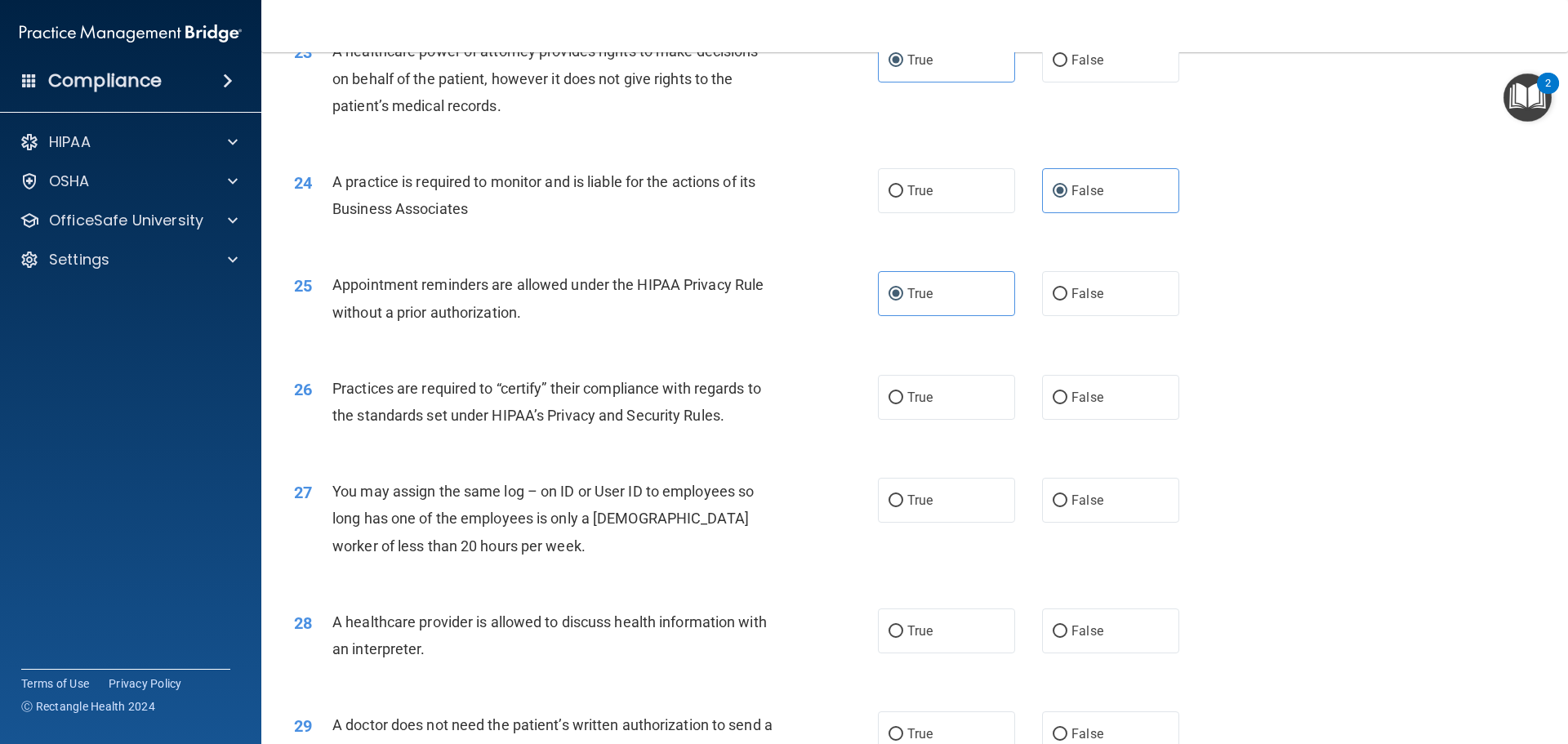
scroll to position [2778, 0]
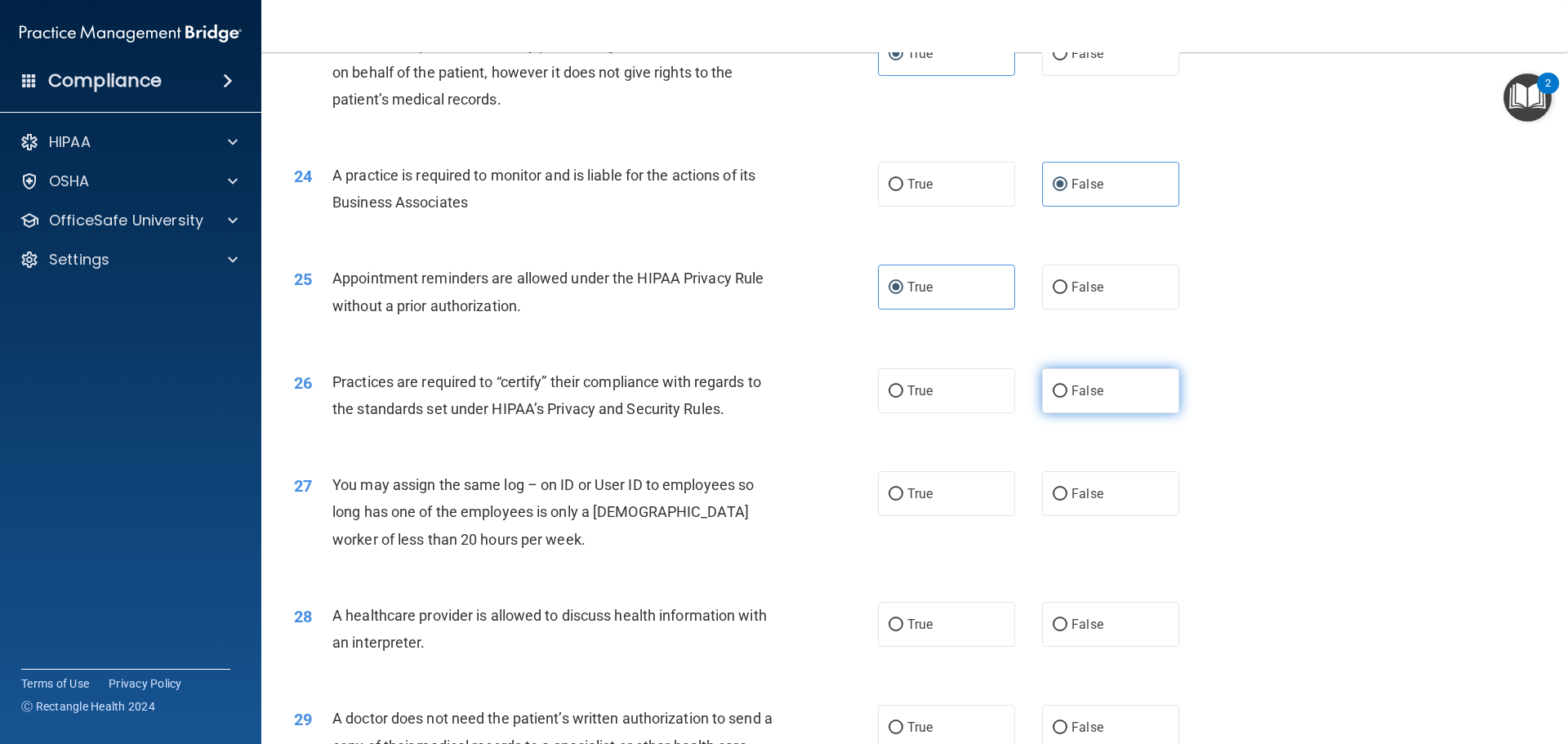
click at [1079, 393] on span "False" at bounding box center [1088, 391] width 32 height 16
click at [1068, 393] on input "False" at bounding box center [1060, 392] width 15 height 12
radio input "true"
click at [1095, 507] on label "False" at bounding box center [1110, 493] width 137 height 45
click at [1068, 501] on input "False" at bounding box center [1060, 495] width 15 height 12
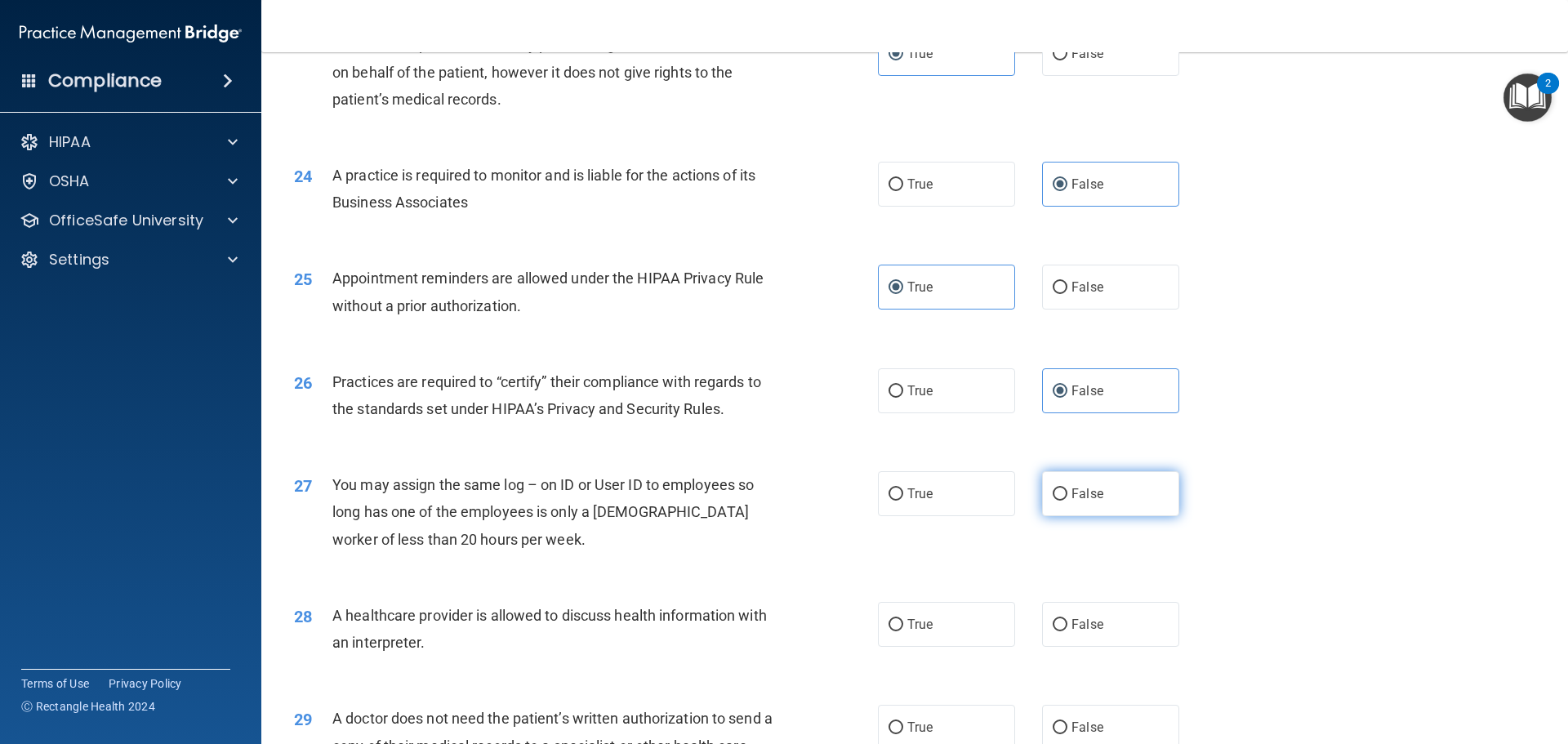
radio input "true"
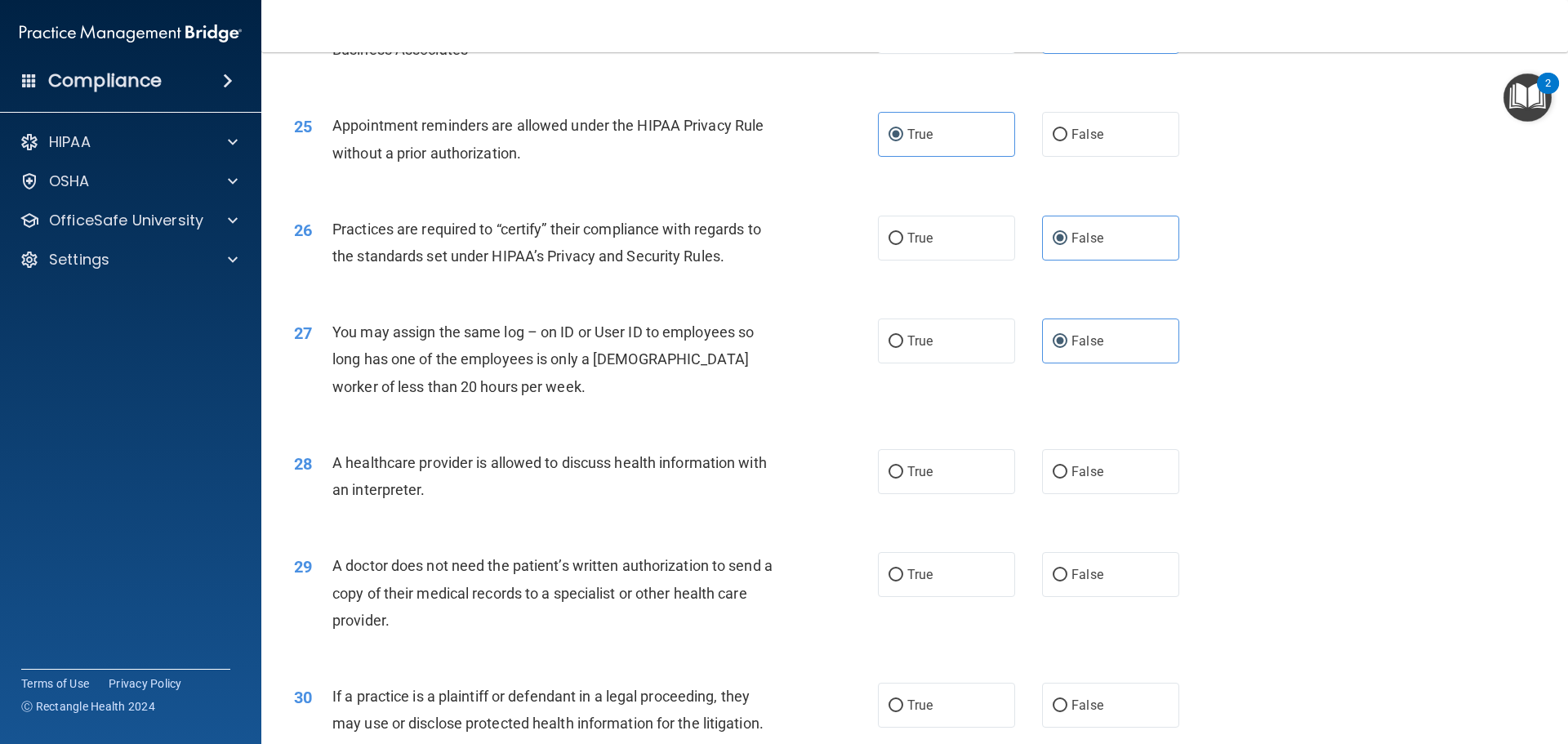
scroll to position [2941, 0]
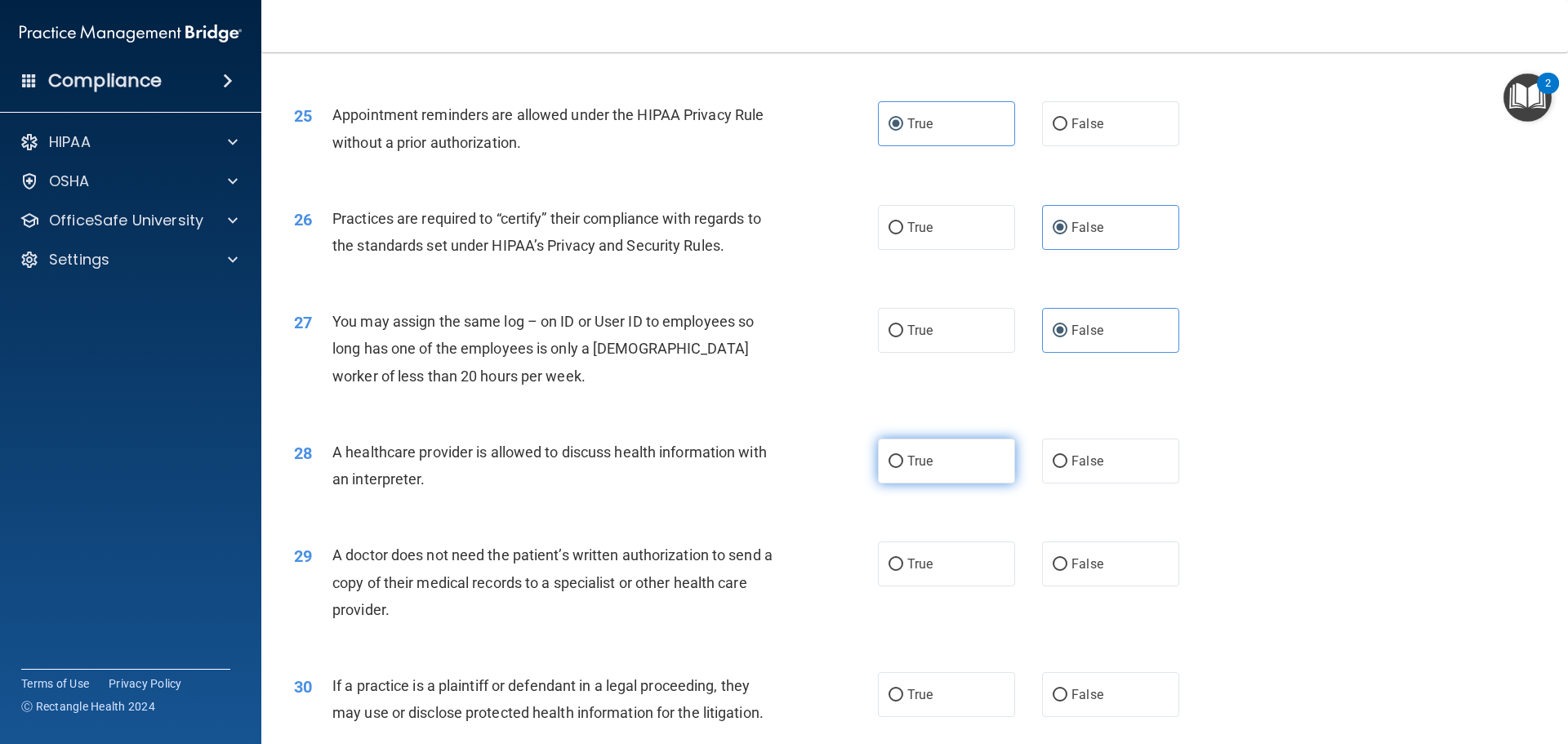
click at [903, 472] on label "True" at bounding box center [946, 461] width 137 height 45
click at [903, 468] on input "True" at bounding box center [896, 462] width 15 height 12
radio input "true"
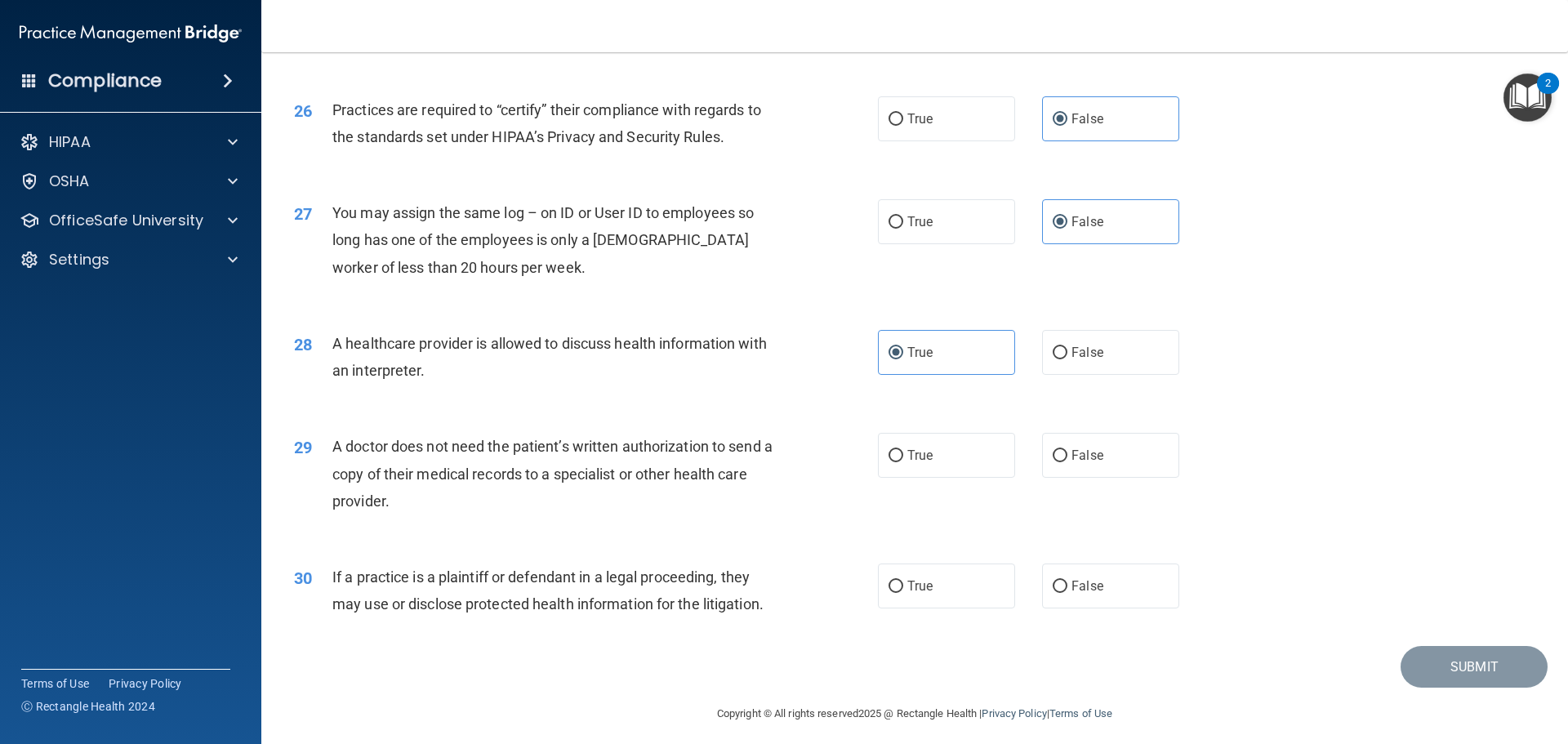
scroll to position [3059, 0]
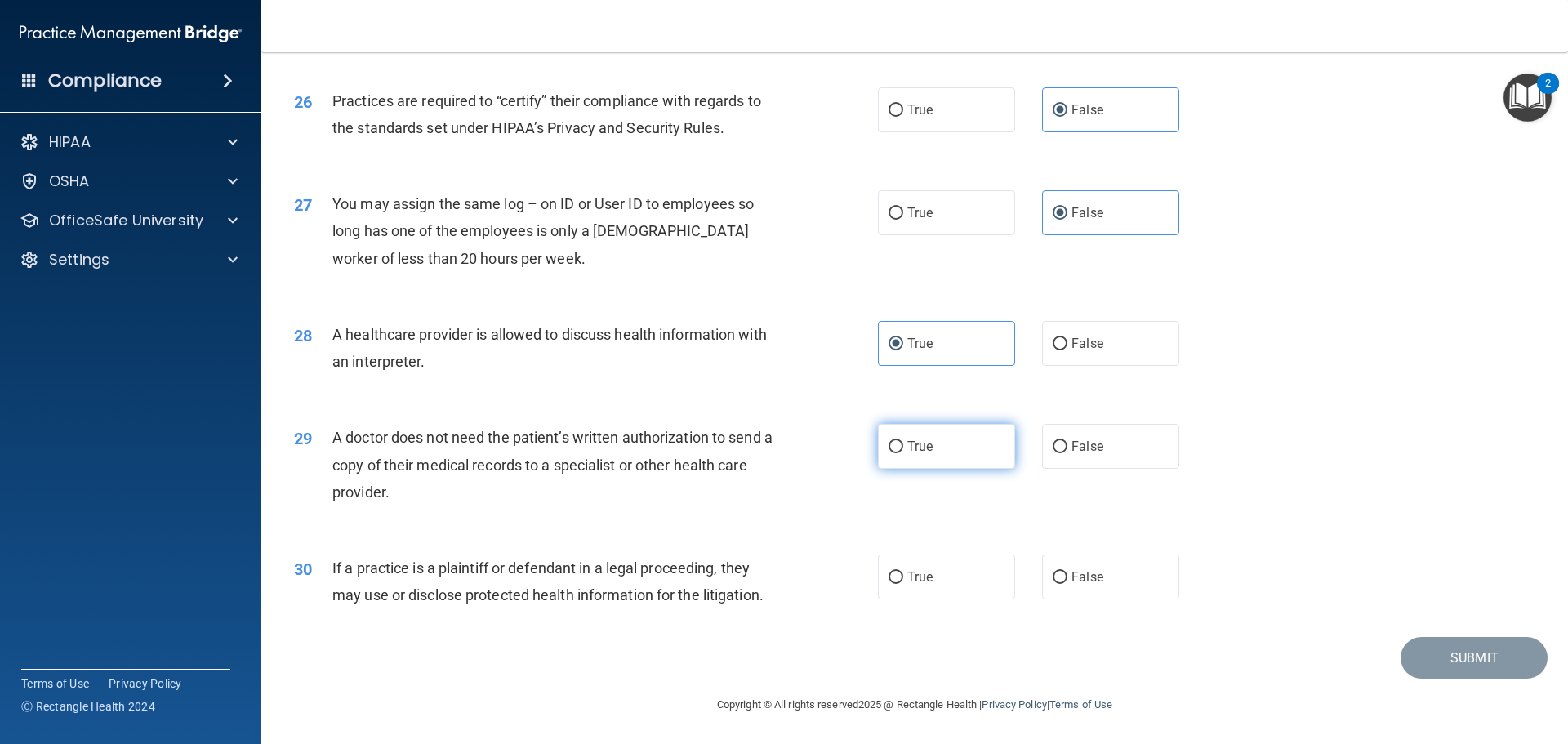
click at [916, 454] on label "True" at bounding box center [946, 446] width 137 height 45
click at [904, 453] on input "True" at bounding box center [896, 447] width 15 height 12
radio input "true"
click at [1129, 591] on label "False" at bounding box center [1110, 577] width 137 height 45
click at [1068, 584] on input "False" at bounding box center [1060, 578] width 15 height 12
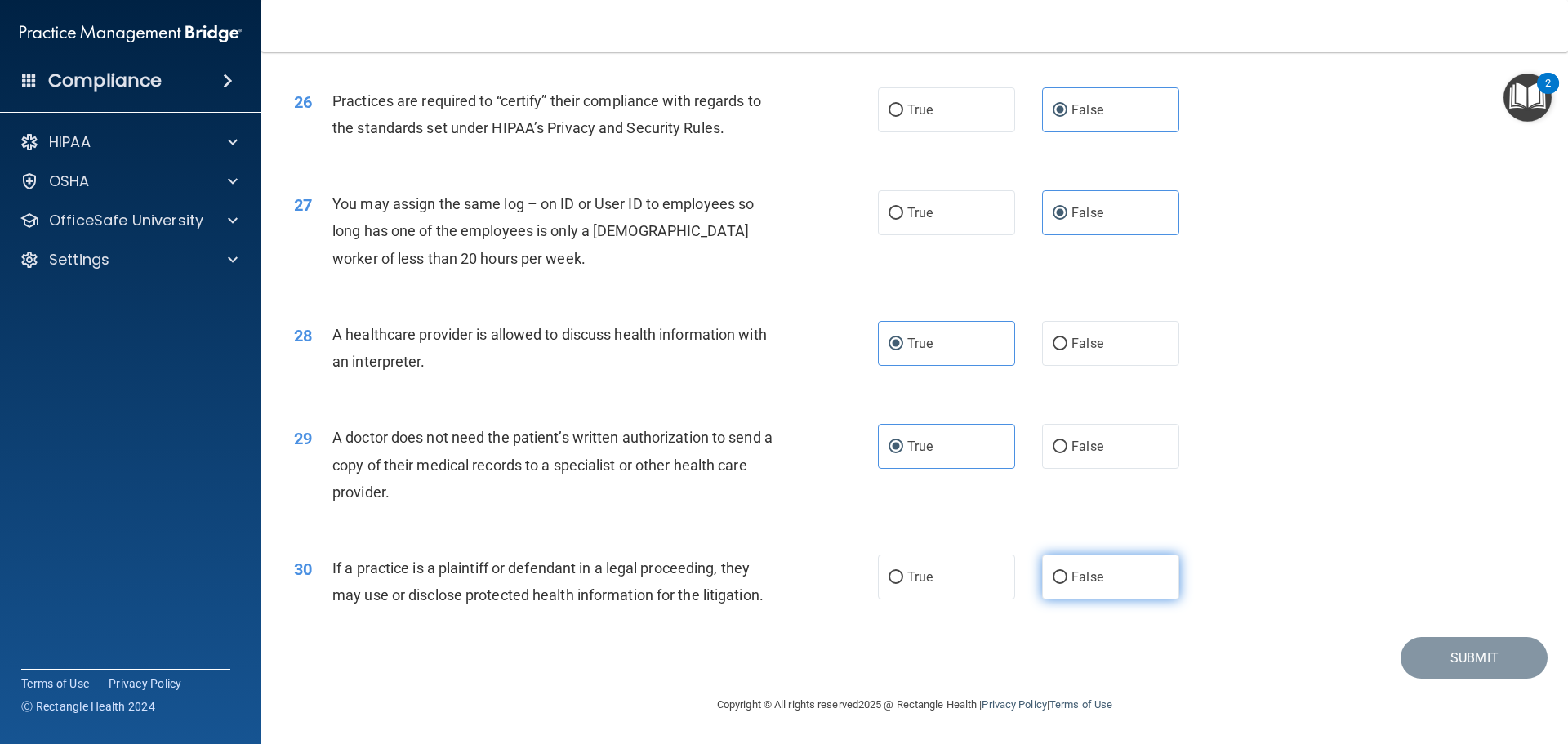
radio input "true"
click at [1415, 650] on button "Submit" at bounding box center [1474, 658] width 147 height 42
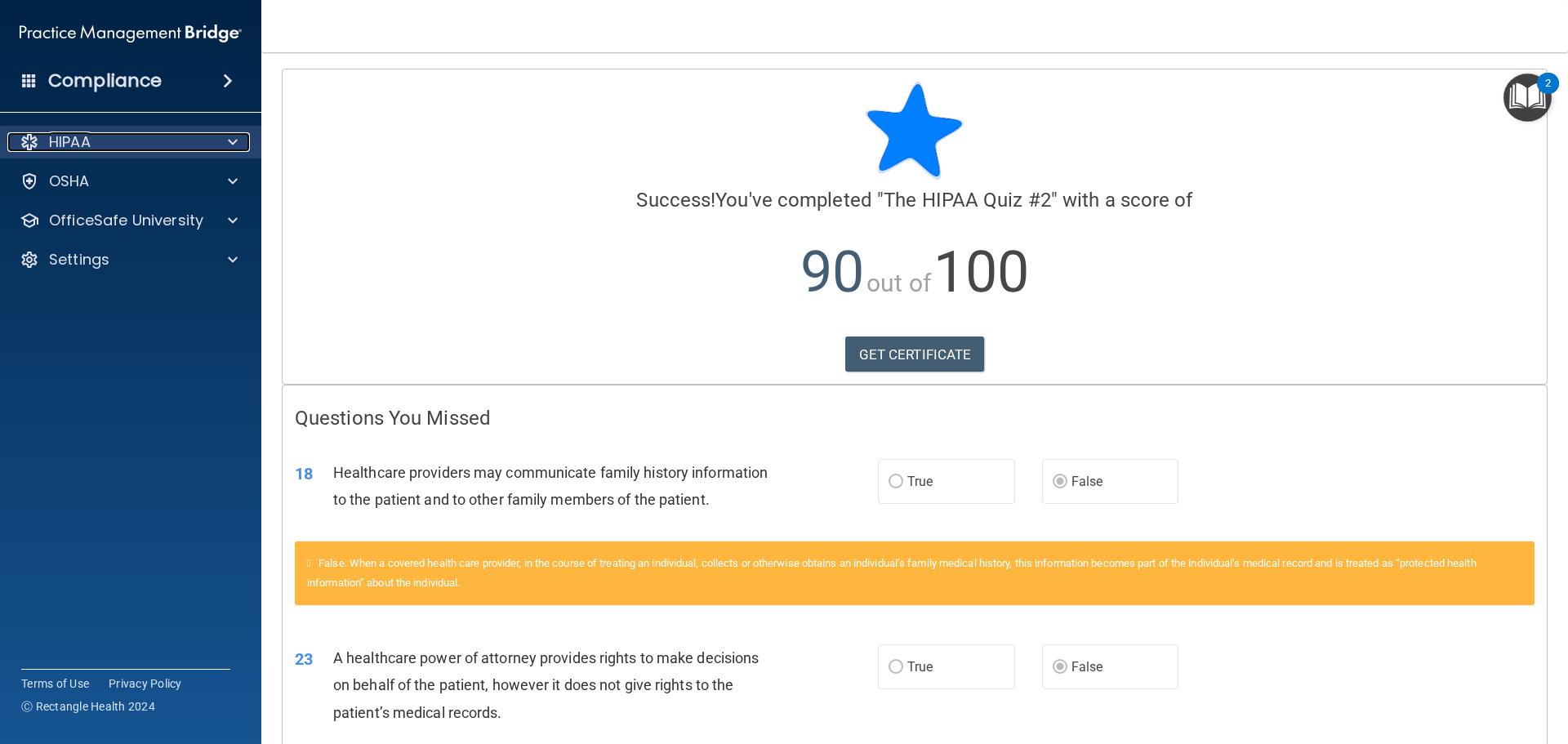
click at [240, 133] on div at bounding box center [230, 142] width 41 height 20
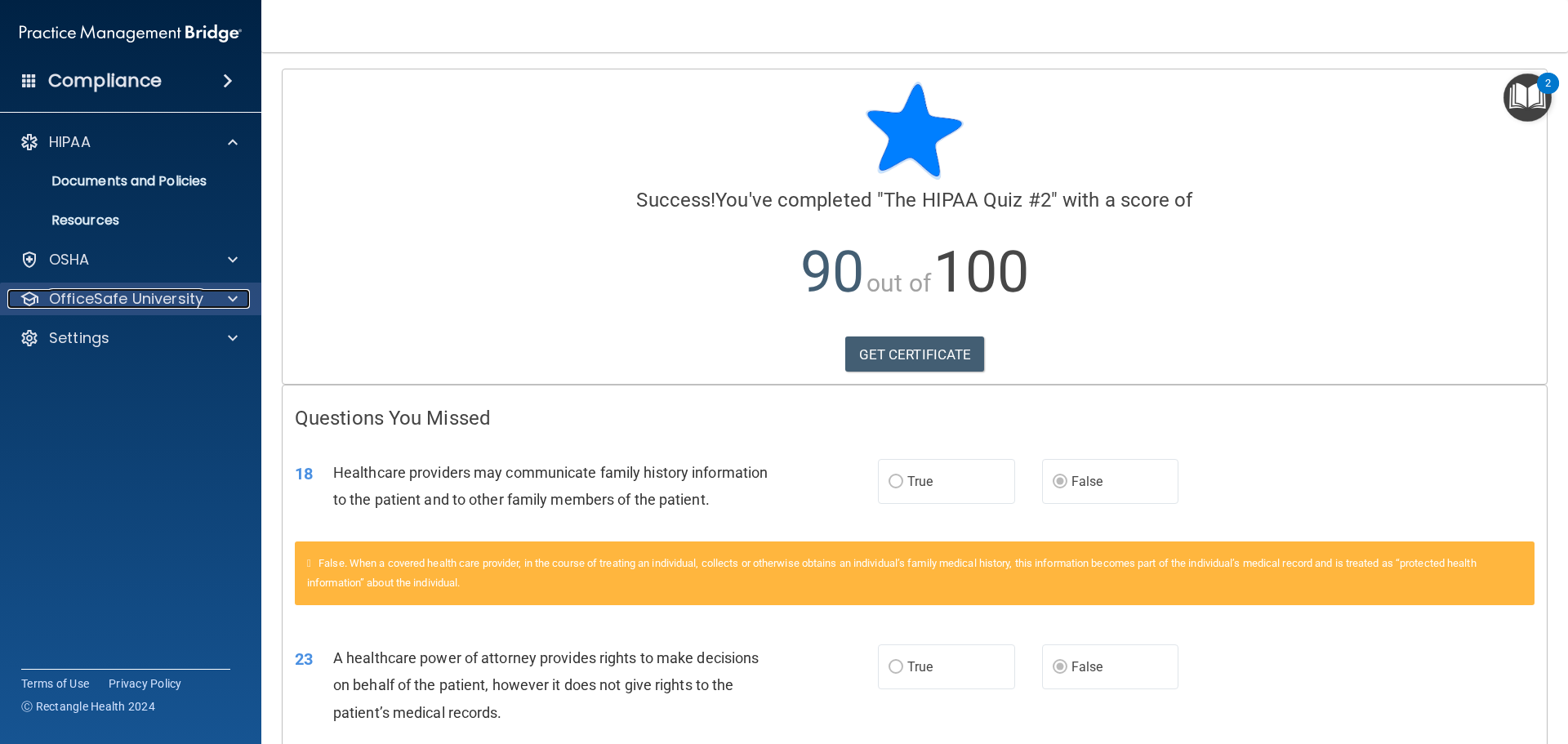
click at [230, 301] on span at bounding box center [233, 299] width 10 height 20
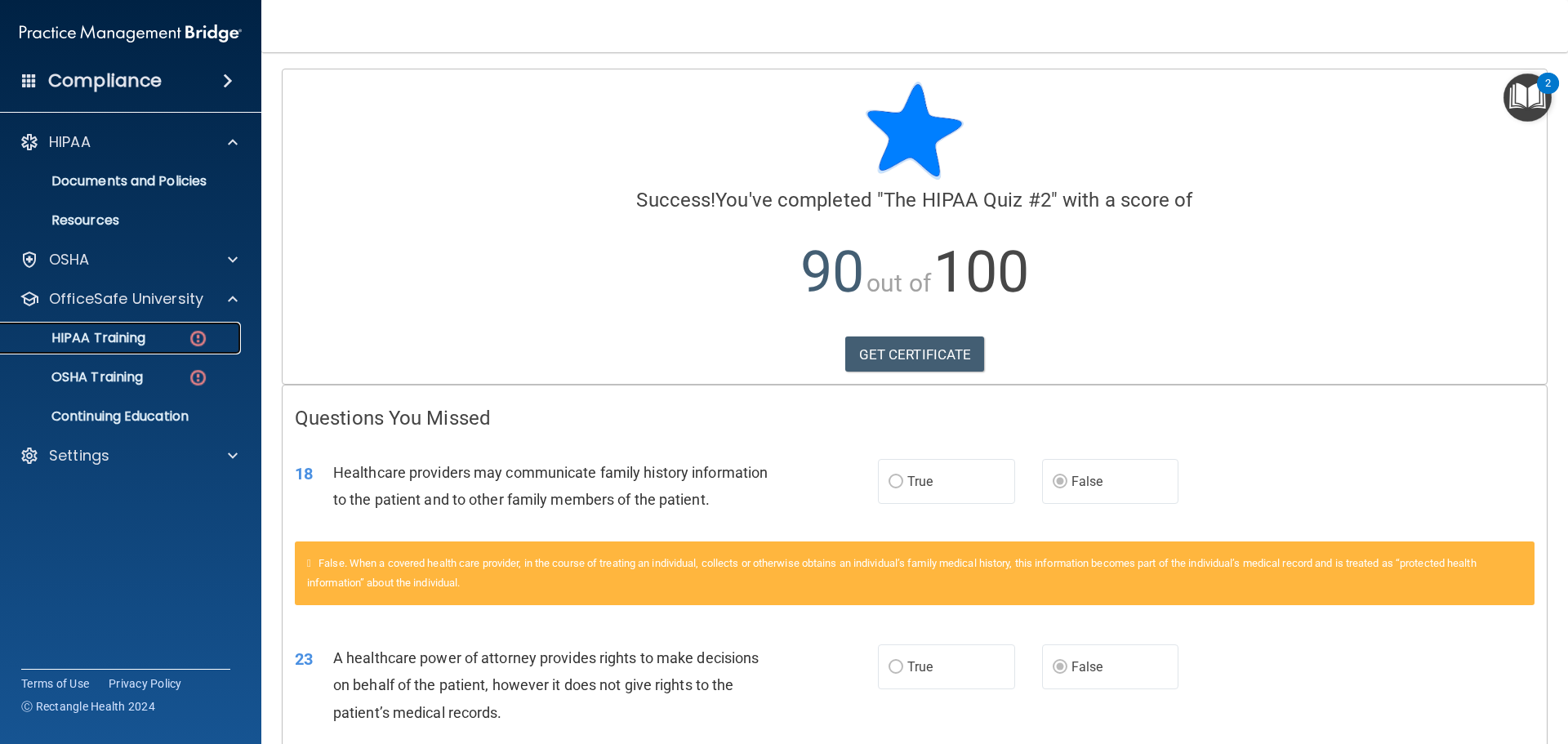
click at [171, 332] on div "HIPAA Training" at bounding box center [122, 338] width 223 height 16
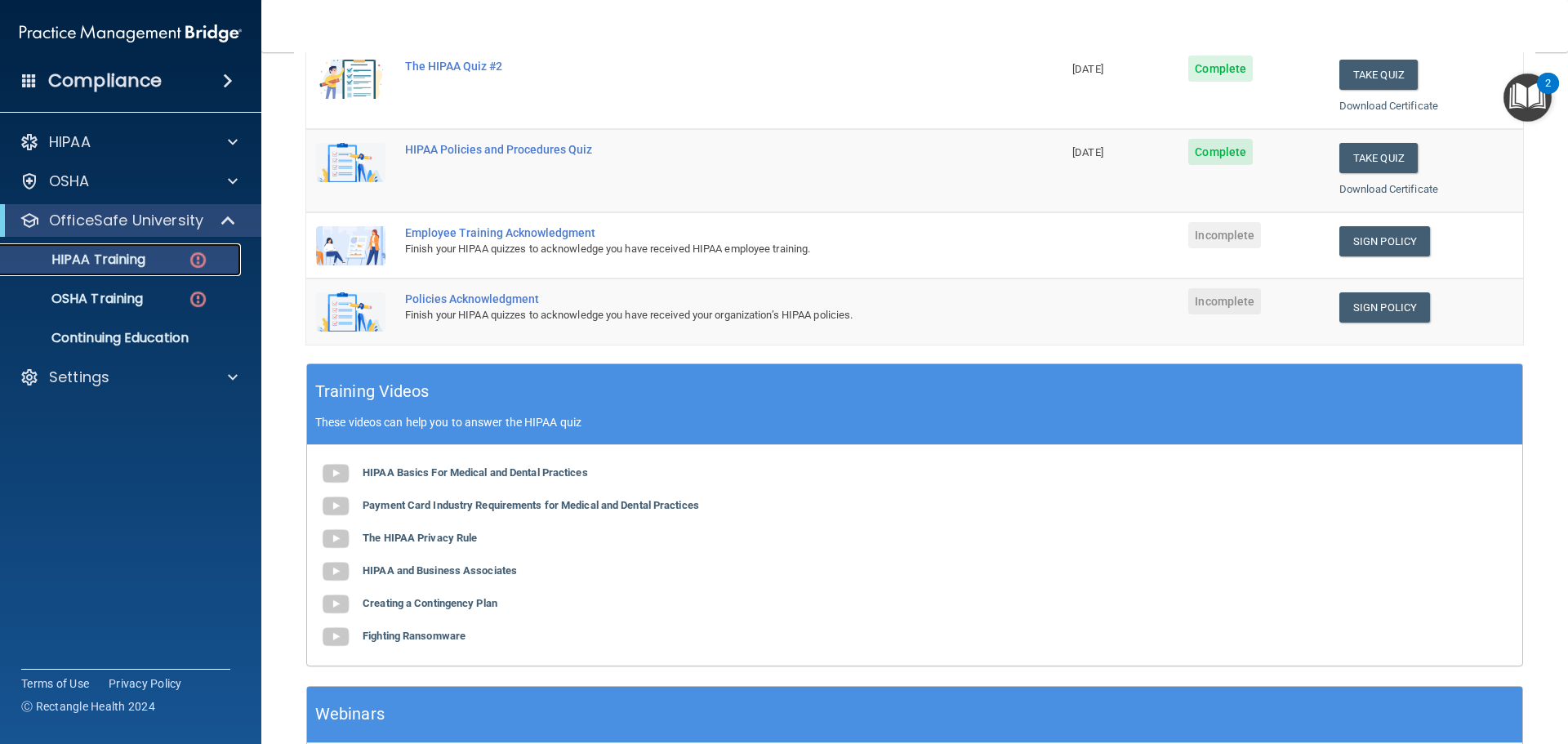
scroll to position [327, 0]
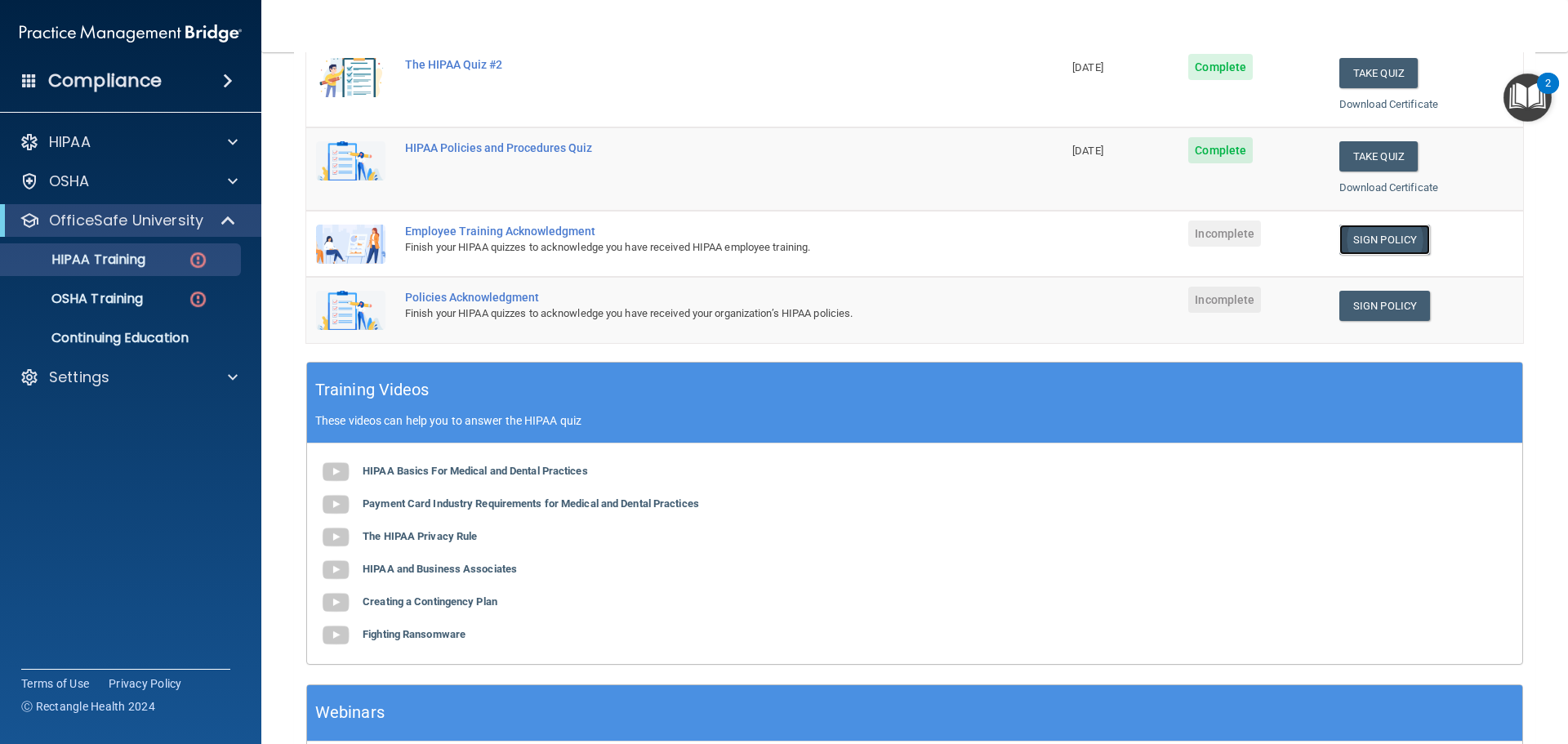
click at [1379, 239] on link "Sign Policy" at bounding box center [1385, 240] width 91 height 30
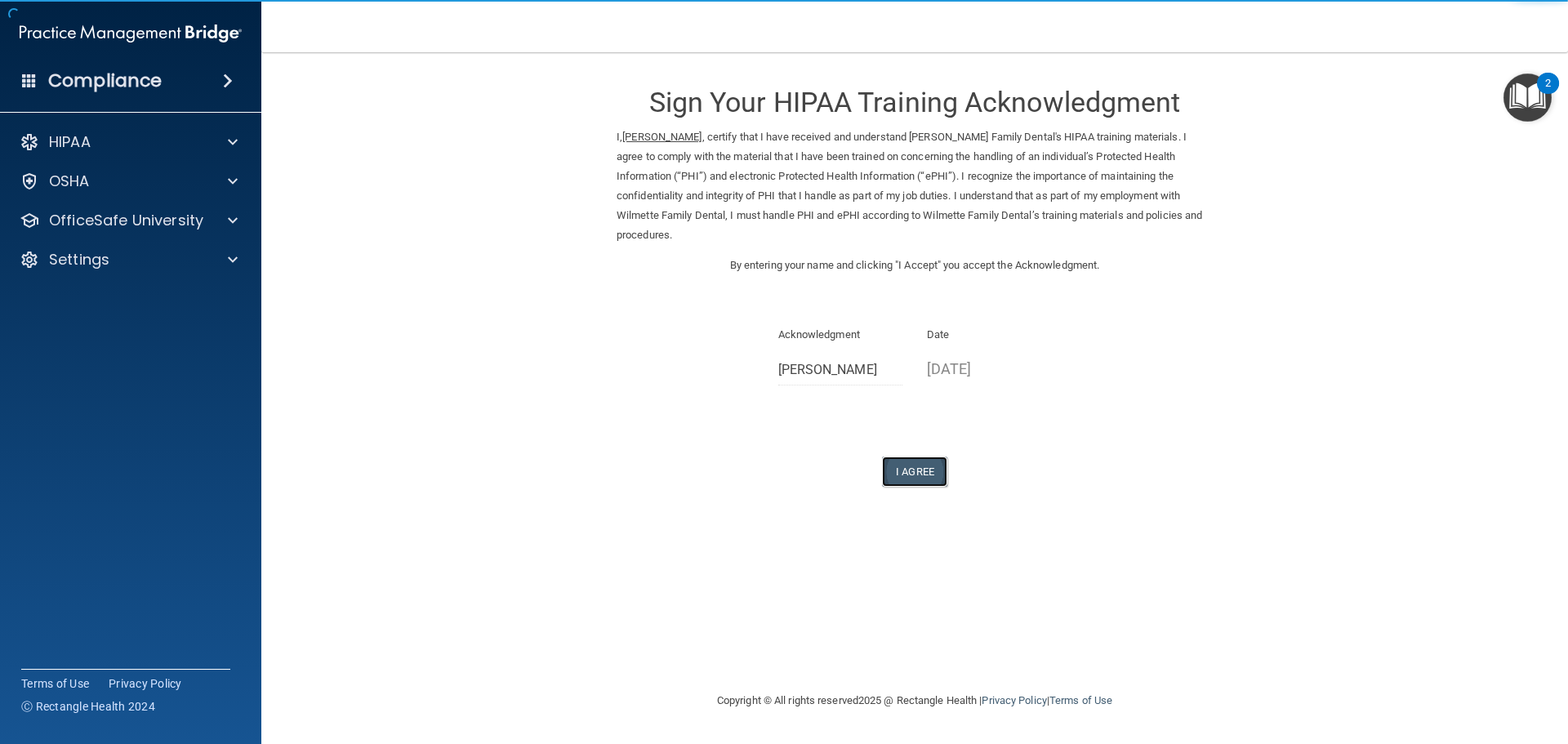
click at [921, 457] on button "I Agree" at bounding box center [914, 472] width 65 height 30
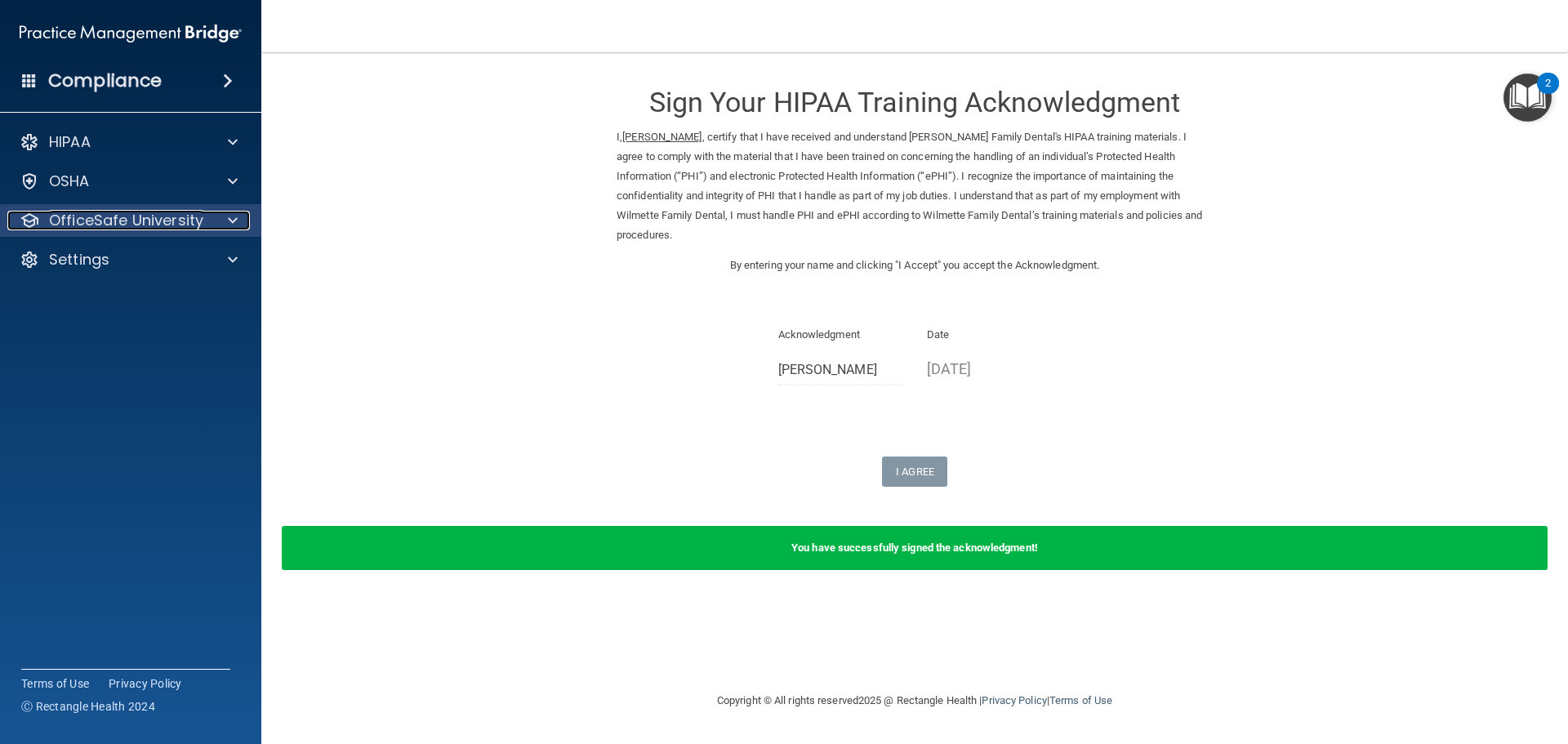
click at [227, 225] on div at bounding box center [230, 221] width 41 height 20
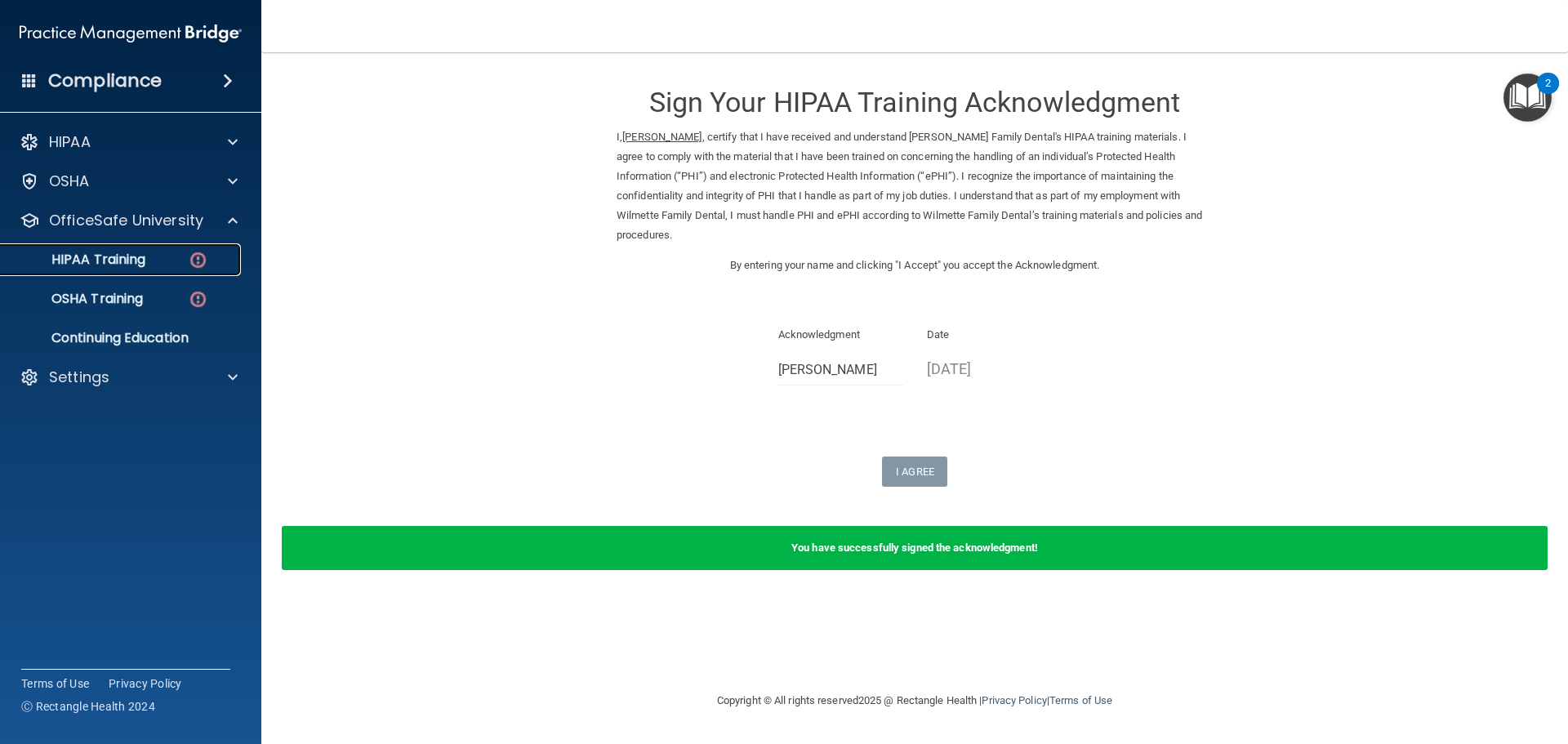
click at [169, 262] on div "HIPAA Training" at bounding box center [122, 260] width 223 height 16
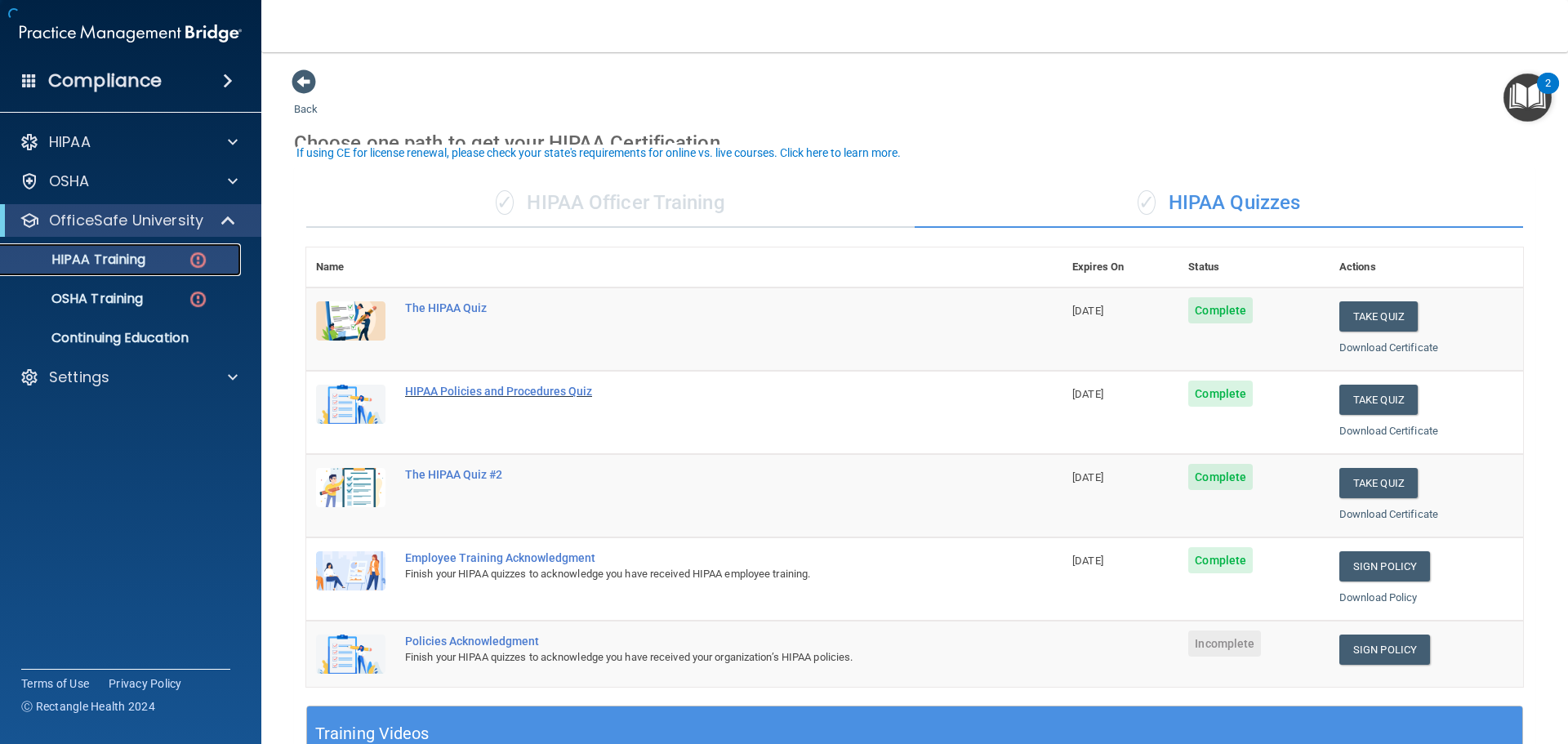
scroll to position [408, 0]
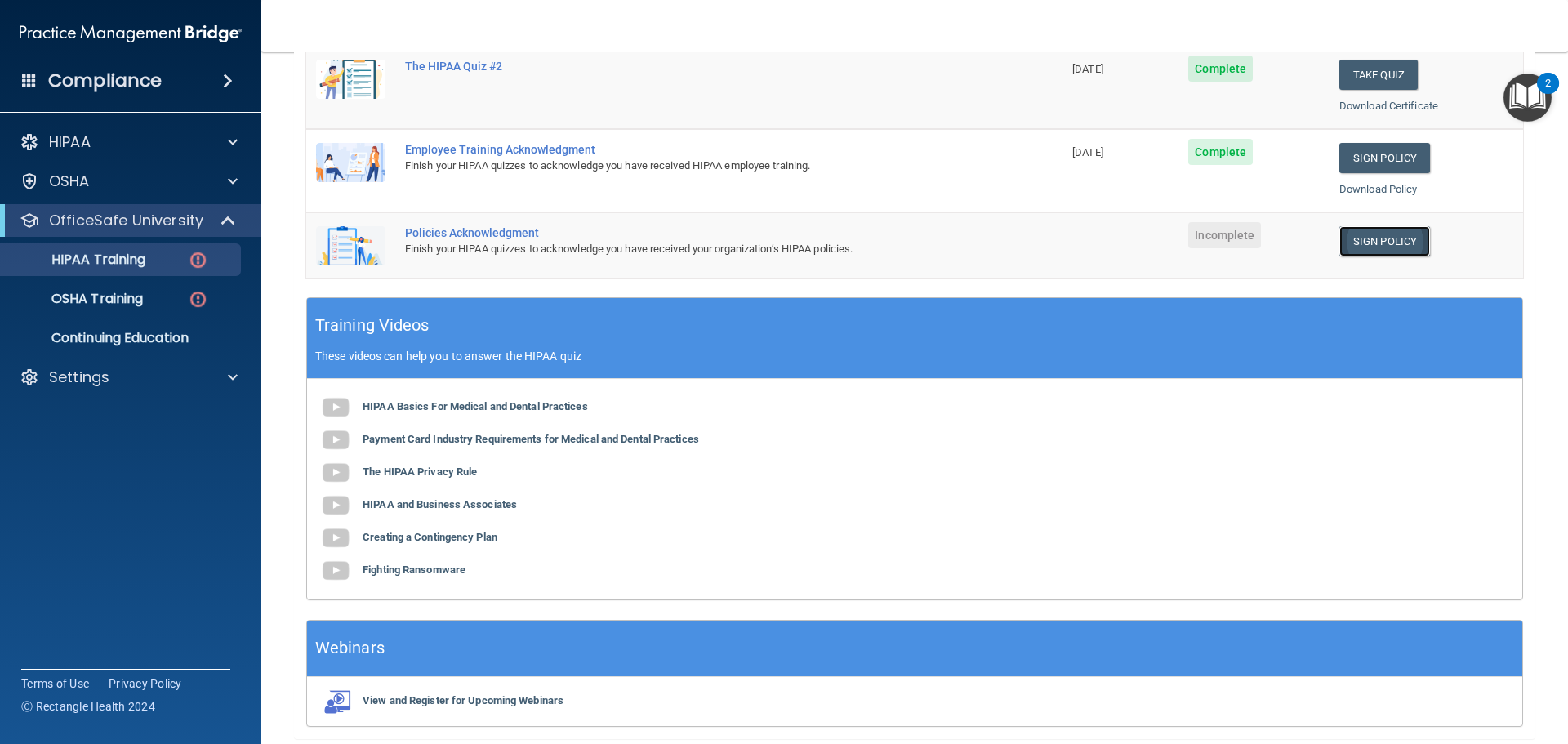
click at [1400, 246] on link "Sign Policy" at bounding box center [1385, 241] width 91 height 30
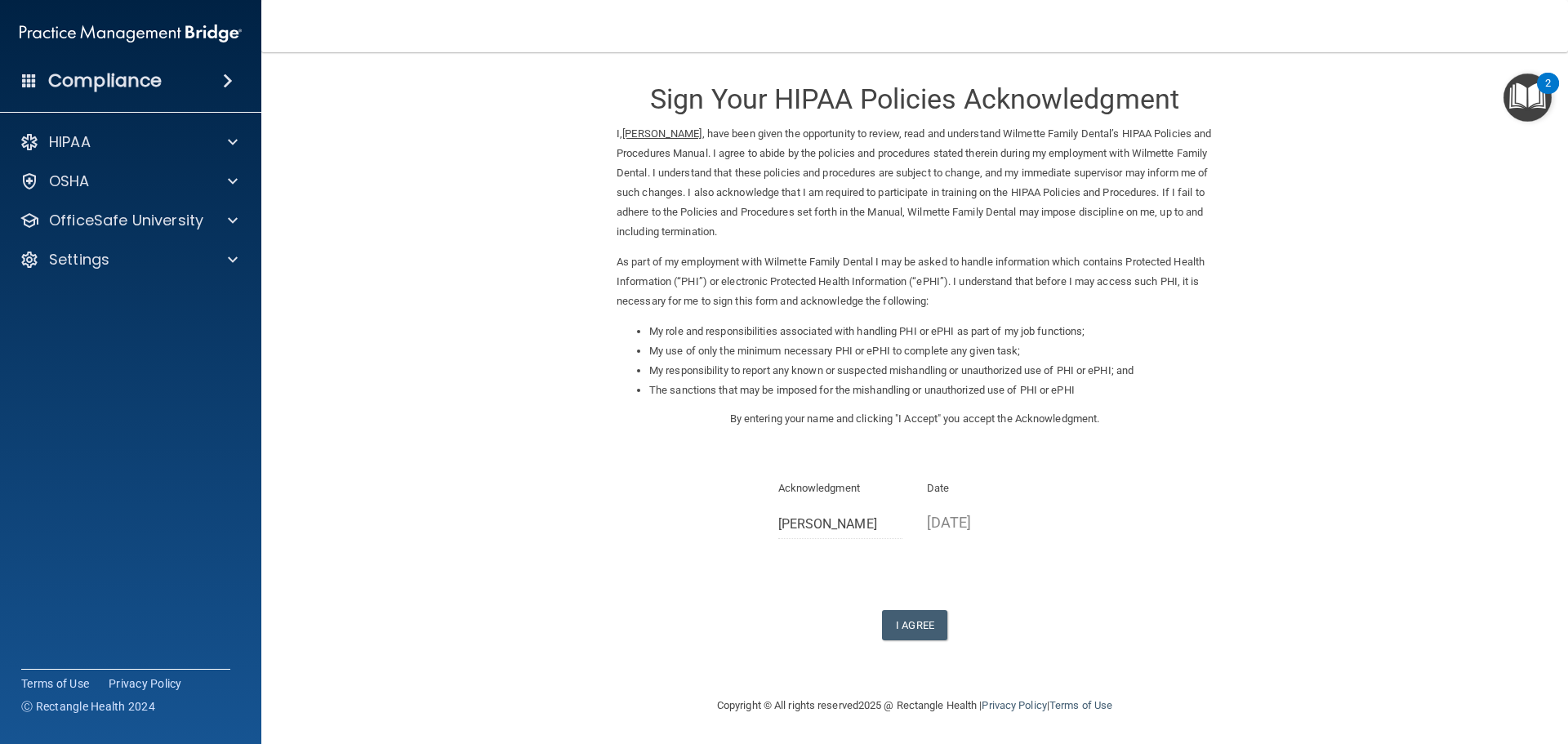
scroll to position [4, 0]
click at [894, 620] on button "I Agree" at bounding box center [914, 624] width 65 height 30
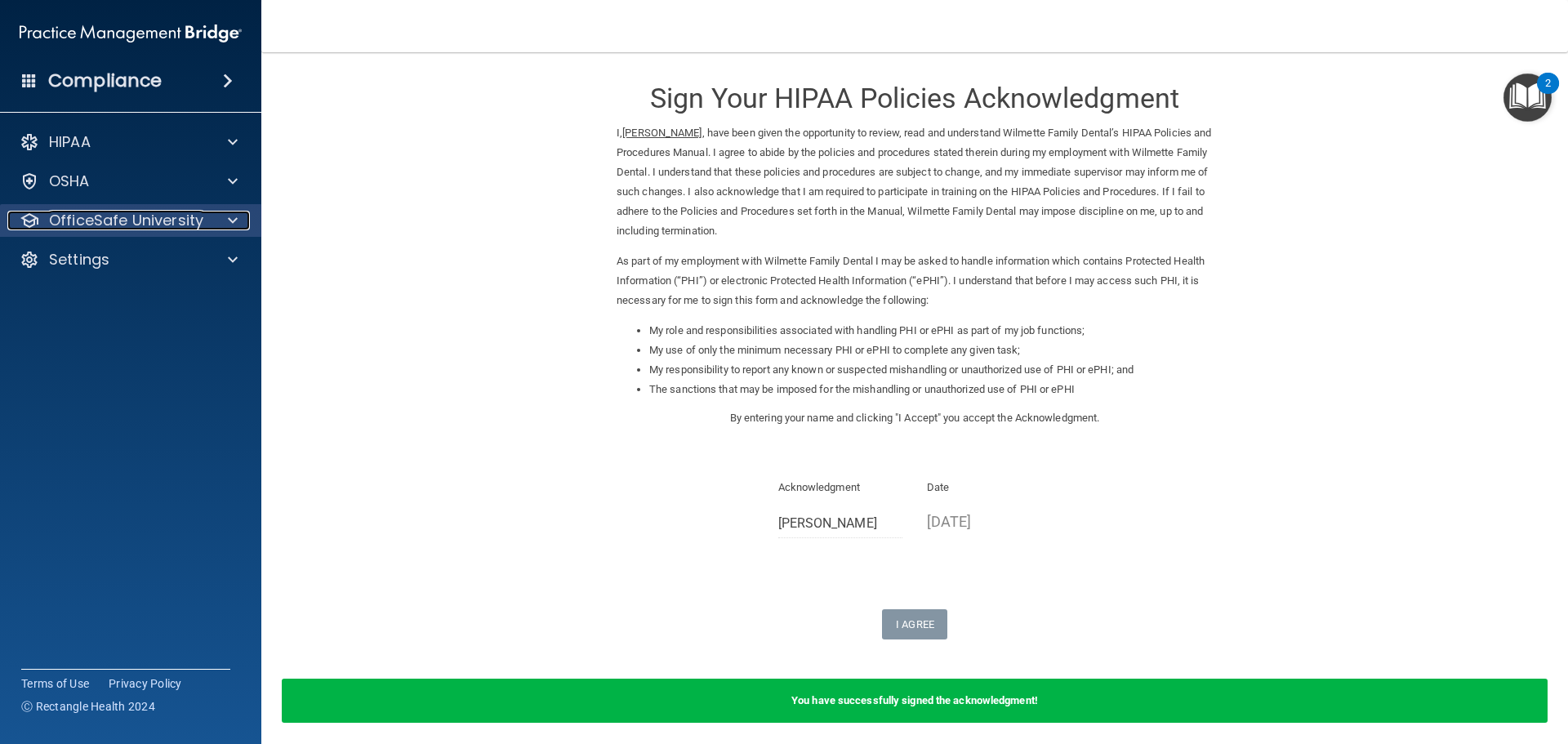
click at [241, 224] on div at bounding box center [230, 221] width 41 height 20
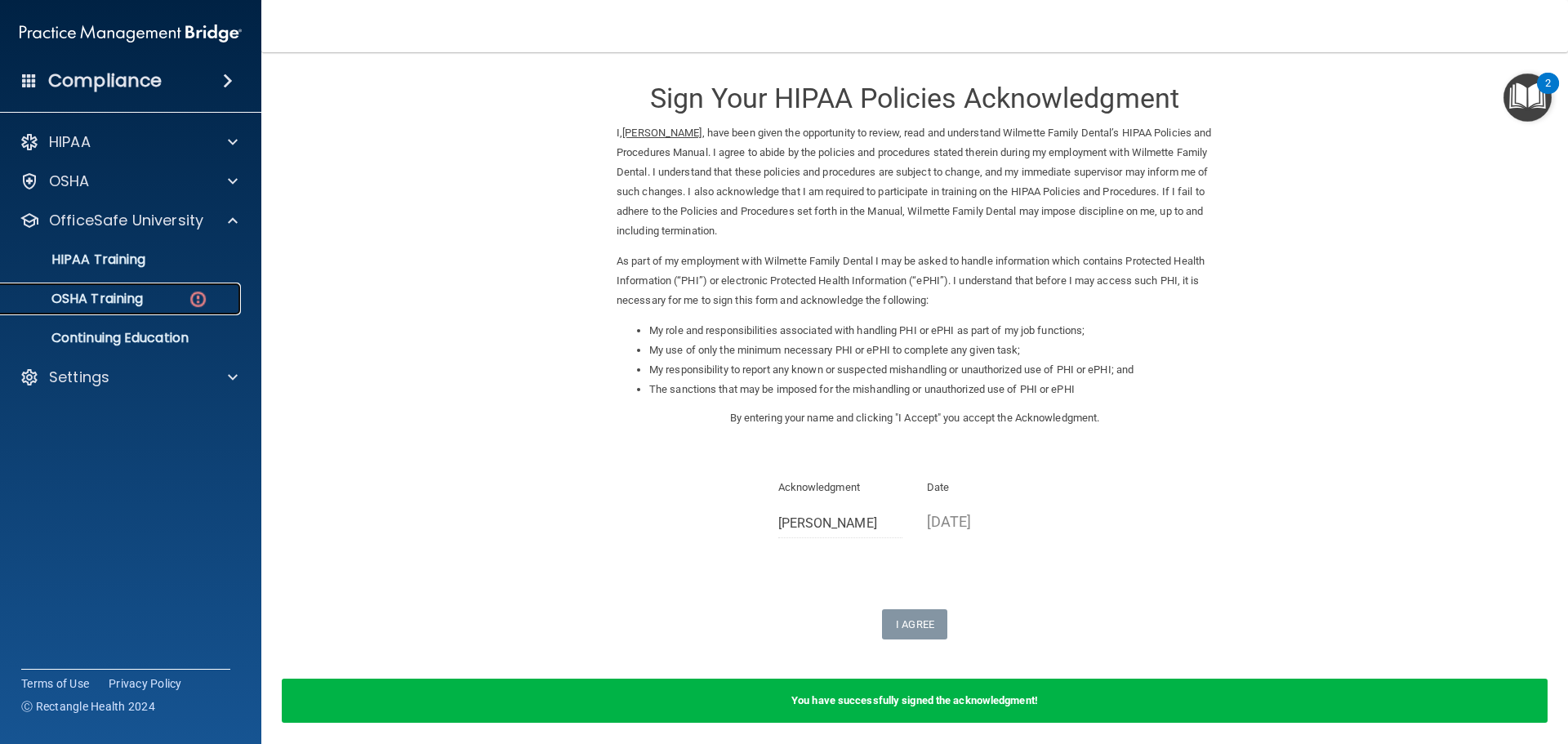
click at [173, 304] on div "OSHA Training" at bounding box center [122, 299] width 223 height 16
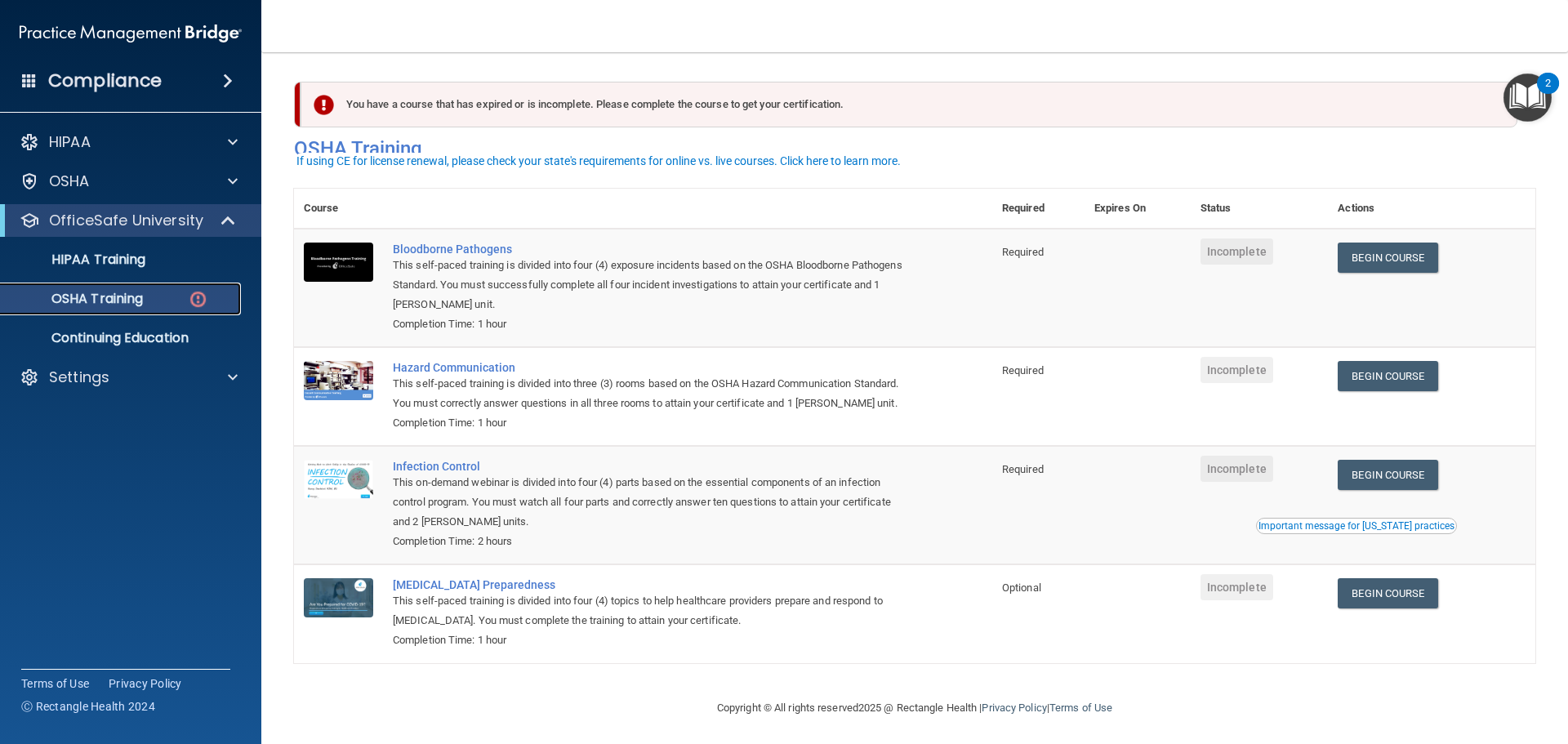
scroll to position [27, 0]
